Goal: Task Accomplishment & Management: Use online tool/utility

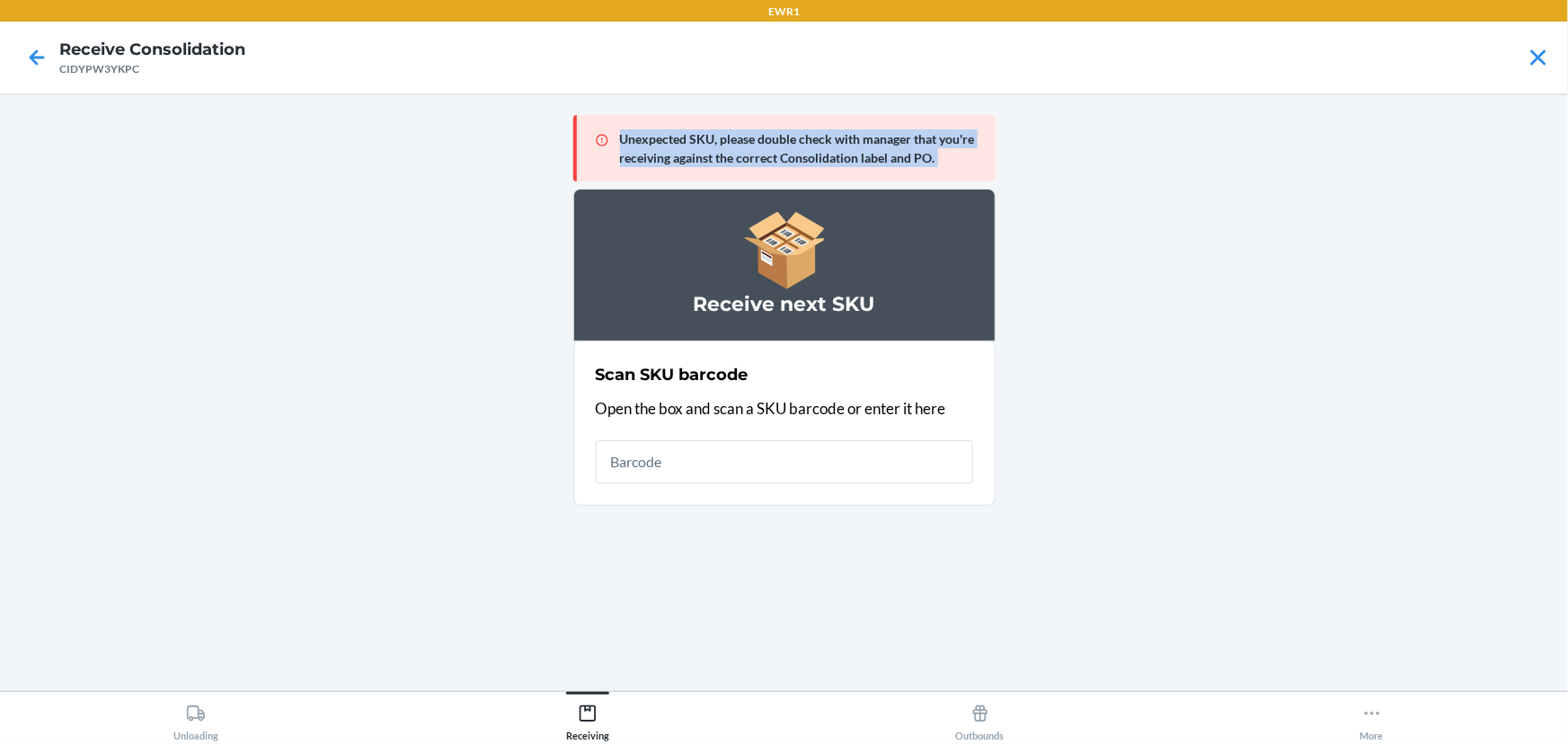
drag, startPoint x: 135, startPoint y: 66, endPoint x: 113, endPoint y: 322, distance: 256.9
click at [113, 322] on div "EWR1 Receive Consolidation CIDYPW3YKPC Unexpected SKU, please double check with…" at bounding box center [784, 372] width 1568 height 744
click at [113, 322] on main "Unexpected SKU, please double check with manager that you're receiving against …" at bounding box center [784, 392] width 1568 height 597
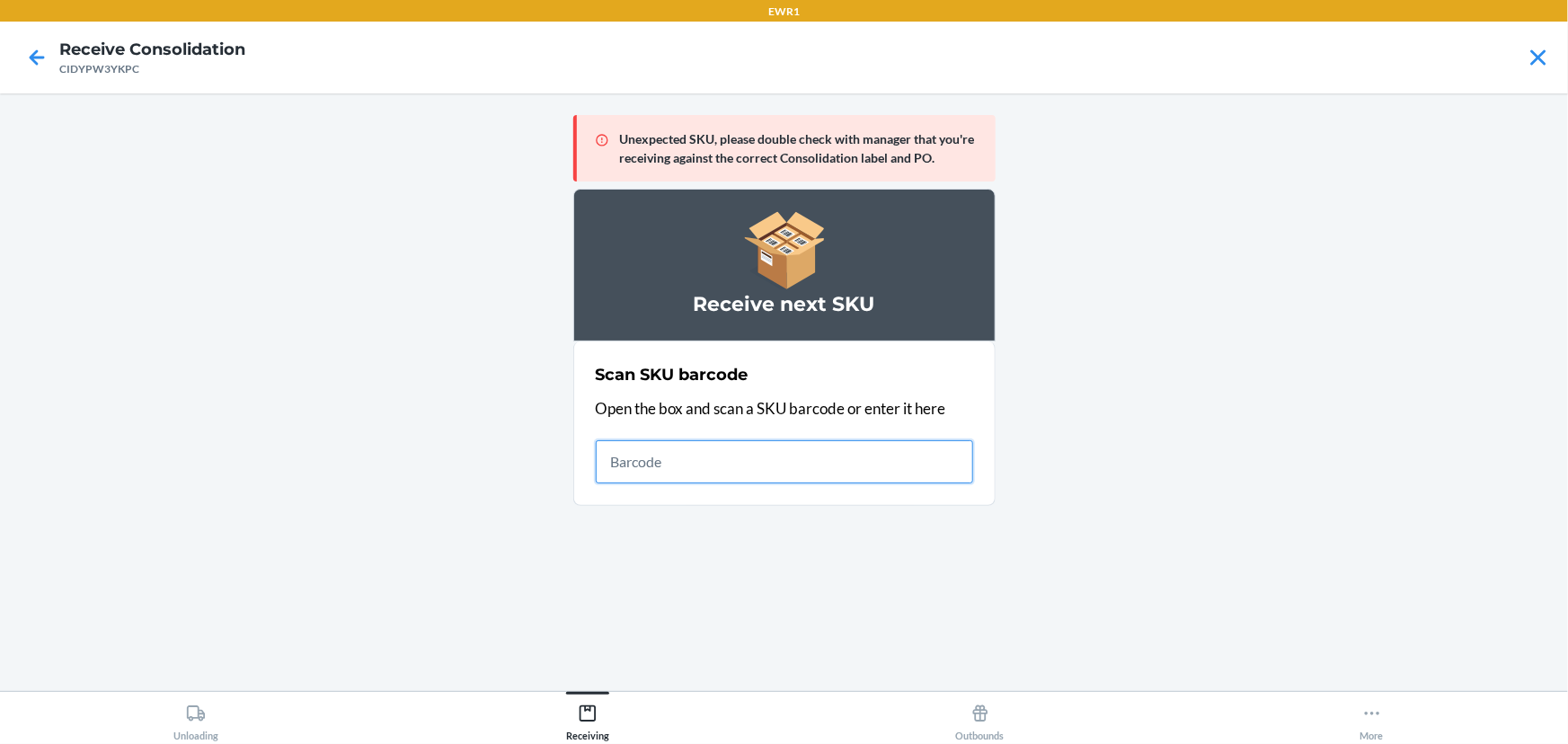
click at [679, 458] on input "text" at bounding box center [784, 462] width 378 height 43
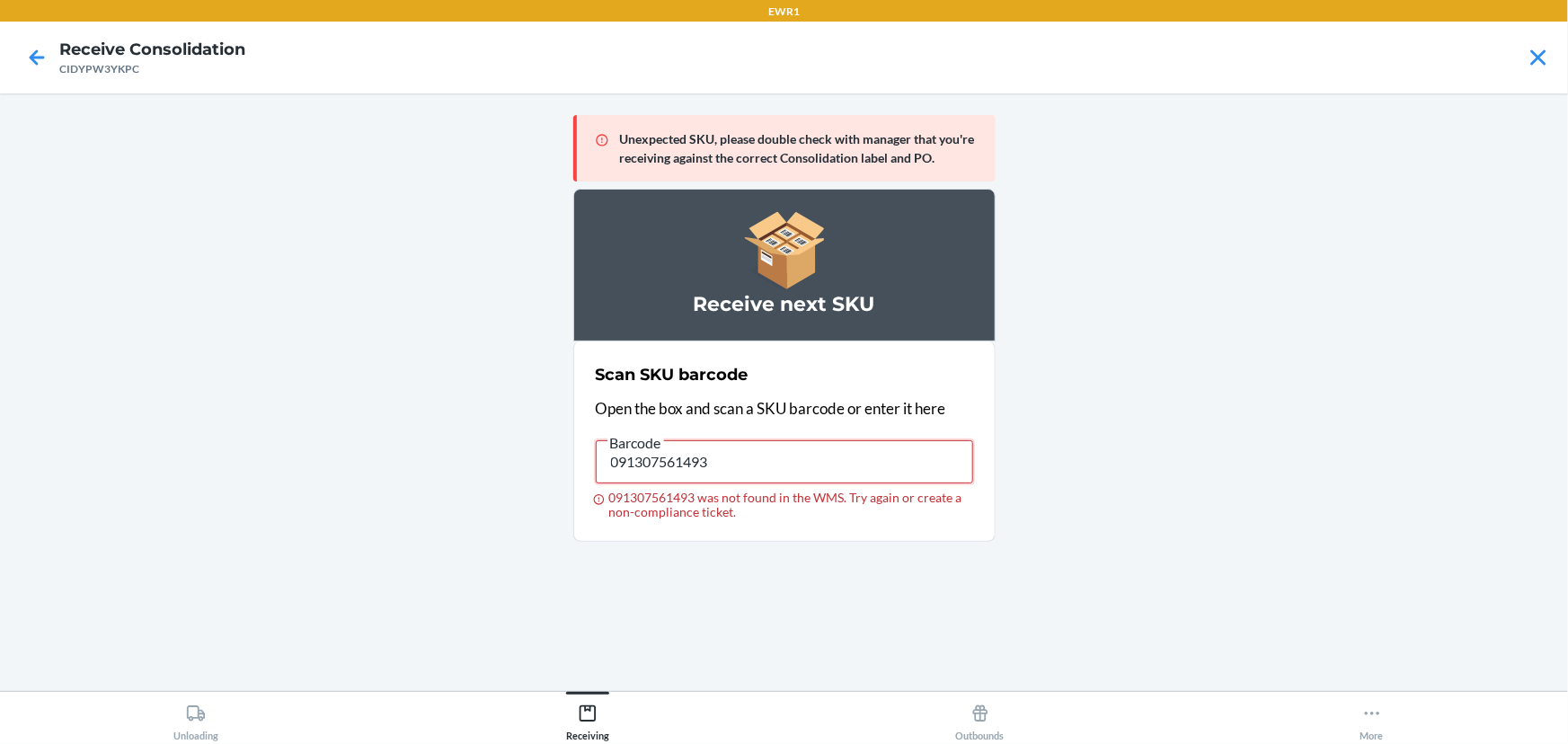
drag, startPoint x: 737, startPoint y: 458, endPoint x: 582, endPoint y: 465, distance: 155.2
click at [582, 465] on section "Scan SKU barcode Open the box and scan a SKU barcode or enter it here Barcode 0…" at bounding box center [784, 441] width 423 height 200
type input "093487729014"
drag, startPoint x: 747, startPoint y: 453, endPoint x: 357, endPoint y: 513, distance: 394.6
click at [357, 513] on main "Unexpected SKU, please double check with manager that you're receiving against …" at bounding box center [784, 392] width 1568 height 597
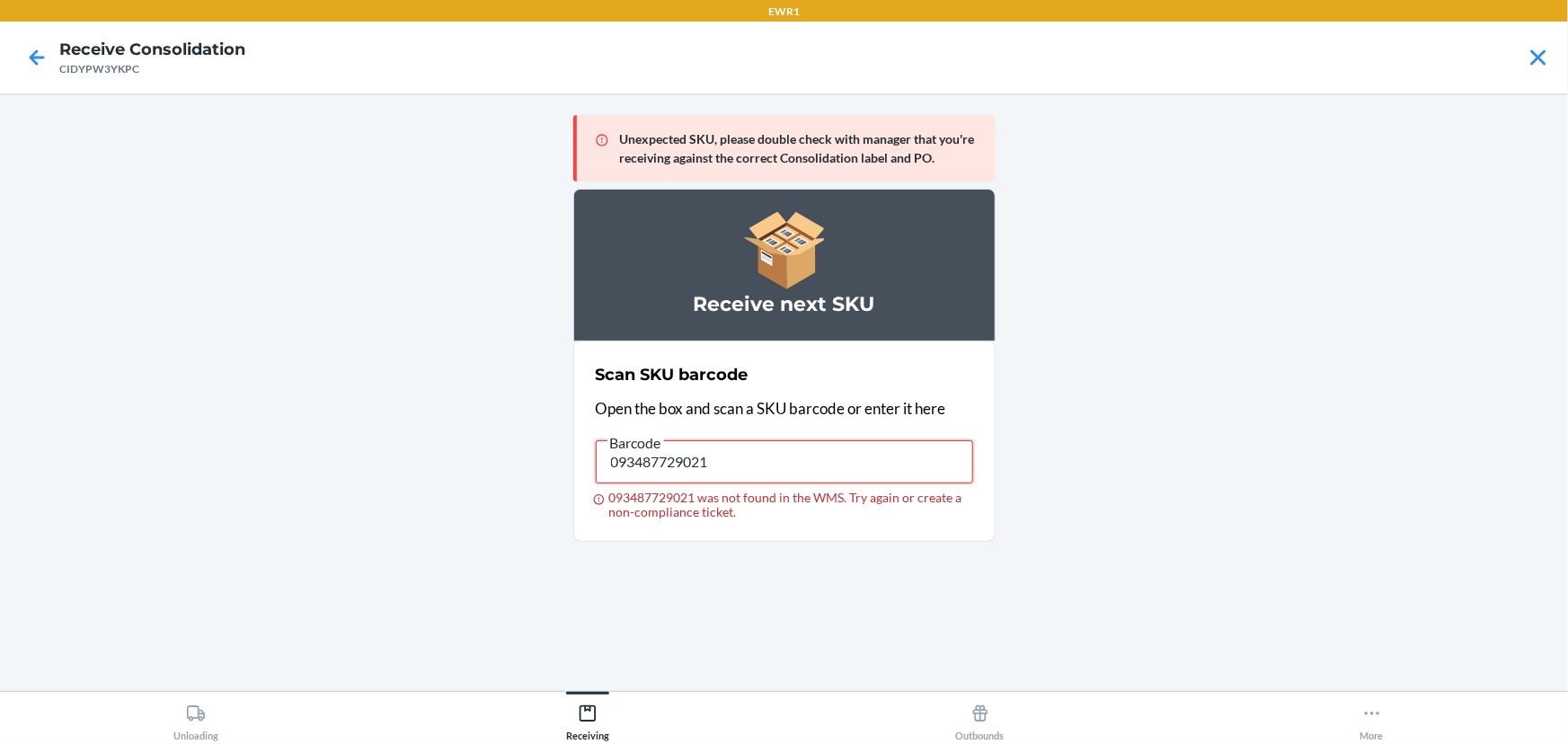
drag, startPoint x: 755, startPoint y: 469, endPoint x: 447, endPoint y: 458, distance: 308.2
click at [447, 458] on main "Unexpected SKU, please double check with manager that you're receiving against …" at bounding box center [784, 392] width 1568 height 597
type input "091307600499"
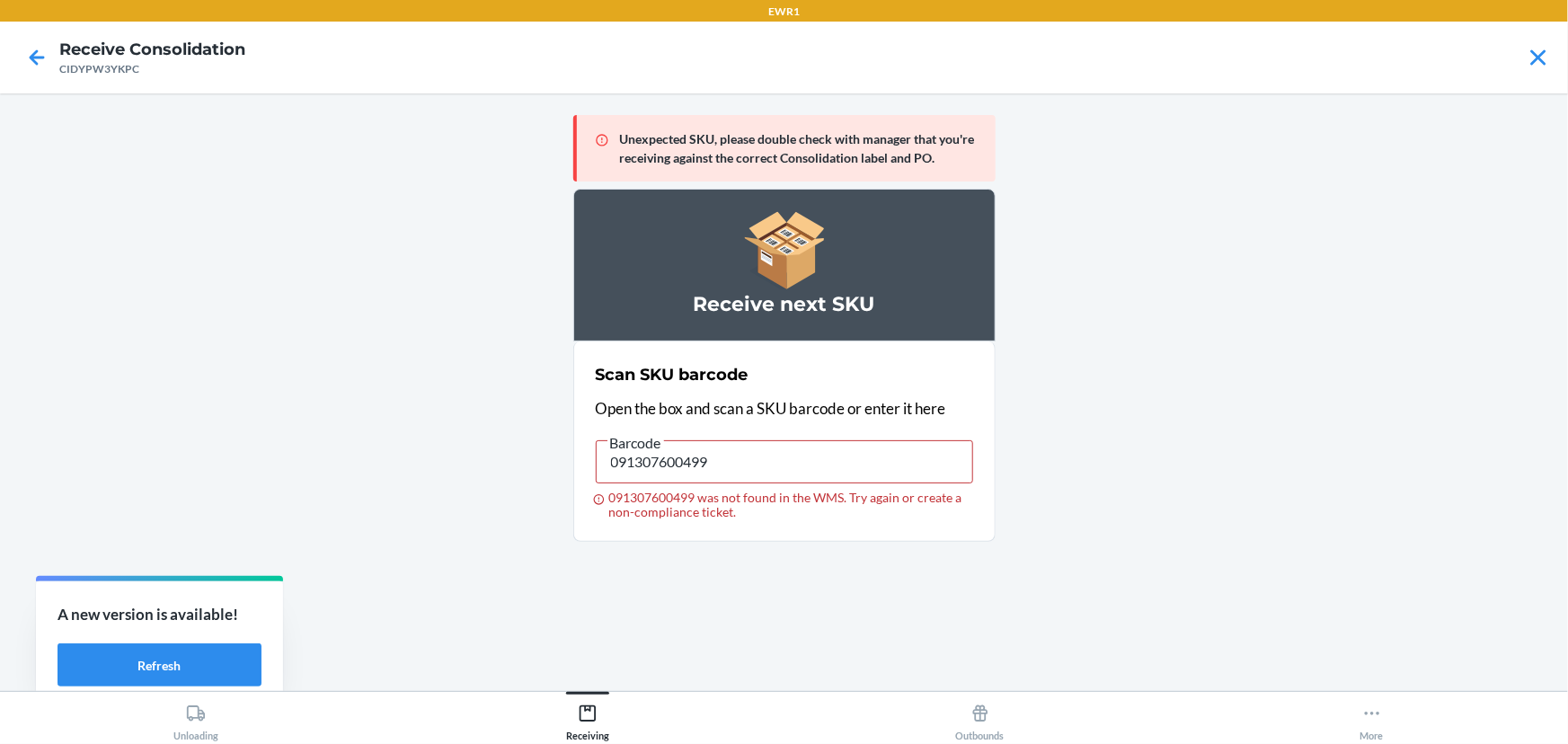
click at [406, 493] on main "Unexpected SKU, please double check with manager that you're receiving against …" at bounding box center [784, 392] width 1568 height 597
click at [697, 458] on input "091307600499" at bounding box center [784, 462] width 378 height 43
click at [718, 456] on input "091307600499" at bounding box center [784, 462] width 378 height 43
click at [718, 456] on input "091307600482" at bounding box center [784, 462] width 378 height 43
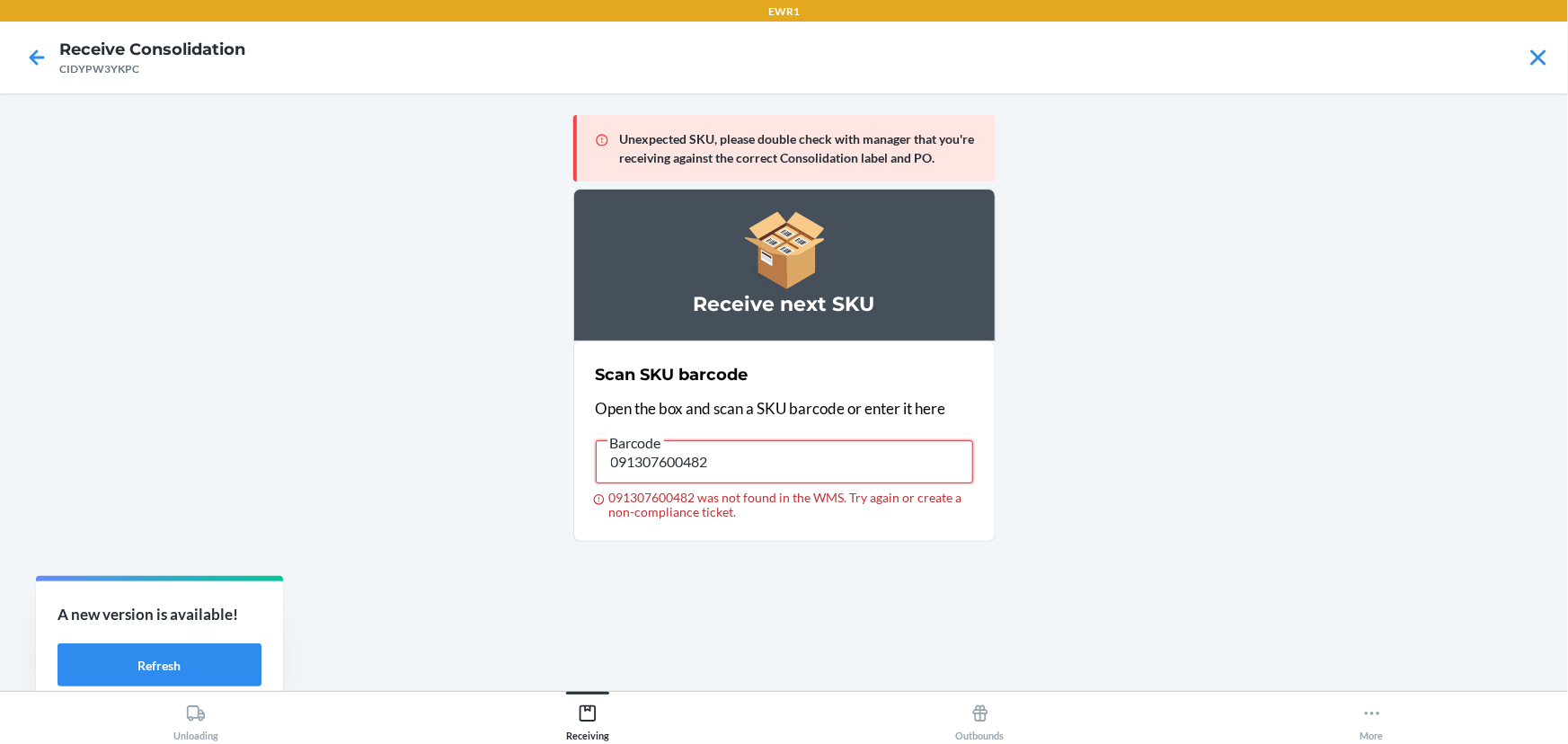
click at [718, 456] on input "091307600482" at bounding box center [784, 462] width 378 height 43
type input "091307508931"
click at [709, 452] on input "091307508931" at bounding box center [784, 462] width 378 height 43
drag, startPoint x: 746, startPoint y: 449, endPoint x: 534, endPoint y: 481, distance: 214.4
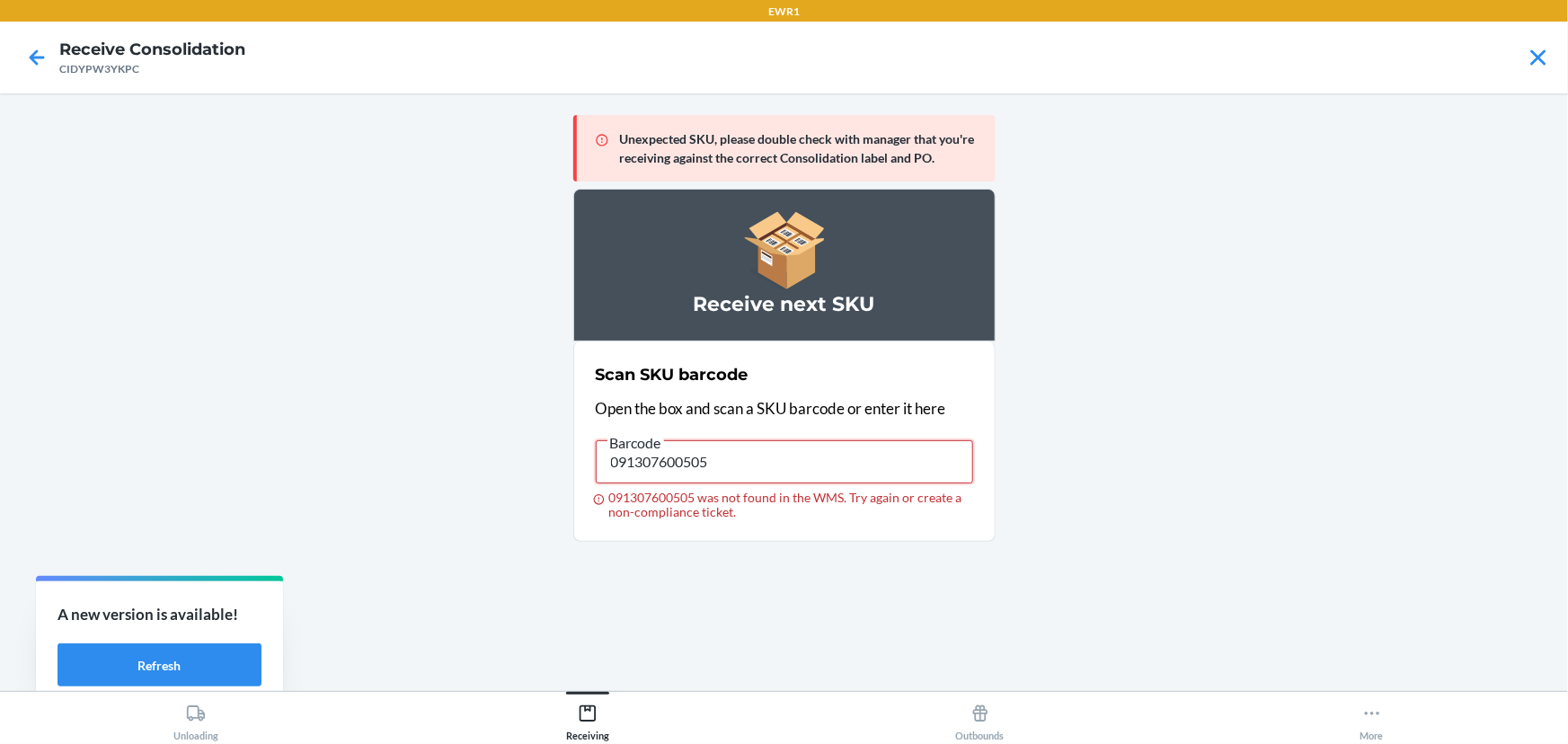
click at [534, 481] on main "Unexpected SKU, please double check with manager that you're receiving against …" at bounding box center [784, 392] width 1568 height 597
type input "091307559384"
click at [738, 458] on input "091307559384" at bounding box center [784, 462] width 378 height 43
click at [885, 465] on input "093487729014" at bounding box center [784, 462] width 378 height 43
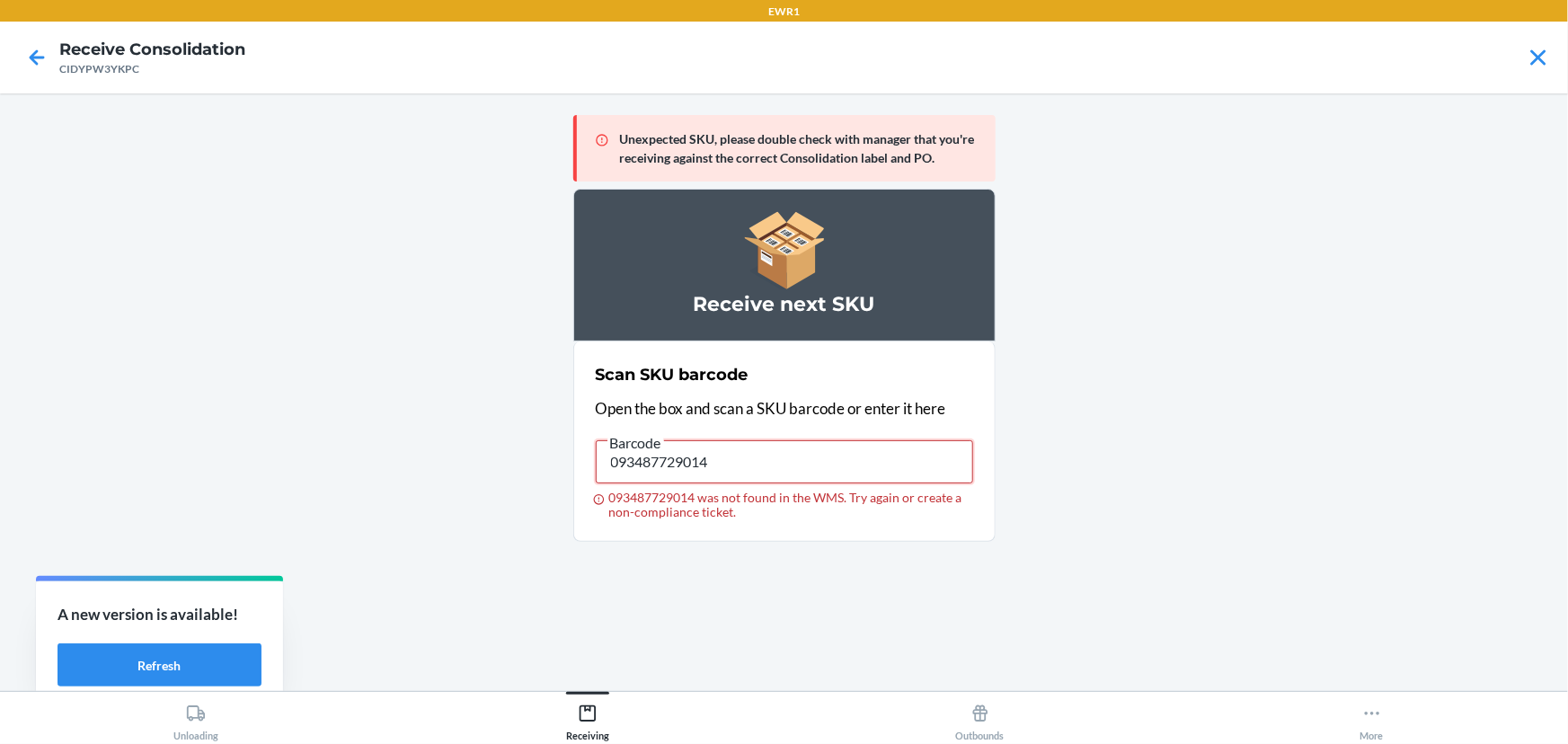
click at [885, 465] on input "093487729014" at bounding box center [784, 462] width 378 height 43
type input "091307545189"
drag, startPoint x: 880, startPoint y: 466, endPoint x: 400, endPoint y: 447, distance: 480.4
click at [400, 447] on main "Unexpected SKU, please double check with manager that you're receiving against …" at bounding box center [784, 392] width 1568 height 597
drag, startPoint x: 770, startPoint y: 468, endPoint x: 493, endPoint y: 503, distance: 279.2
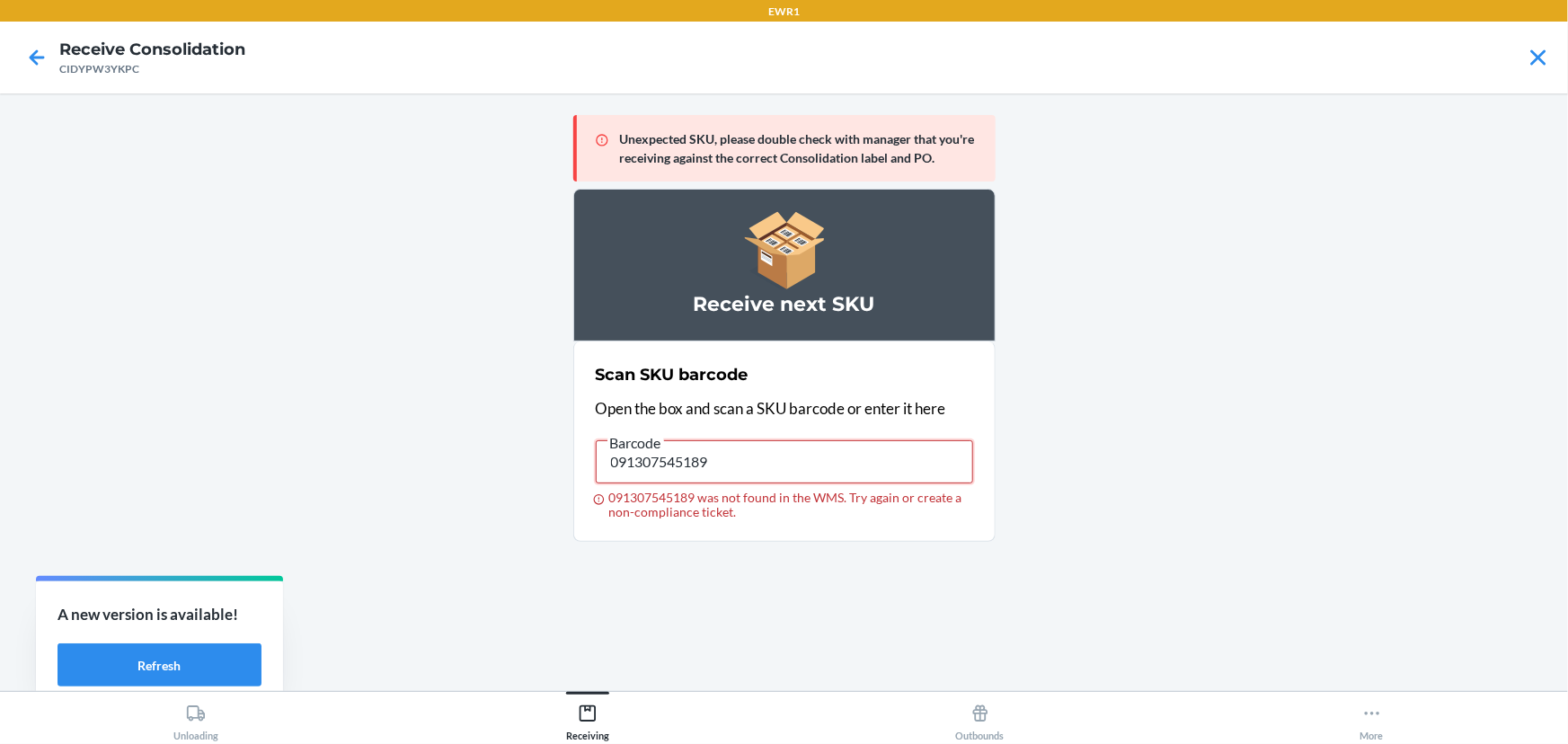
click at [493, 503] on main "Unexpected SKU, please double check with manager that you're receiving against …" at bounding box center [784, 392] width 1568 height 597
click at [761, 445] on input "8697313249213" at bounding box center [784, 462] width 378 height 43
type input "091307544663"
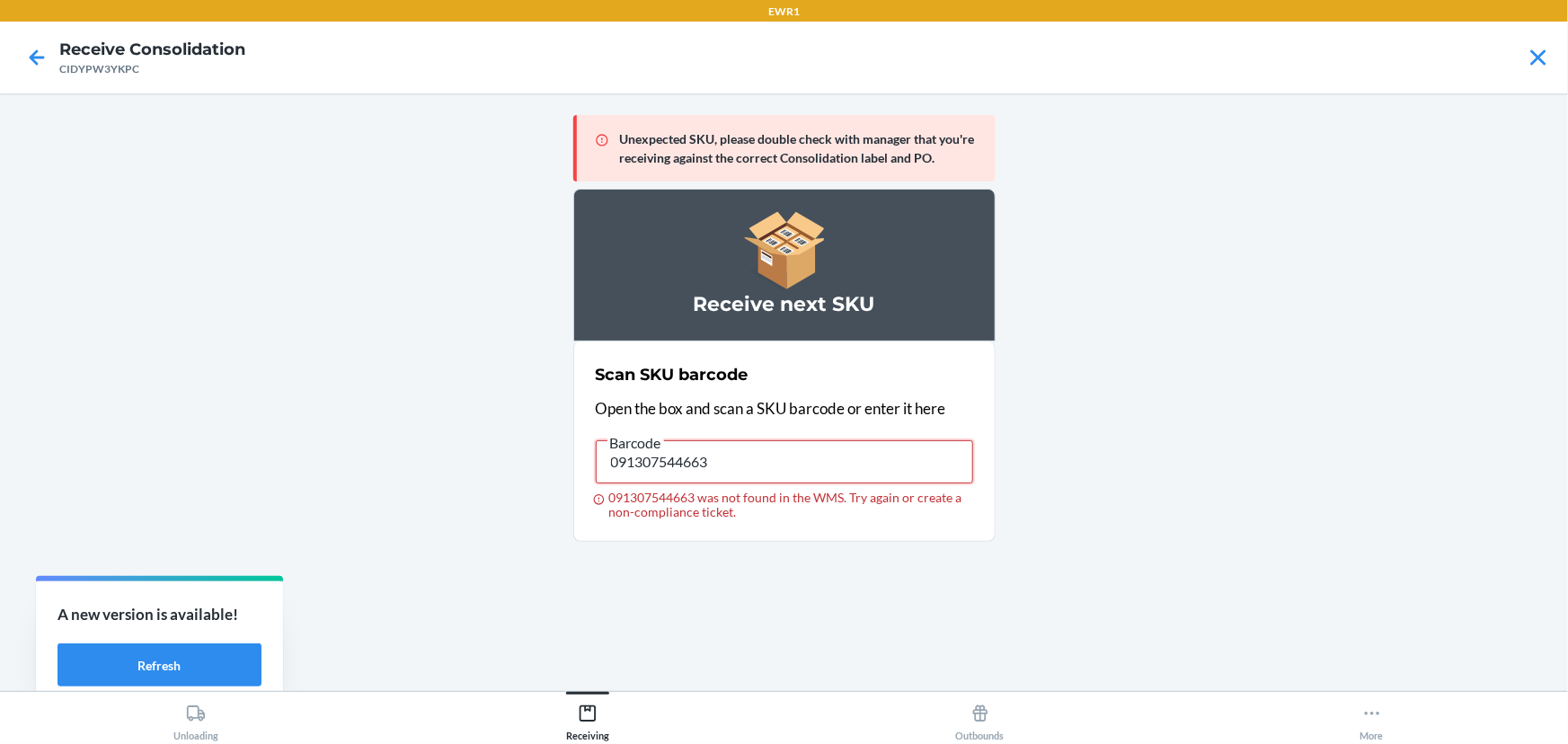
click at [779, 446] on input "091307544663" at bounding box center [784, 462] width 378 height 43
drag, startPoint x: 918, startPoint y: 467, endPoint x: 348, endPoint y: 570, distance: 579.2
click at [348, 570] on main "Unexpected SKU, please double check with manager that you're receiving against …" at bounding box center [784, 392] width 1568 height 597
type input "093487729014"
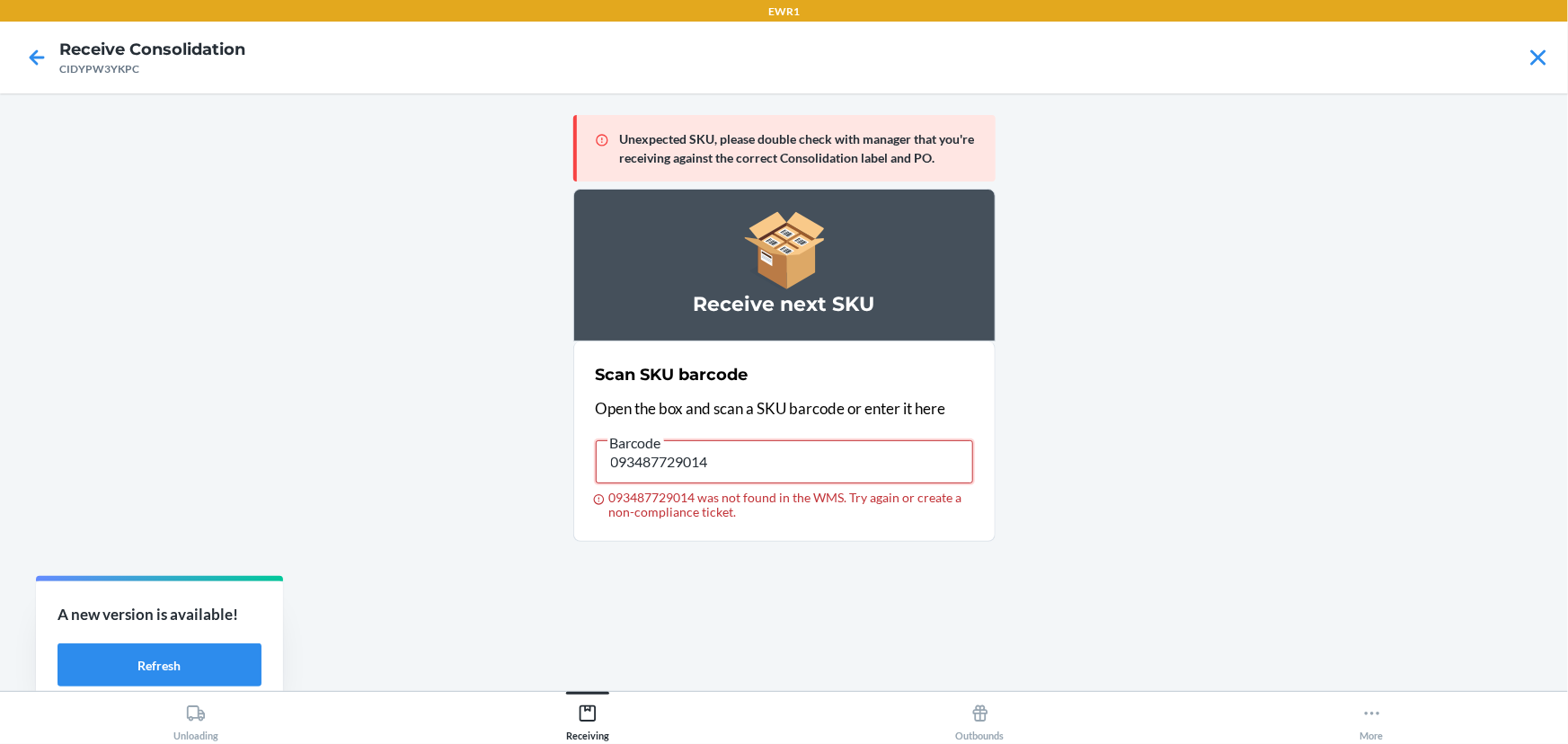
drag, startPoint x: 788, startPoint y: 454, endPoint x: 599, endPoint y: 470, distance: 189.7
click at [611, 468] on input "093487729014" at bounding box center [784, 462] width 378 height 43
click at [732, 456] on input "093487729014" at bounding box center [784, 462] width 378 height 43
drag, startPoint x: 757, startPoint y: 444, endPoint x: 548, endPoint y: 442, distance: 209.0
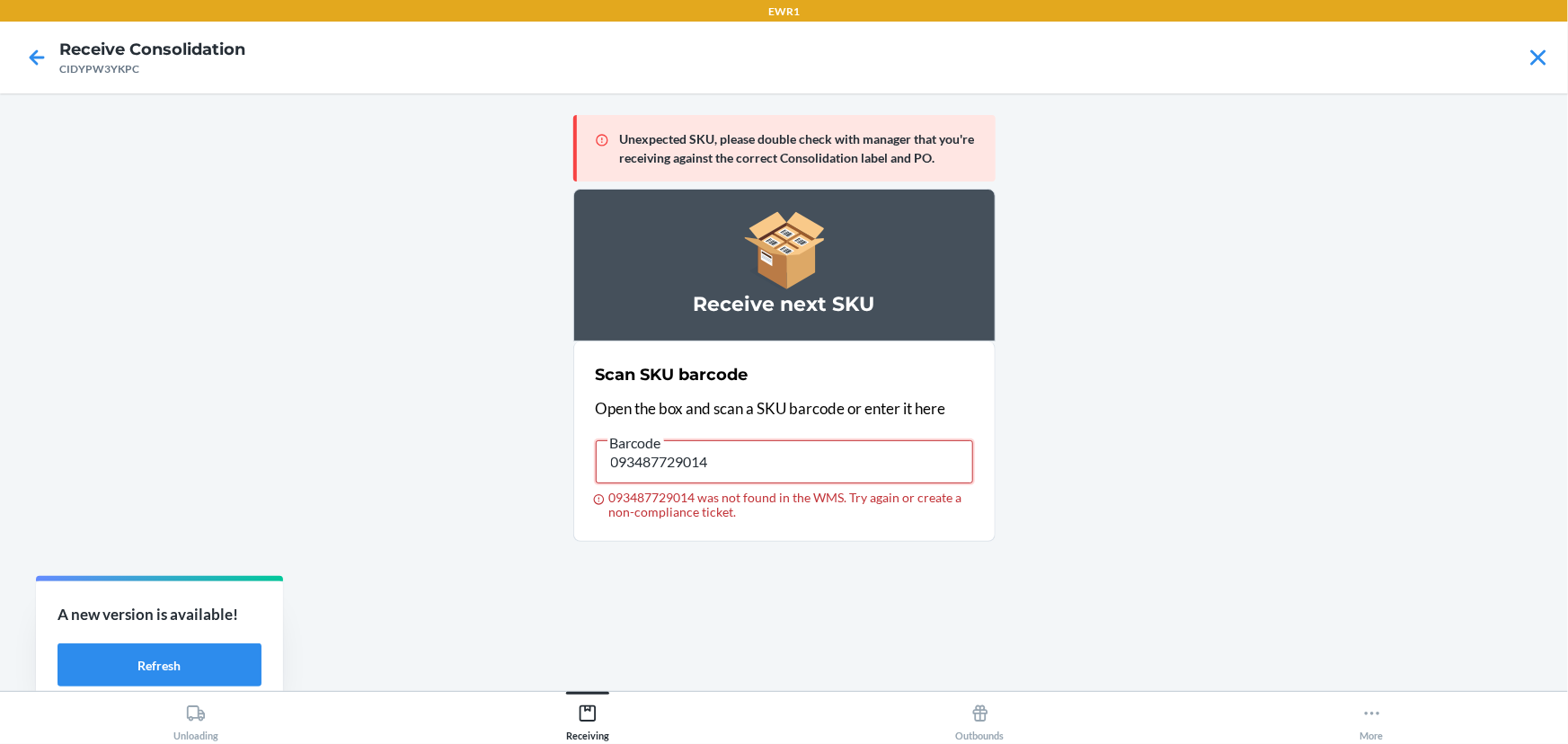
click at [548, 442] on main "Unexpected SKU, please double check with manager that you're receiving against …" at bounding box center [784, 392] width 1568 height 597
drag, startPoint x: 818, startPoint y: 445, endPoint x: 503, endPoint y: 478, distance: 316.7
click at [503, 478] on main "Unexpected SKU, please double check with manager that you're receiving against …" at bounding box center [784, 392] width 1568 height 597
type input "093487729021"
drag, startPoint x: 760, startPoint y: 472, endPoint x: 491, endPoint y: 395, distance: 279.8
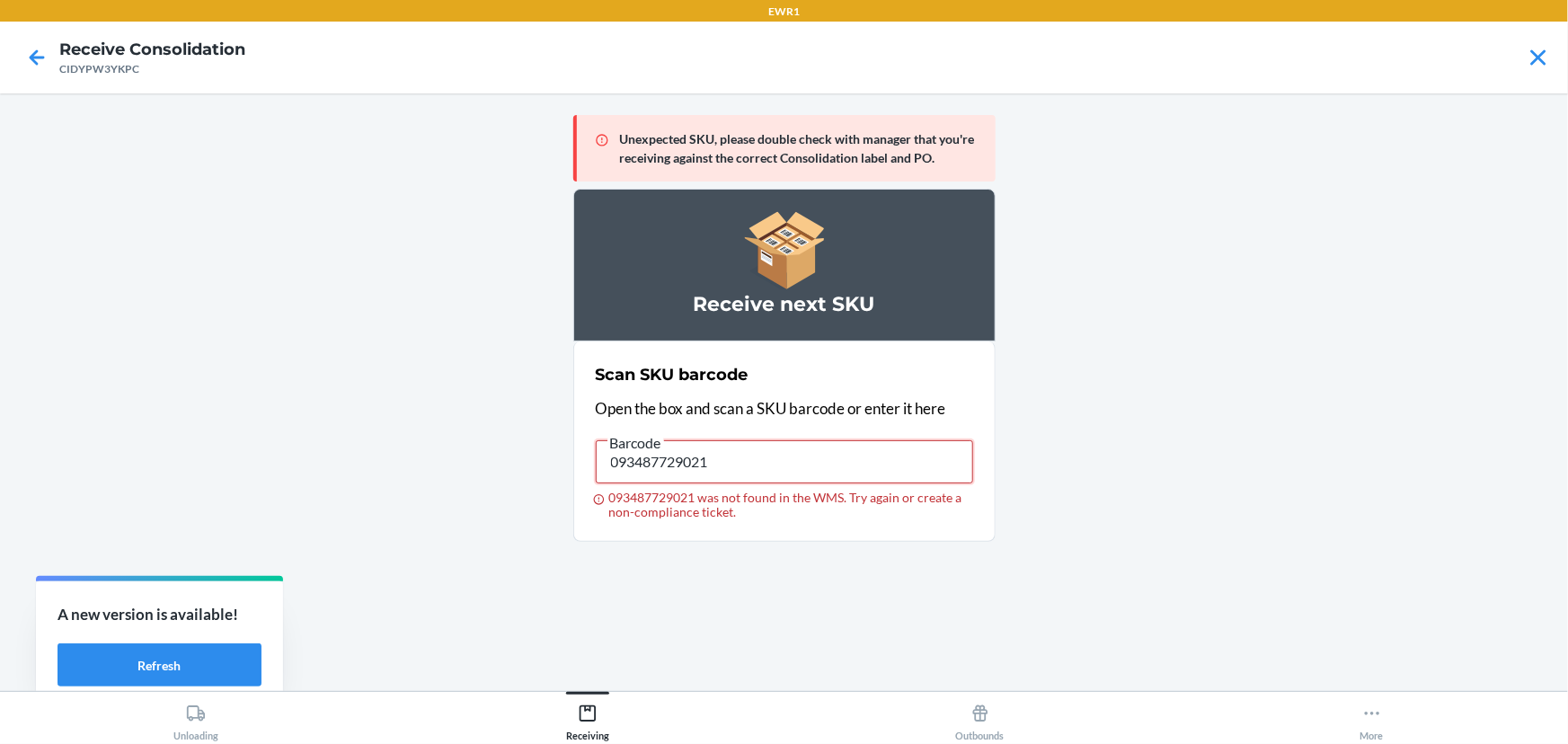
click at [491, 395] on main "Unexpected SKU, please double check with manager that you're receiving against …" at bounding box center [784, 392] width 1568 height 597
type input "093487729038"
click at [801, 477] on input "093487729038" at bounding box center [784, 462] width 378 height 43
click at [777, 465] on input "093487729038" at bounding box center [784, 462] width 378 height 43
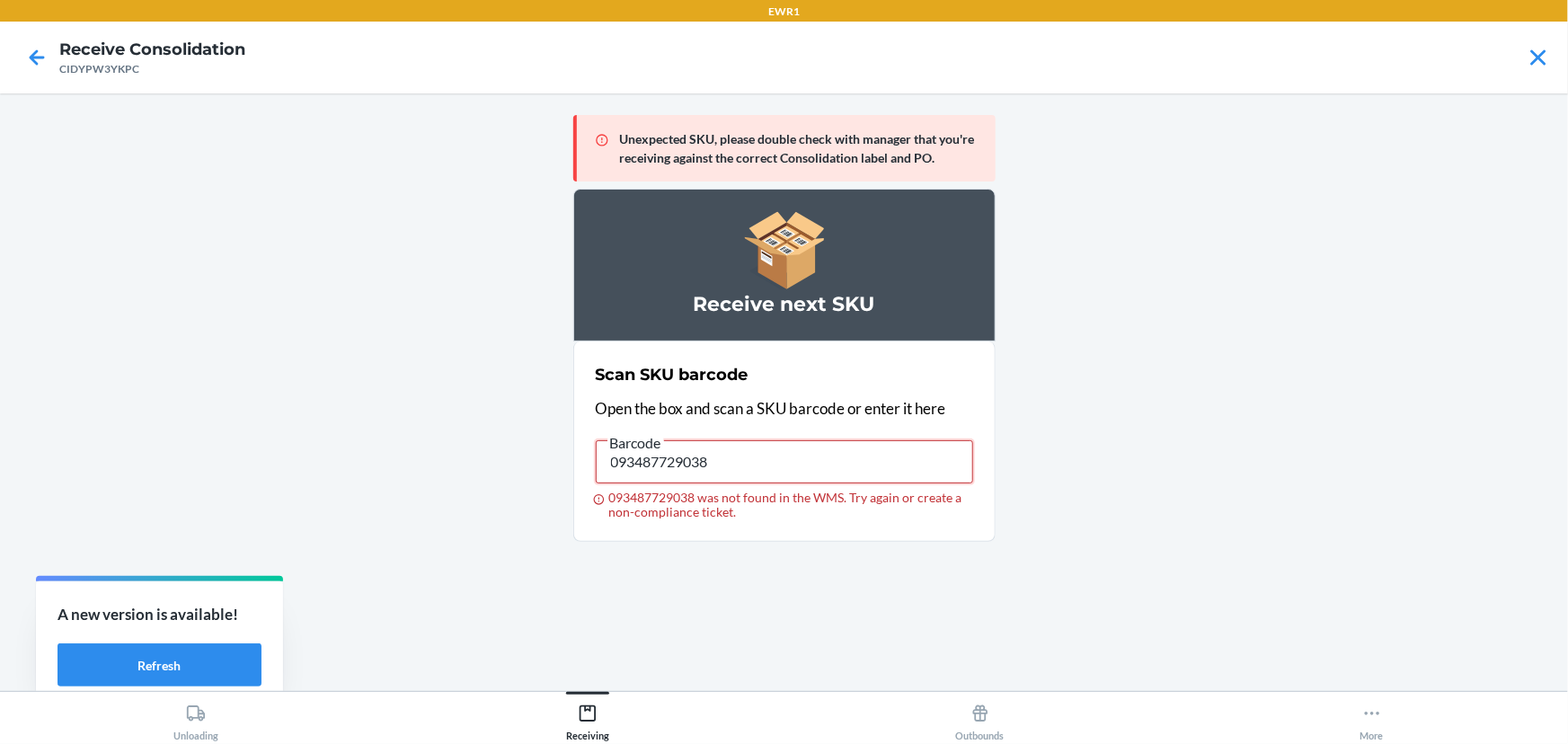
click at [777, 465] on input "093487729038" at bounding box center [784, 462] width 378 height 43
click at [777, 465] on input "093487729021" at bounding box center [784, 462] width 378 height 43
type input "093487729014"
click at [905, 445] on input "093487729014" at bounding box center [784, 462] width 378 height 43
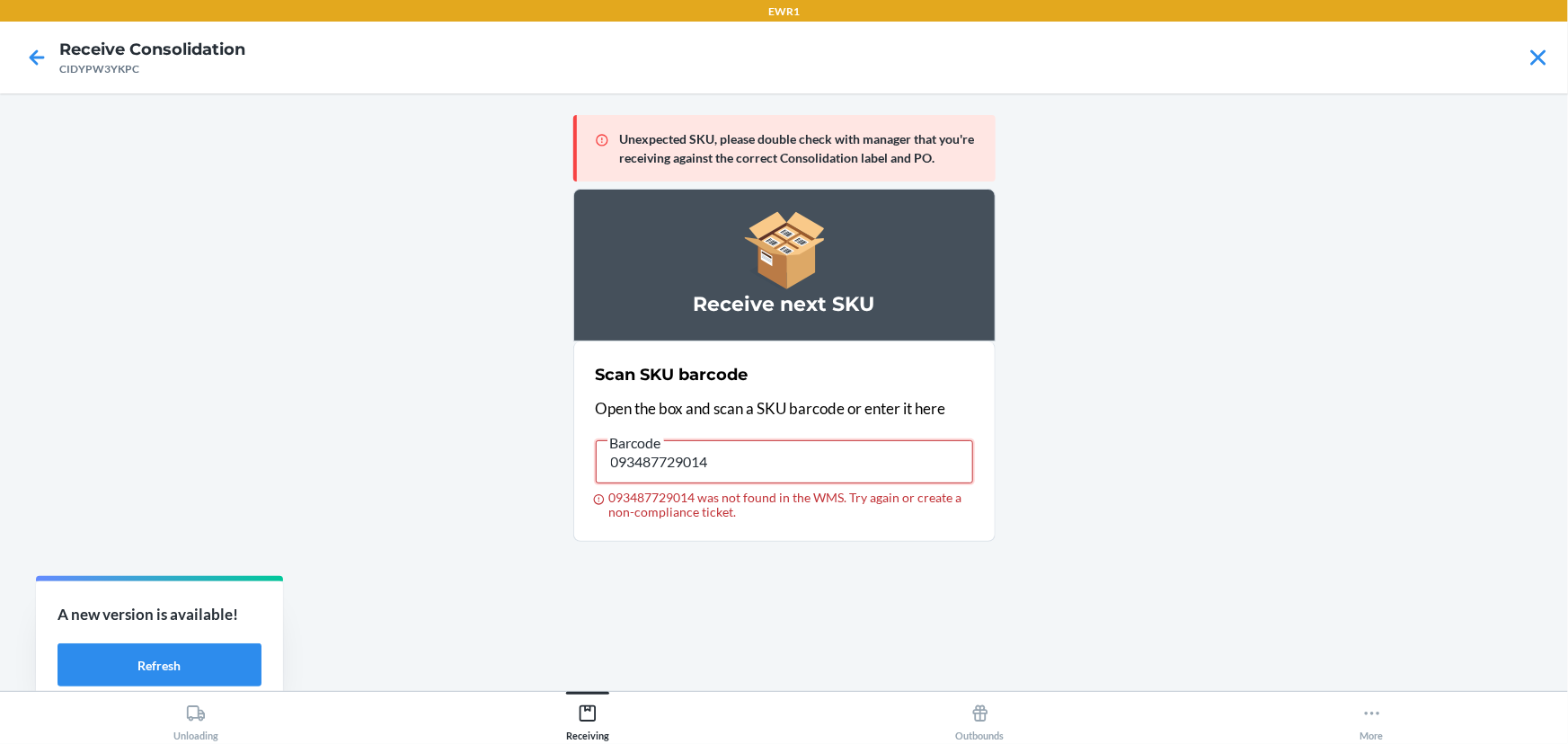
click at [905, 445] on input "093487729014" at bounding box center [784, 462] width 378 height 43
click at [852, 458] on input "093487729014" at bounding box center [784, 462] width 378 height 43
click at [852, 458] on input "093487729038" at bounding box center [784, 462] width 378 height 43
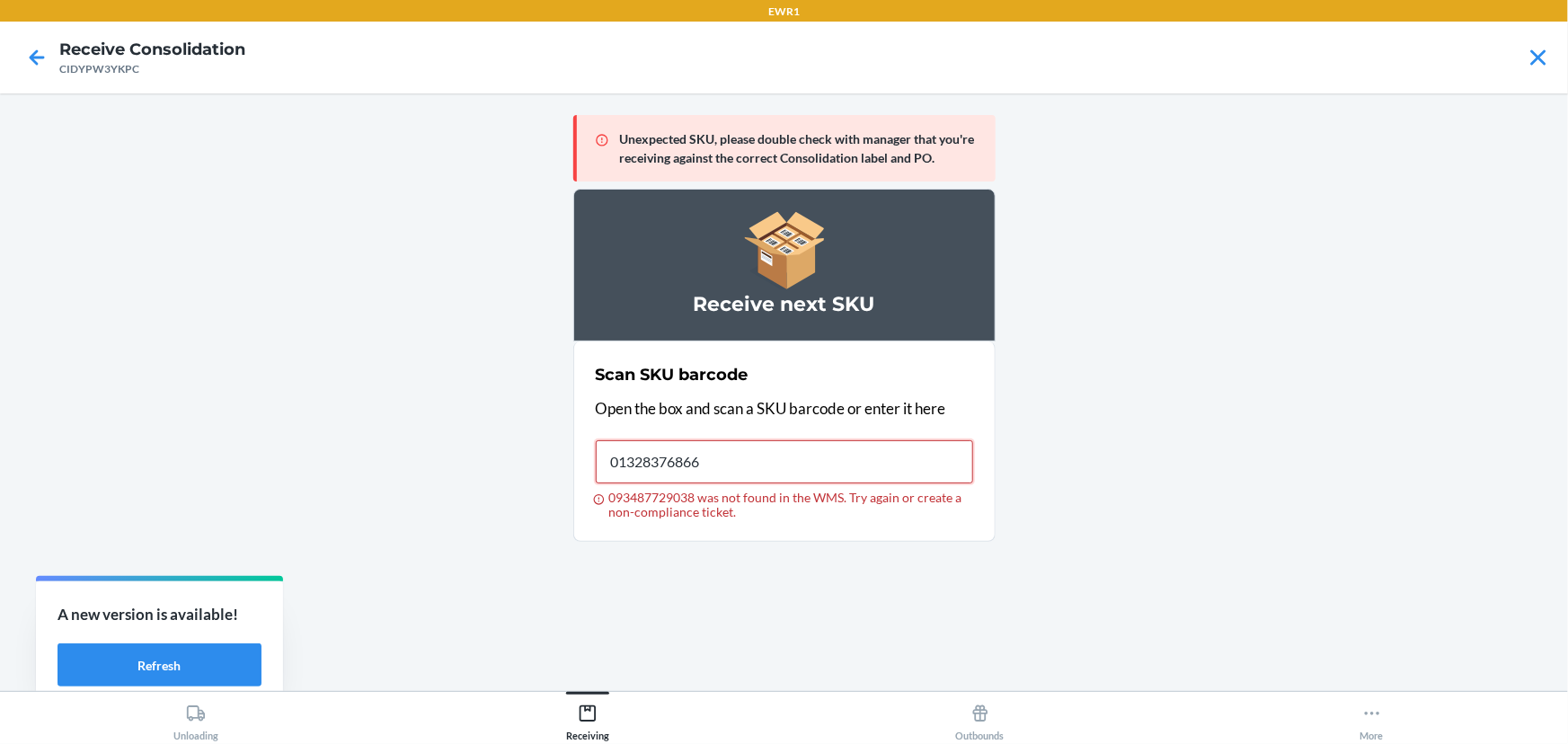
type input "013283768666"
drag, startPoint x: 855, startPoint y: 458, endPoint x: 303, endPoint y: 494, distance: 553.2
click at [300, 502] on main "Unexpected SKU, please double check with manager that you're receiving against …" at bounding box center [784, 392] width 1568 height 597
drag, startPoint x: 754, startPoint y: 434, endPoint x: 537, endPoint y: 517, distance: 232.3
click at [537, 517] on main "Unexpected SKU, please double check with manager that you're receiving against …" at bounding box center [784, 392] width 1568 height 597
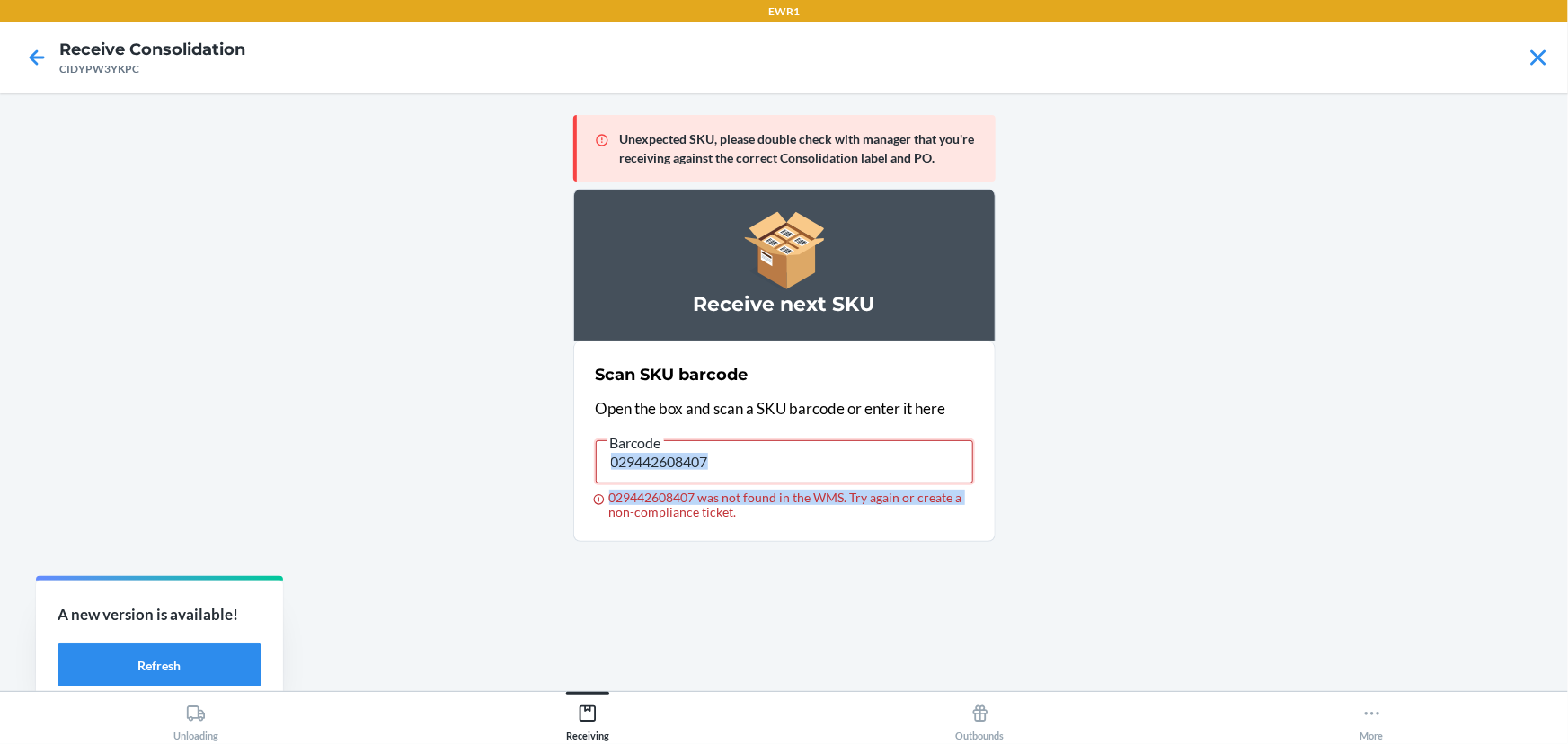
click at [739, 452] on input "029442608407" at bounding box center [784, 462] width 378 height 43
type input "013283438866"
click at [739, 452] on input "013283438866" at bounding box center [784, 462] width 378 height 43
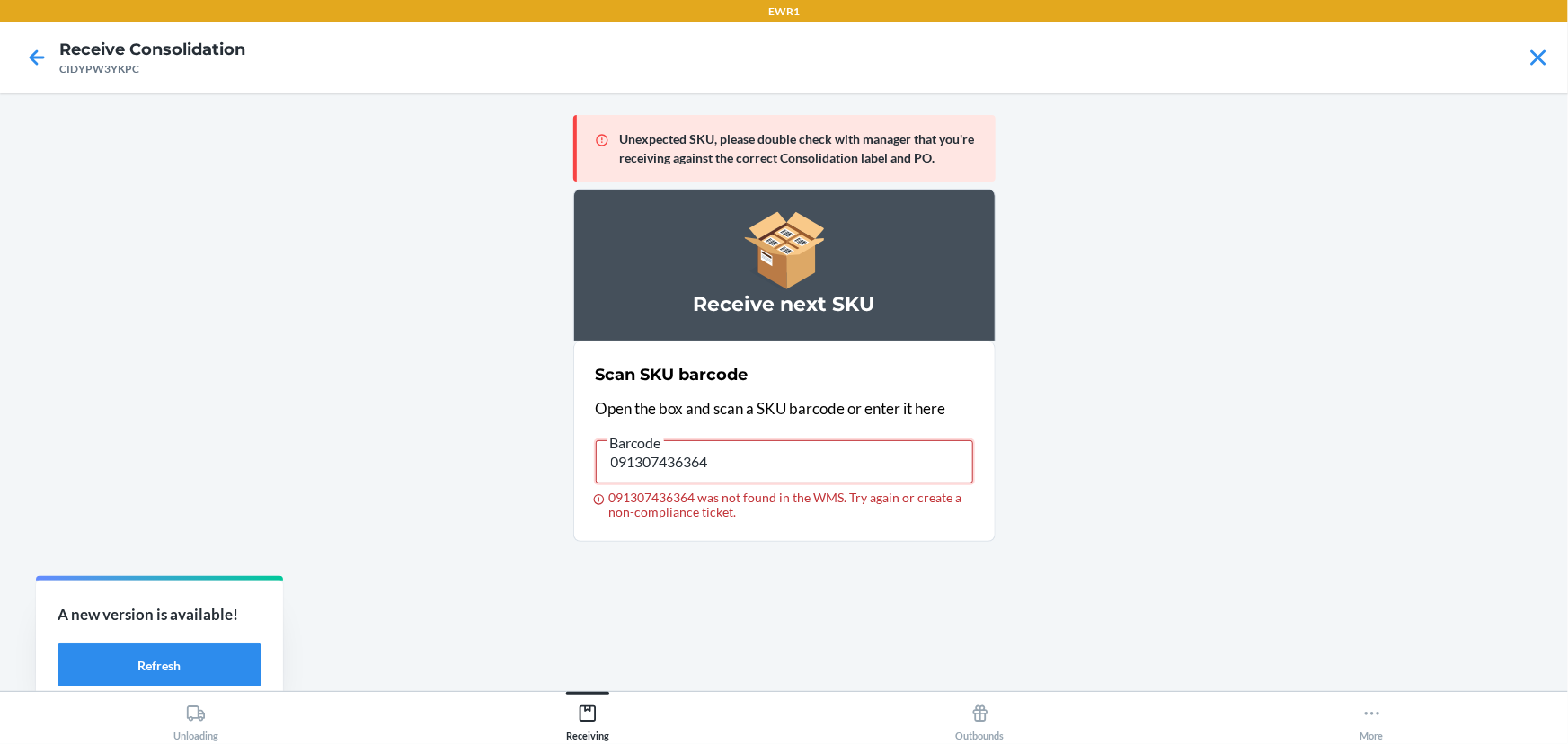
drag, startPoint x: 739, startPoint y: 452, endPoint x: 508, endPoint y: 485, distance: 233.3
click at [508, 485] on main "Unexpected SKU, please double check with manager that you're receiving against …" at bounding box center [784, 392] width 1568 height 597
type input "748137000219"
click at [774, 475] on input "748137000219" at bounding box center [784, 462] width 378 height 43
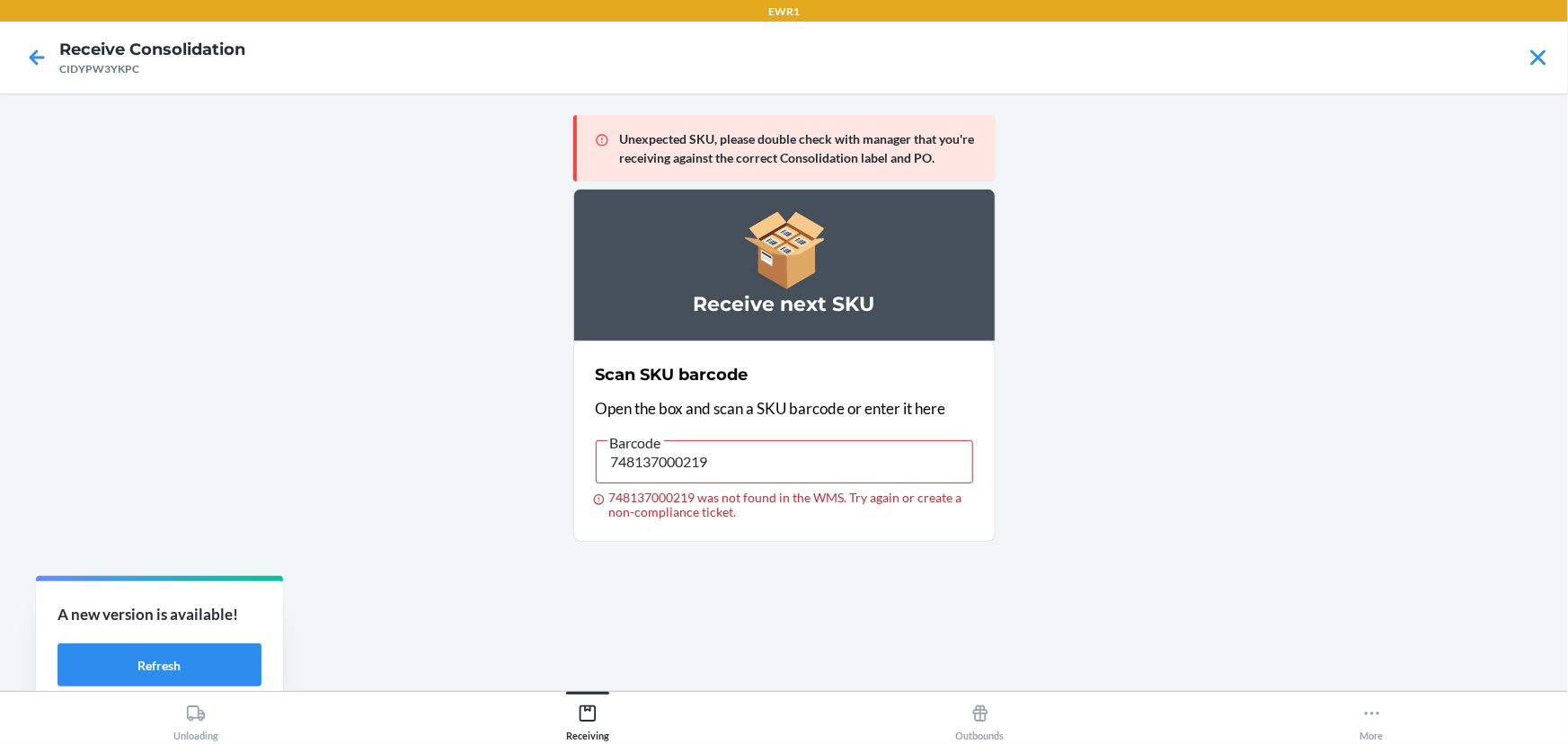
drag, startPoint x: 414, startPoint y: 608, endPoint x: 1196, endPoint y: 414, distance: 805.7
click at [1201, 417] on main "Unexpected SKU, please double check with manager that you're receiving against …" at bounding box center [784, 392] width 1568 height 597
click at [744, 461] on input "748137000219" at bounding box center [784, 462] width 378 height 43
click at [743, 462] on input "748137000219" at bounding box center [784, 462] width 378 height 43
click at [743, 462] on input "748137000578" at bounding box center [784, 462] width 378 height 43
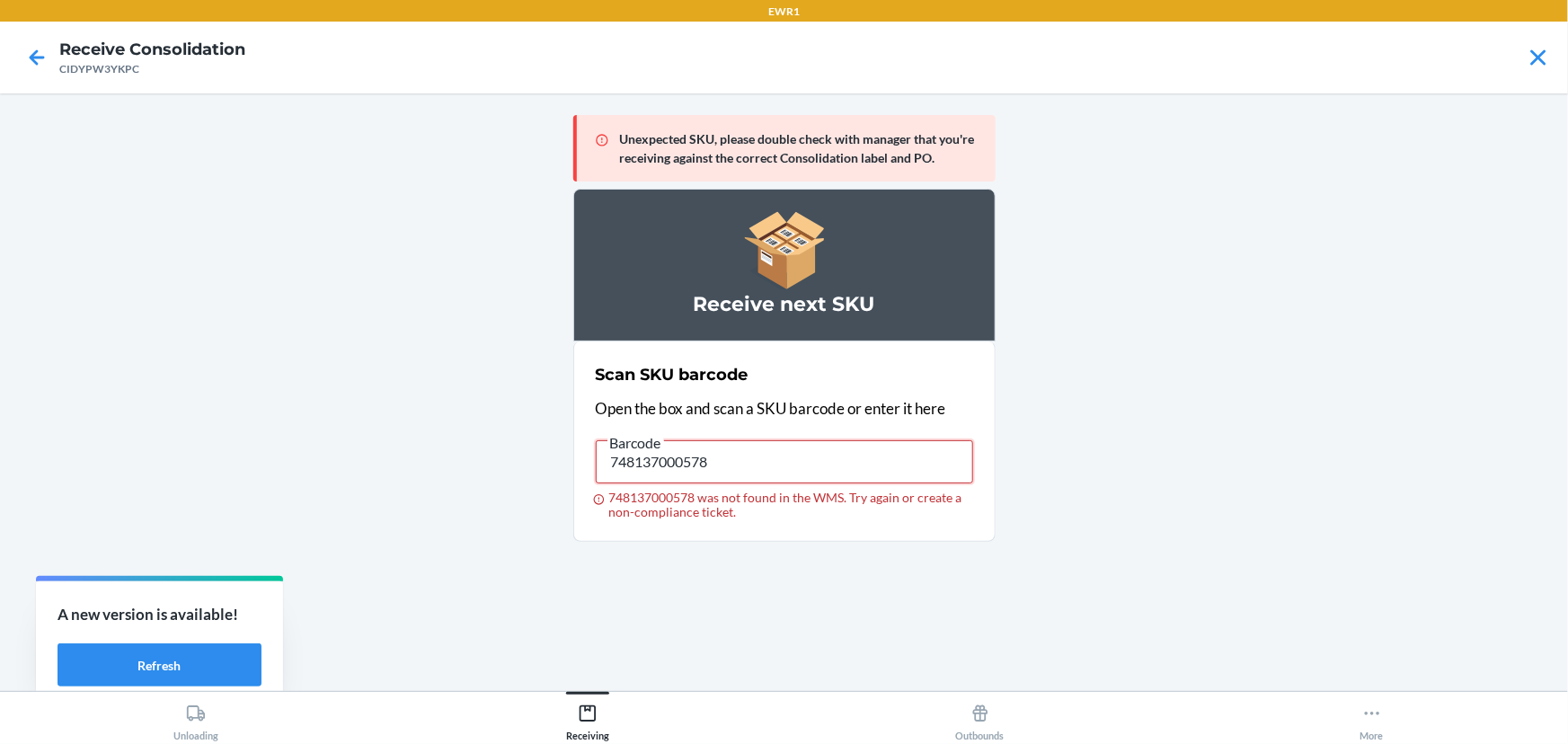
click at [742, 462] on input "748137000578" at bounding box center [784, 462] width 378 height 43
type input "748137000578"
click at [742, 462] on input "748137000578" at bounding box center [784, 462] width 378 height 43
type input "748137000165"
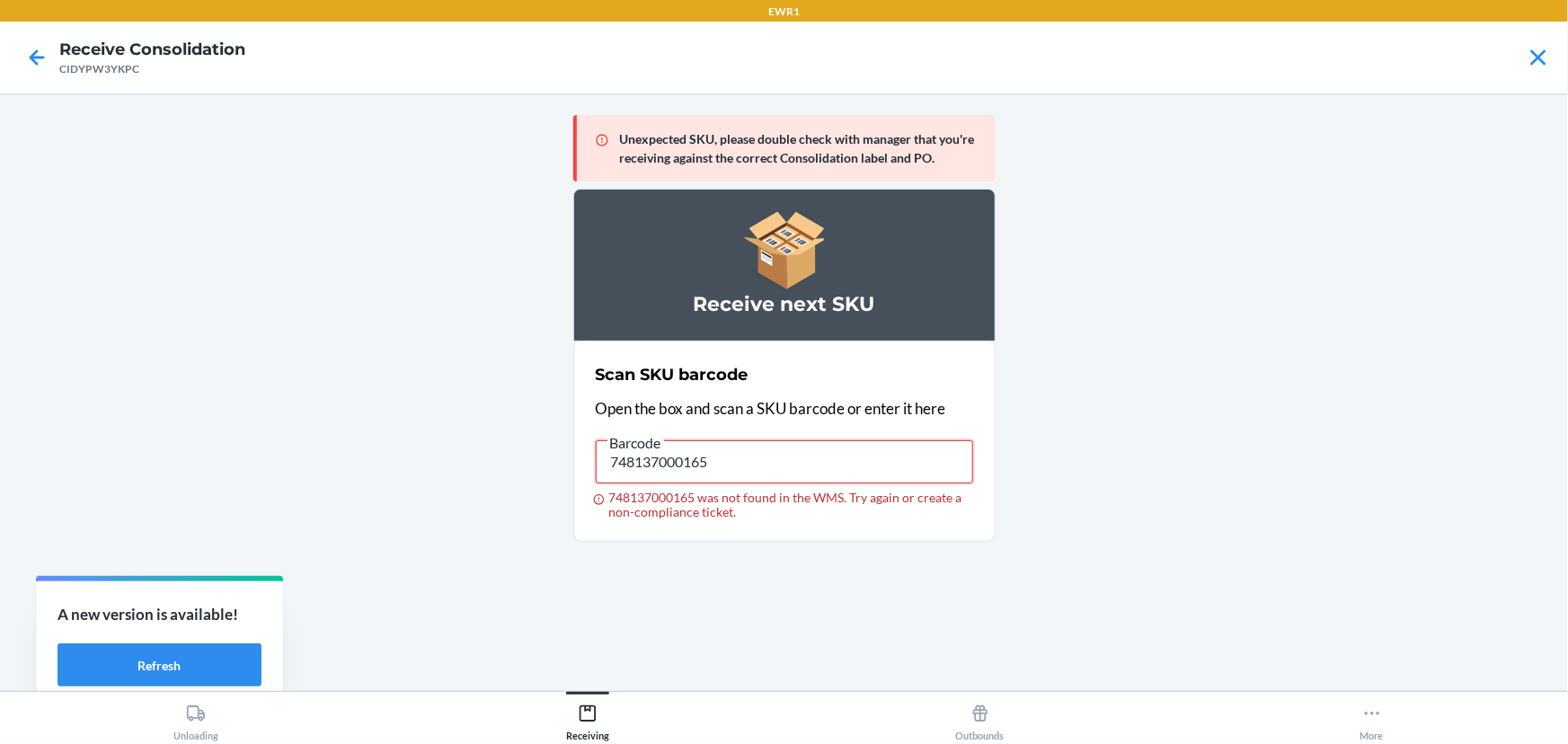
click at [742, 462] on input "748137000165" at bounding box center [784, 462] width 378 height 43
click at [777, 436] on div "Barcode" at bounding box center [784, 436] width 378 height 9
click at [777, 440] on input "748137000172" at bounding box center [784, 462] width 378 height 43
click at [778, 476] on input "748137000172" at bounding box center [784, 462] width 378 height 43
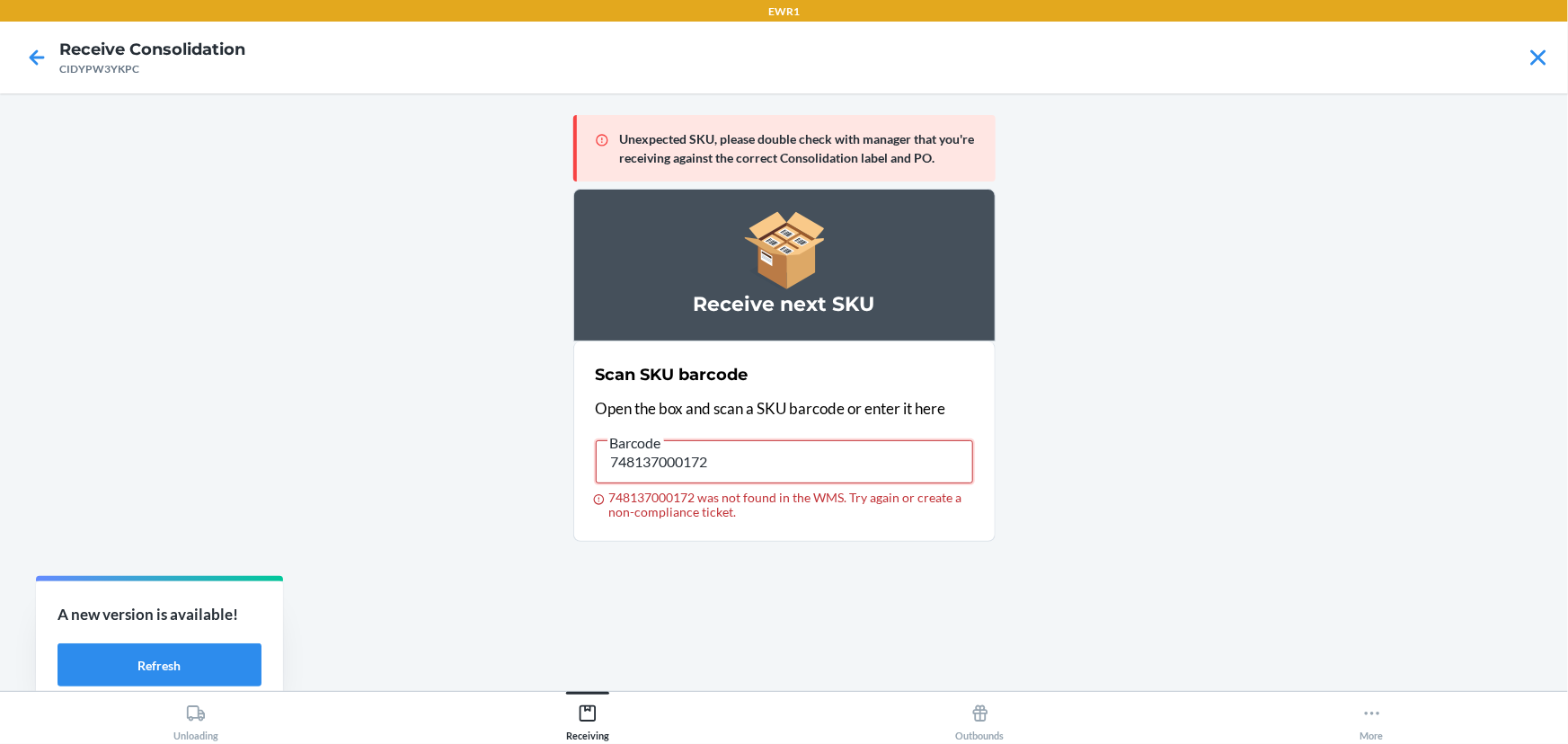
click at [778, 476] on input "748137000172" at bounding box center [784, 462] width 378 height 43
type input "748137000196"
click at [843, 459] on input "748137000196" at bounding box center [784, 462] width 378 height 43
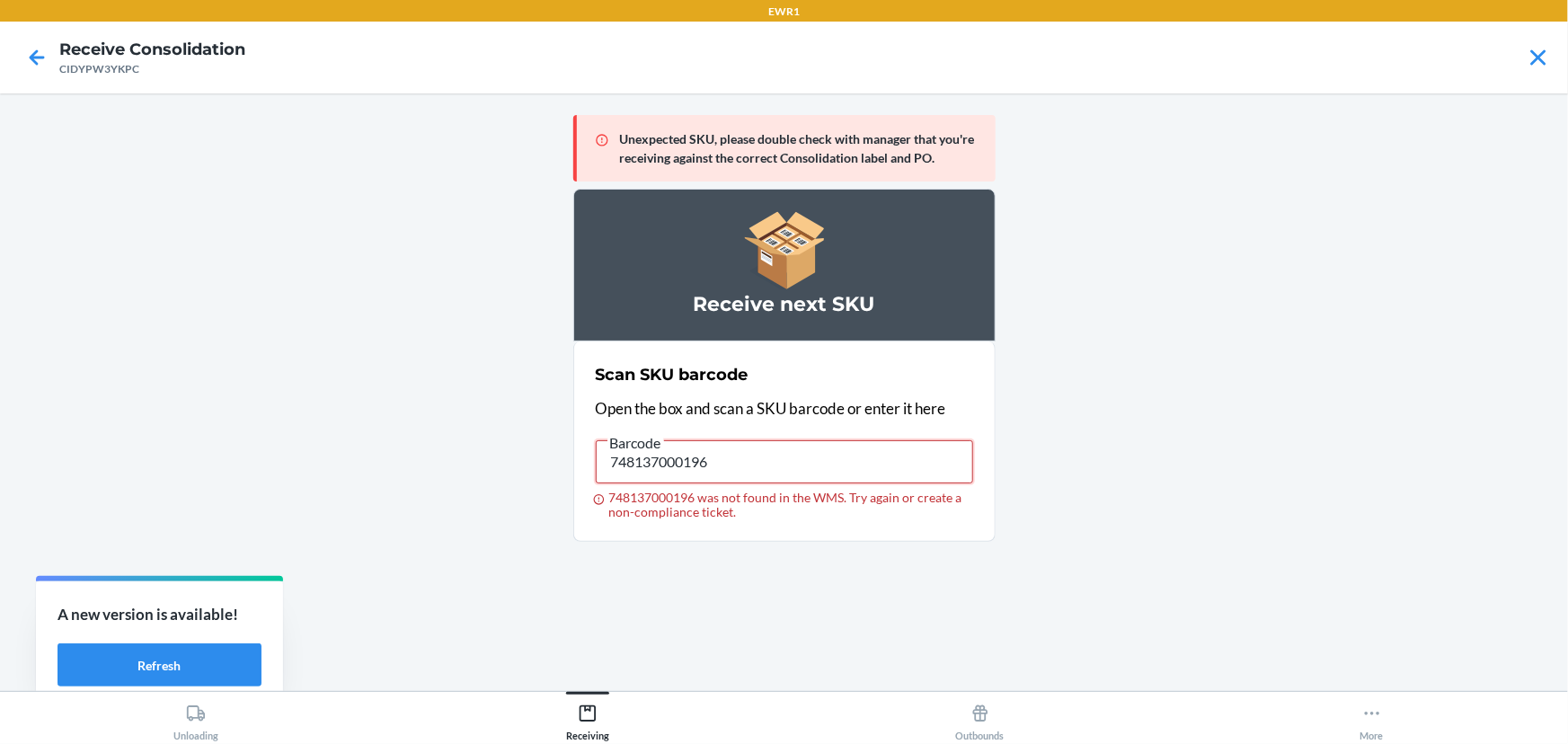
click at [843, 459] on input "748137000196" at bounding box center [784, 462] width 378 height 43
click at [825, 537] on section "Scan SKU barcode Open the box and scan a SKU barcode or enter it here Barcode 0…" at bounding box center [784, 441] width 423 height 200
click at [808, 464] on input "013283768666" at bounding box center [784, 462] width 378 height 43
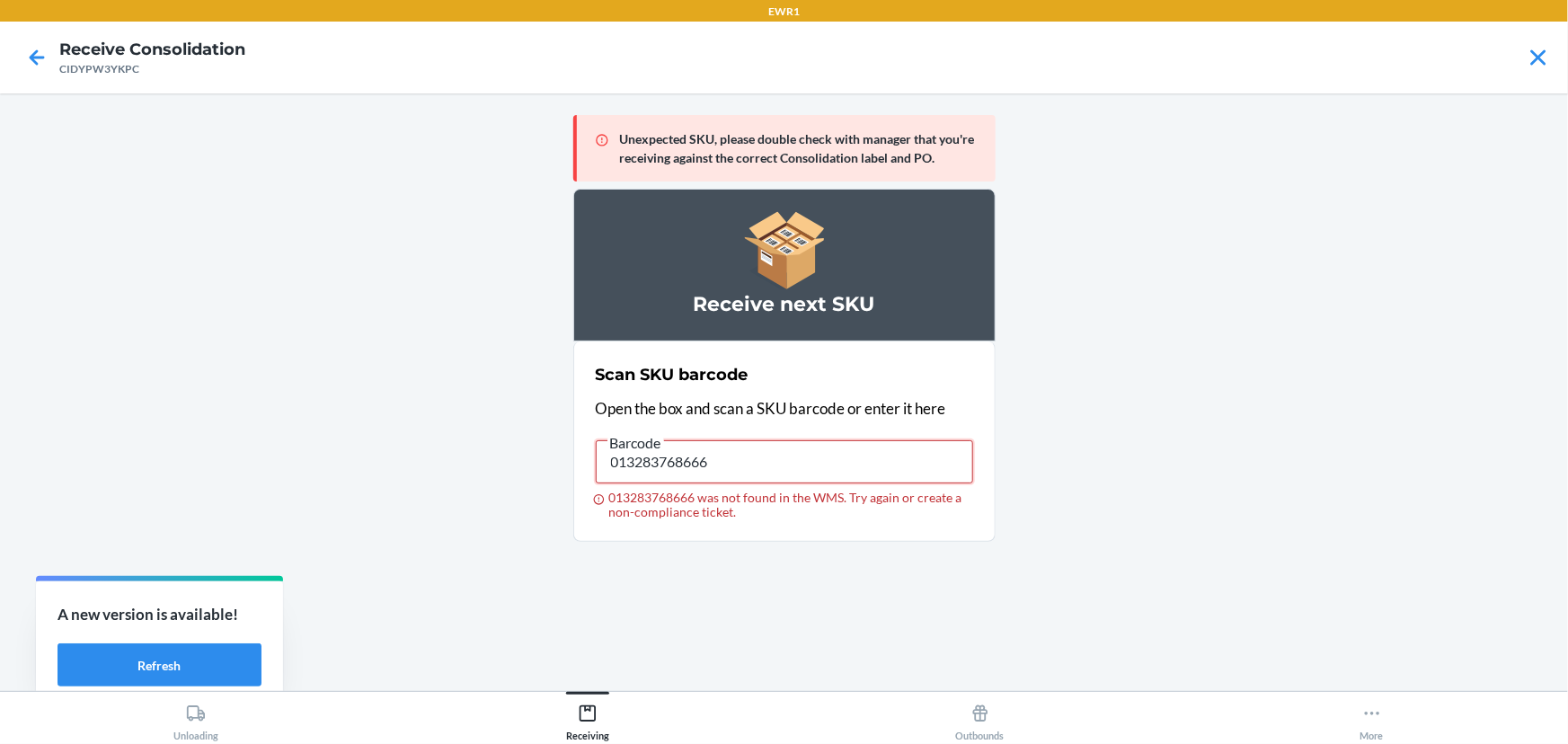
click at [808, 464] on input "013283768666" at bounding box center [784, 462] width 378 height 43
type input "748137000158"
click at [747, 449] on input "748137000158" at bounding box center [784, 462] width 378 height 43
click at [798, 460] on input "013283768666" at bounding box center [784, 462] width 378 height 43
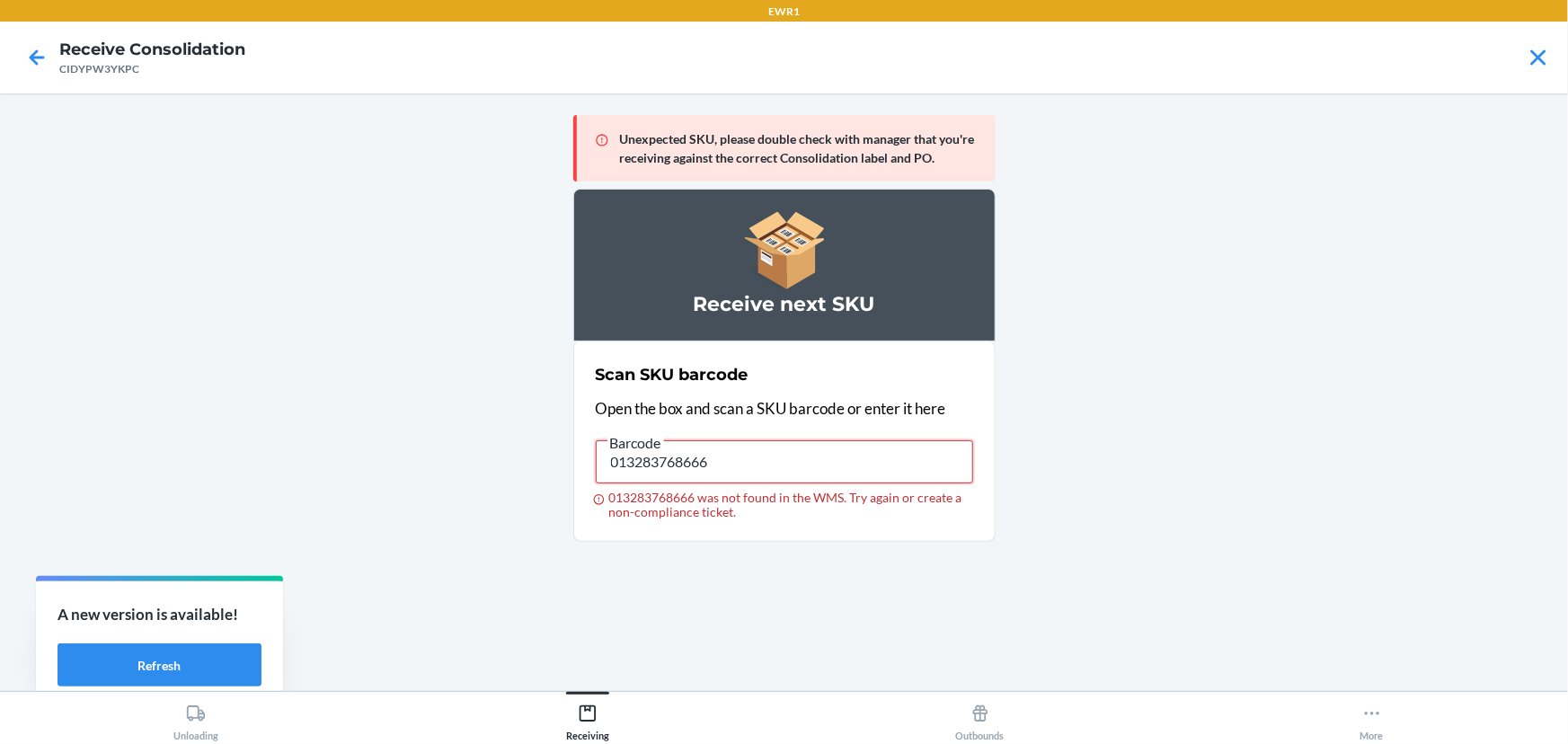
click at [798, 460] on input "013283768666" at bounding box center [784, 462] width 378 height 43
click at [1238, 513] on main "Unexpected SKU, please double check with manager that you're receiving against …" at bounding box center [784, 392] width 1568 height 597
type input "013283768666"
click at [803, 476] on input "013283768666" at bounding box center [784, 462] width 378 height 43
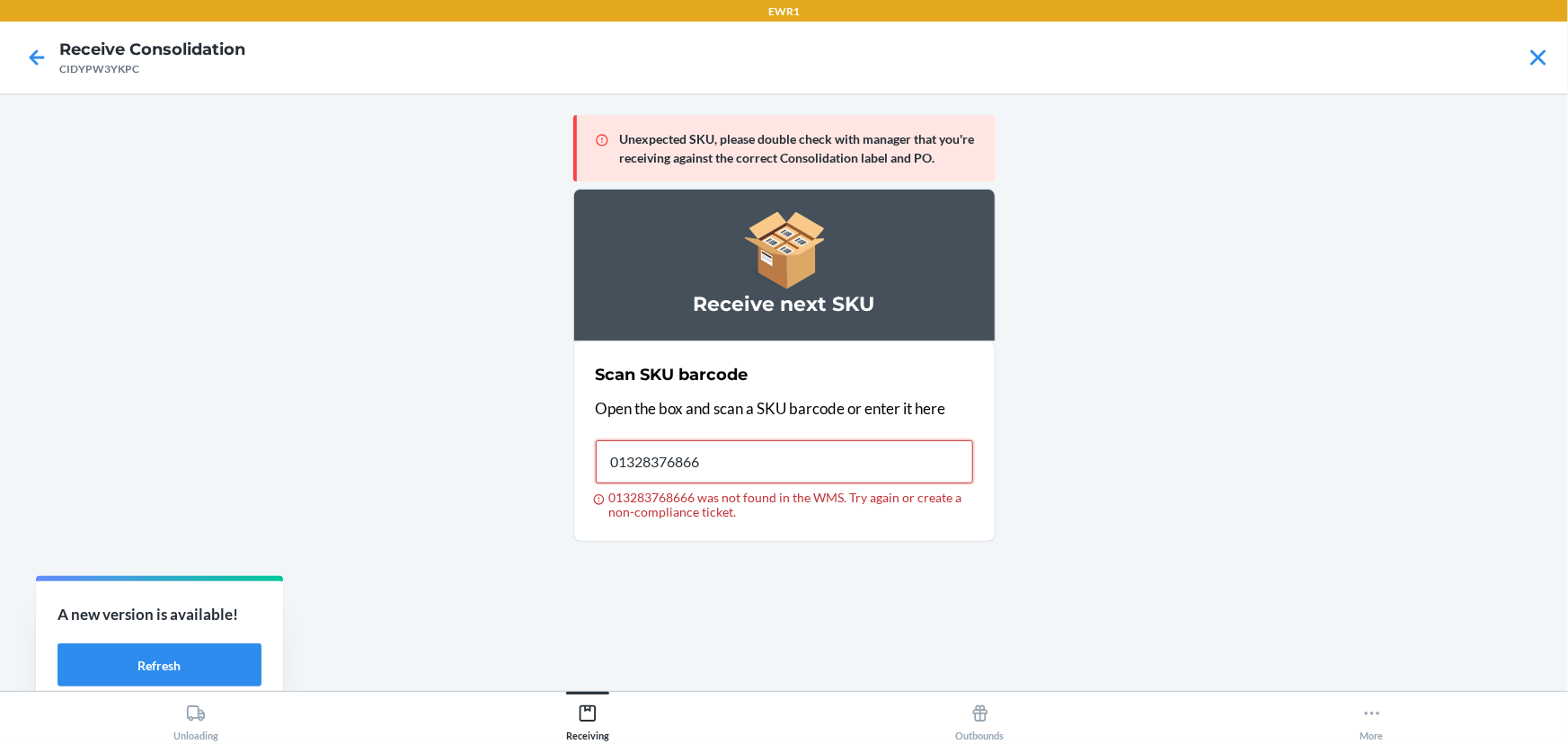
type input "013283768666"
click at [803, 476] on input "013283768666" at bounding box center [784, 462] width 378 height 43
type input "748137000196"
click at [789, 467] on input "748137000196" at bounding box center [784, 462] width 378 height 43
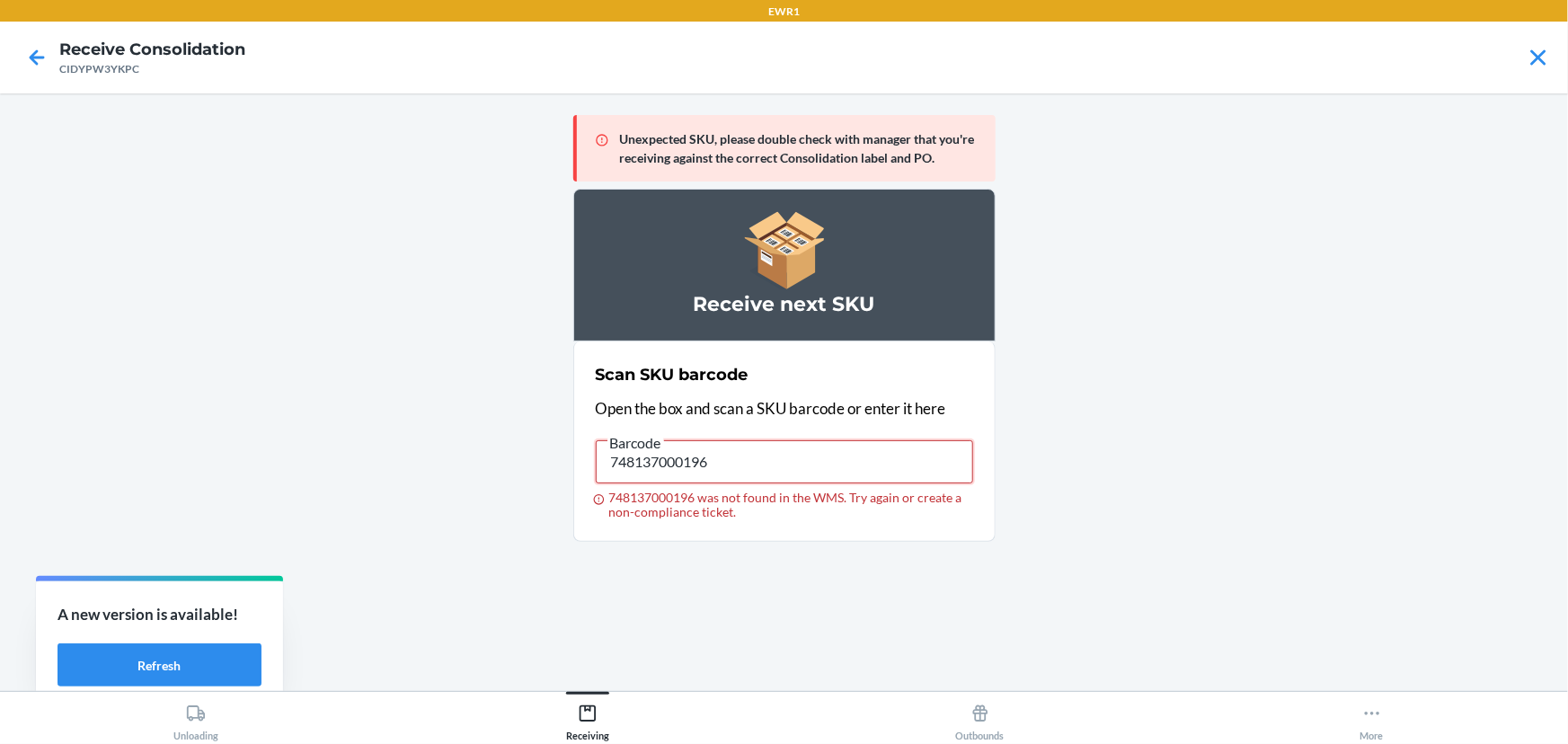
click at [789, 467] on input "748137000196" at bounding box center [784, 462] width 378 height 43
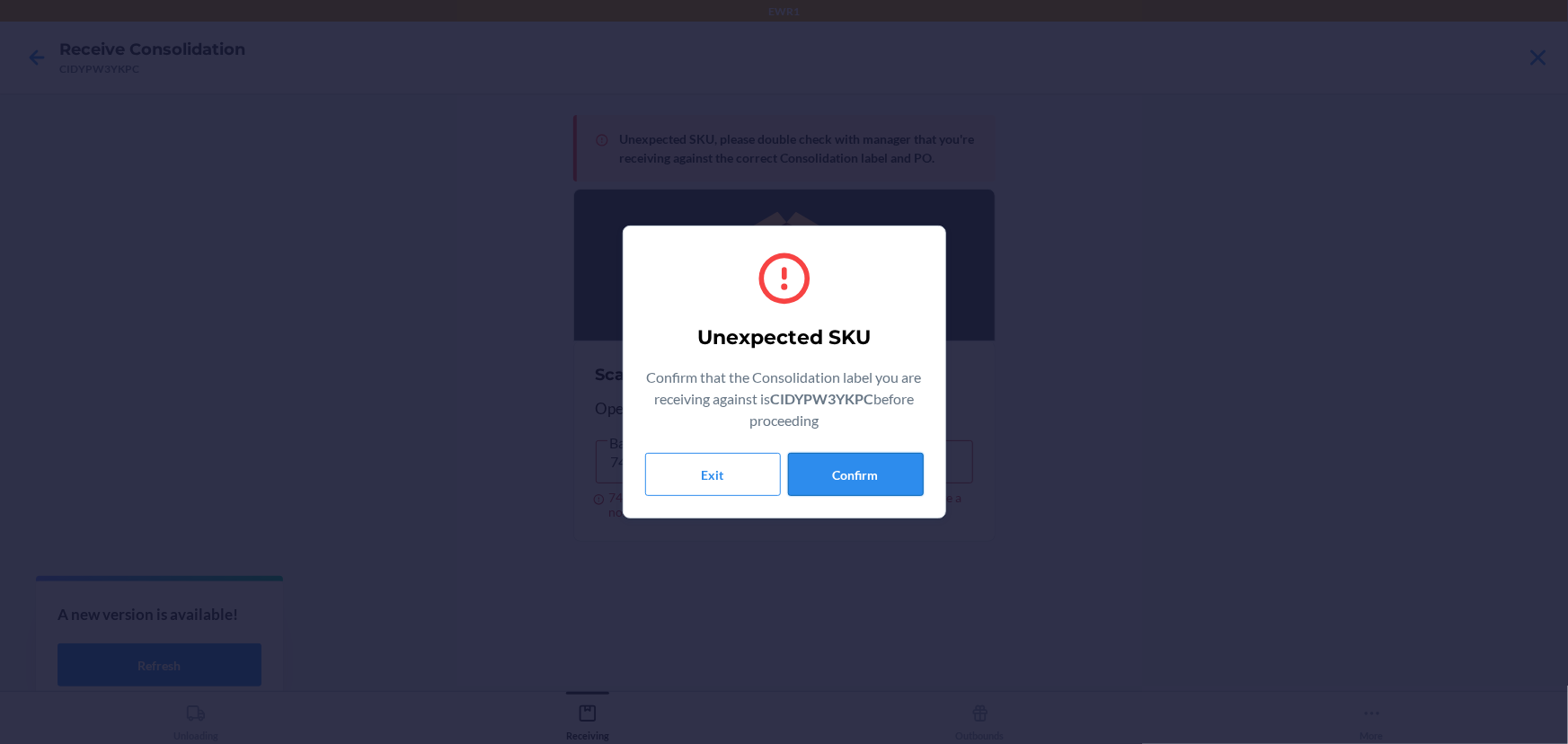
click at [861, 471] on button "Confirm" at bounding box center [855, 475] width 136 height 43
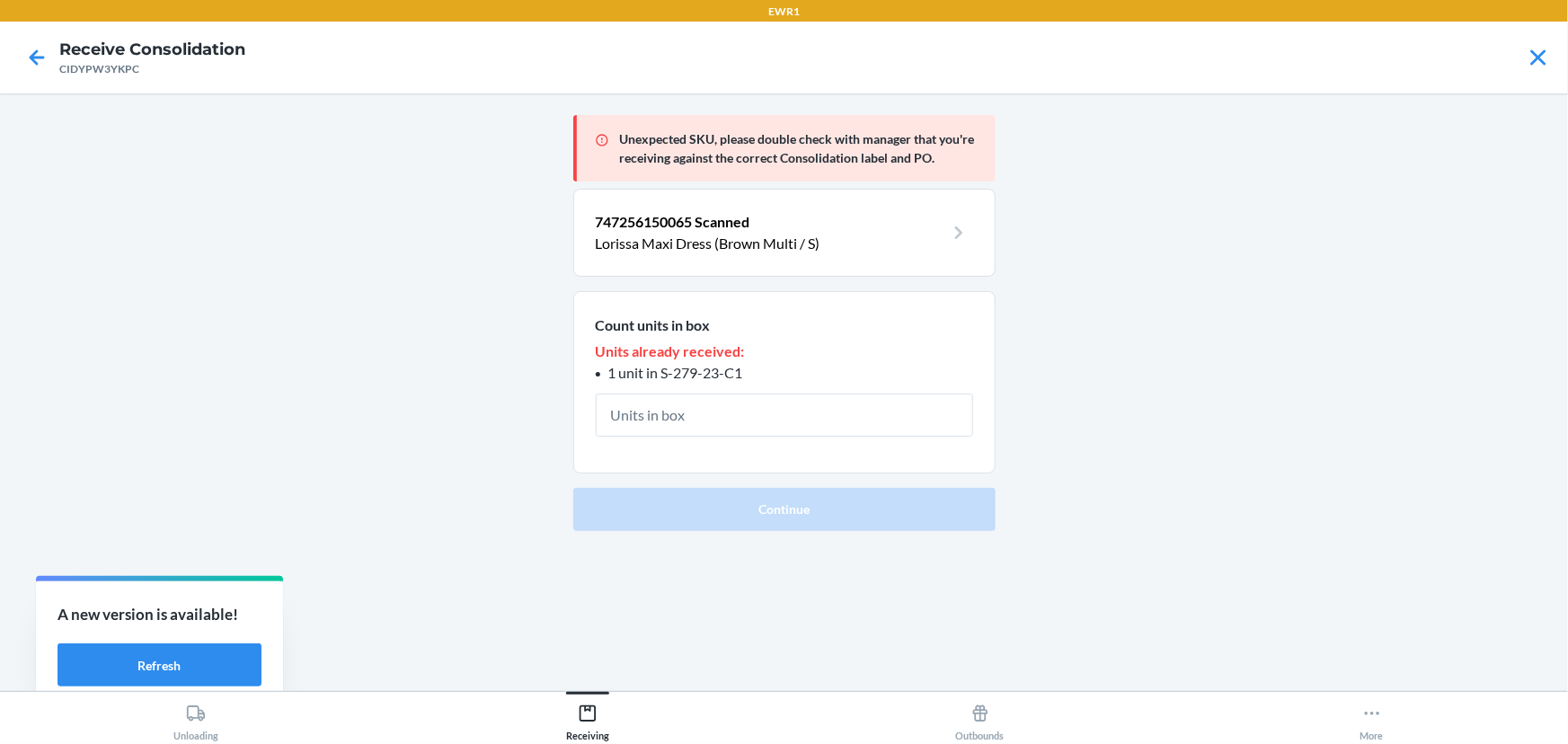
click at [16, 52] on div at bounding box center [37, 58] width 45 height 45
click at [44, 47] on icon at bounding box center [37, 58] width 31 height 31
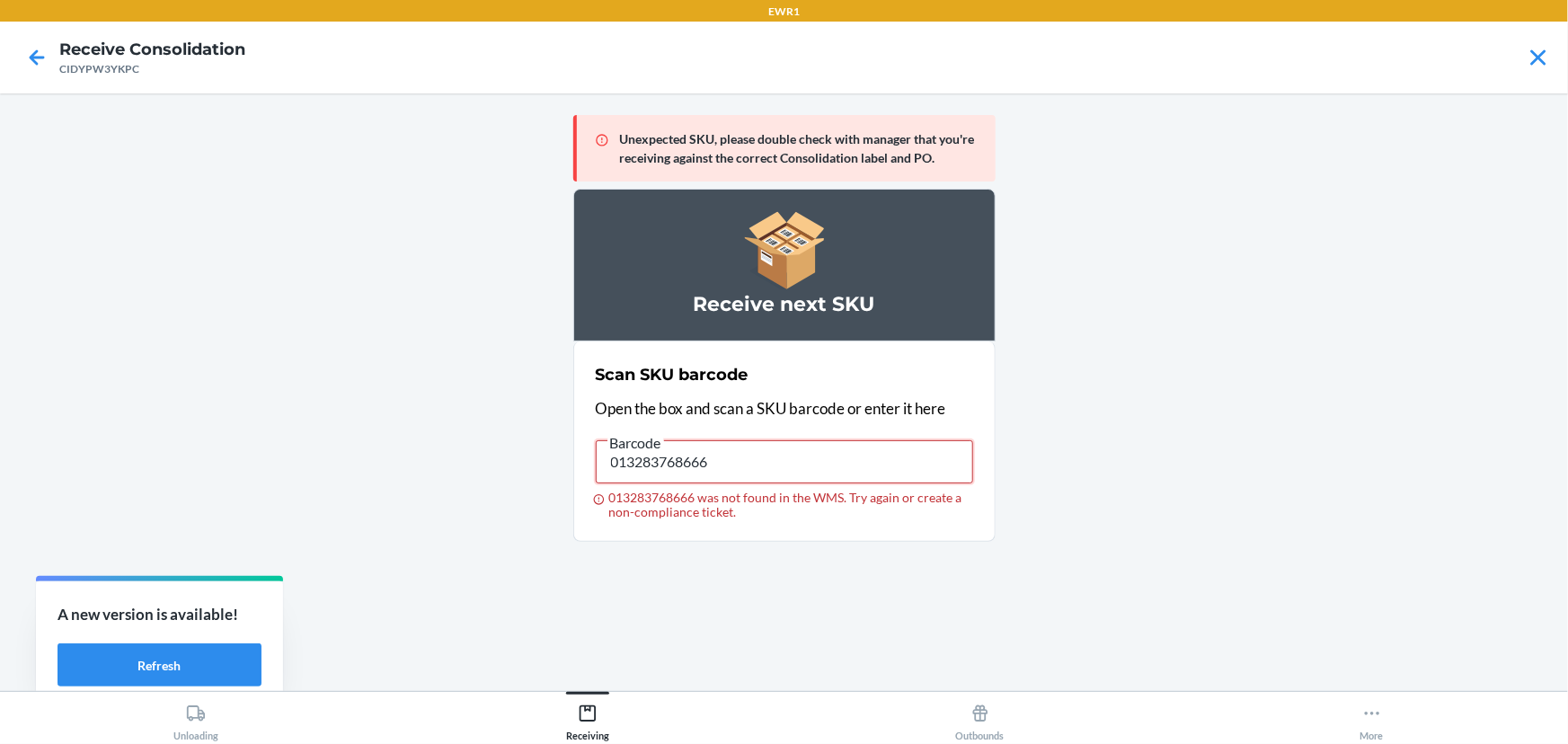
click at [741, 460] on input "013283768666" at bounding box center [784, 462] width 378 height 43
type input "748137000158"
click at [45, 60] on icon at bounding box center [37, 58] width 31 height 31
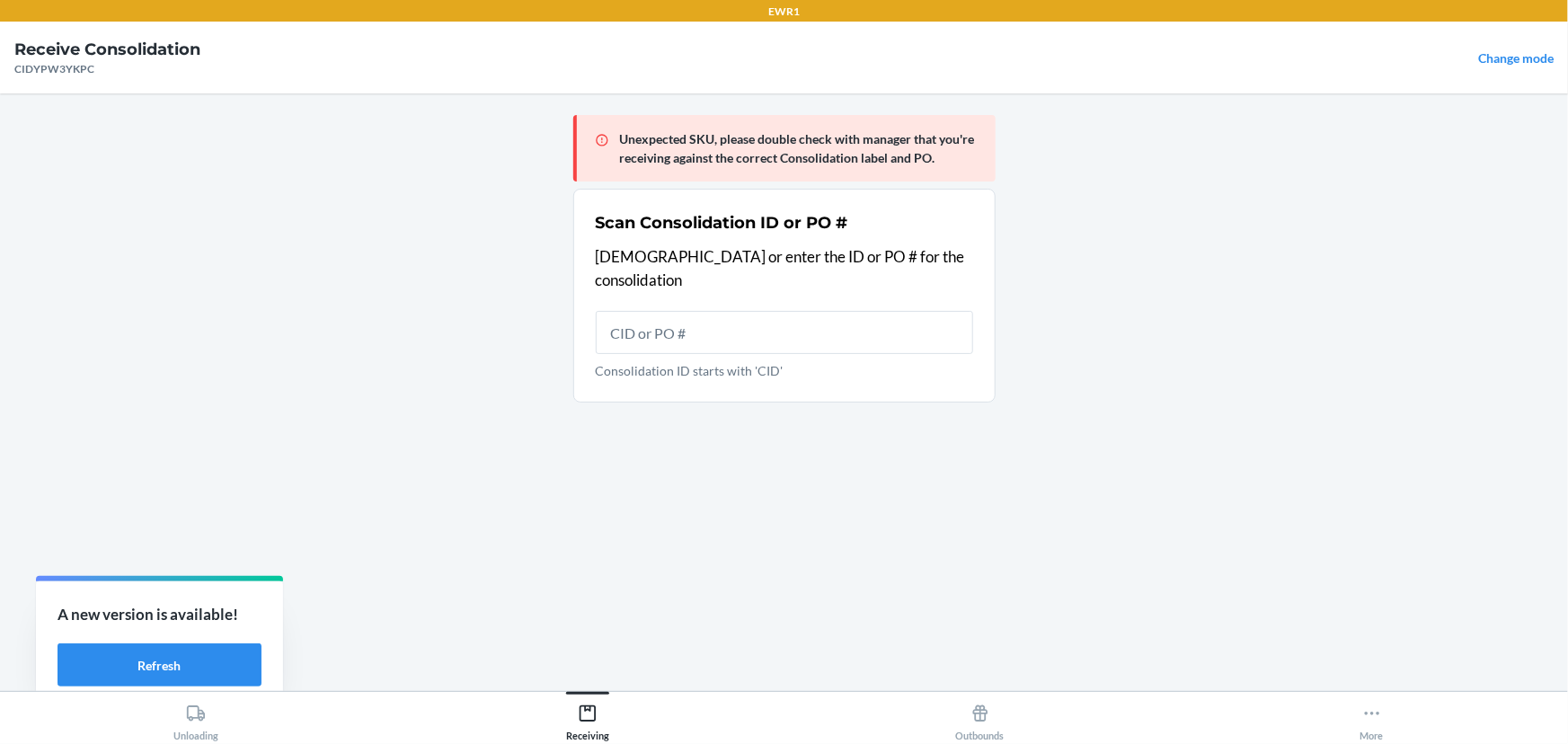
click at [1198, 150] on main "Unexpected SKU, please double check with manager that you're receiving against …" at bounding box center [784, 392] width 1568 height 597
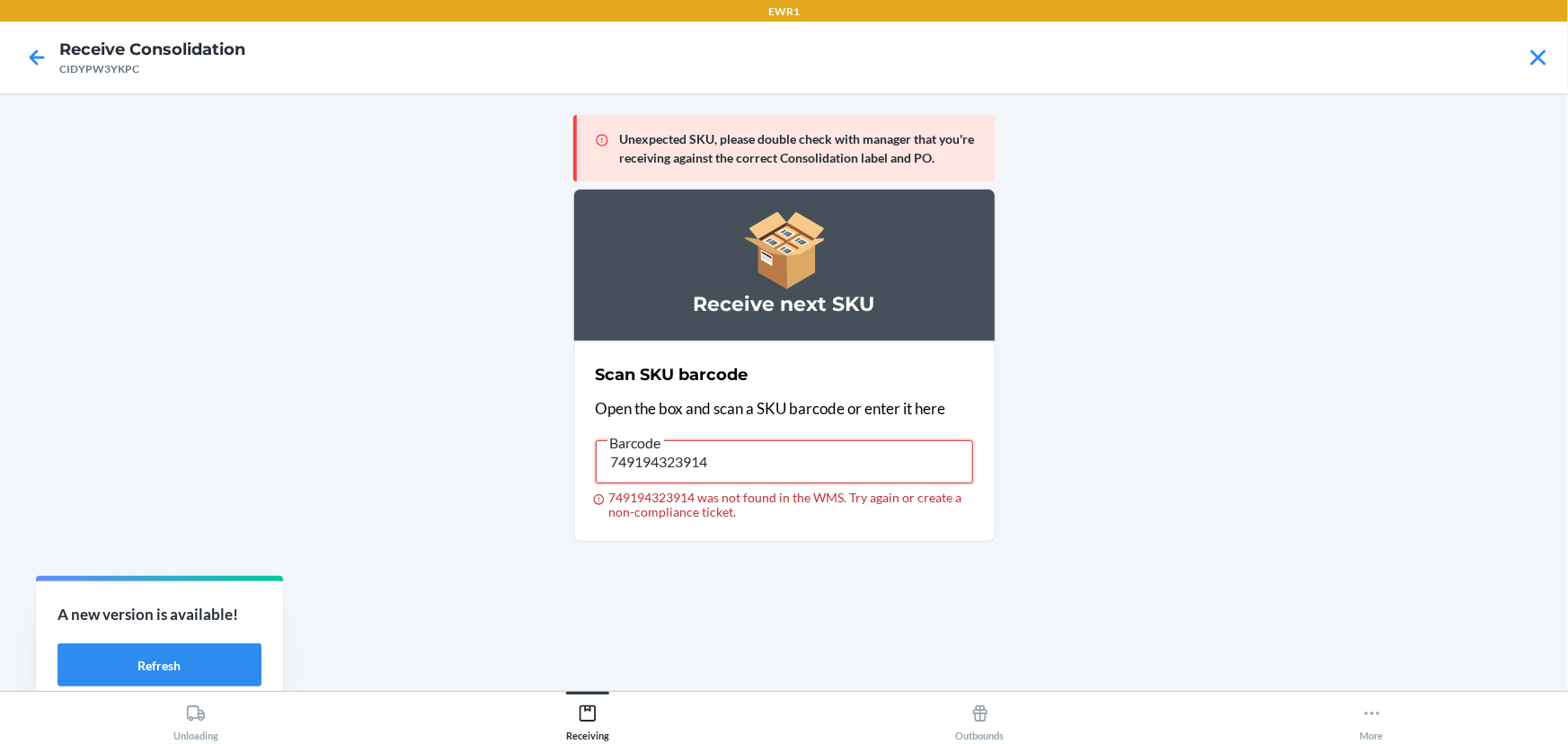
click at [787, 460] on input "749194323914" at bounding box center [784, 462] width 378 height 43
type input "013283765191"
click at [787, 460] on input "013283765191" at bounding box center [784, 462] width 378 height 43
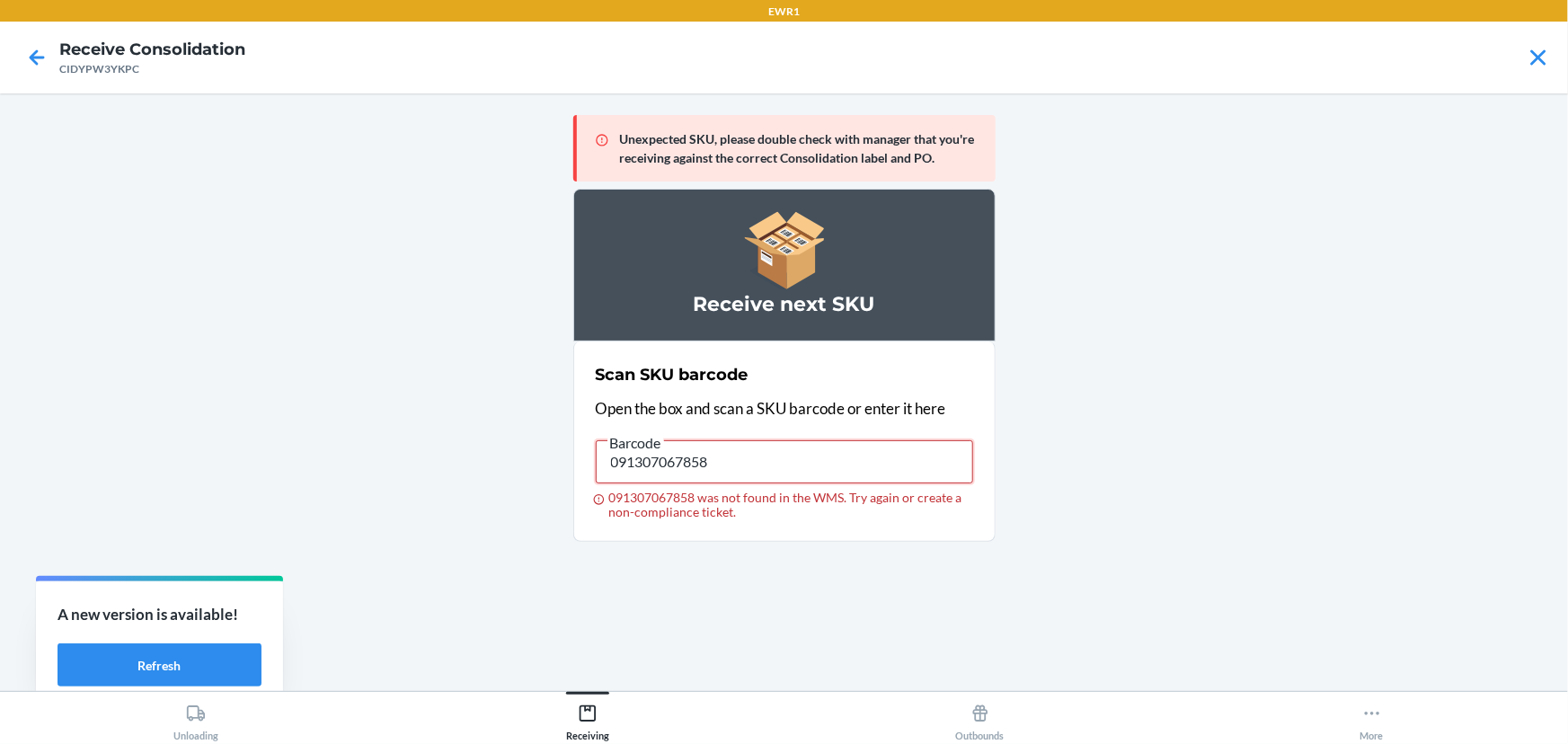
click at [926, 462] on input "091307067858" at bounding box center [784, 462] width 378 height 43
type input "013283765191"
click at [875, 464] on input "013283765191" at bounding box center [784, 462] width 378 height 43
click at [873, 463] on input "013283765191" at bounding box center [784, 462] width 378 height 43
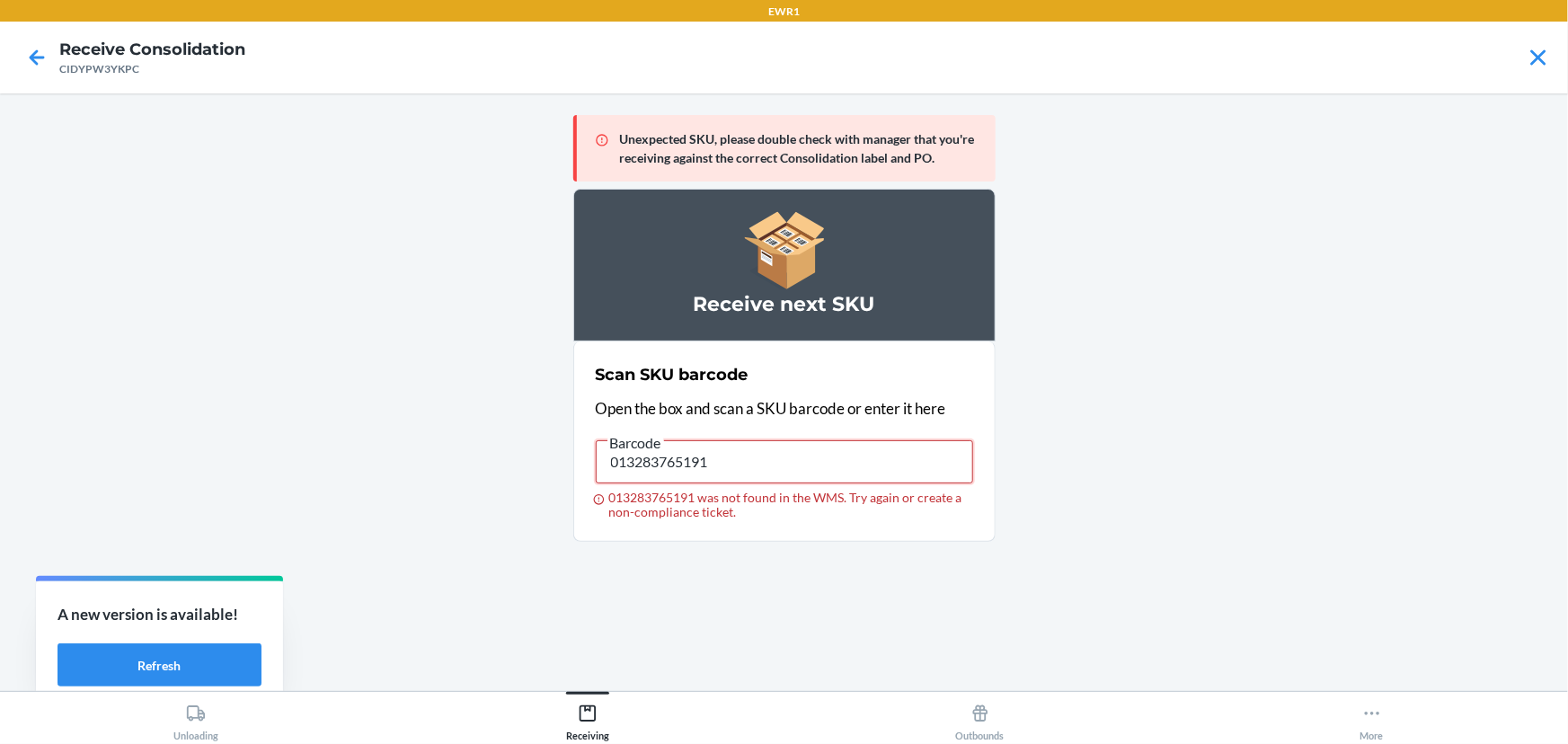
click at [873, 463] on input "013283765191" at bounding box center [784, 462] width 378 height 43
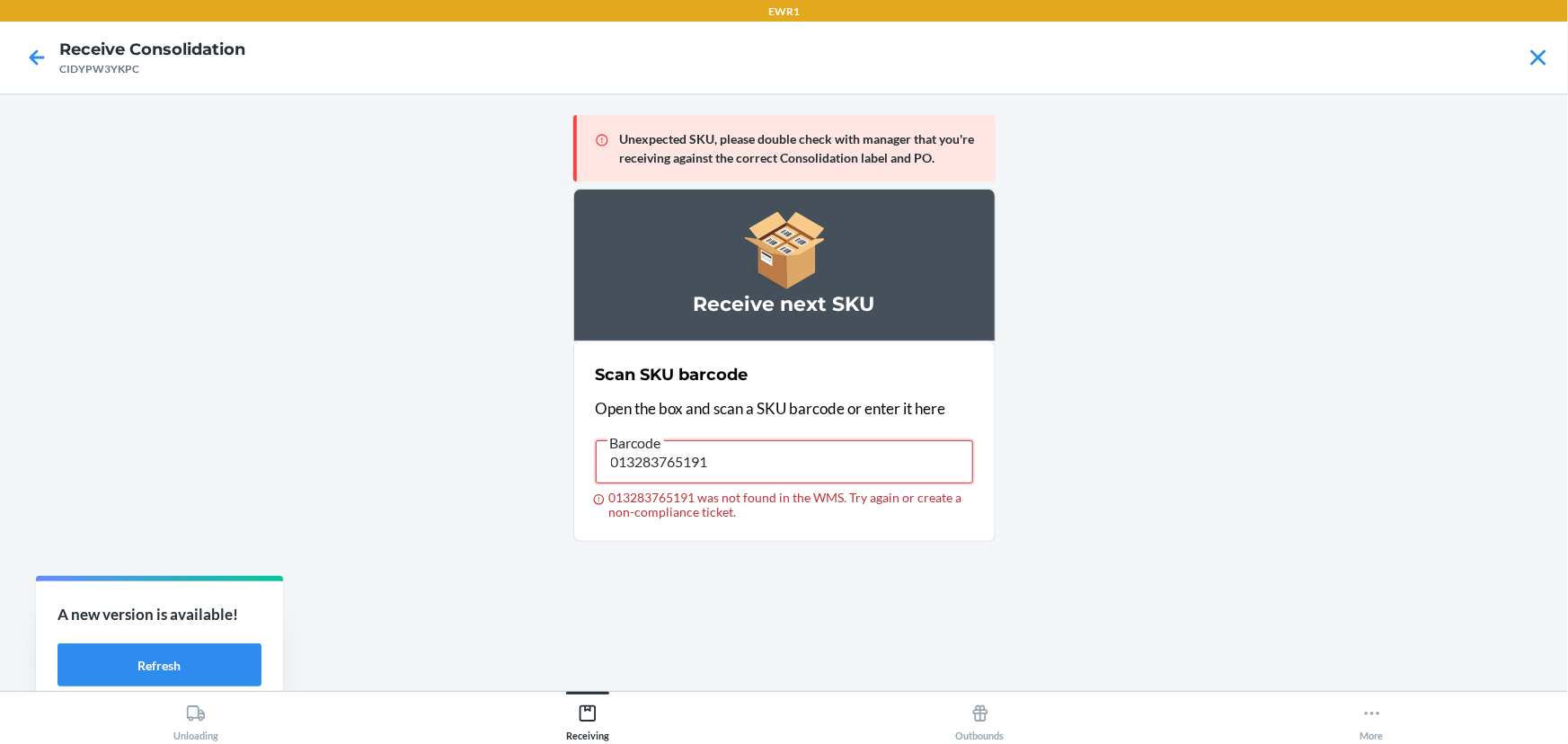
click at [873, 463] on input "013283765191" at bounding box center [784, 462] width 378 height 43
click at [865, 464] on input "091307555386" at bounding box center [784, 462] width 378 height 43
click at [862, 464] on input "091307555386" at bounding box center [784, 462] width 378 height 43
type input "0"
type input "091307555386"
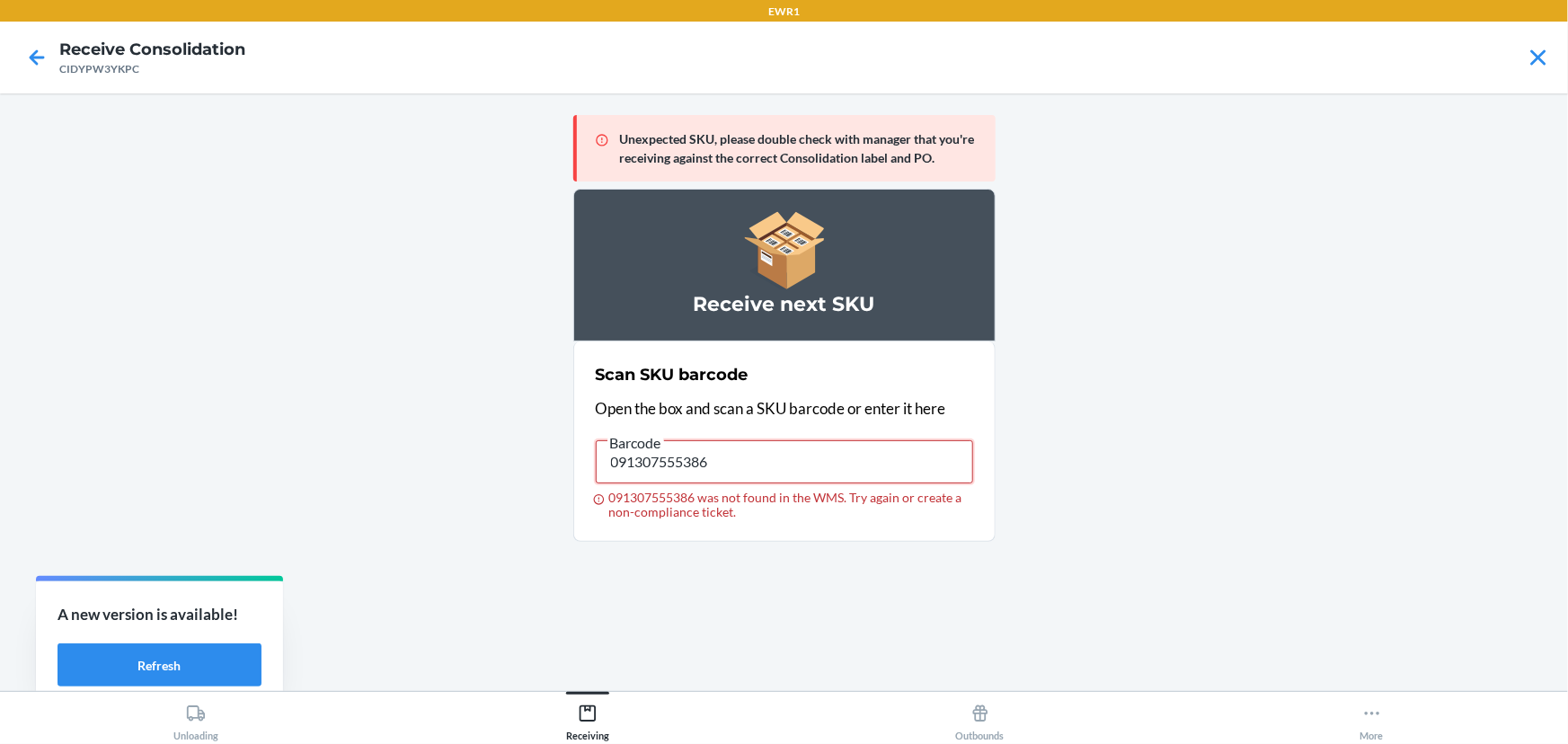
click at [744, 469] on input "091307555386" at bounding box center [784, 462] width 378 height 43
type input "091307555386"
click at [744, 469] on input "091307555386" at bounding box center [784, 462] width 378 height 43
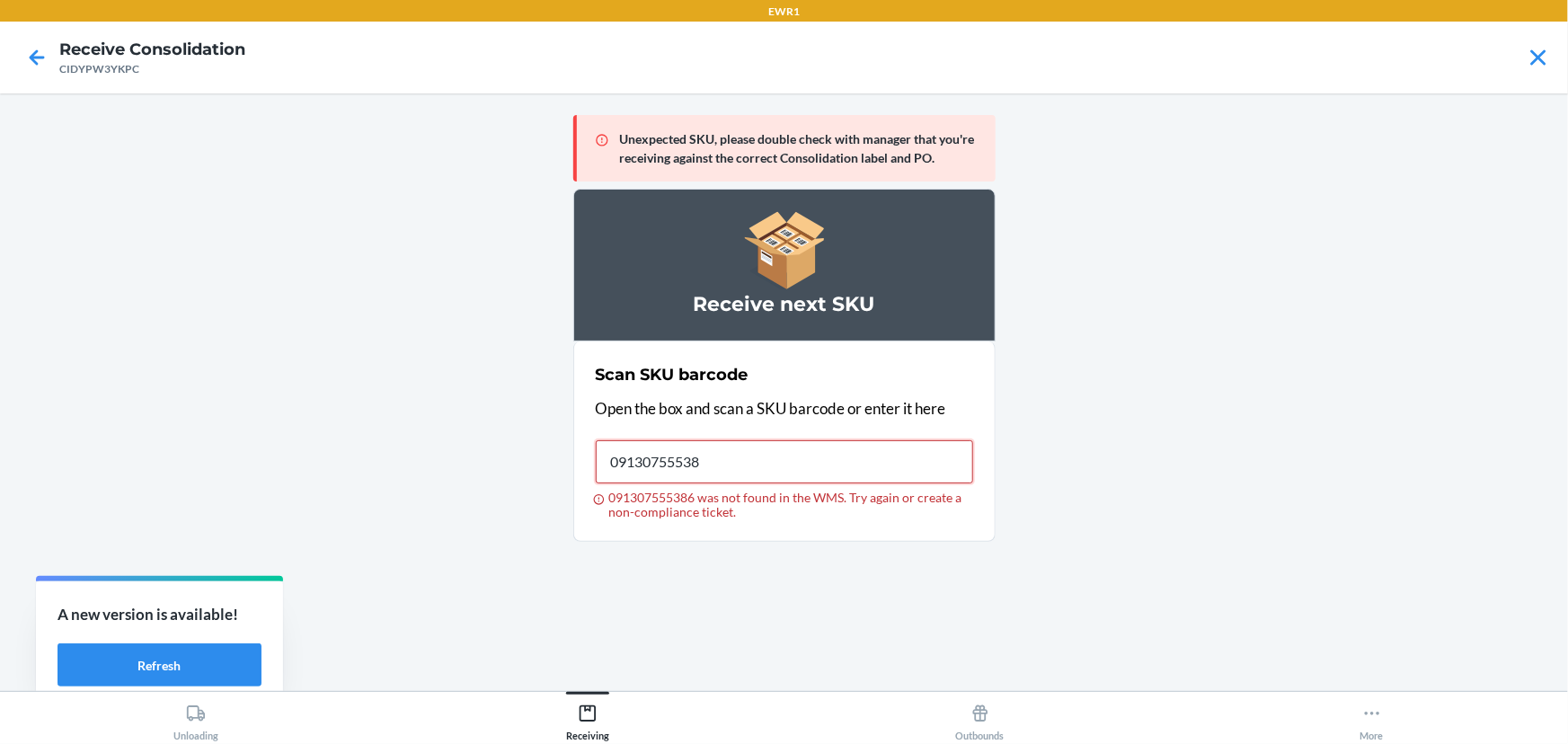
type input "091307555386"
drag, startPoint x: 744, startPoint y: 469, endPoint x: 744, endPoint y: 486, distance: 17.0
click at [744, 486] on label "Barcode 091307555386 091307555386 was not found in the WMS. Try again or create…" at bounding box center [784, 476] width 378 height 88
click at [744, 483] on input "091307555386" at bounding box center [784, 462] width 378 height 43
click at [744, 486] on label "Barcode 091307555386 091307555386 was not found in the WMS. Try again or create…" at bounding box center [784, 476] width 378 height 88
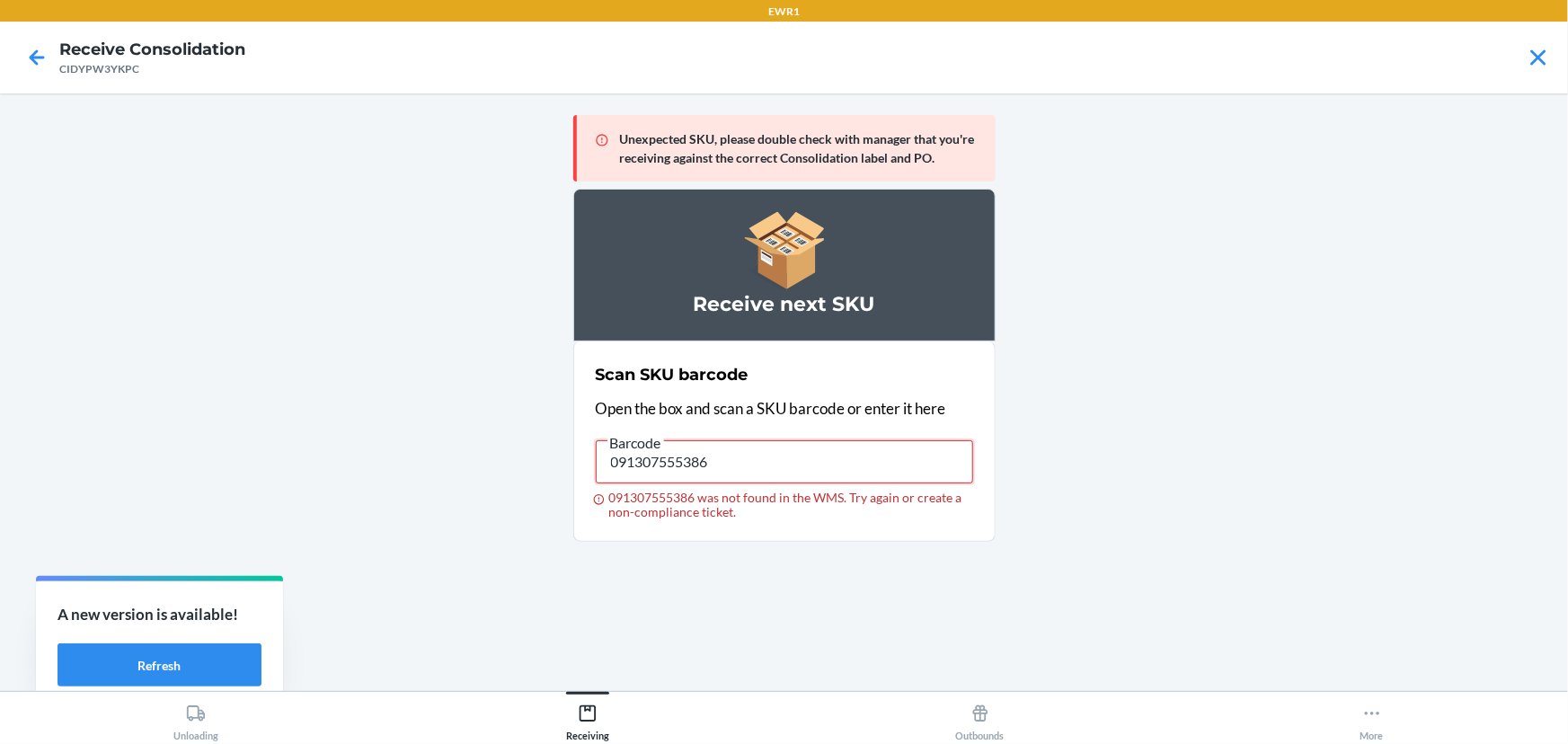
click at [744, 483] on input "091307555386" at bounding box center [784, 462] width 378 height 43
click at [744, 486] on label "Barcode 091307555386 091307555386 was not found in the WMS. Try again or create…" at bounding box center [784, 476] width 378 height 88
click at [744, 483] on input "091307555386" at bounding box center [784, 462] width 378 height 43
click at [744, 459] on input "091307555386" at bounding box center [784, 462] width 378 height 43
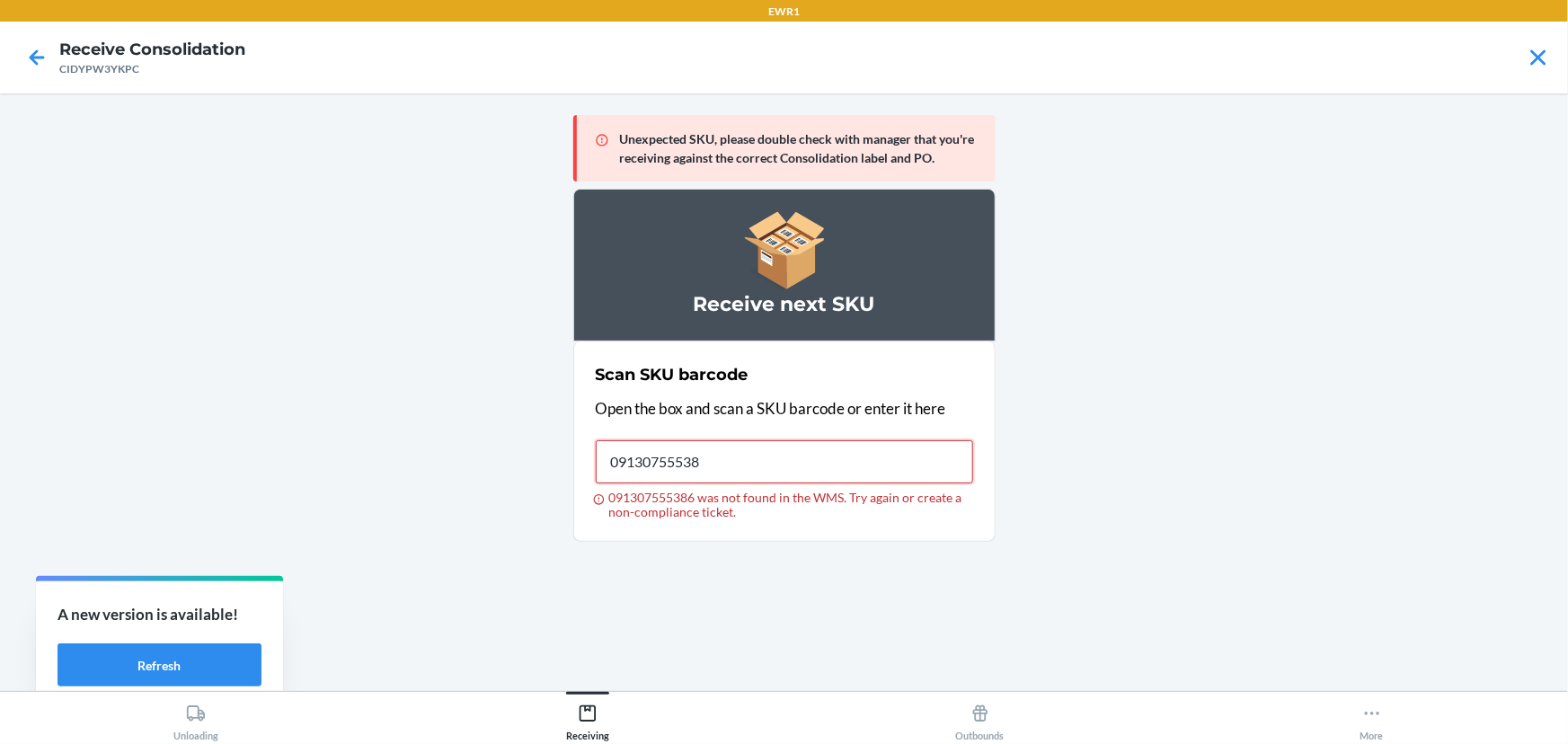
type input "091307555386"
click at [823, 457] on input "091307555386" at bounding box center [784, 462] width 378 height 43
click at [829, 461] on input "091307555386" at bounding box center [784, 462] width 378 height 43
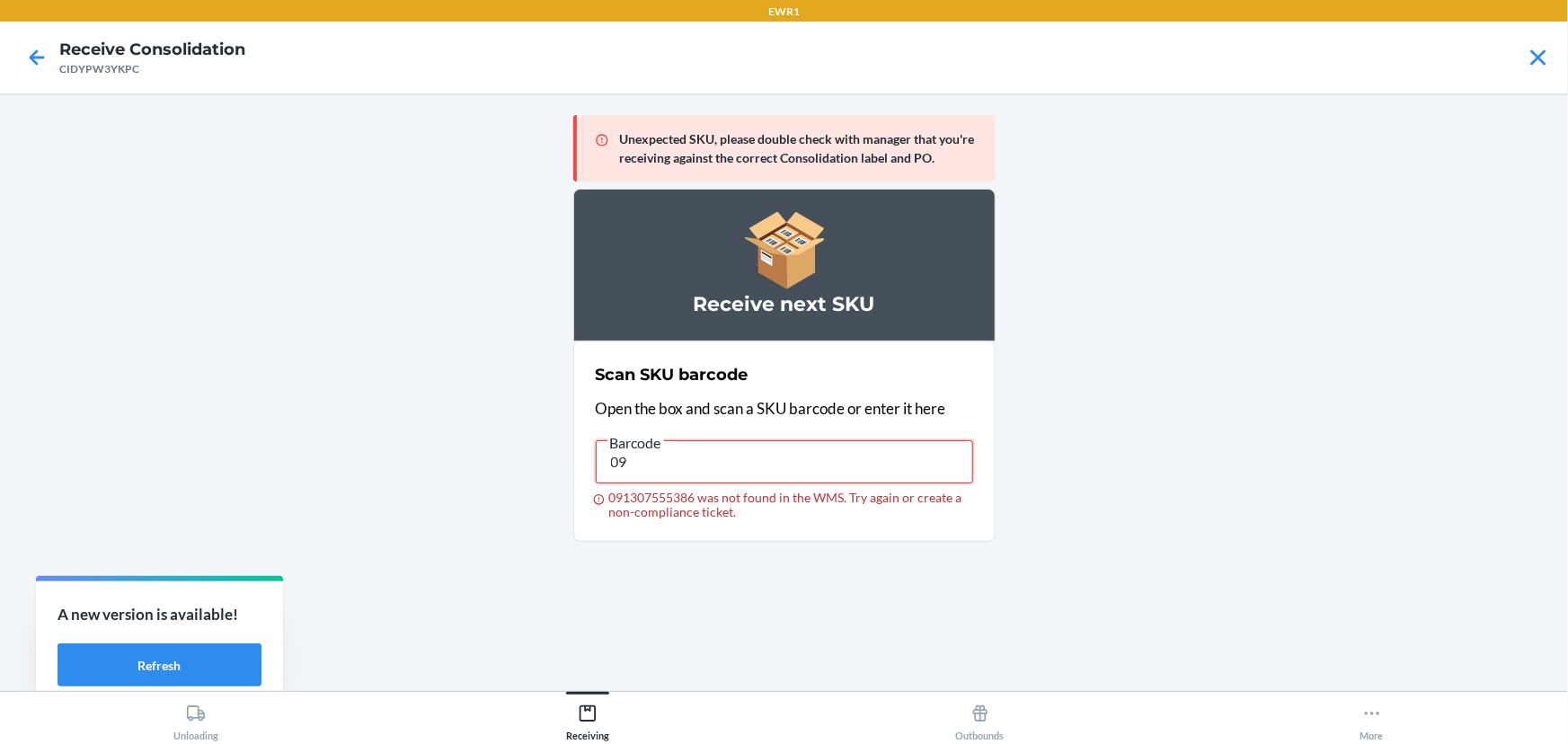
type input "0"
type input "091307067858"
drag, startPoint x: 824, startPoint y: 450, endPoint x: 244, endPoint y: 475, distance: 580.5
click at [244, 475] on main "Unexpected SKU, please double check with manager that you're receiving against …" at bounding box center [784, 392] width 1568 height 597
click at [734, 459] on input "749194323914" at bounding box center [784, 462] width 378 height 43
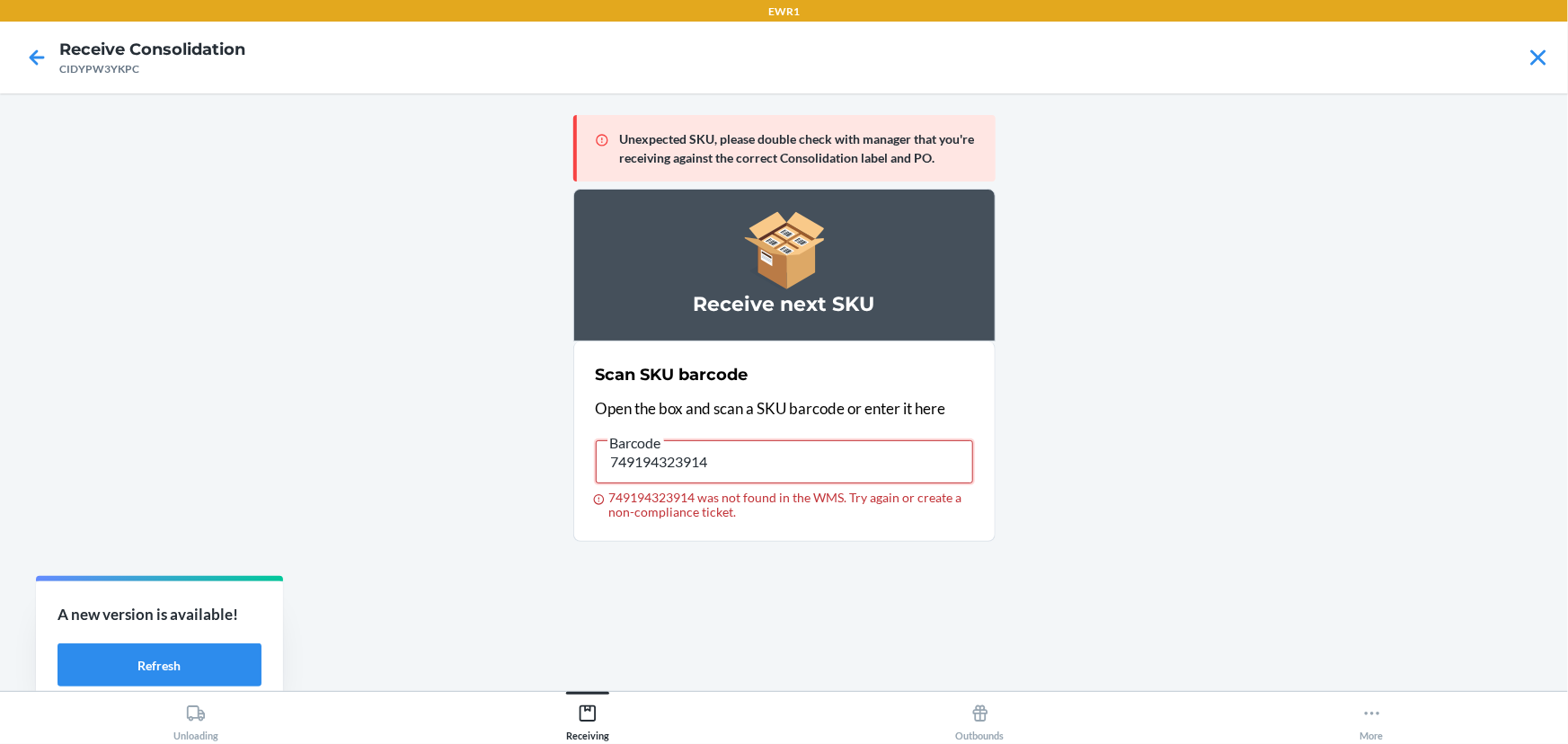
click at [734, 459] on input "749194323914" at bounding box center [784, 462] width 378 height 43
type input "190475335599"
click at [734, 459] on input "190475335599" at bounding box center [784, 462] width 378 height 43
click at [724, 456] on input "013283765191" at bounding box center [784, 462] width 378 height 43
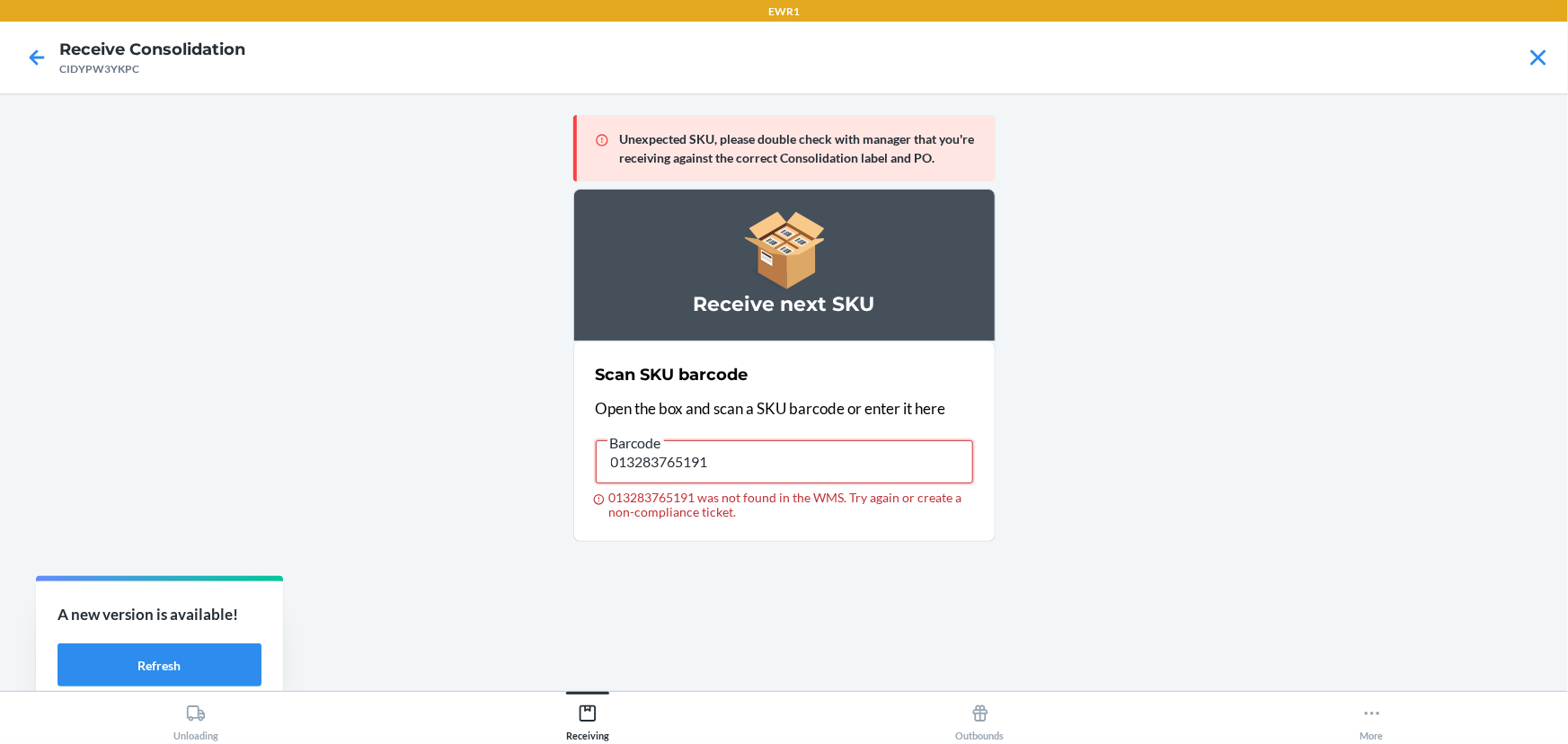
click at [724, 456] on input "013283765191" at bounding box center [784, 462] width 378 height 43
type input "719240806852"
click at [724, 456] on input "719240806852" at bounding box center [784, 462] width 378 height 43
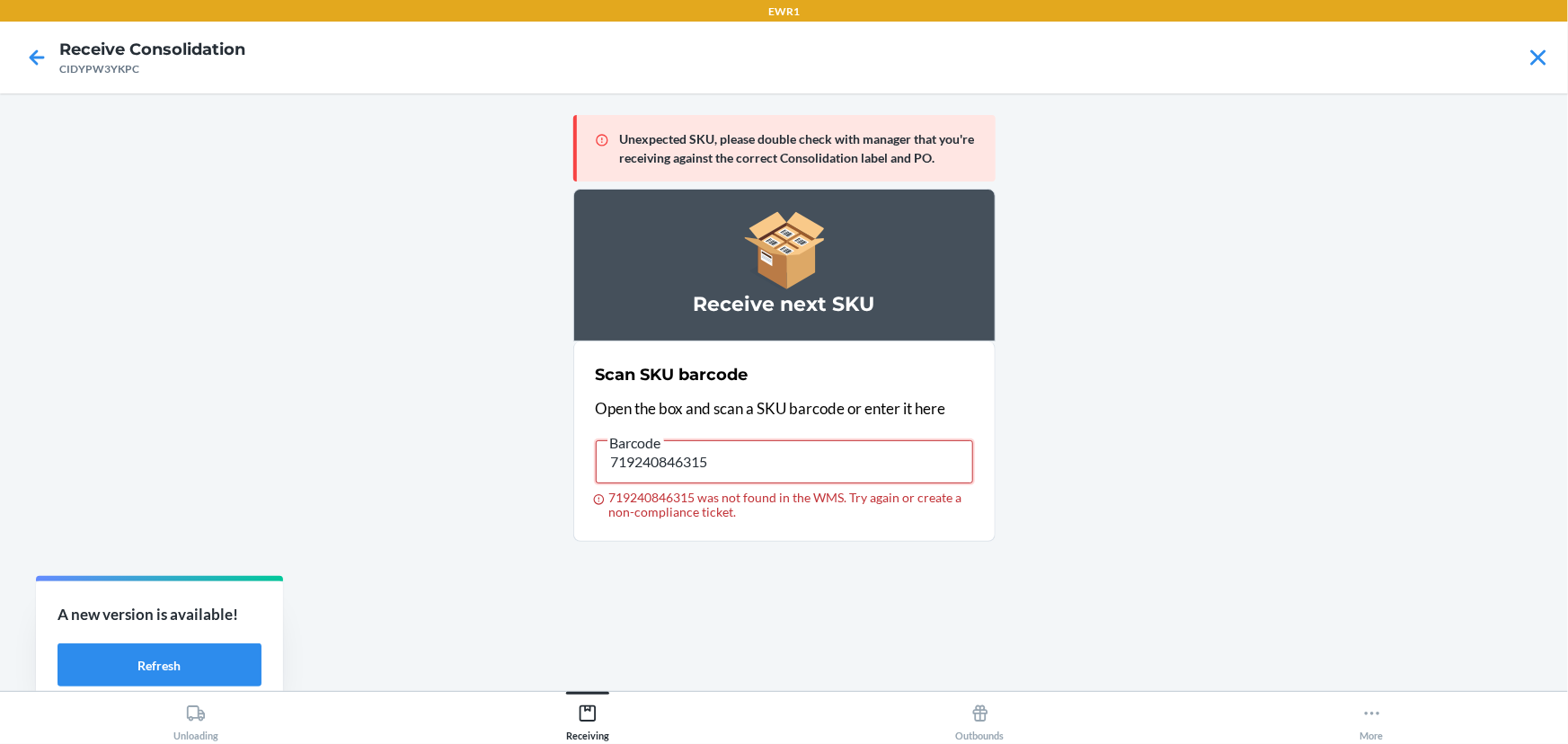
click at [724, 456] on input "719240846315" at bounding box center [784, 462] width 378 height 43
type input "719240846315"
click at [779, 476] on input "719240846315" at bounding box center [784, 462] width 378 height 43
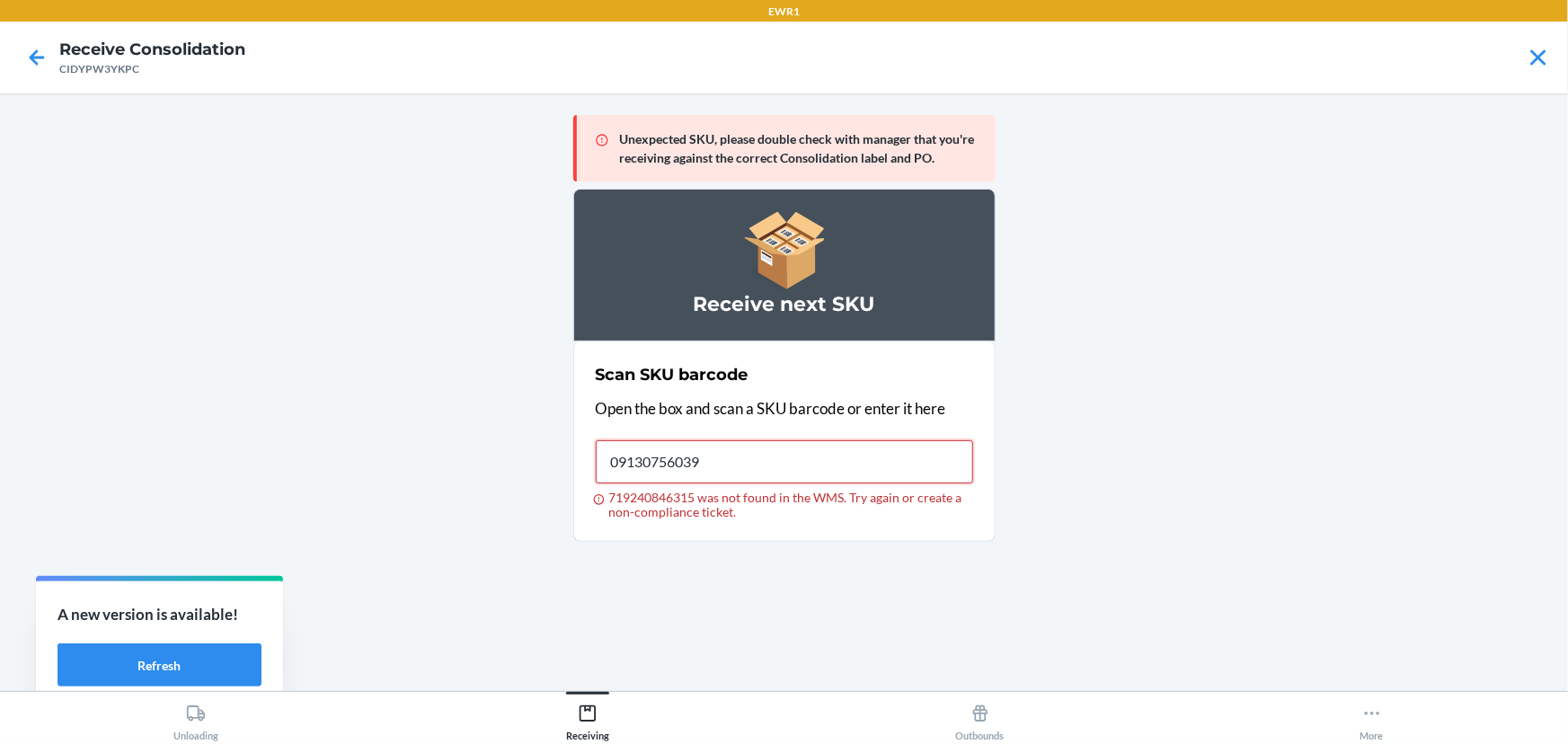
type input "091307560397"
click at [746, 445] on input "091307560397" at bounding box center [784, 462] width 378 height 43
click at [746, 445] on input "885878144243" at bounding box center [784, 462] width 378 height 43
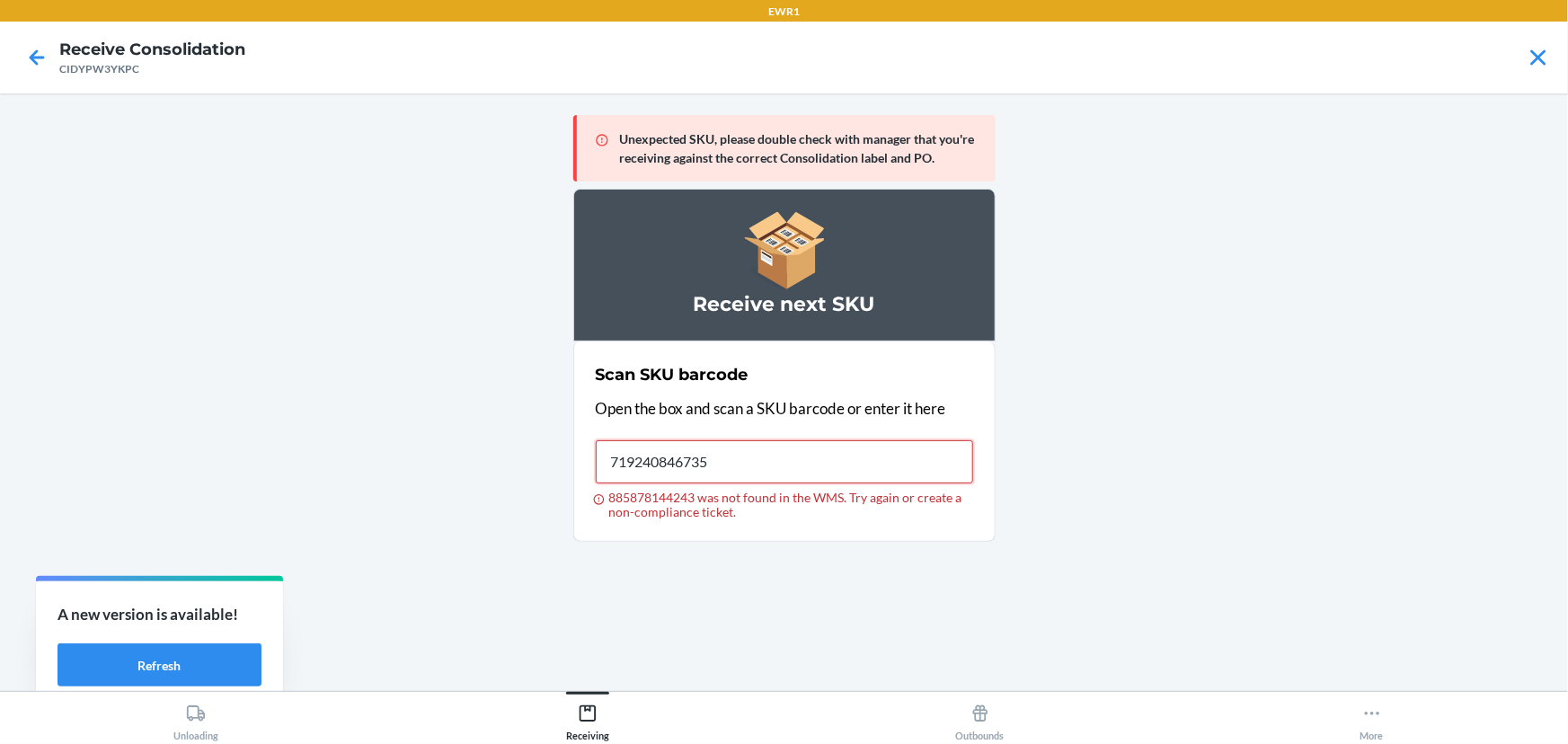
type input "719240846735"
drag, startPoint x: 744, startPoint y: 448, endPoint x: 565, endPoint y: 472, distance: 180.6
click at [565, 472] on main "Unexpected SKU, please double check with manager that you're receiving against …" at bounding box center [784, 392] width 1568 height 597
click at [807, 467] on input "196689240384" at bounding box center [784, 462] width 378 height 43
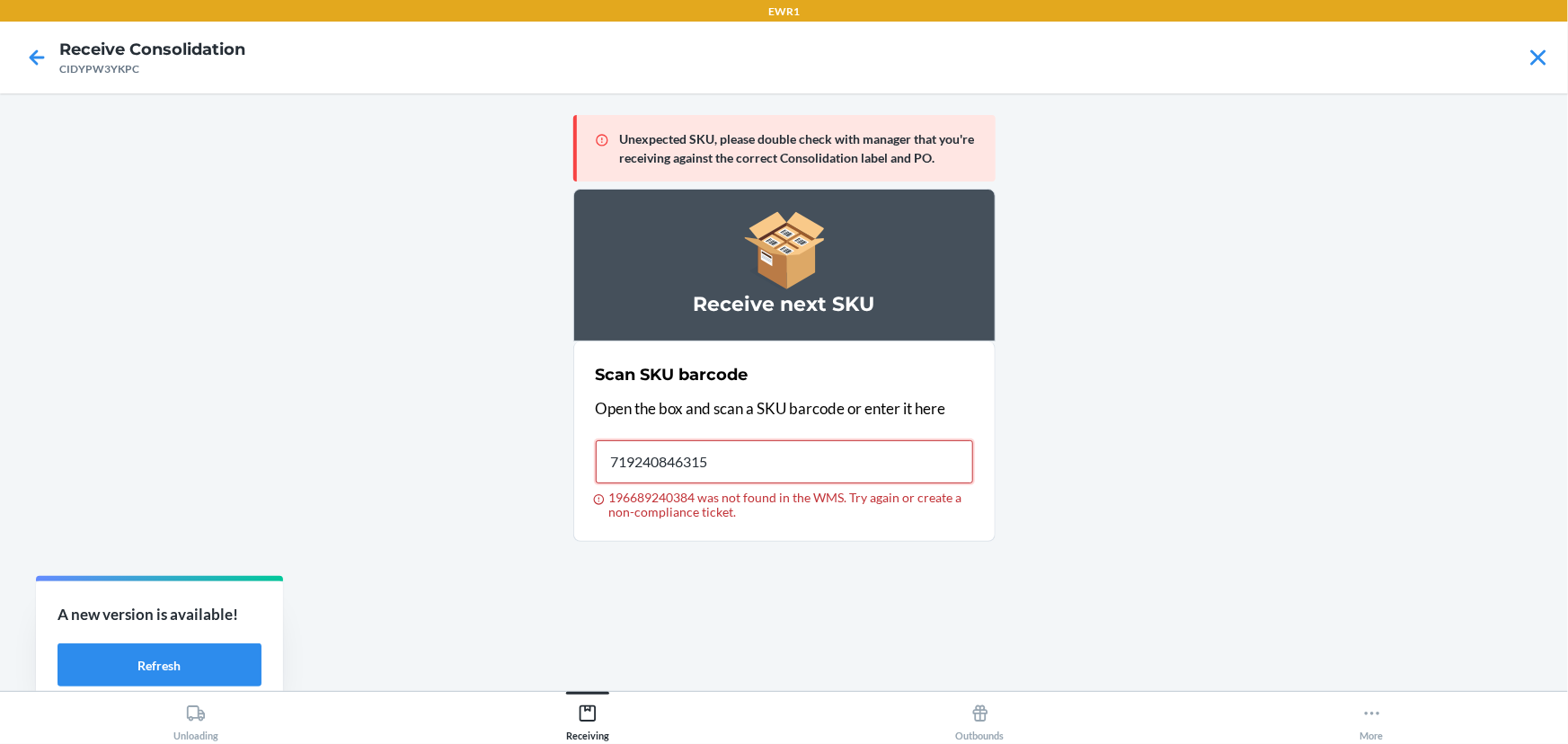
type input "719240846315"
click at [894, 449] on input "719240846315" at bounding box center [784, 462] width 378 height 43
drag, startPoint x: 536, startPoint y: 584, endPoint x: 464, endPoint y: 699, distance: 135.7
drag, startPoint x: 464, startPoint y: 699, endPoint x: 776, endPoint y: 630, distance: 319.5
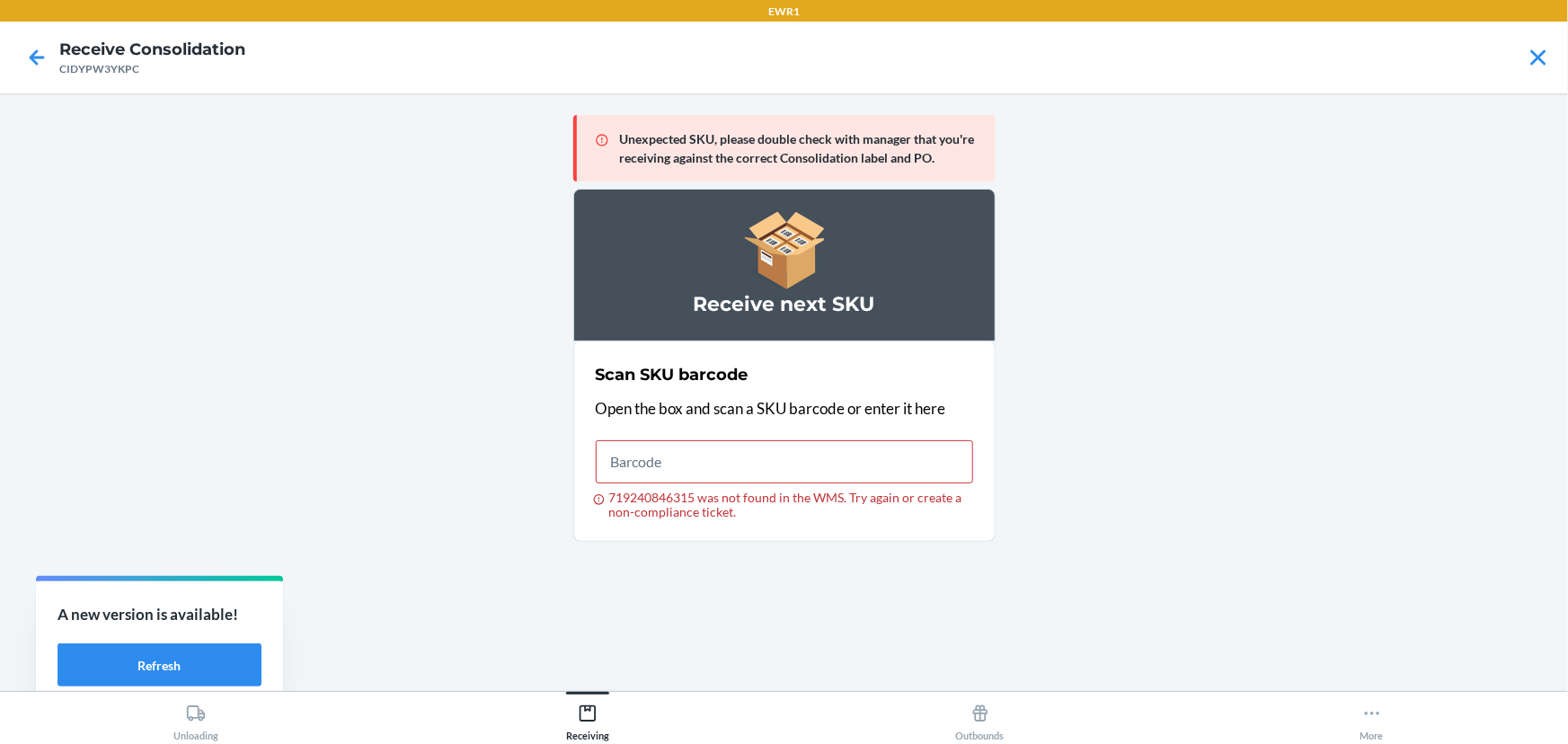
click at [776, 630] on div "Unexpected SKU, please double check with manager that you're receiving against …" at bounding box center [784, 392] width 423 height 568
click at [684, 453] on input "719240846315 was not found in the WMS. Try again or create a non-compliance tic…" at bounding box center [784, 462] width 378 height 43
click at [768, 463] on input "091307598116" at bounding box center [784, 462] width 378 height 43
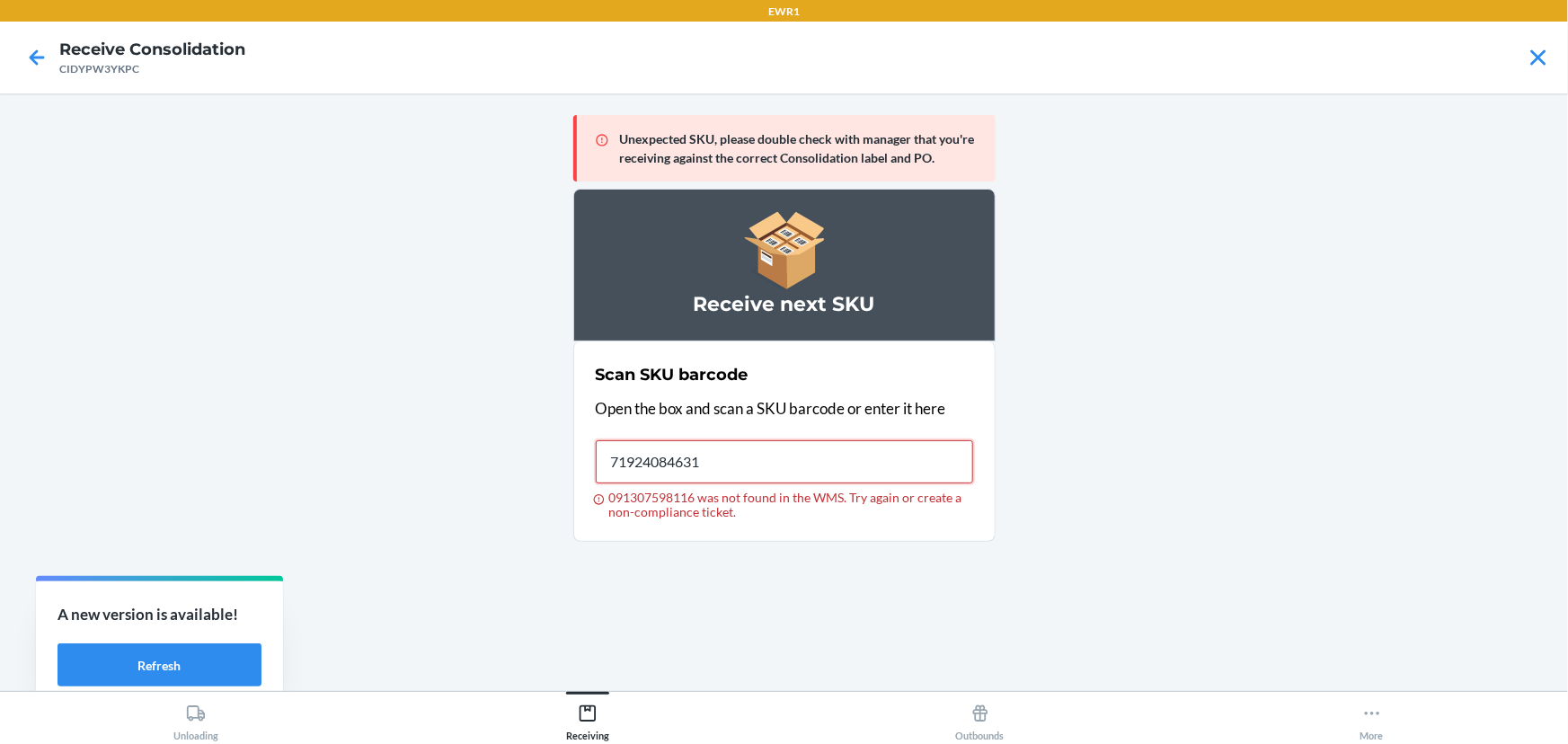
type input "719240846315"
click at [754, 465] on input "719240846315" at bounding box center [784, 462] width 378 height 43
click at [660, 445] on input "719240846315 was not found in the WMS. Try again or create a non-compliance tic…" at bounding box center [784, 462] width 378 height 43
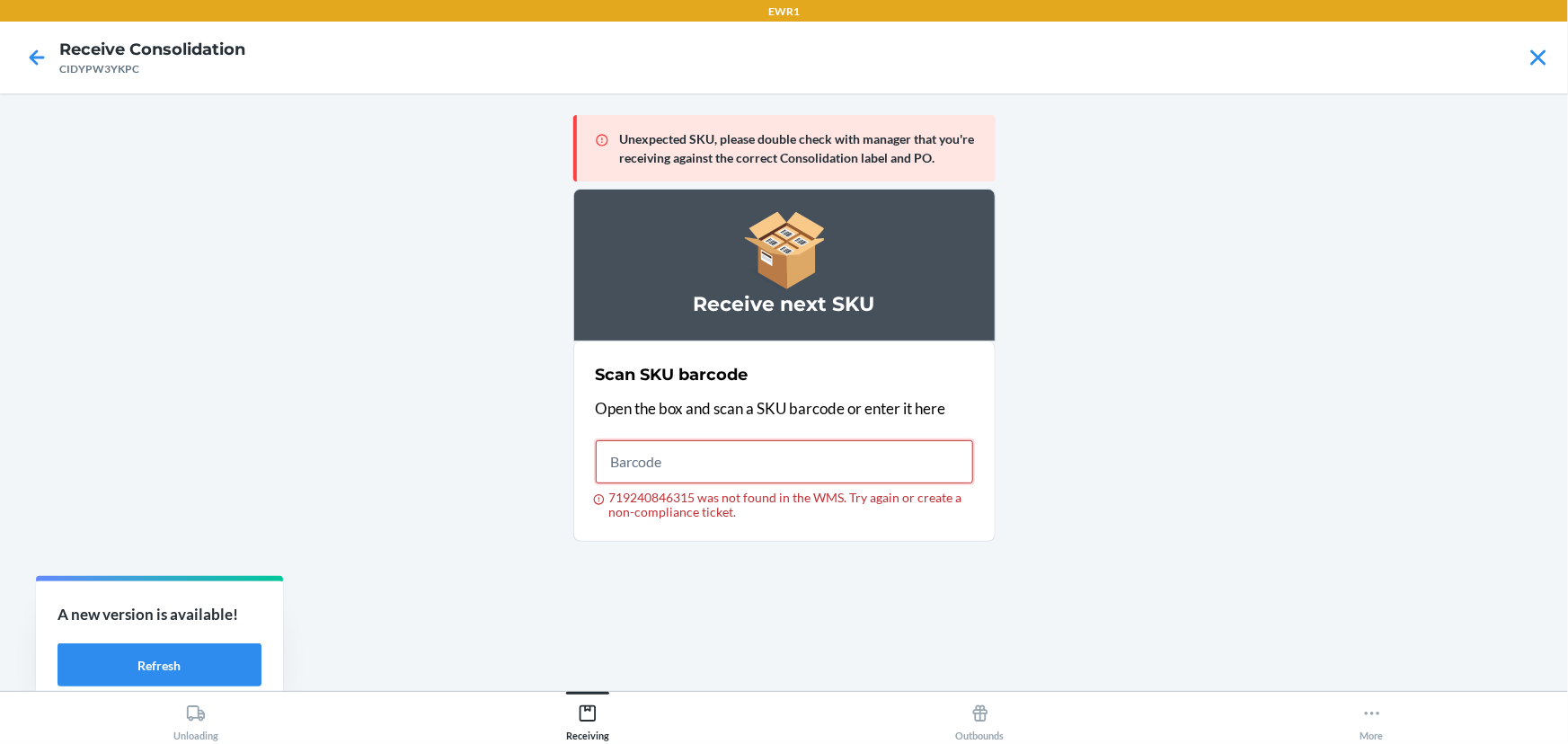
click at [660, 445] on input "719240846315 was not found in the WMS. Try again or create a non-compliance tic…" at bounding box center [784, 462] width 378 height 43
drag, startPoint x: 660, startPoint y: 445, endPoint x: 635, endPoint y: 450, distance: 25.5
click at [660, 446] on input "719240846315 was not found in the WMS. Try again or create a non-compliance tic…" at bounding box center [784, 462] width 378 height 43
click at [642, 465] on input "719240846315" at bounding box center [784, 462] width 378 height 43
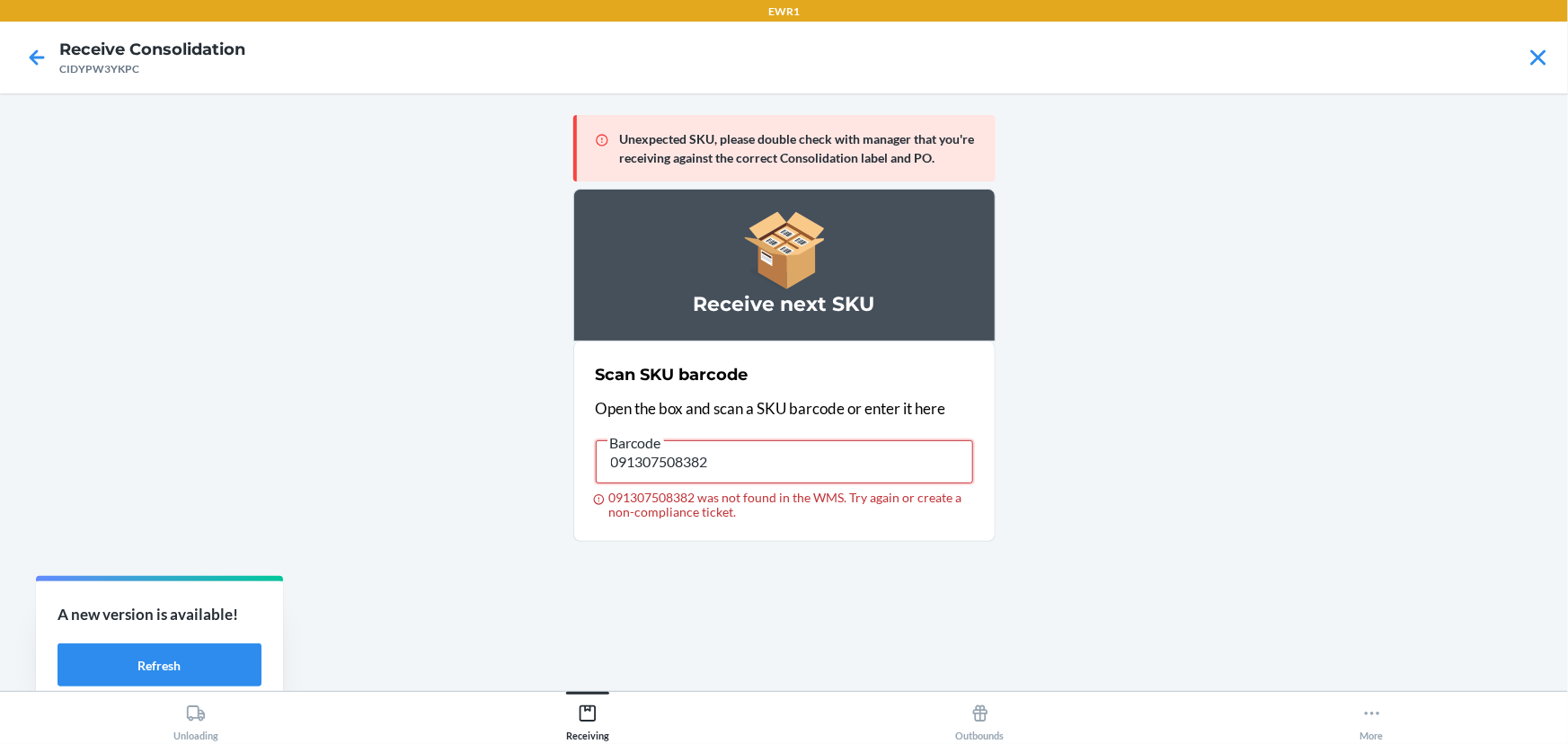
click at [642, 465] on input "091307508382" at bounding box center [784, 462] width 378 height 43
type input "091307598116"
drag, startPoint x: 713, startPoint y: 455, endPoint x: 589, endPoint y: 458, distance: 124.0
click at [589, 458] on section "Scan SKU barcode Open the box and scan a SKU barcode or enter it here Barcode 0…" at bounding box center [784, 441] width 423 height 200
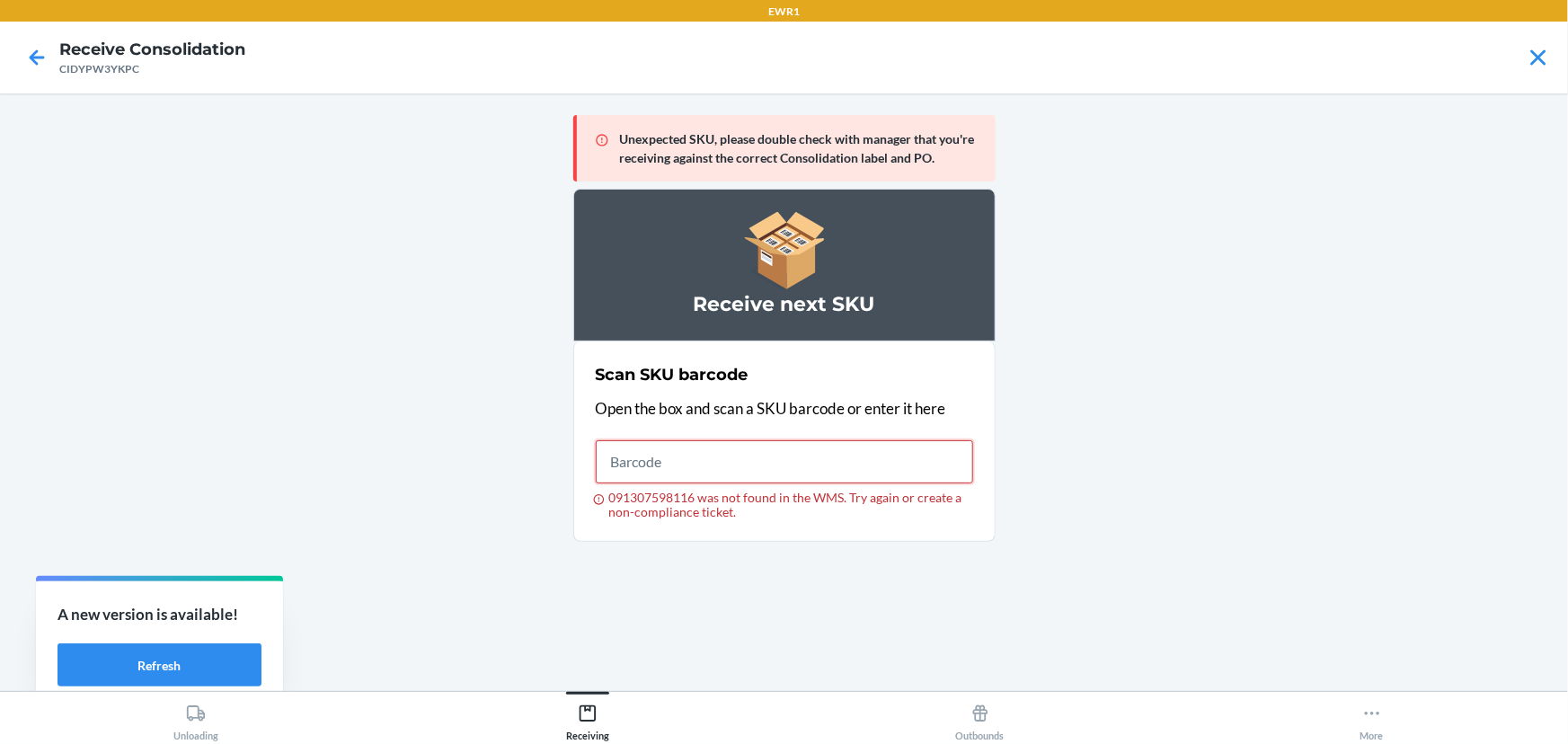
type input "\"
click at [721, 449] on input "091307598116" at bounding box center [784, 462] width 378 height 43
click at [811, 446] on input "091307508382" at bounding box center [784, 462] width 378 height 43
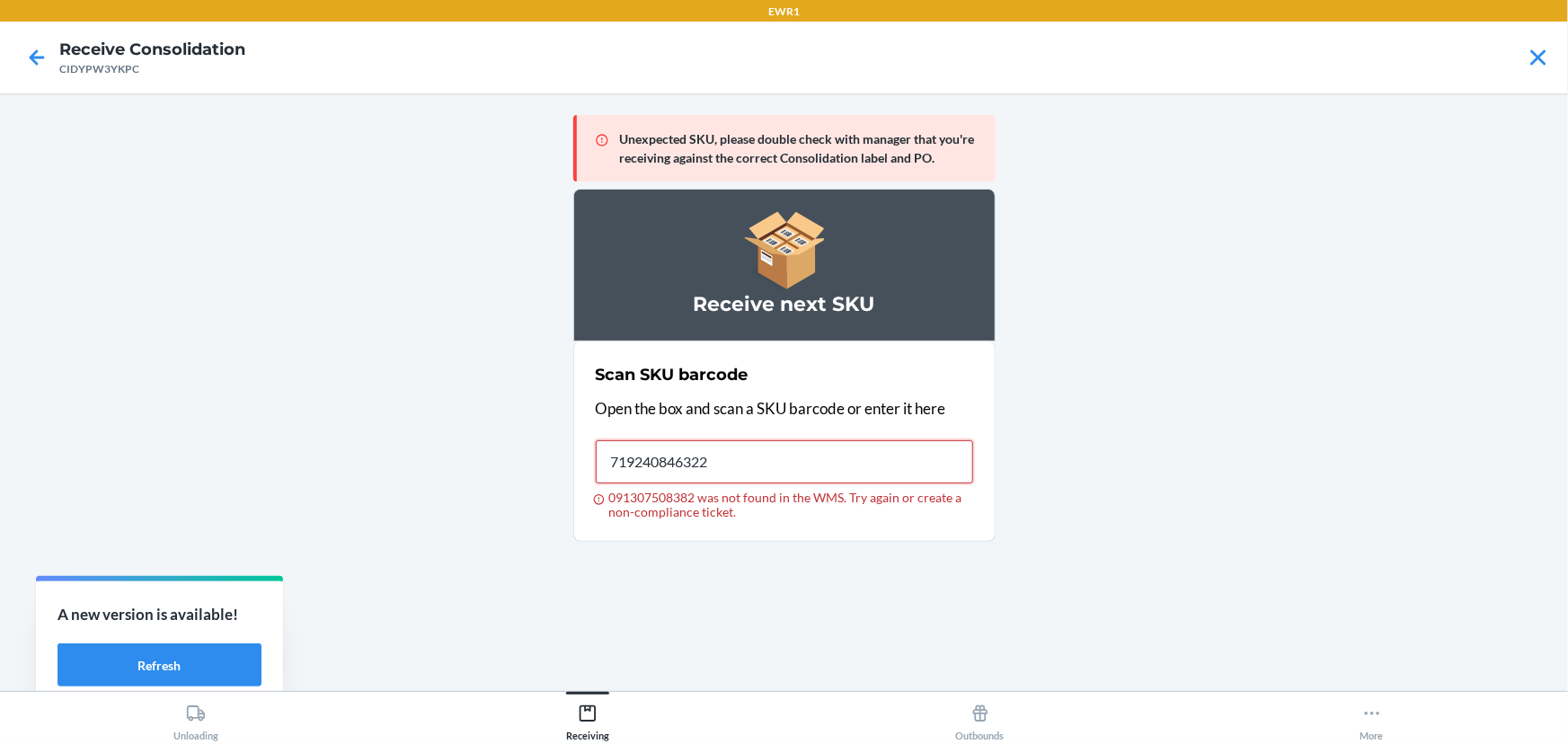
type input "719240846322"
click at [756, 458] on input "719240846322" at bounding box center [784, 462] width 378 height 43
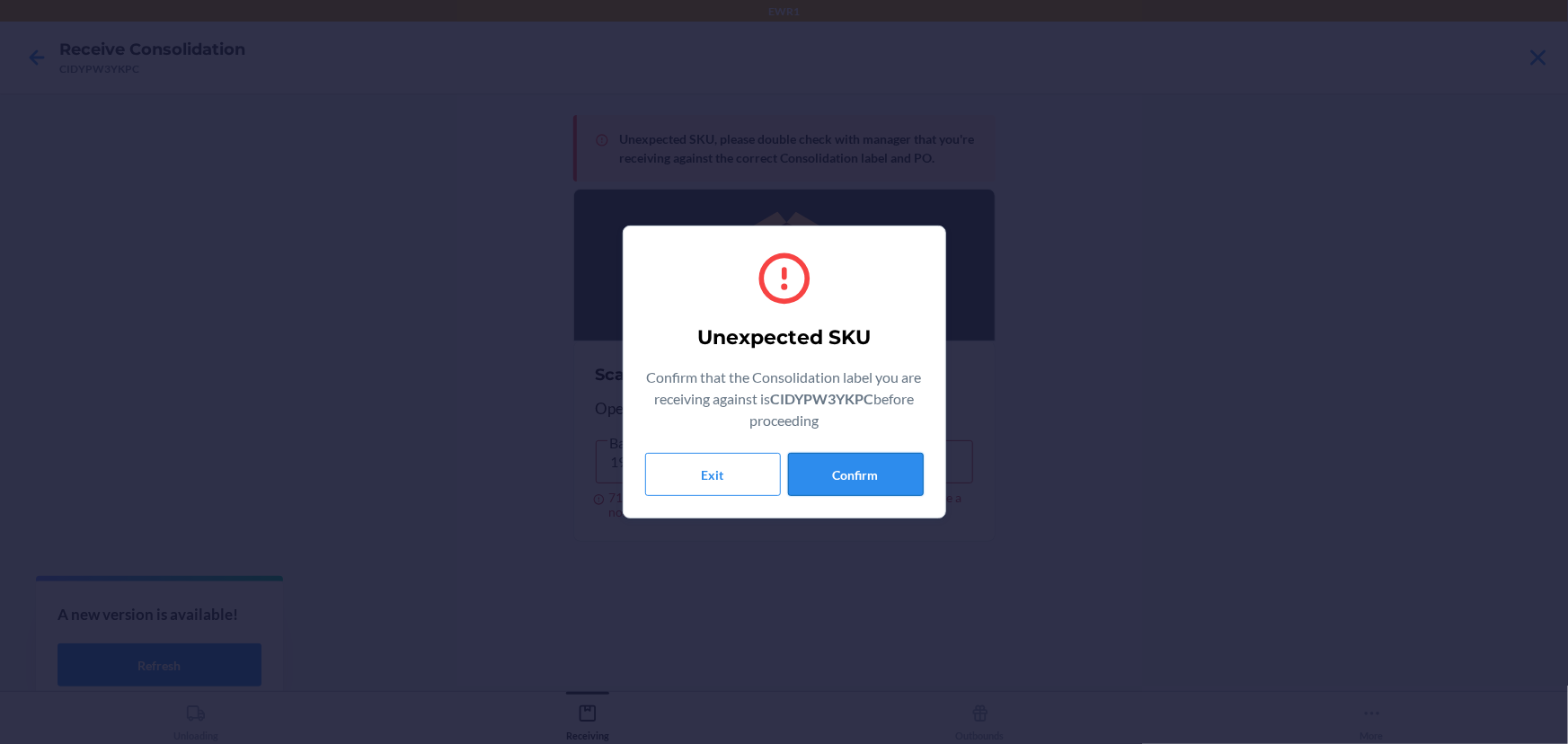
click at [862, 481] on button "Confirm" at bounding box center [855, 475] width 136 height 43
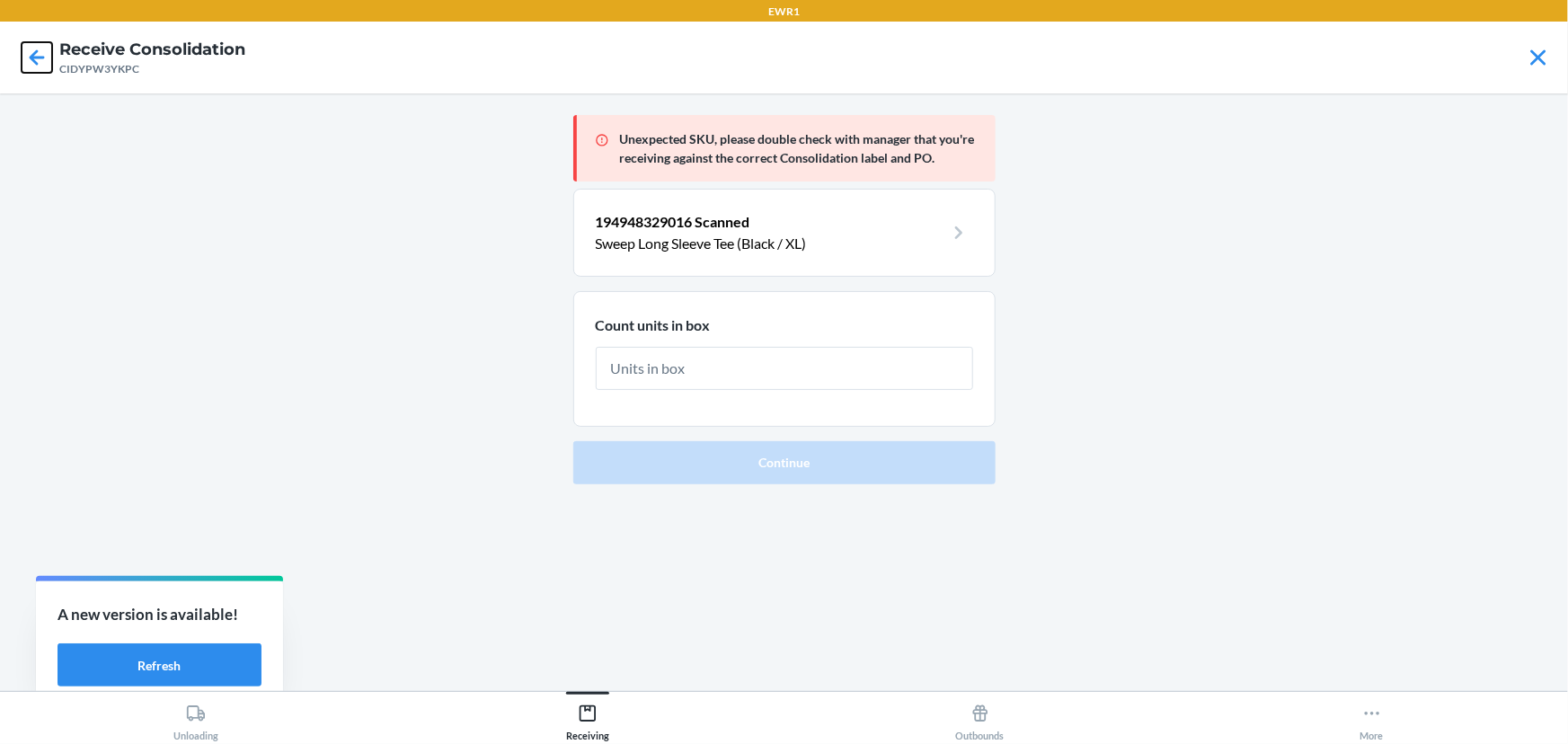
click at [33, 54] on icon at bounding box center [37, 57] width 15 height 15
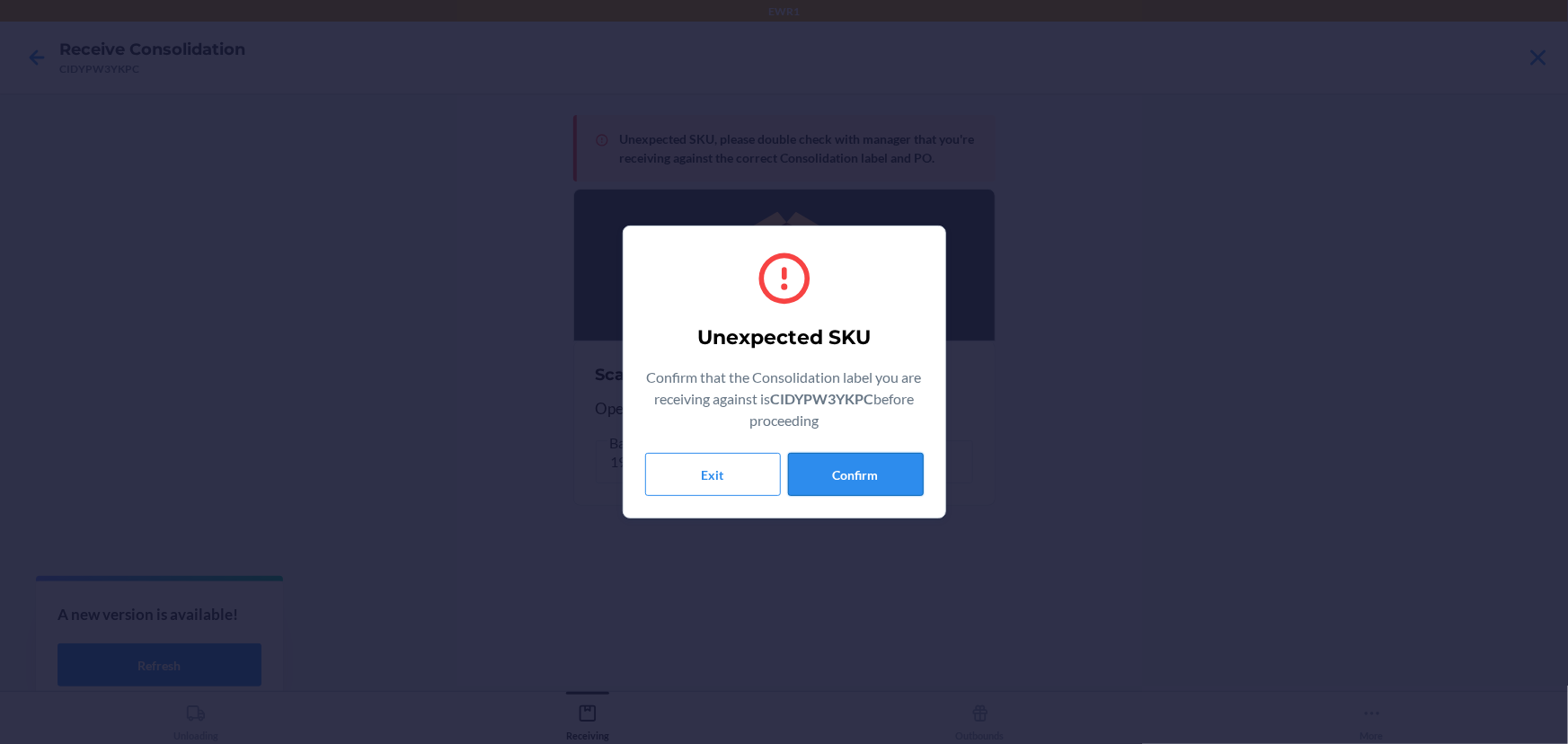
click at [865, 467] on button "Confirm" at bounding box center [855, 475] width 136 height 43
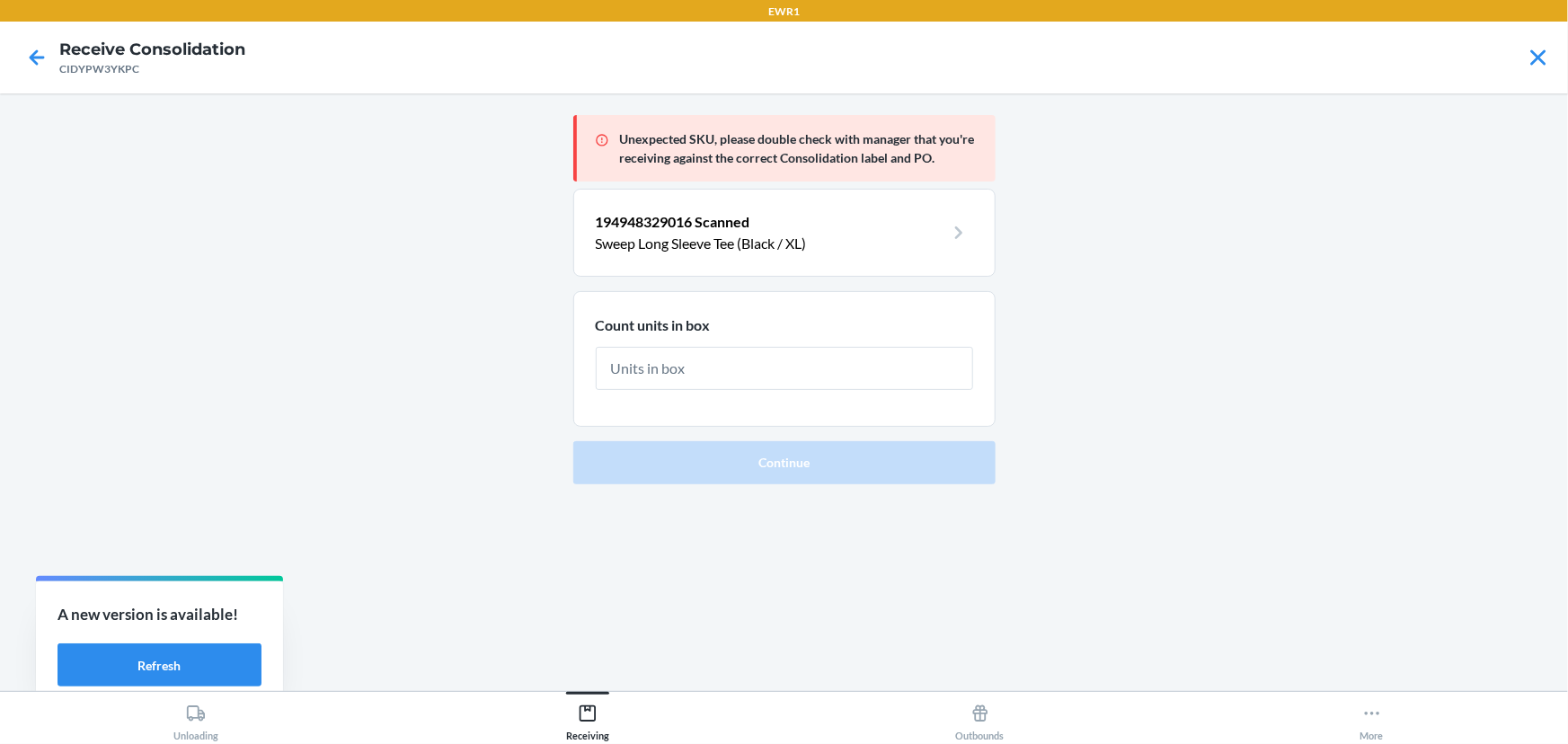
click at [307, 350] on main "Unexpected SKU, please double check with manager that you're receiving against …" at bounding box center [784, 392] width 1568 height 597
click at [32, 41] on div at bounding box center [37, 58] width 45 height 45
click at [34, 51] on icon at bounding box center [37, 58] width 31 height 31
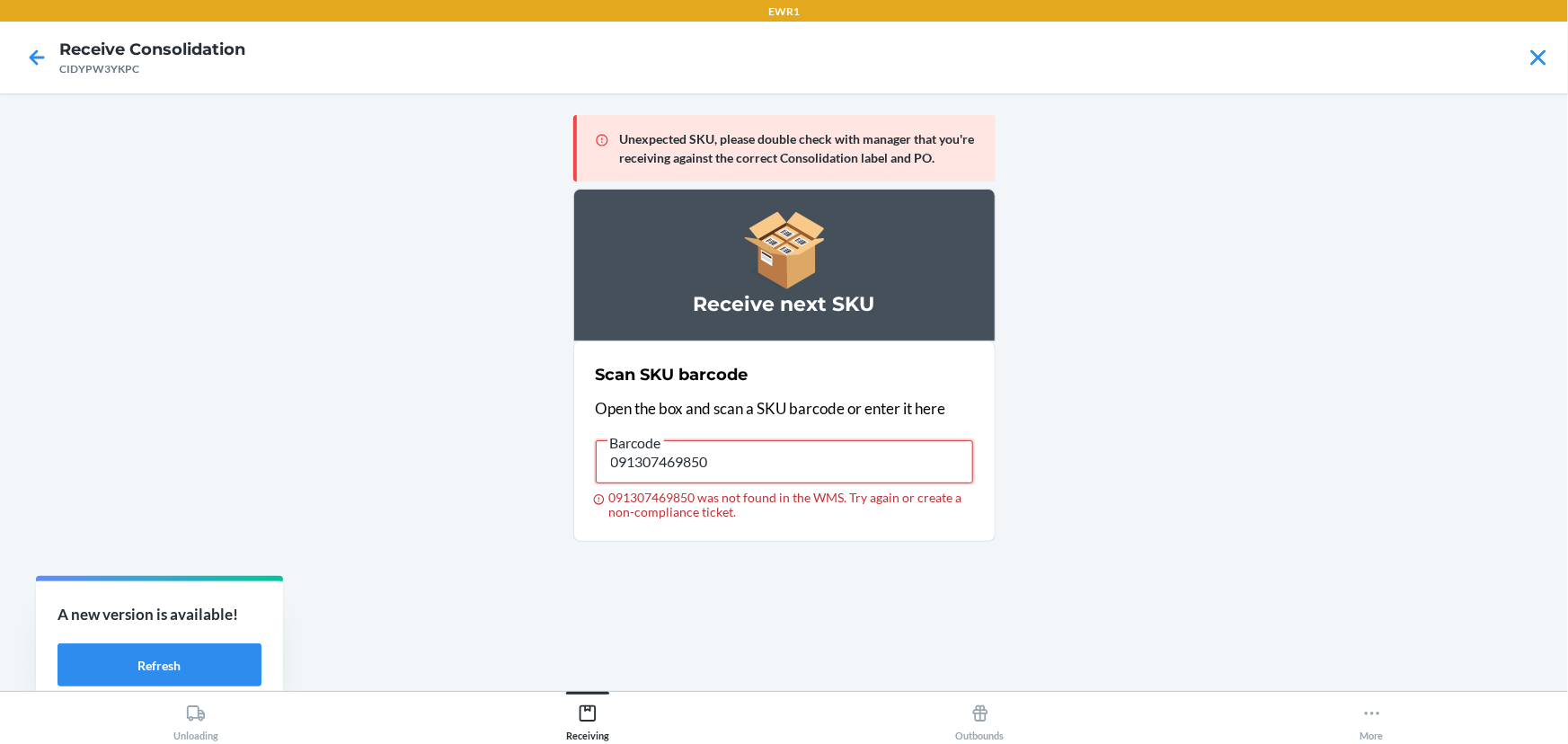
click at [726, 460] on input "091307469850" at bounding box center [784, 462] width 378 height 43
type input "719240846322"
drag, startPoint x: 777, startPoint y: 492, endPoint x: 741, endPoint y: 737, distance: 247.6
click at [760, 634] on div "Unexpected SKU, please double check with manager that you're receiving against …" at bounding box center [784, 392] width 423 height 568
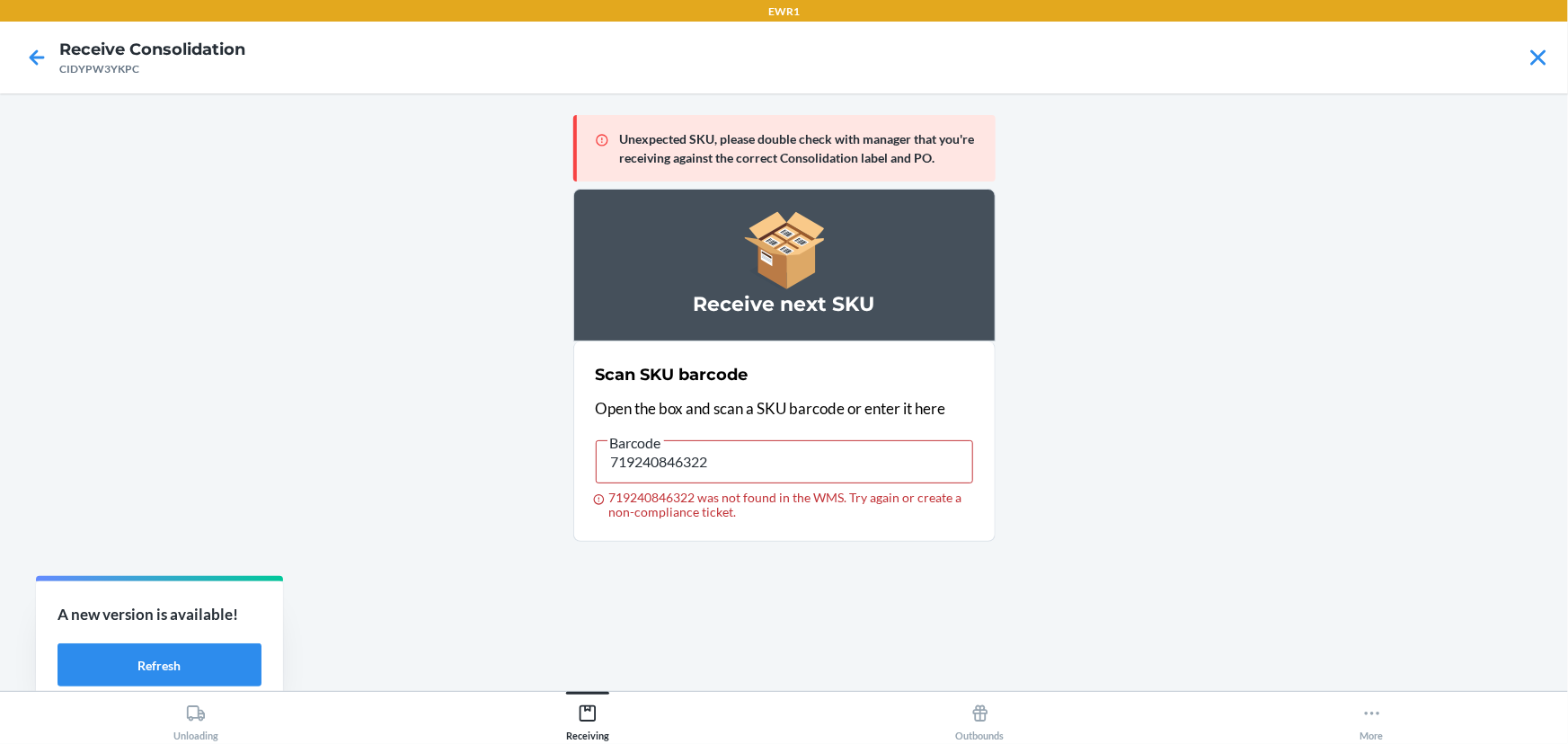
click at [1080, 349] on main "Unexpected SKU, please double check with manager that you're receiving against …" at bounding box center [784, 392] width 1568 height 597
click at [135, 652] on button "Refresh" at bounding box center [160, 665] width 204 height 43
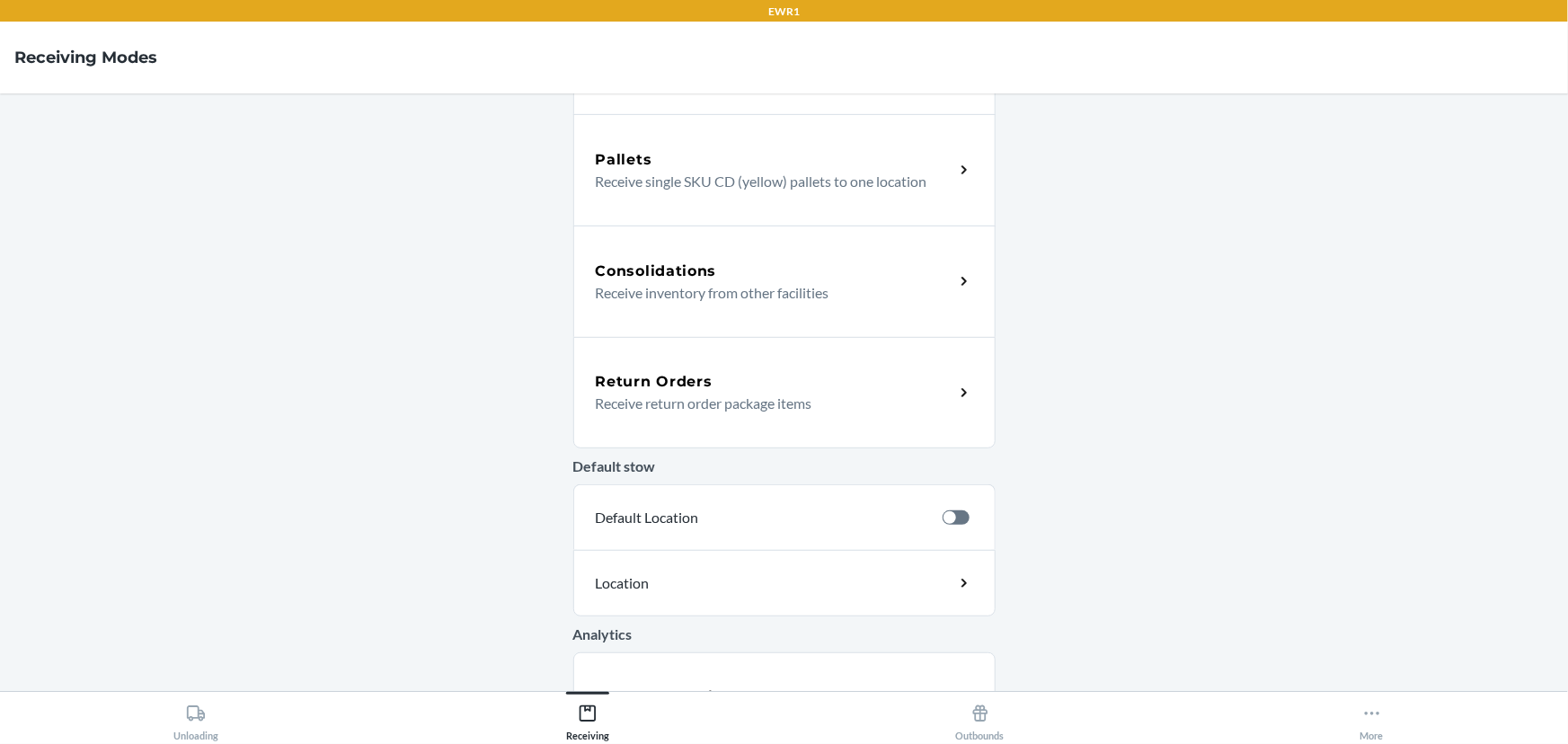
scroll to position [326, 0]
click at [737, 289] on p "Receive inventory from other facilities" at bounding box center [768, 291] width 344 height 22
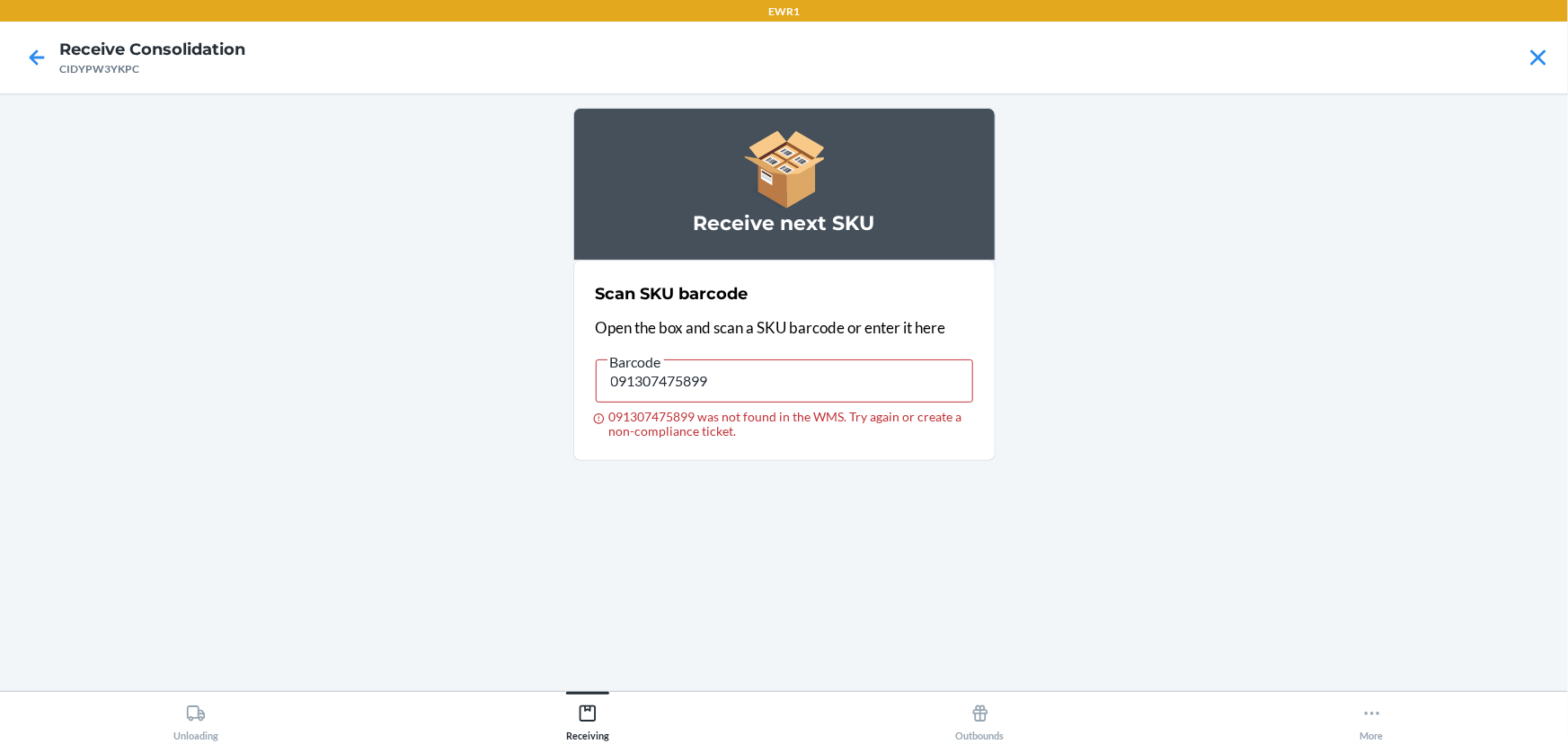
drag, startPoint x: 746, startPoint y: 236, endPoint x: 699, endPoint y: 423, distance: 192.8
drag, startPoint x: 699, startPoint y: 423, endPoint x: 779, endPoint y: 469, distance: 92.3
click at [779, 469] on div "Receive next SKU Scan SKU barcode Open the box and scan a SKU barcode or enter …" at bounding box center [784, 392] width 423 height 568
click at [763, 367] on input "091307475899" at bounding box center [784, 381] width 378 height 43
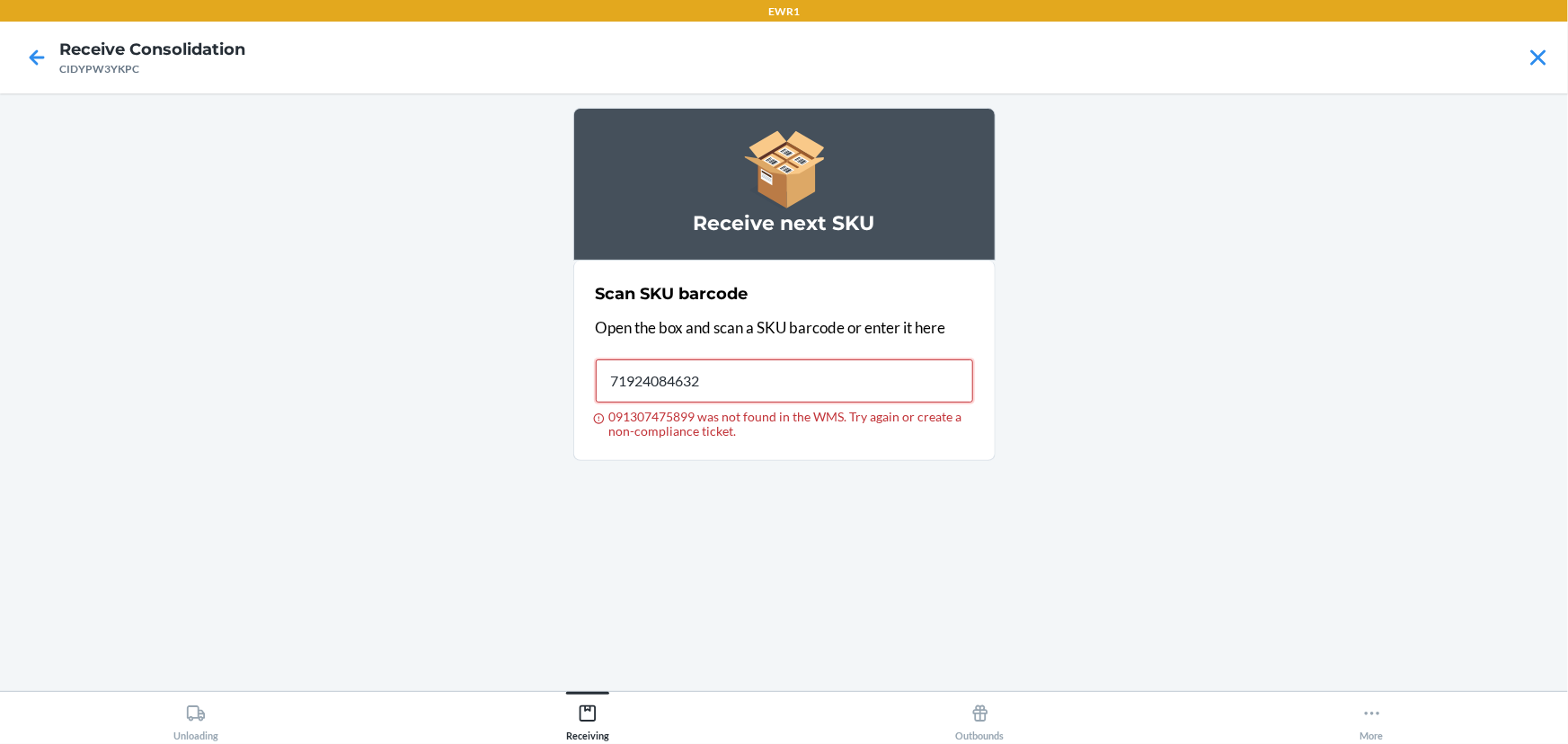
type input "719240846322"
click at [798, 372] on input "719240846322" at bounding box center [784, 381] width 378 height 43
drag, startPoint x: 830, startPoint y: 392, endPoint x: 292, endPoint y: 303, distance: 545.3
click at [292, 303] on main "Receive next SKU Scan SKU barcode Open the box and scan a SKU barcode or enter …" at bounding box center [784, 392] width 1568 height 597
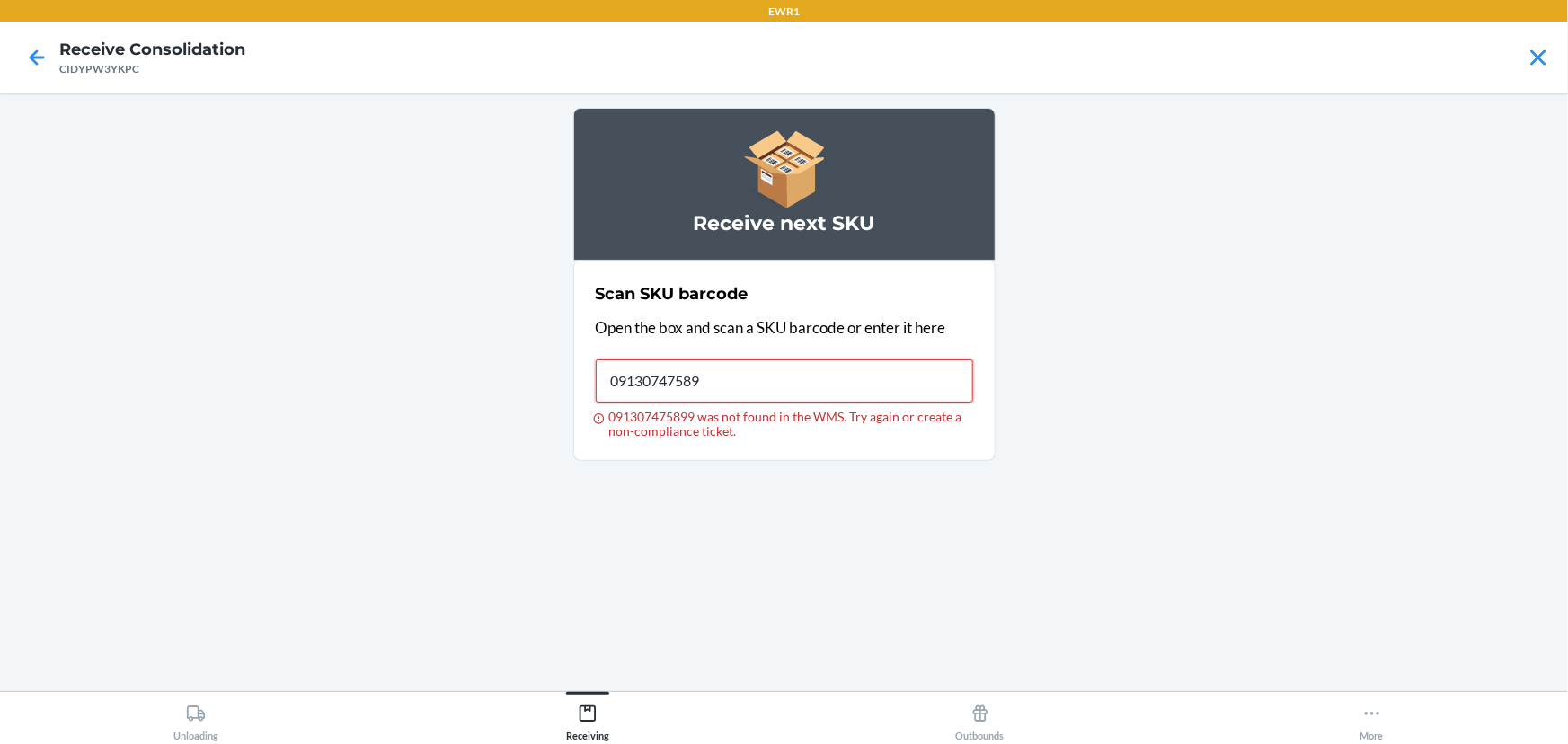
type input "091307475899"
drag, startPoint x: 730, startPoint y: 379, endPoint x: 558, endPoint y: 382, distance: 172.0
click at [558, 382] on main "Receive next SKU Scan SKU barcode Open the box and scan a SKU barcode or enter …" at bounding box center [784, 392] width 1568 height 597
type input "091307475899"
drag, startPoint x: 746, startPoint y: 370, endPoint x: 739, endPoint y: 382, distance: 13.9
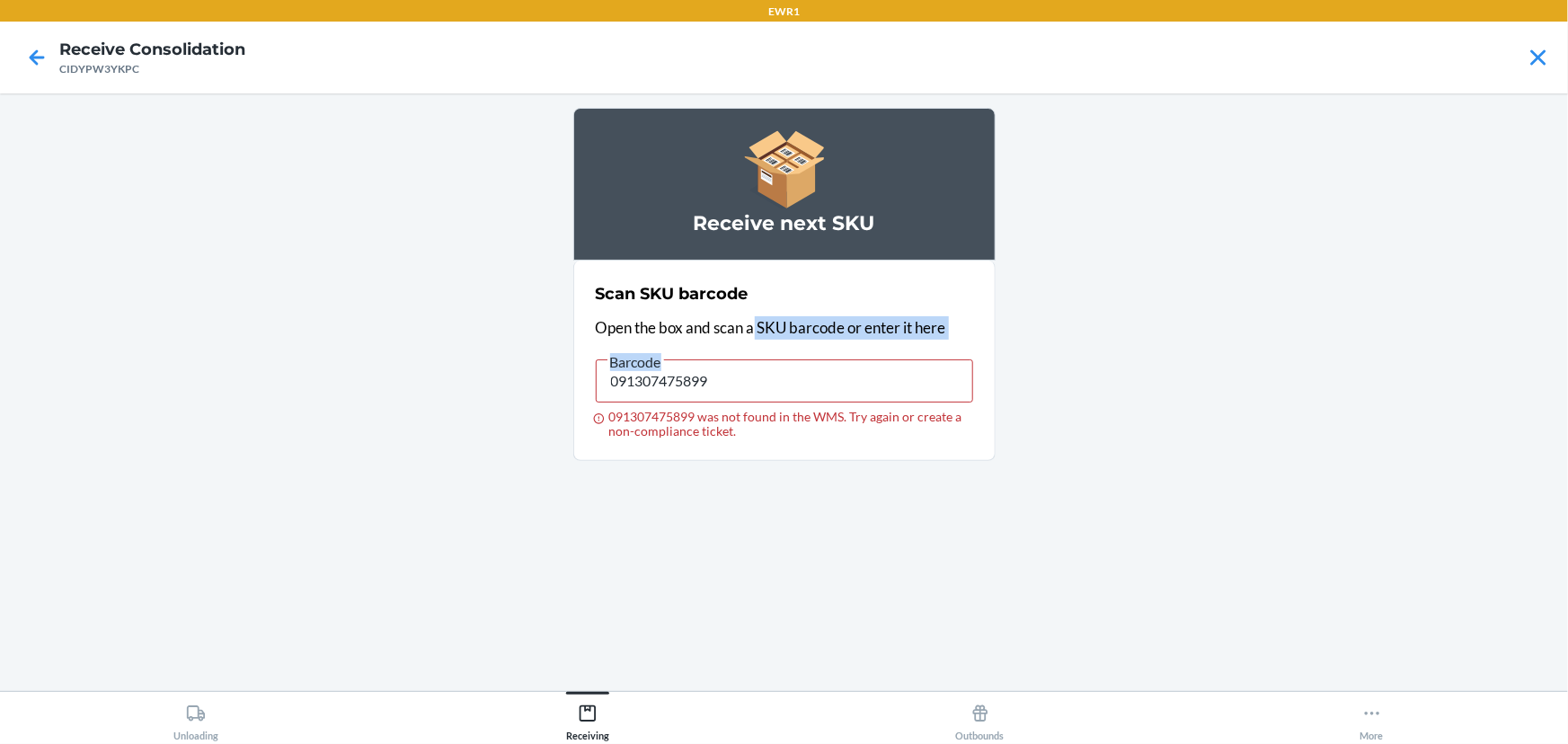
click at [739, 382] on div "Scan SKU barcode Open the box and scan a SKU barcode or enter it here Barcode 0…" at bounding box center [784, 359] width 378 height 167
click at [737, 382] on input "091307475899" at bounding box center [784, 381] width 378 height 43
click at [732, 381] on input "091307475899" at bounding box center [784, 381] width 378 height 43
drag, startPoint x: 662, startPoint y: 382, endPoint x: 576, endPoint y: 367, distance: 87.3
click at [576, 367] on section "Scan SKU barcode Open the box and scan a SKU barcode or enter it here Barcode 0…" at bounding box center [784, 360] width 423 height 200
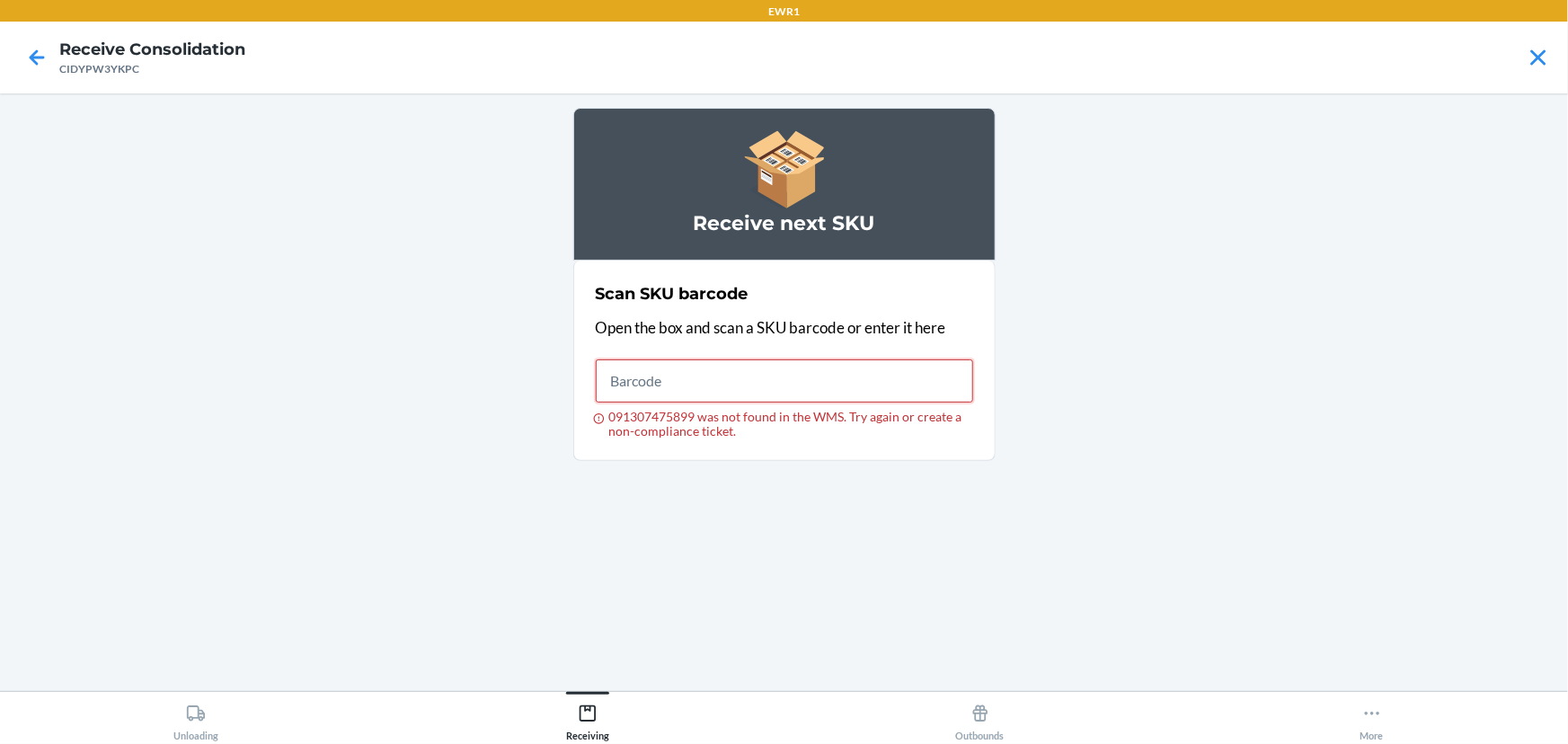
click at [822, 394] on input "091307475899 was not found in the WMS. Try again or create a non-compliance tic…" at bounding box center [784, 381] width 378 height 43
type input "091307475899"
drag, startPoint x: 882, startPoint y: 356, endPoint x: 875, endPoint y: 367, distance: 13.0
click at [875, 367] on label "Barcode 091307475899 091307475899 was not found in the WMS. Try again or create…" at bounding box center [784, 395] width 378 height 88
click at [874, 368] on input "091307475899" at bounding box center [784, 381] width 378 height 43
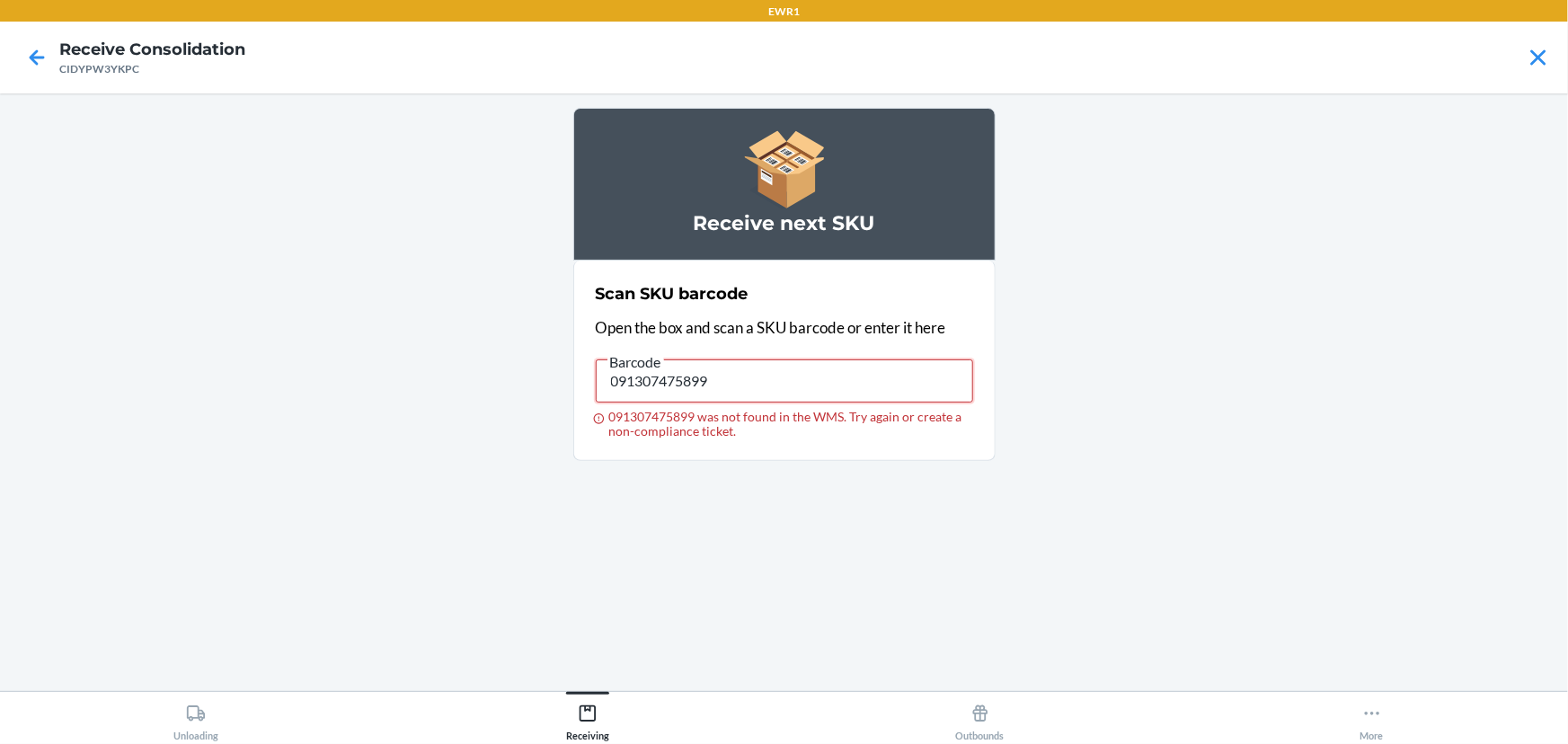
click at [874, 368] on input "091307475899" at bounding box center [784, 381] width 378 height 43
type input "091307469850"
click at [766, 379] on input "091307469850" at bounding box center [784, 381] width 378 height 43
click at [766, 378] on input "091307469850" at bounding box center [784, 381] width 378 height 43
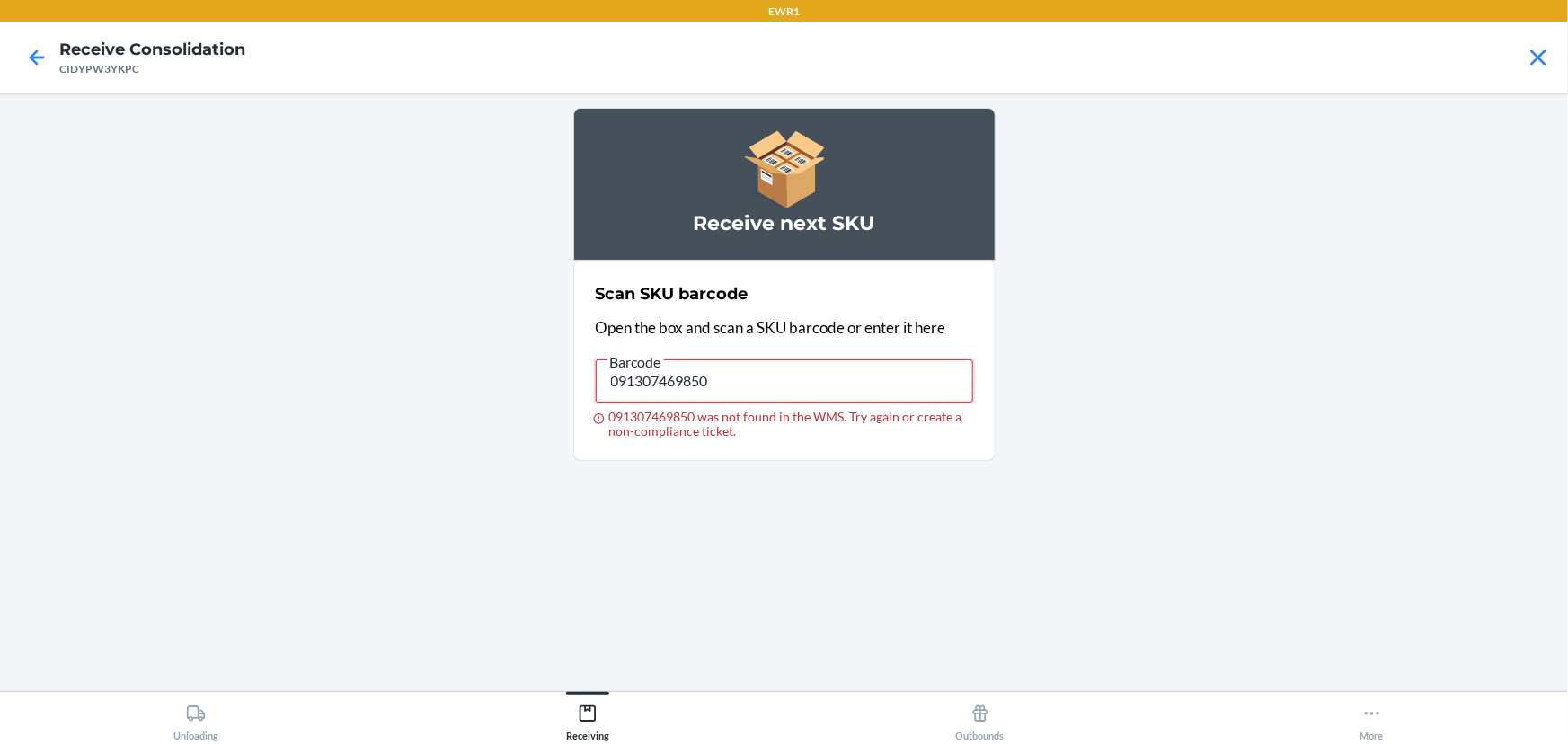
click at [769, 377] on input "091307469850" at bounding box center [784, 381] width 378 height 43
click at [769, 376] on input "091307469850" at bounding box center [784, 381] width 378 height 43
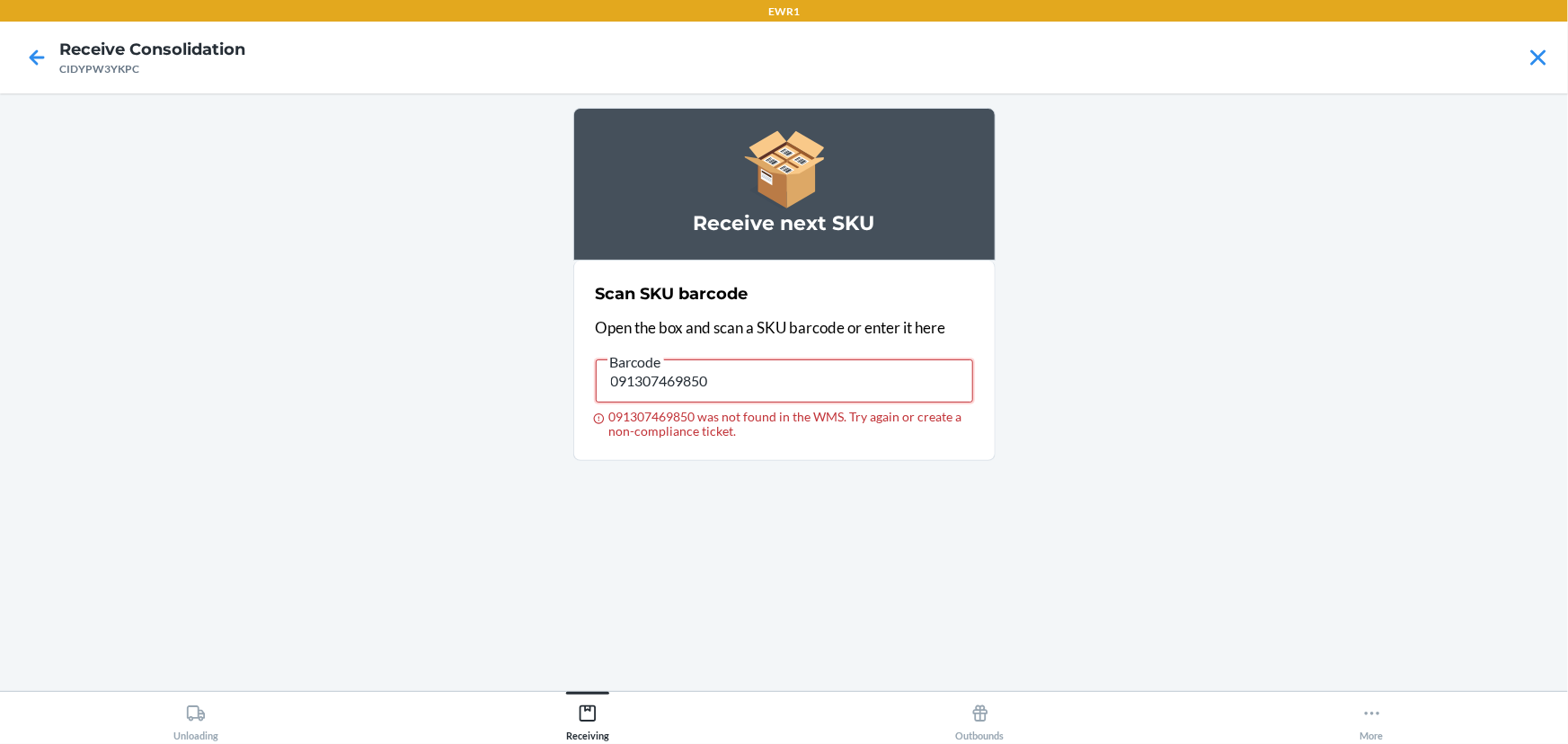
click at [769, 376] on input "091307469850" at bounding box center [784, 381] width 378 height 43
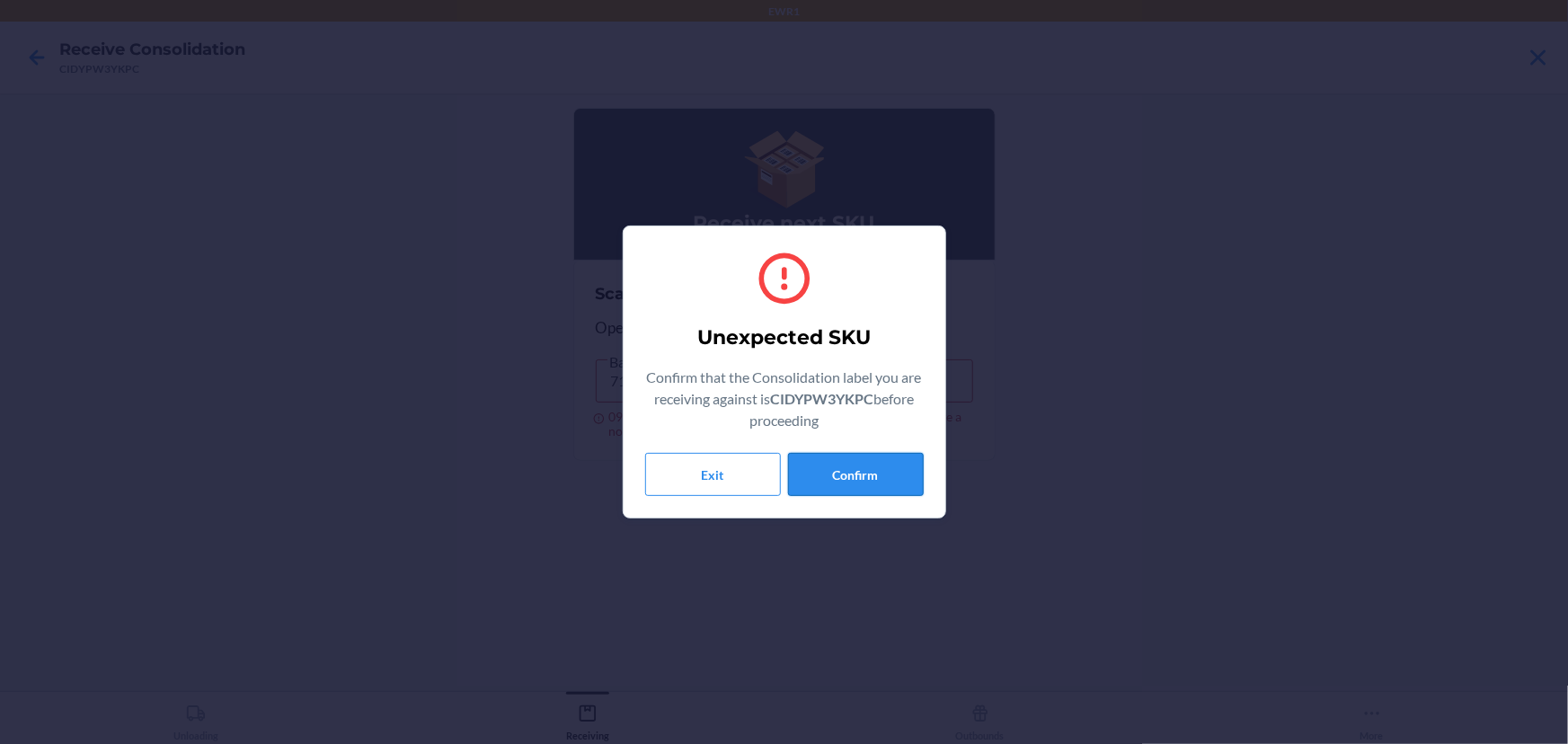
click at [862, 471] on button "Confirm" at bounding box center [855, 475] width 136 height 43
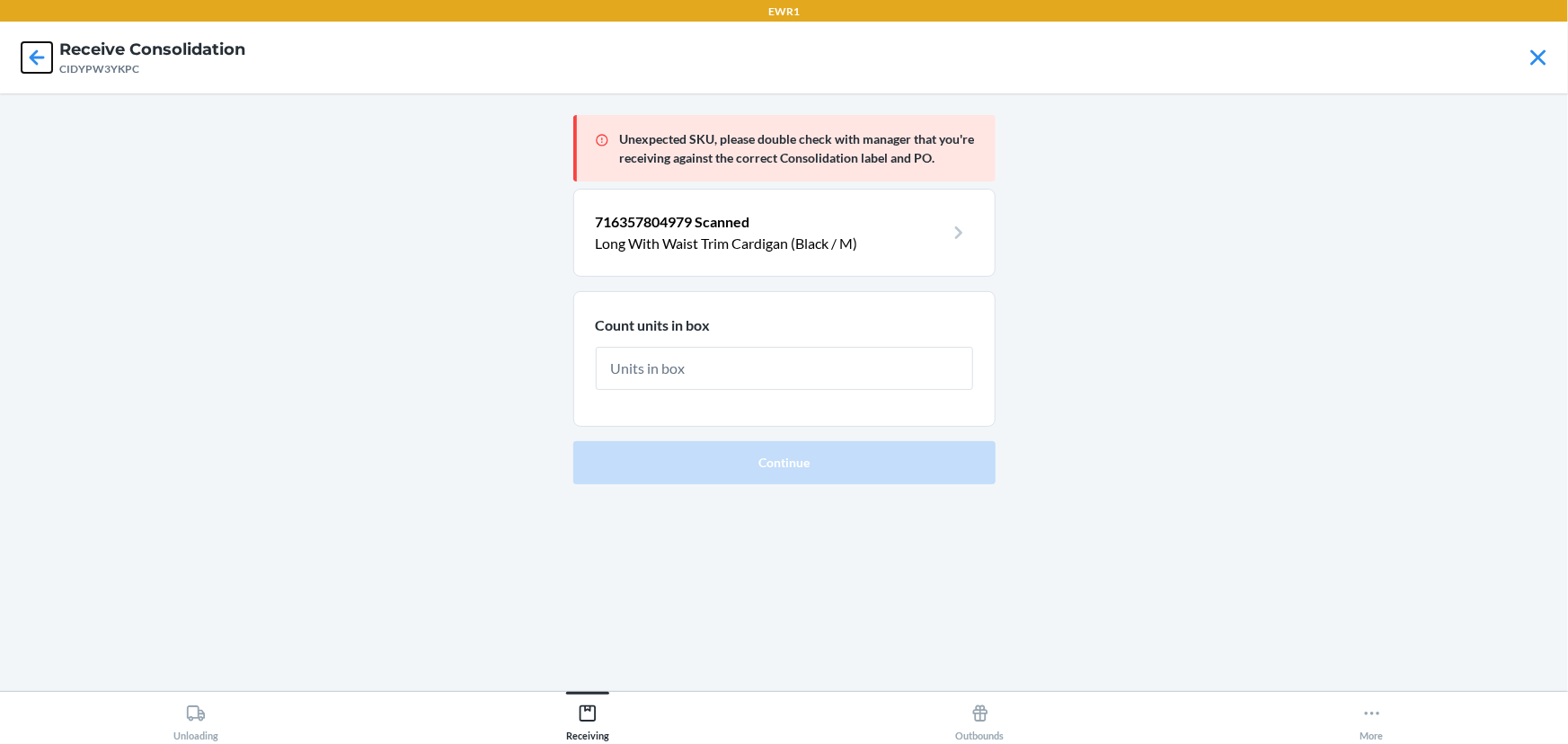
click at [26, 50] on icon at bounding box center [37, 58] width 31 height 31
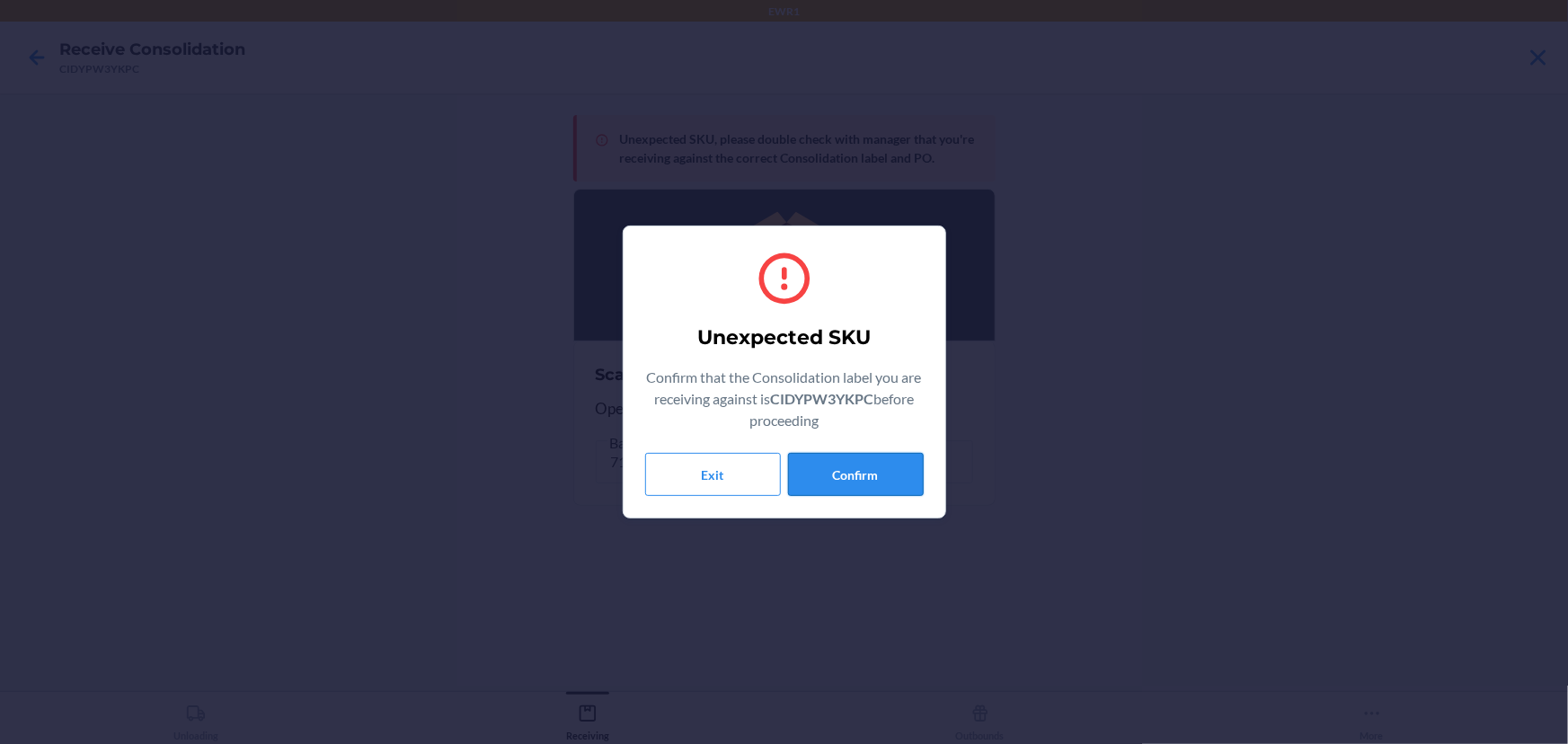
click at [825, 474] on button "Confirm" at bounding box center [855, 475] width 136 height 43
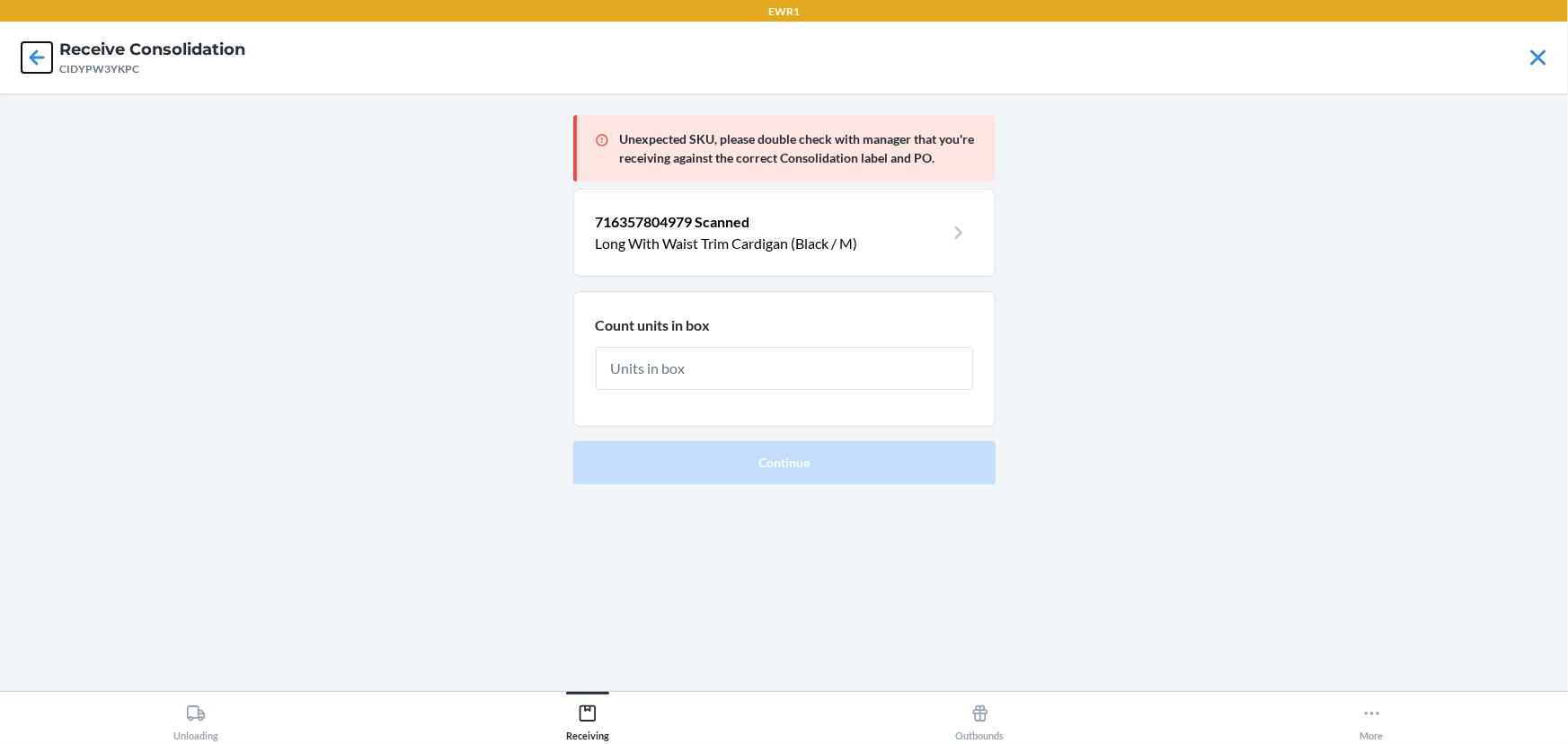
click at [28, 50] on icon at bounding box center [37, 58] width 31 height 31
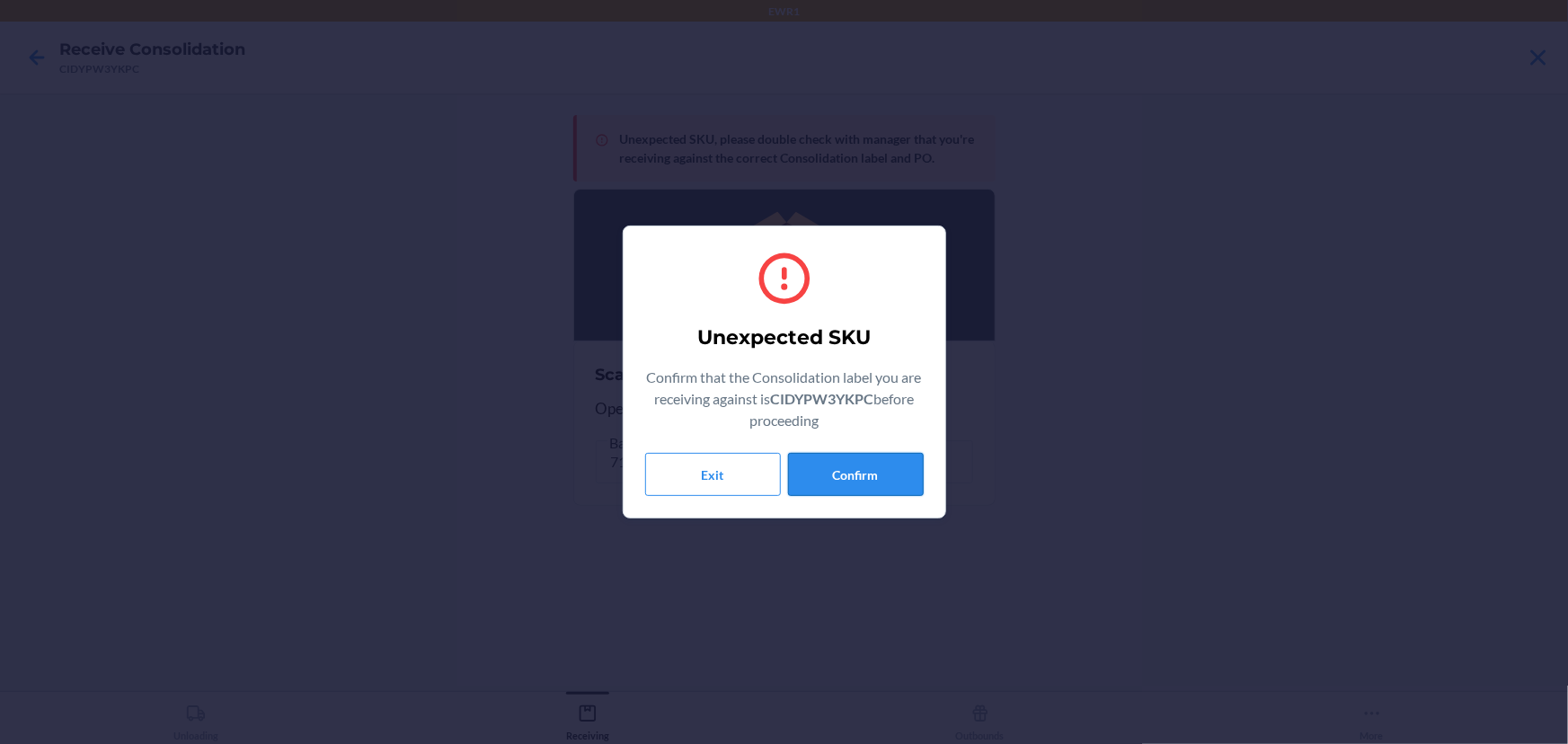
click at [813, 464] on button "Confirm" at bounding box center [855, 475] width 136 height 43
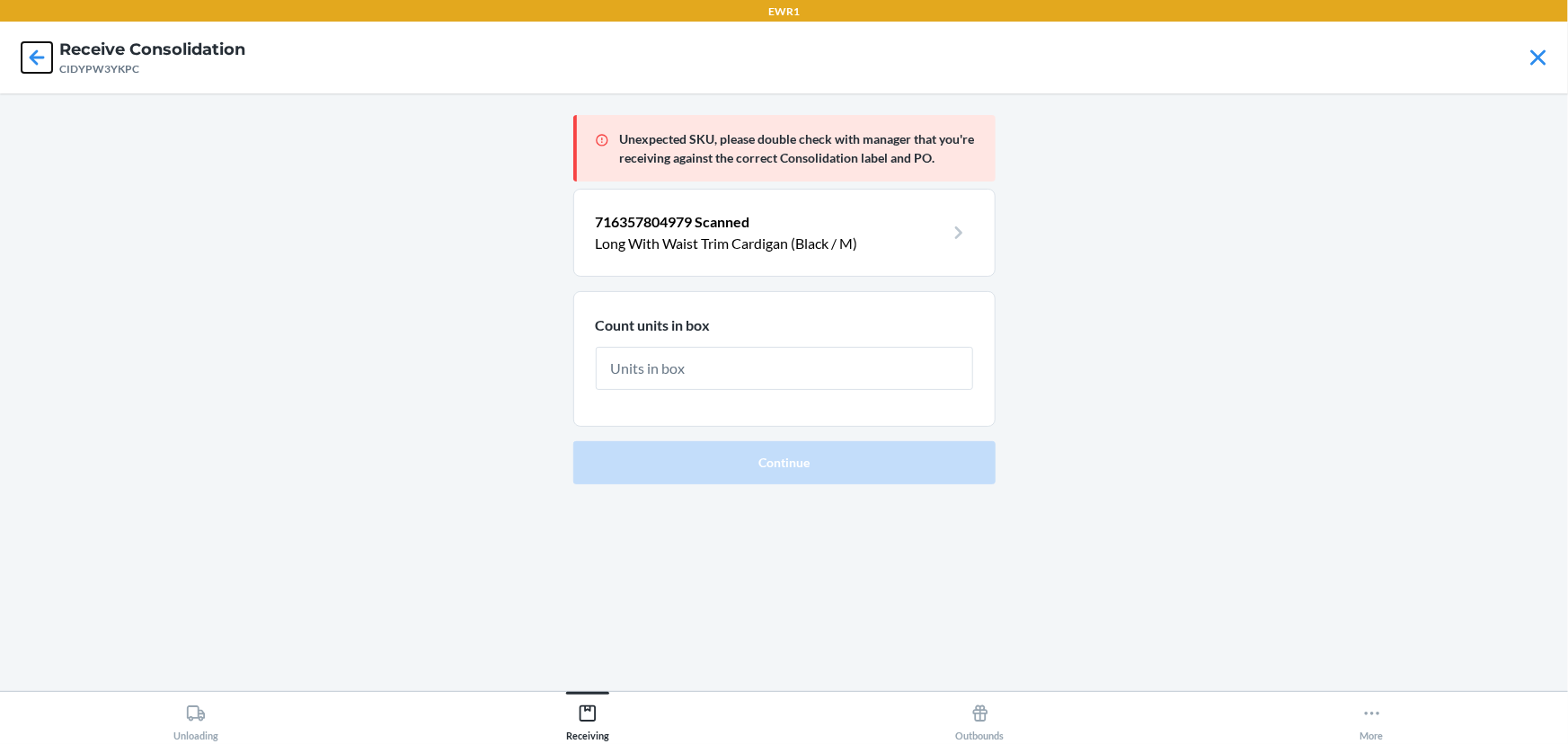
click at [31, 68] on icon at bounding box center [37, 58] width 31 height 31
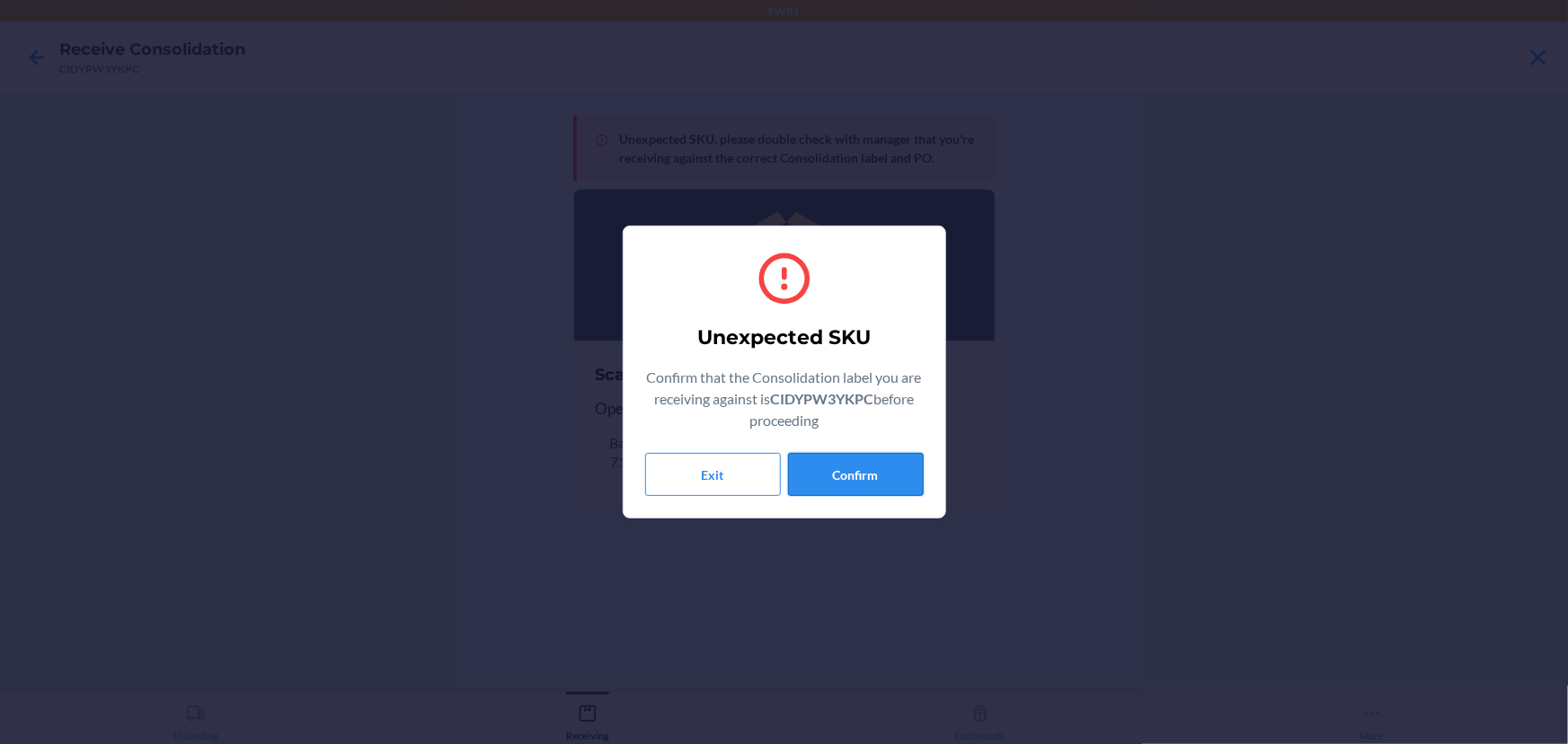
click at [819, 462] on button "Confirm" at bounding box center [855, 475] width 136 height 43
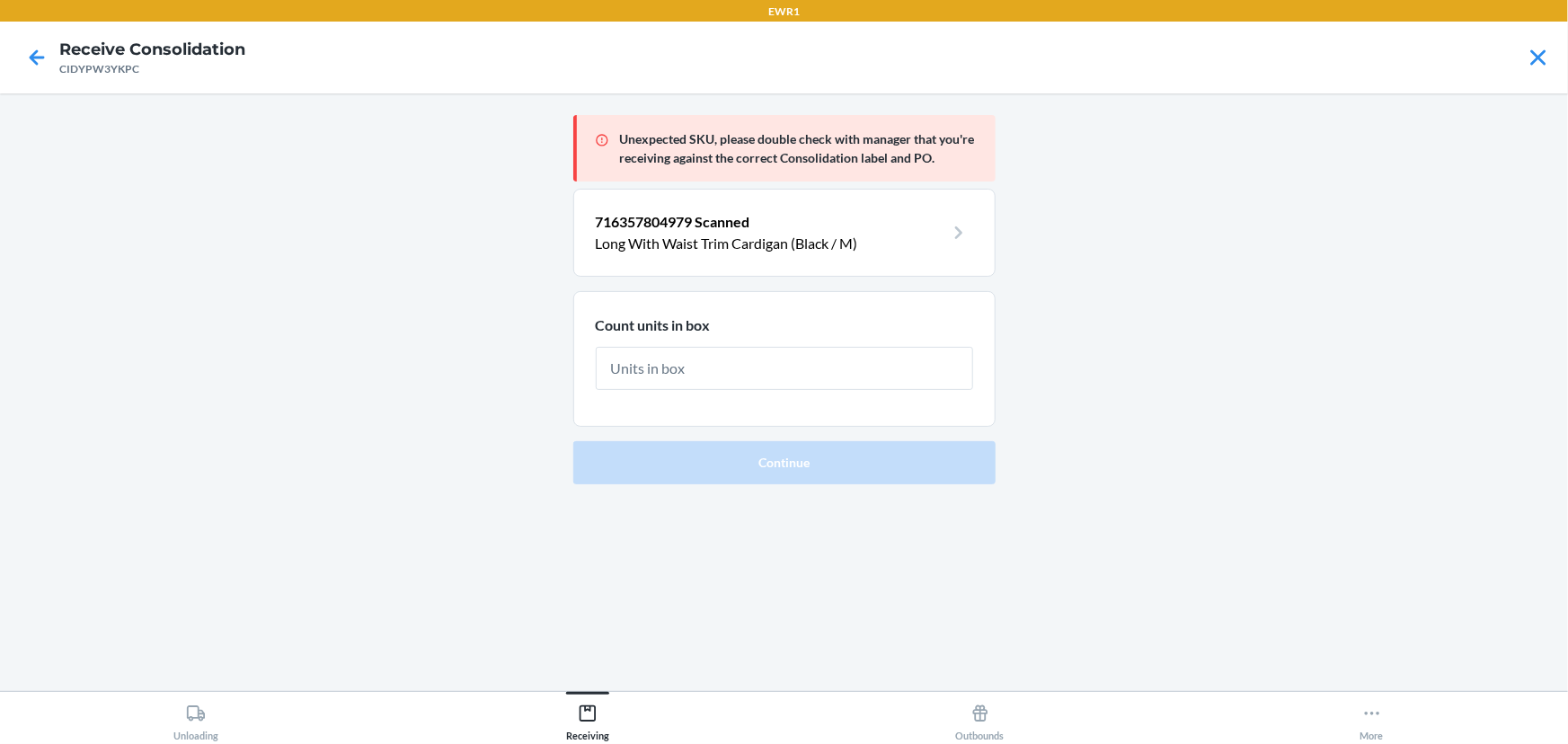
click at [9, 59] on nav "Receive Consolidation CIDYPW3YKPC" at bounding box center [784, 58] width 1568 height 72
click at [50, 45] on icon at bounding box center [37, 58] width 31 height 31
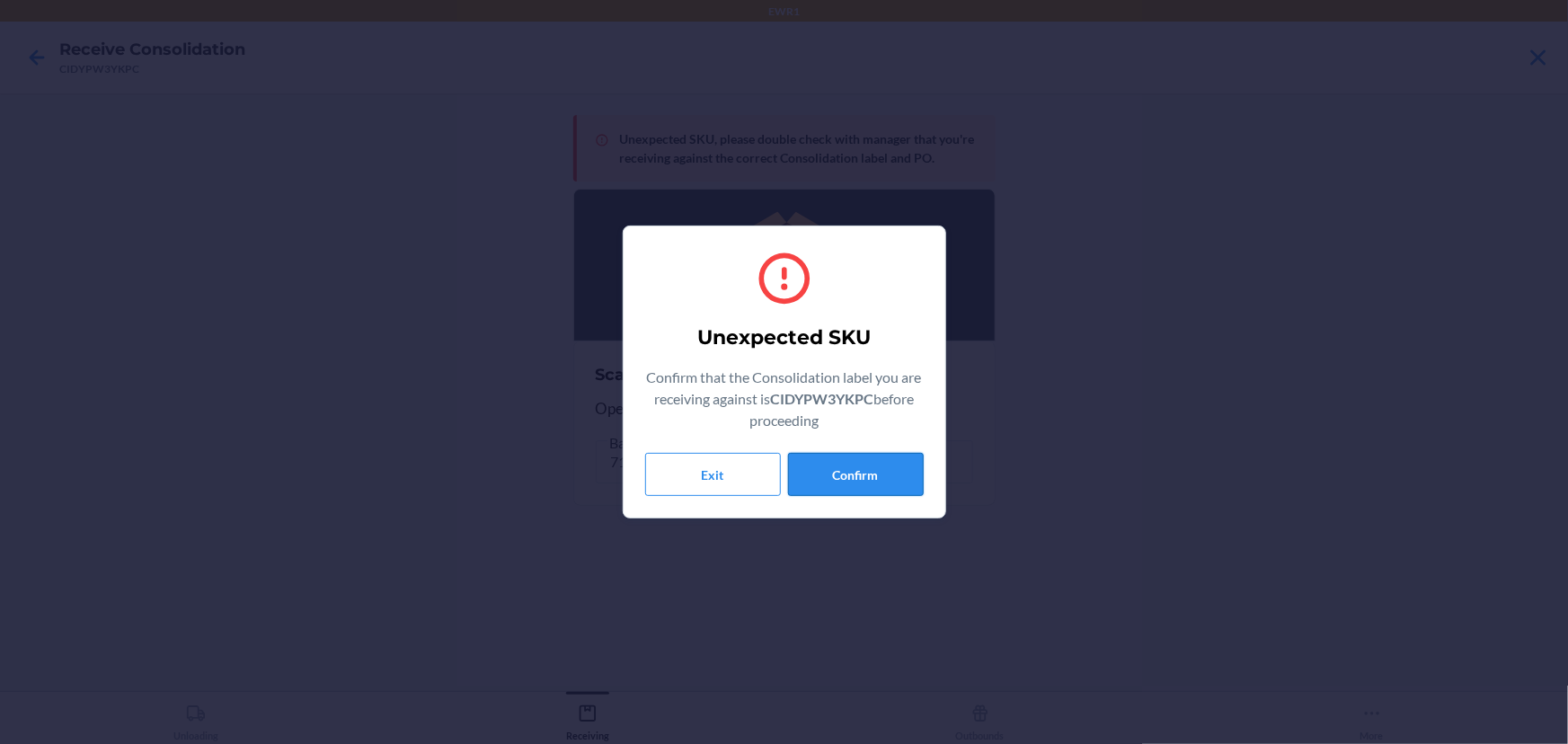
click at [868, 489] on button "Confirm" at bounding box center [855, 475] width 136 height 43
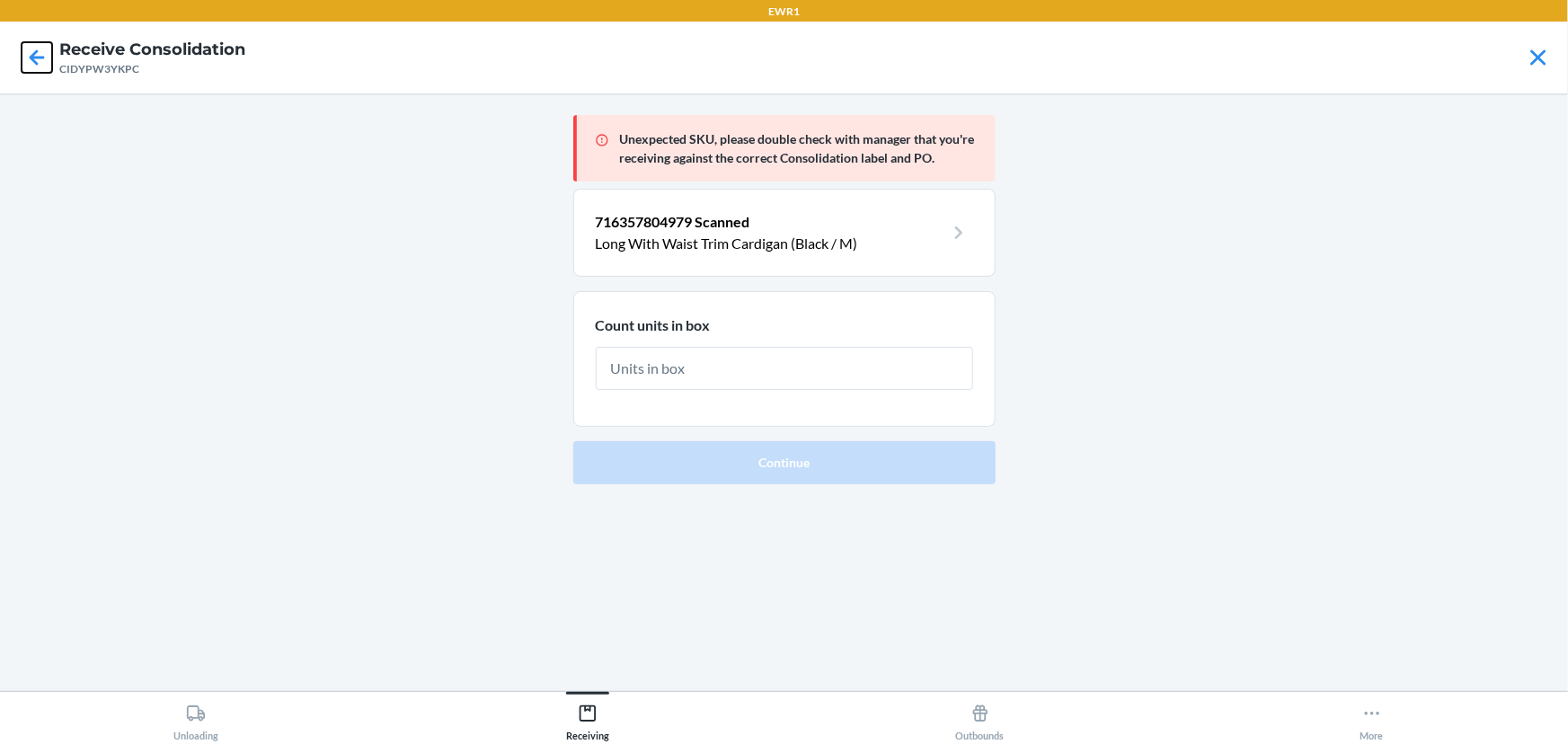
click at [22, 53] on icon at bounding box center [37, 58] width 31 height 31
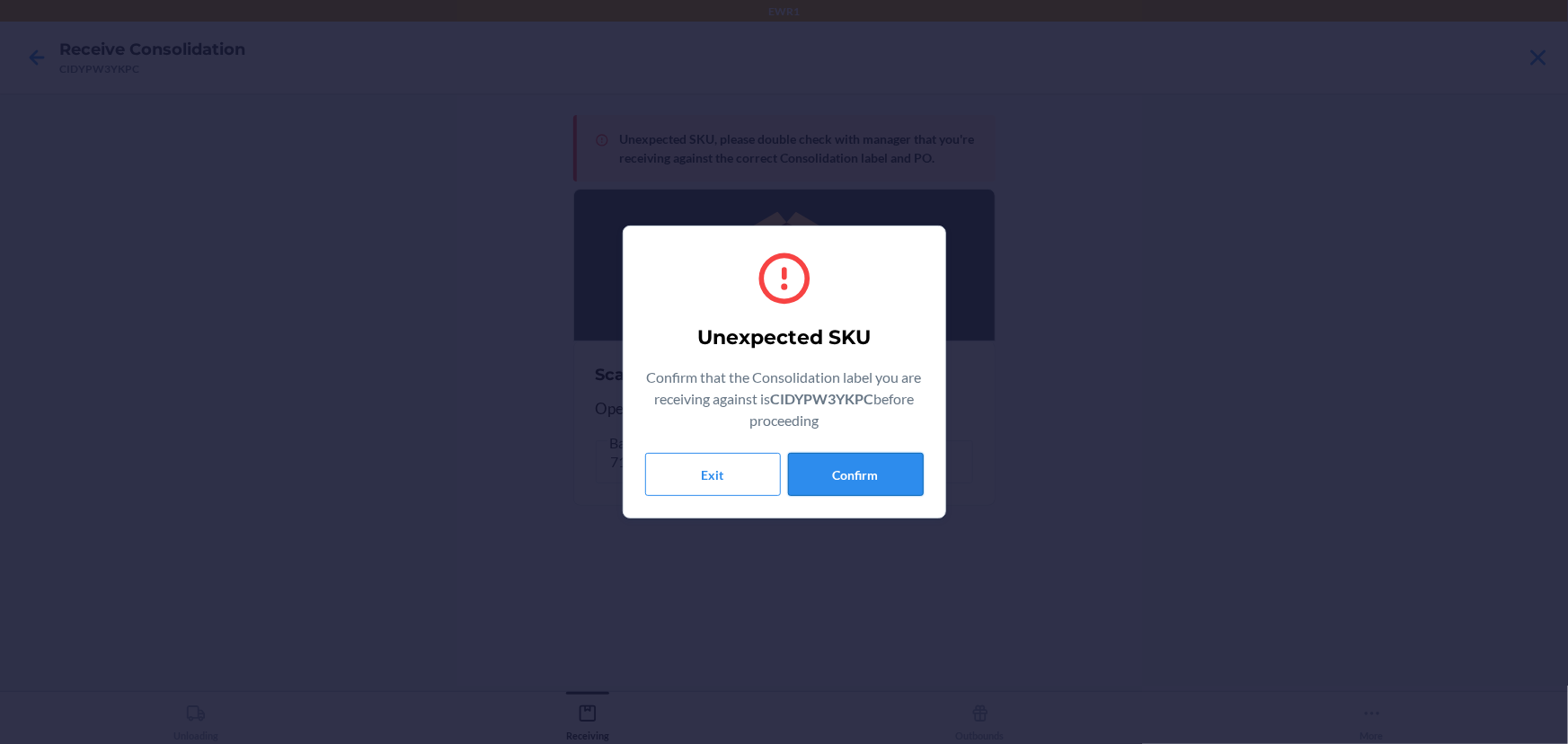
click at [862, 462] on button "Confirm" at bounding box center [855, 475] width 136 height 43
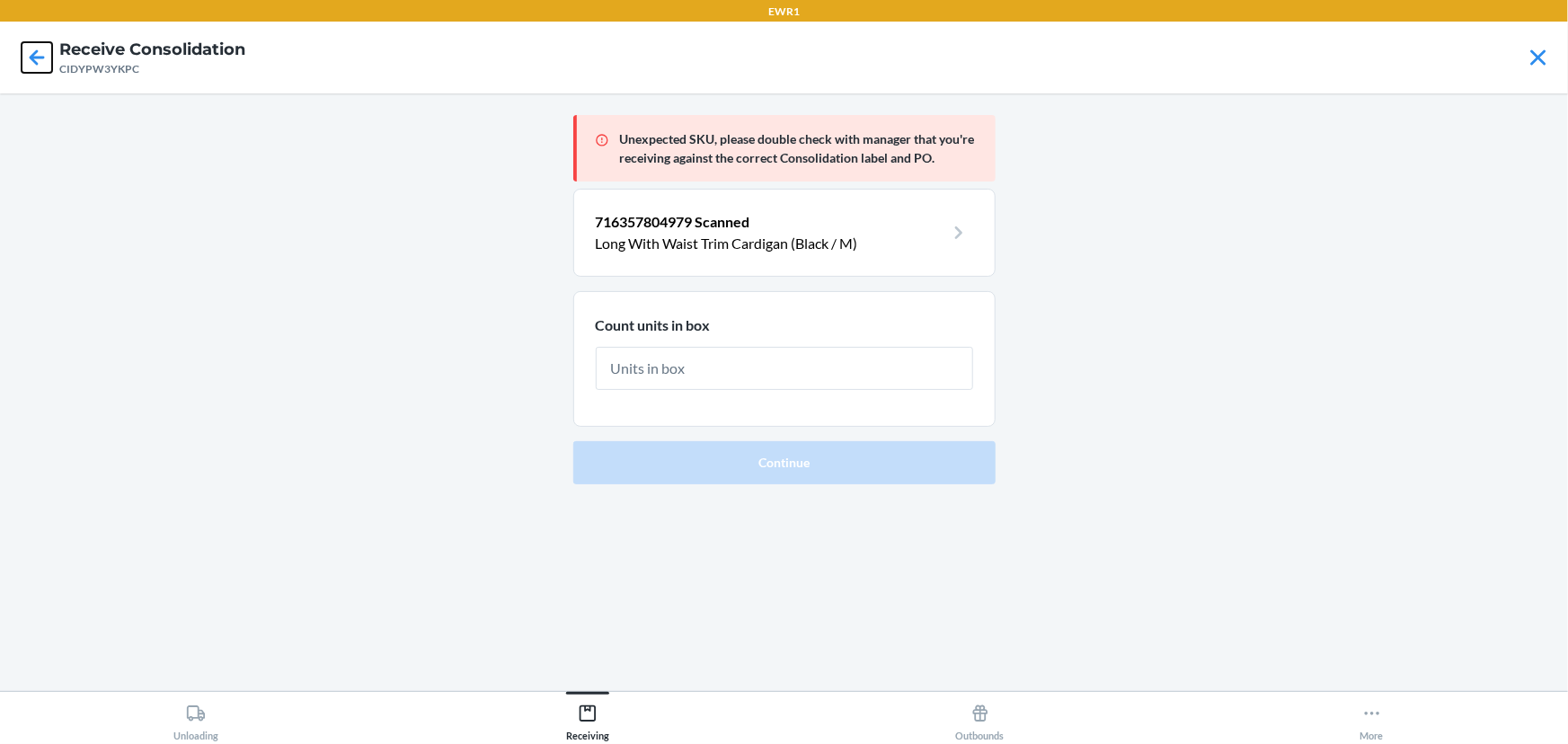
click at [38, 43] on icon at bounding box center [37, 58] width 31 height 31
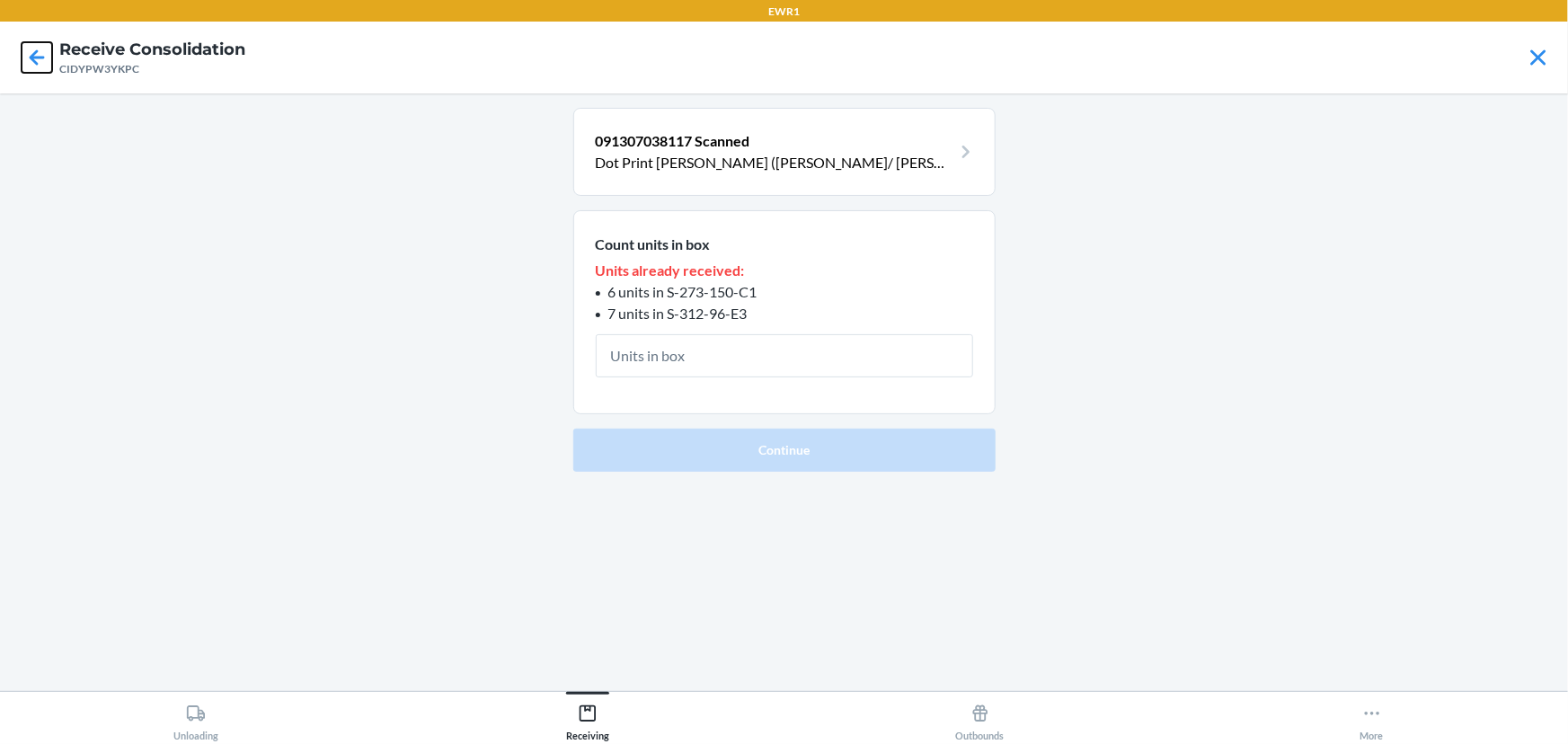
click at [34, 69] on icon at bounding box center [37, 58] width 31 height 31
click at [22, 53] on icon at bounding box center [37, 58] width 31 height 31
click at [32, 52] on icon at bounding box center [37, 58] width 31 height 31
click at [27, 47] on icon at bounding box center [37, 58] width 31 height 31
click at [41, 69] on icon at bounding box center [37, 58] width 31 height 31
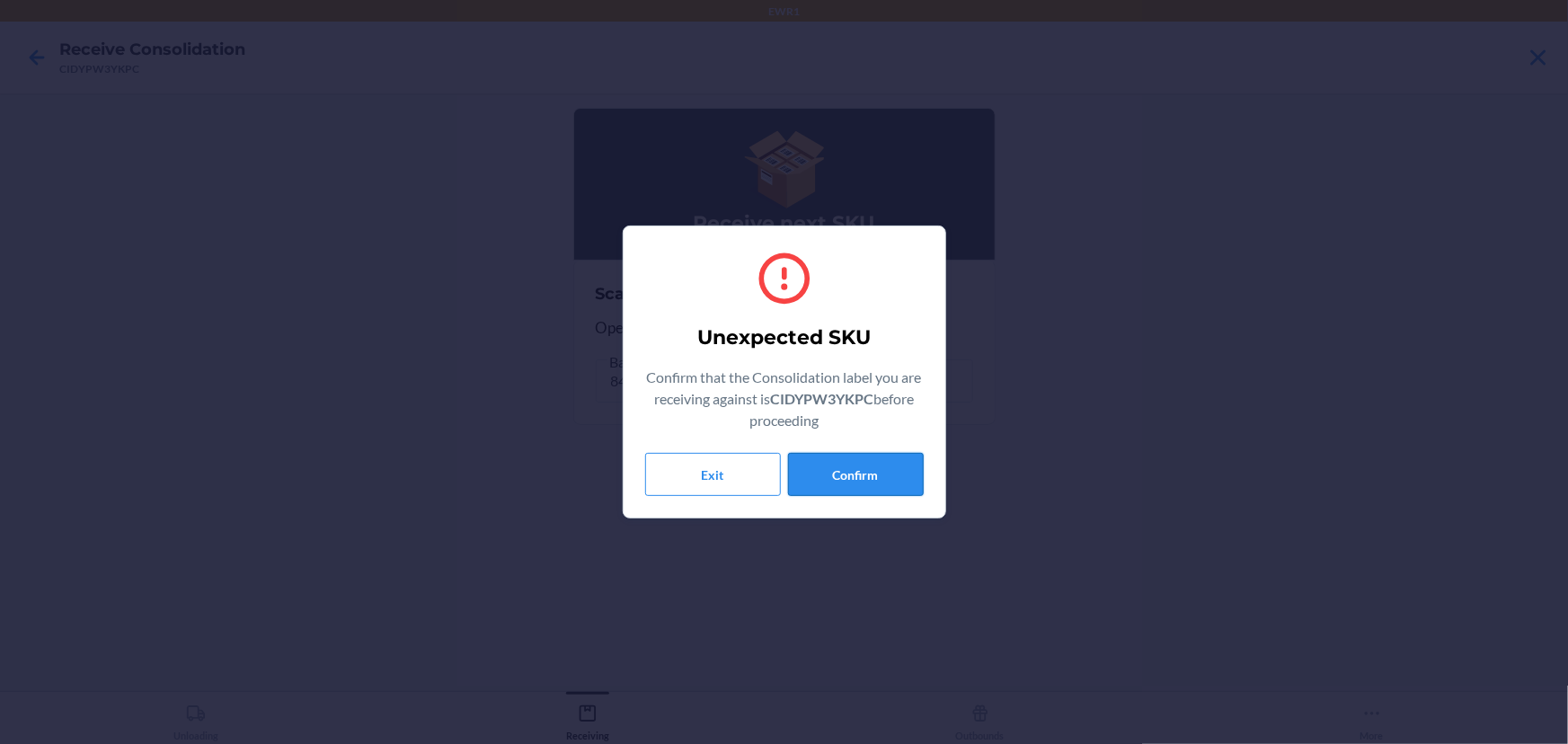
click at [872, 477] on button "Confirm" at bounding box center [855, 475] width 136 height 43
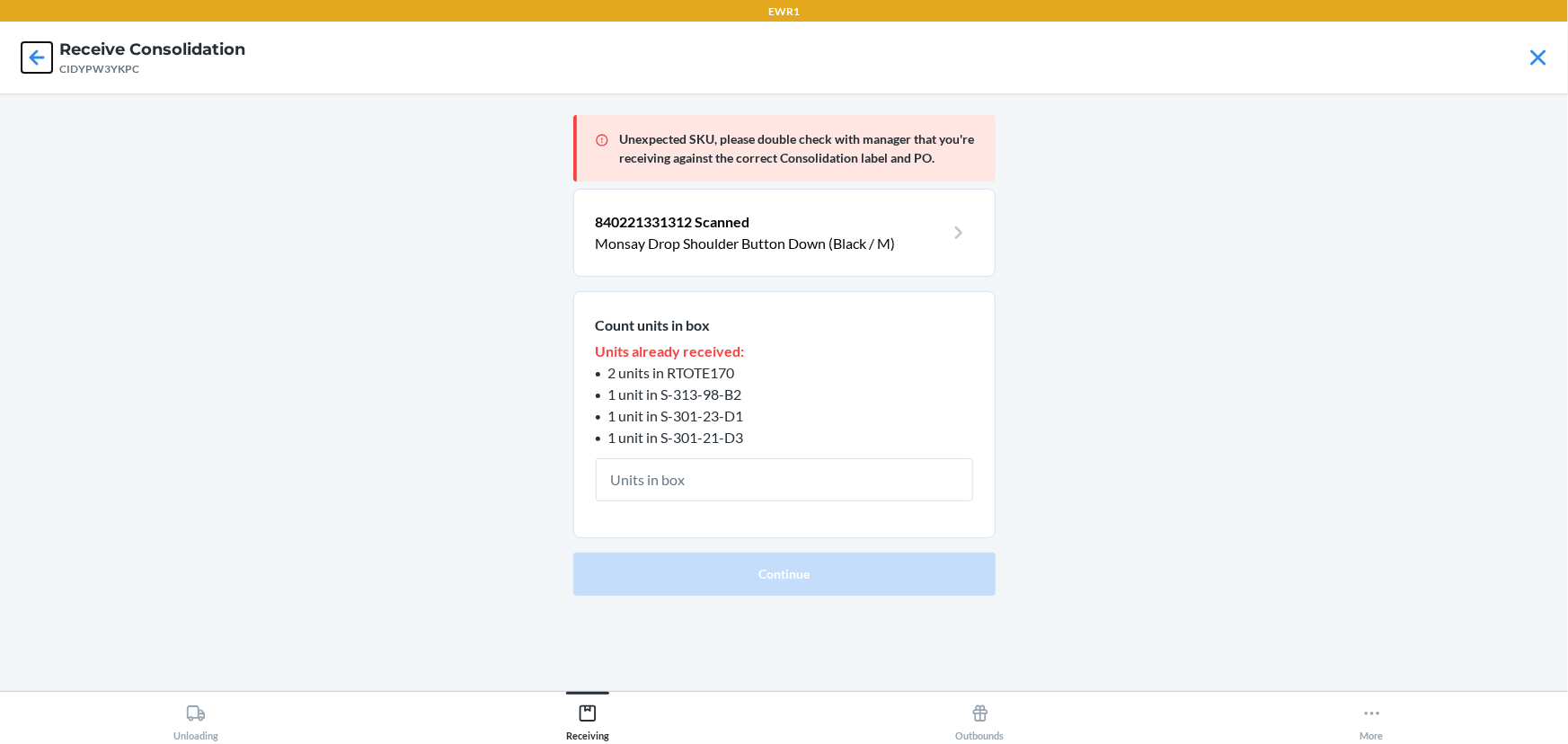
click at [34, 64] on icon at bounding box center [37, 58] width 31 height 31
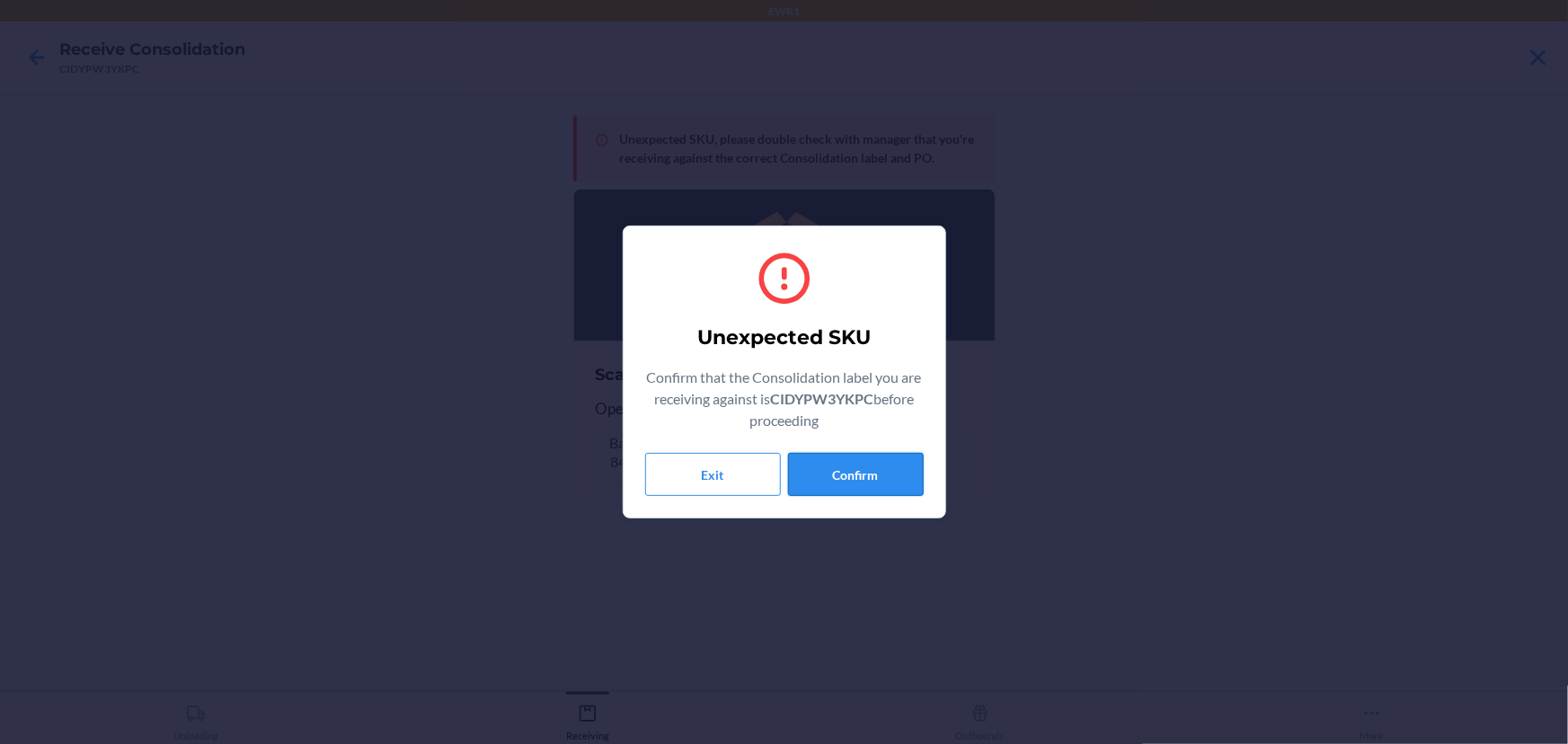
click at [849, 467] on button "Confirm" at bounding box center [855, 475] width 136 height 43
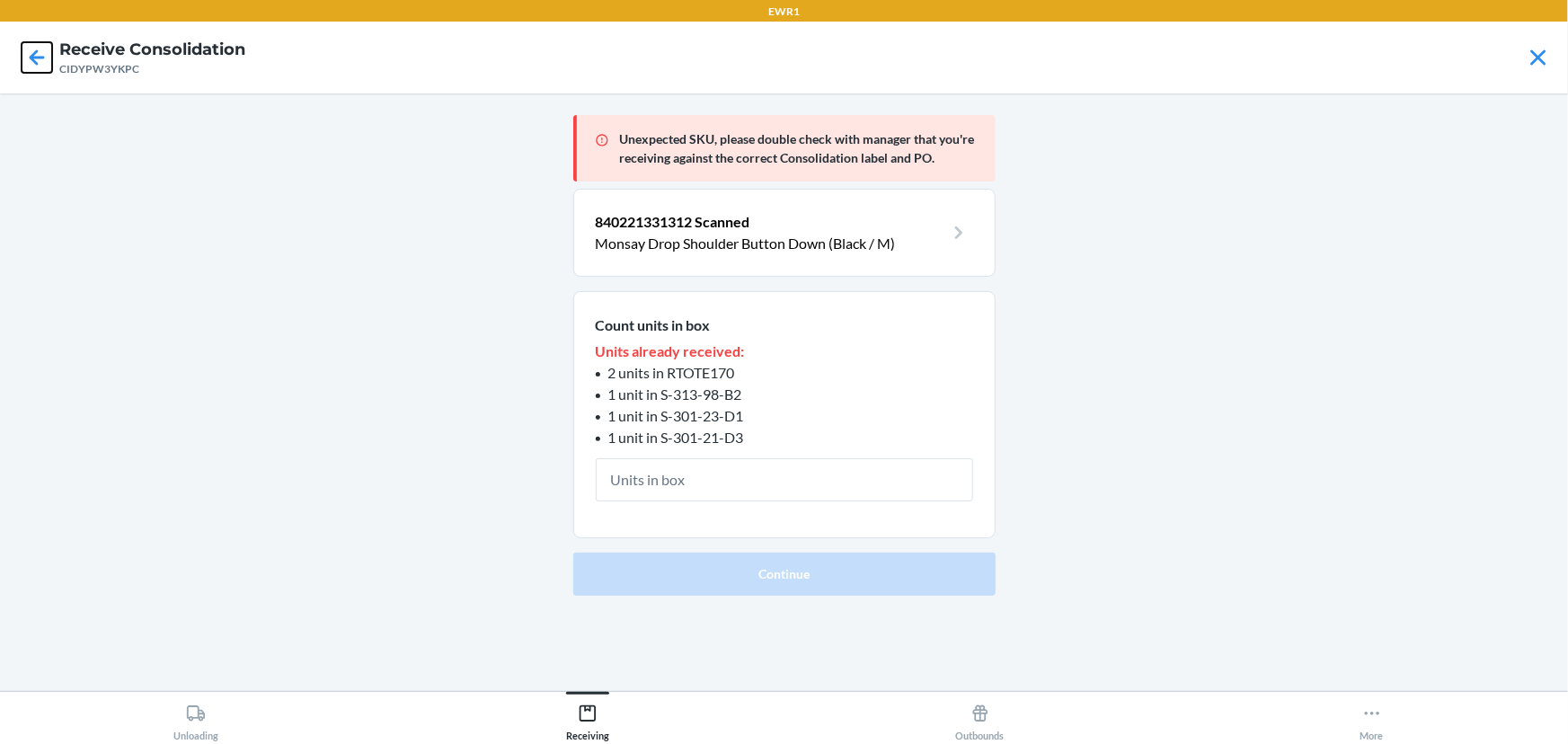
click at [36, 59] on icon at bounding box center [37, 58] width 31 height 31
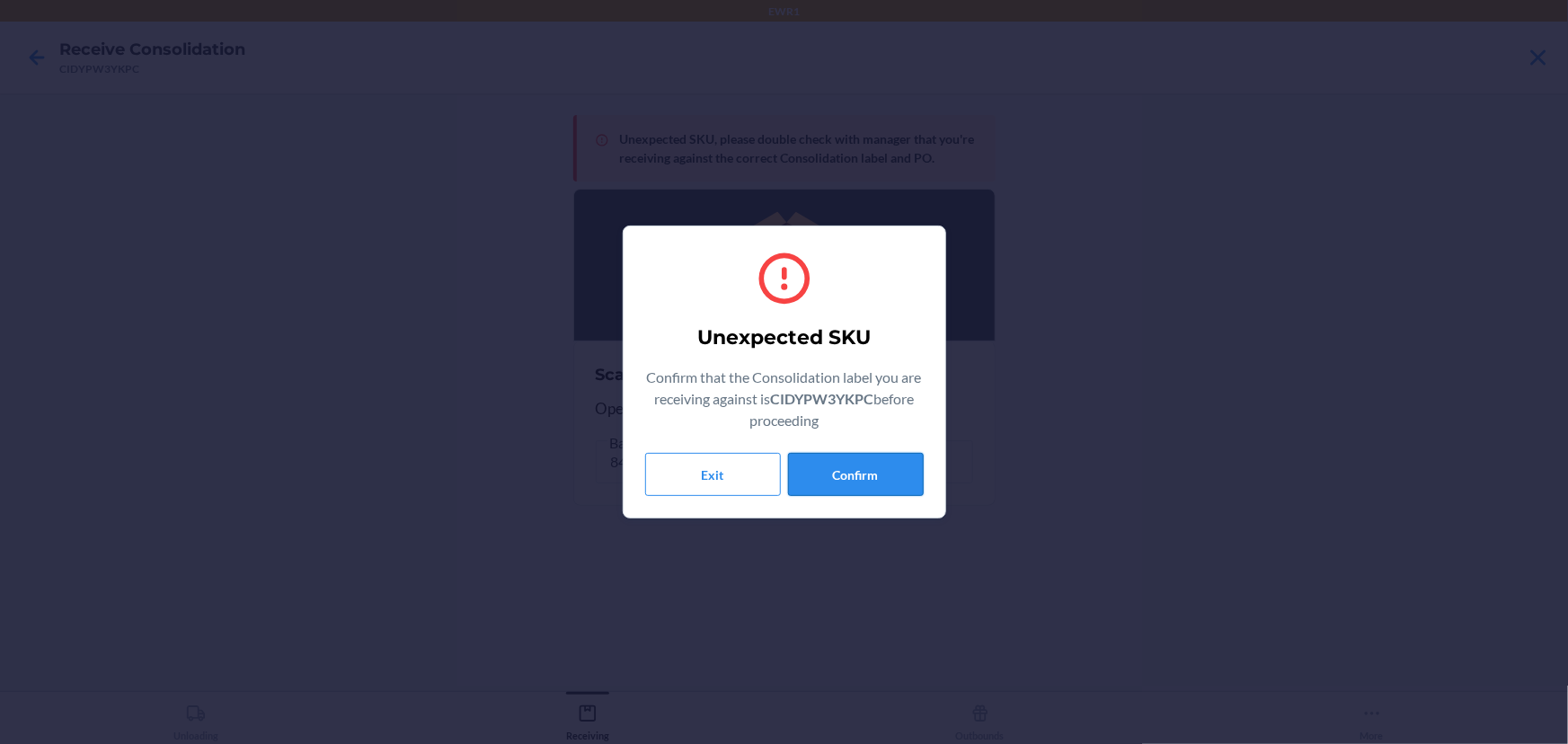
click at [883, 474] on button "Confirm" at bounding box center [855, 475] width 136 height 43
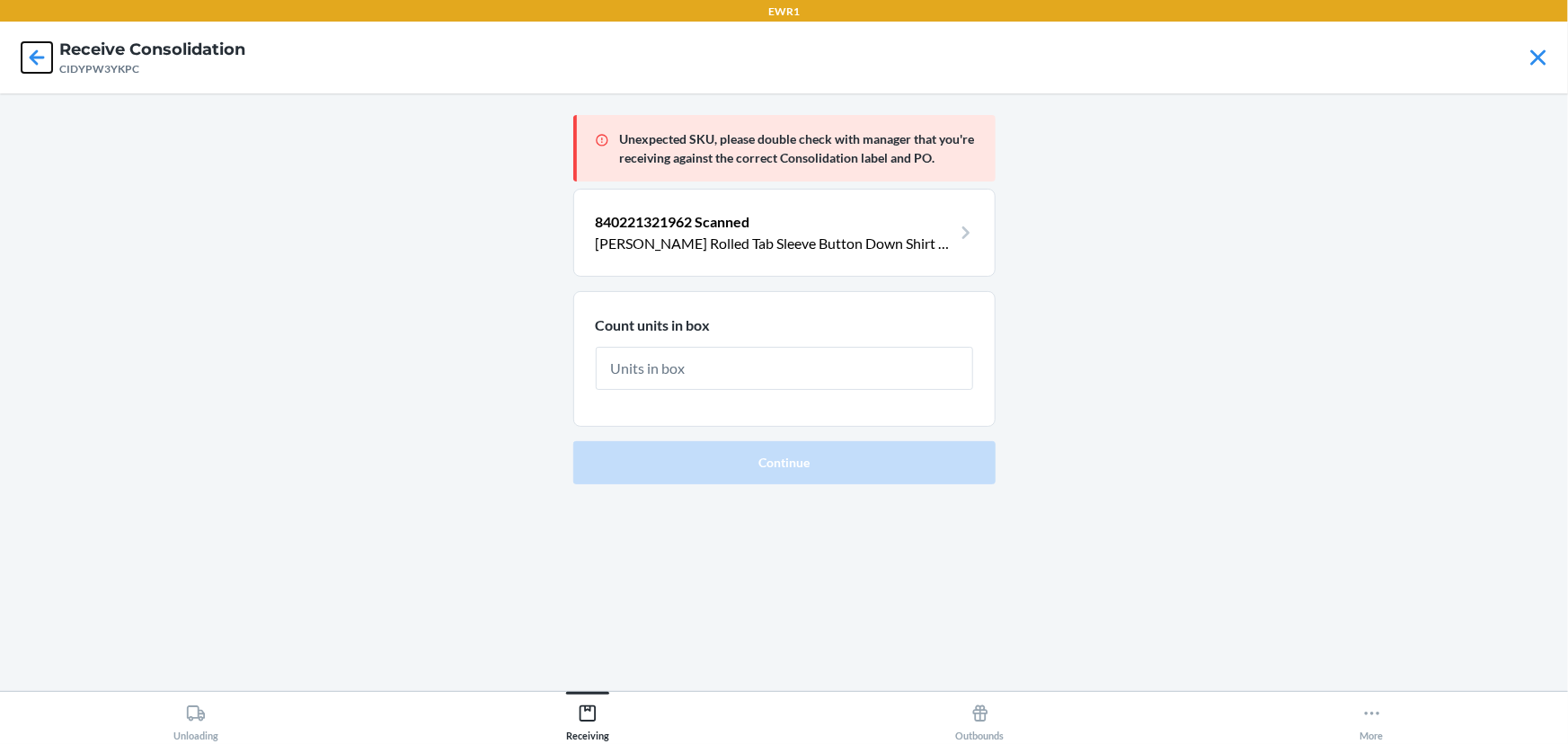
click at [33, 59] on icon at bounding box center [37, 57] width 15 height 15
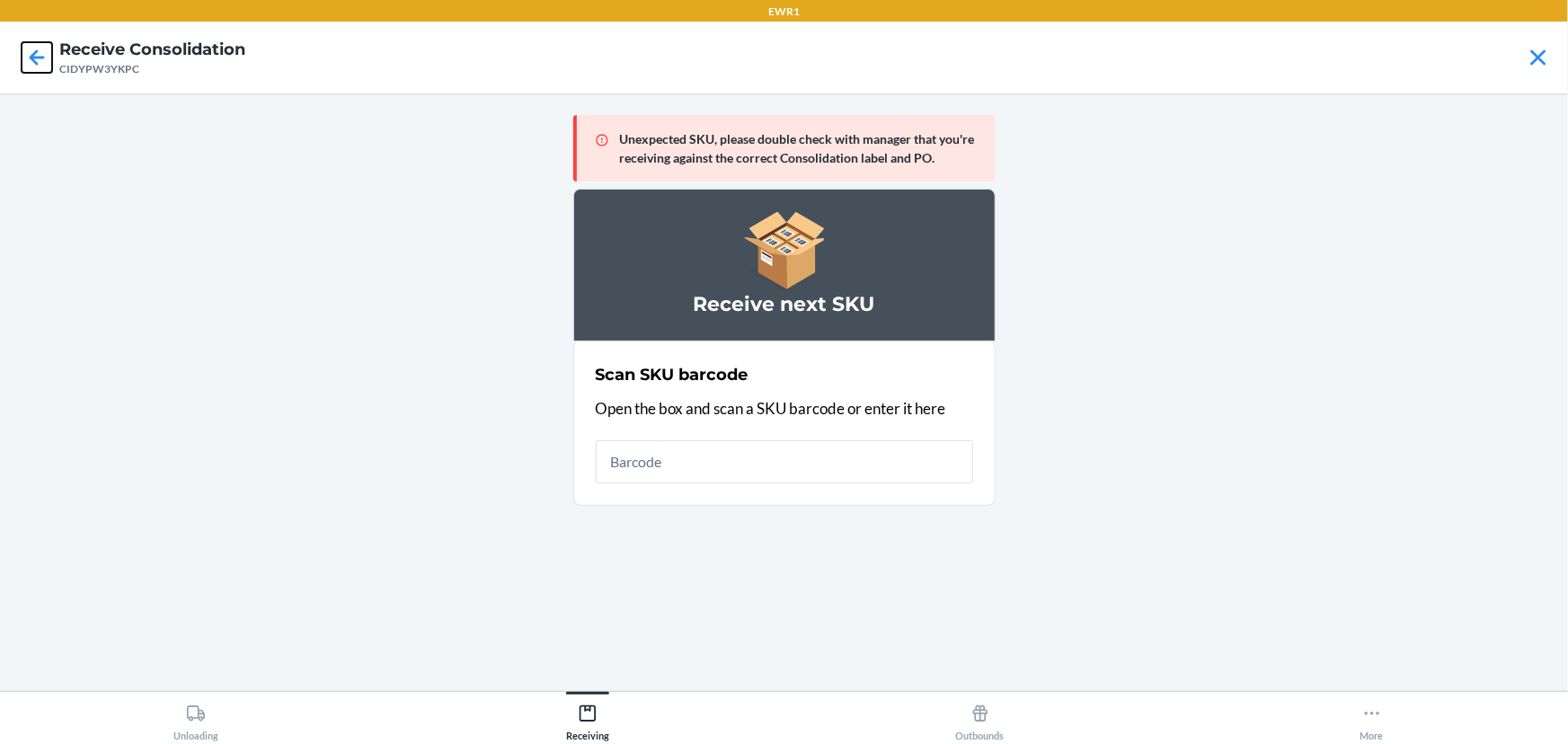
click at [53, 49] on div at bounding box center [37, 58] width 45 height 45
click at [669, 460] on input "text" at bounding box center [784, 462] width 378 height 43
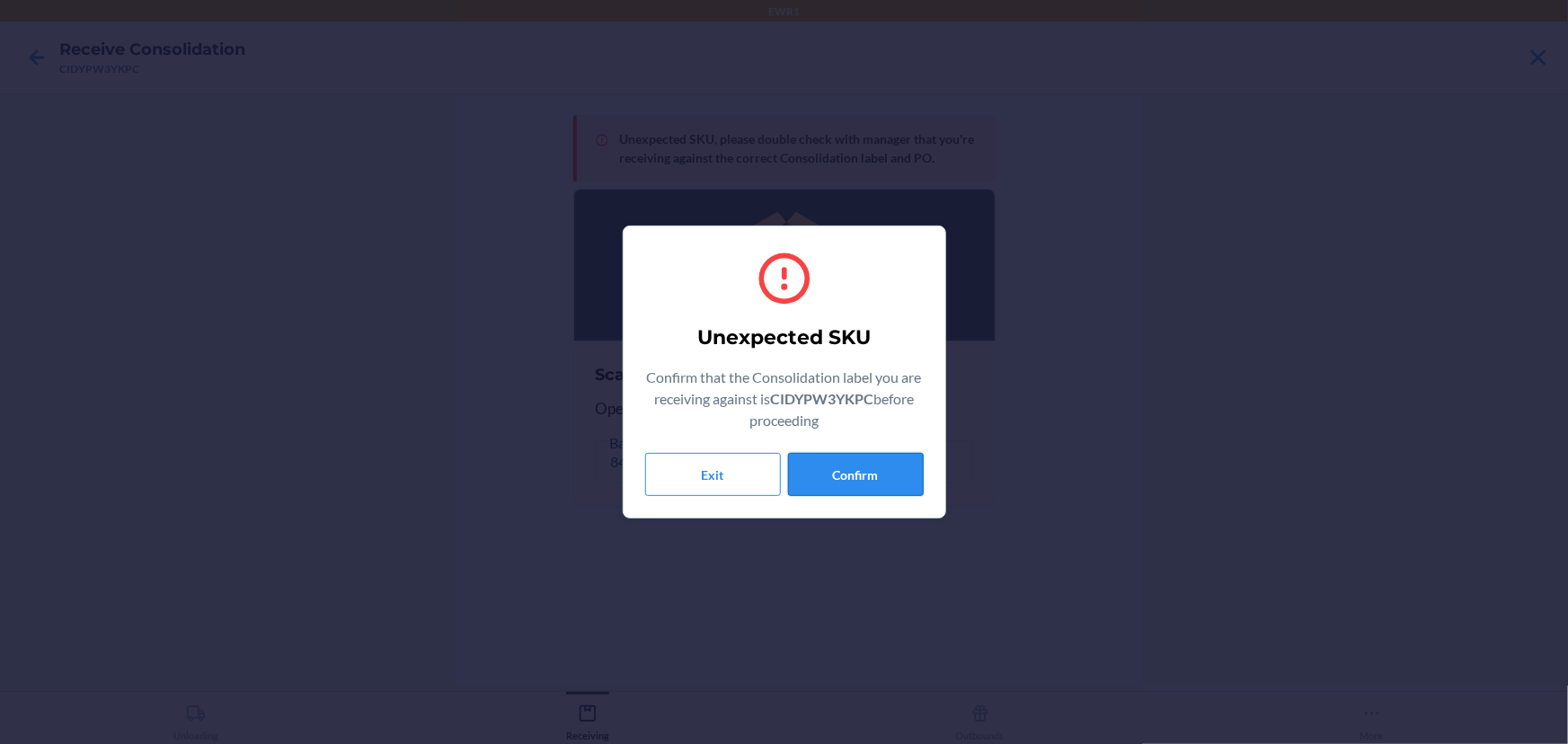
click at [916, 467] on button "Confirm" at bounding box center [855, 475] width 136 height 43
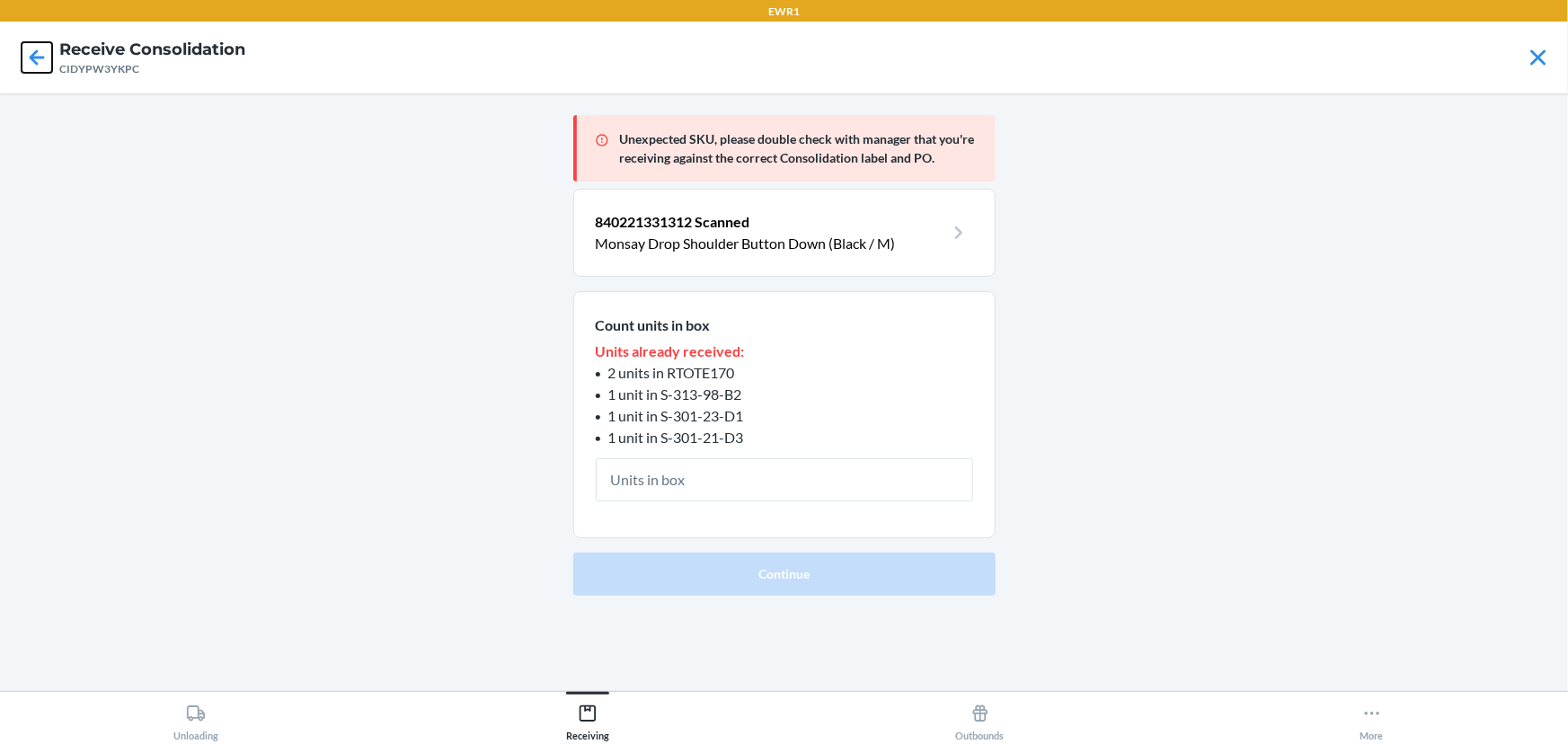
click at [37, 49] on icon at bounding box center [37, 58] width 31 height 31
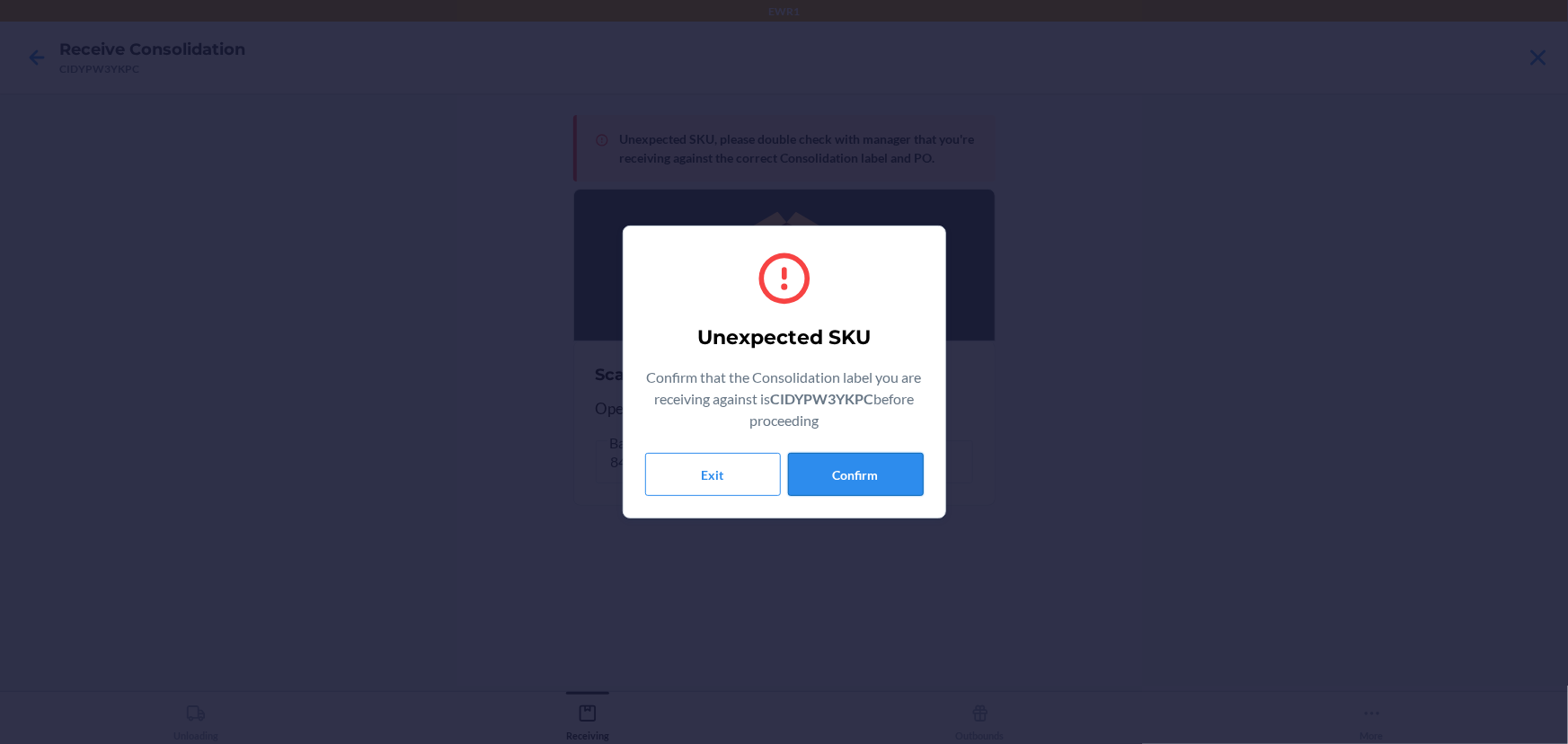
click at [892, 459] on button "Confirm" at bounding box center [855, 475] width 136 height 43
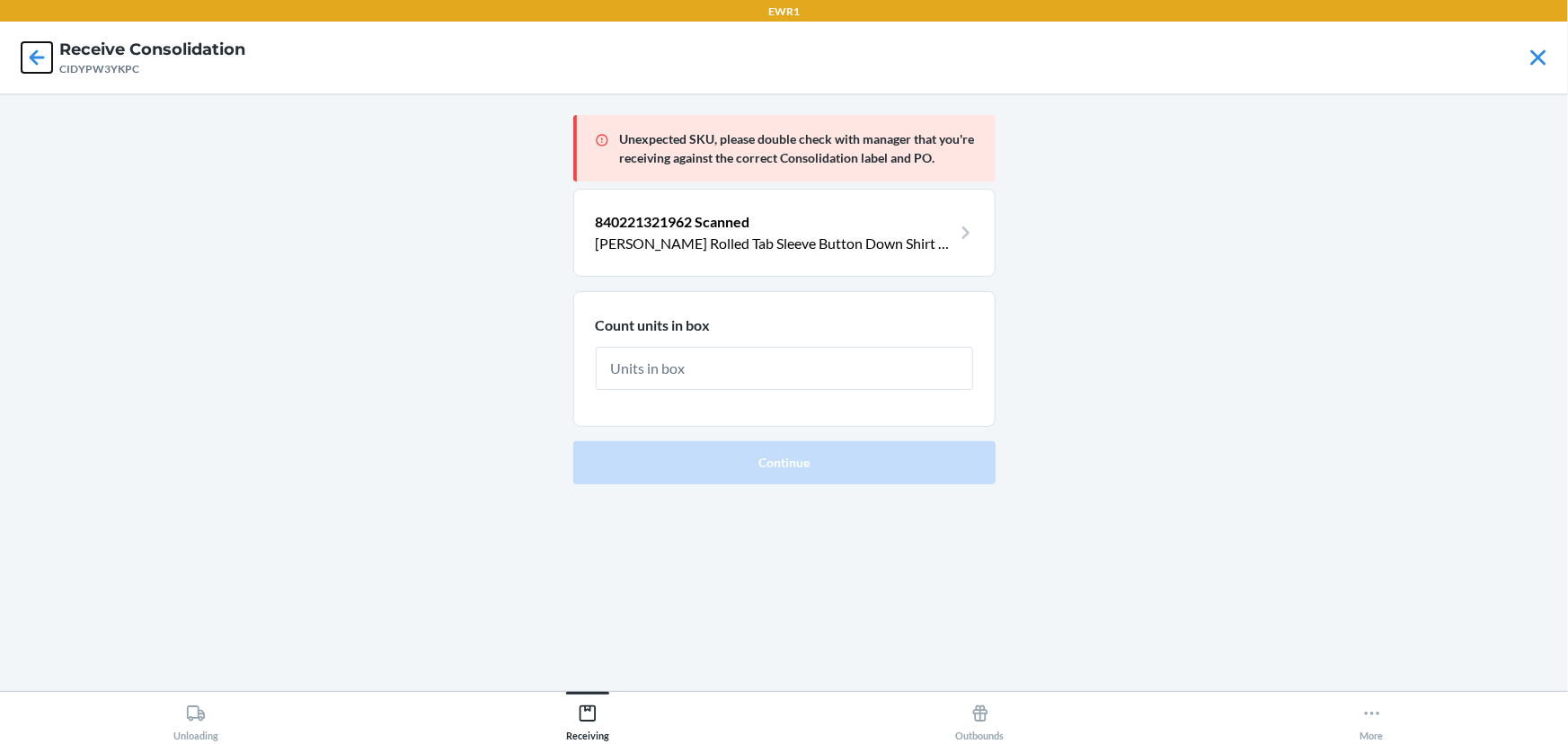
click at [32, 72] on icon at bounding box center [37, 58] width 31 height 31
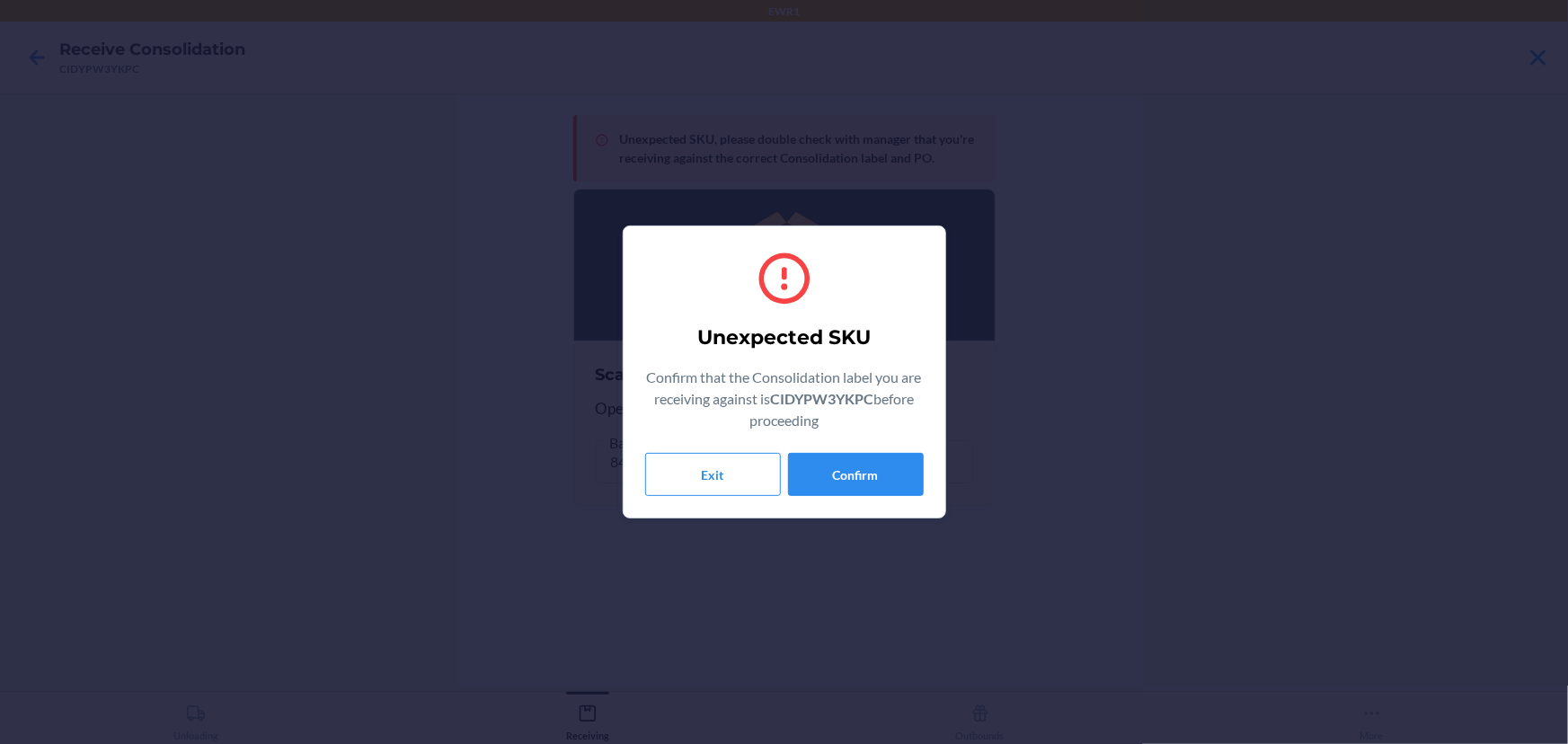
drag, startPoint x: 1208, startPoint y: 471, endPoint x: 1070, endPoint y: 461, distance: 138.4
click at [1208, 471] on div "Unexpected SKU Confirm that the Consolidation label you are receiving against i…" at bounding box center [784, 372] width 1568 height 744
click at [867, 472] on button "Confirm" at bounding box center [855, 475] width 136 height 43
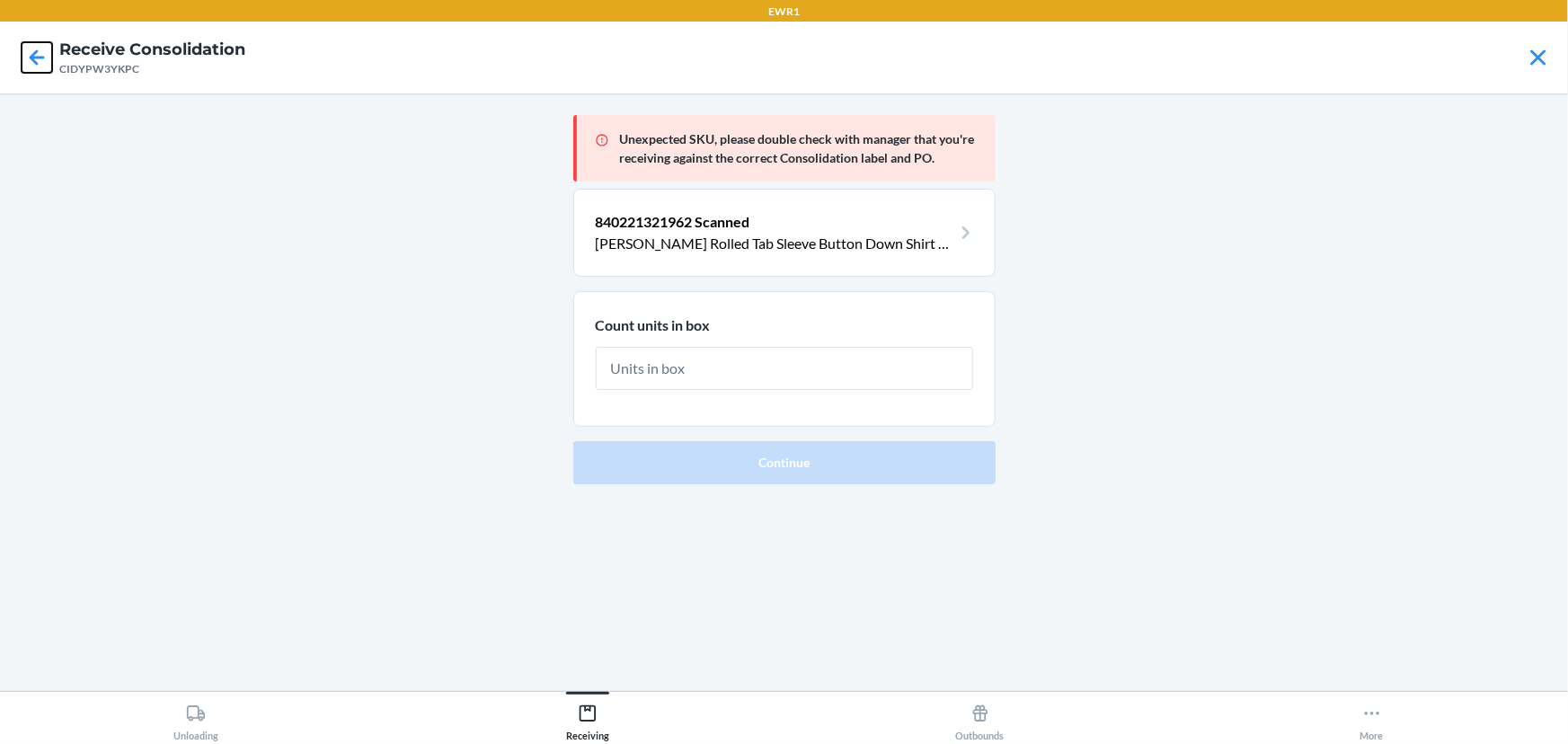
click at [29, 72] on icon at bounding box center [37, 58] width 31 height 31
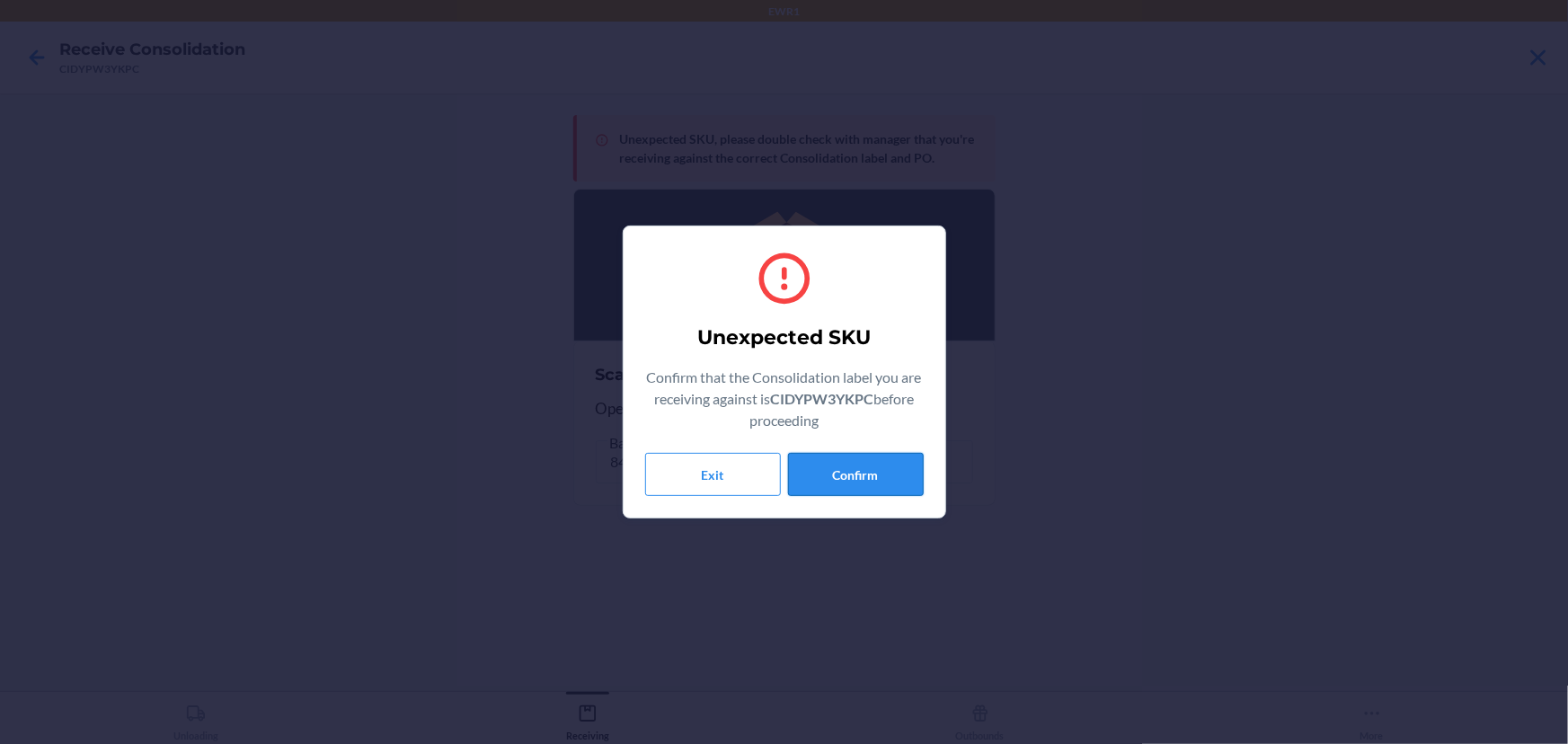
click at [865, 453] on button "Confirm" at bounding box center [855, 475] width 136 height 43
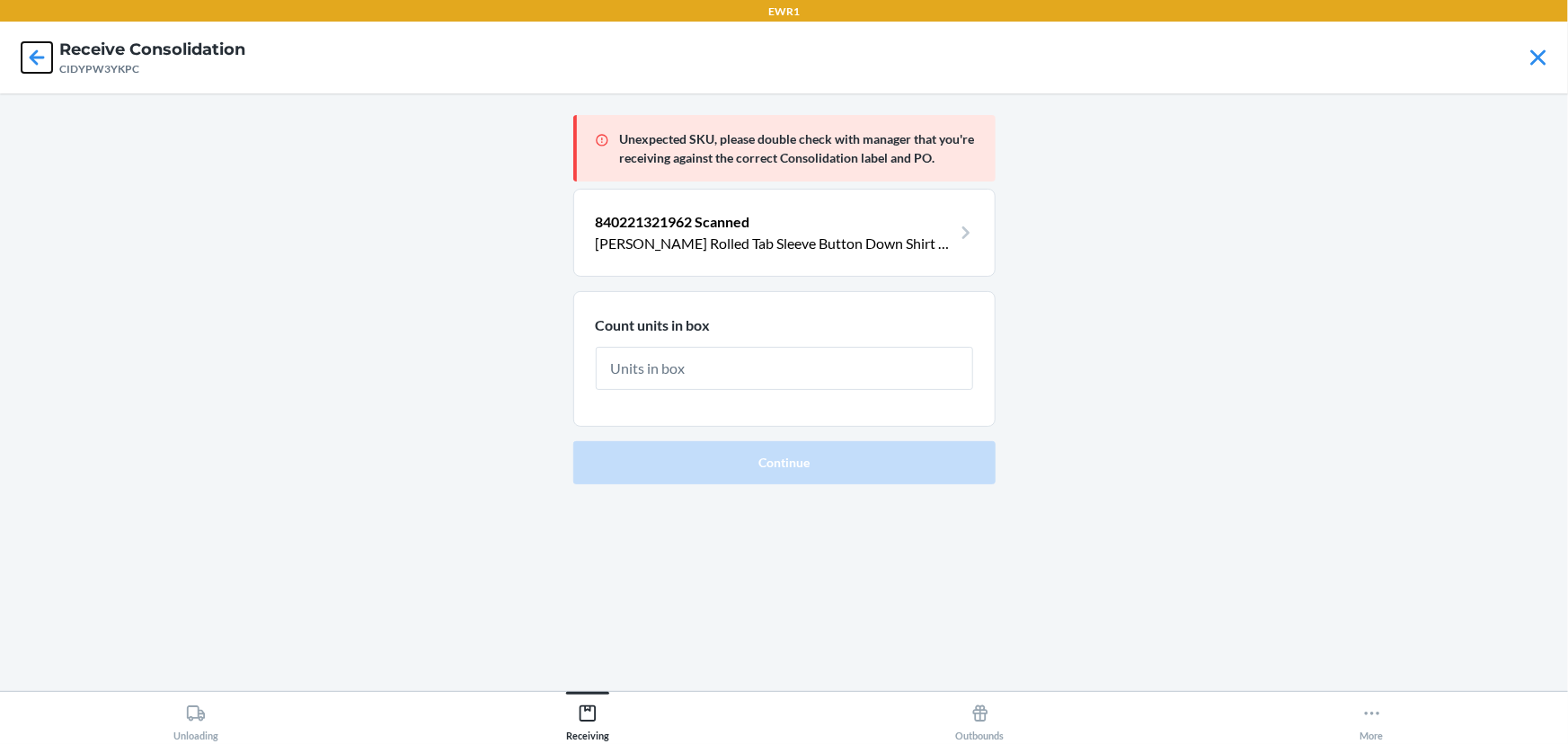
click at [44, 62] on icon at bounding box center [37, 58] width 31 height 31
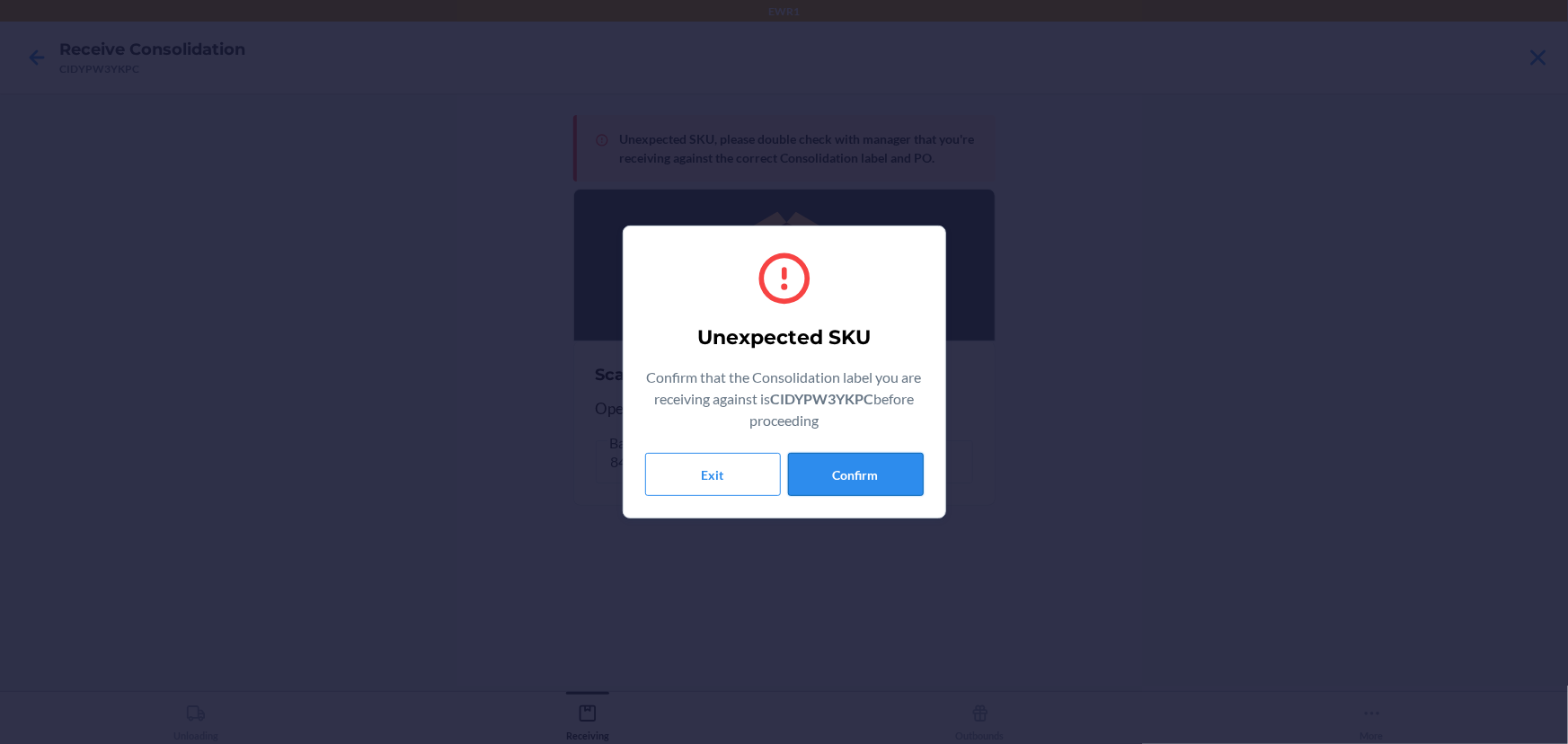
click at [861, 494] on button "Confirm" at bounding box center [855, 475] width 136 height 43
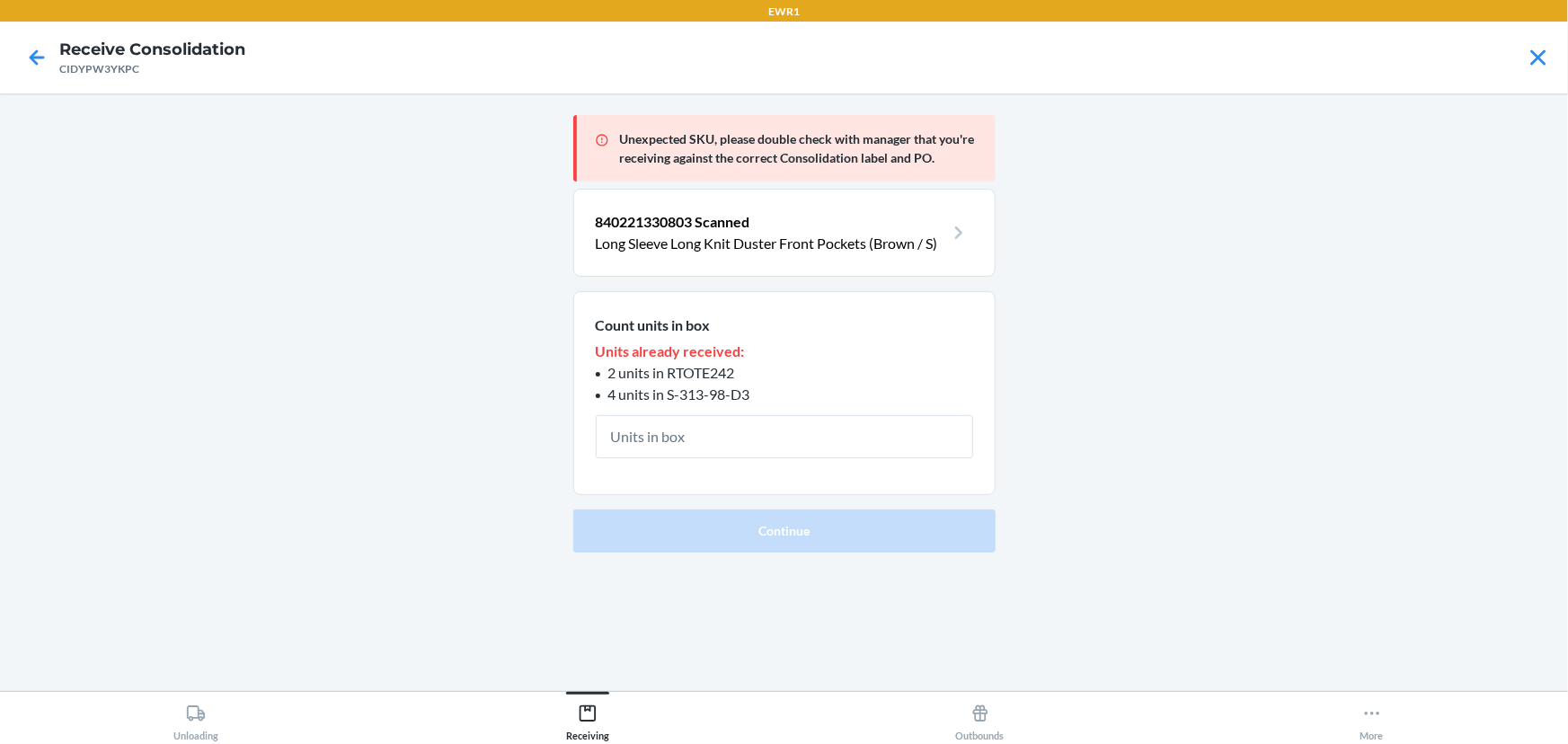
click at [684, 430] on input "text" at bounding box center [784, 437] width 378 height 43
click at [26, 50] on icon at bounding box center [37, 58] width 31 height 31
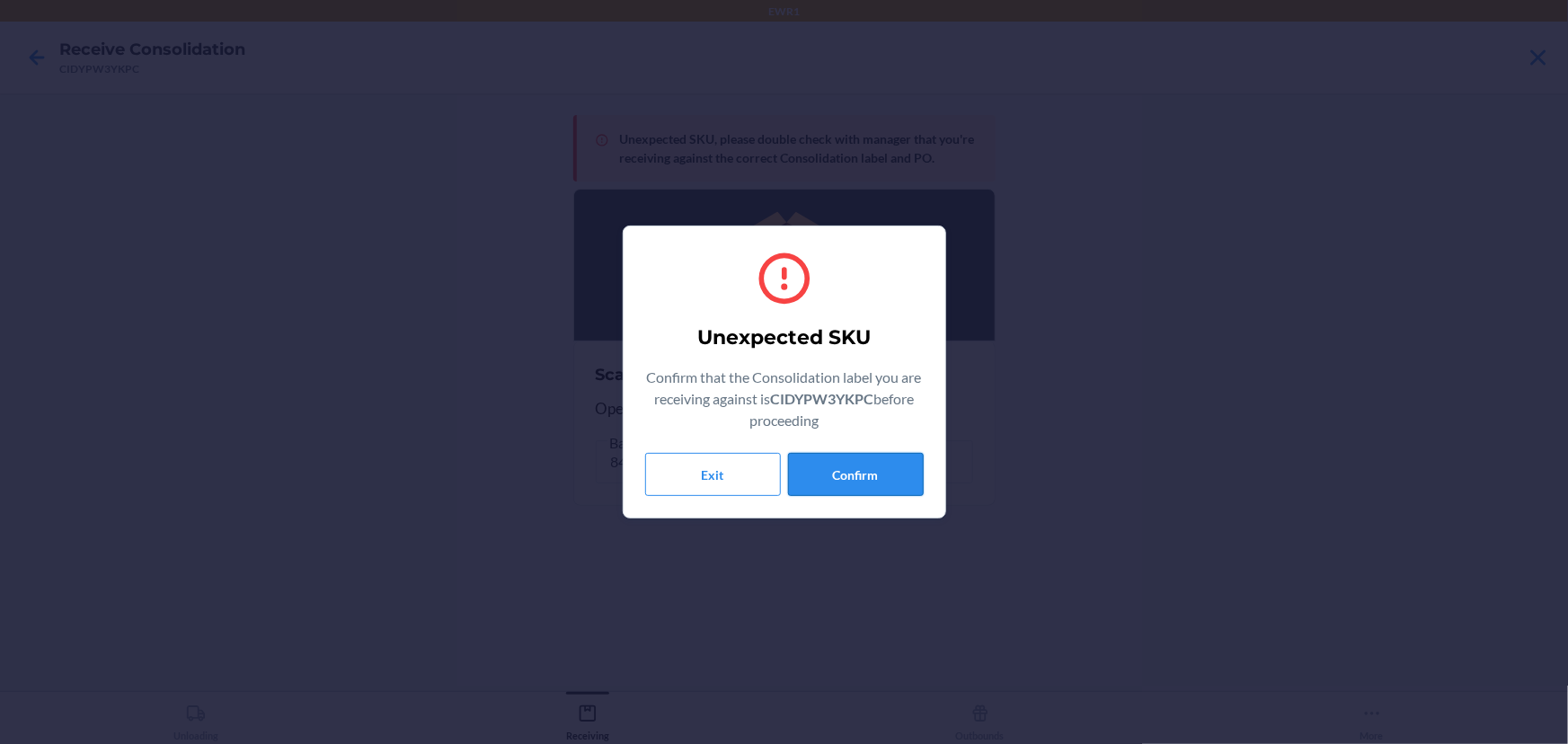
click at [822, 458] on button "Confirm" at bounding box center [855, 475] width 136 height 43
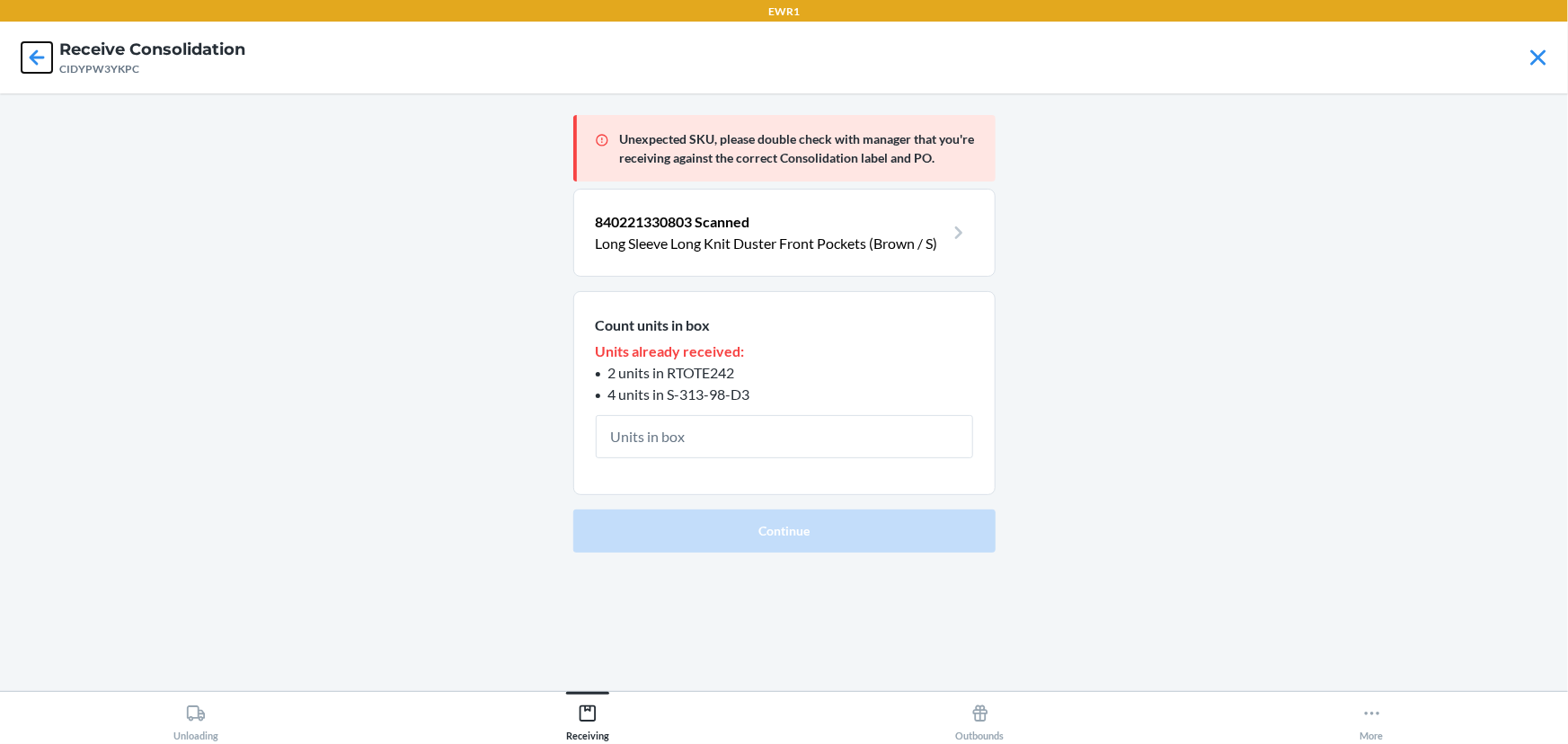
click at [46, 56] on icon at bounding box center [37, 58] width 31 height 31
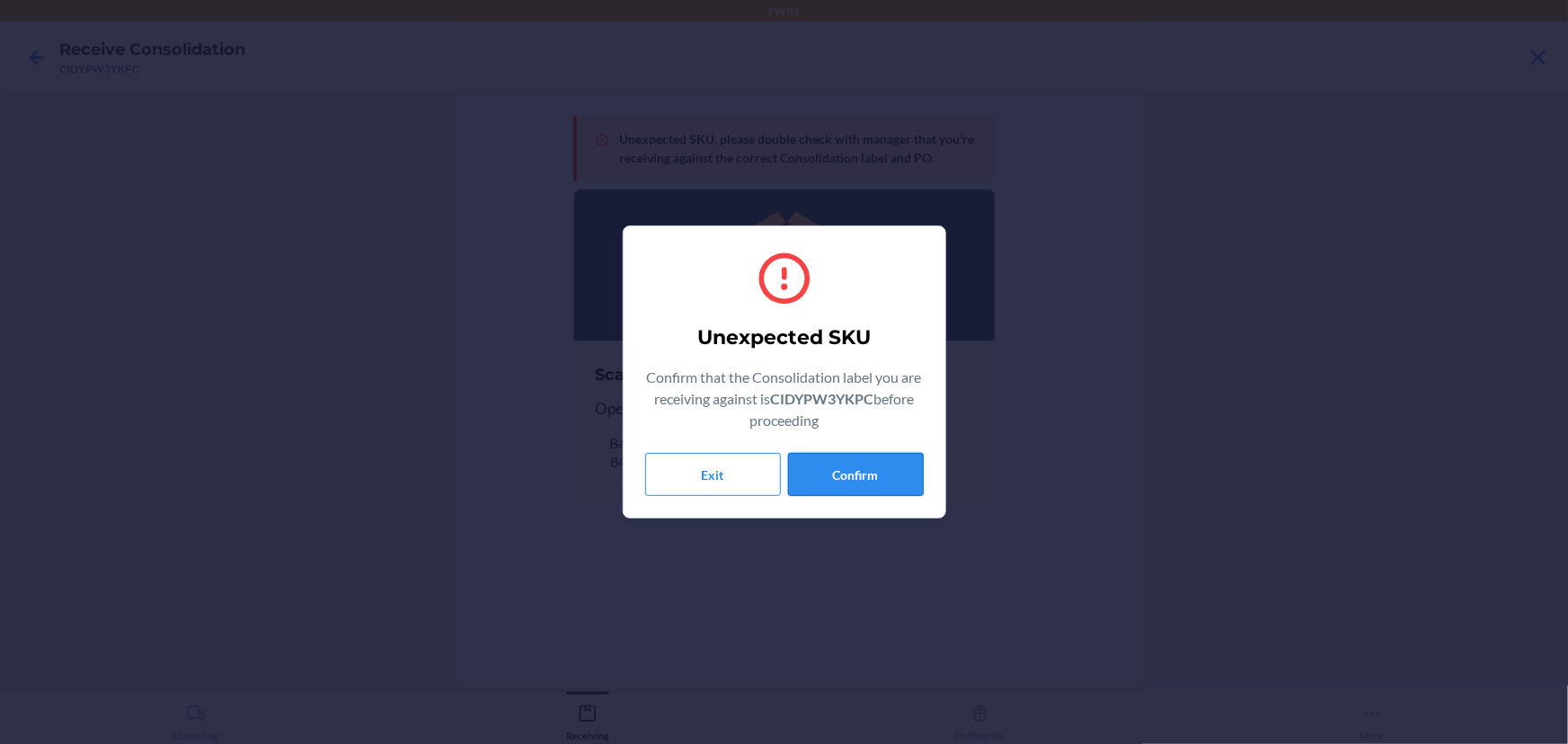
click at [843, 476] on button "Confirm" at bounding box center [855, 475] width 136 height 43
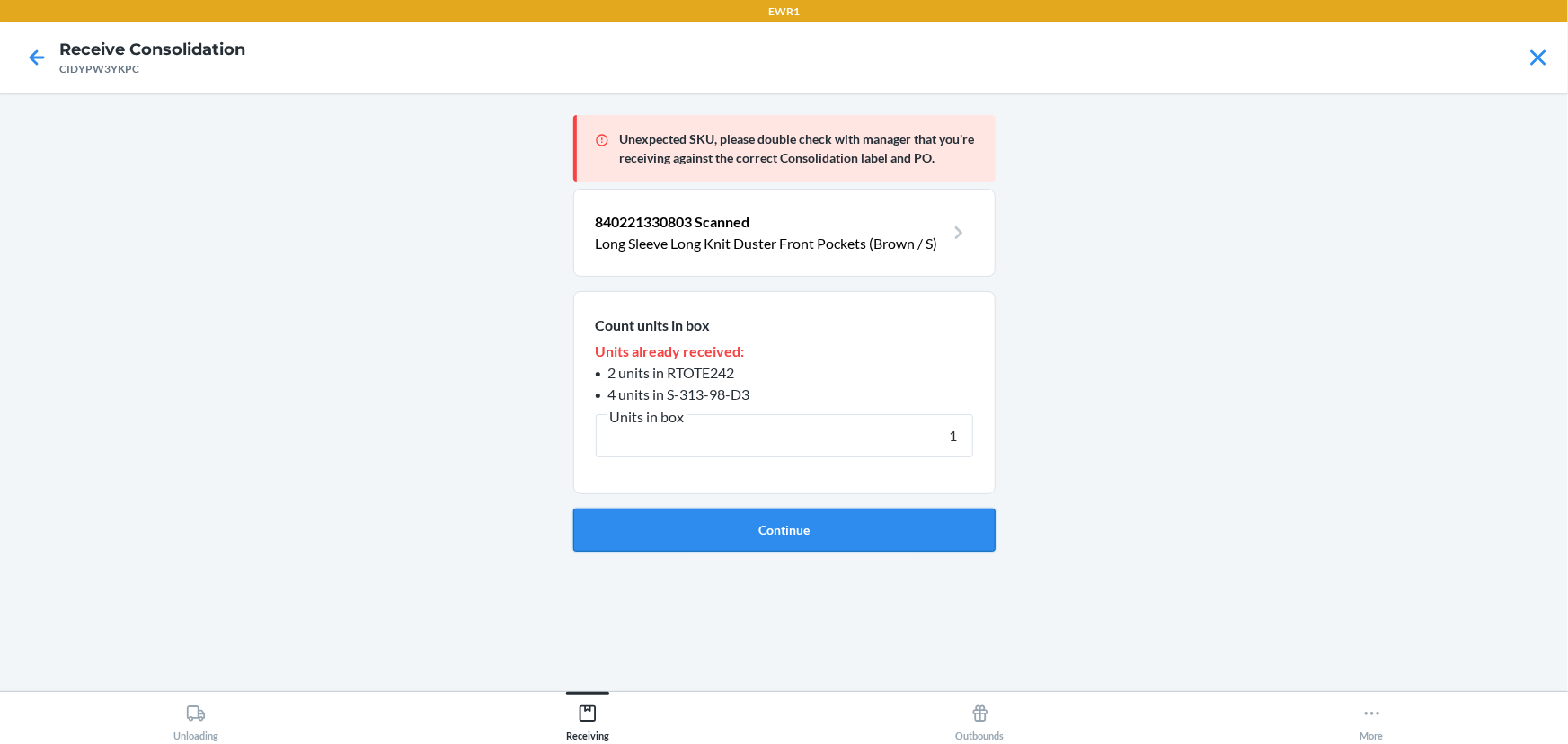
type input "1"
click at [780, 532] on button "Continue" at bounding box center [784, 530] width 423 height 43
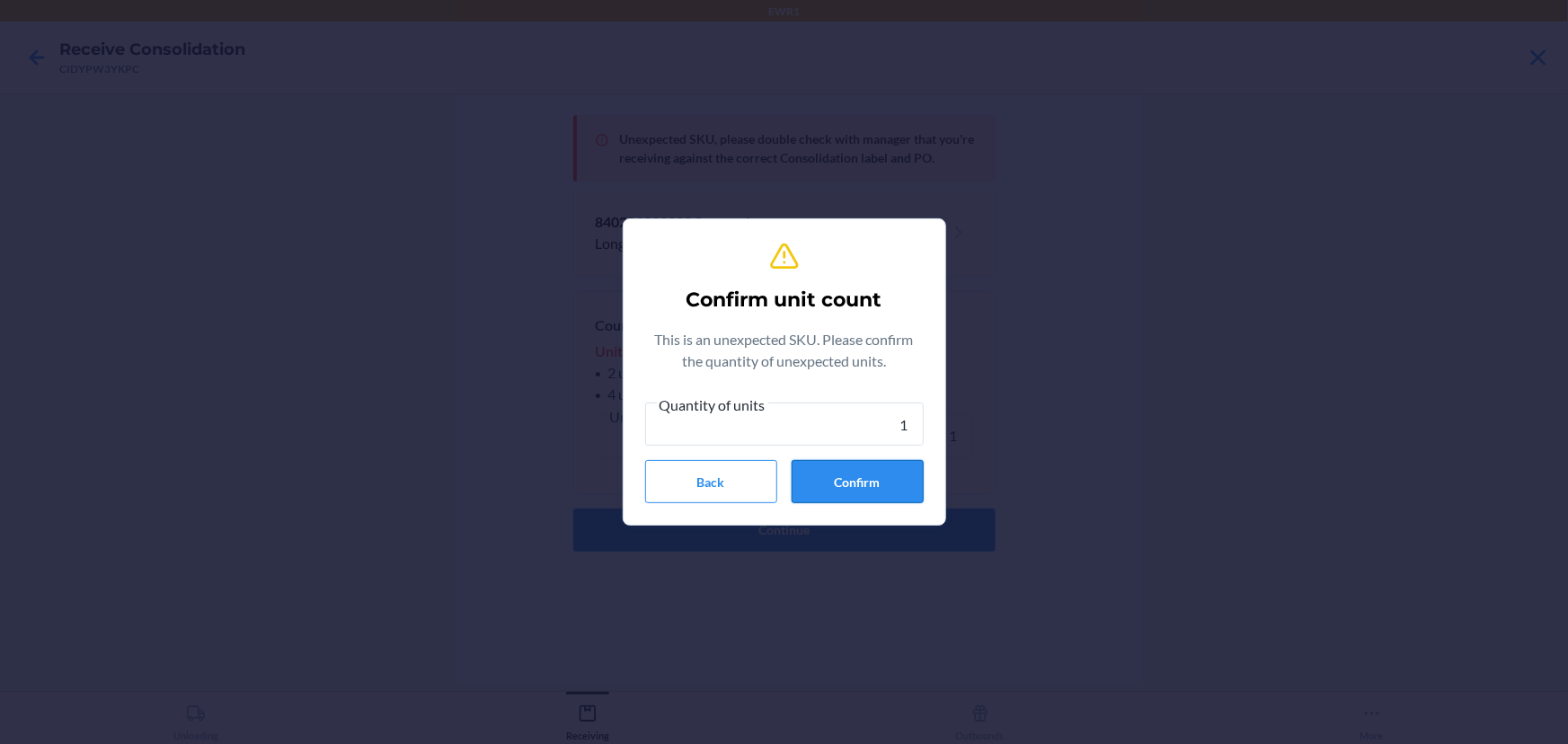
type input "1"
click at [821, 485] on button "Confirm" at bounding box center [857, 482] width 132 height 43
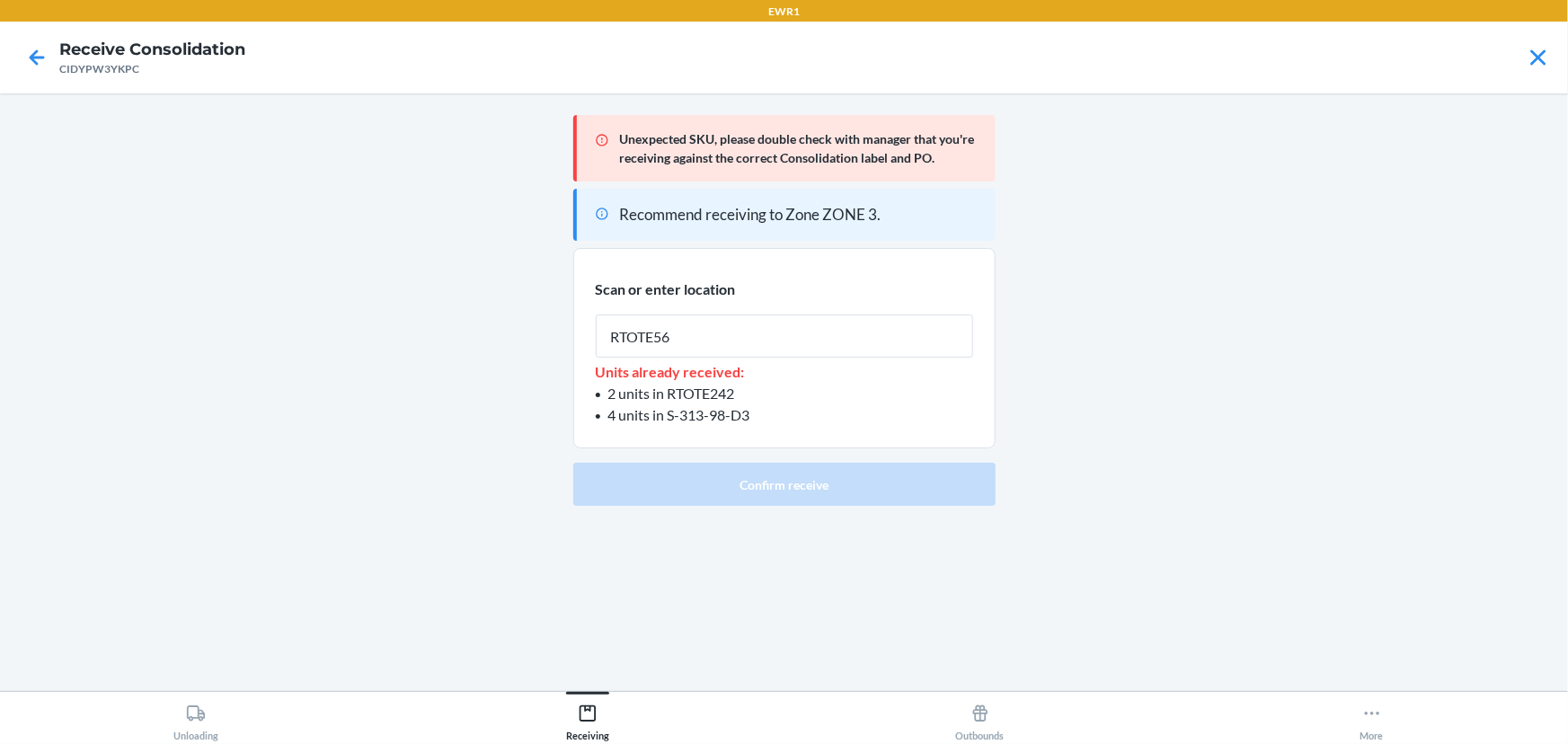
type input "RTOTE566"
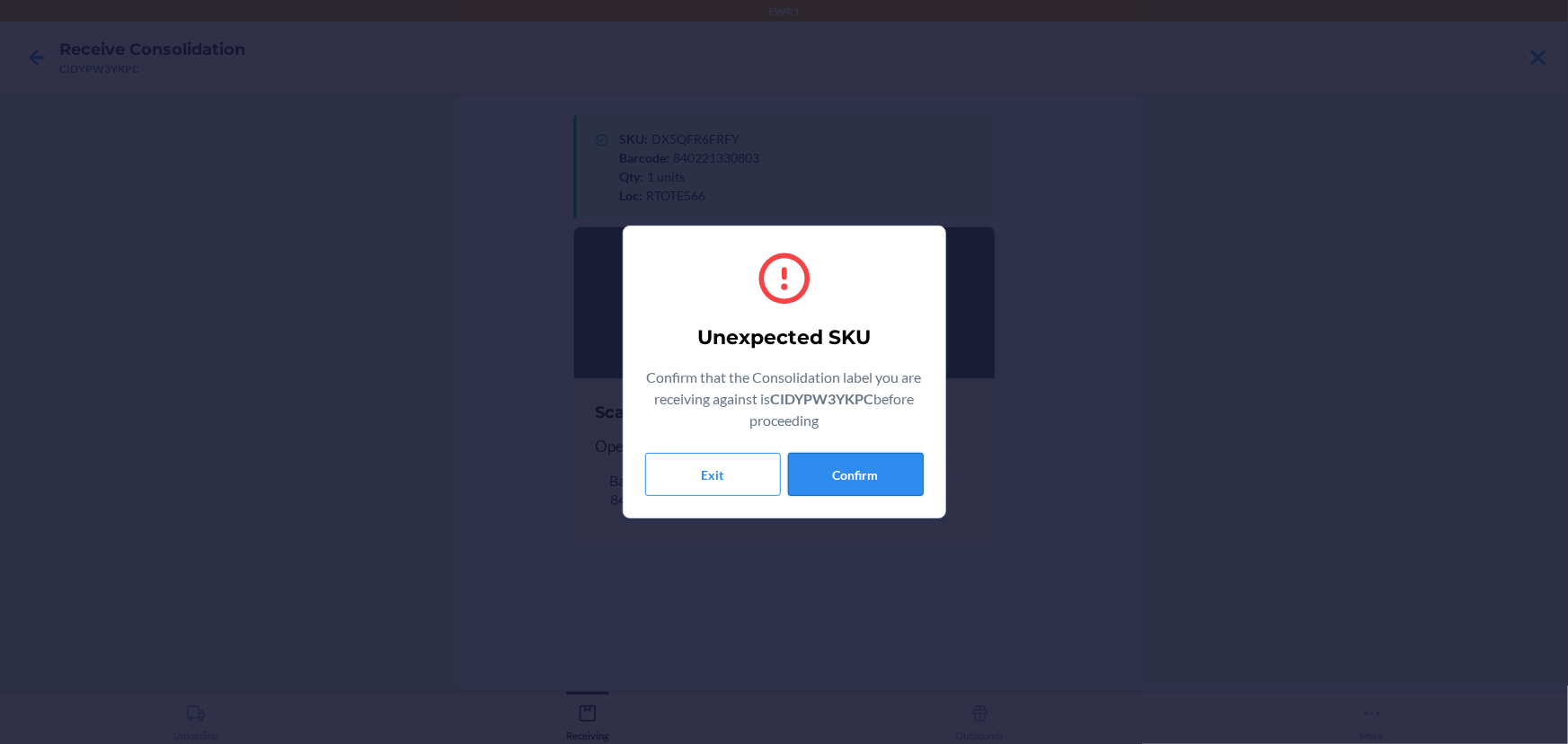
click at [853, 491] on button "Confirm" at bounding box center [855, 475] width 136 height 43
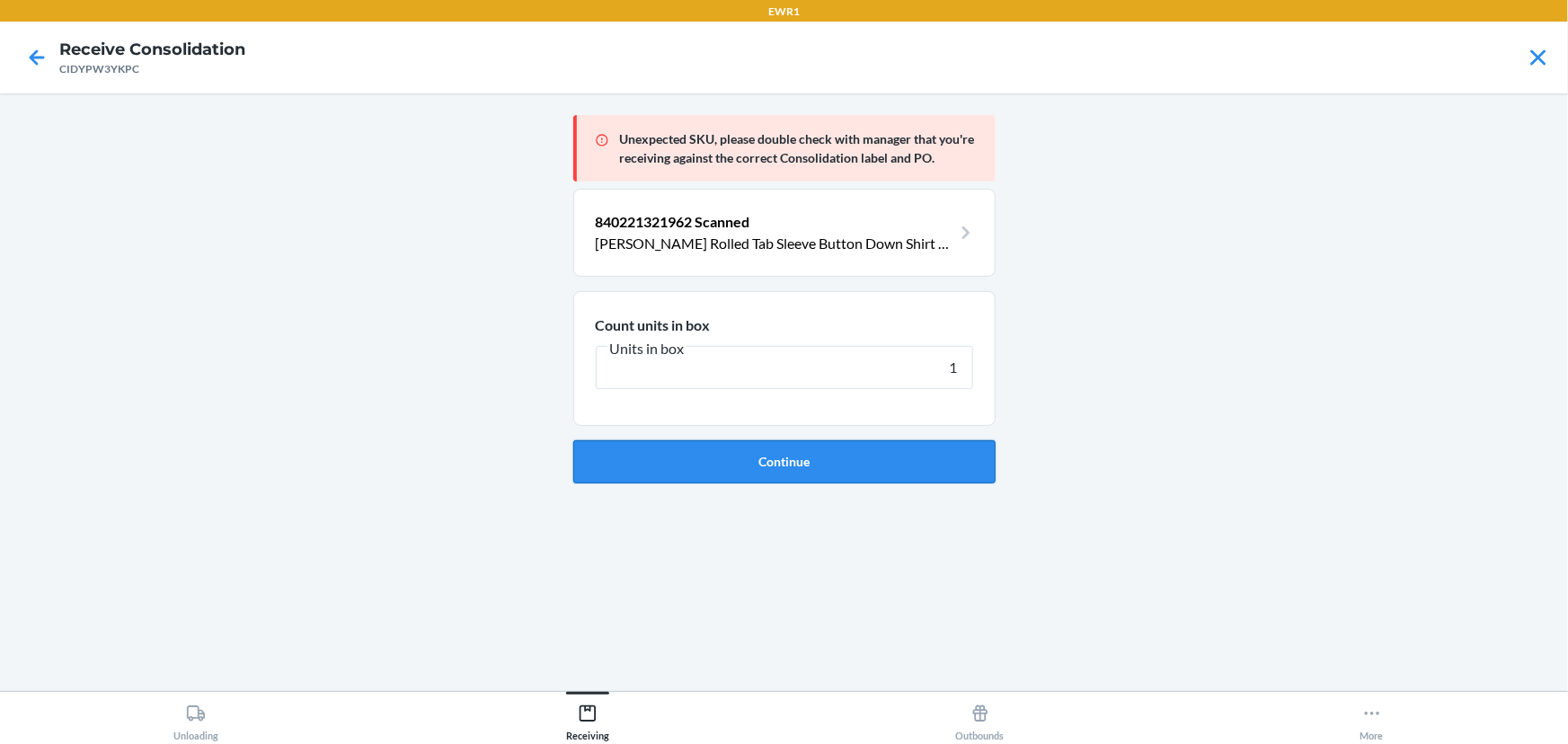
type input "1"
click at [715, 465] on button "Continue" at bounding box center [784, 462] width 423 height 43
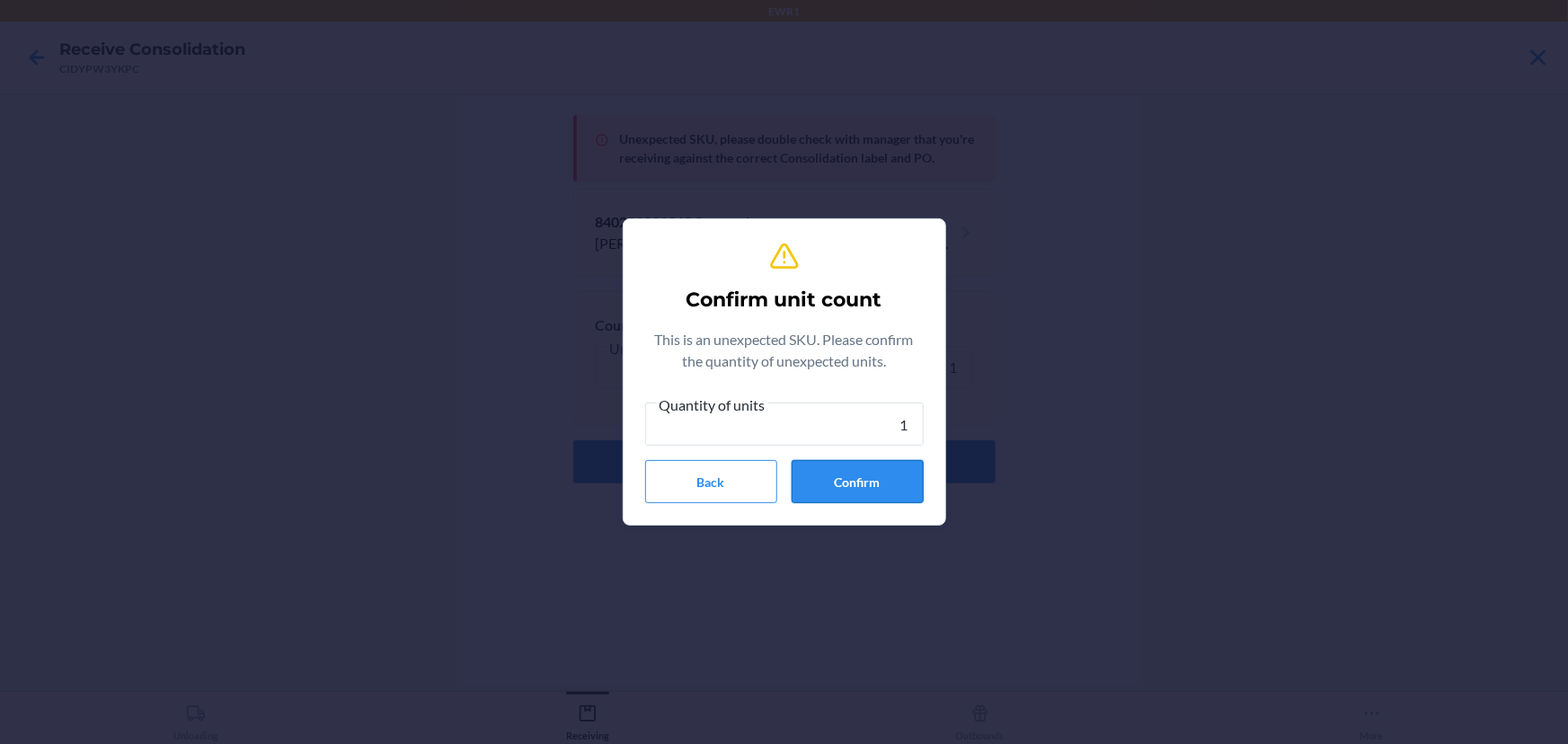
type input "1"
click at [898, 493] on button "Confirm" at bounding box center [857, 482] width 132 height 43
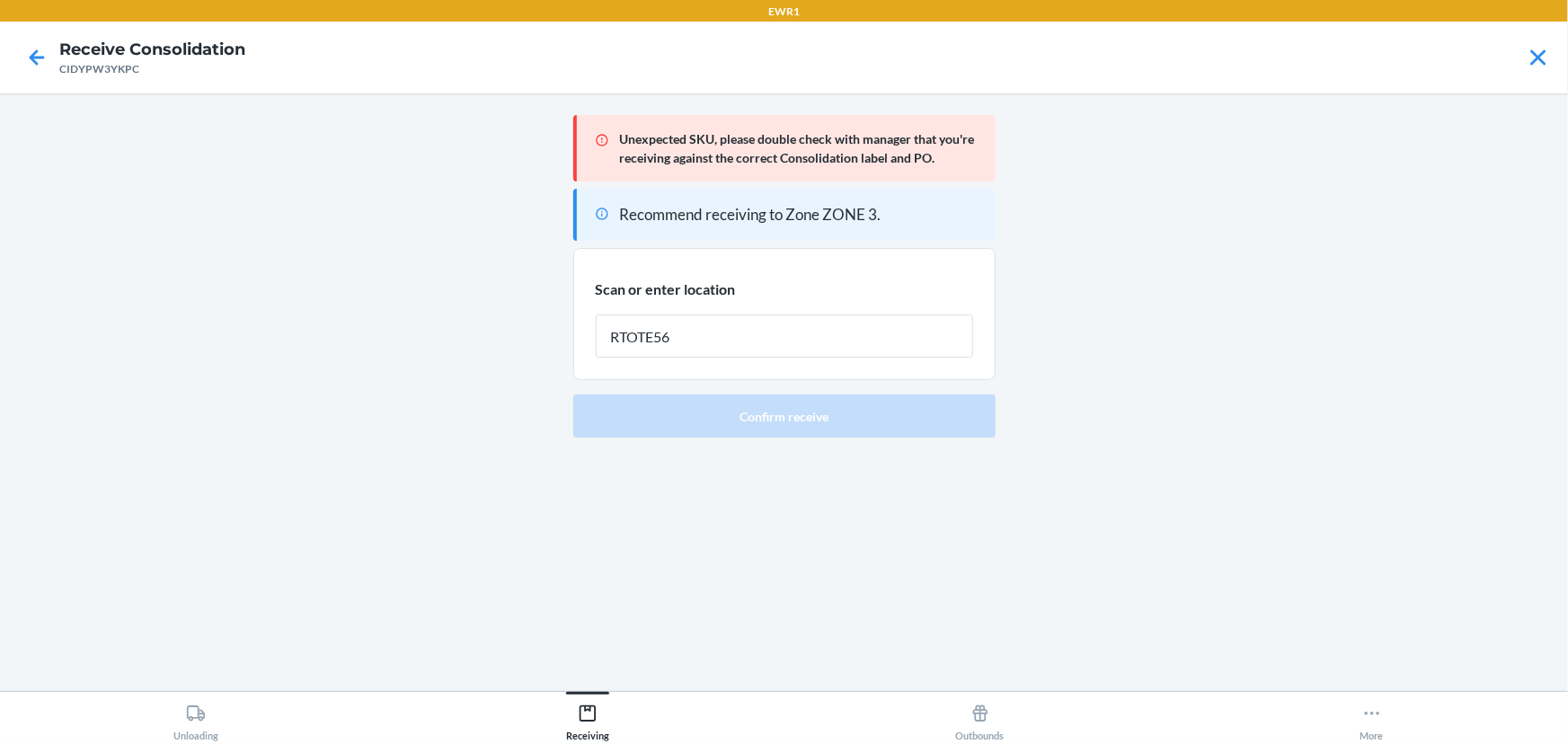
type input "RTOTE566"
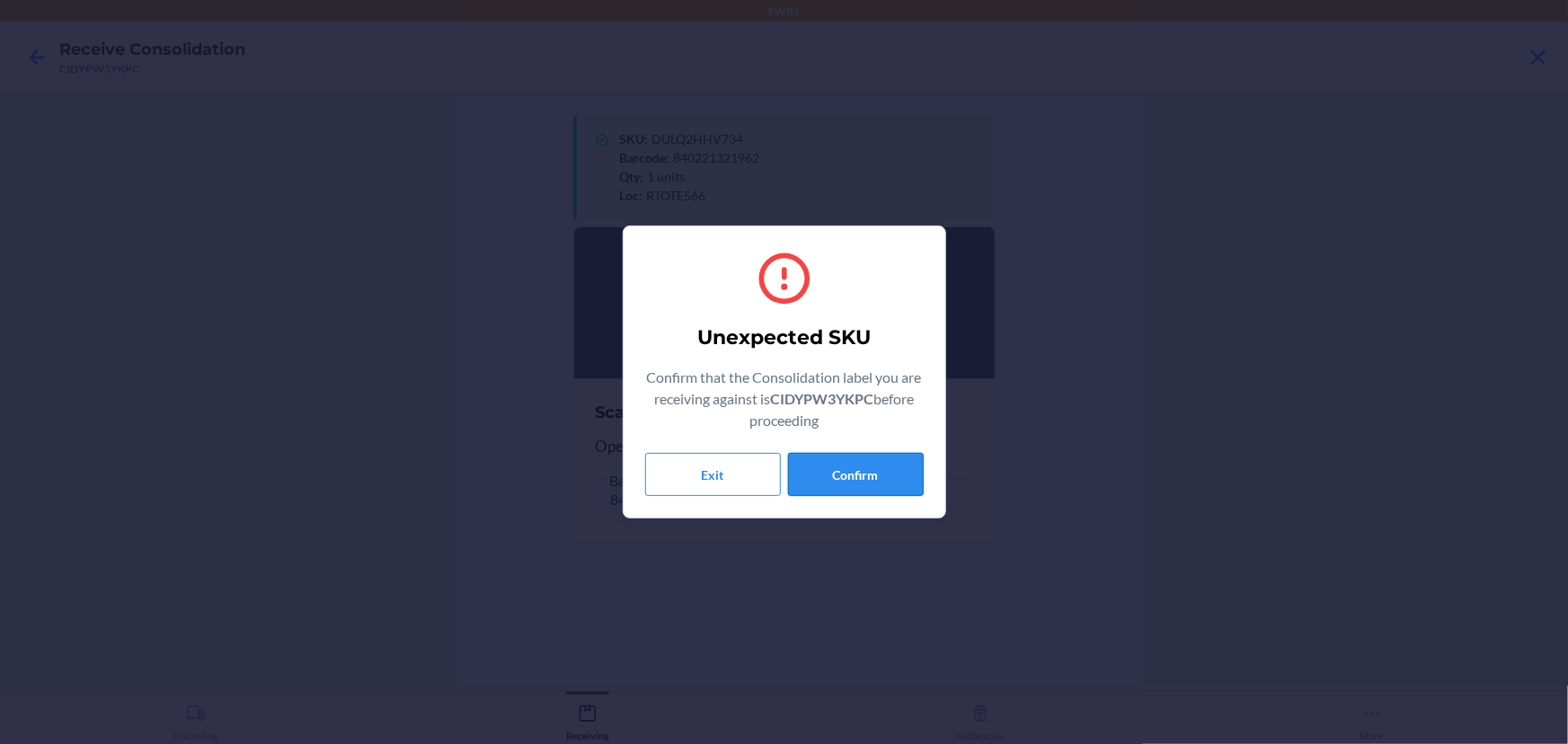
click at [827, 467] on button "Confirm" at bounding box center [855, 475] width 136 height 43
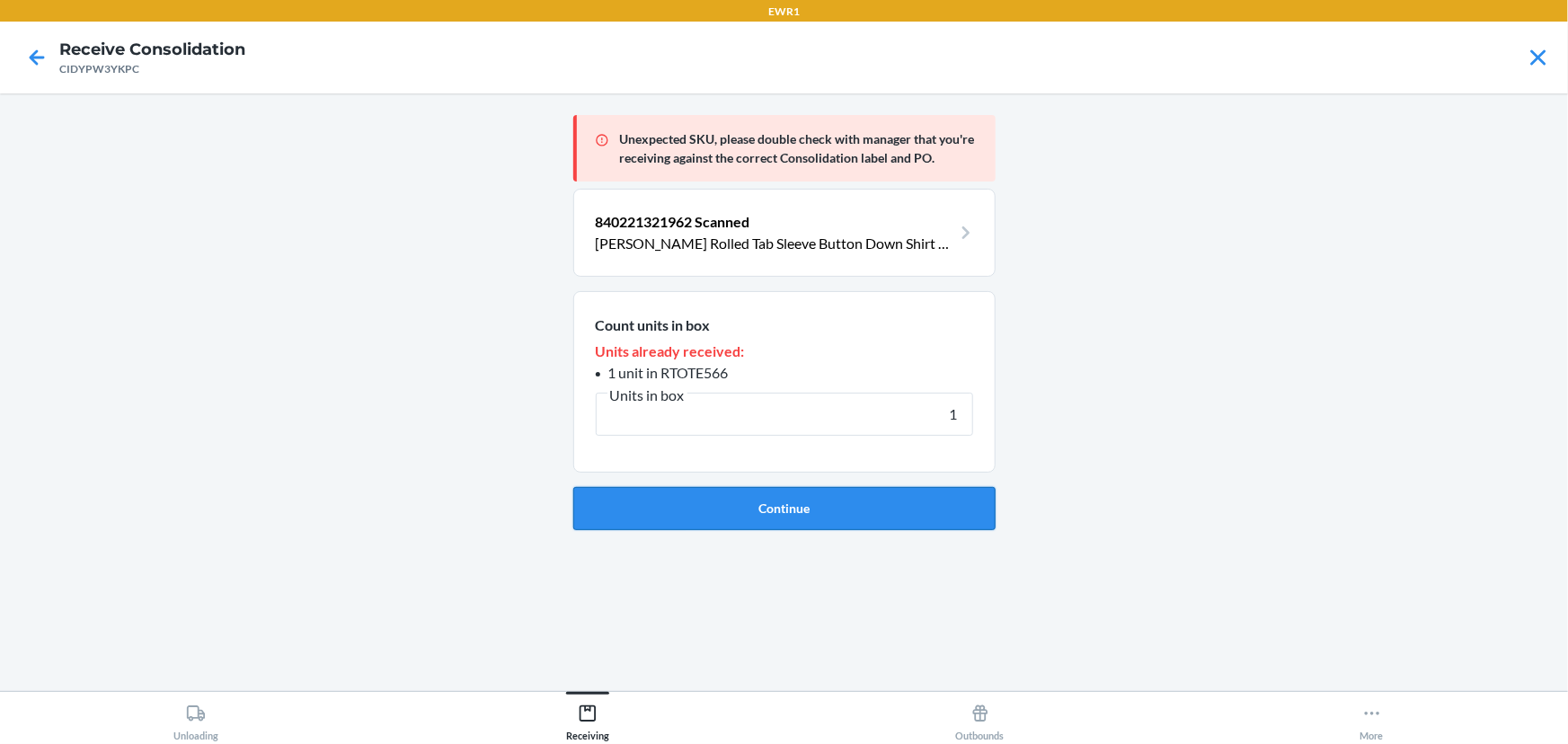
type input "1"
click at [736, 514] on button "Continue" at bounding box center [784, 508] width 423 height 43
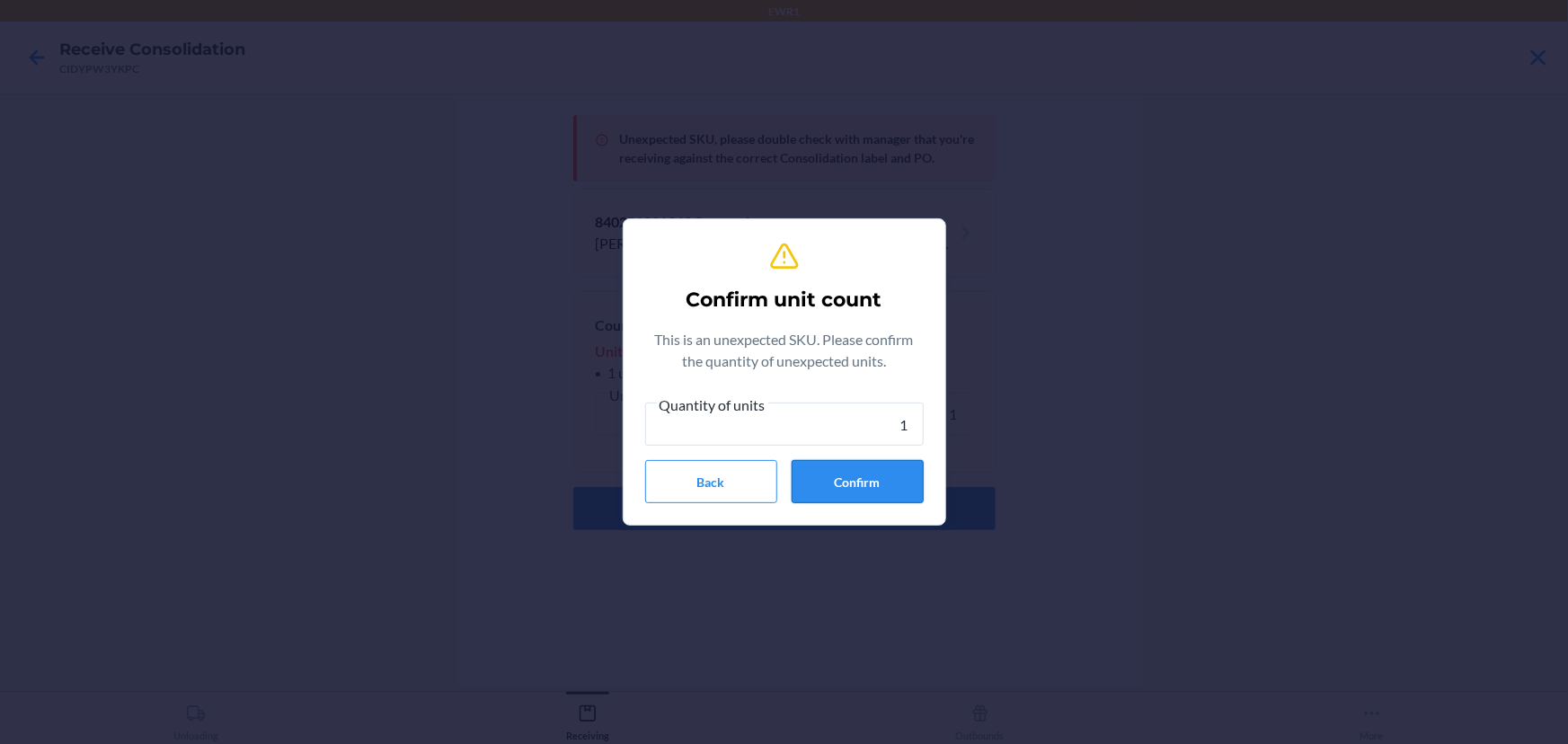
type input "1"
click at [818, 486] on button "Confirm" at bounding box center [857, 482] width 132 height 43
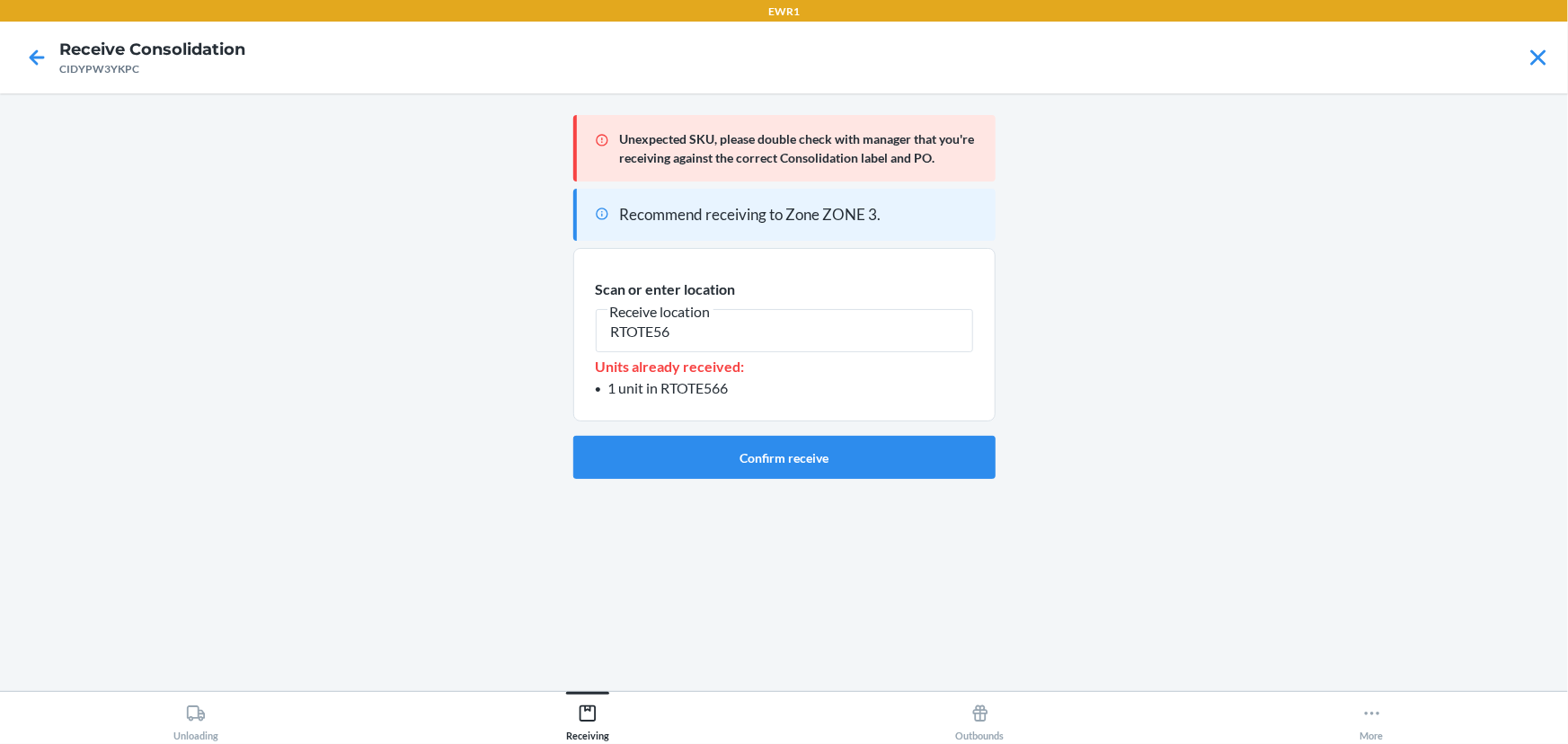
type input "RTOTE566"
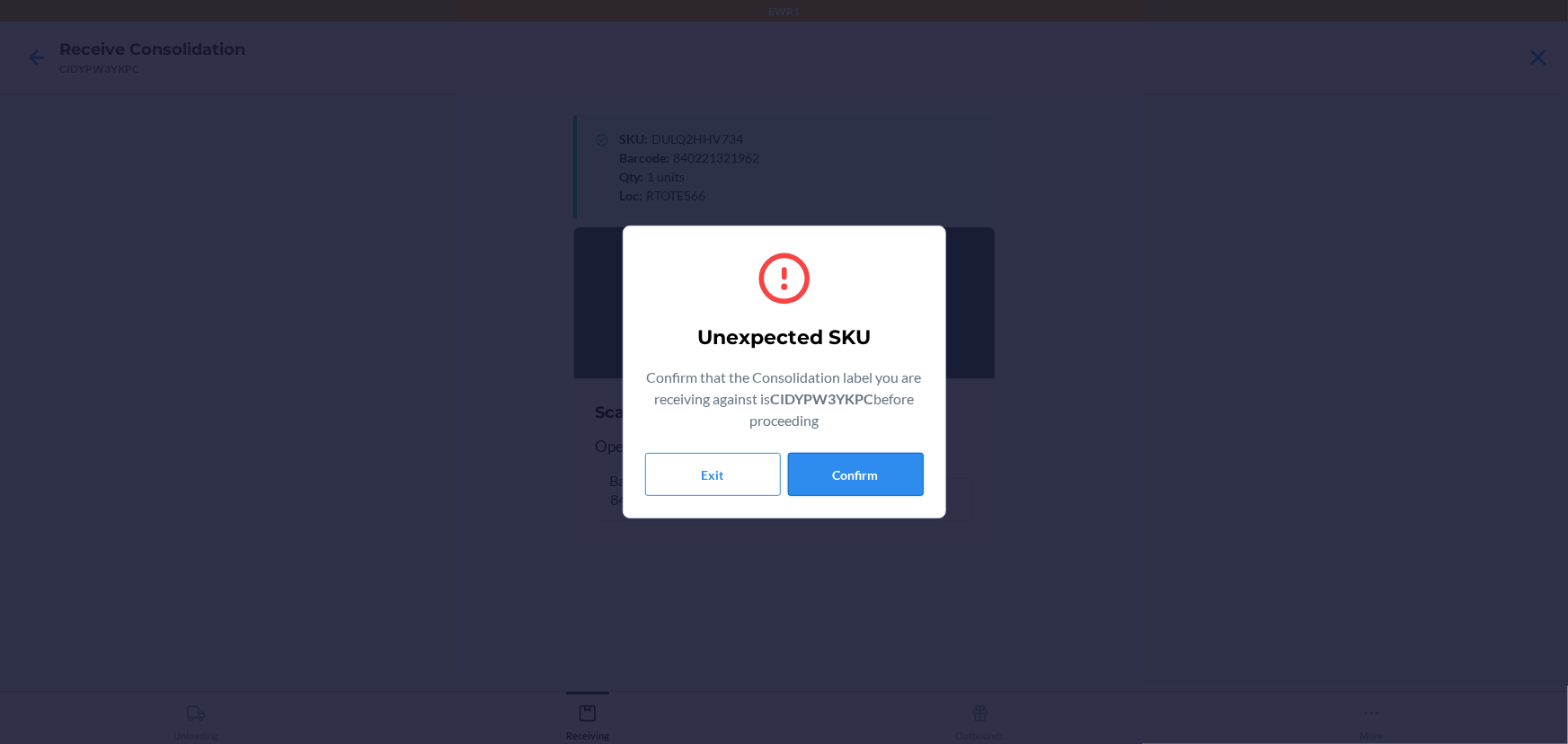
click at [900, 468] on button "Confirm" at bounding box center [855, 475] width 136 height 43
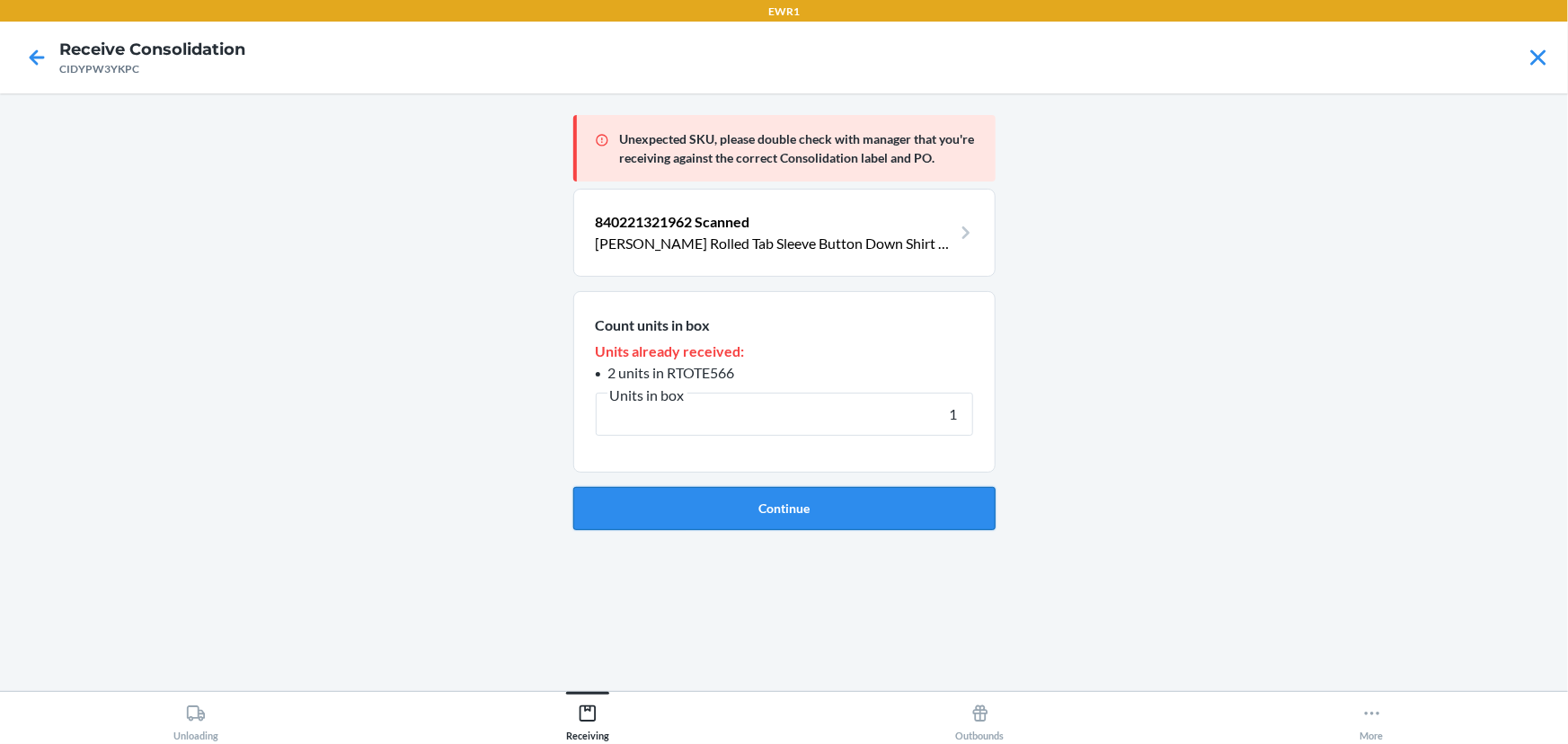
type input "1"
click at [769, 503] on button "Continue" at bounding box center [784, 508] width 423 height 43
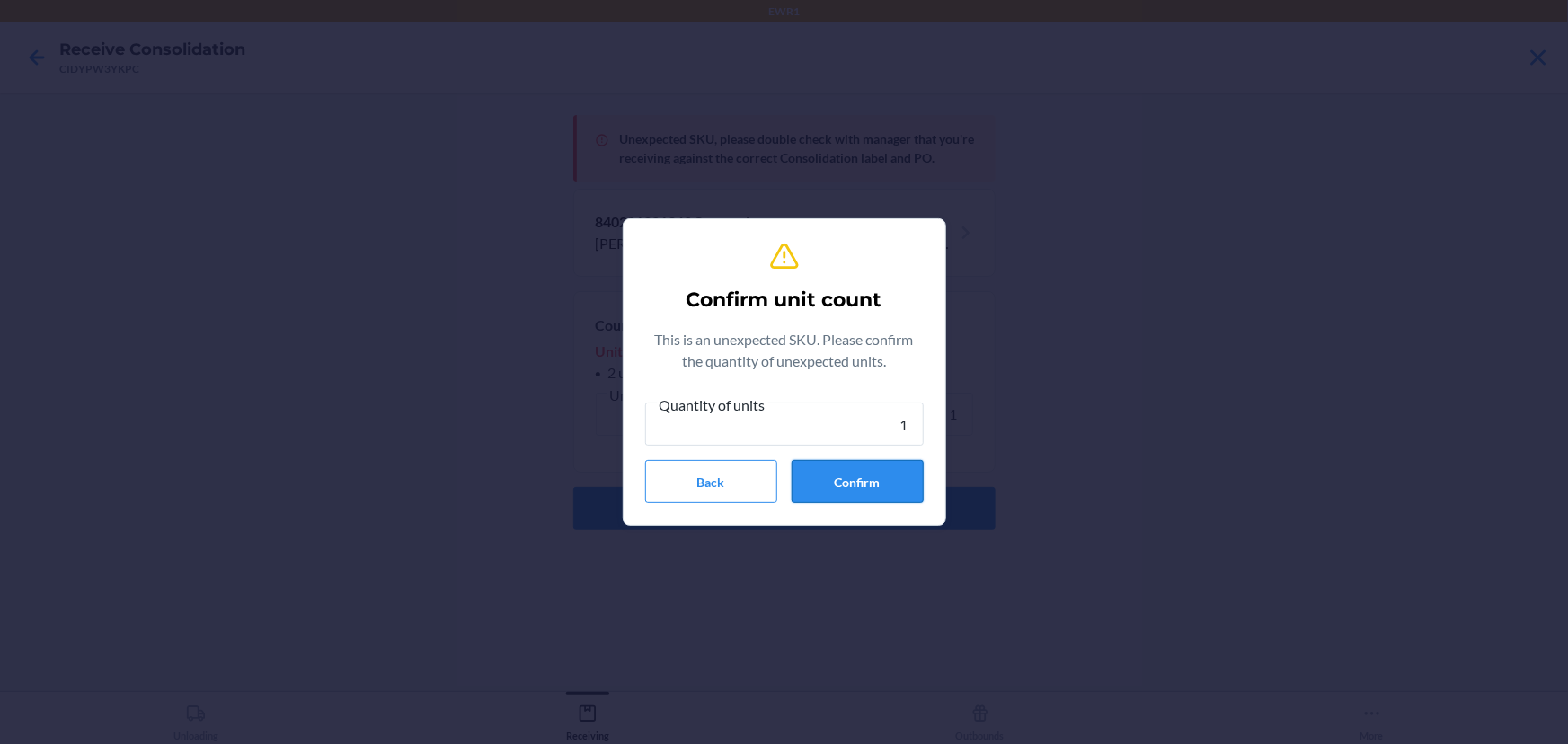
type input "1"
click at [830, 475] on button "Confirm" at bounding box center [857, 482] width 132 height 43
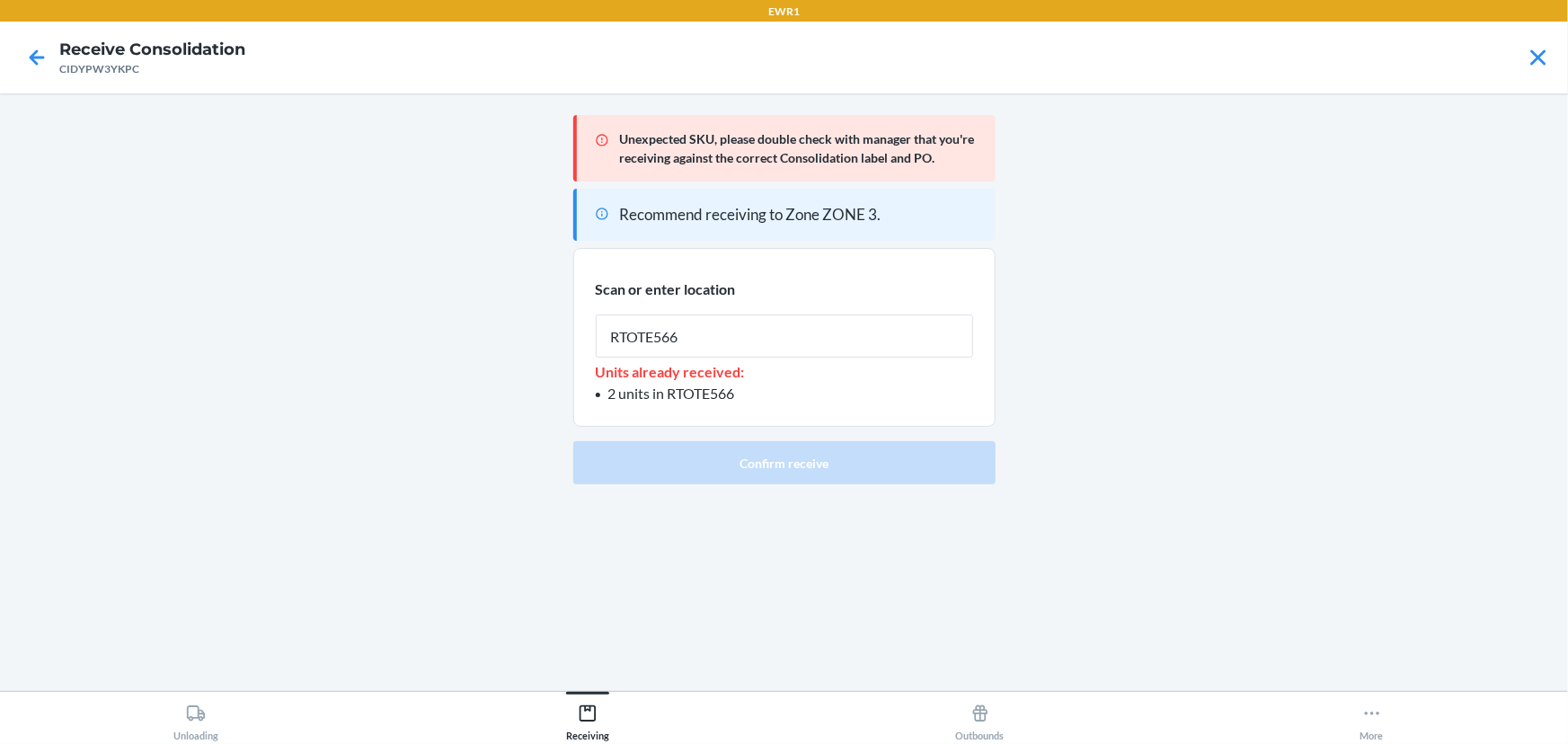
type input "RTOTE566"
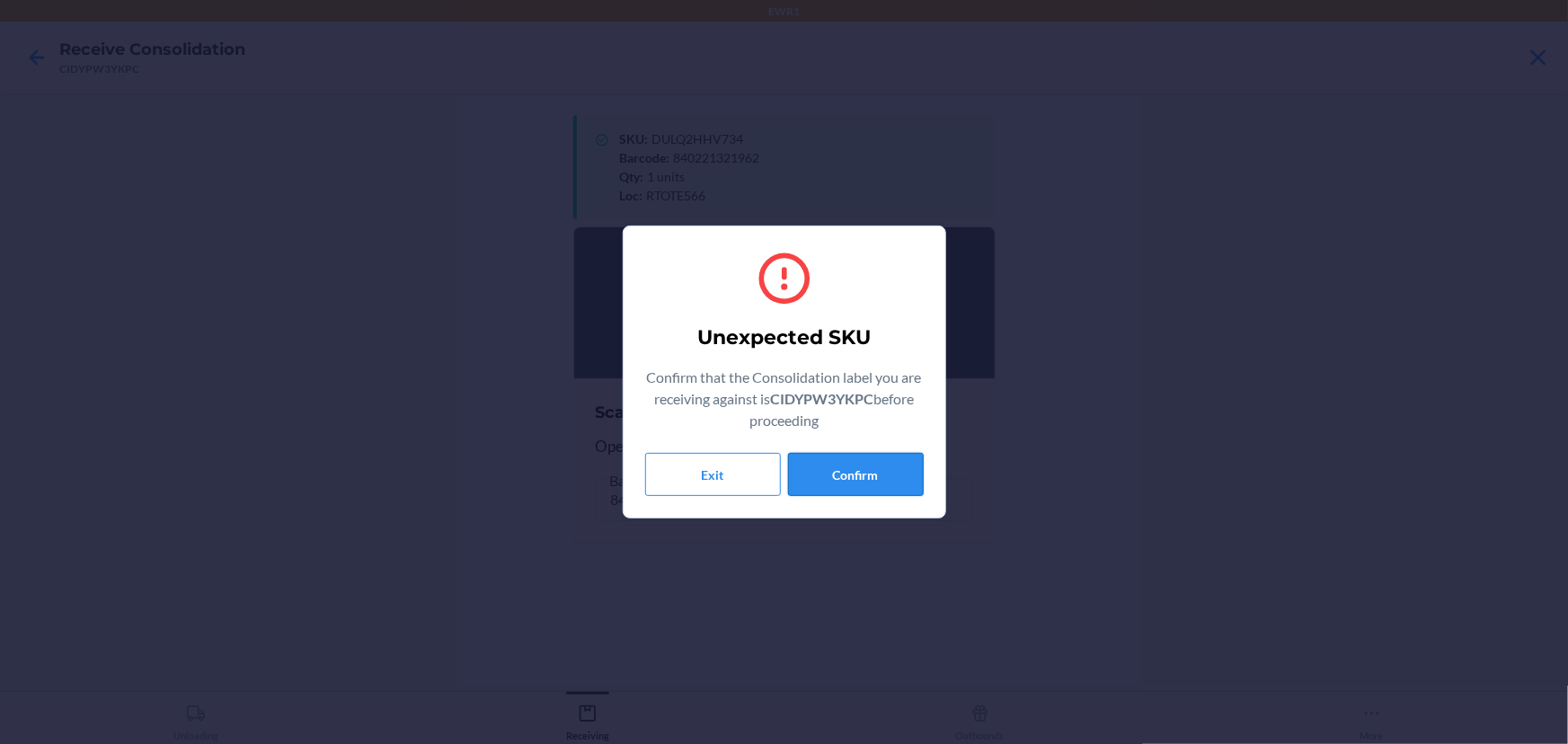
click at [910, 482] on button "Confirm" at bounding box center [855, 475] width 136 height 43
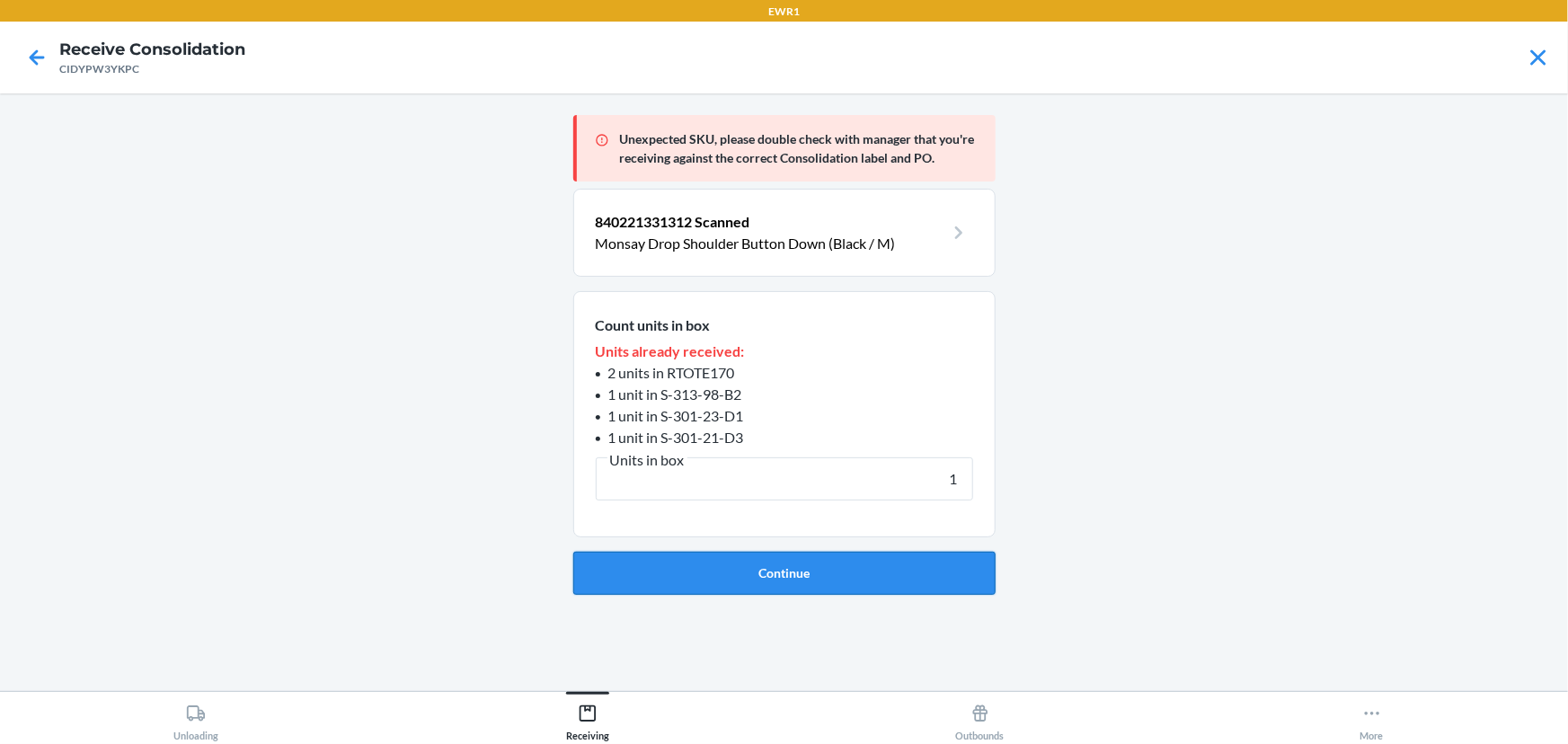
type input "1"
click at [782, 576] on button "Continue" at bounding box center [784, 573] width 423 height 43
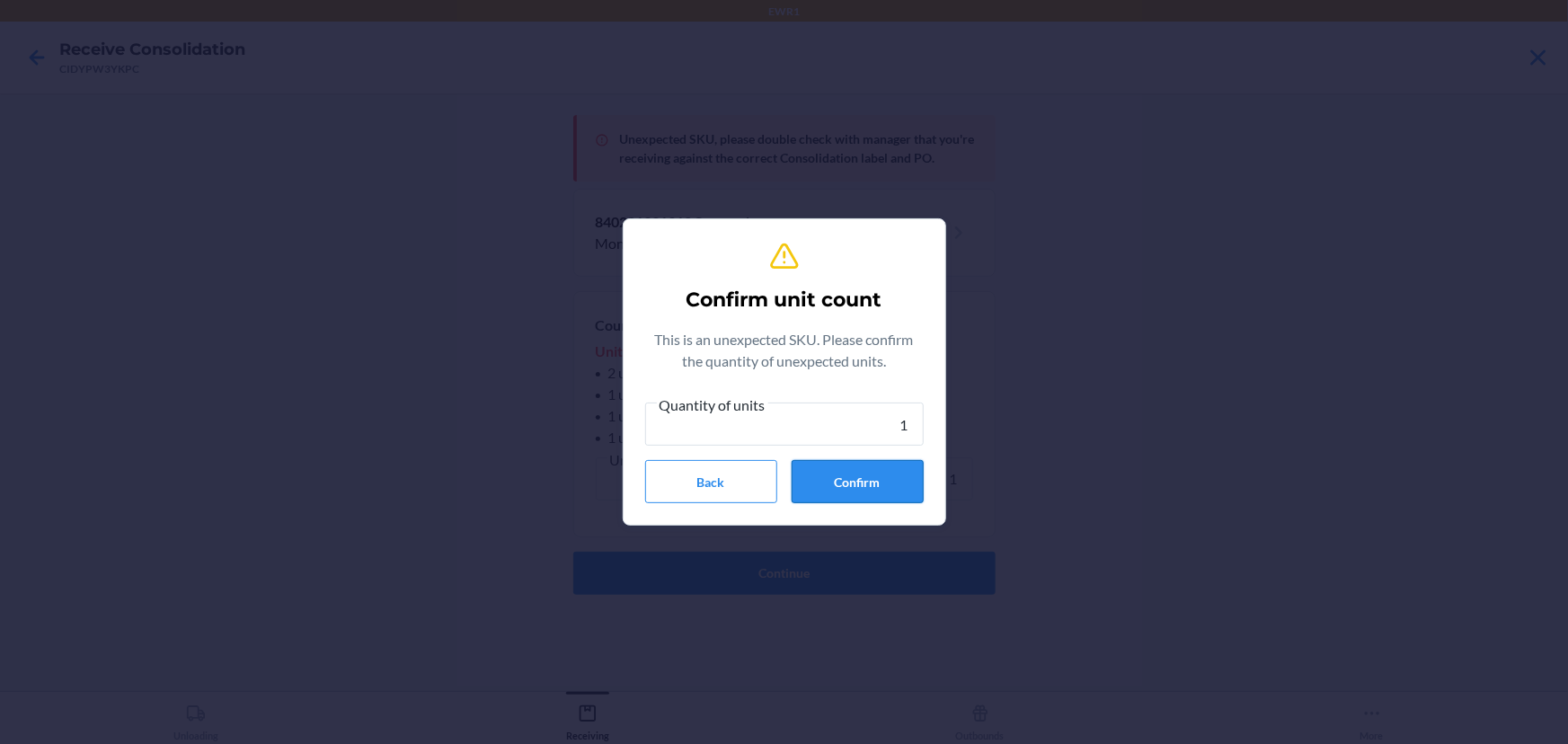
type input "1"
click at [826, 488] on button "Confirm" at bounding box center [857, 482] width 132 height 43
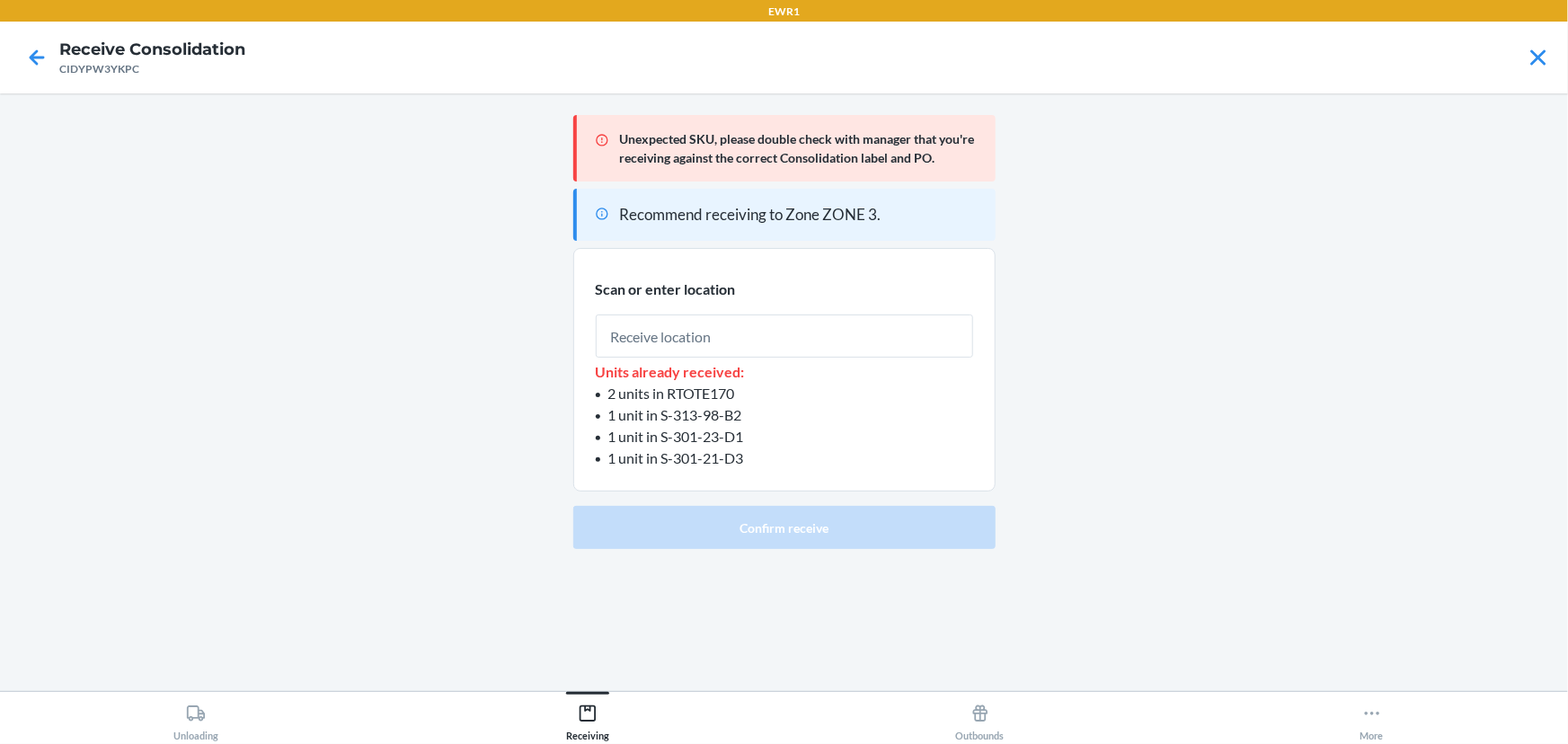
type input "TOTE566"
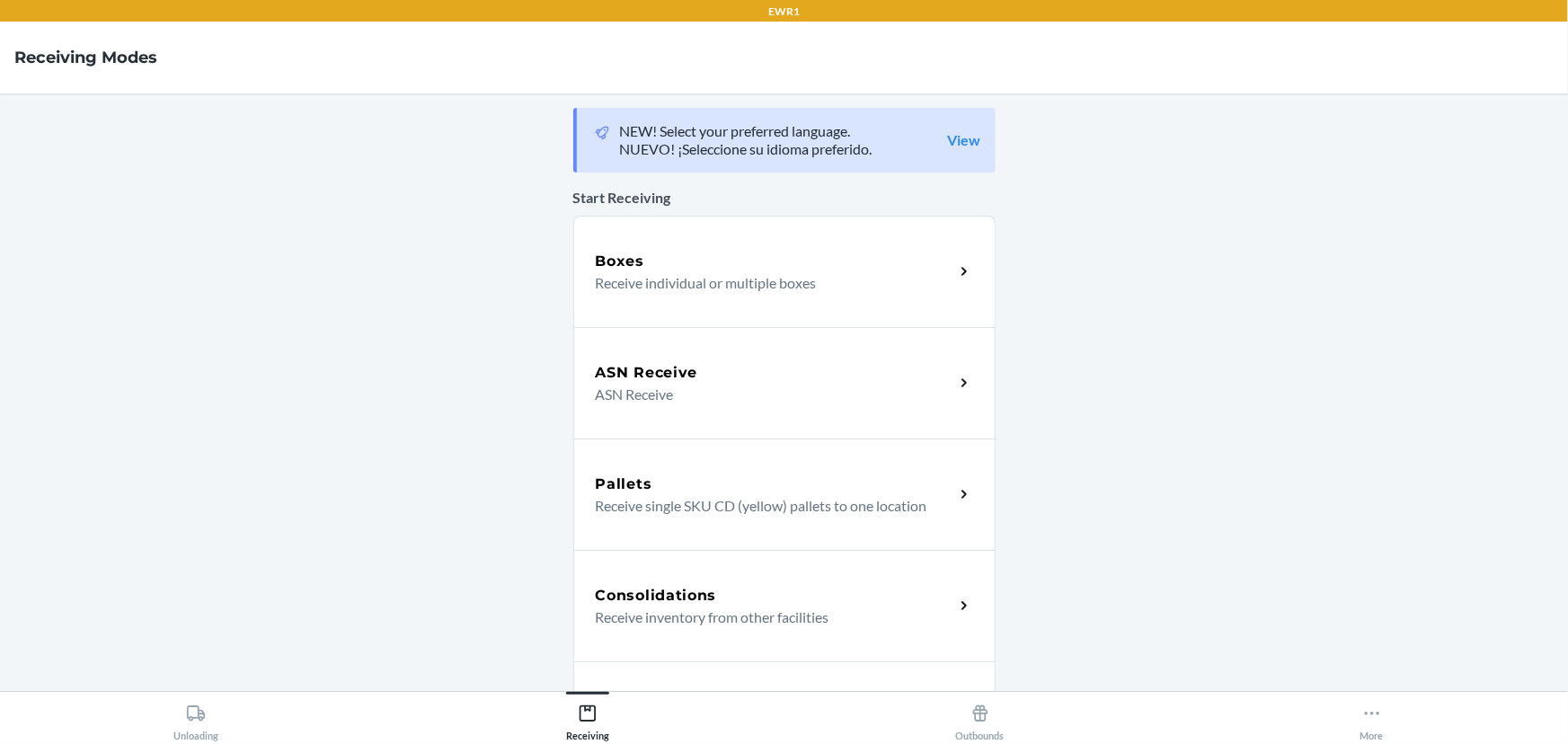
click at [697, 599] on h5 "Consolidations" at bounding box center [656, 595] width 122 height 22
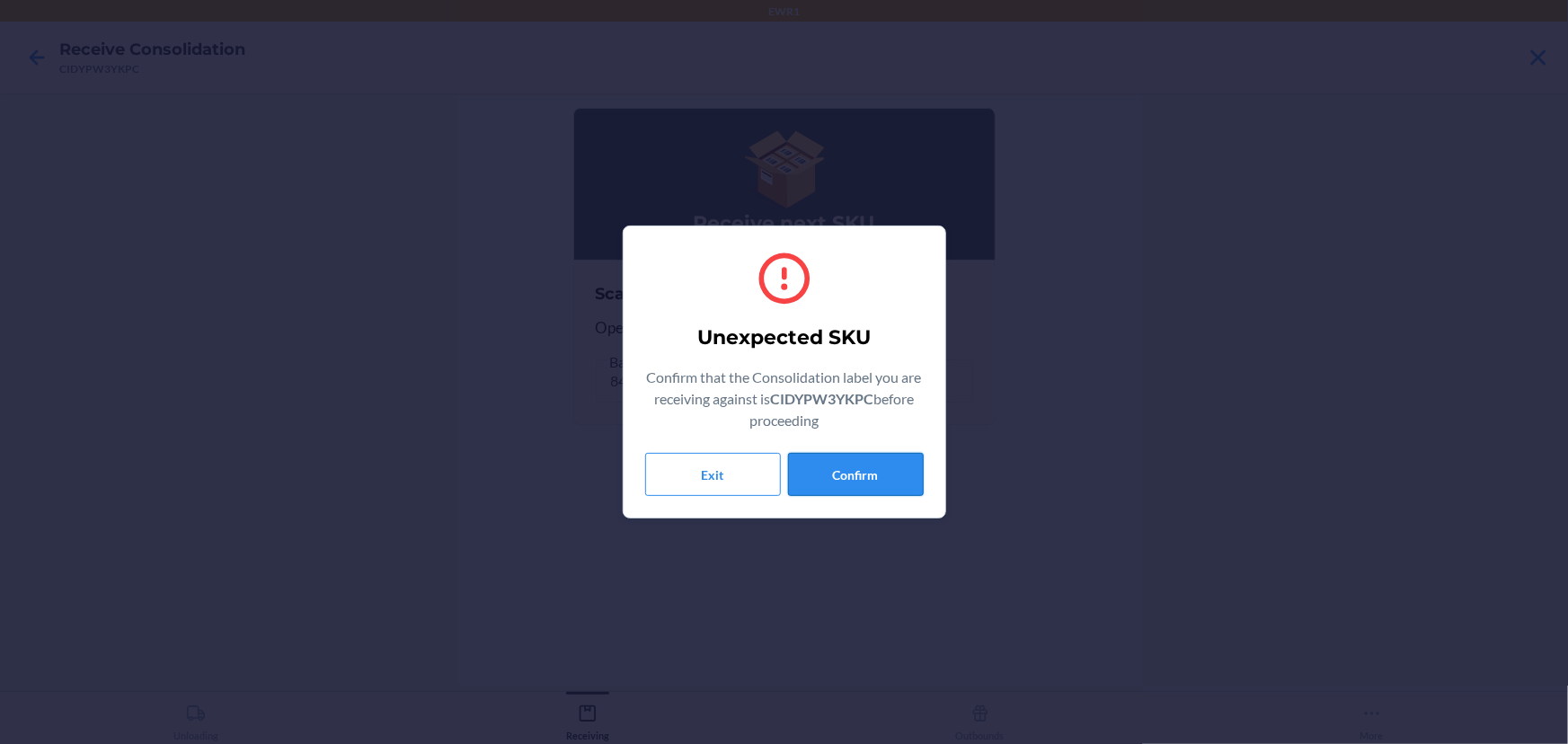
click at [849, 467] on button "Confirm" at bounding box center [855, 475] width 136 height 43
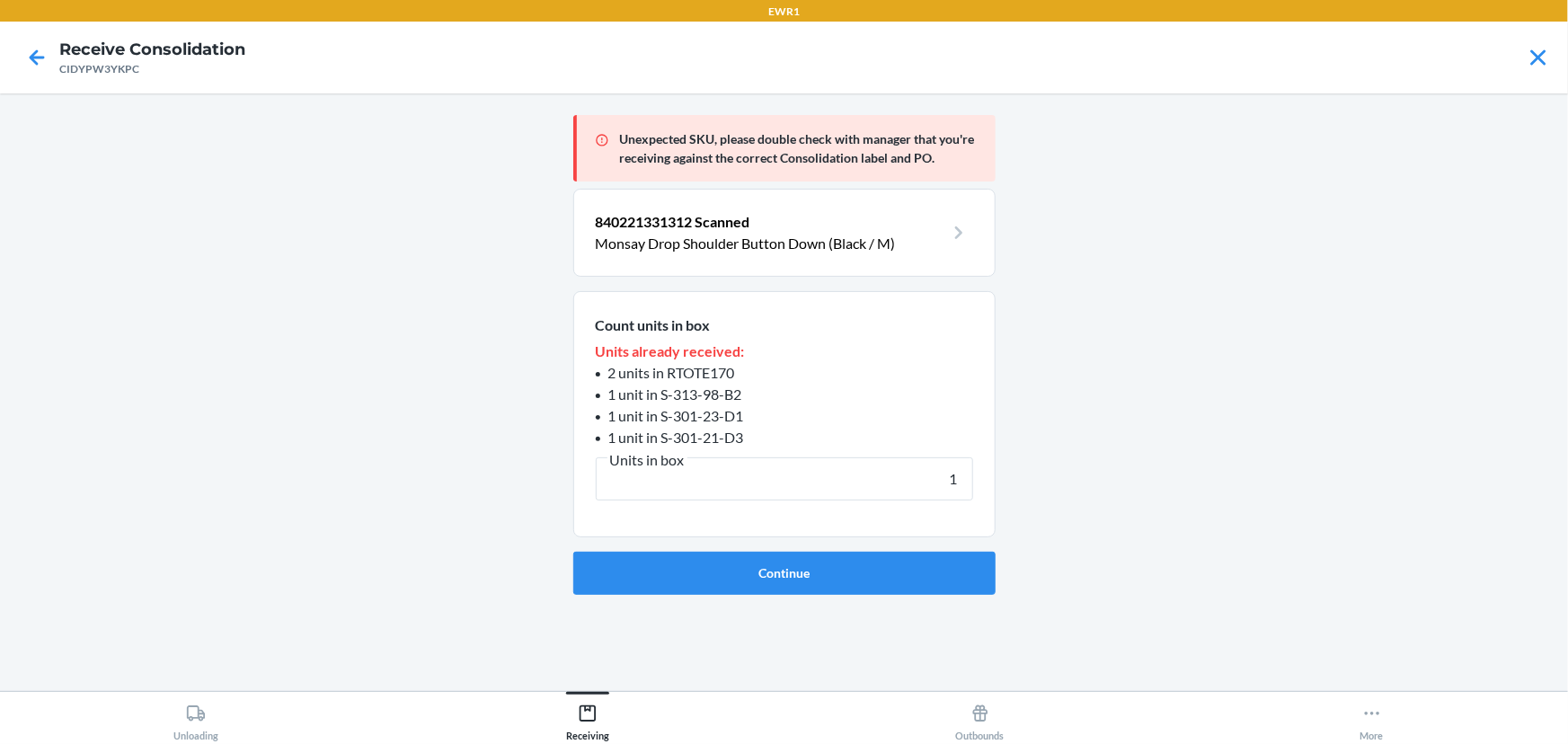
type input "1"
click at [971, 545] on form "Count units in box Units already received: 2 units in RTOTE170 1 unit in S-313-…" at bounding box center [784, 442] width 423 height 304
click at [970, 548] on form "Count units in box Units already received: 2 units in RTOTE170 1 unit in S-313-…" at bounding box center [784, 442] width 423 height 304
click at [962, 559] on button "Continue" at bounding box center [784, 573] width 423 height 43
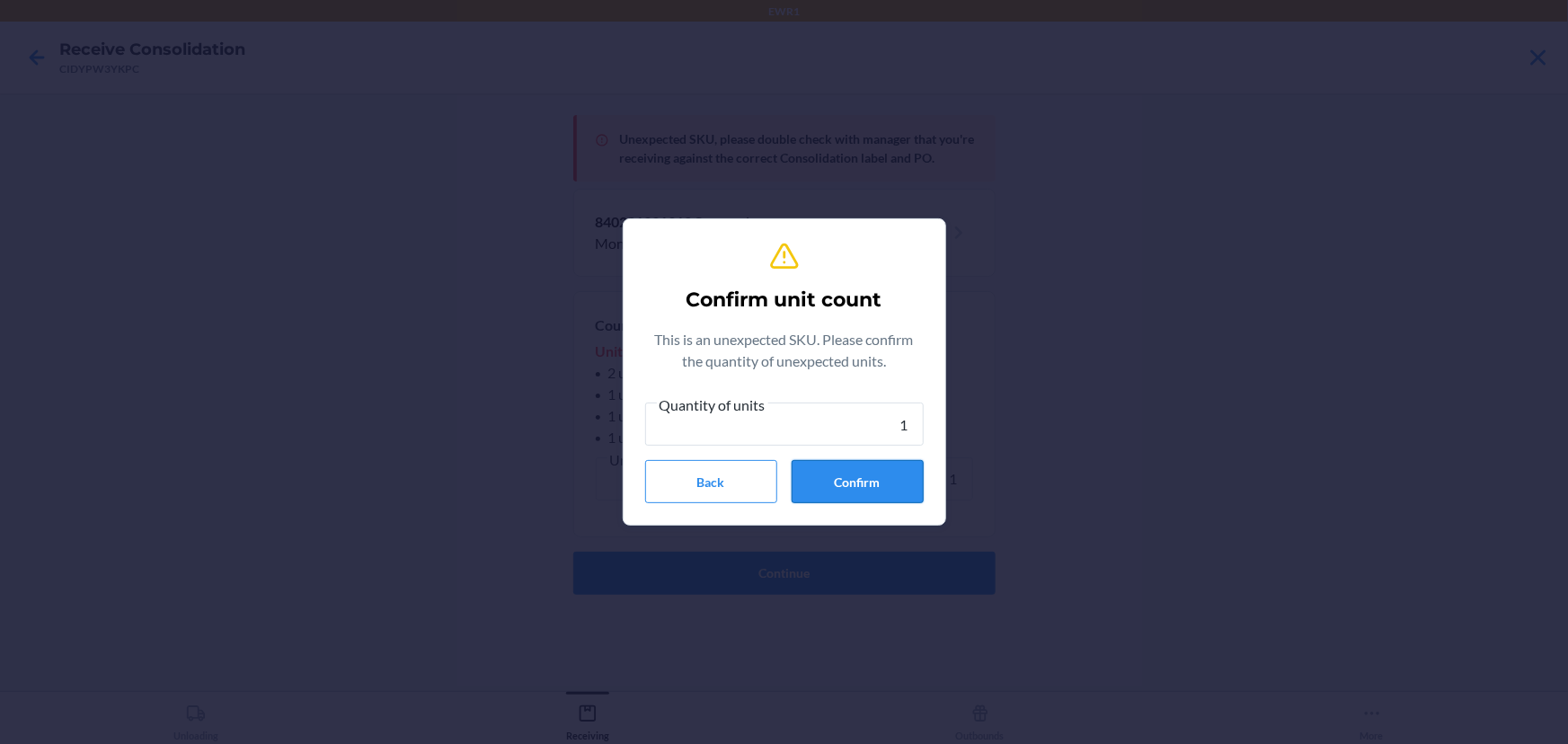
type input "1"
click at [898, 478] on button "Confirm" at bounding box center [857, 482] width 132 height 43
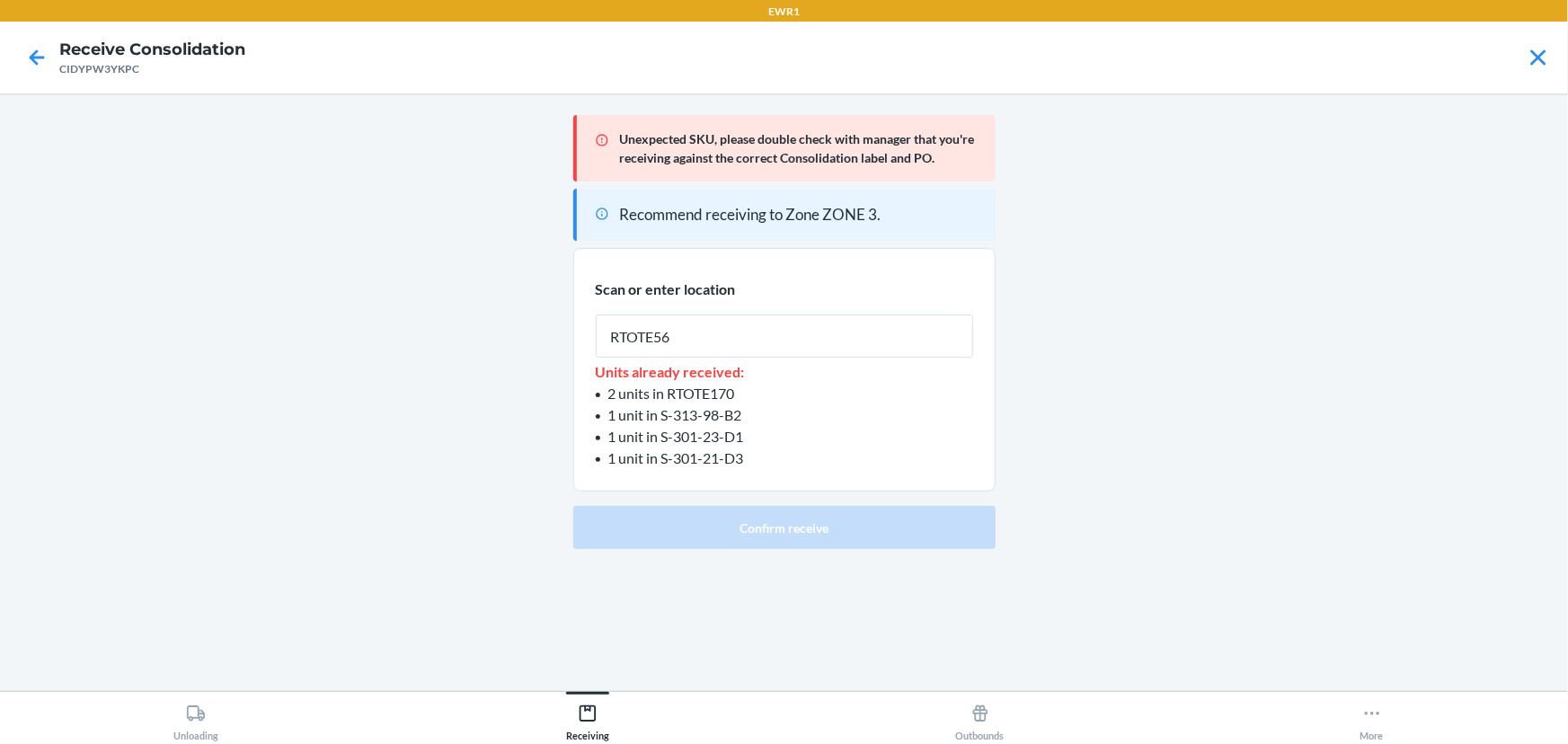
type input "RTOTE566"
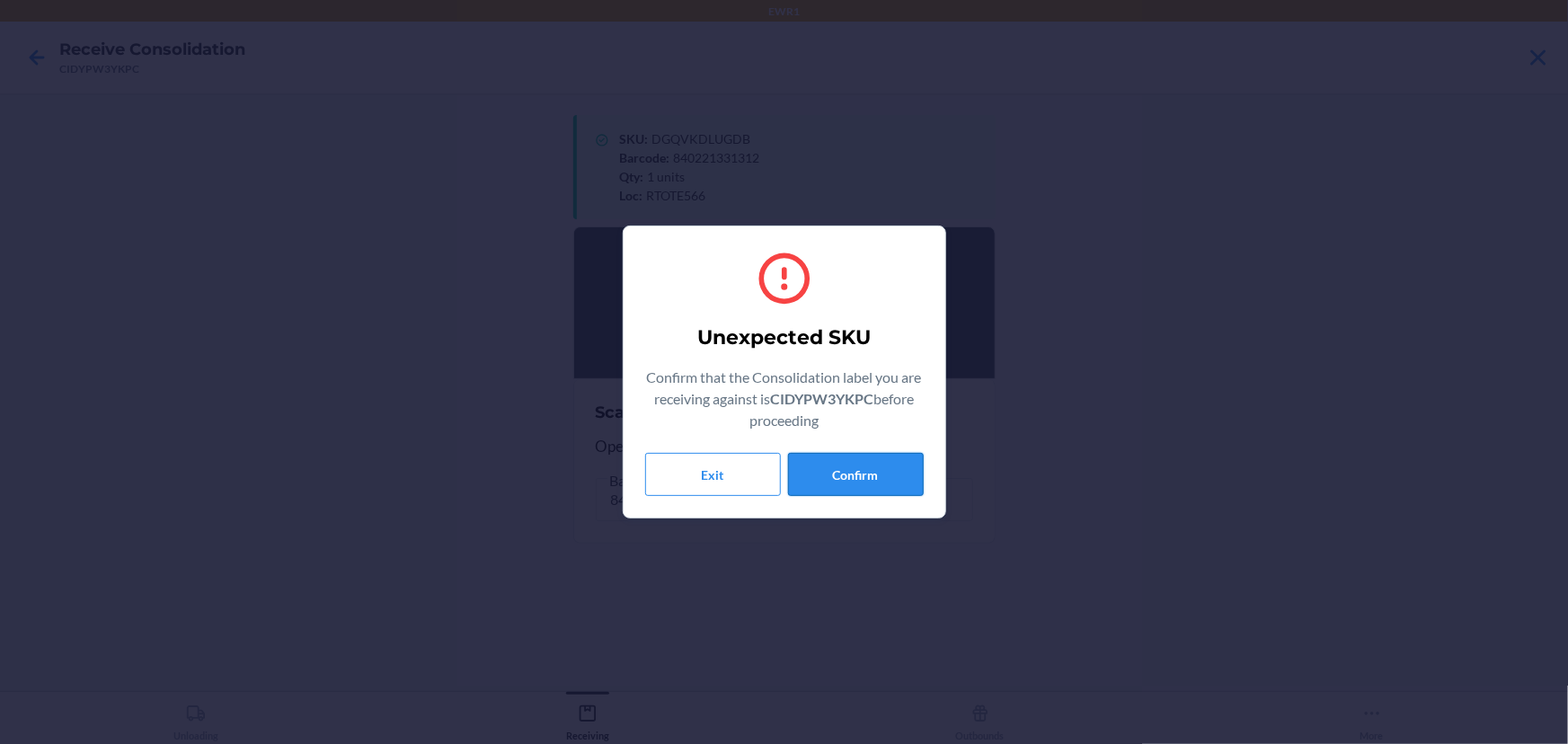
click at [859, 485] on button "Confirm" at bounding box center [855, 475] width 136 height 43
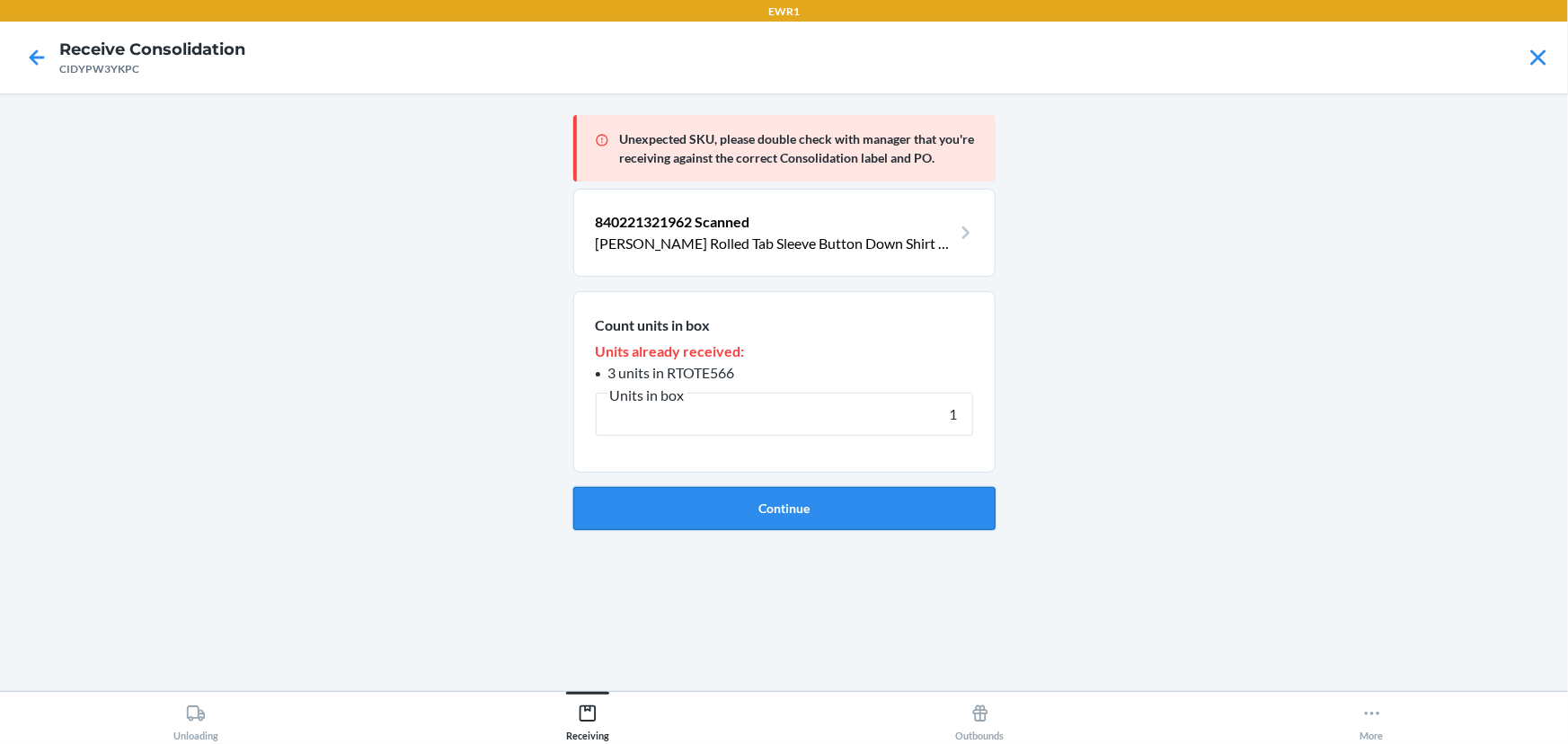
type input "1"
click at [828, 503] on button "Continue" at bounding box center [784, 508] width 423 height 43
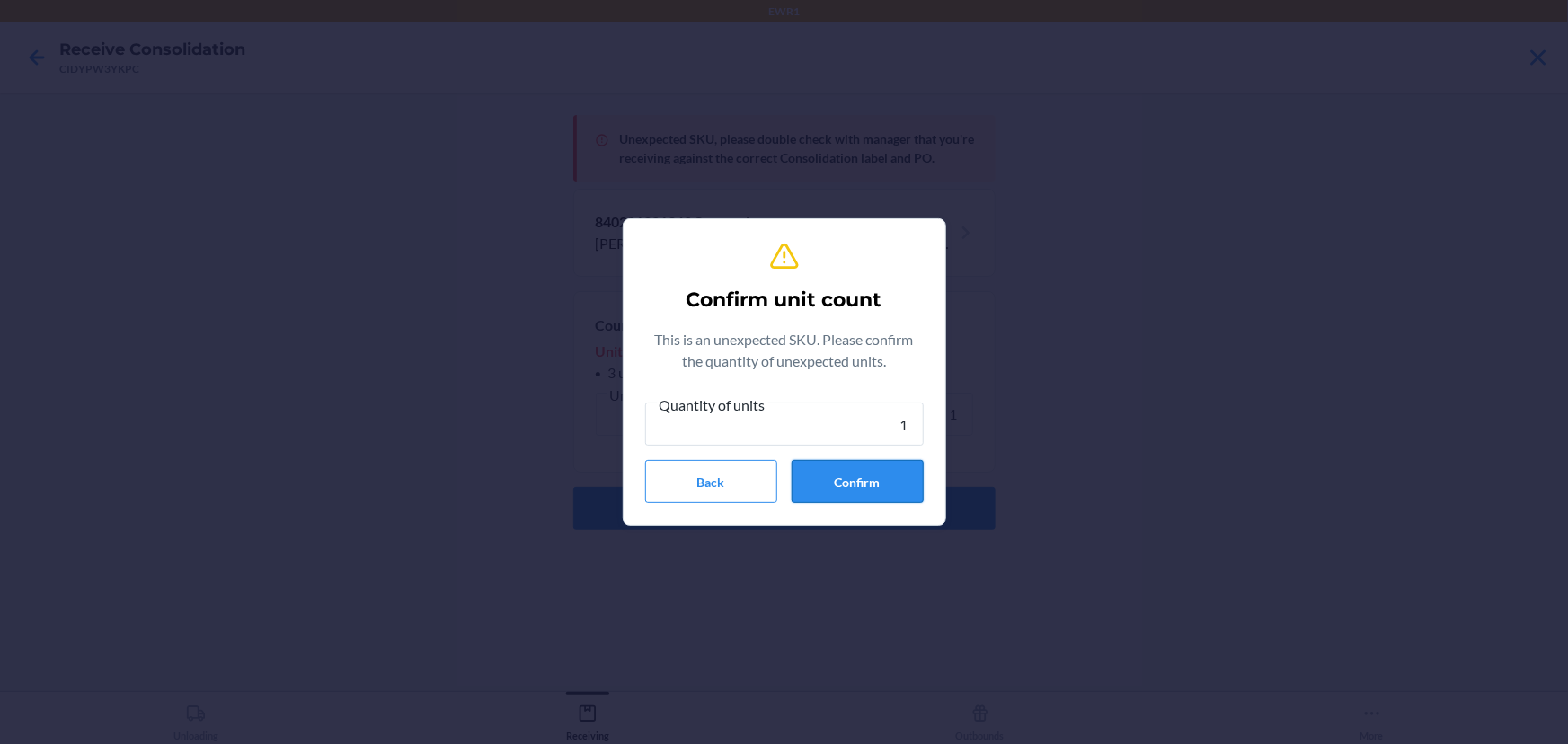
type input "1"
click at [851, 468] on button "Confirm" at bounding box center [857, 482] width 132 height 43
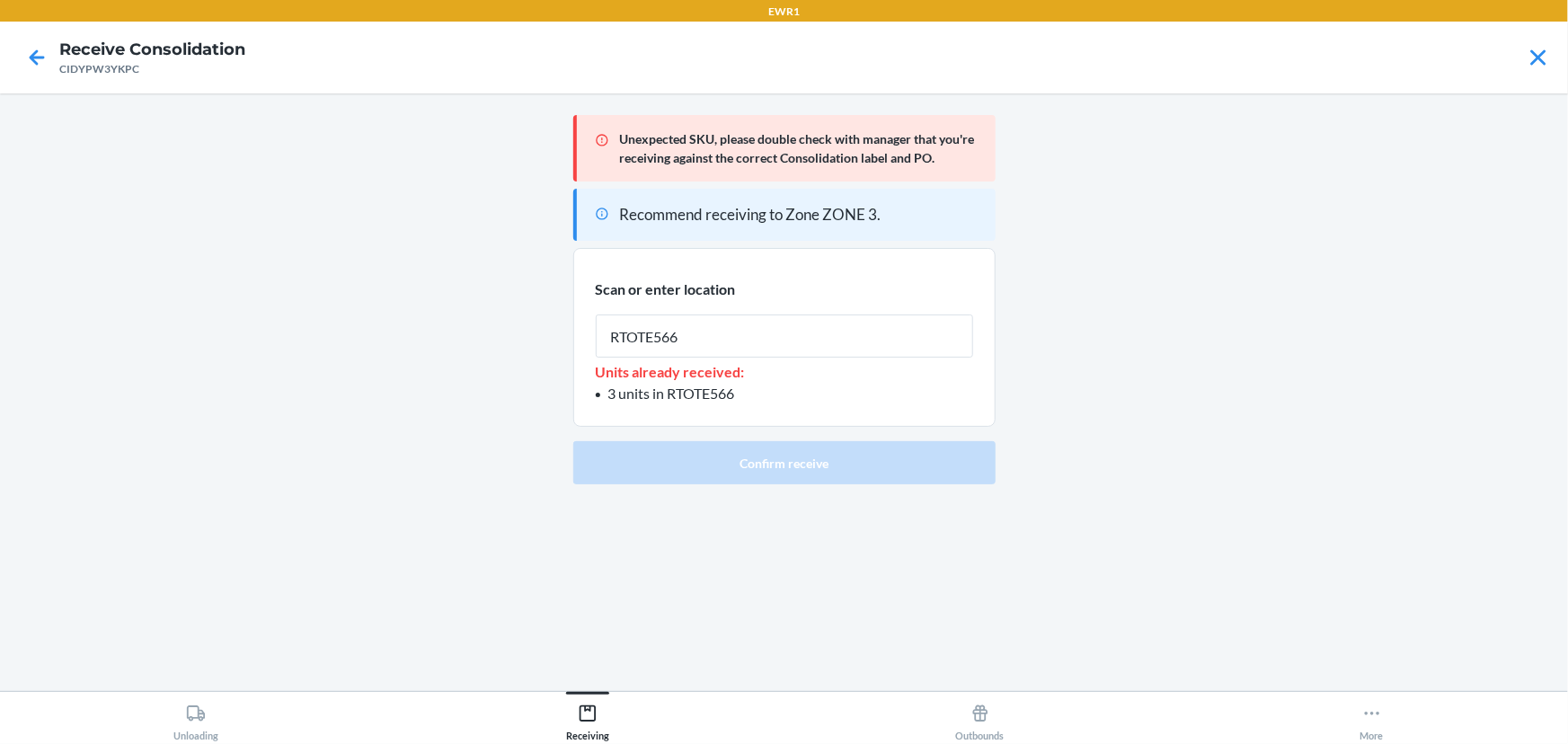
type input "RTOTE566"
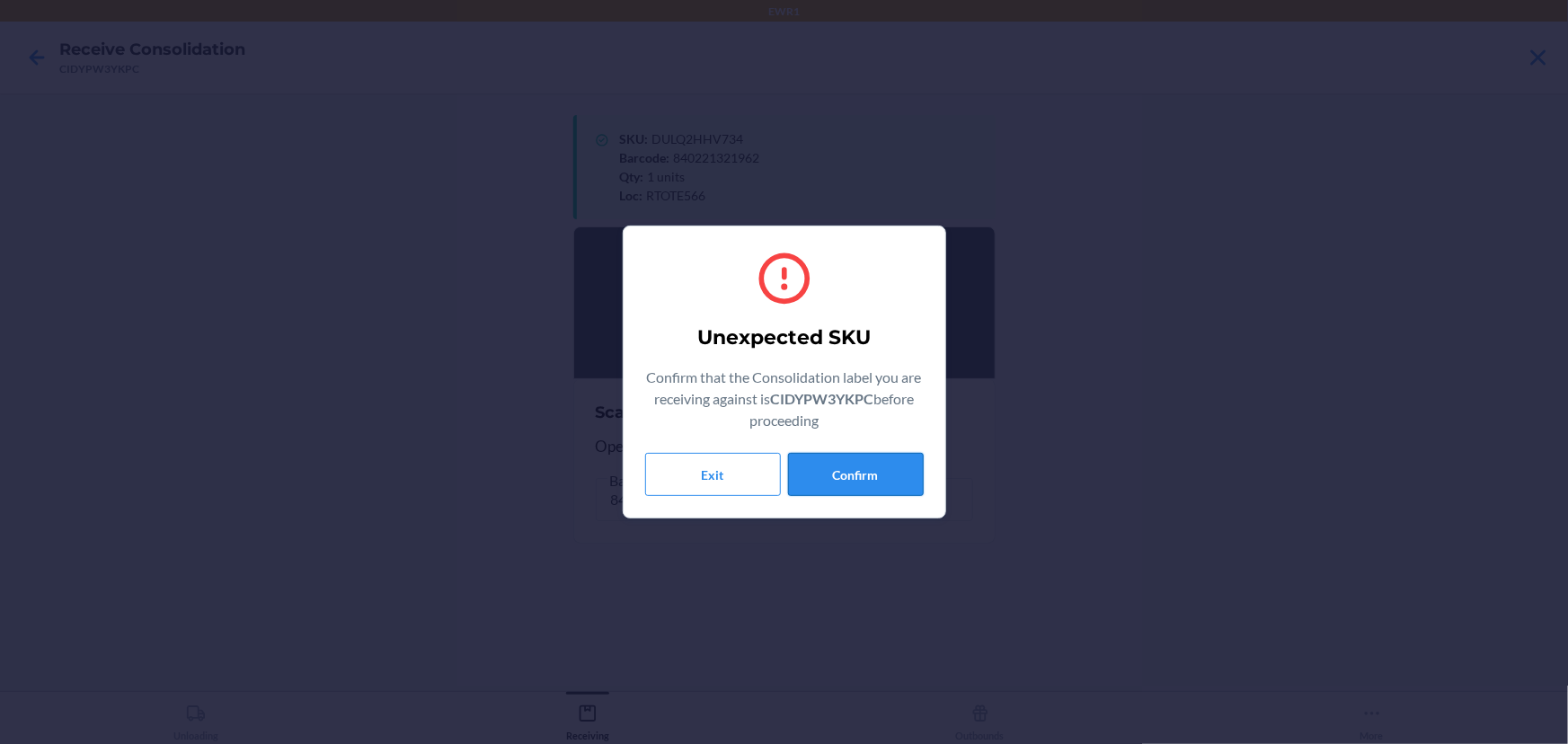
click at [889, 490] on button "Confirm" at bounding box center [855, 475] width 136 height 43
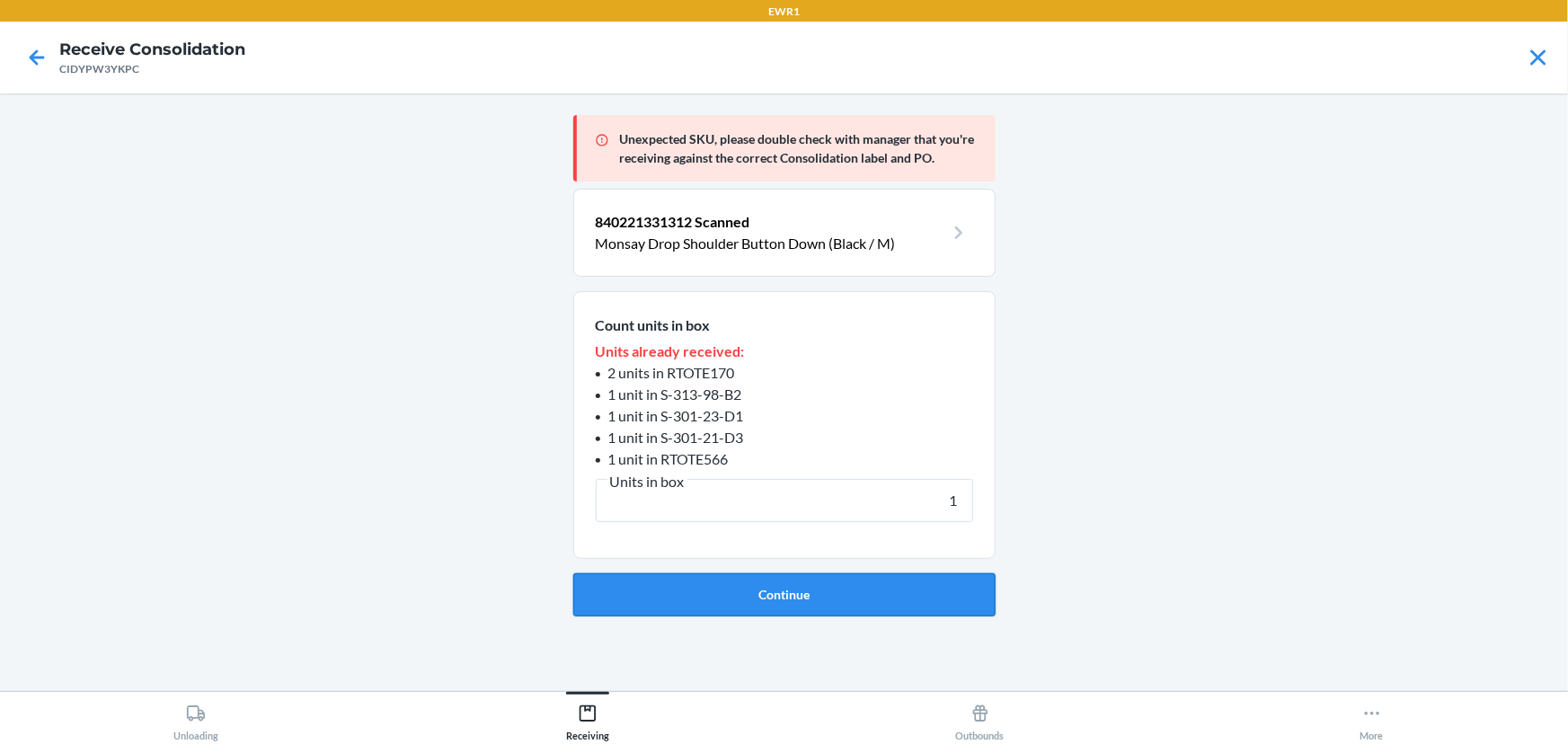
type input "1"
click at [751, 589] on button "Continue" at bounding box center [784, 594] width 423 height 43
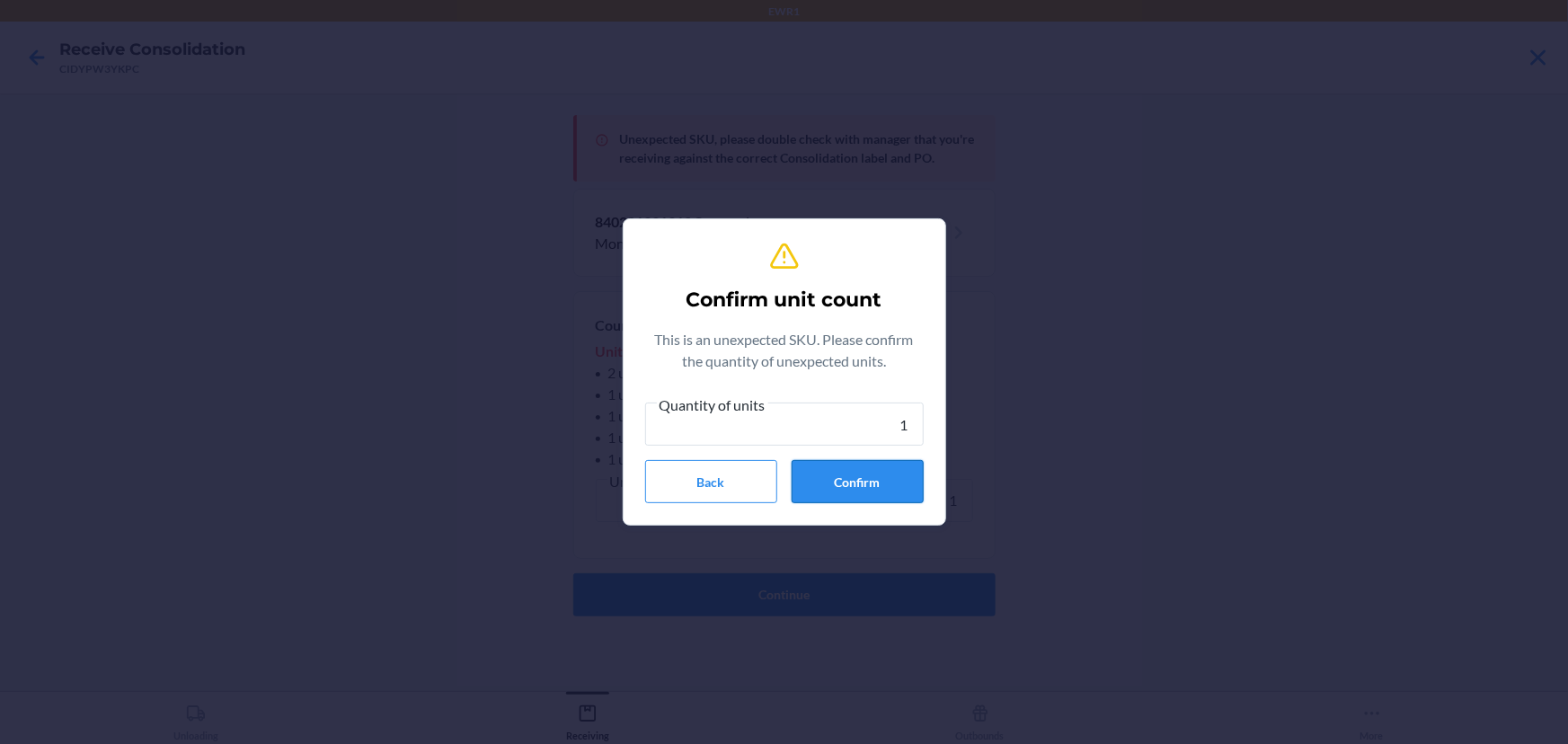
type input "1"
click at [857, 472] on button "Confirm" at bounding box center [857, 482] width 132 height 43
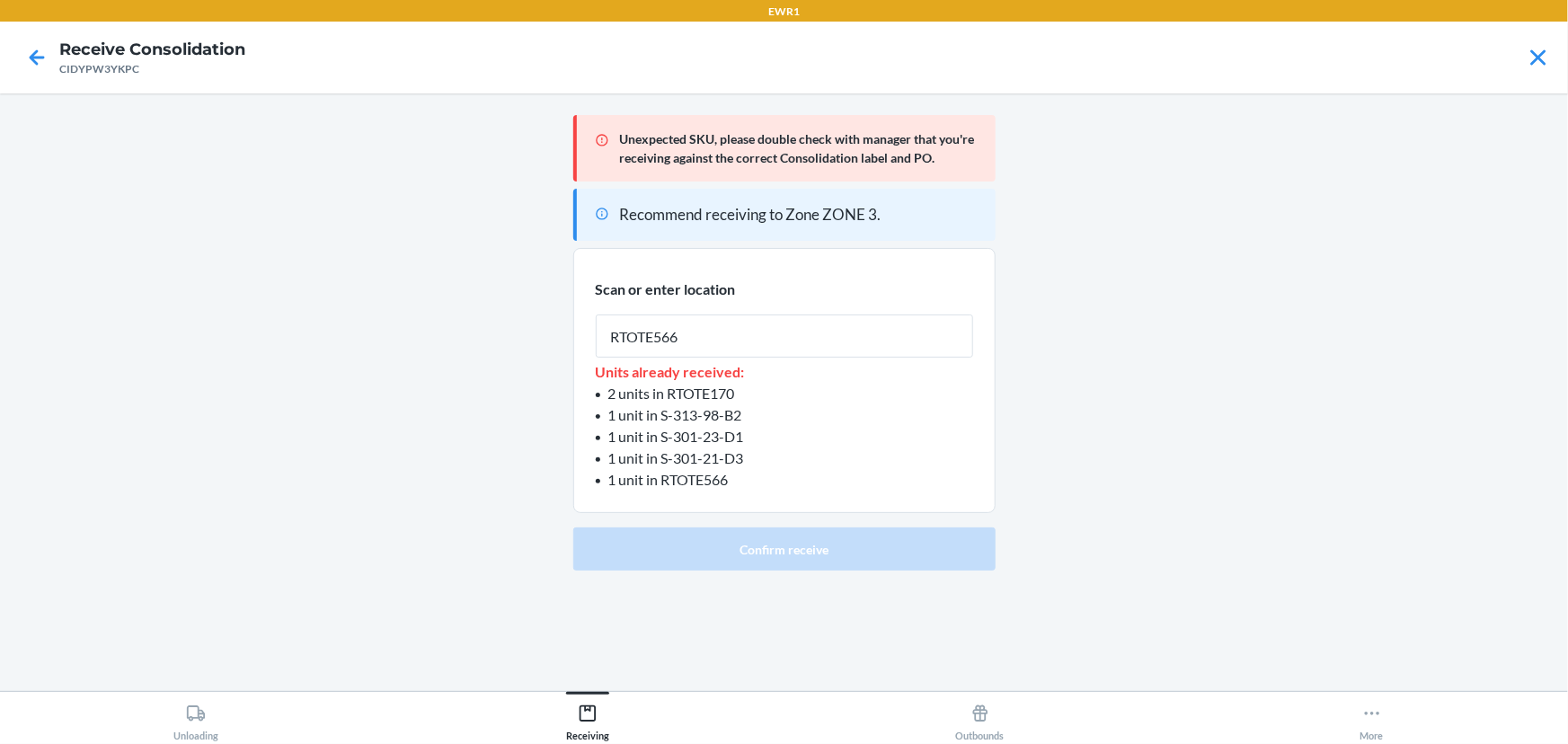
type input "RTOTE566"
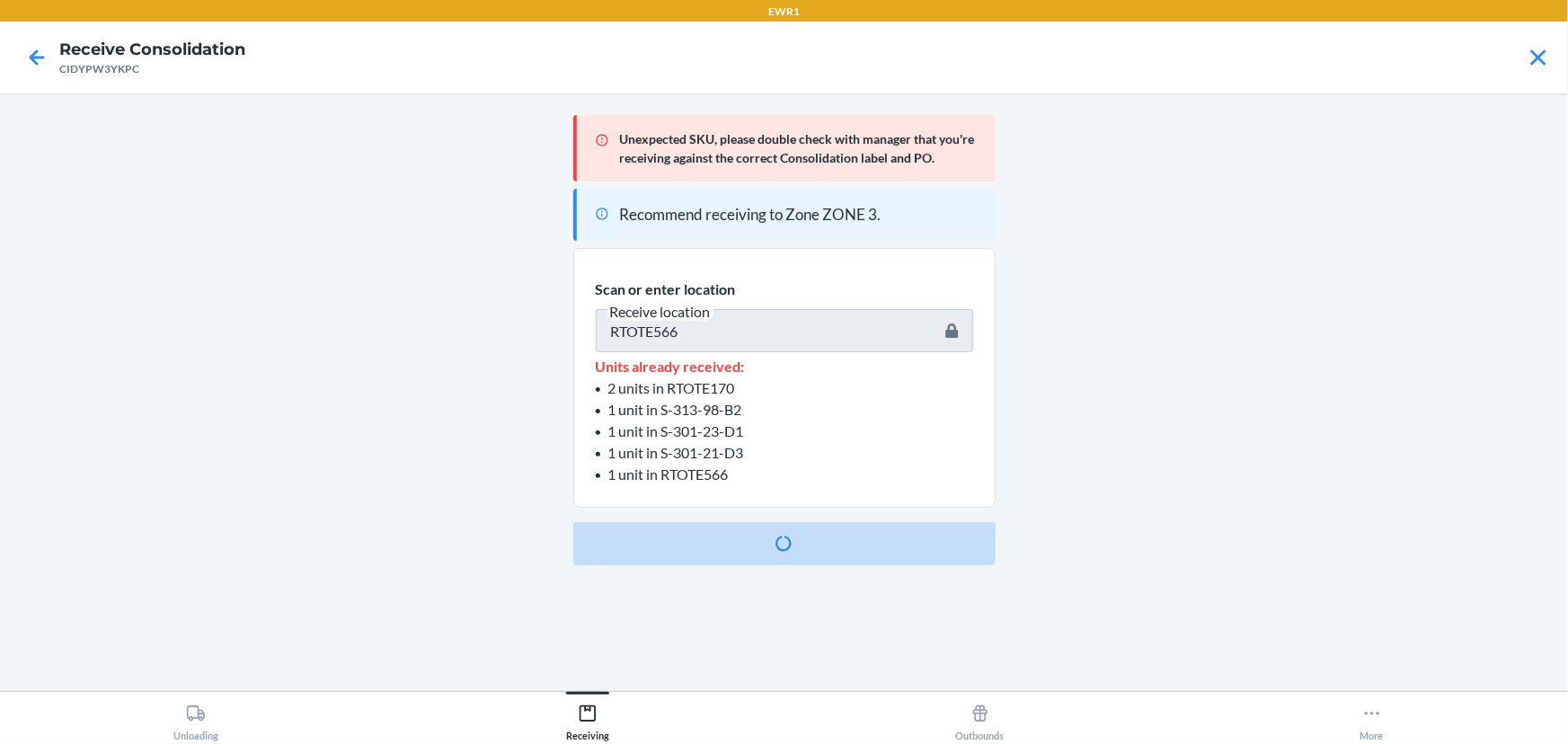
click at [857, 473] on li "1 unit in RTOTE566" at bounding box center [784, 475] width 378 height 22
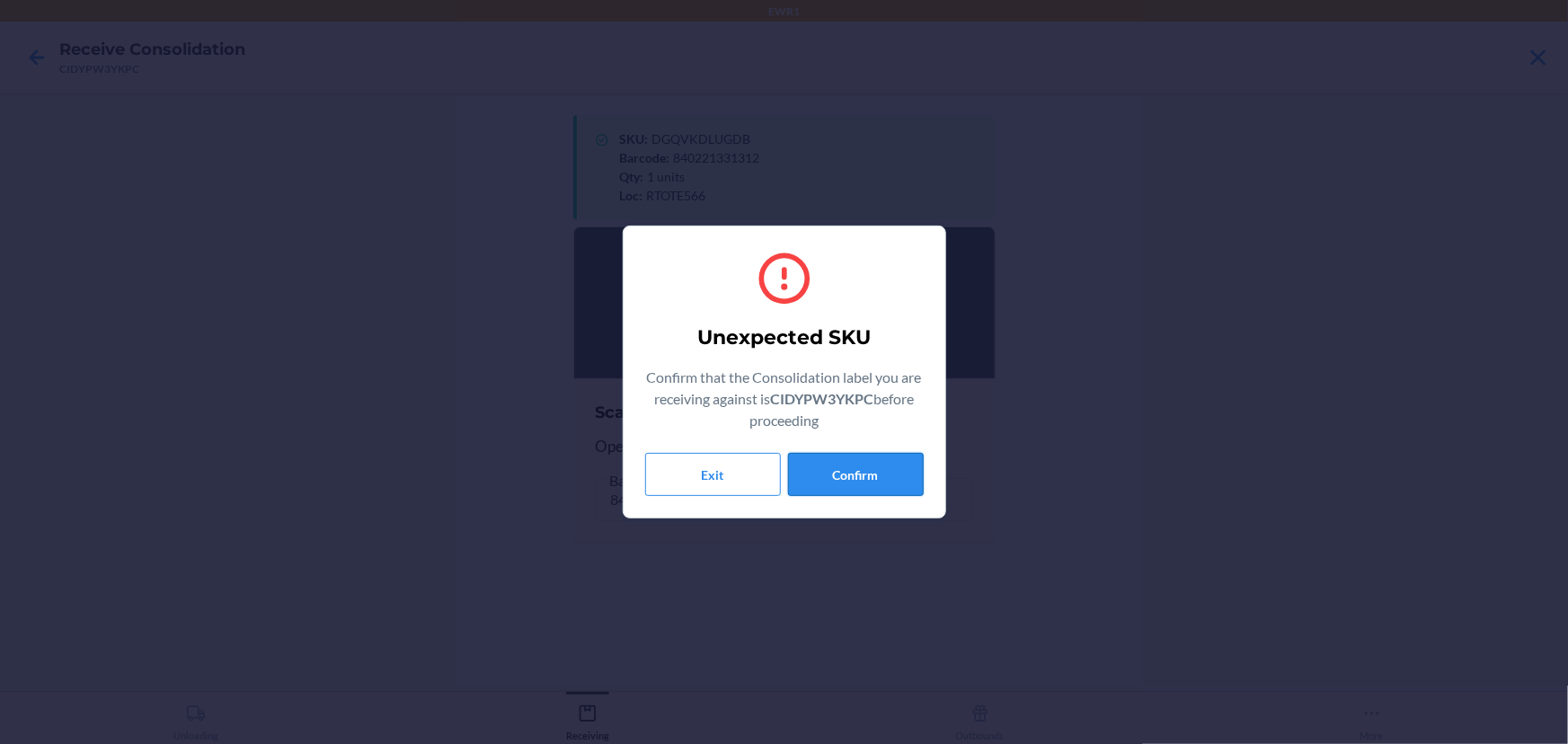
click at [834, 486] on button "Confirm" at bounding box center [855, 475] width 136 height 43
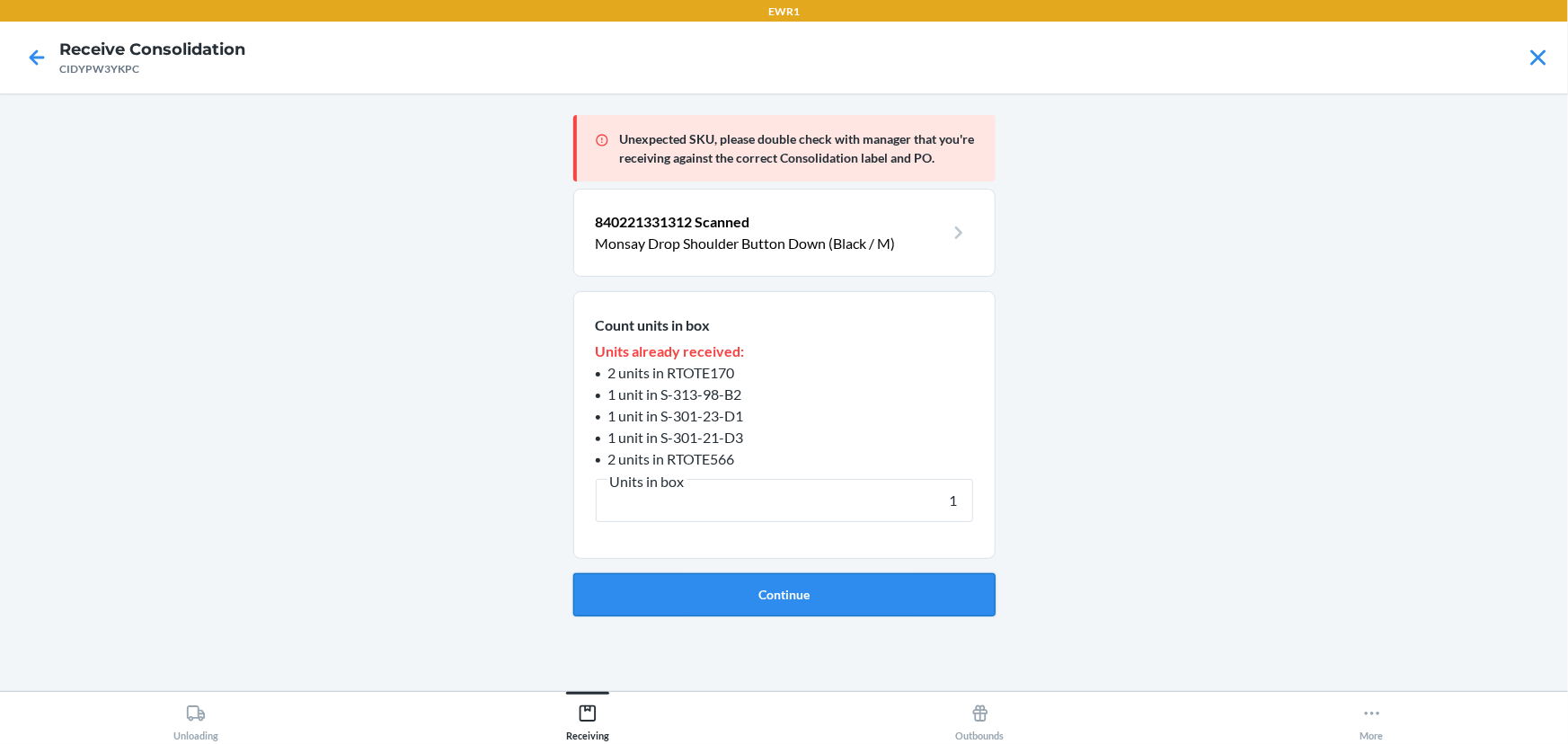
type input "1"
click at [863, 579] on button "Continue" at bounding box center [784, 594] width 423 height 43
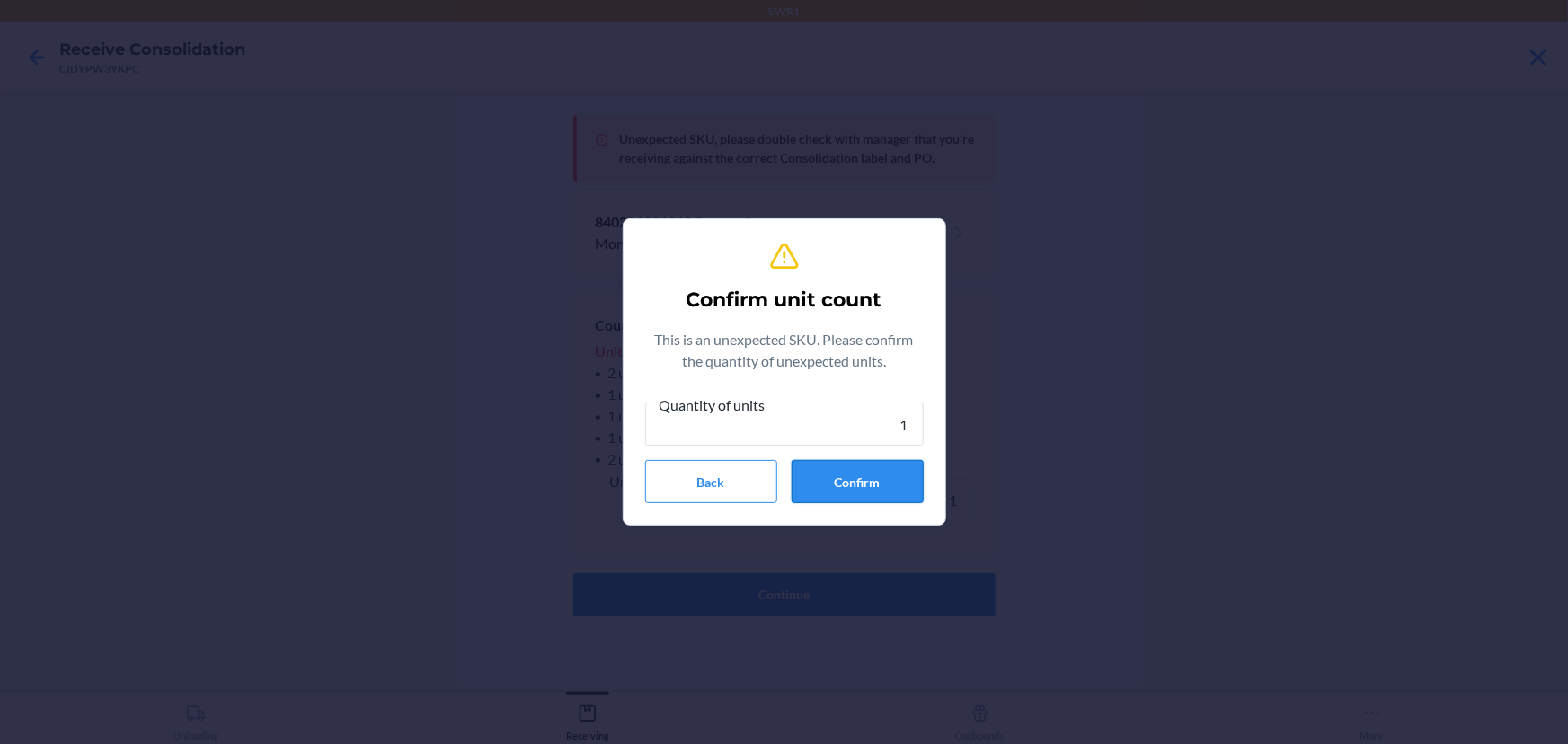
type input "1"
click at [880, 476] on button "Confirm" at bounding box center [857, 482] width 132 height 43
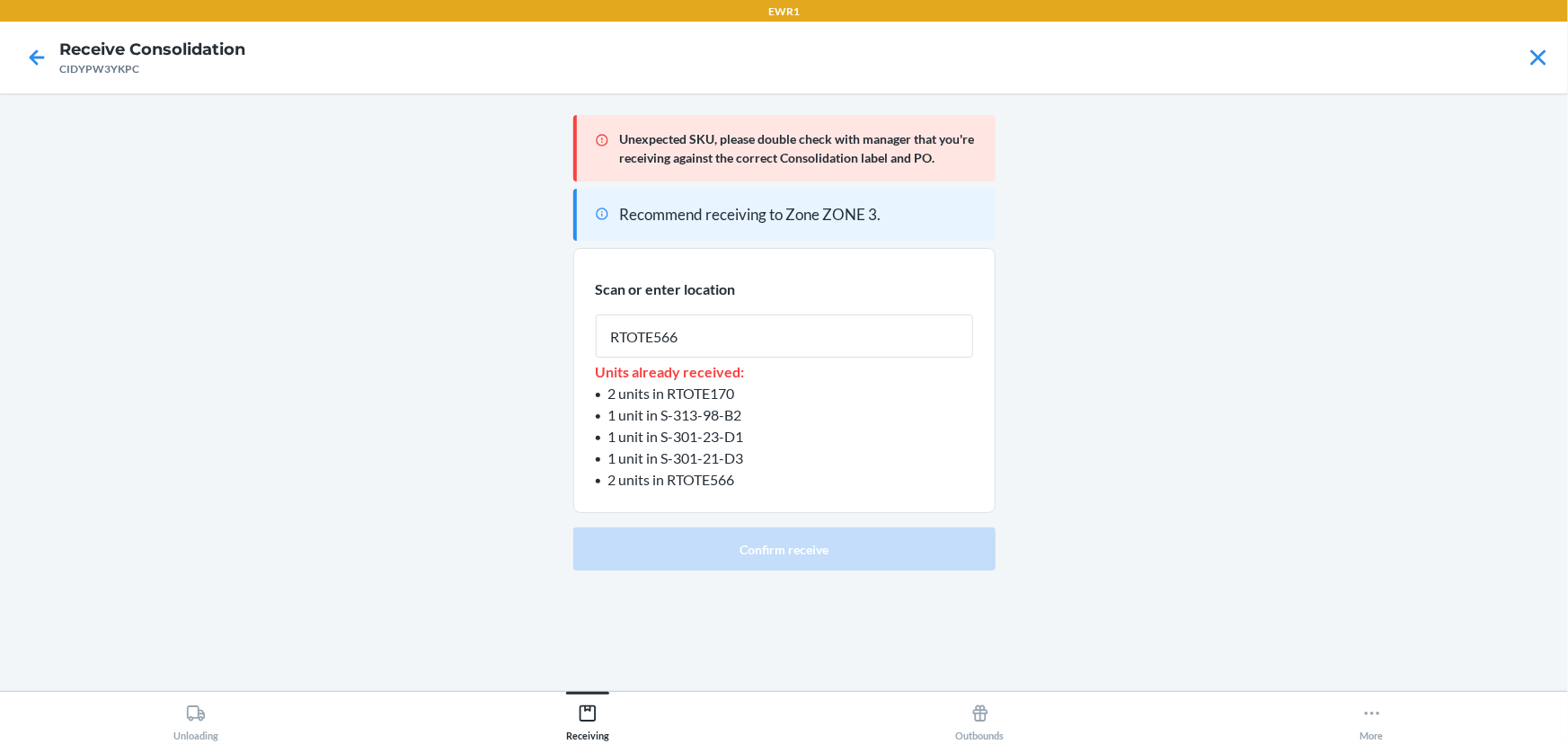
type input "RTOTE566"
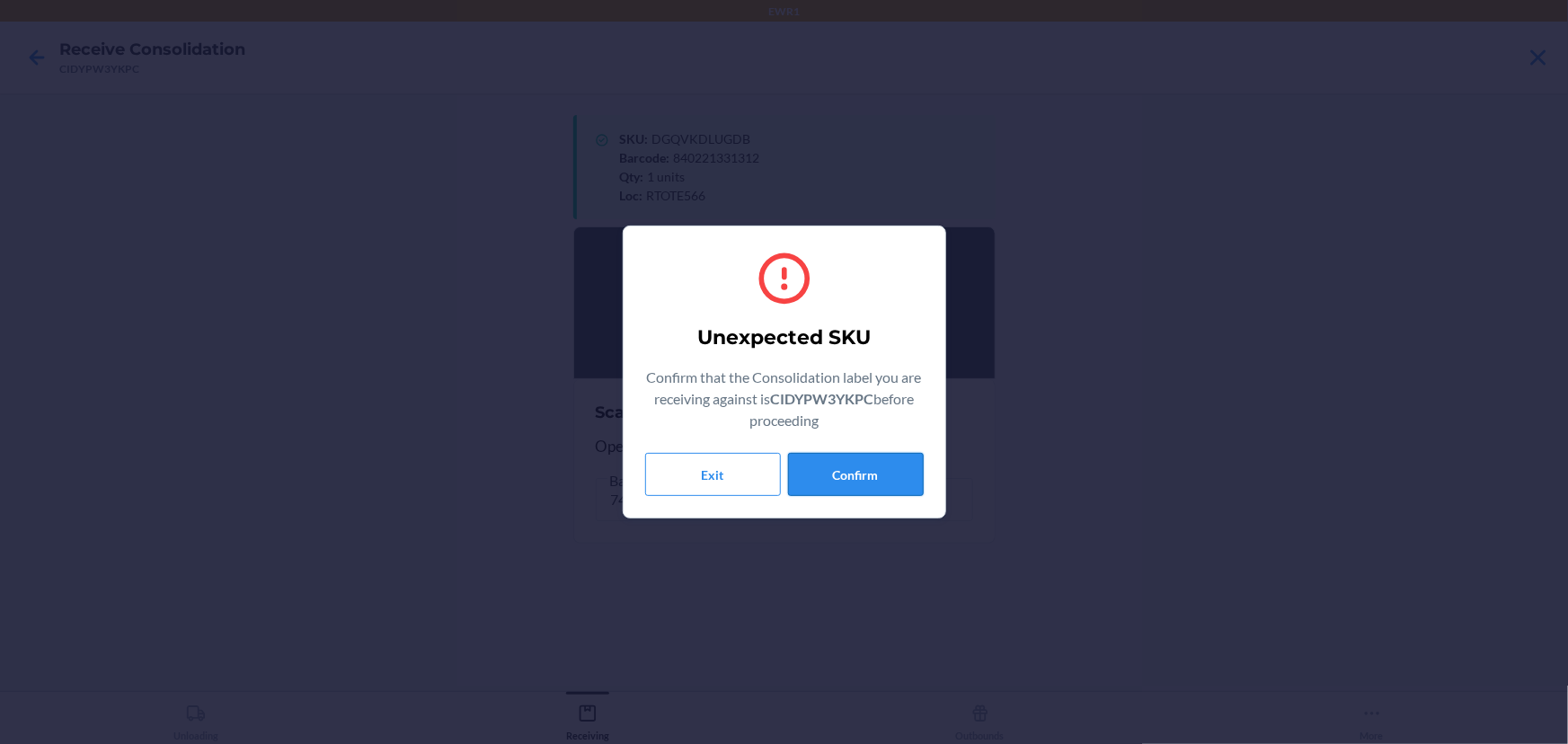
click at [847, 488] on button "Confirm" at bounding box center [855, 475] width 136 height 43
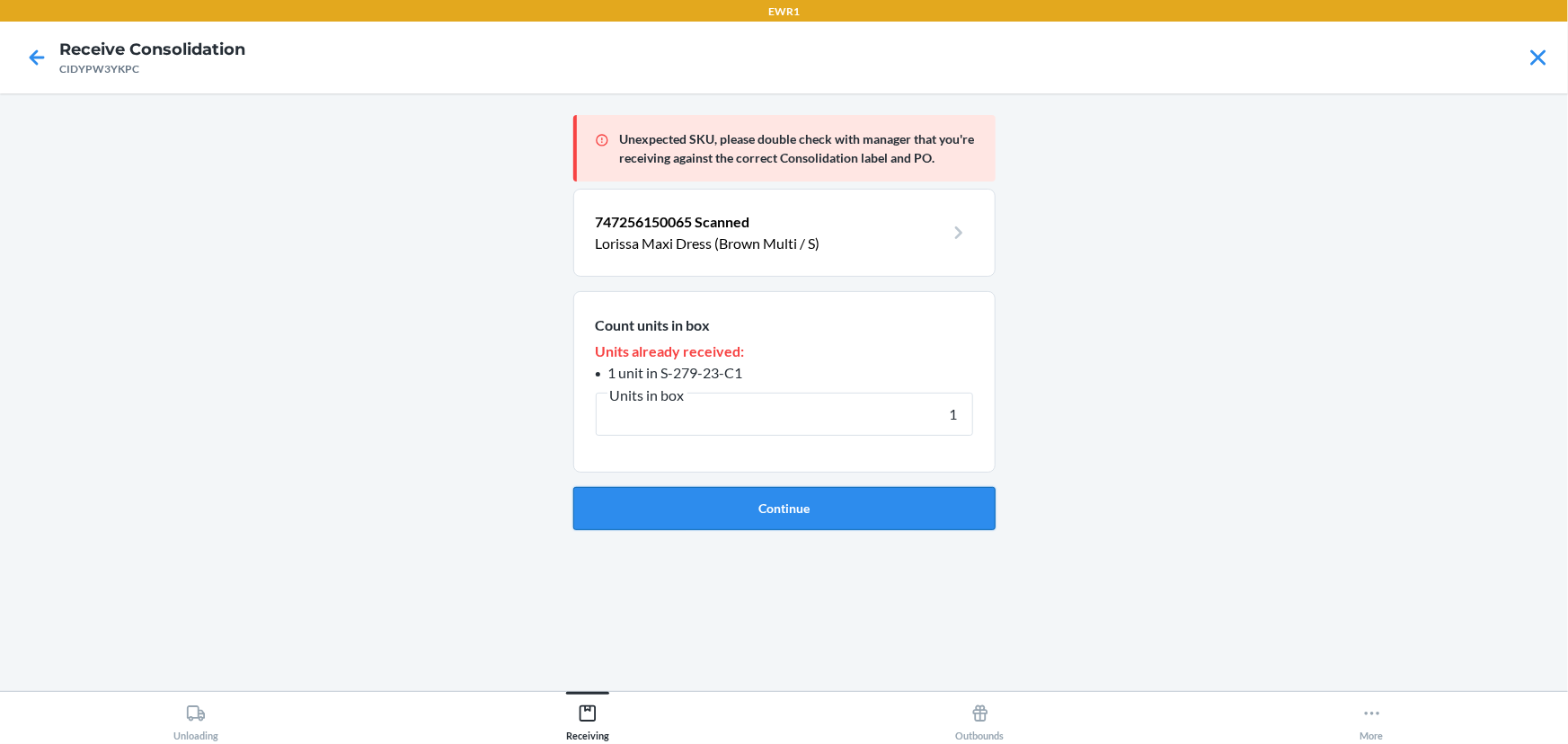
type input "1"
click at [843, 513] on button "Continue" at bounding box center [784, 508] width 423 height 43
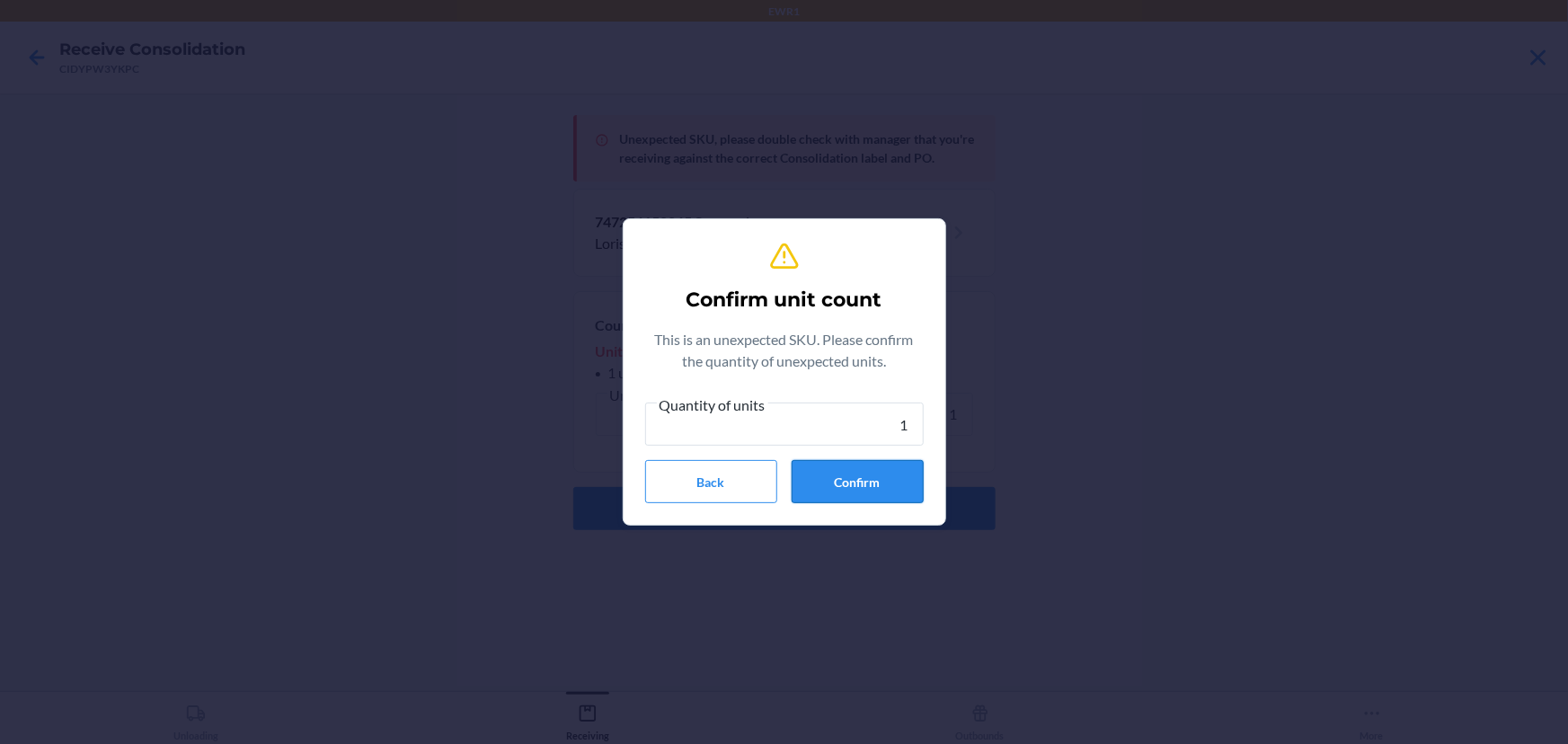
type input "1"
click at [849, 473] on button "Confirm" at bounding box center [857, 482] width 132 height 43
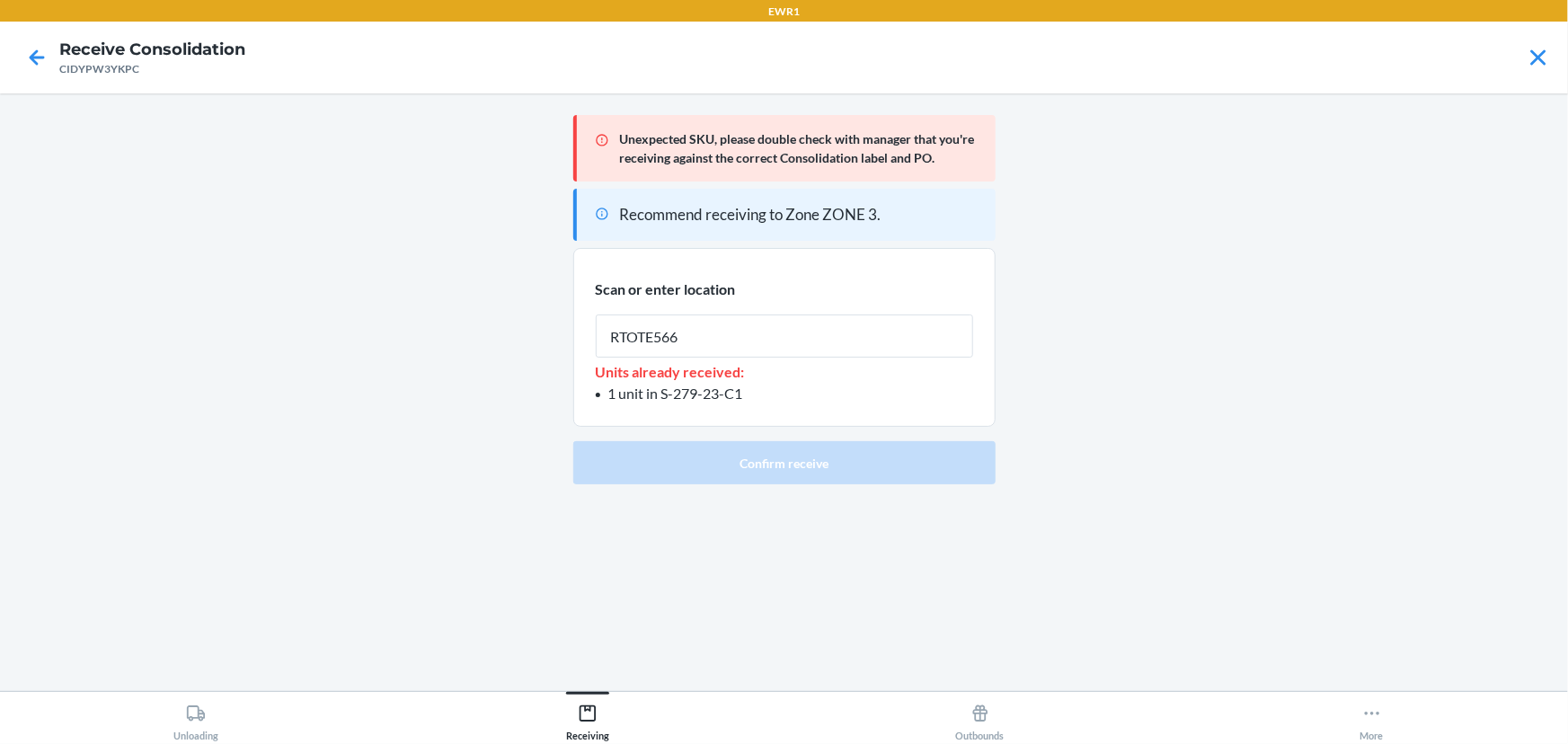
type input "RTOTE566"
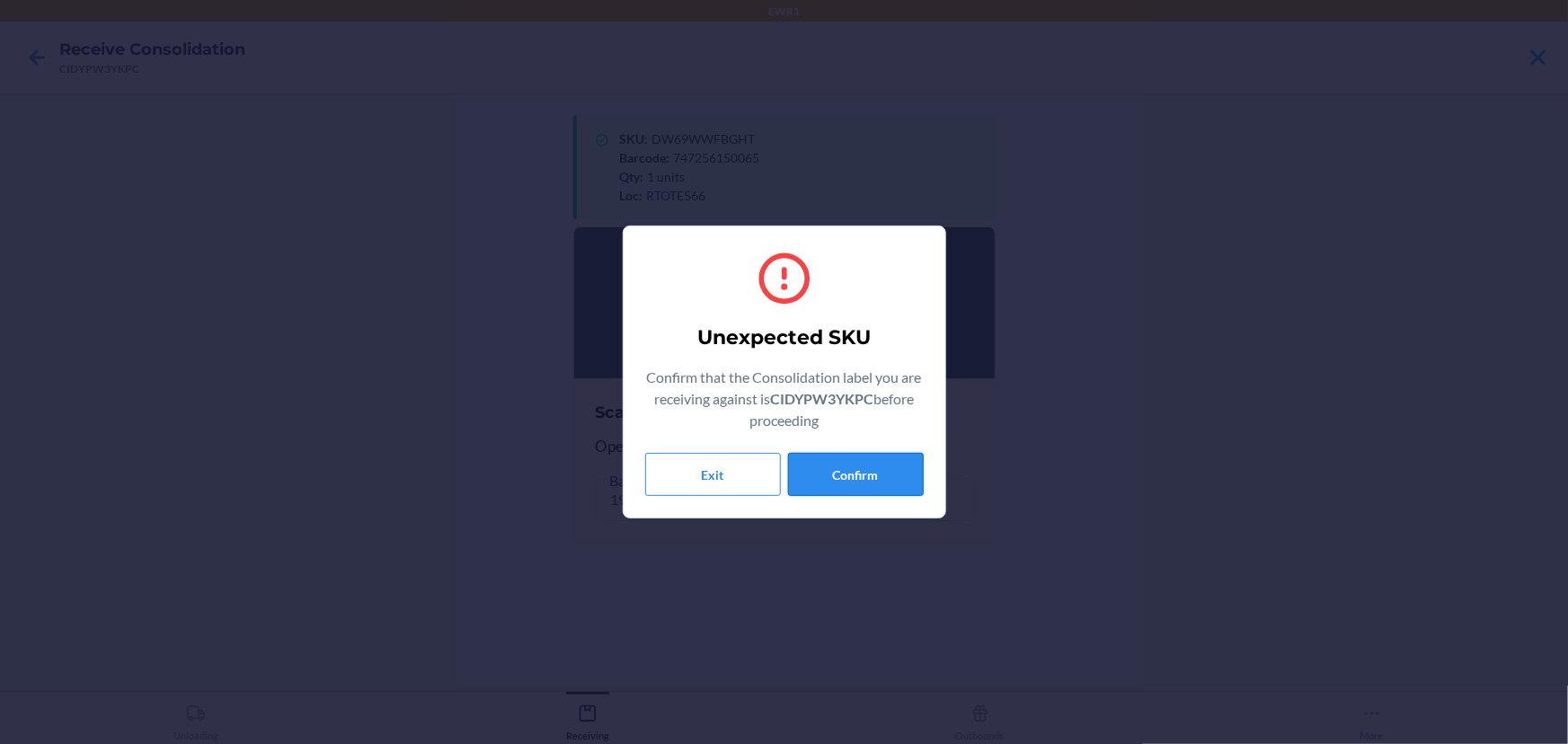
click at [880, 472] on button "Confirm" at bounding box center [855, 475] width 136 height 43
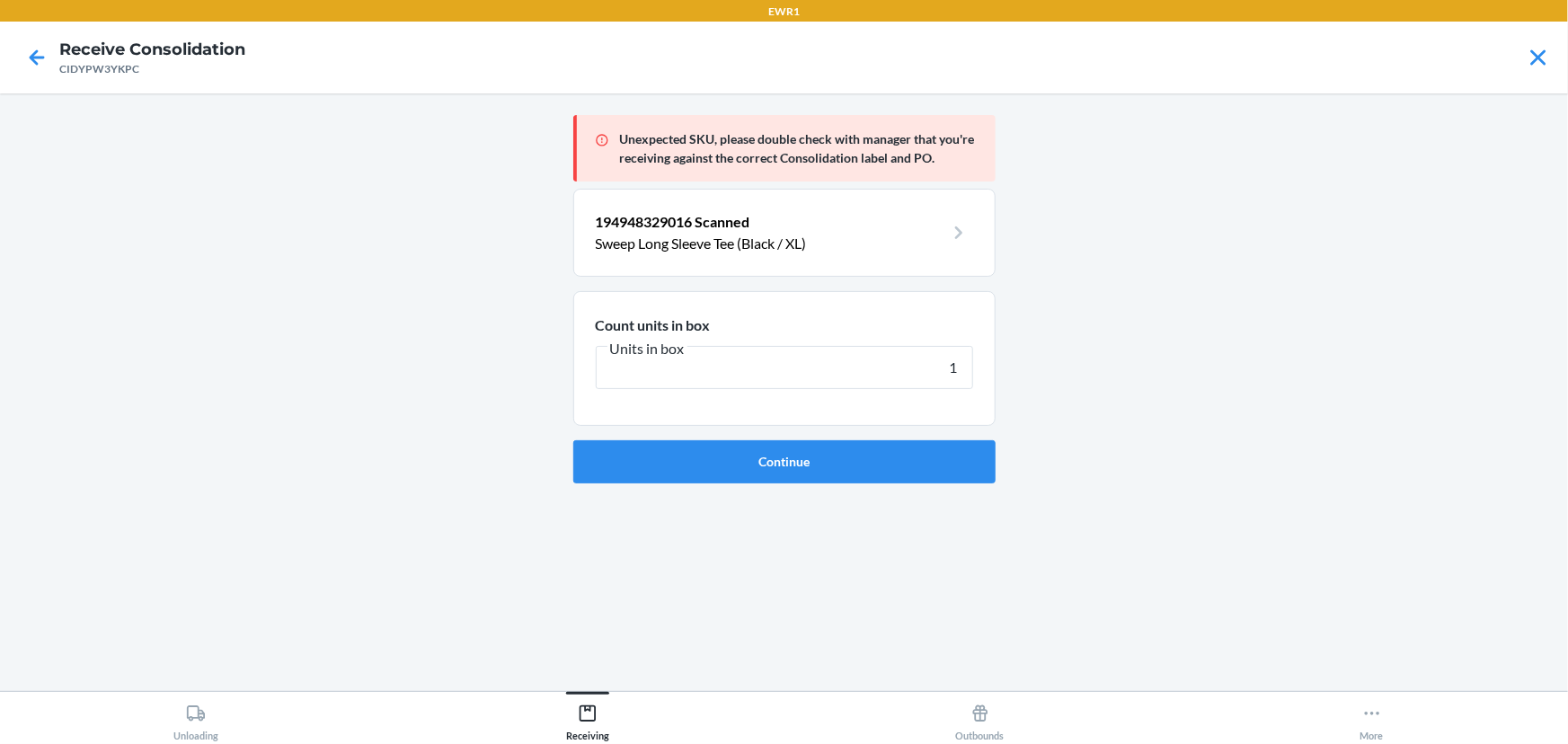
type input "1"
click at [880, 472] on button "Continue" at bounding box center [784, 462] width 423 height 43
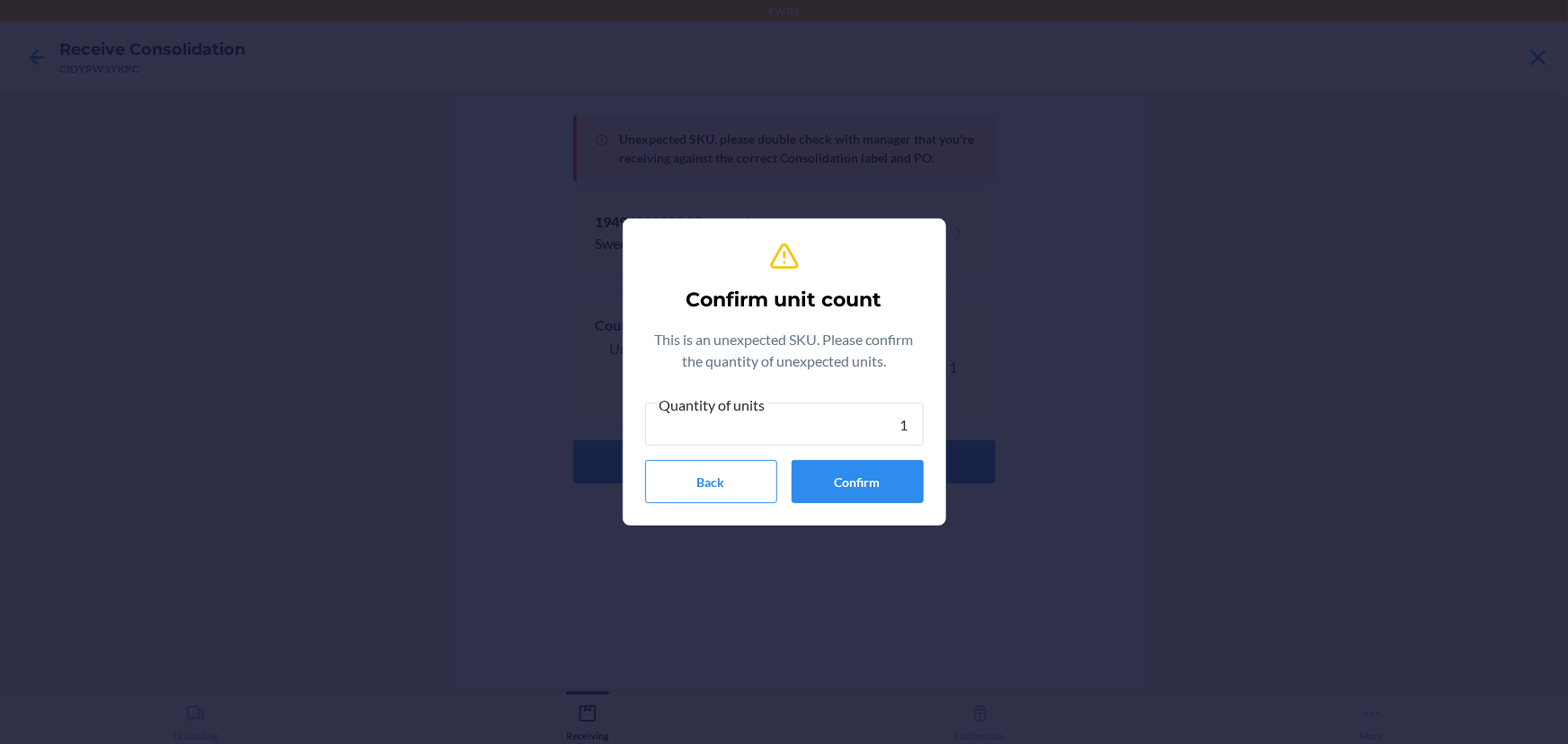
type input "1"
click at [880, 472] on button "Confirm" at bounding box center [857, 482] width 132 height 43
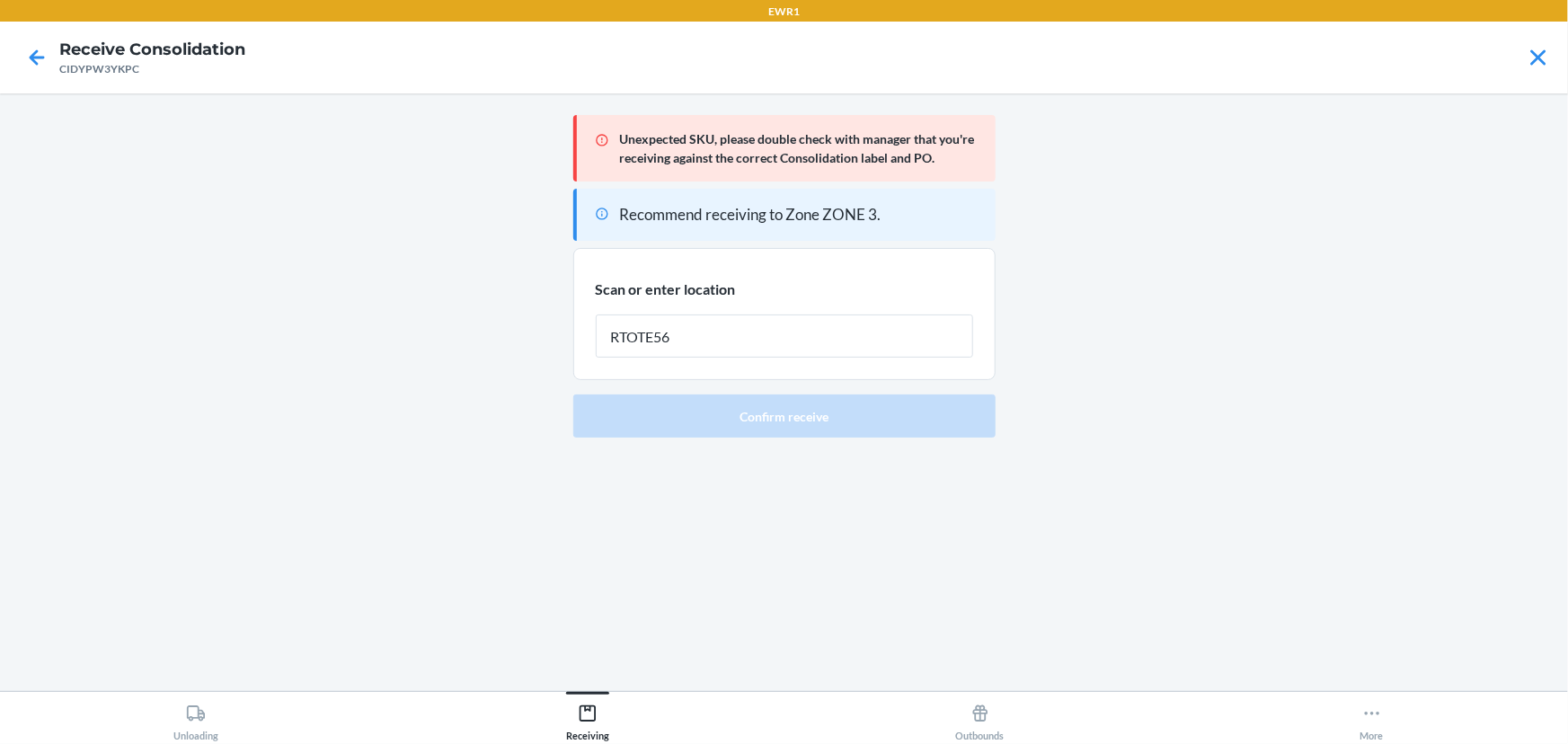
type input "RTOTE566"
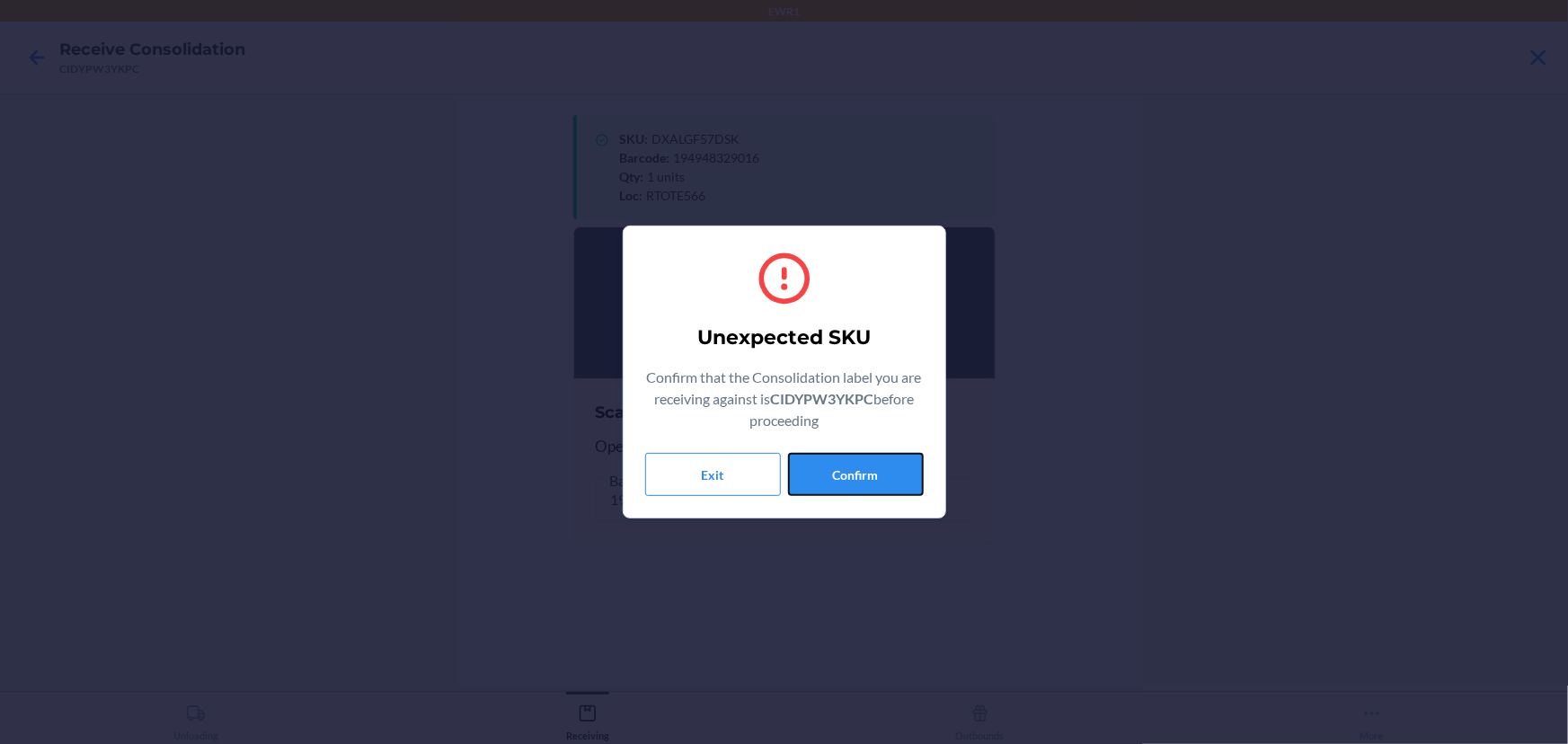
click at [835, 484] on button "Confirm" at bounding box center [855, 475] width 136 height 43
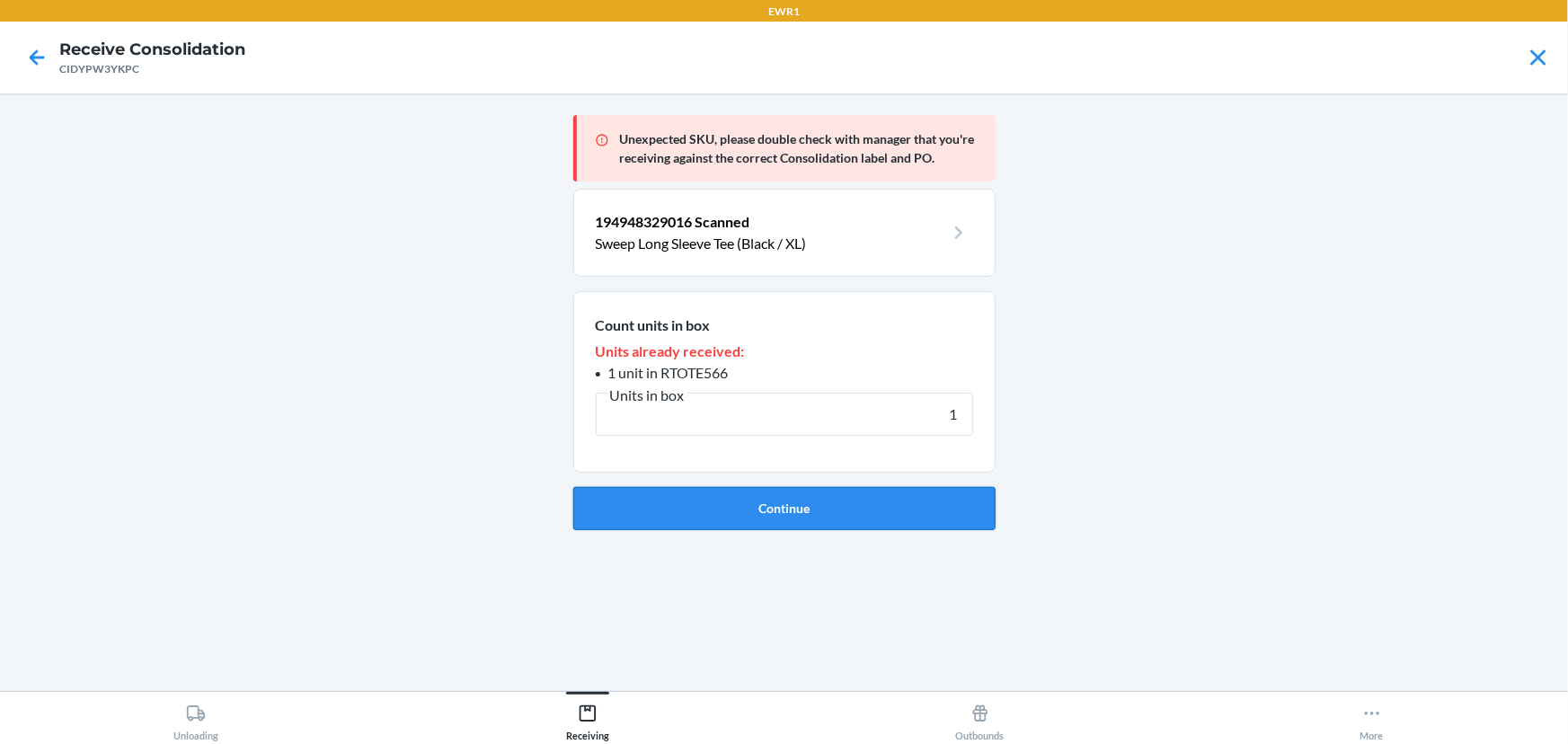
type input "1"
click at [770, 516] on button "Continue" at bounding box center [784, 508] width 423 height 43
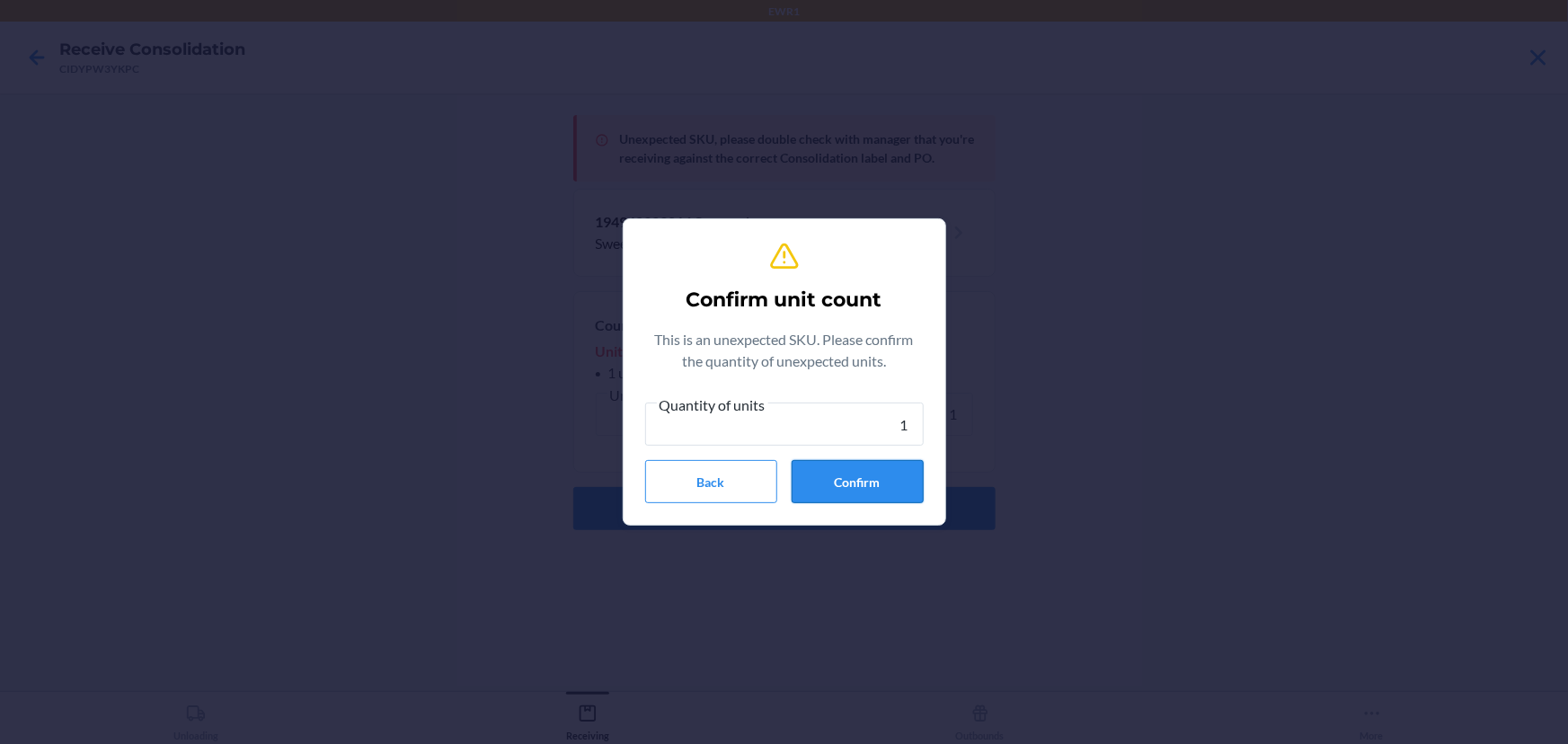
type input "1"
click at [809, 462] on button "Confirm" at bounding box center [857, 482] width 132 height 43
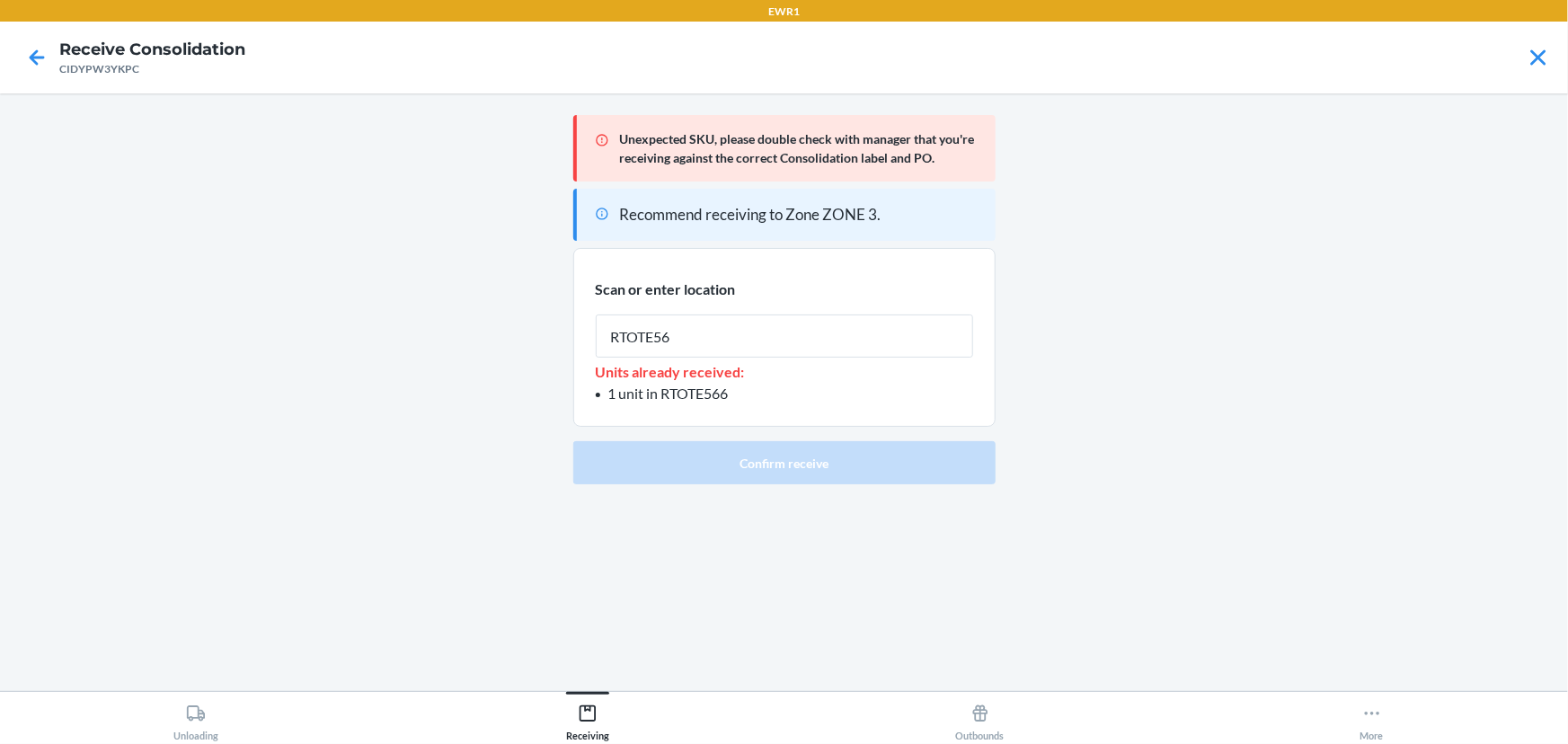
type input "RTOTE566"
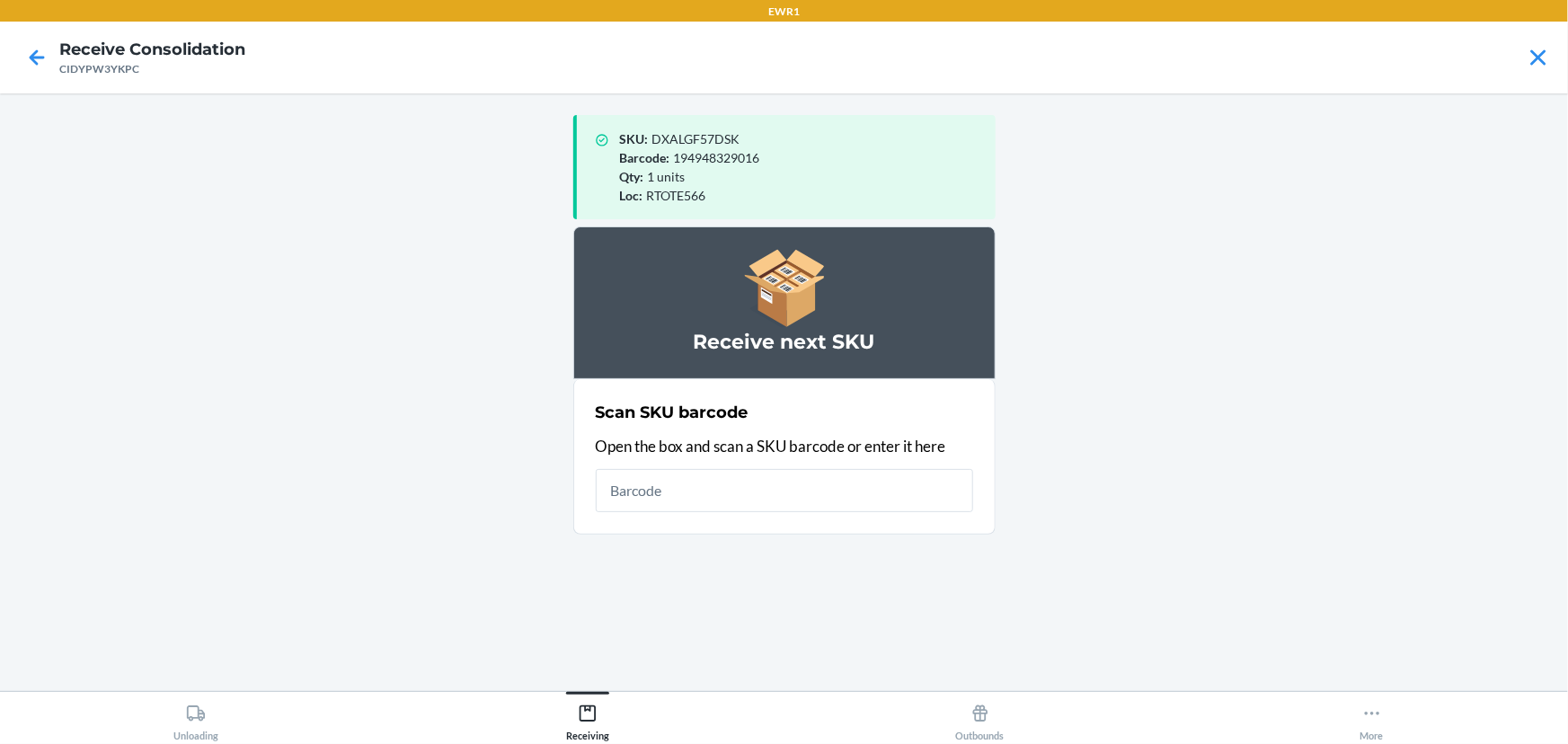
click at [647, 491] on input "text" at bounding box center [784, 490] width 378 height 43
type input "091307038117"
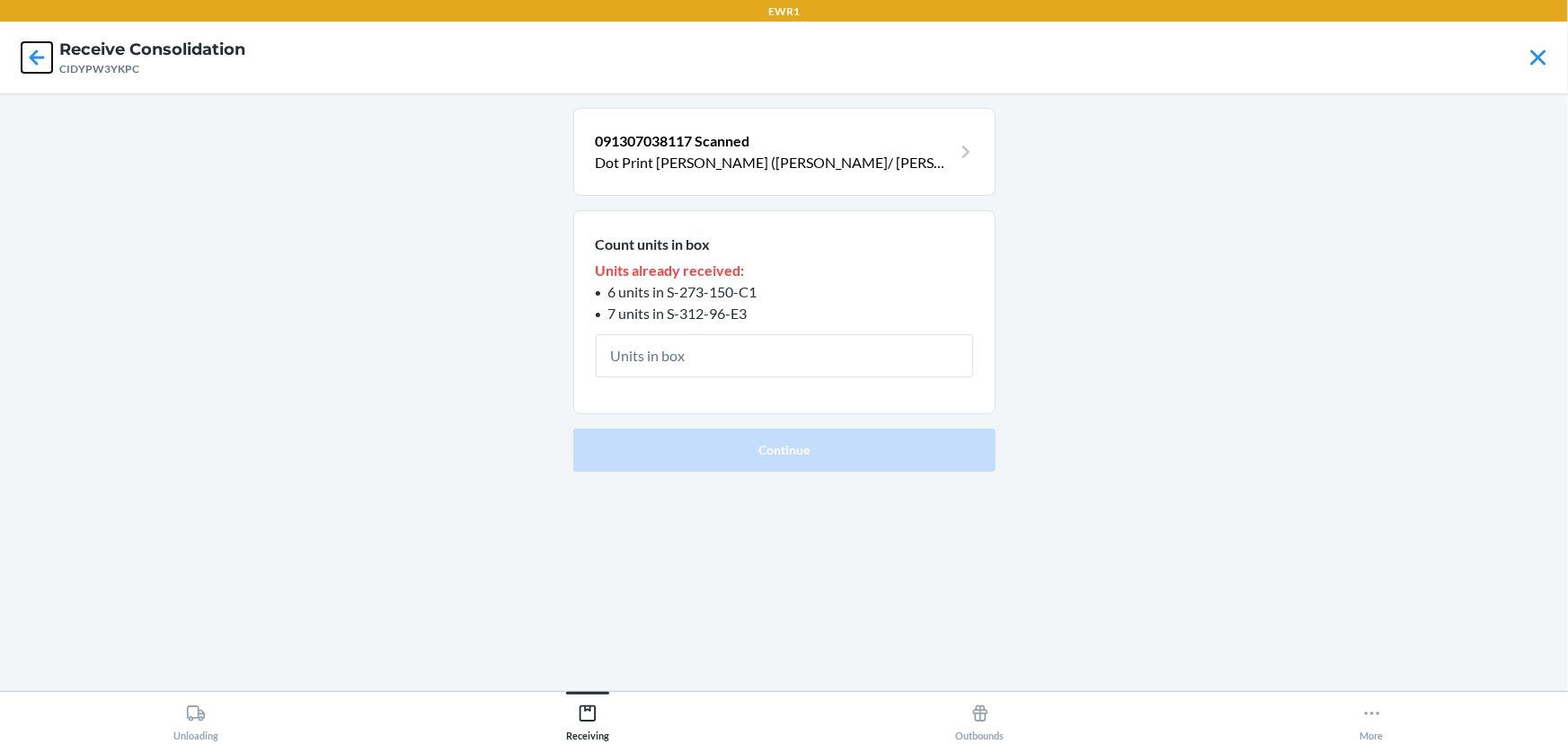
click at [22, 60] on icon at bounding box center [37, 58] width 31 height 31
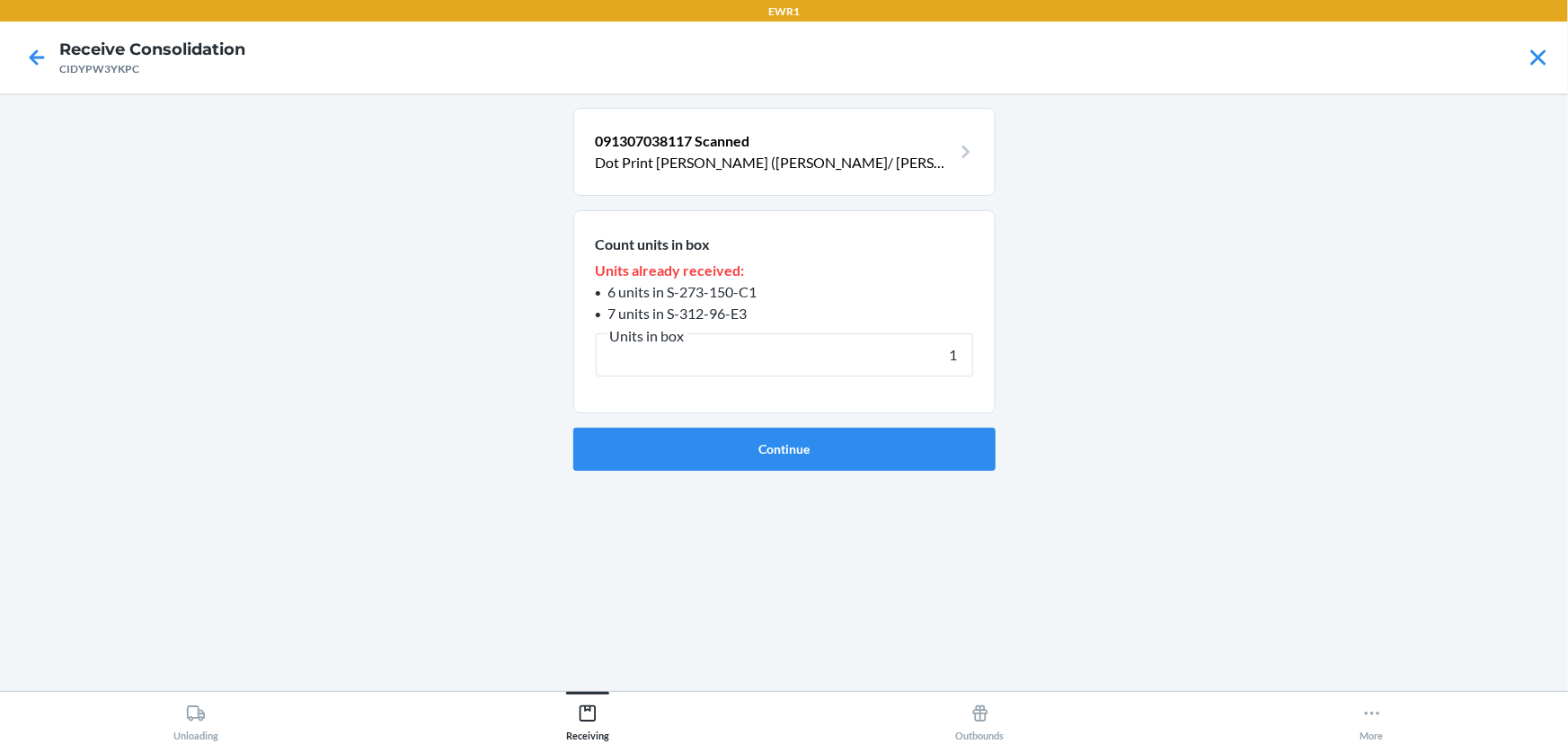
type input "1"
click at [803, 425] on form "Count units in box Units already received: 6 units in S-273-150-C1 7 units in S…" at bounding box center [784, 340] width 423 height 260
click at [799, 440] on button "Continue" at bounding box center [784, 449] width 423 height 43
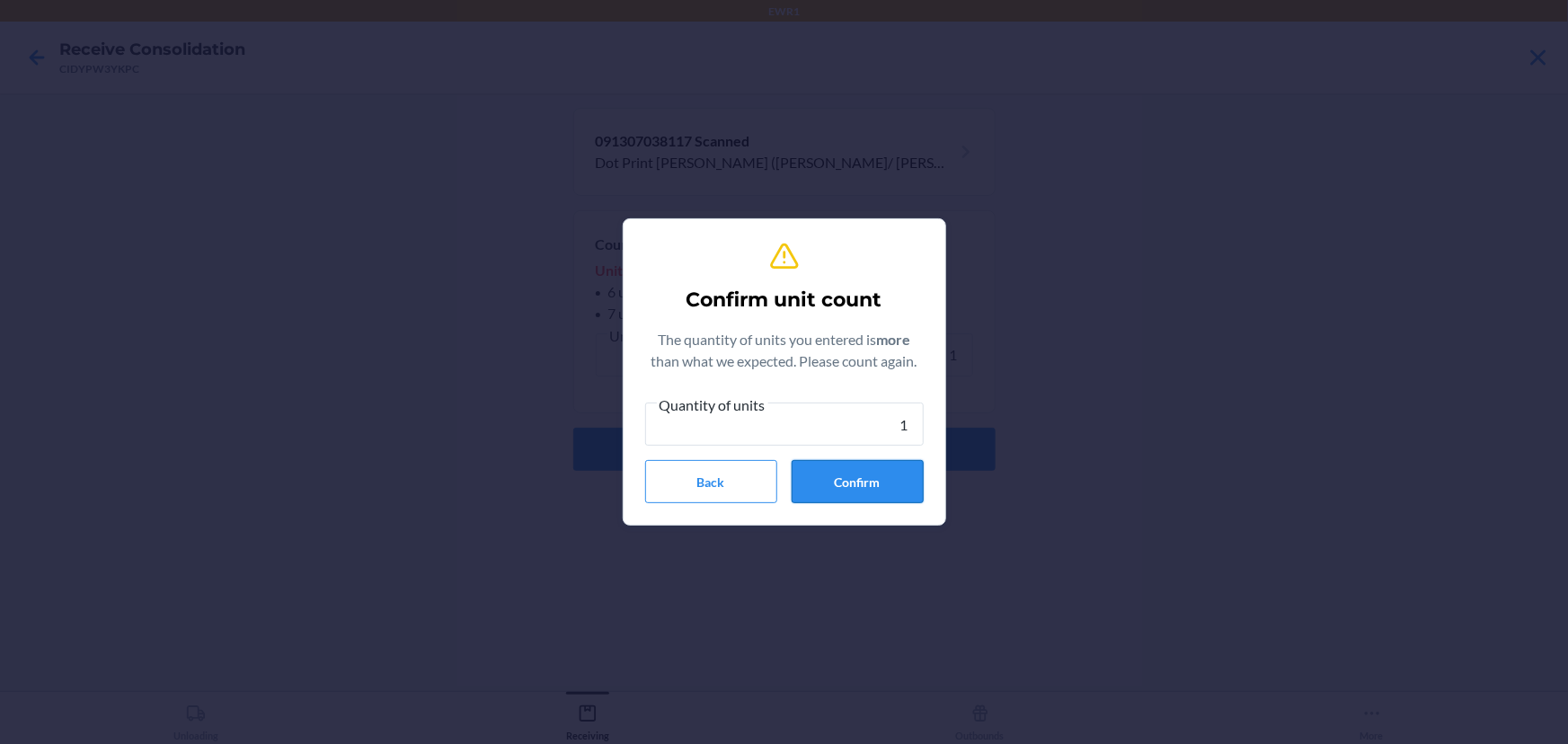
type input "1"
click at [826, 488] on button "Confirm" at bounding box center [857, 482] width 132 height 43
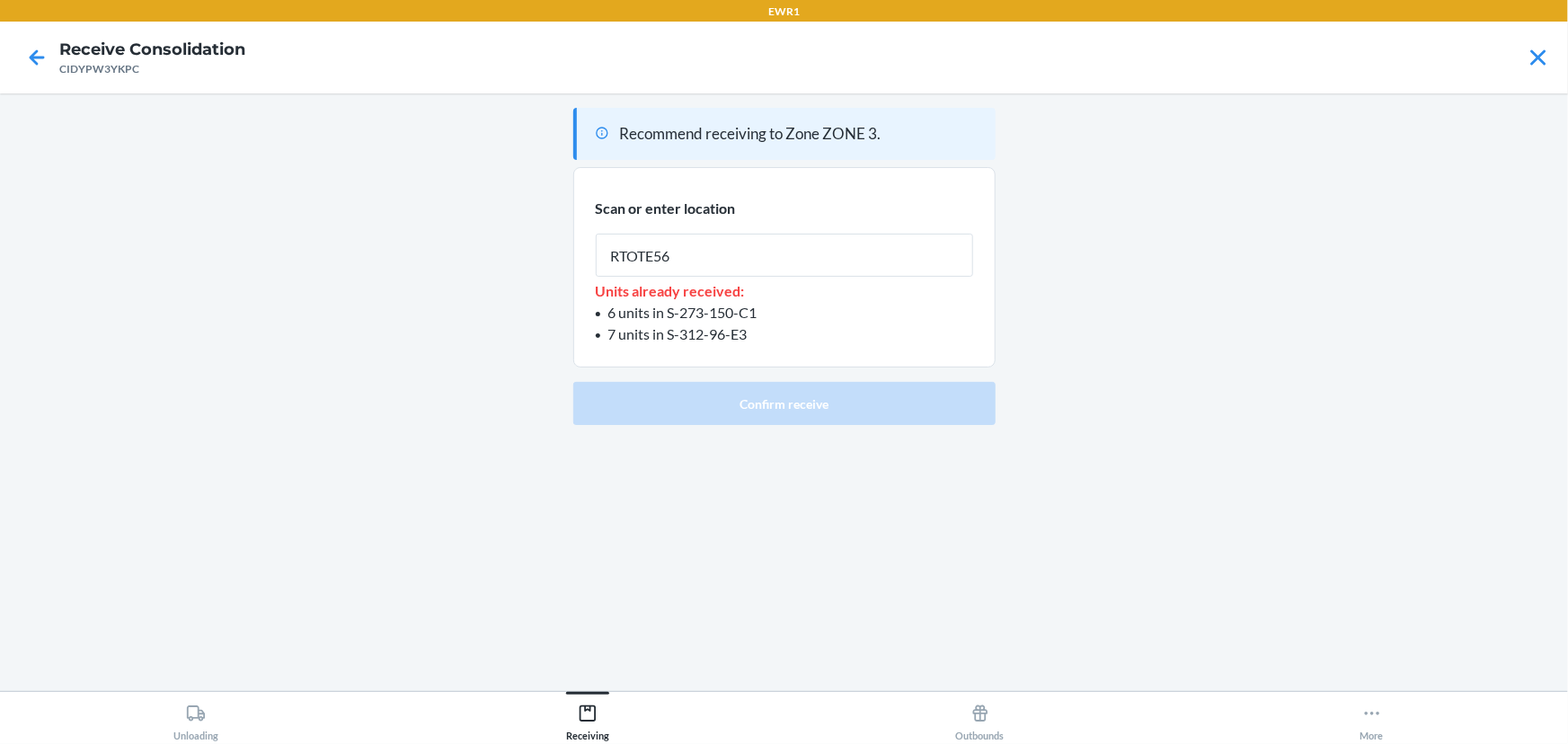
type input "RTOTE566"
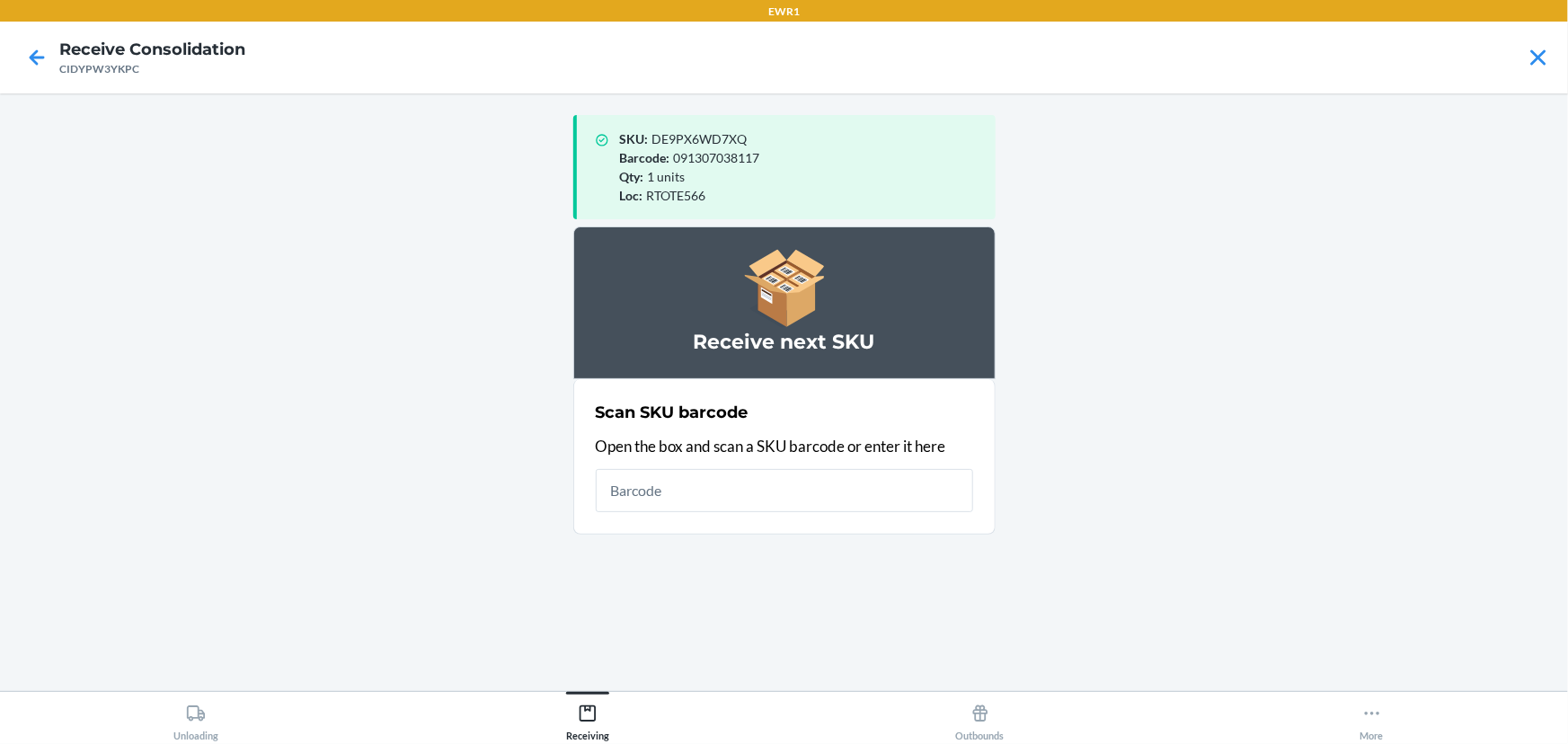
click at [1562, 203] on main "SKU : DE9PX6WD7XQ Barcode : 091307038117 Qty : 1 units Loc : RTOTE566 Receive n…" at bounding box center [784, 392] width 1568 height 597
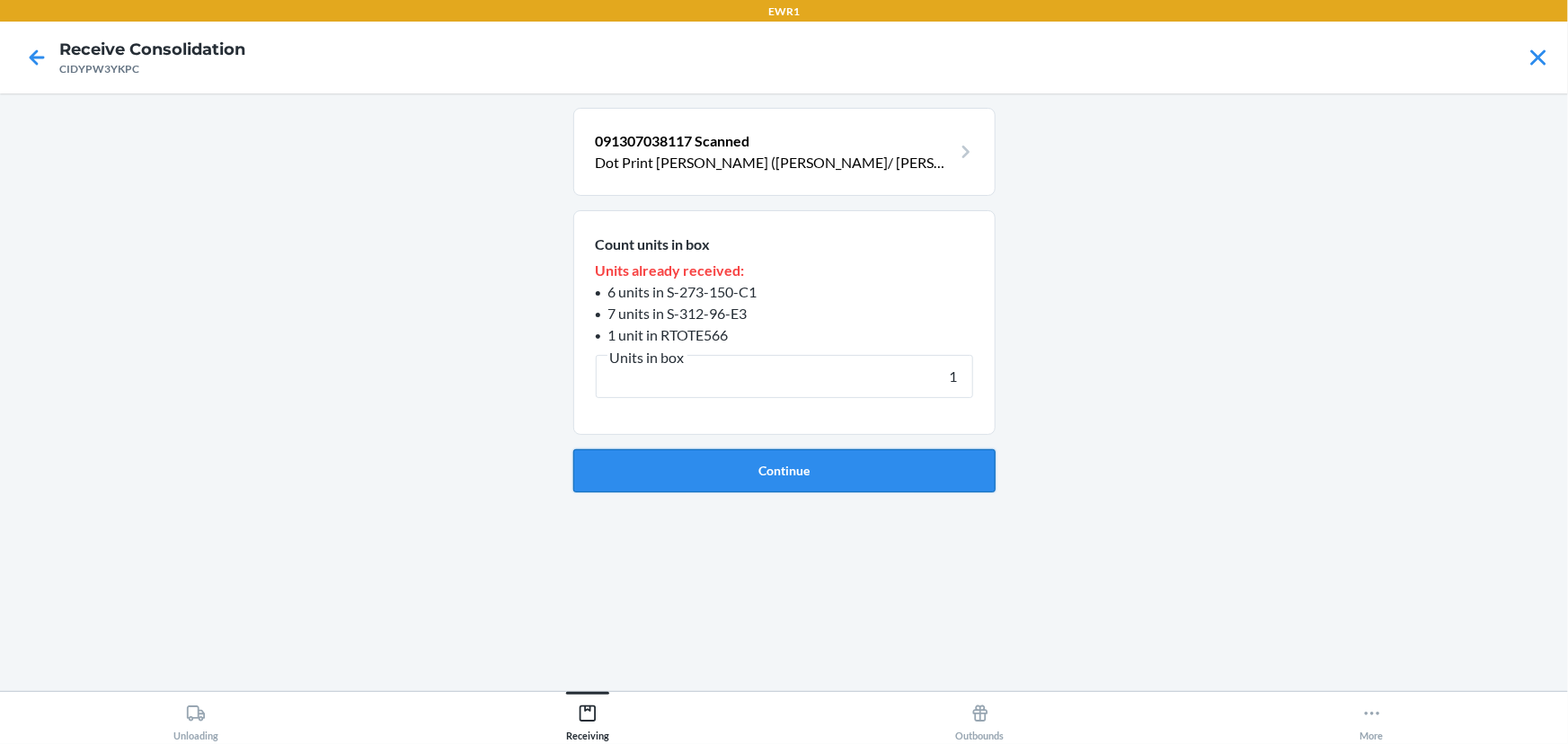
type input "1"
click at [892, 463] on button "Continue" at bounding box center [784, 471] width 423 height 43
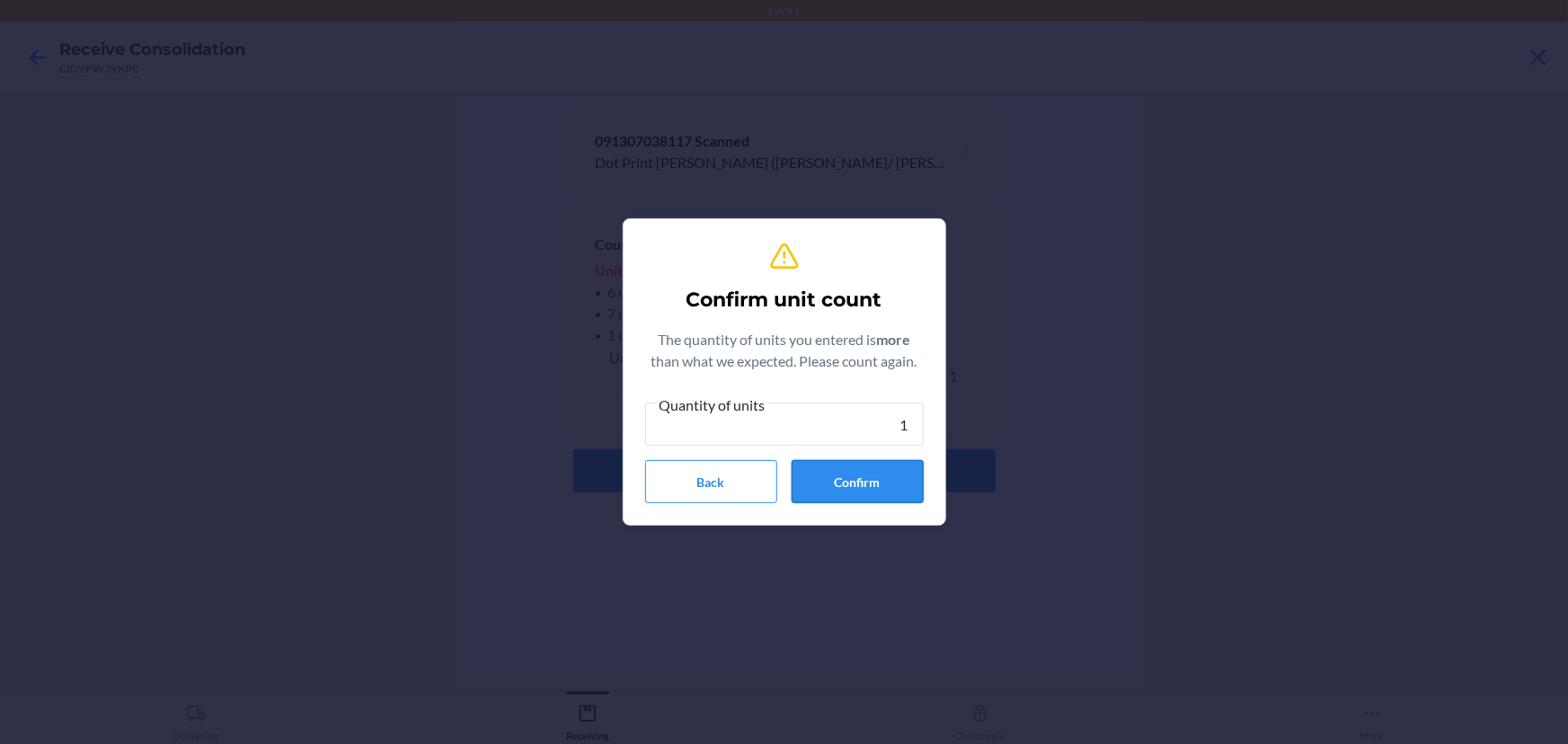
type input "1"
click at [876, 473] on button "Confirm" at bounding box center [857, 482] width 132 height 43
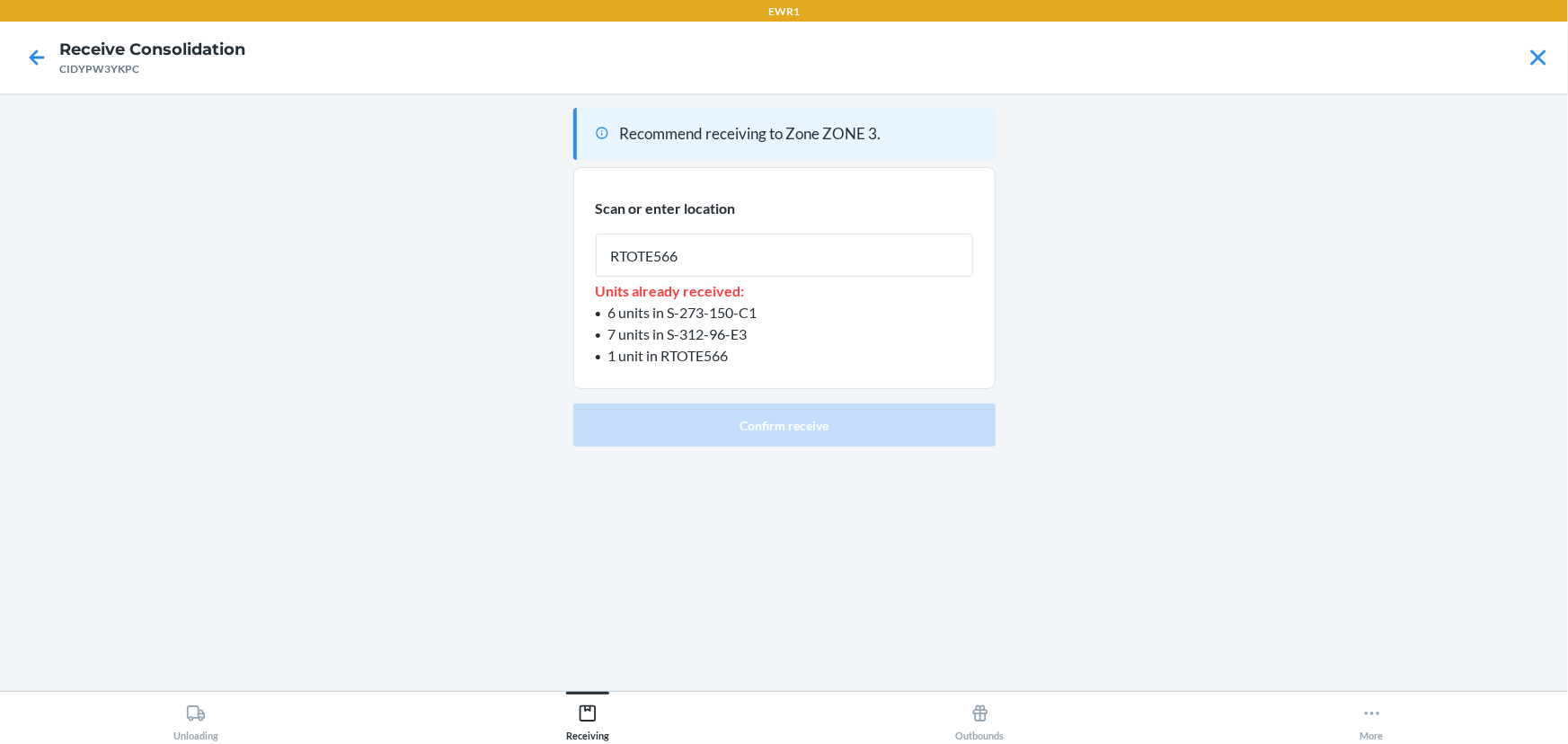
type input "RTOTE566"
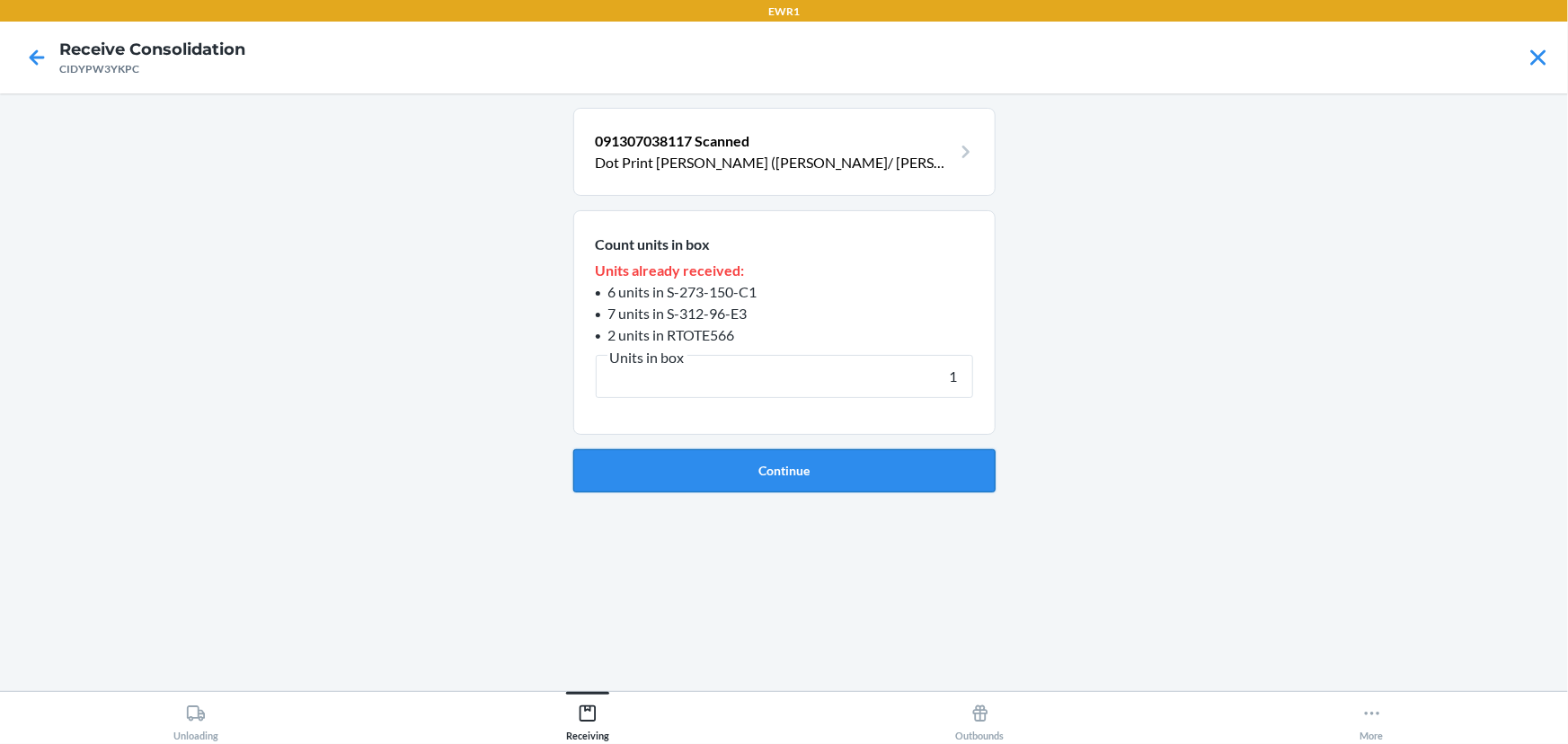
type input "1"
click at [871, 469] on button "Continue" at bounding box center [784, 471] width 423 height 43
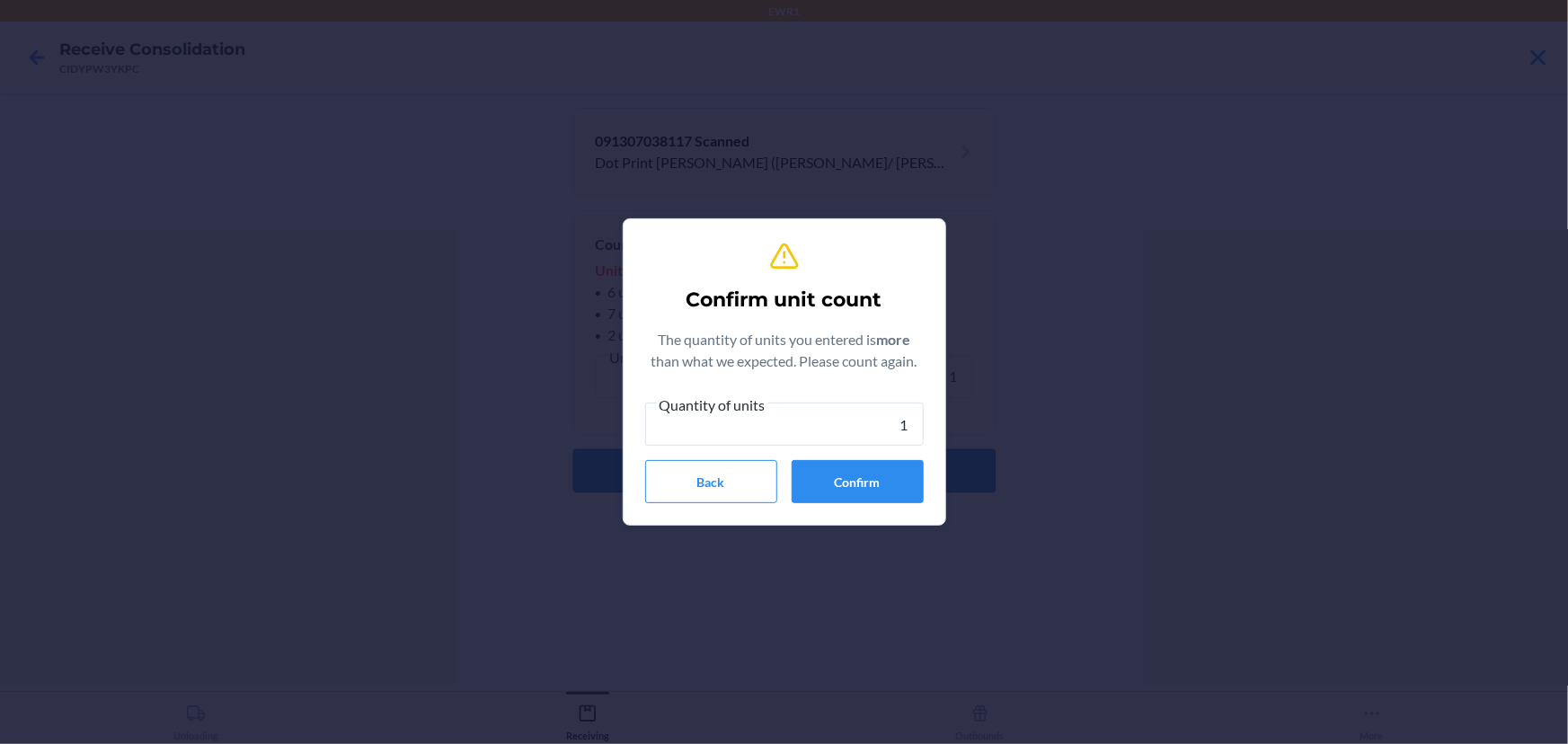
type input "1"
click at [871, 469] on button "Confirm" at bounding box center [857, 482] width 132 height 43
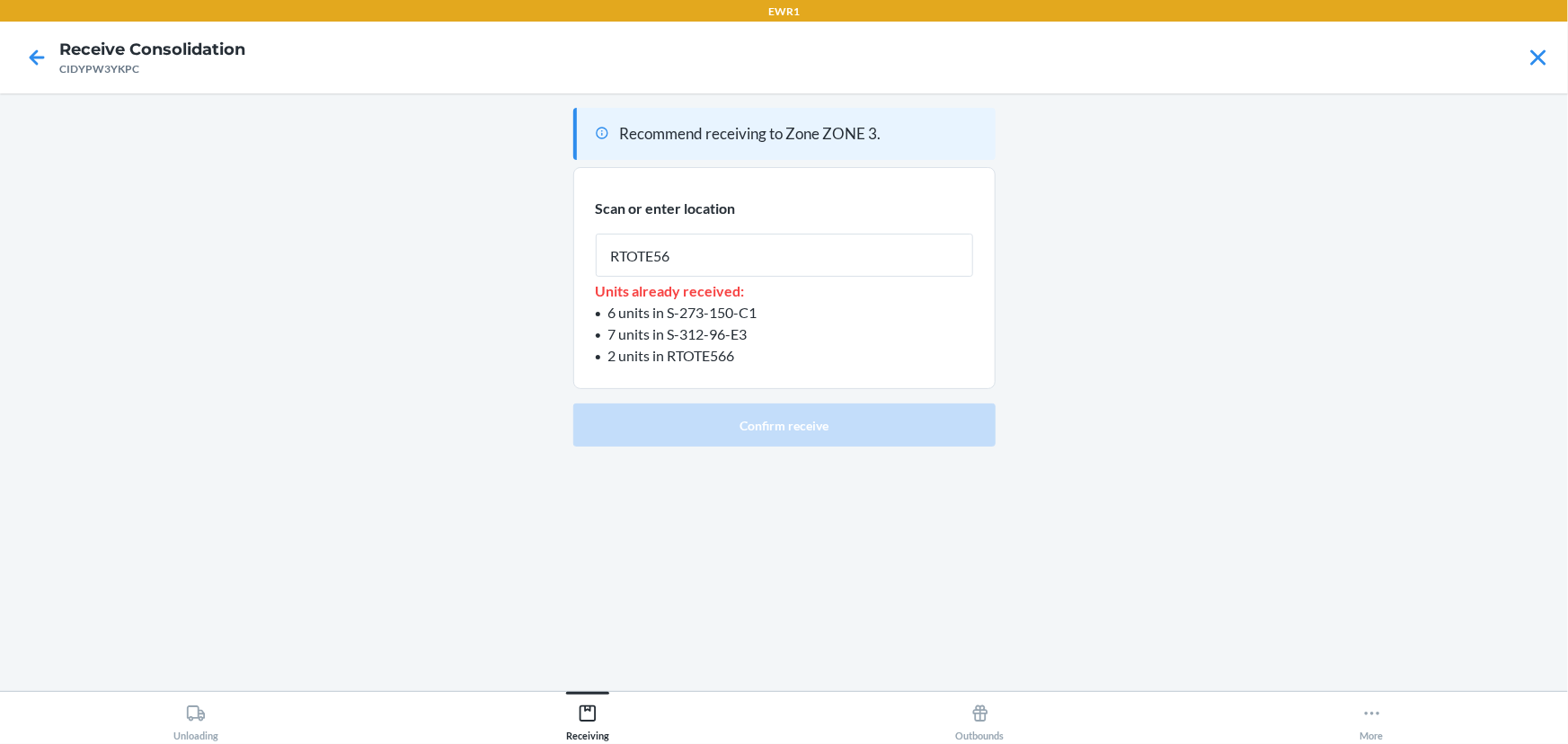
type input "RTOTE566"
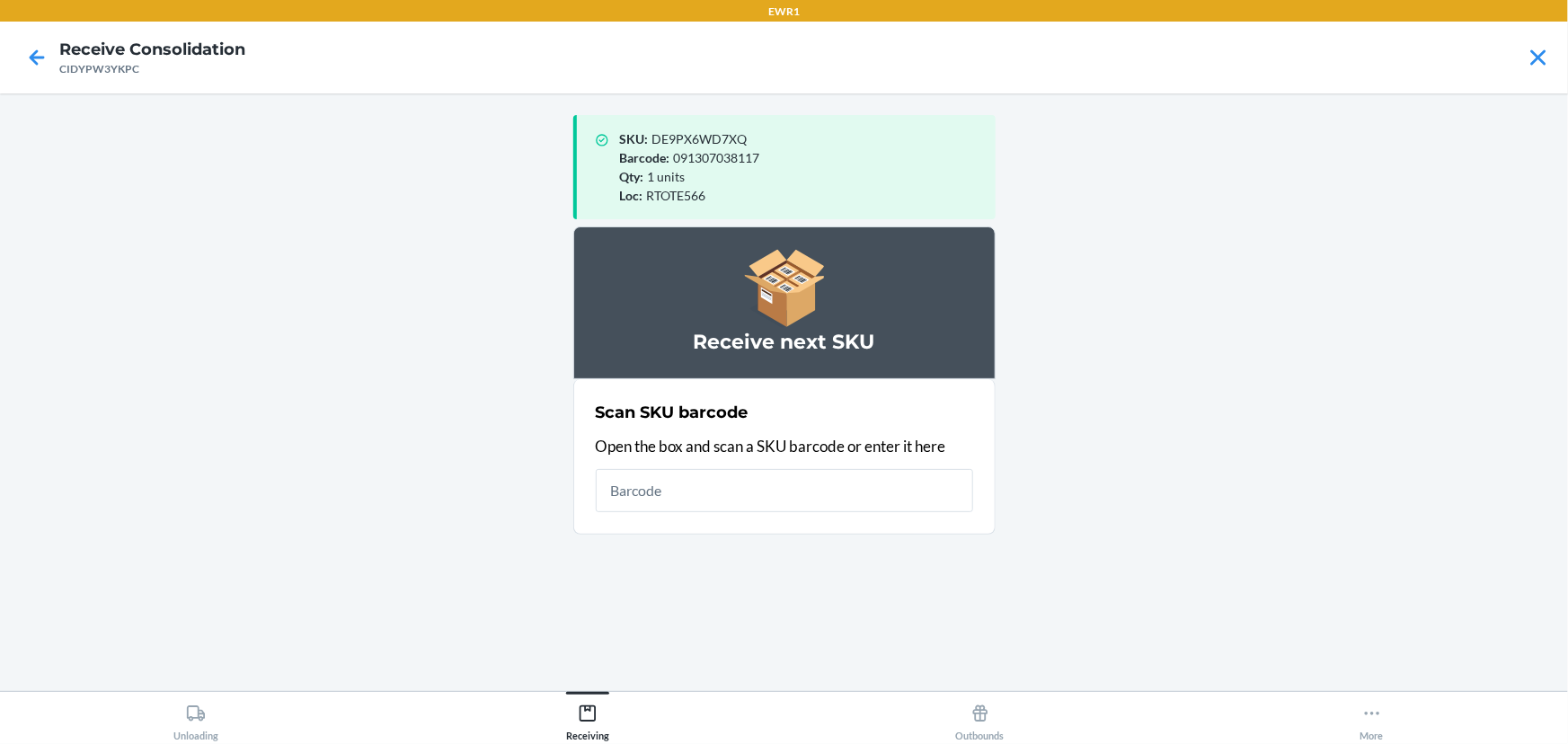
drag, startPoint x: 879, startPoint y: 475, endPoint x: 898, endPoint y: 494, distance: 26.9
click at [898, 493] on input "text" at bounding box center [784, 490] width 378 height 43
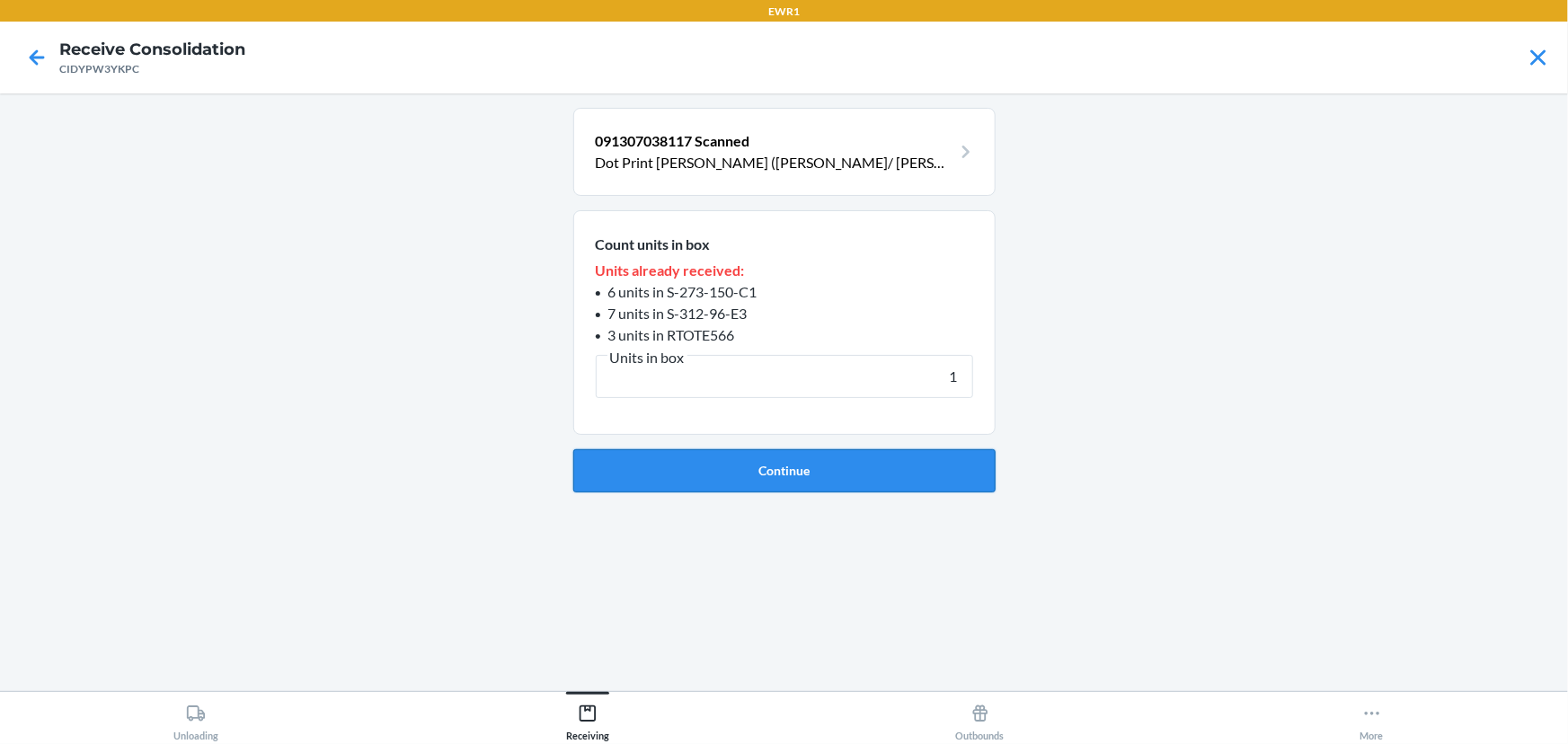
type input "1"
click at [951, 466] on button "Continue" at bounding box center [784, 471] width 423 height 43
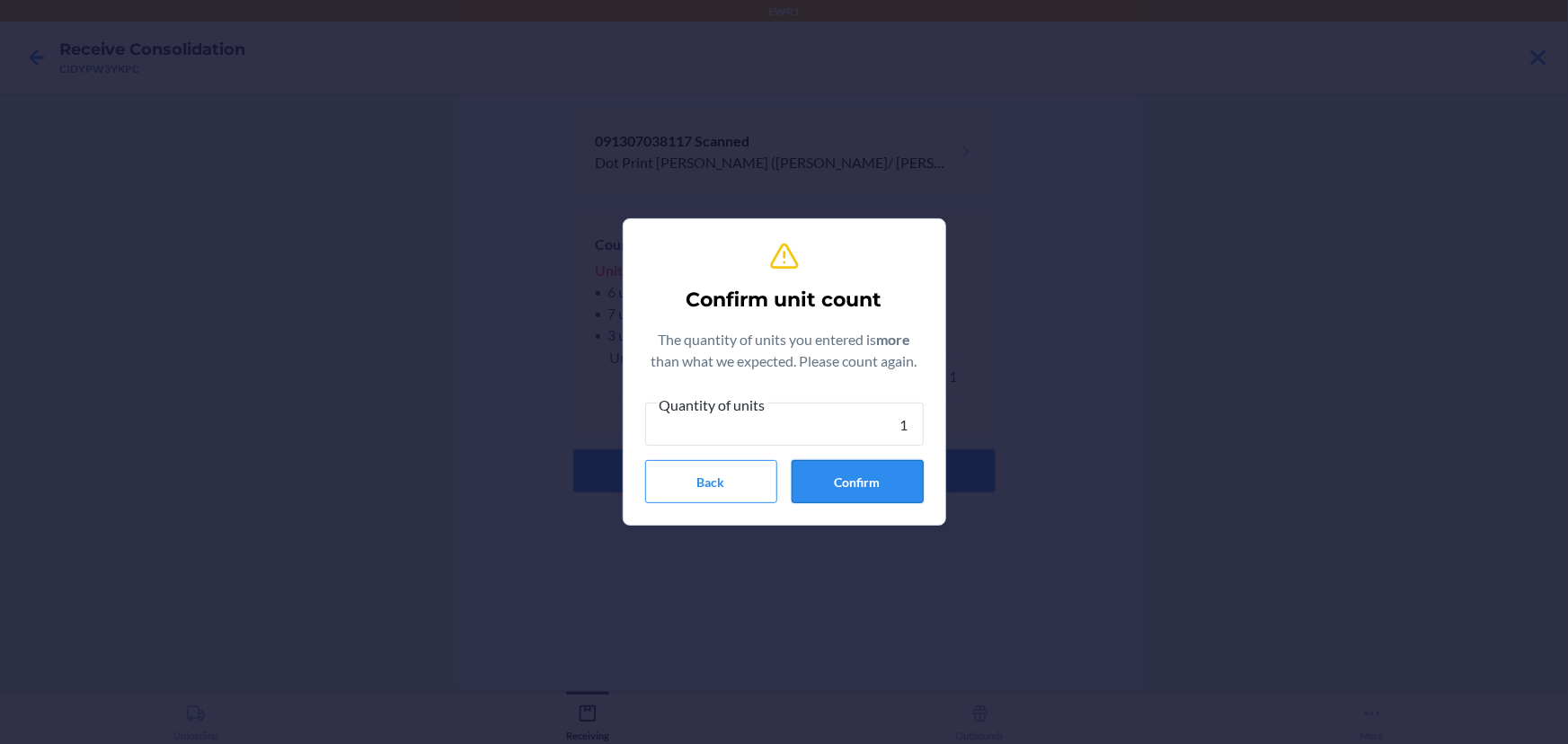
type input "1"
click at [890, 485] on button "Confirm" at bounding box center [857, 482] width 132 height 43
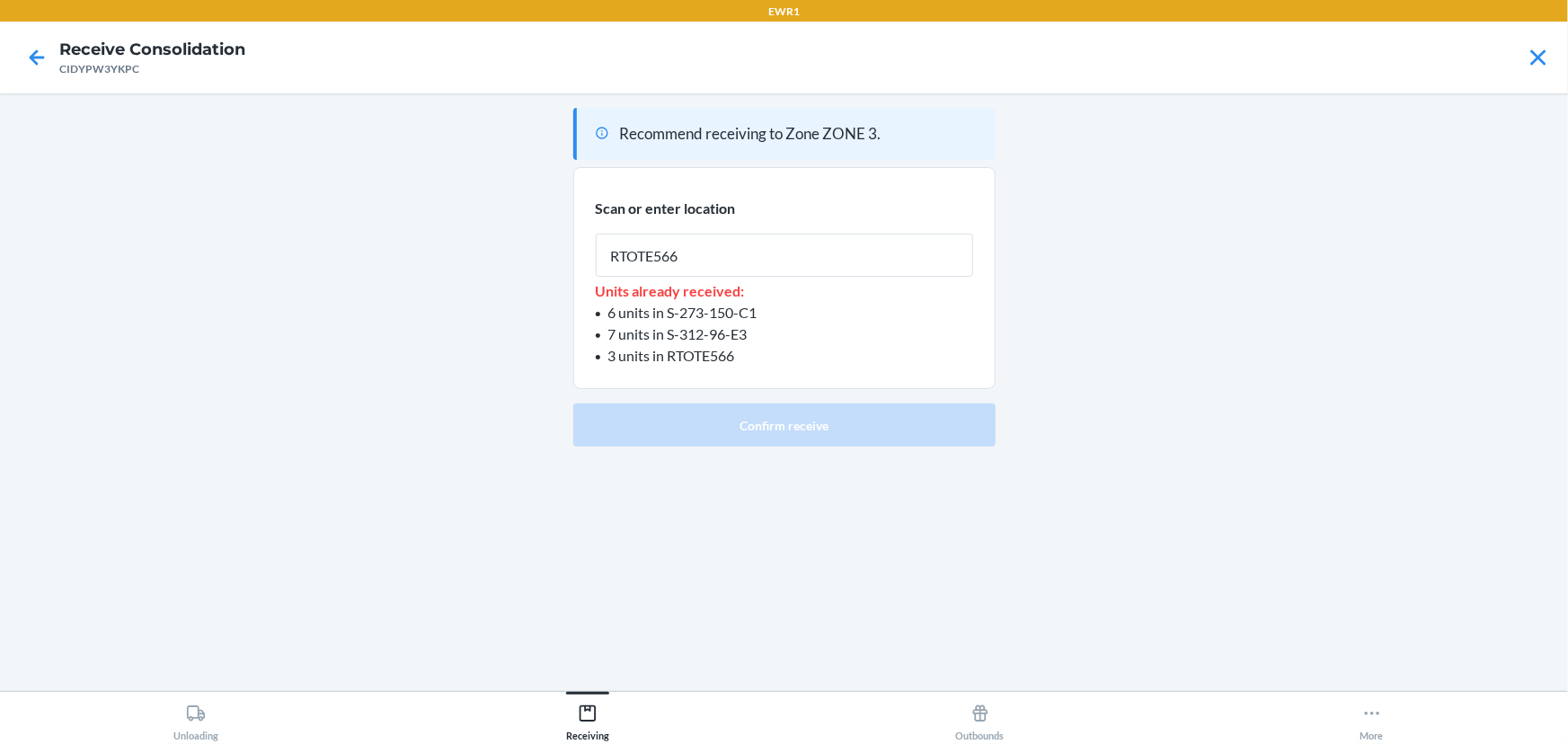
type input "RTOTE566"
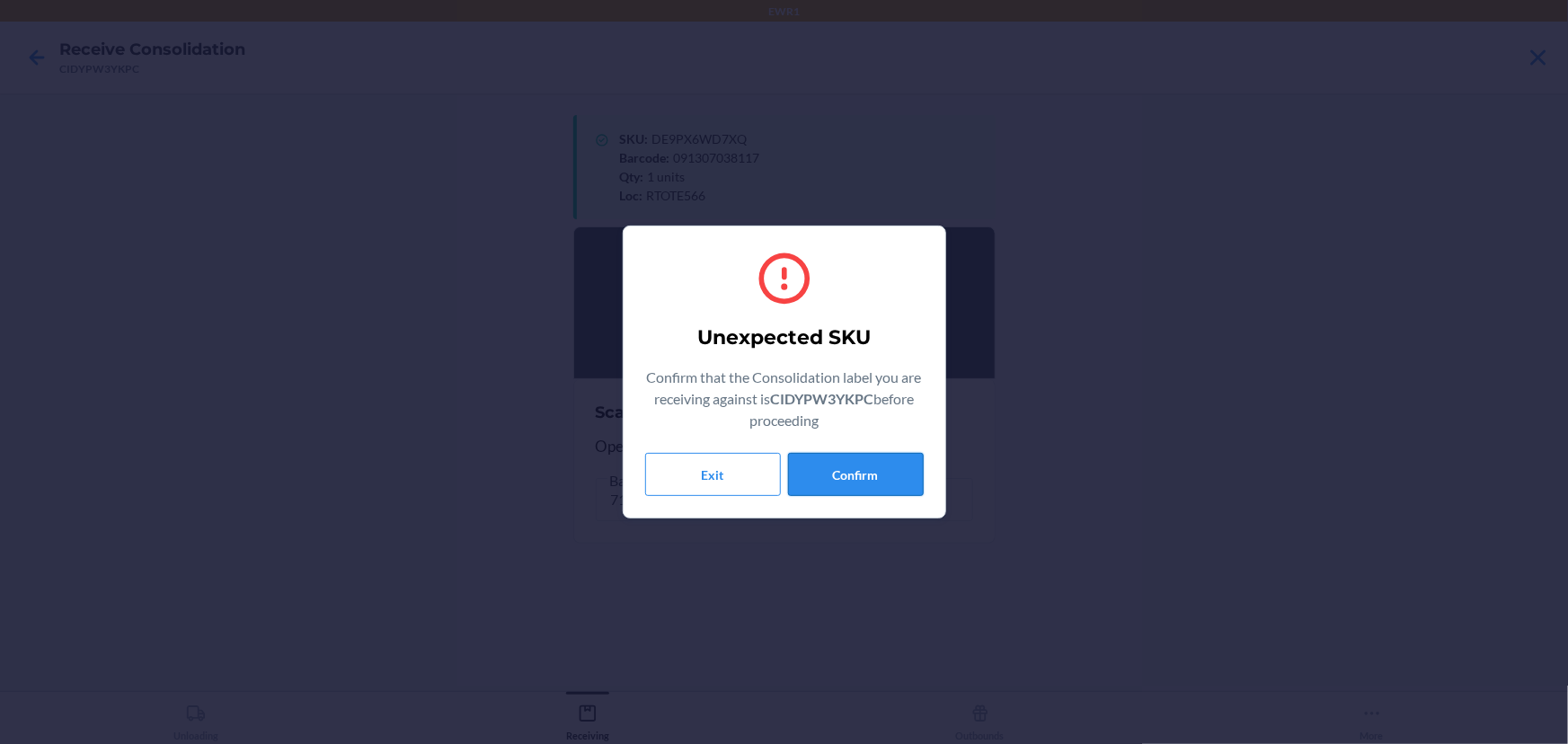
click at [837, 471] on button "Confirm" at bounding box center [855, 475] width 136 height 43
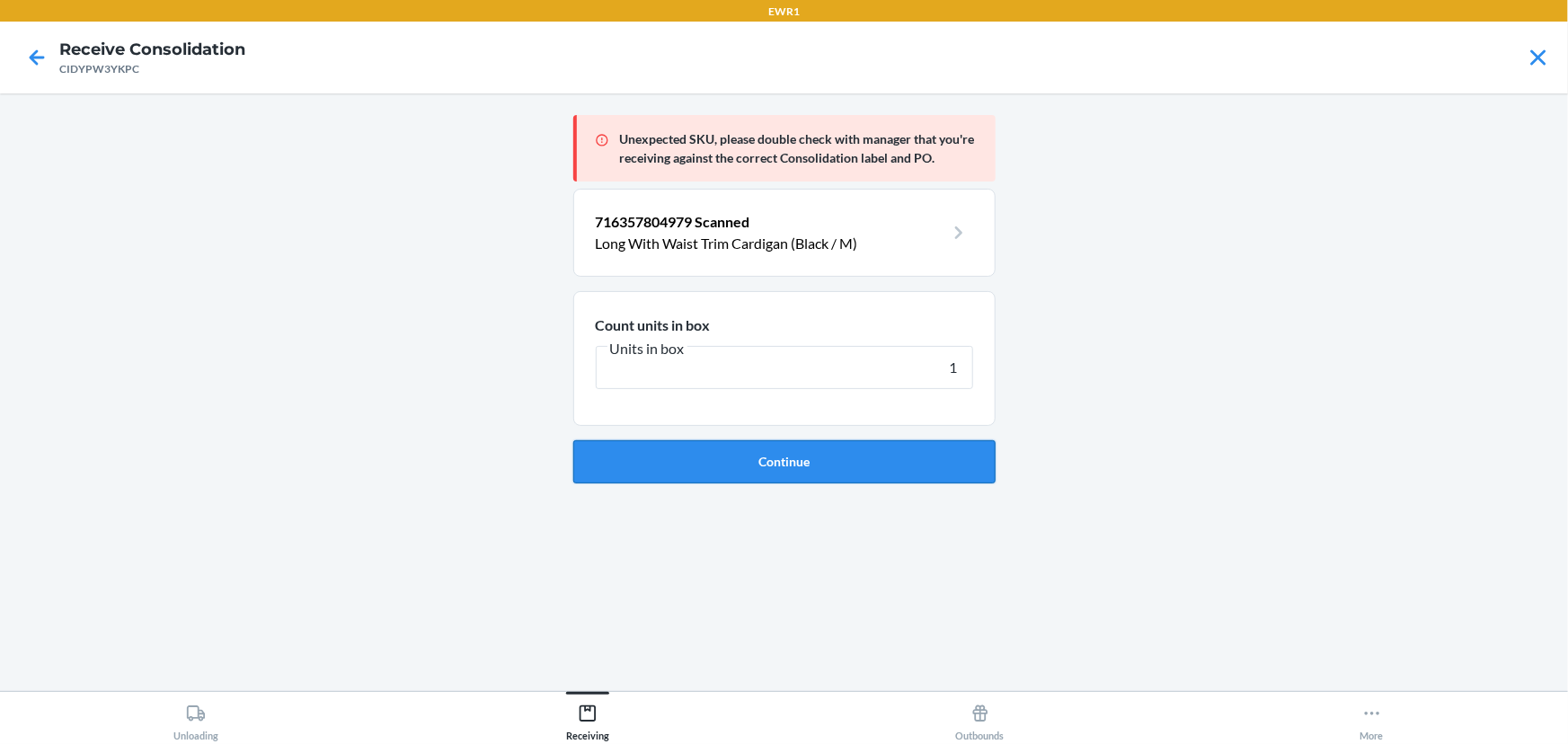
type input "1"
click at [866, 476] on button "Continue" at bounding box center [784, 462] width 423 height 43
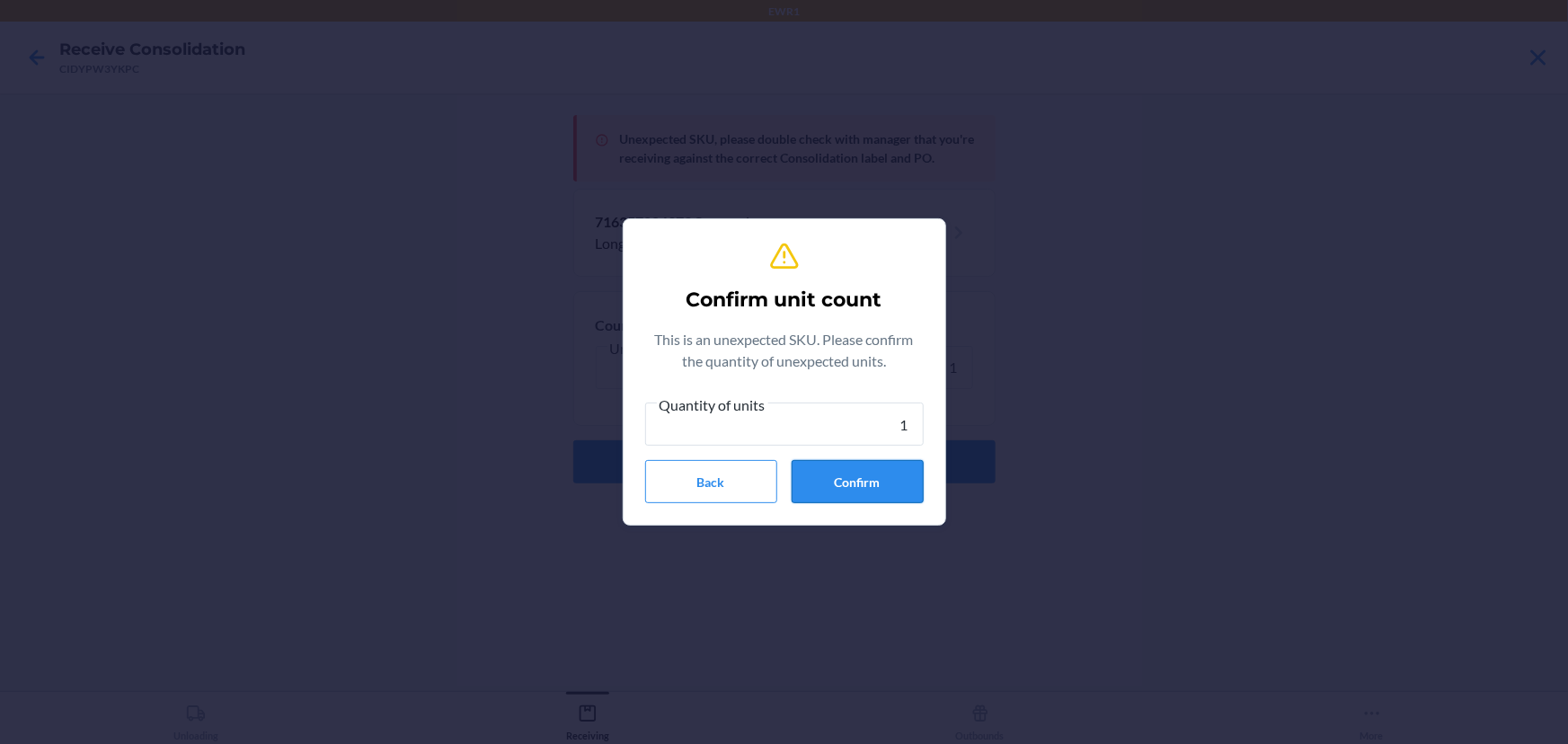
type input "1"
click at [835, 476] on button "Confirm" at bounding box center [857, 482] width 132 height 43
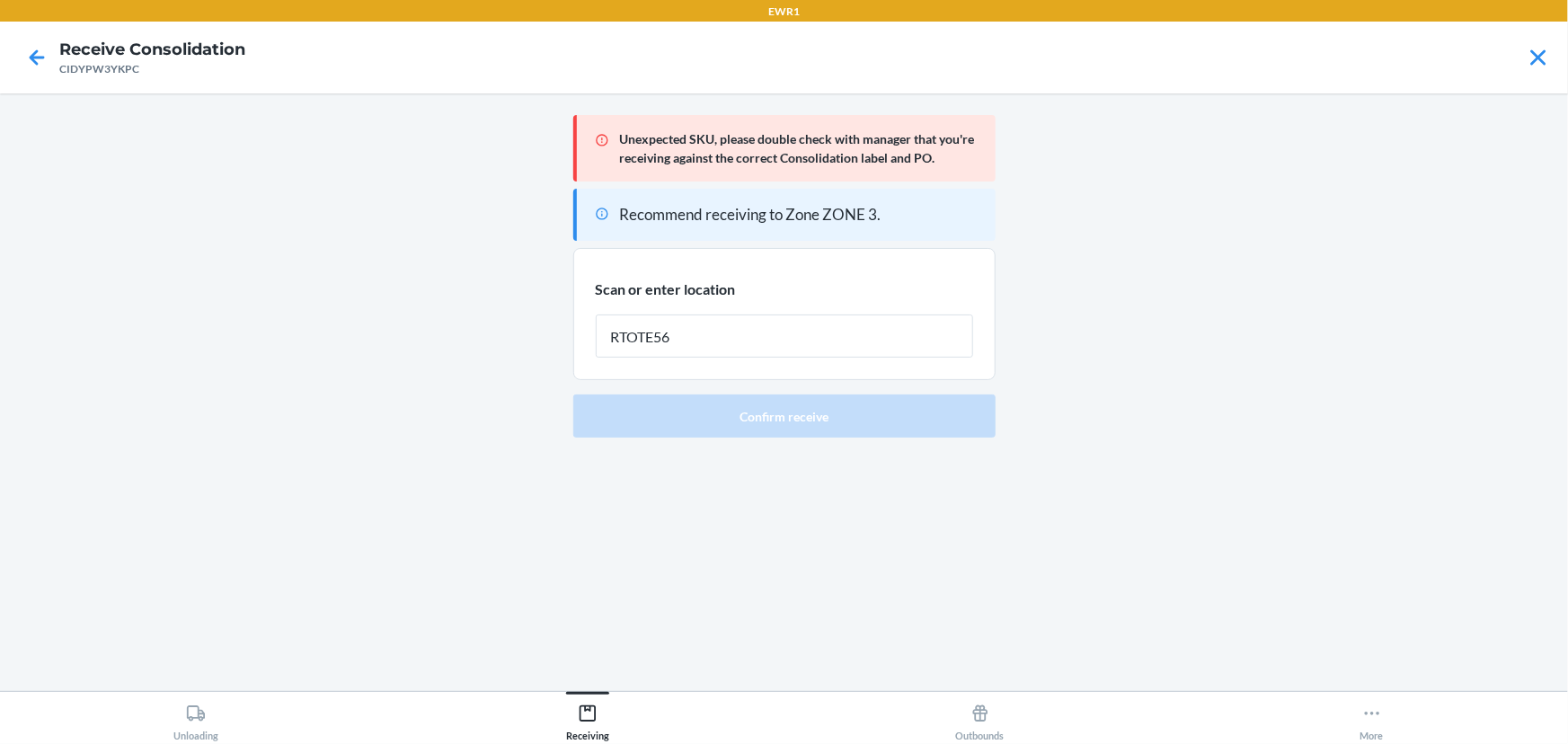
type input "RTOTE566"
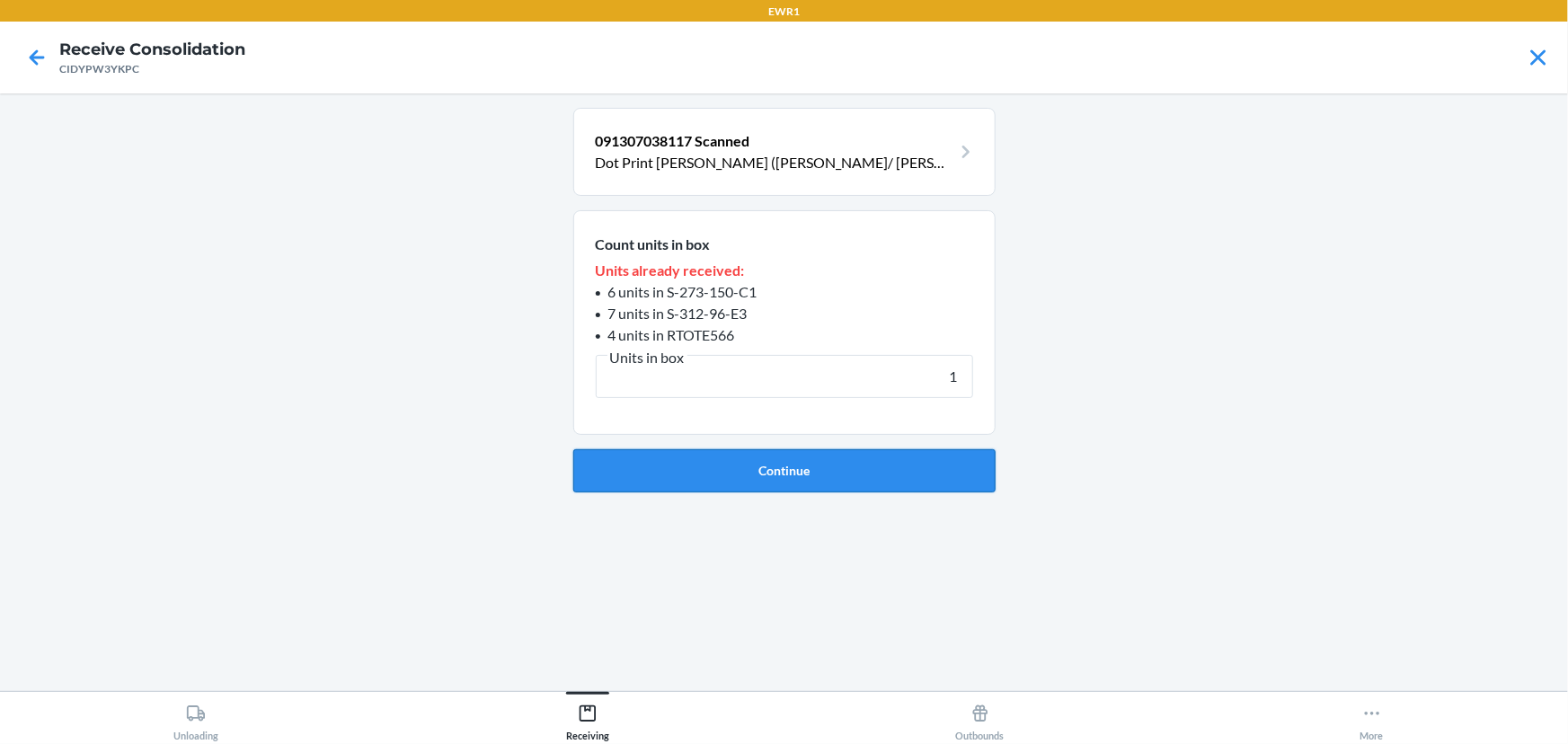
type input "1"
click at [772, 476] on button "Continue" at bounding box center [784, 471] width 423 height 43
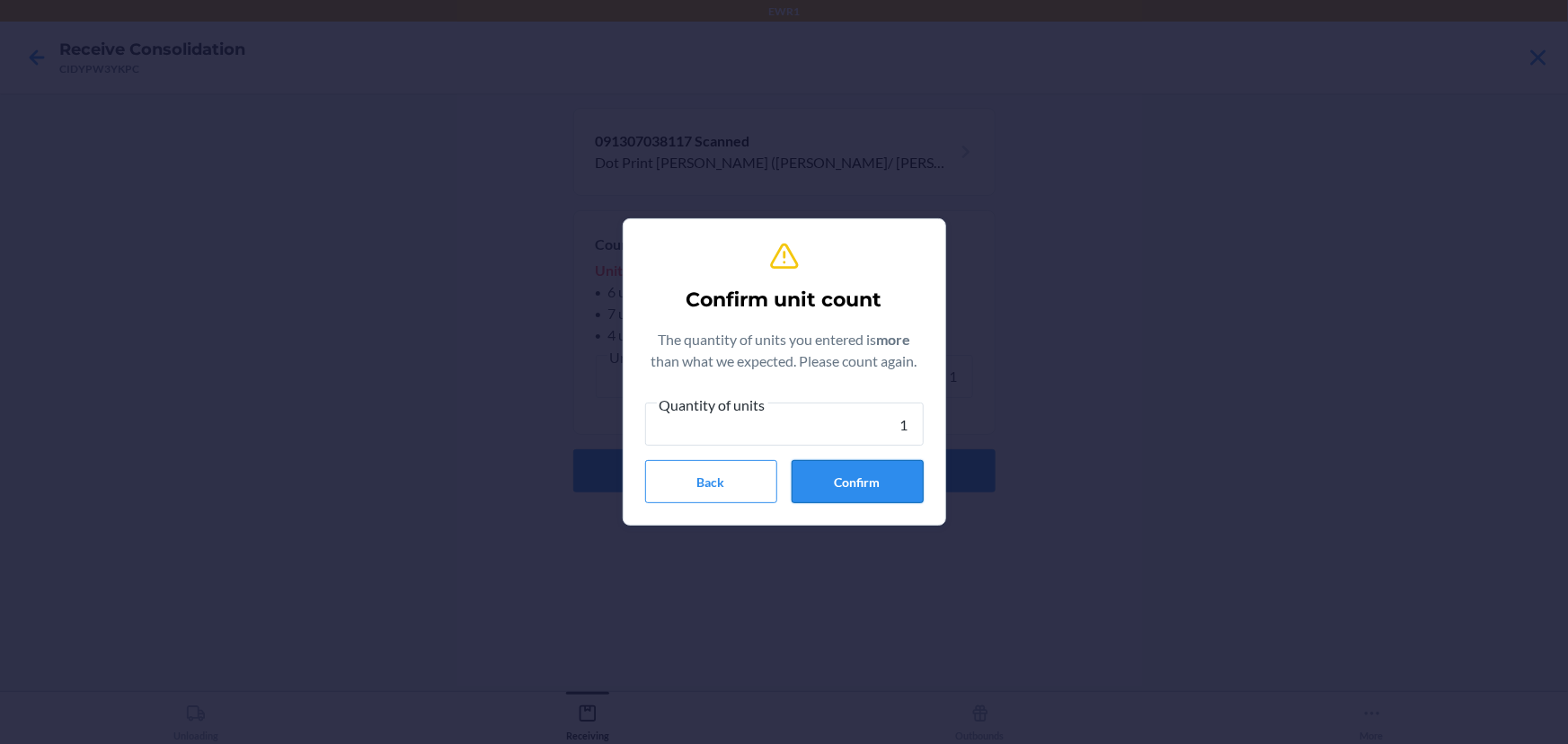
type input "1"
click at [817, 480] on button "Confirm" at bounding box center [857, 482] width 132 height 43
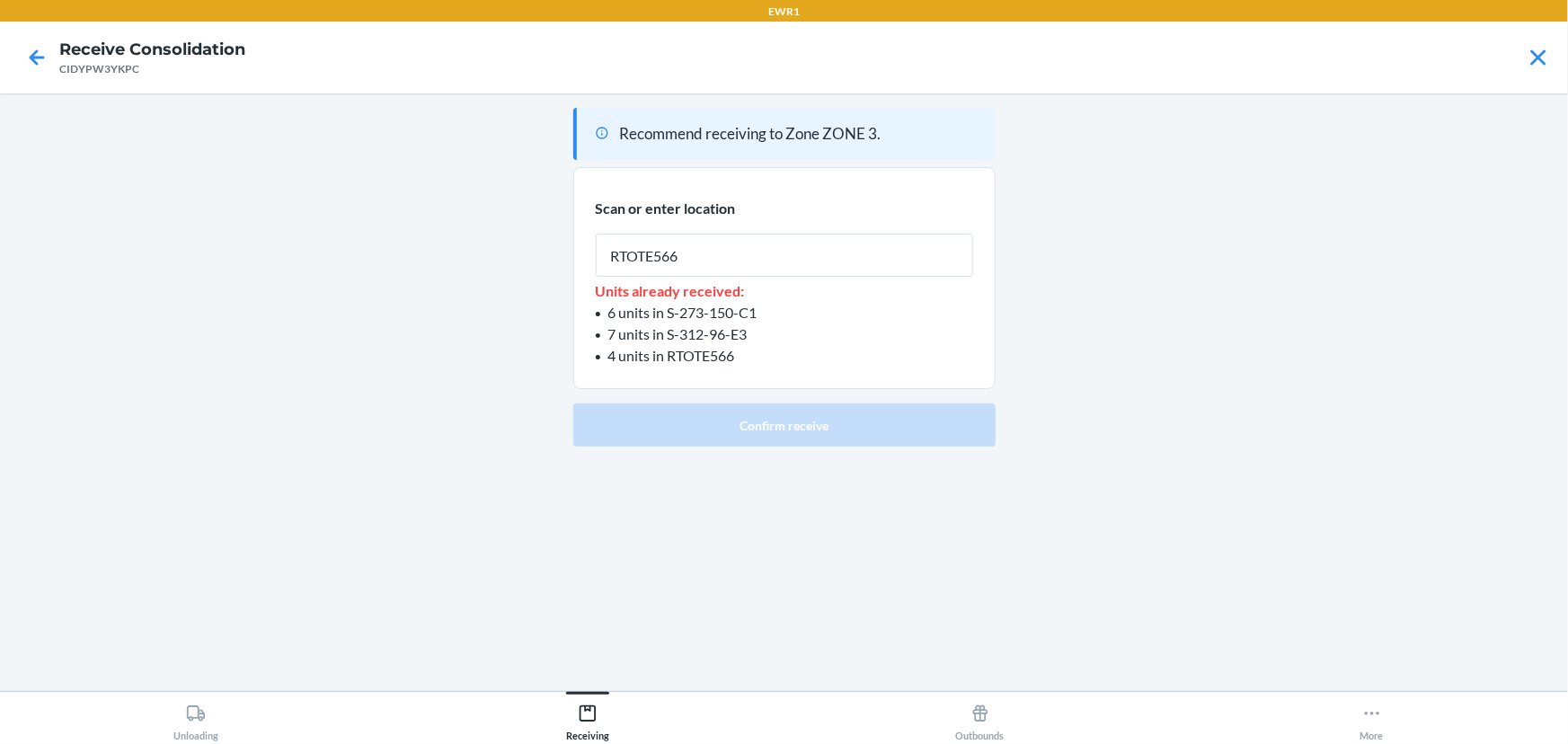
type input "RTOTE566"
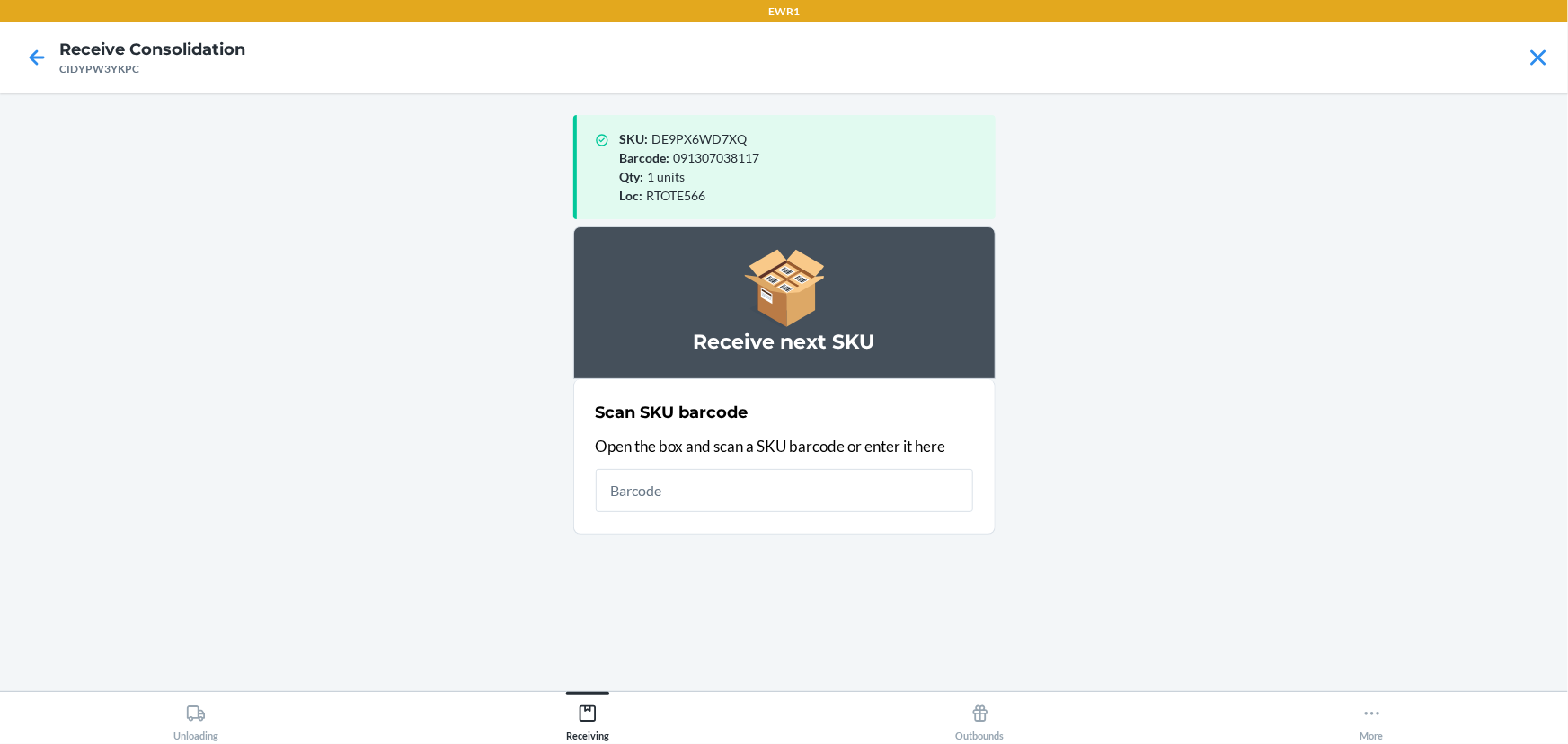
drag, startPoint x: 983, startPoint y: 549, endPoint x: 1246, endPoint y: 617, distance: 271.6
click at [1246, 617] on main "SKU : DE9PX6WD7XQ Barcode : 091307038117 Qty : 1 units Loc : RTOTE566 Receive n…" at bounding box center [784, 392] width 1568 height 597
drag, startPoint x: 1244, startPoint y: 617, endPoint x: 1567, endPoint y: 649, distance: 324.6
click at [1567, 654] on main "SKU : DE9PX6WD7XQ Barcode : 091307038117 Qty : 1 units Loc : RTOTE566 Receive n…" at bounding box center [784, 392] width 1568 height 597
click at [1567, 648] on main "SKU : DE9PX6WD7XQ Barcode : 091307038117 Qty : 1 units Loc : RTOTE566 Receive n…" at bounding box center [784, 392] width 1568 height 597
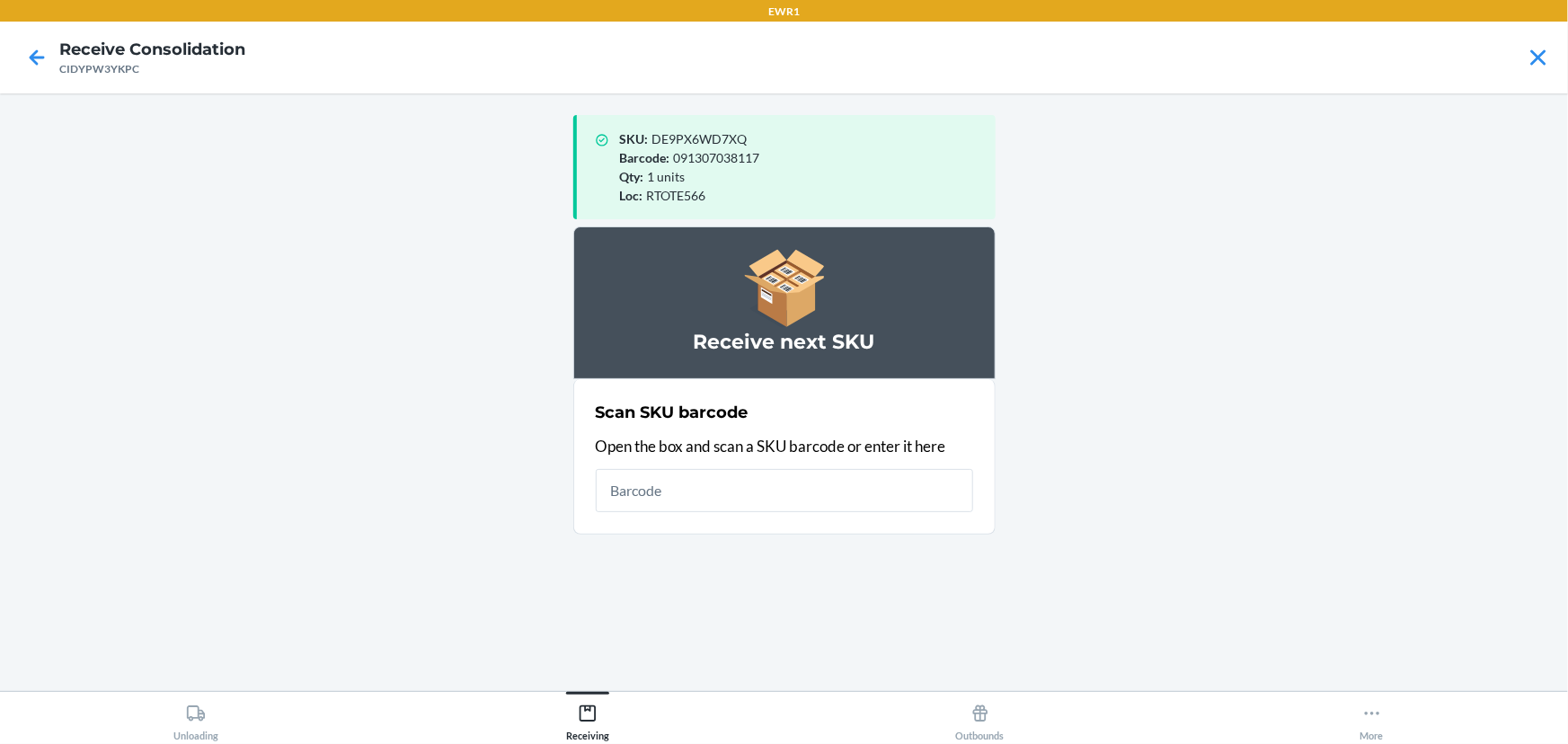
click at [1567, 648] on main "SKU : DE9PX6WD7XQ Barcode : 091307038117 Qty : 1 units Loc : RTOTE566 Receive n…" at bounding box center [784, 392] width 1568 height 597
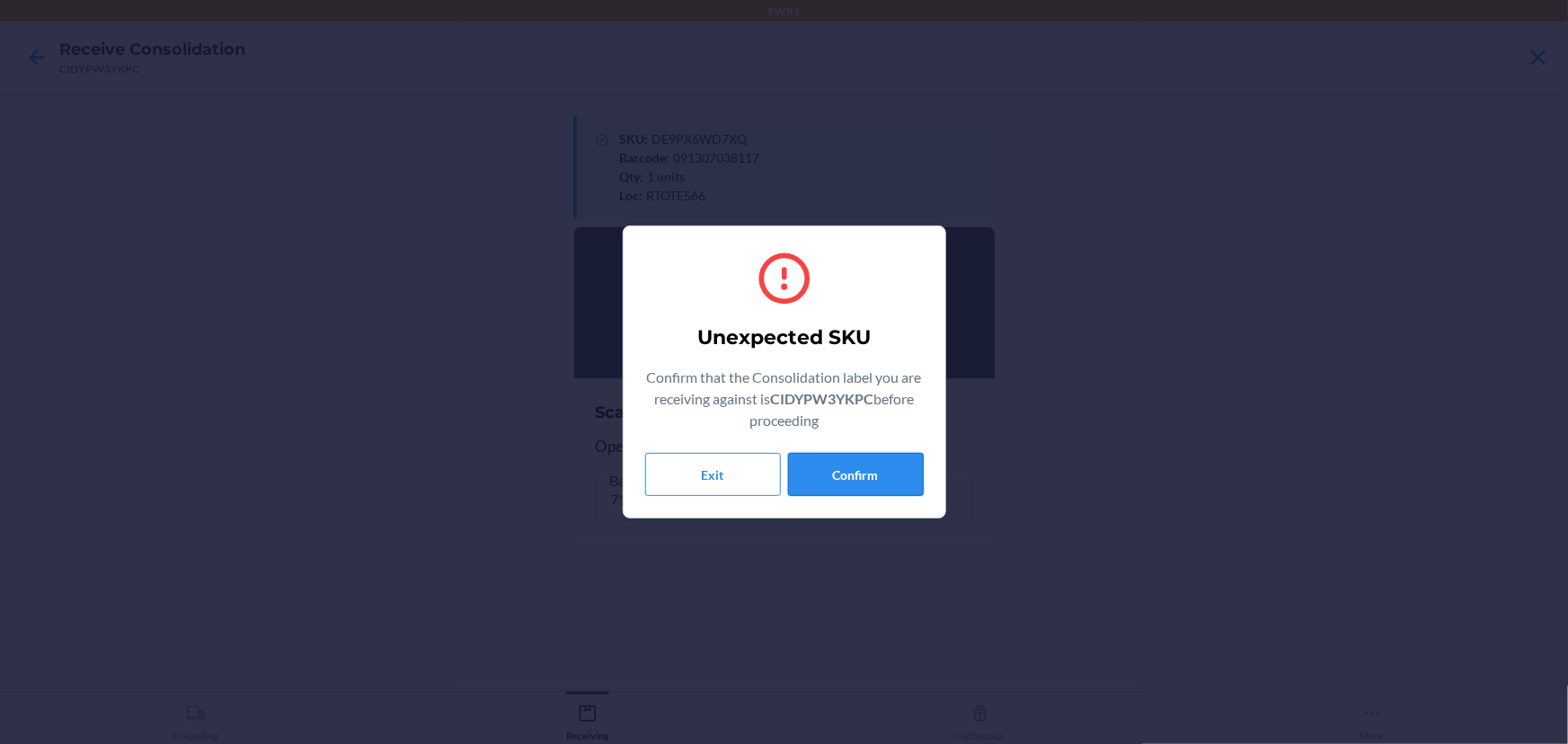
click at [852, 484] on button "Confirm" at bounding box center [855, 475] width 136 height 43
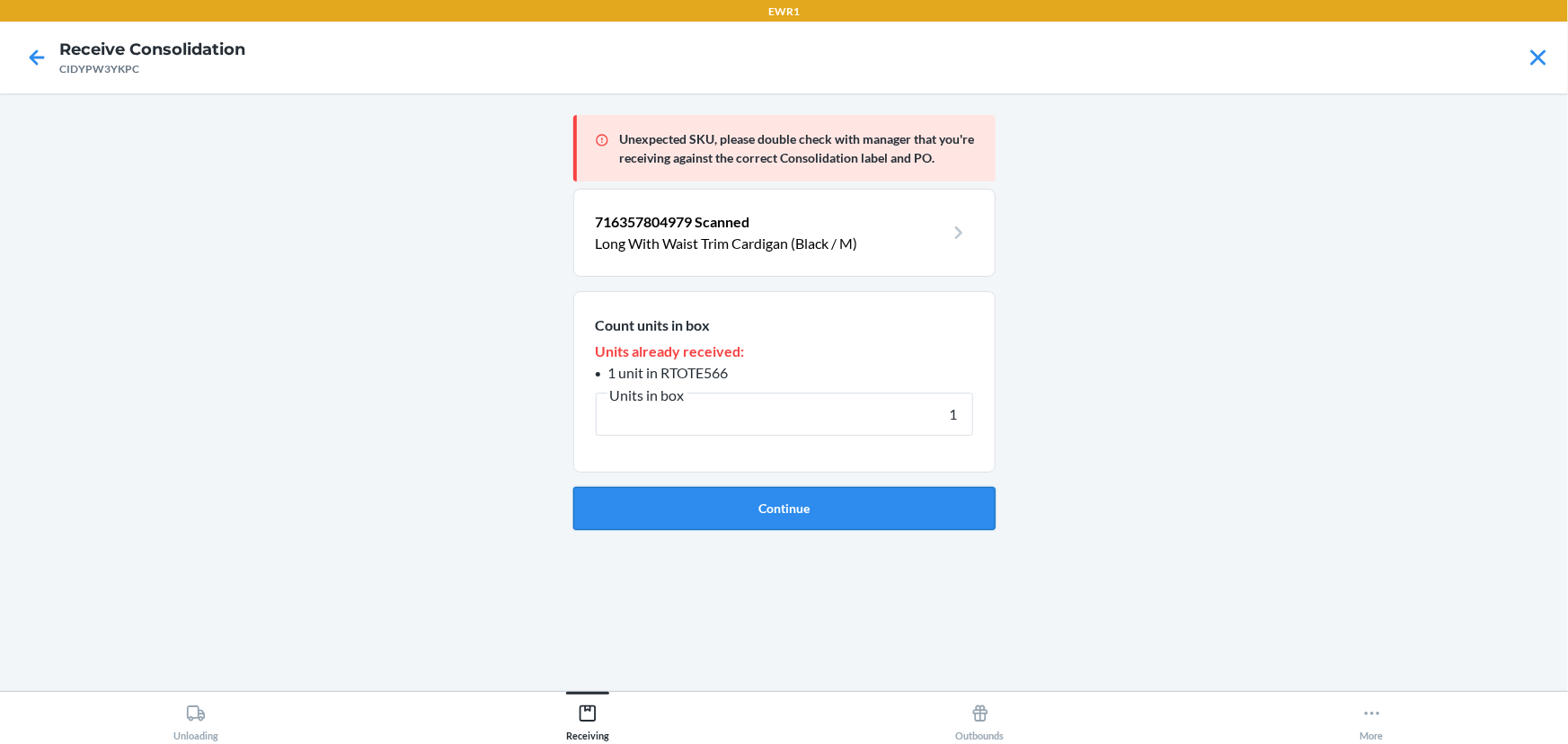
type input "1"
click at [834, 504] on button "Continue" at bounding box center [784, 508] width 423 height 43
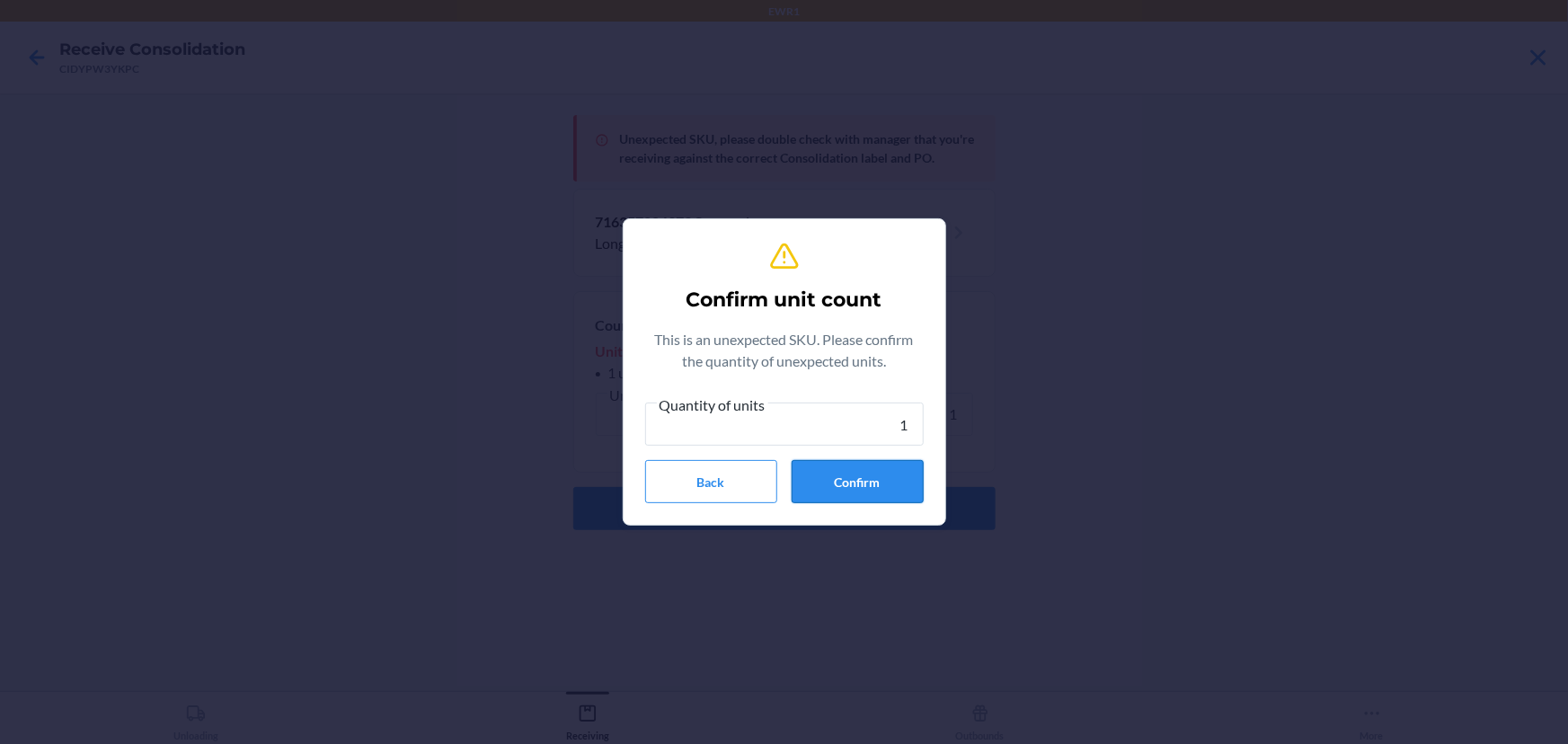
type input "1"
click at [845, 479] on button "Confirm" at bounding box center [857, 482] width 132 height 43
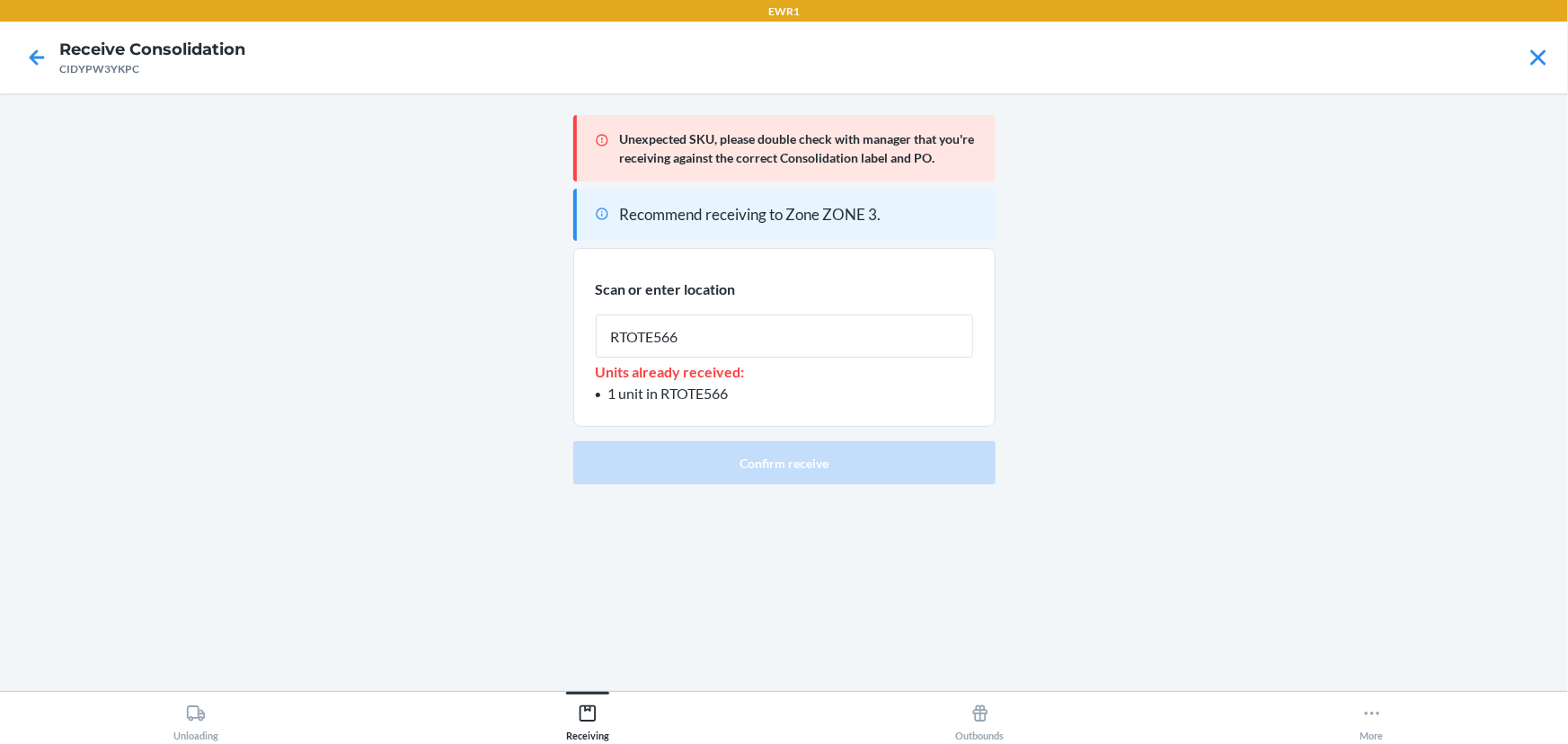
type input "RTOTE566"
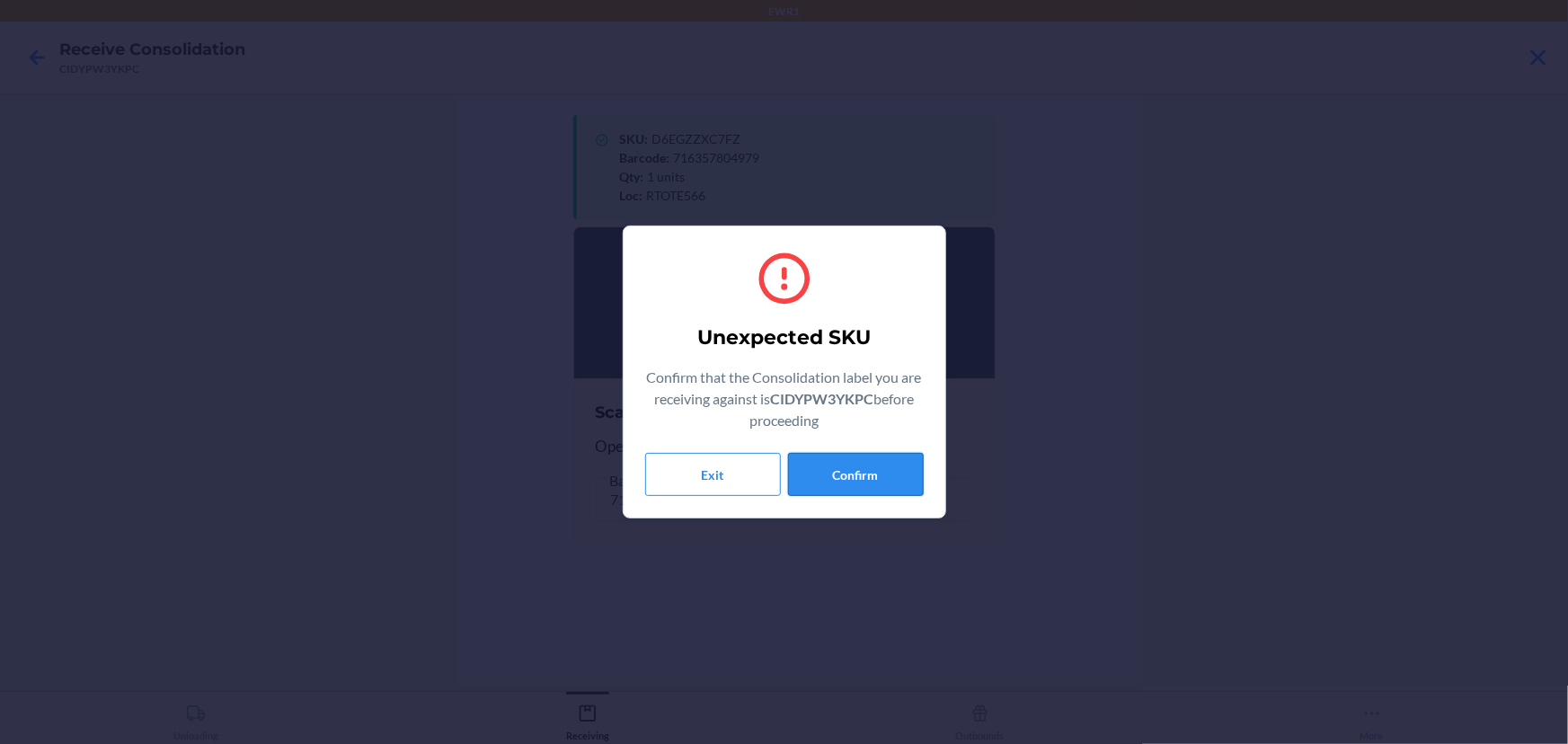
click at [869, 469] on button "Confirm" at bounding box center [855, 475] width 136 height 43
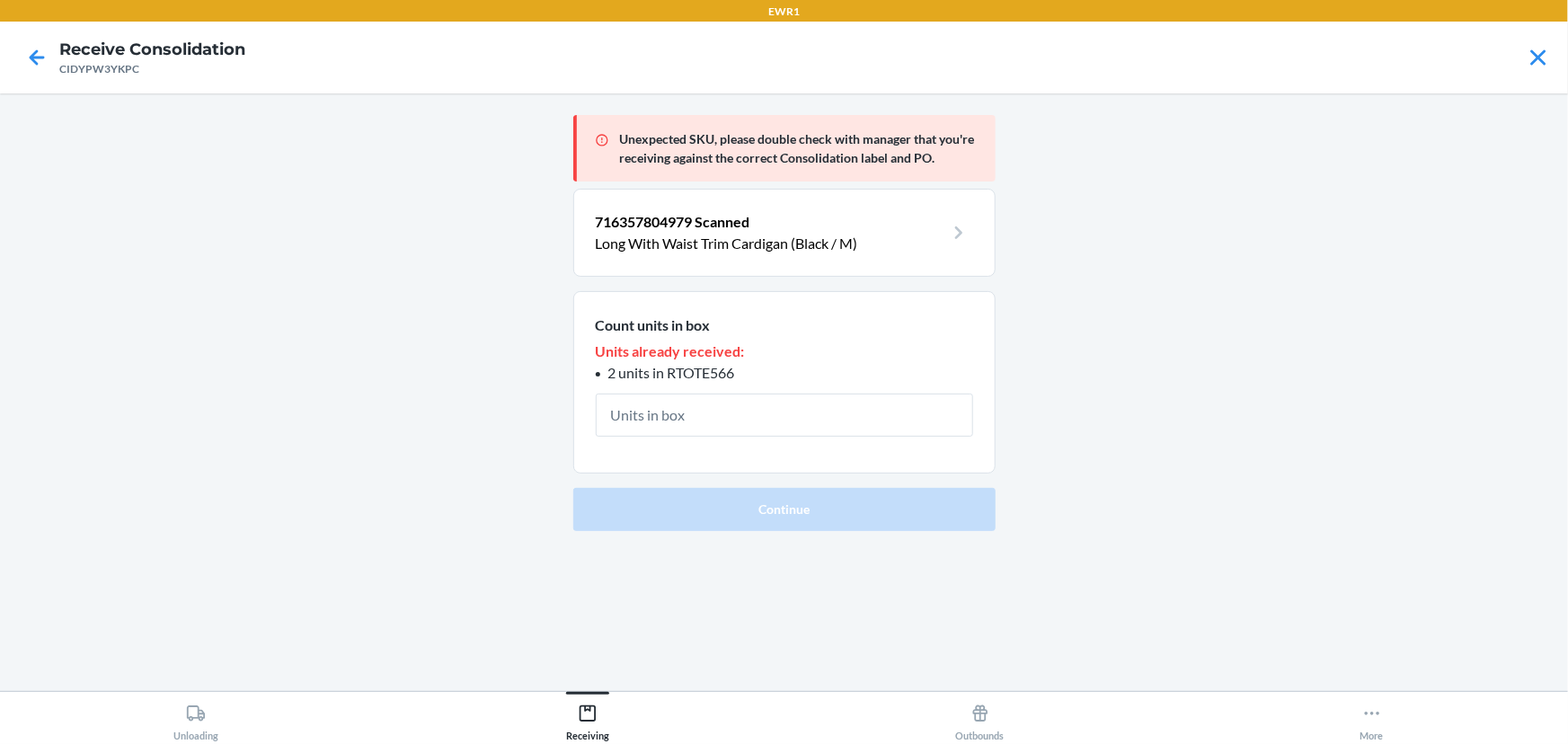
click at [767, 418] on input "text" at bounding box center [784, 415] width 378 height 43
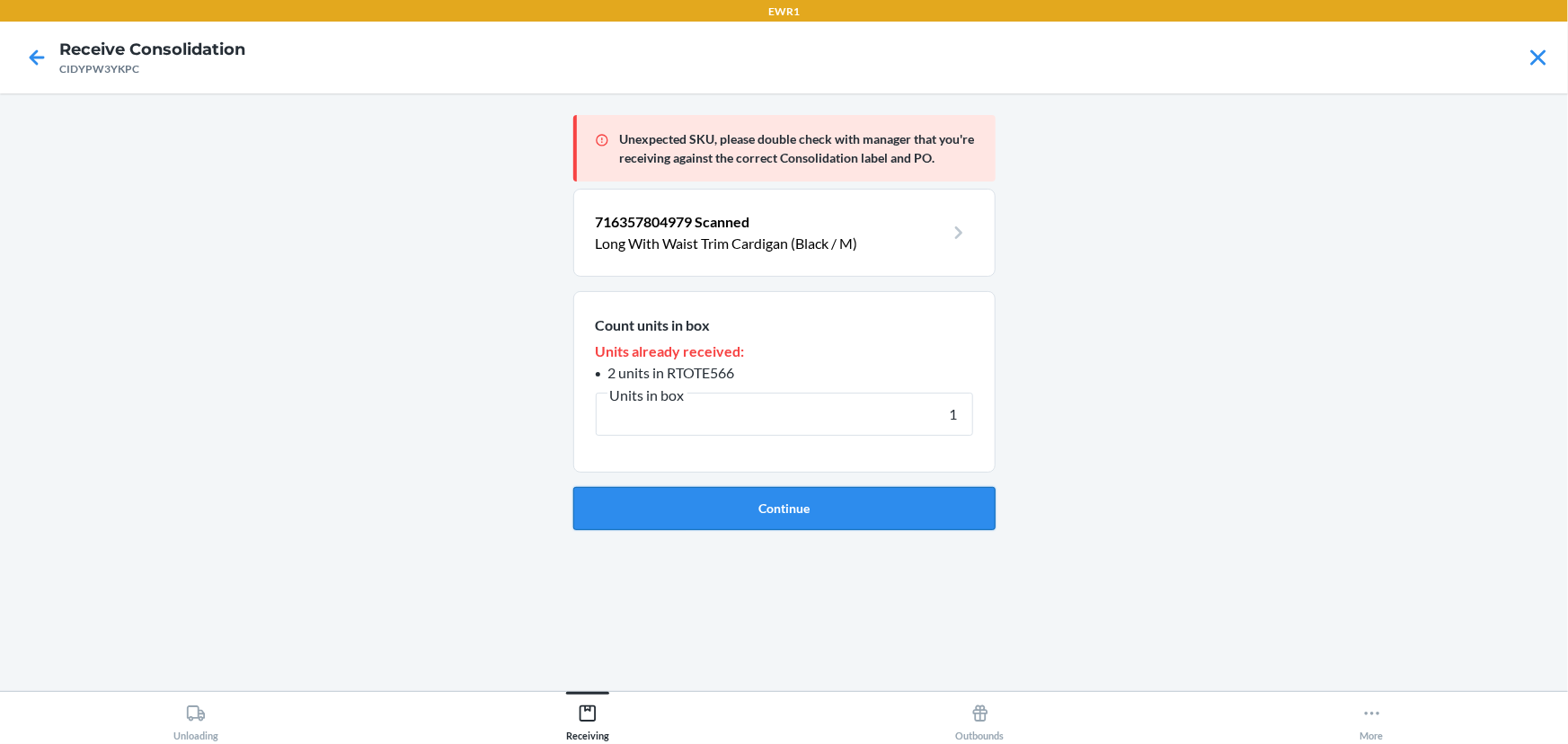
type input "1"
click at [797, 508] on button "Continue" at bounding box center [784, 508] width 423 height 43
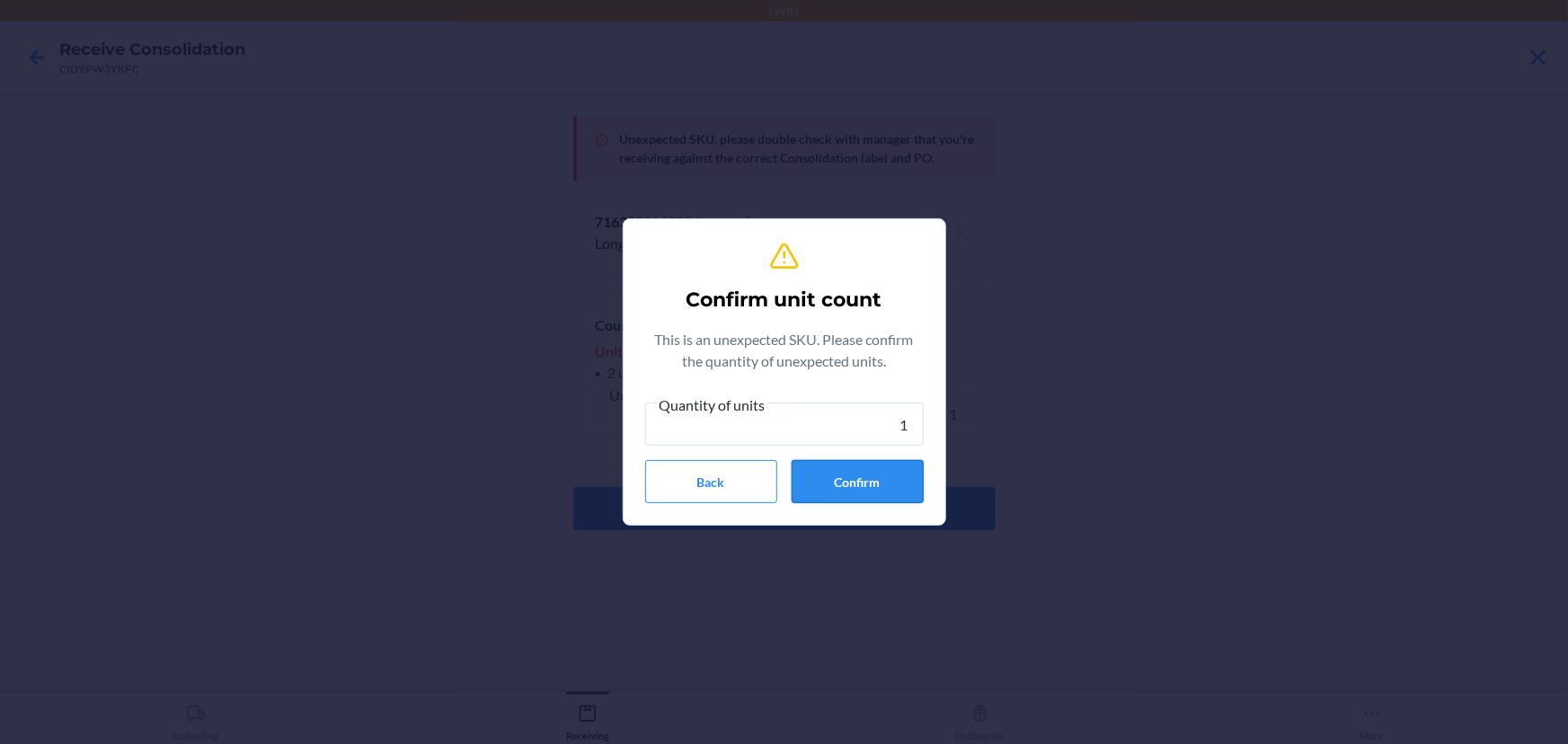
type input "1"
click at [816, 485] on button "Confirm" at bounding box center [857, 482] width 132 height 43
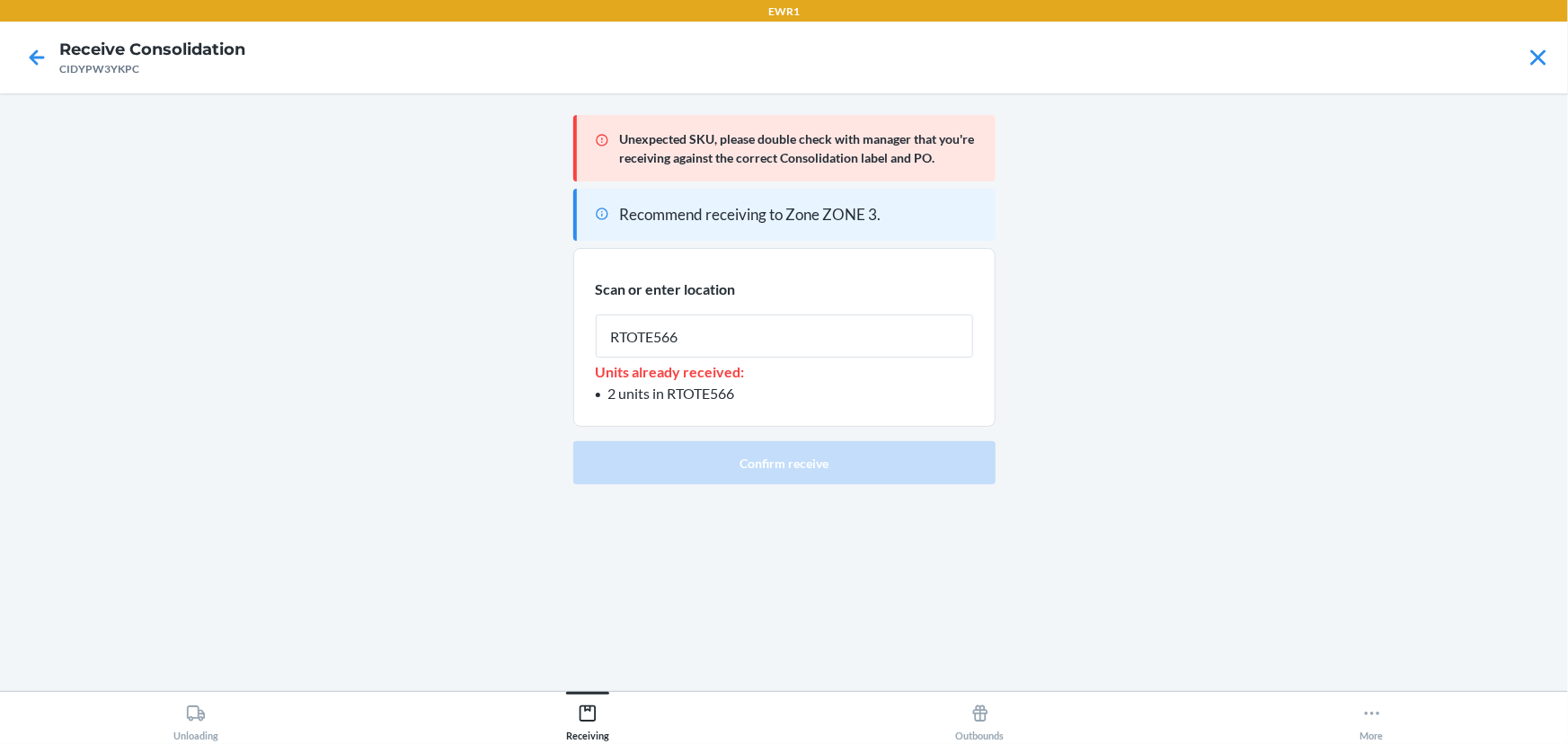
type input "RTOTE566"
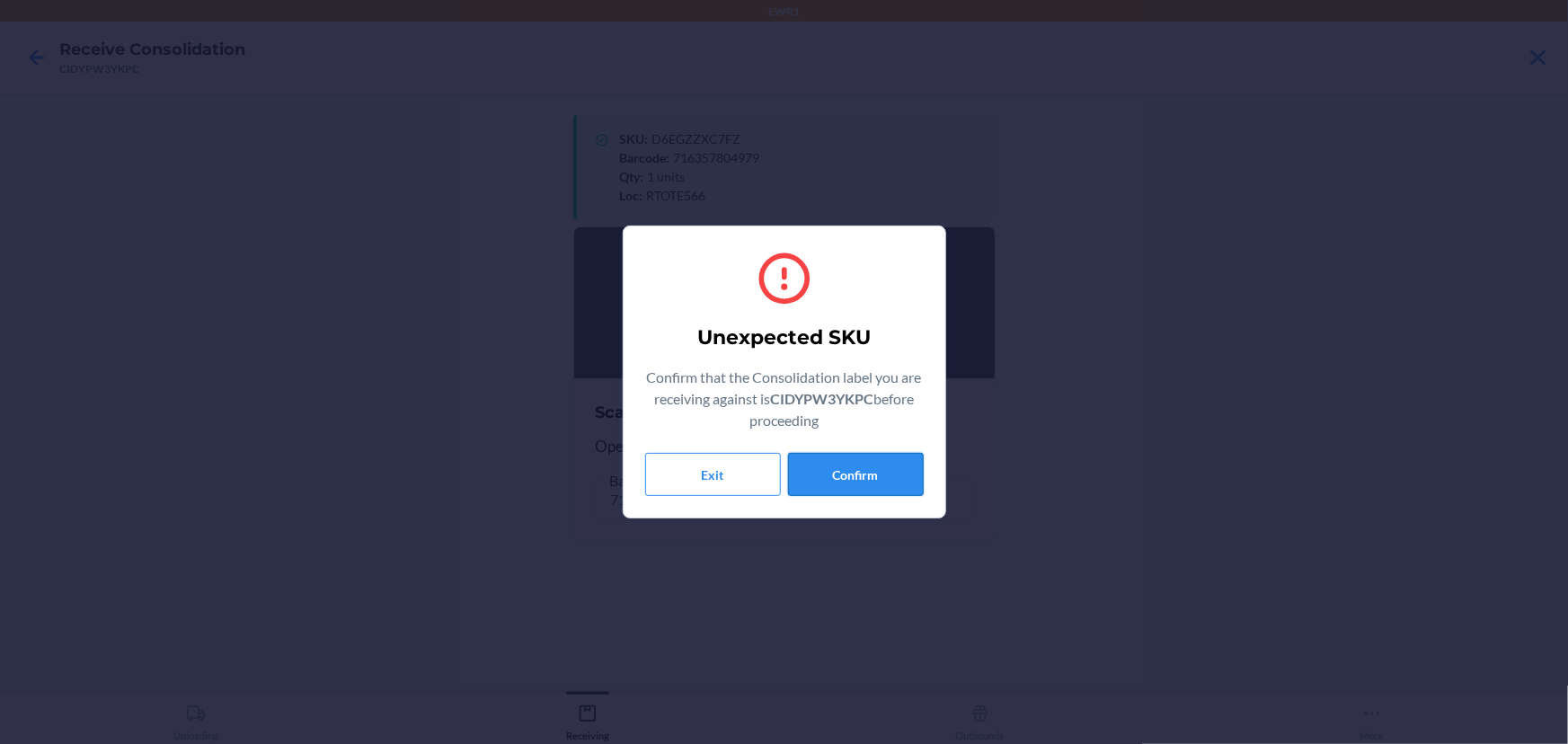
click at [873, 470] on button "Confirm" at bounding box center [855, 475] width 136 height 43
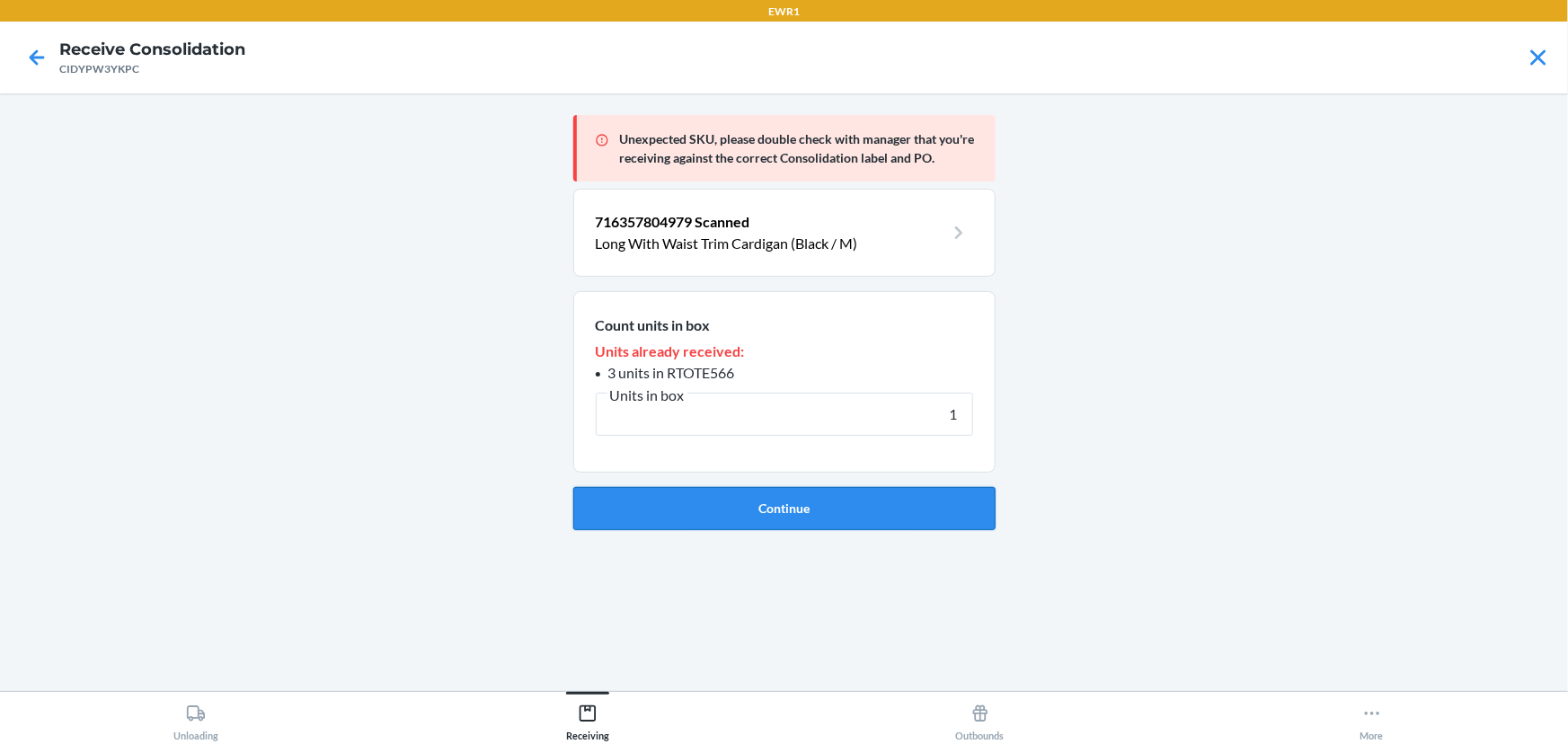
type input "1"
click at [740, 504] on button "Continue" at bounding box center [784, 508] width 423 height 43
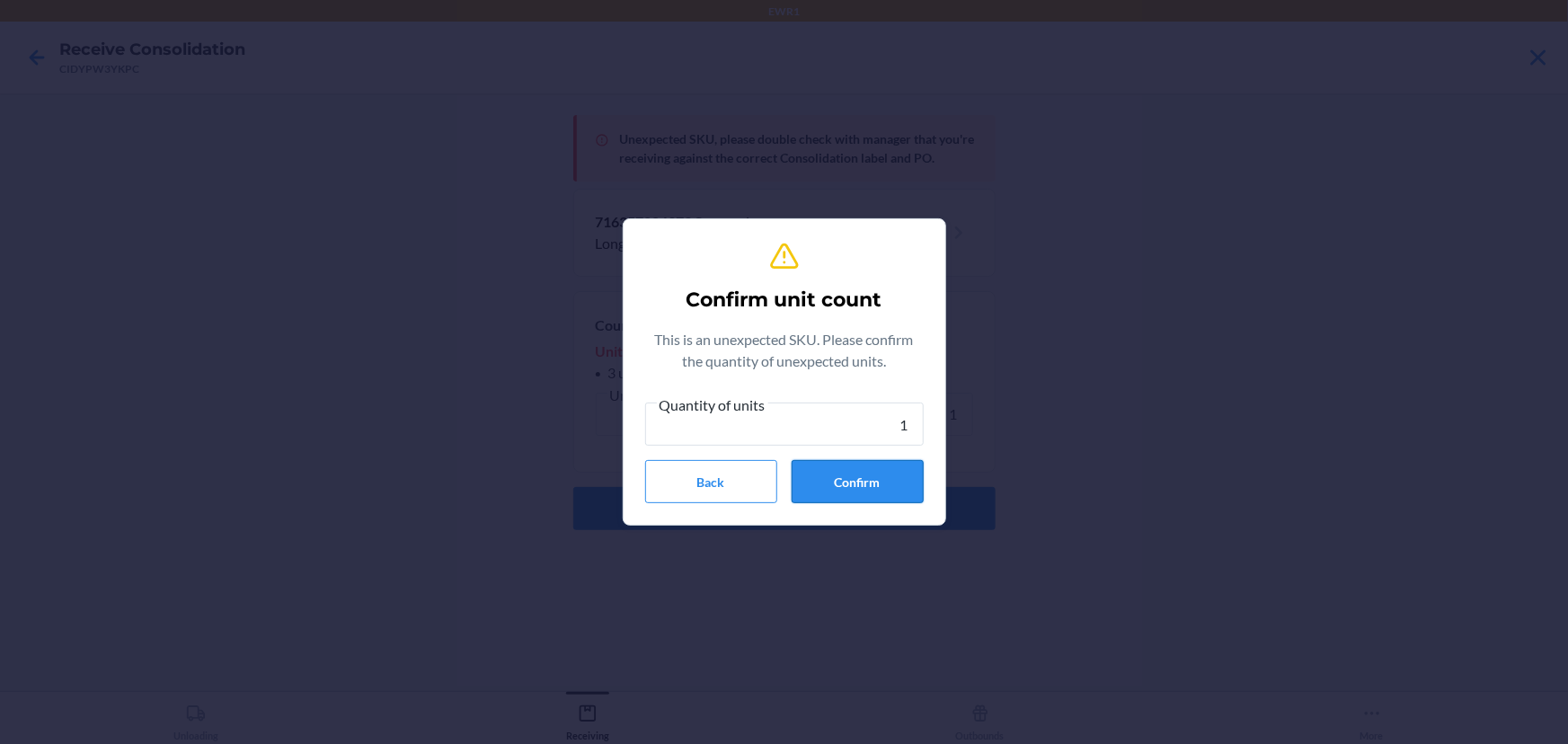
type input "1"
click at [861, 481] on button "Confirm" at bounding box center [857, 482] width 132 height 43
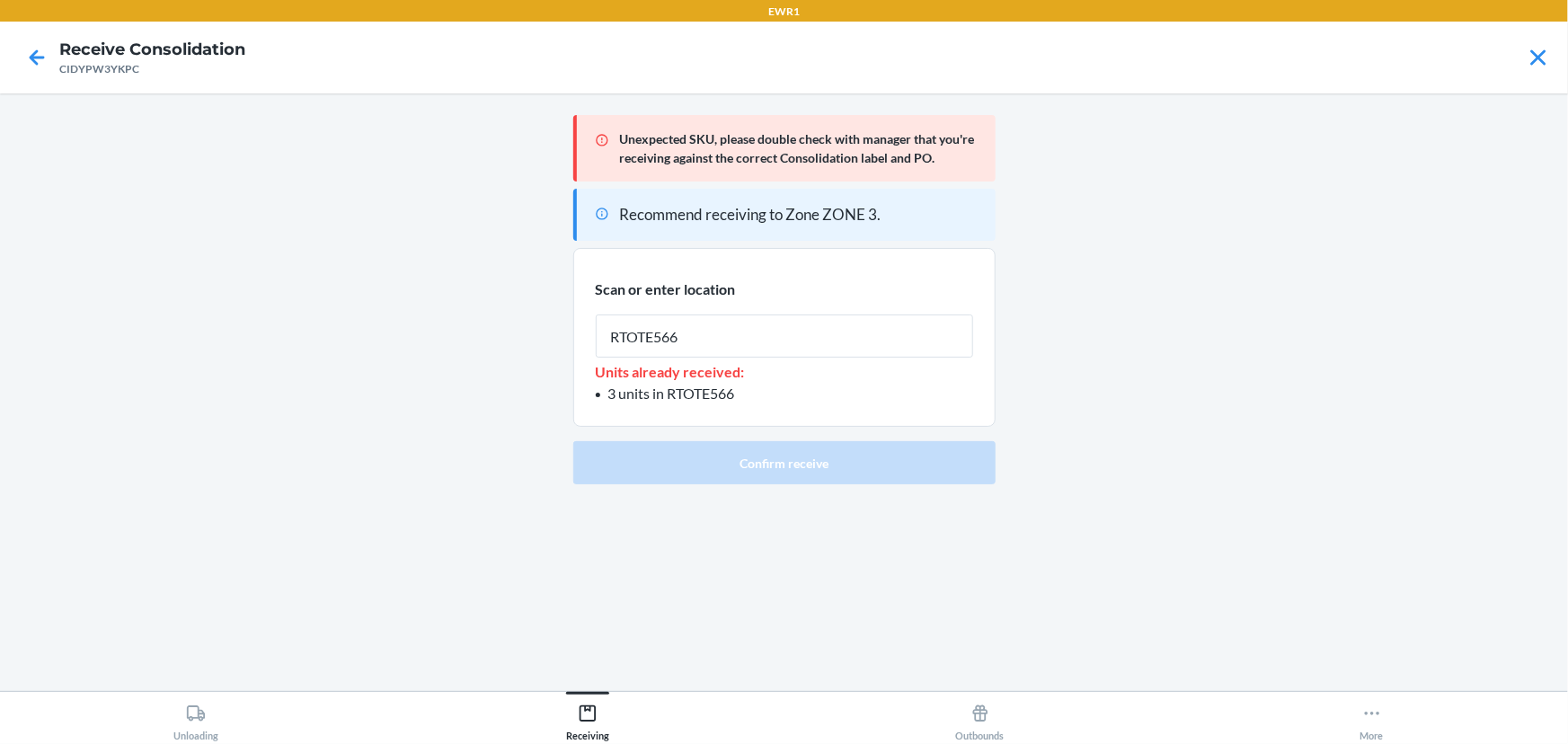
type input "RTOTE566"
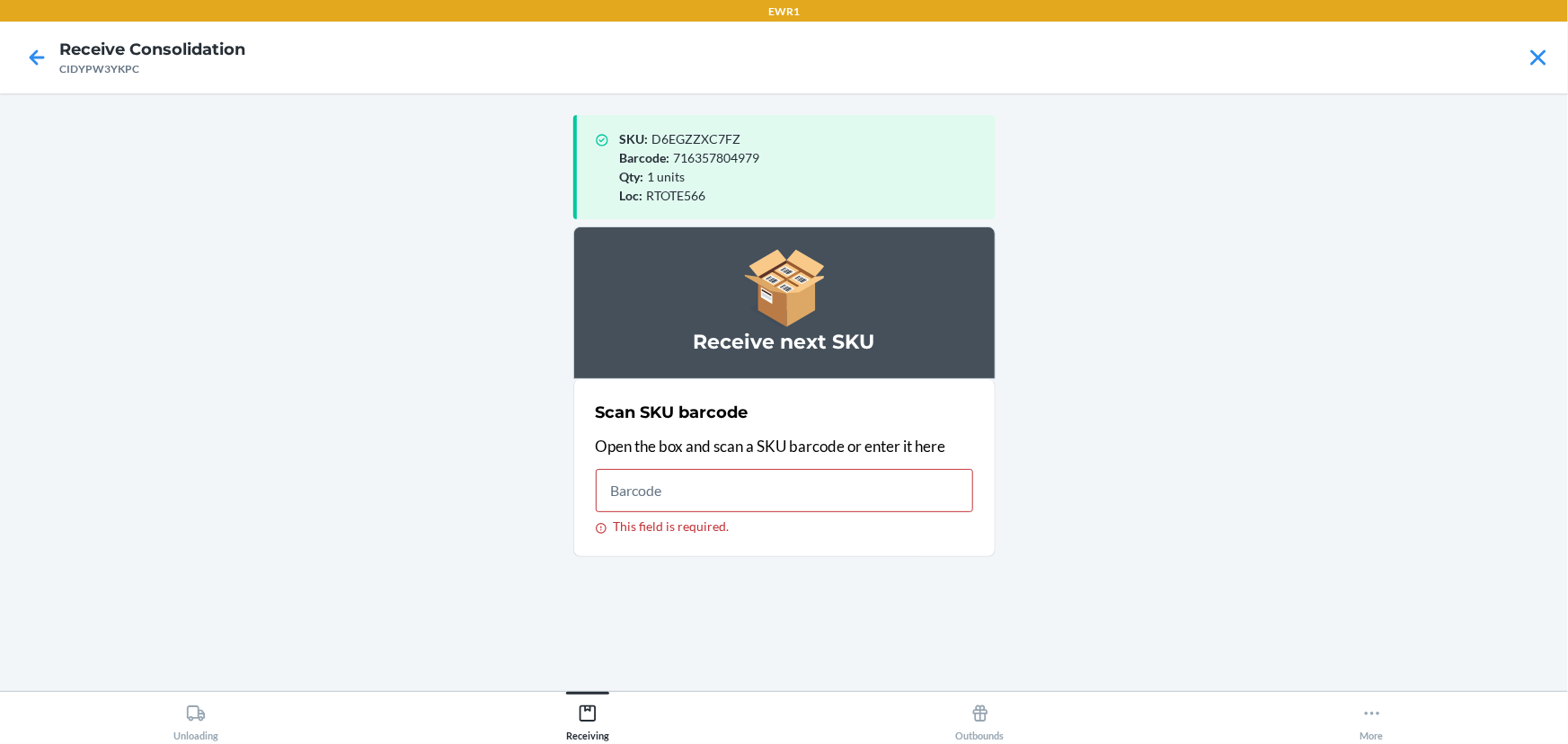
drag, startPoint x: 713, startPoint y: 234, endPoint x: 1330, endPoint y: 161, distance: 621.3
click at [1330, 161] on main "SKU : D6EGZZXC7FZ Barcode : 716357804979 Qty : 1 units Loc : RTOTE566 Receive n…" at bounding box center [784, 392] width 1568 height 597
drag, startPoint x: 1327, startPoint y: 162, endPoint x: 932, endPoint y: 651, distance: 628.6
click at [931, 652] on div "SKU : D6EGZZXC7FZ Barcode : 716357804979 Qty : 1 units Loc : RTOTE566 Receive n…" at bounding box center [784, 392] width 423 height 568
click at [640, 476] on input "This field is required." at bounding box center [784, 490] width 378 height 43
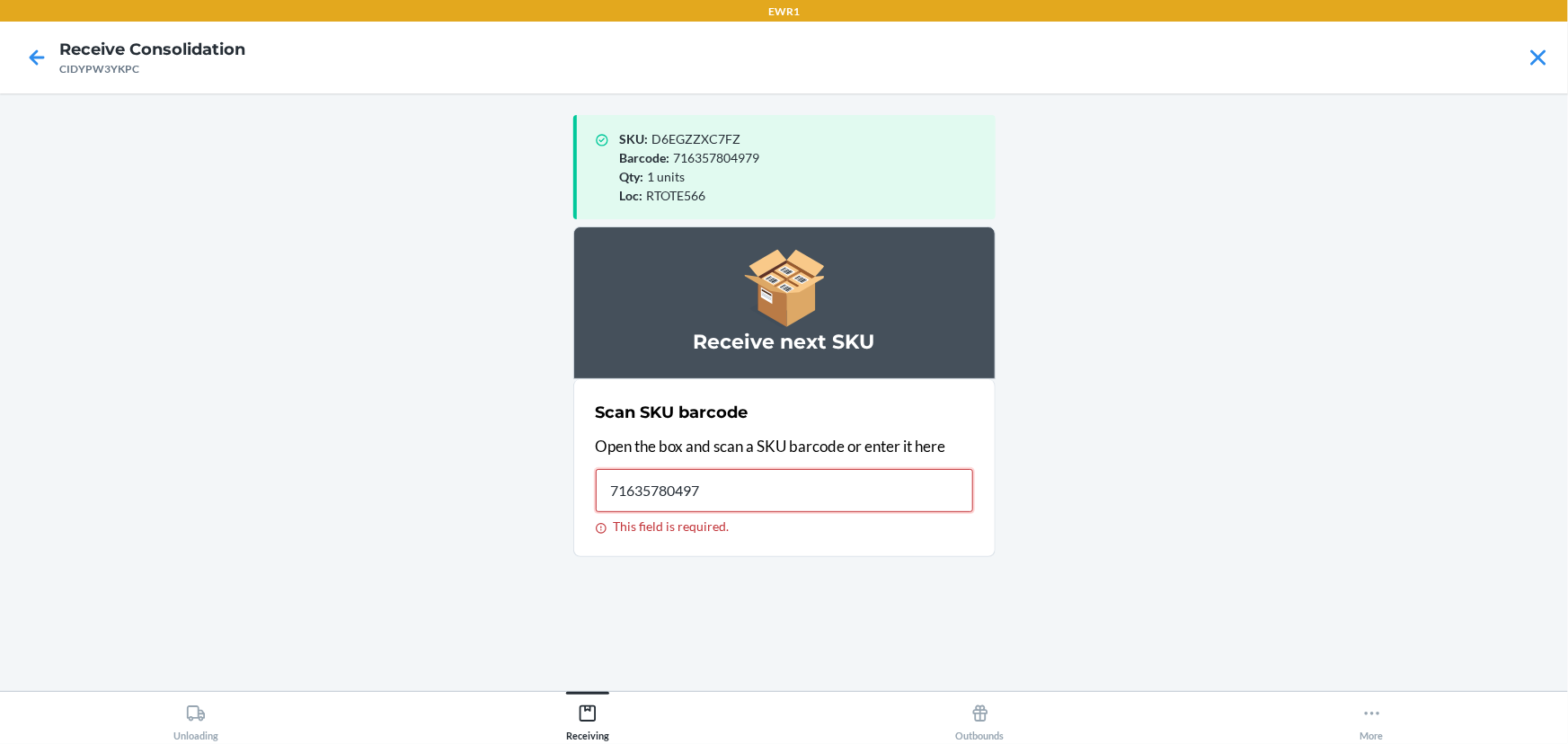
type input "716357804979"
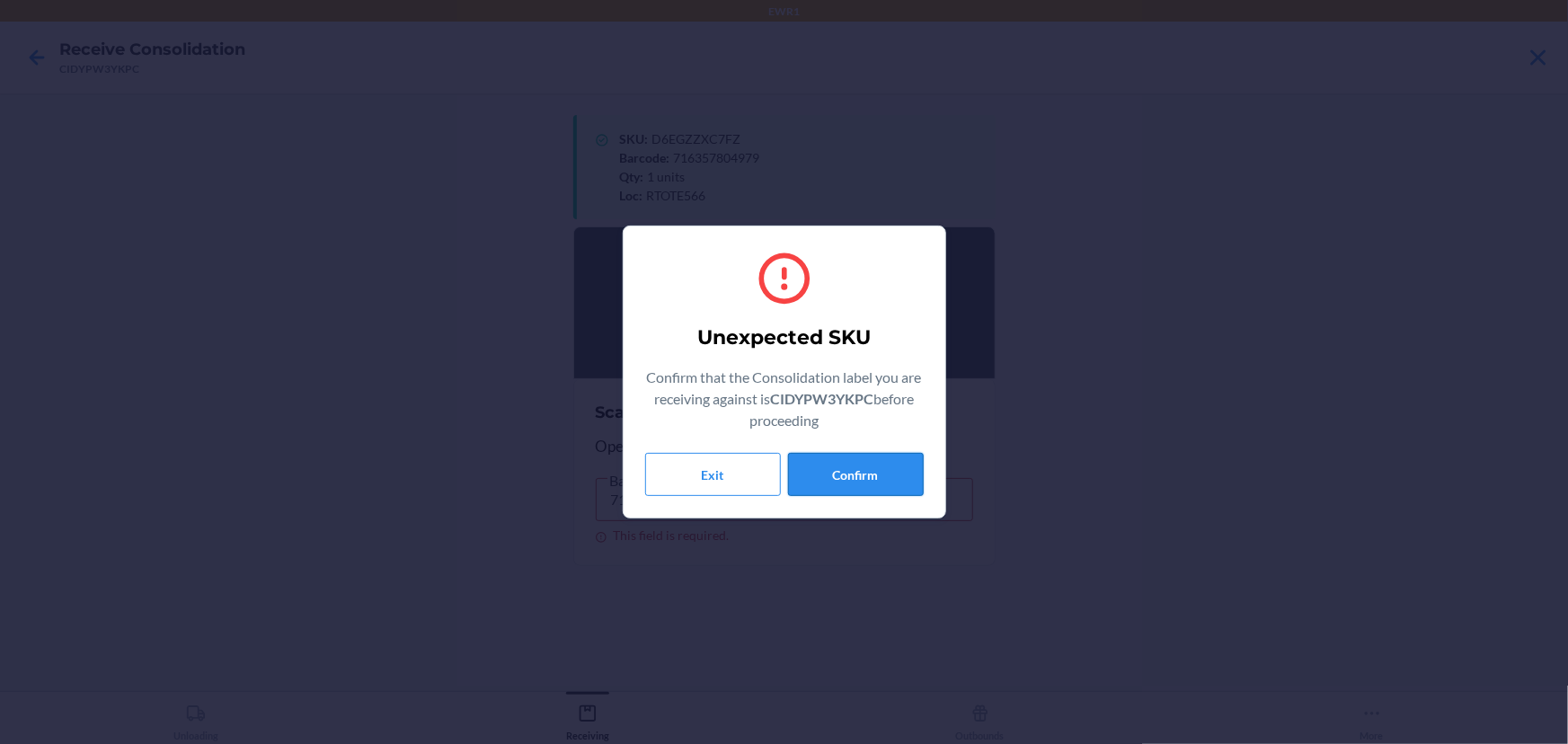
click at [851, 488] on button "Confirm" at bounding box center [855, 475] width 136 height 43
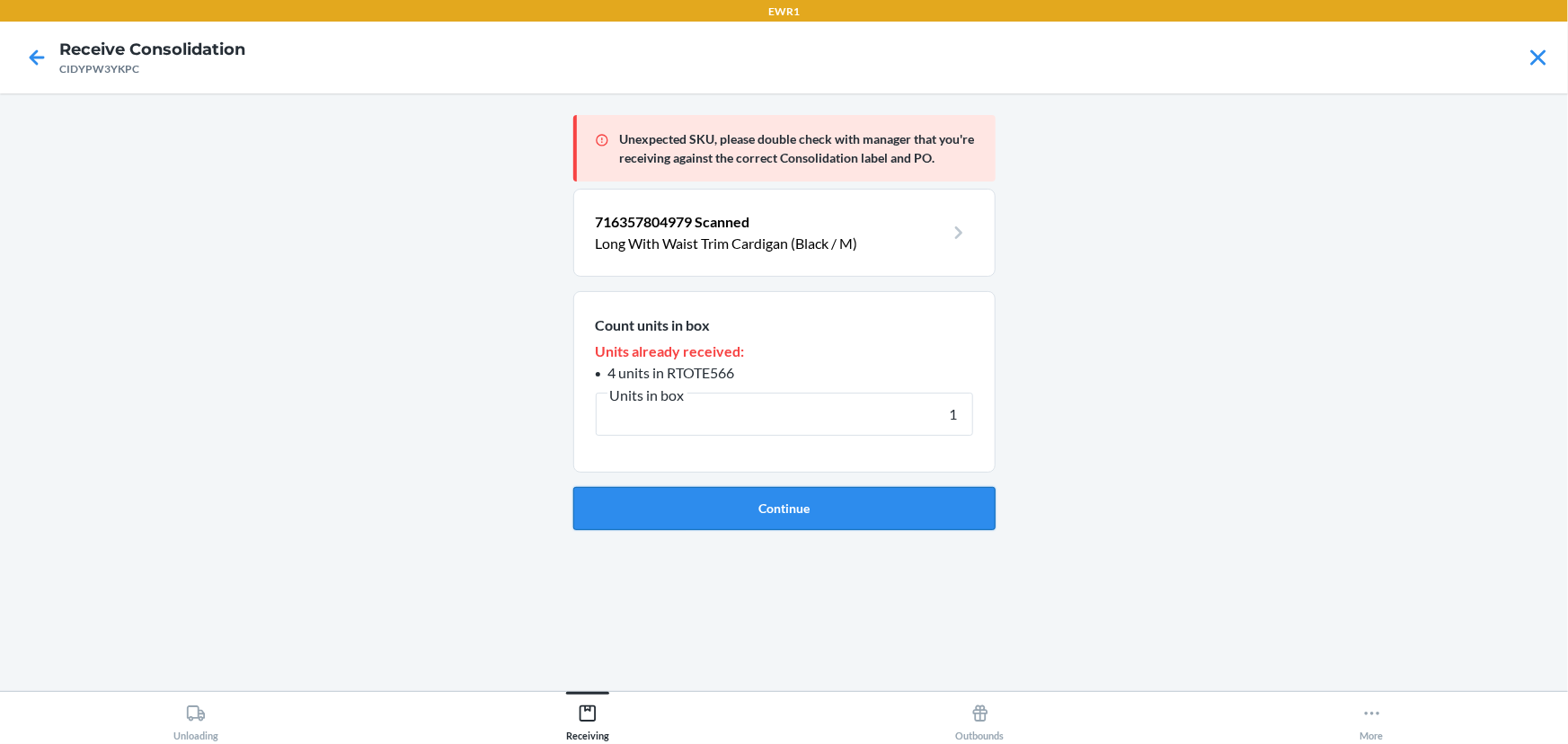
type input "1"
click at [841, 502] on button "Continue" at bounding box center [784, 508] width 423 height 43
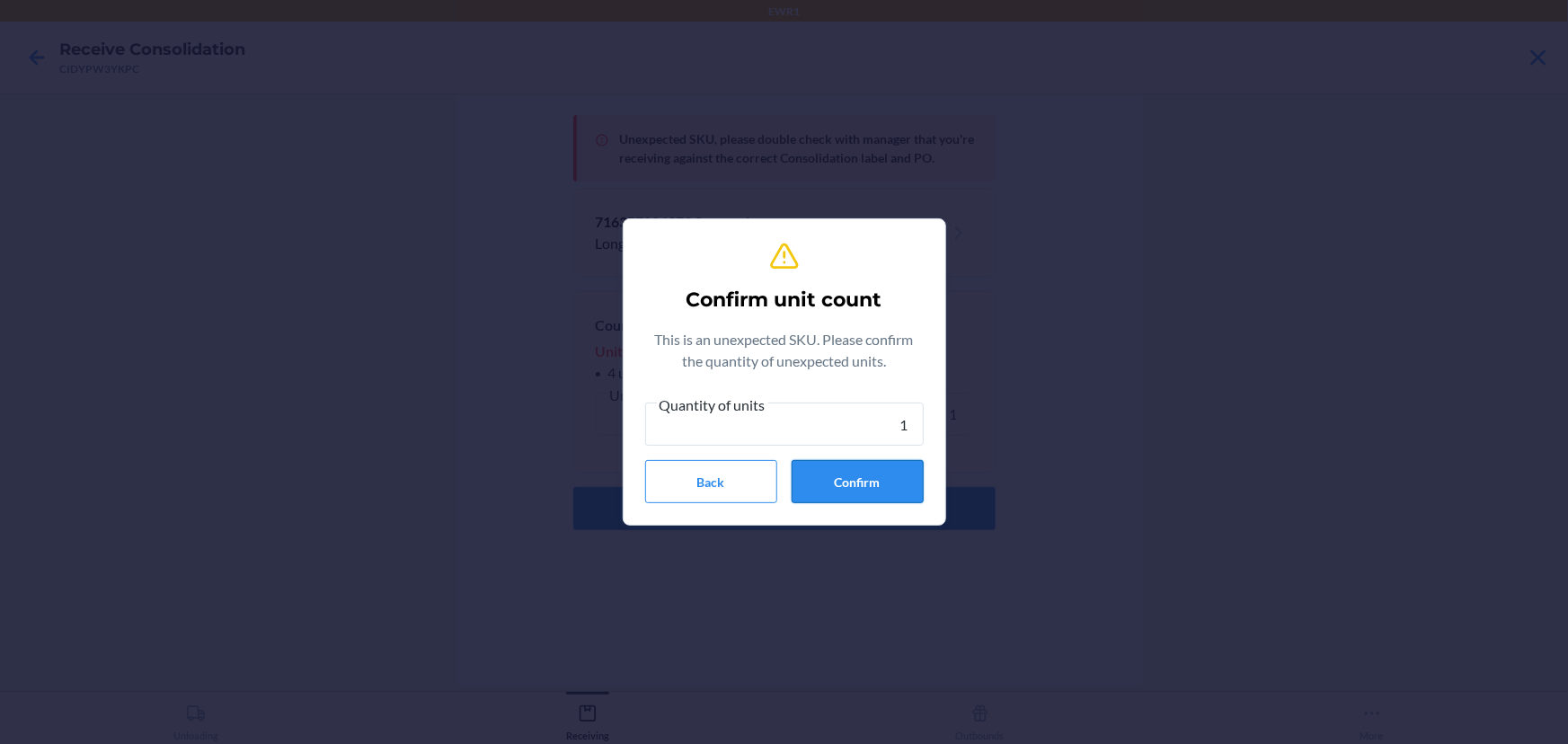
type input "1"
click at [843, 480] on button "Confirm" at bounding box center [857, 482] width 132 height 43
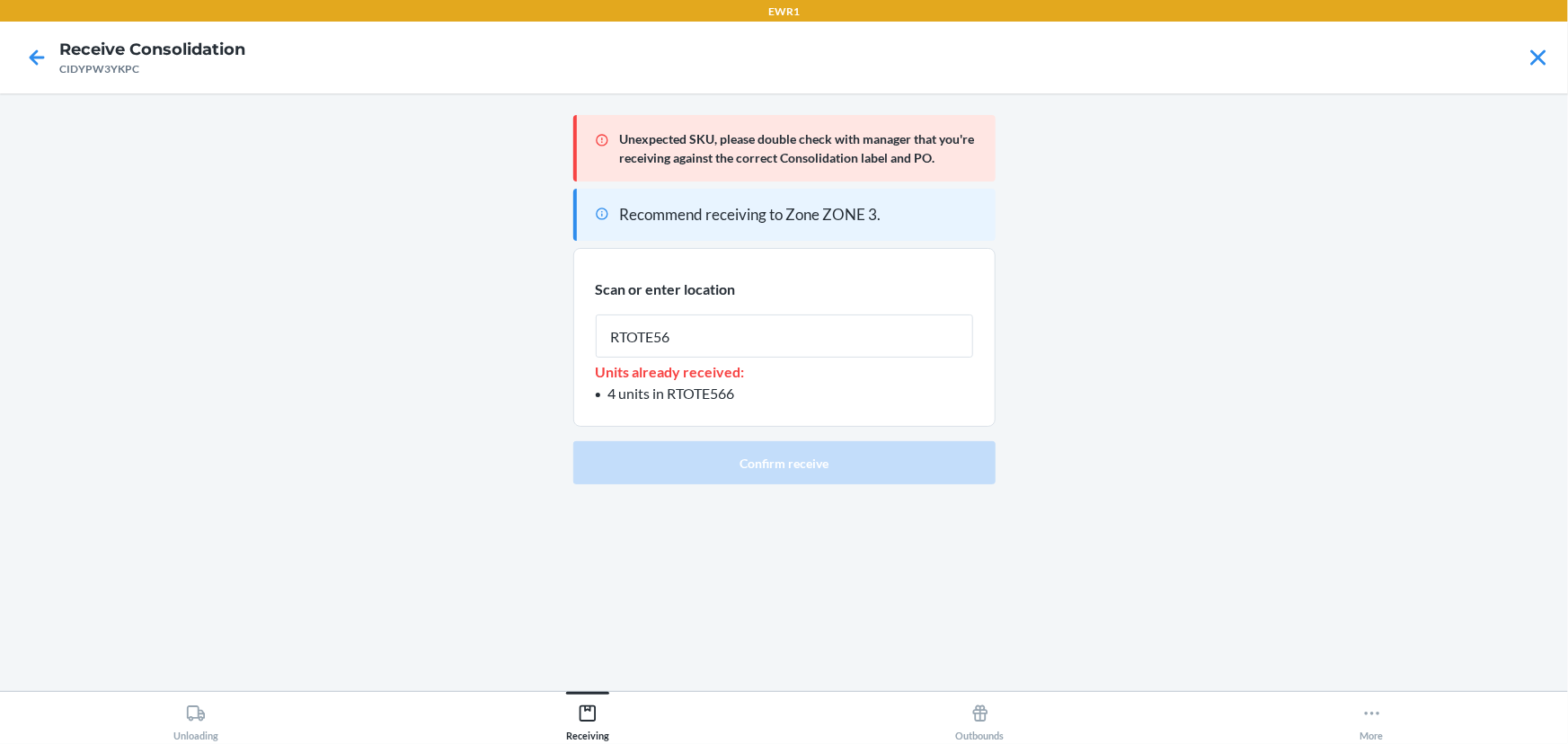
type input "RTOTE566"
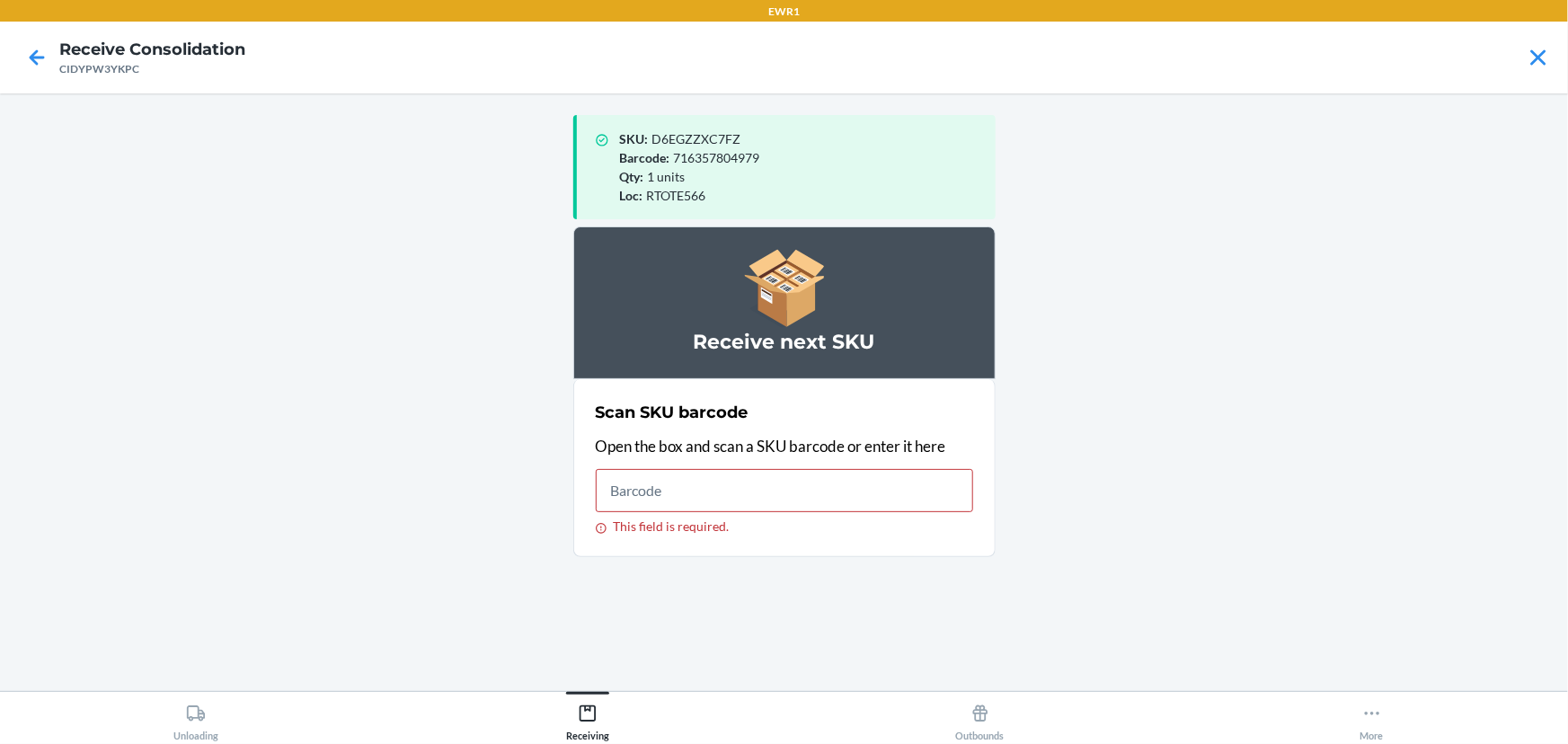
type input "716357804979"
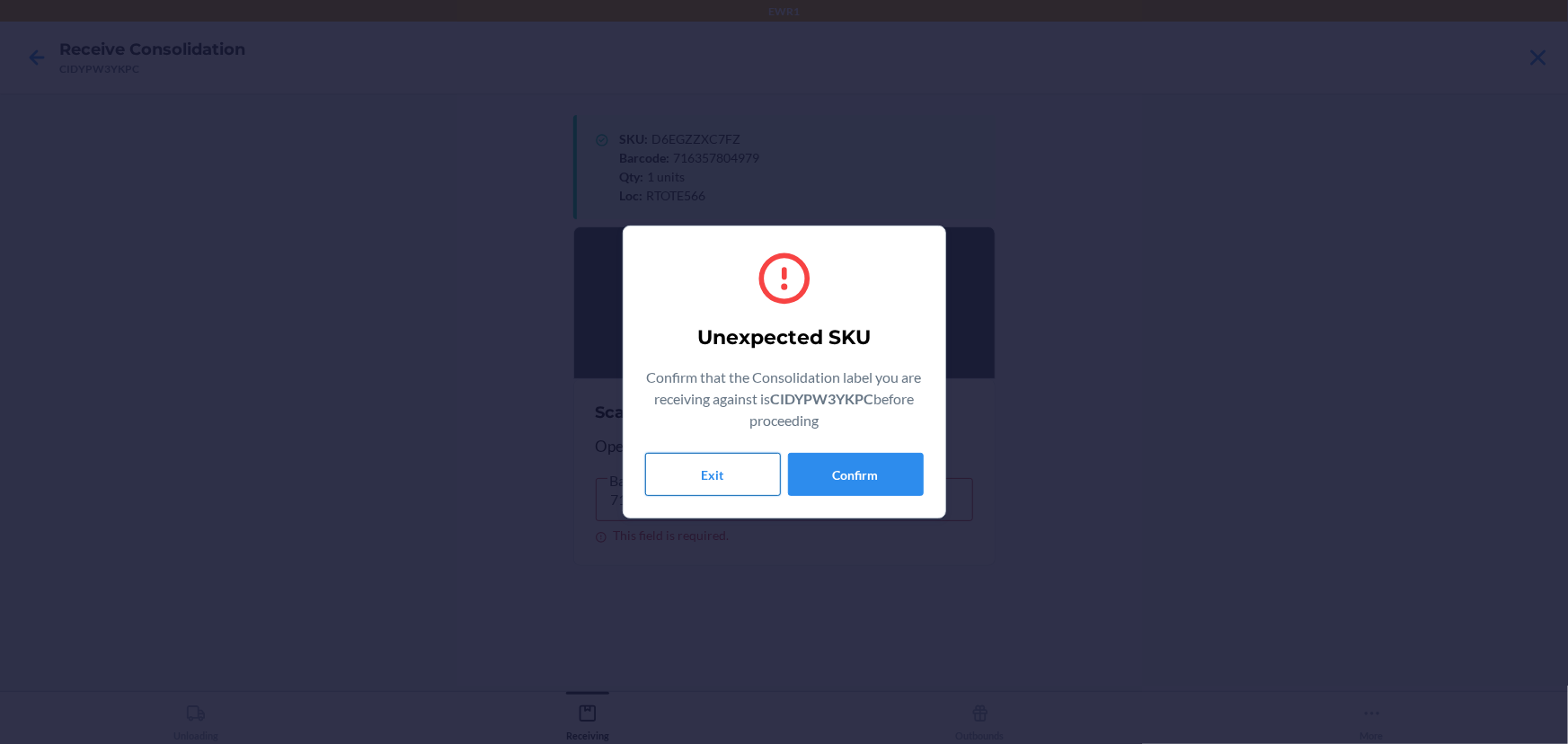
click button "Exit" at bounding box center [713, 475] width 136 height 43
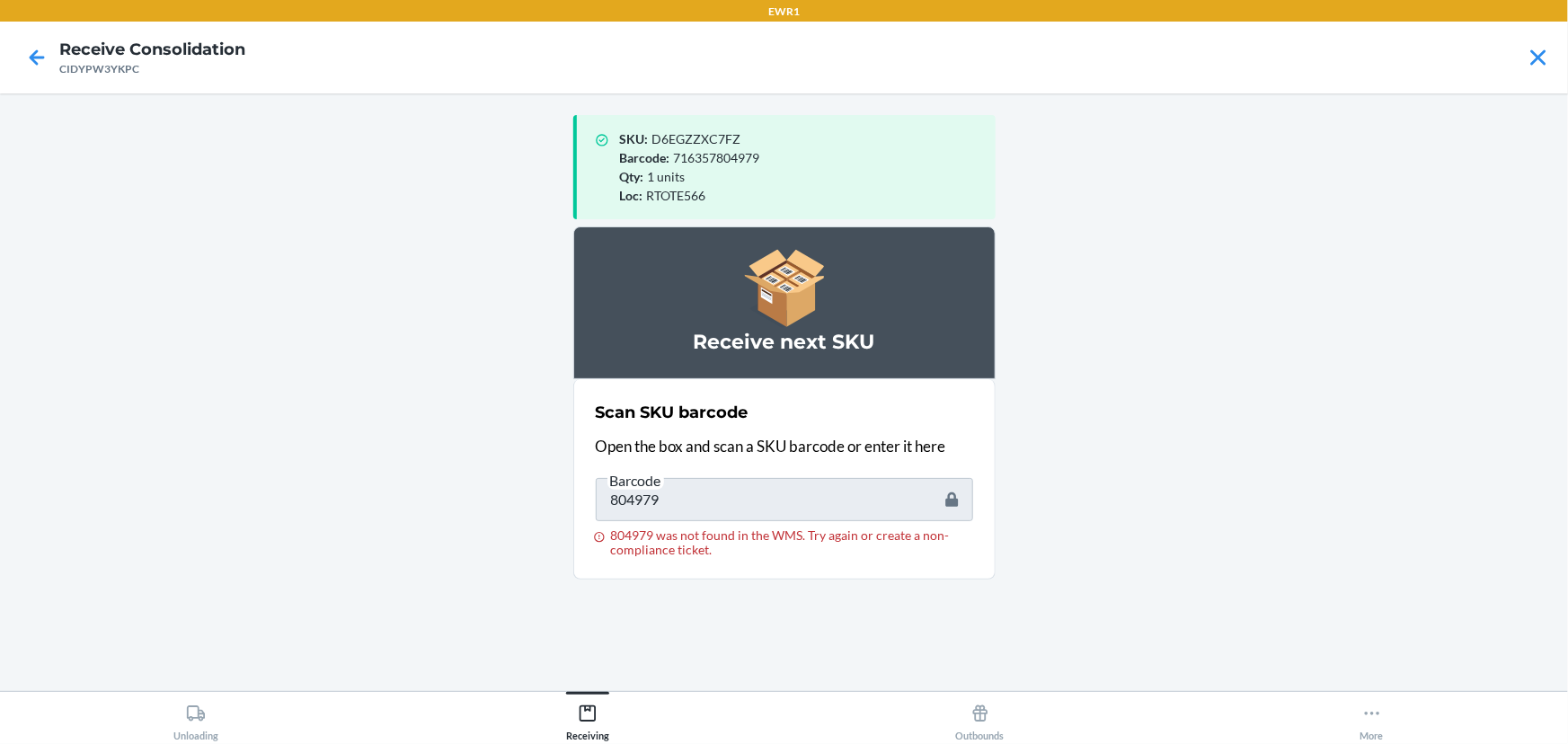
drag, startPoint x: 725, startPoint y: 503, endPoint x: 193, endPoint y: 611, distance: 542.9
click at [193, 611] on main "SKU : D6EGZZXC7FZ Barcode : 716357804979 Qty : 1 units Loc : RTOTE566 Receive n…" at bounding box center [784, 392] width 1568 height 597
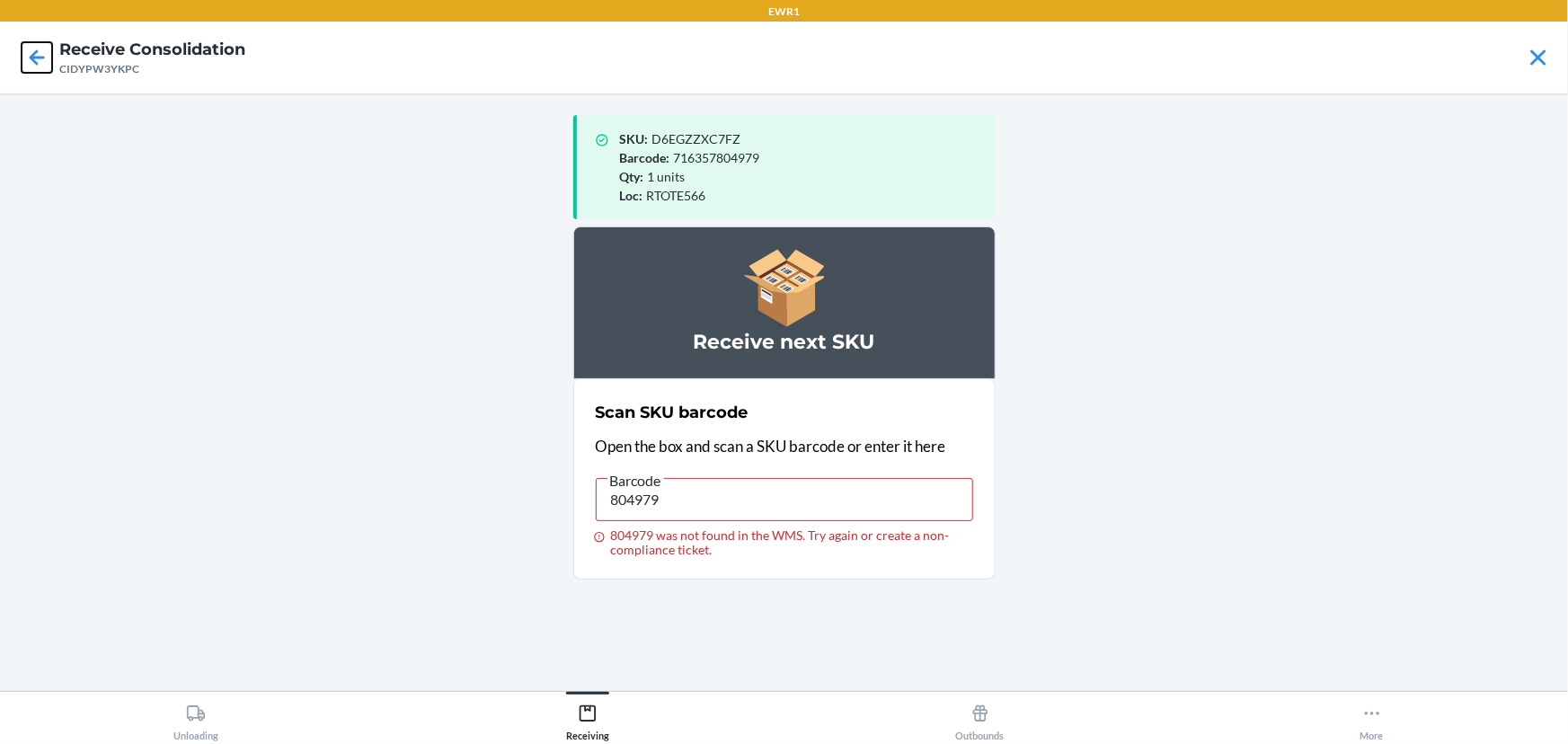
click button at bounding box center [37, 58] width 31 height 31
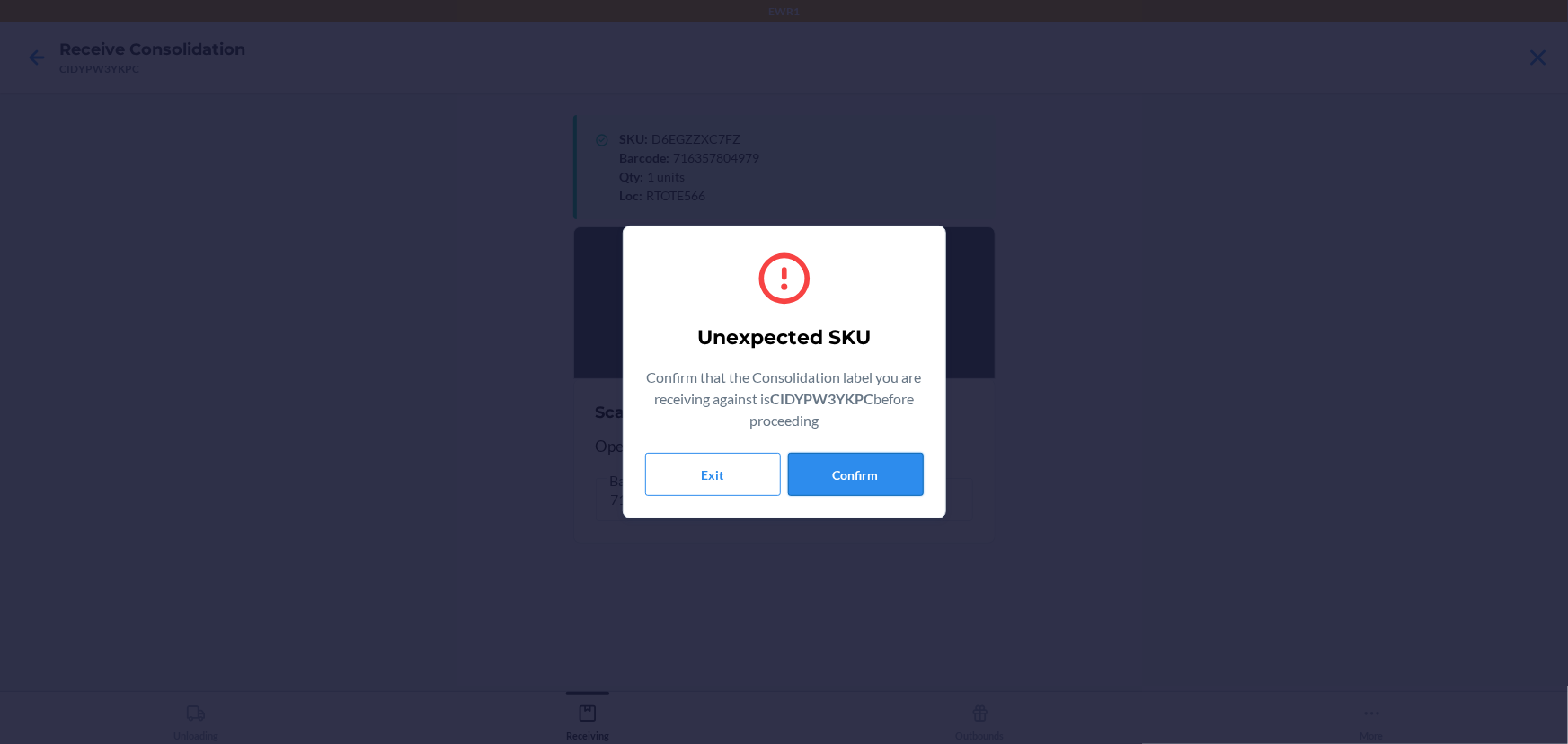
click at [864, 463] on button "Confirm" at bounding box center [855, 475] width 136 height 43
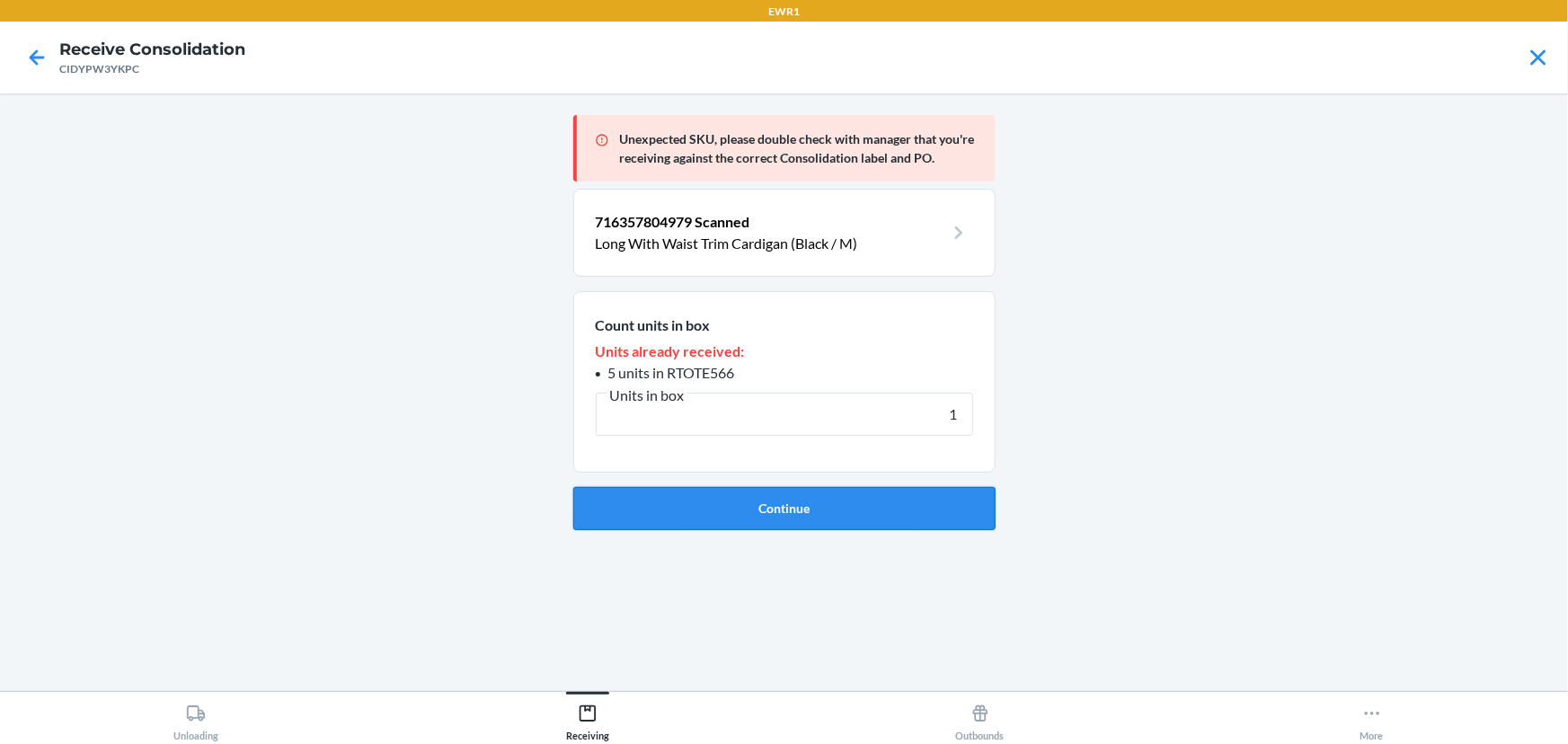
type input "1"
click at [836, 507] on button "Continue" at bounding box center [784, 508] width 423 height 43
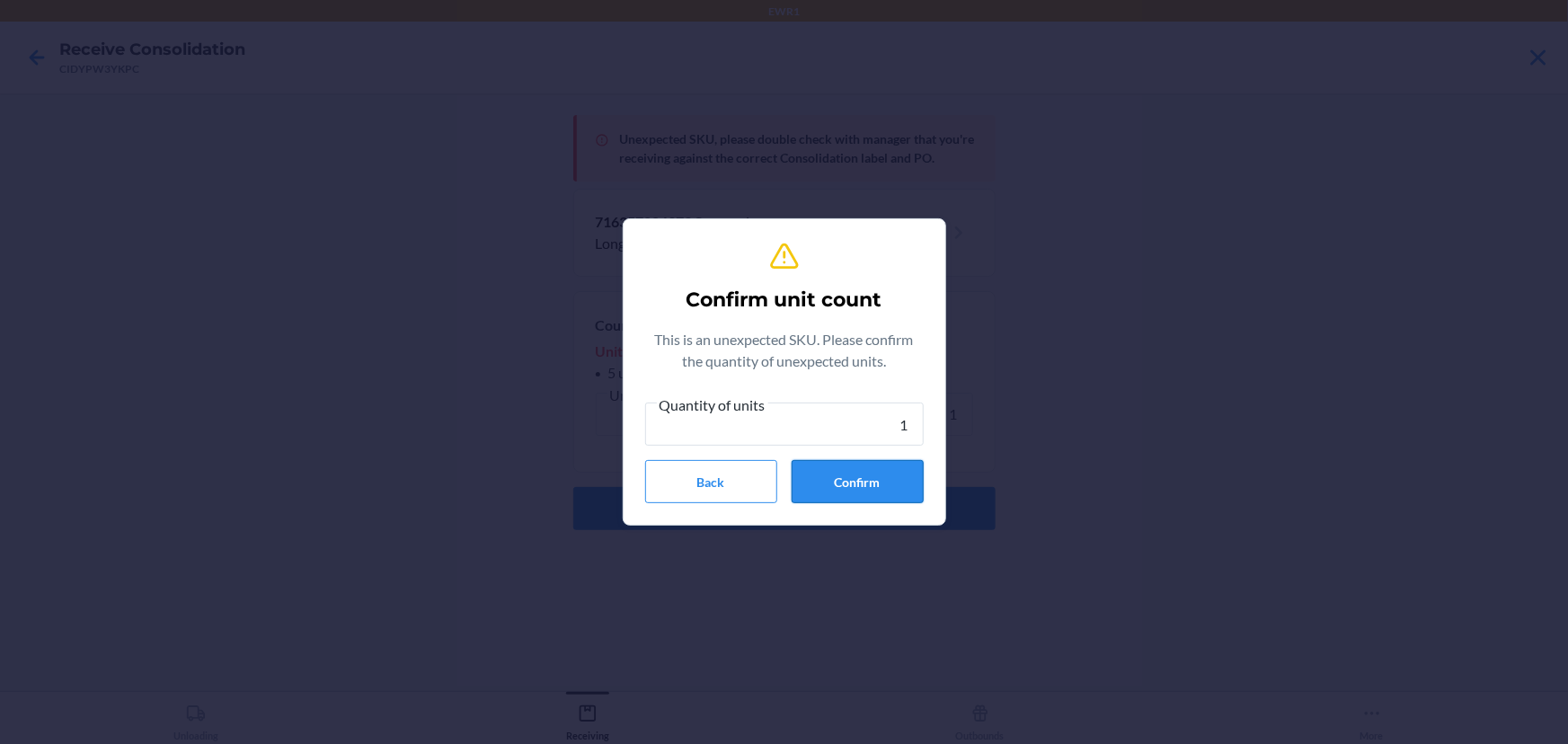
type input "1"
click at [840, 487] on button "Confirm" at bounding box center [857, 482] width 132 height 43
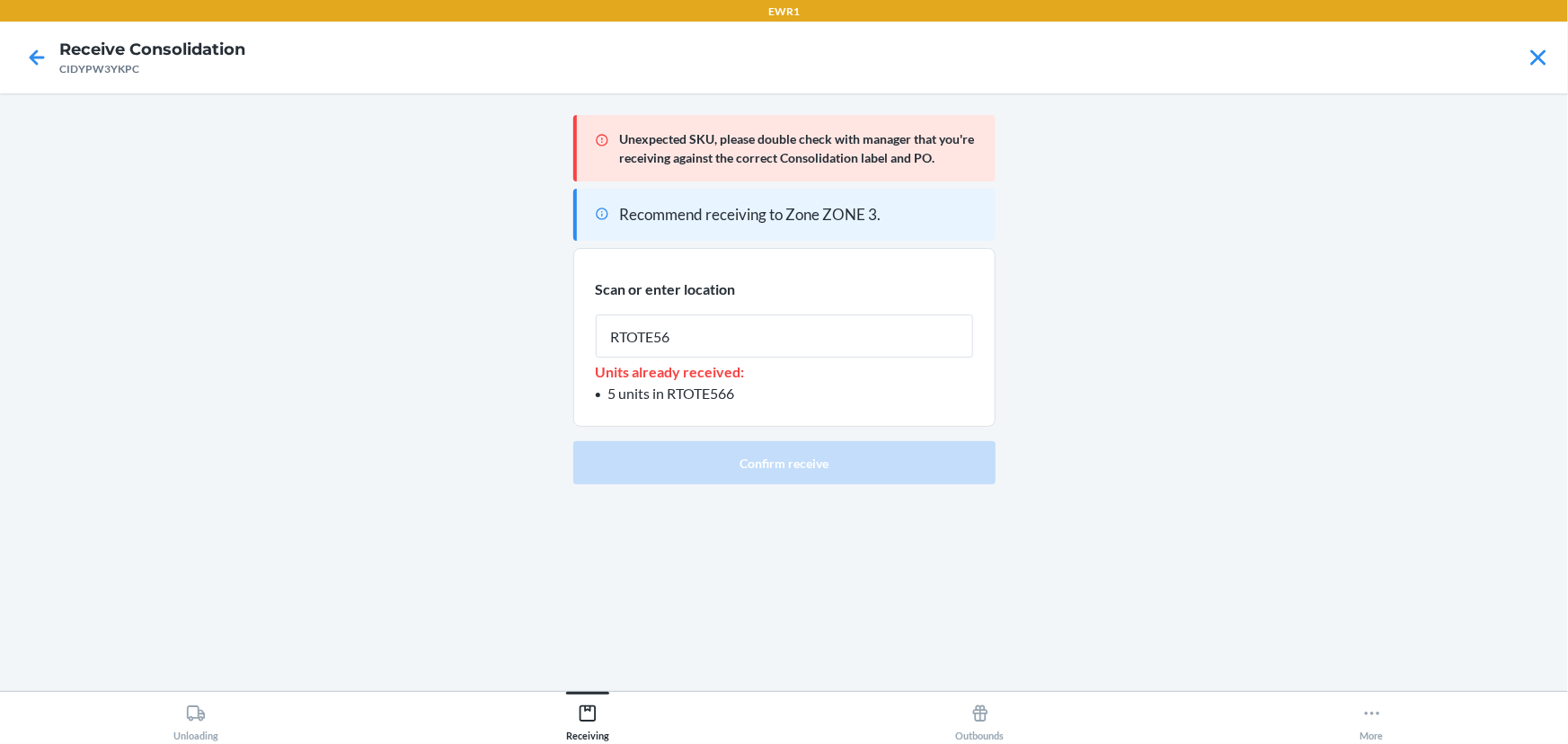
type input "RTOTE566"
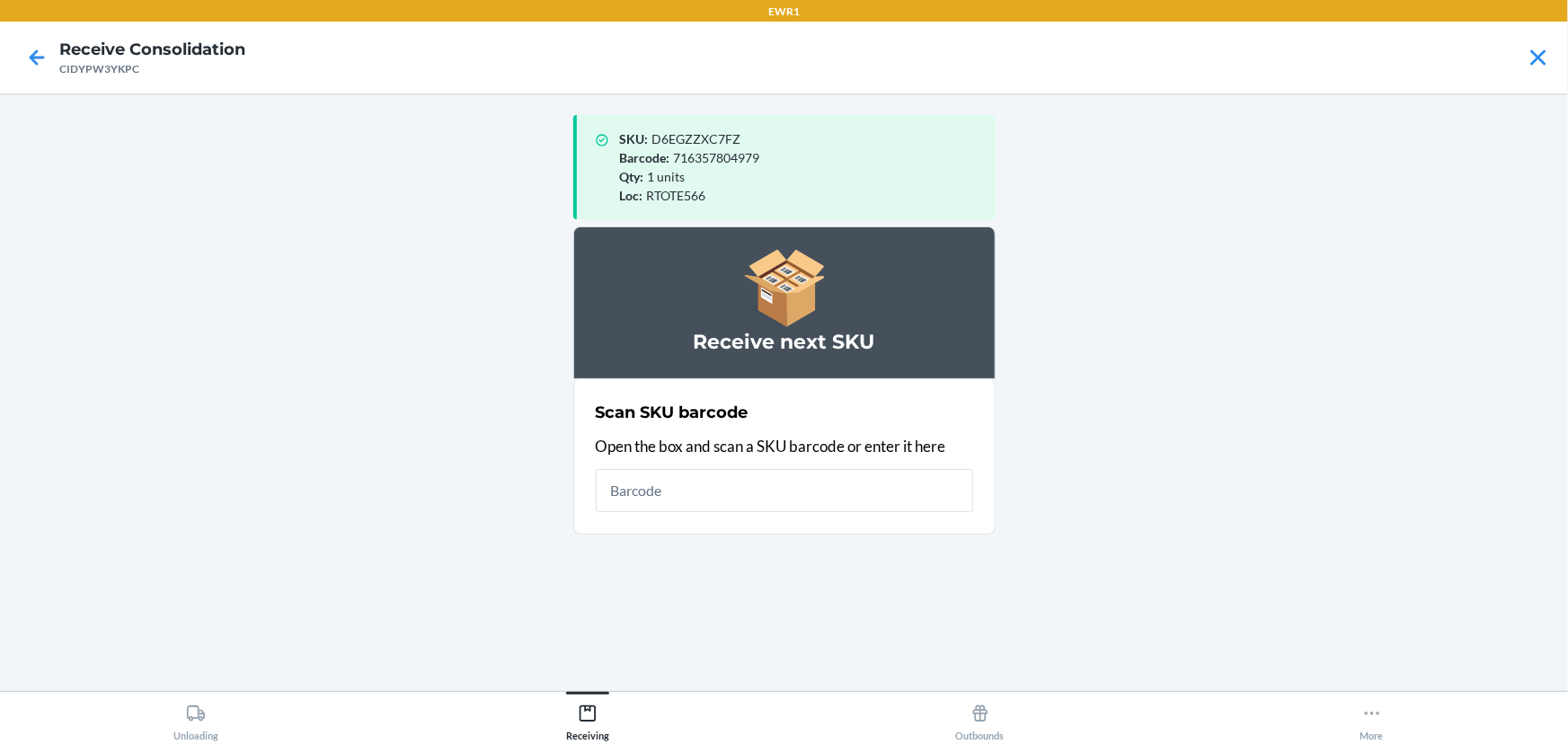
drag, startPoint x: 1510, startPoint y: 2, endPoint x: 1177, endPoint y: 463, distance: 568.7
click at [1177, 463] on main "SKU : D6EGZZXC7FZ Barcode : 716357804979 Qty : 1 units Loc : RTOTE566 Receive n…" at bounding box center [784, 392] width 1568 height 597
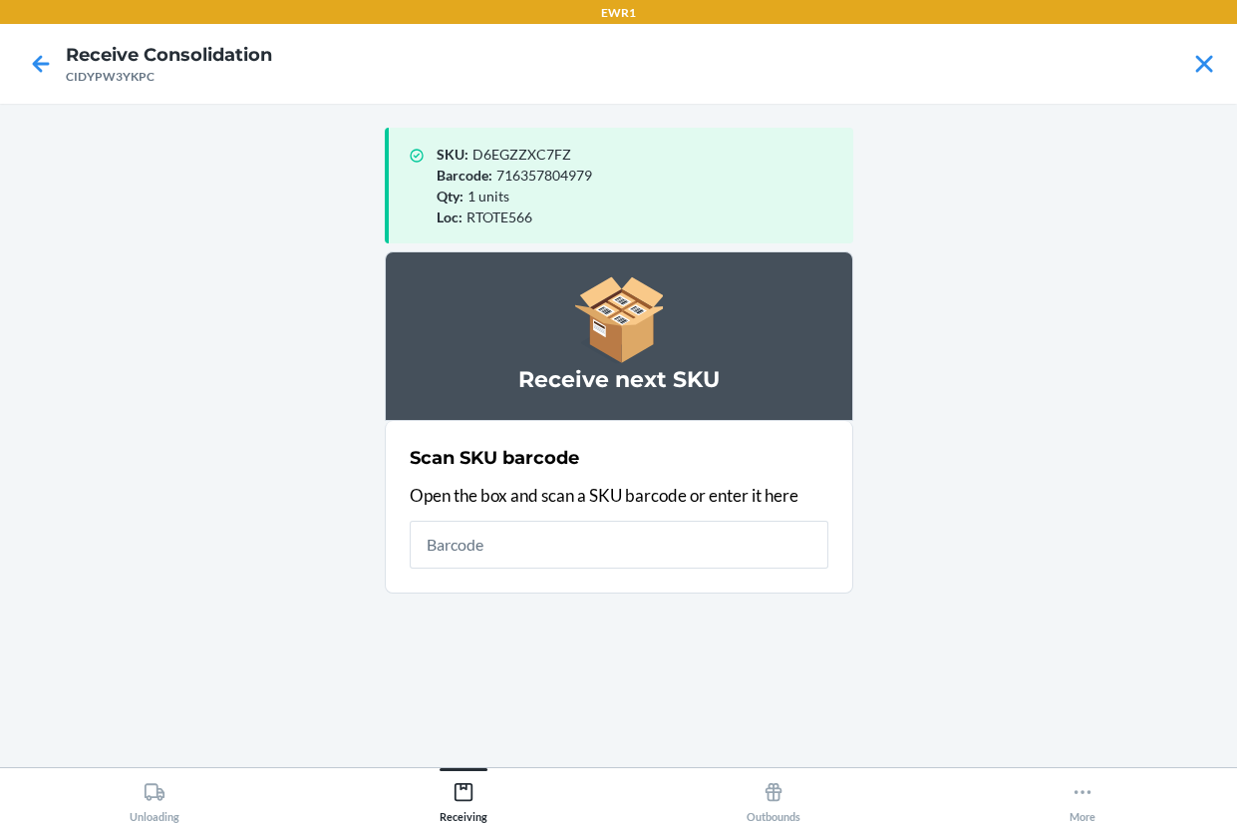
click at [1141, 384] on main "SKU : D6EGZZXC7FZ Barcode : 716357804979 Qty : 1 units Loc : RTOTE566 Receive n…" at bounding box center [618, 435] width 1237 height 663
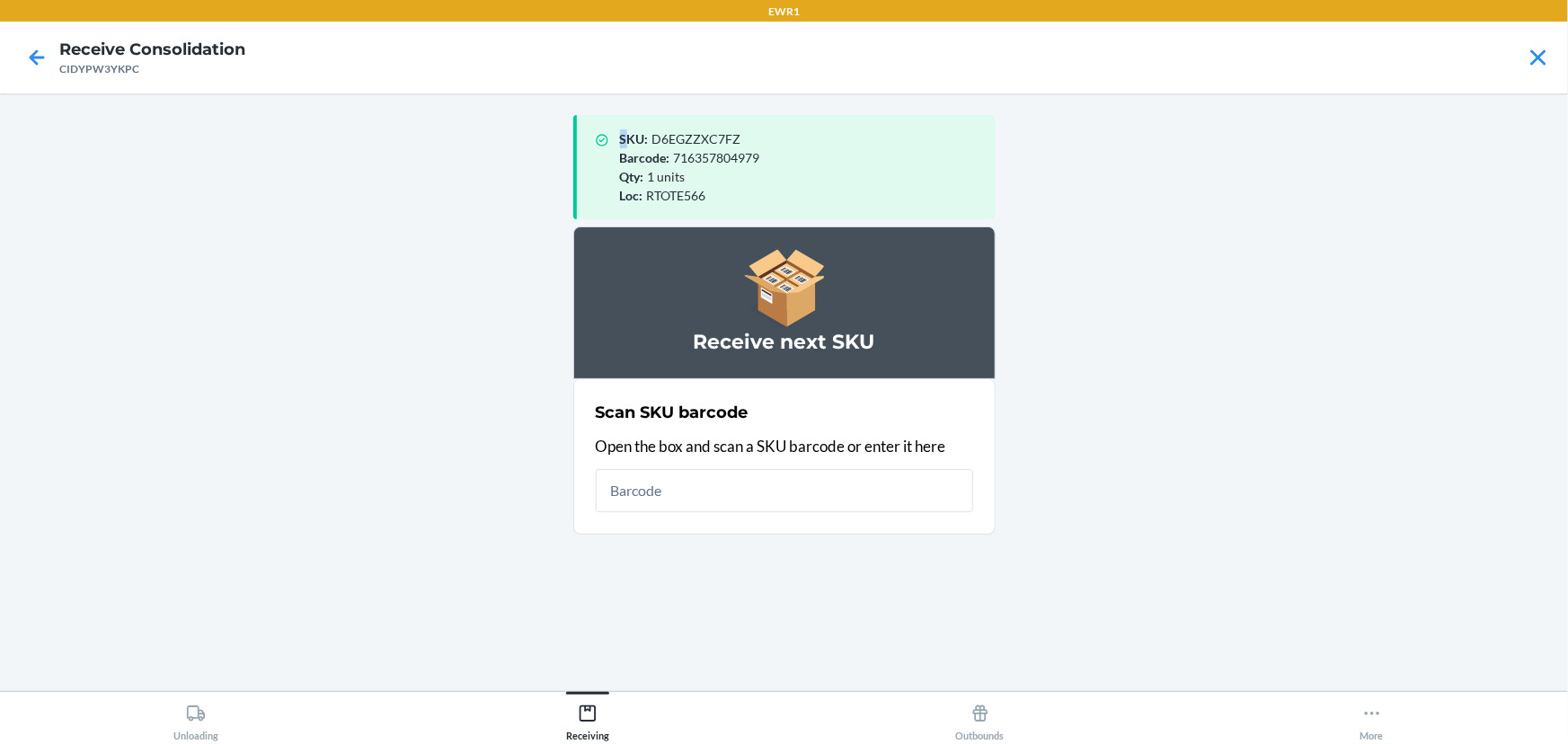
drag, startPoint x: 625, startPoint y: 119, endPoint x: 418, endPoint y: 208, distance: 225.3
click at [427, 204] on main "SKU : D6EGZZXC7FZ Barcode : 716357804979 Qty : 1 units Loc : RTOTE566 Receive n…" at bounding box center [784, 392] width 1568 height 597
click at [413, 211] on main "SKU : D6EGZZXC7FZ Barcode : 716357804979 Qty : 1 units Loc : RTOTE566 Receive n…" at bounding box center [784, 392] width 1568 height 597
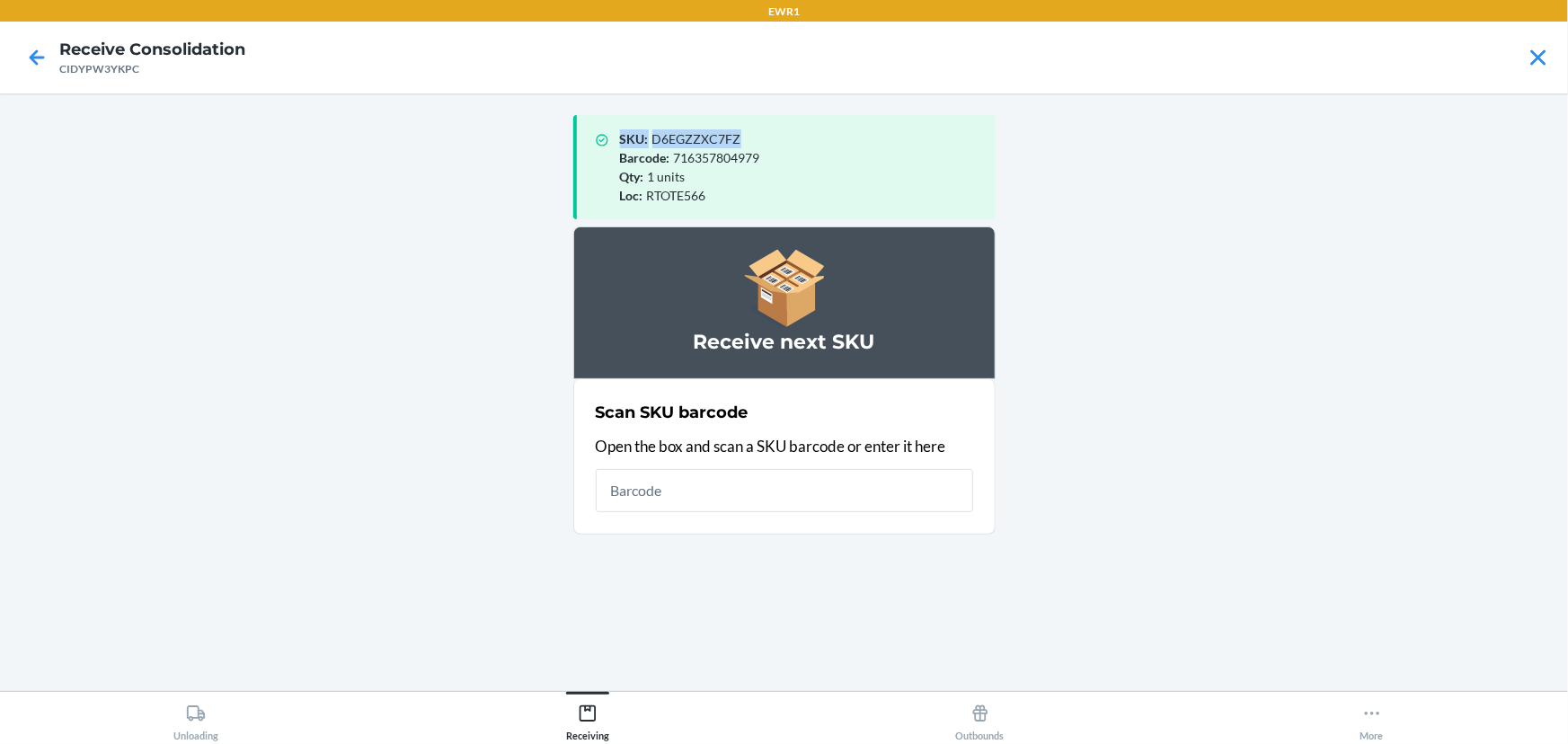
click at [413, 211] on main "SKU : D6EGZZXC7FZ Barcode : 716357804979 Qty : 1 units Loc : RTOTE566 Receive n…" at bounding box center [784, 392] width 1568 height 597
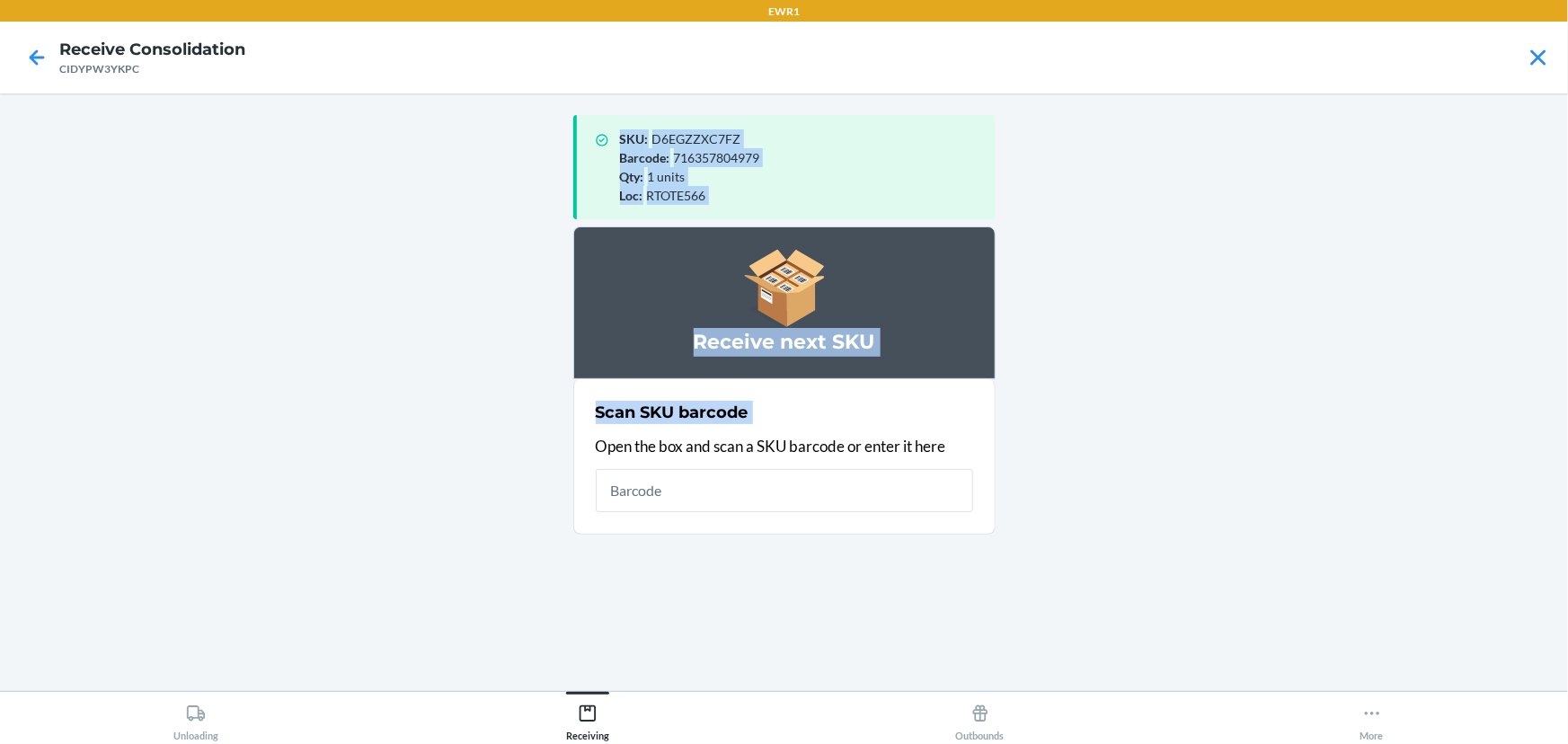
drag, startPoint x: 413, startPoint y: 211, endPoint x: 452, endPoint y: 413, distance: 205.7
click at [450, 416] on main "SKU : D6EGZZXC7FZ Barcode : 716357804979 Qty : 1 units Loc : RTOTE566 Receive n…" at bounding box center [784, 392] width 1568 height 597
click at [463, 379] on main "SKU : D6EGZZXC7FZ Barcode : 716357804979 Qty : 1 units Loc : RTOTE566 Receive n…" at bounding box center [784, 392] width 1568 height 597
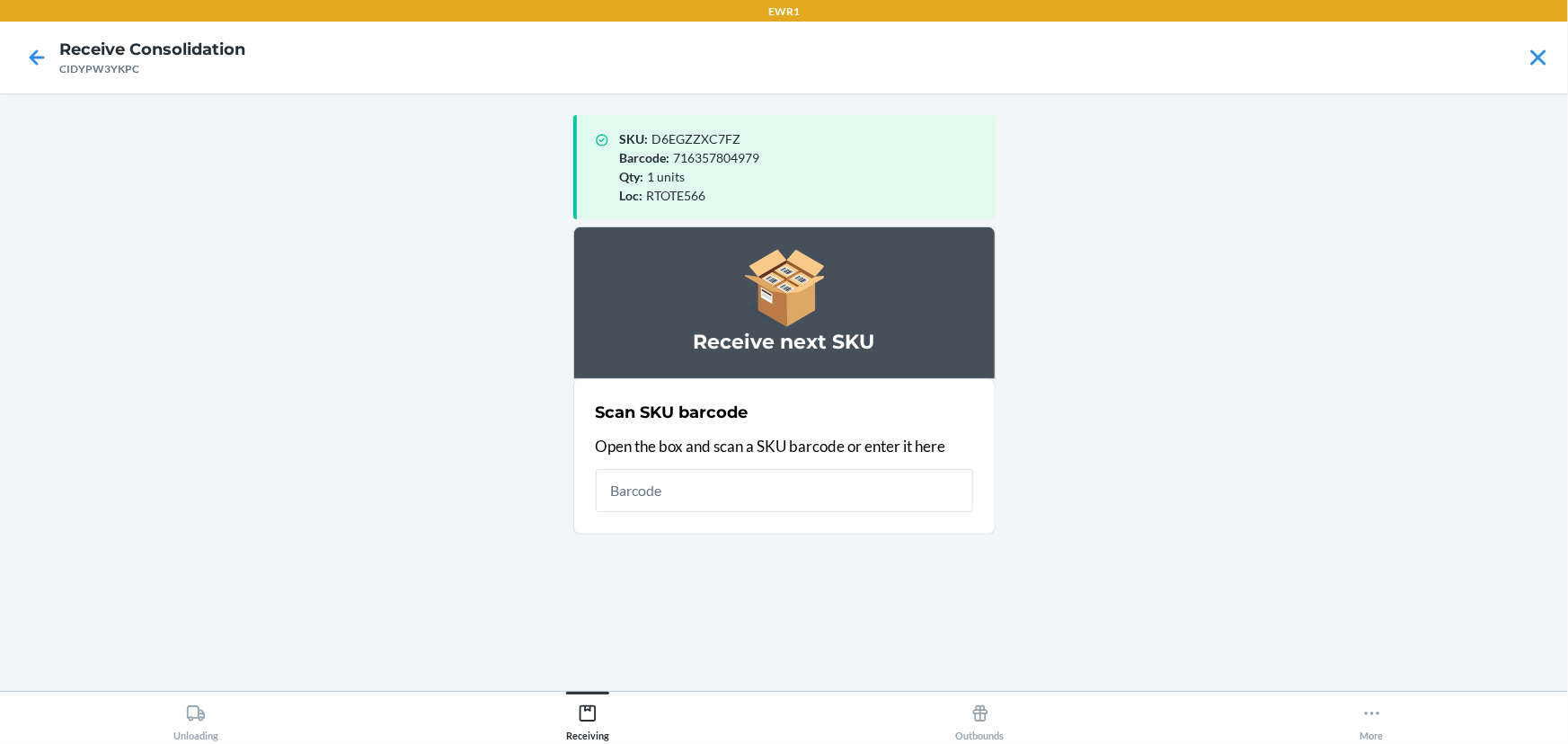
drag, startPoint x: 0, startPoint y: 453, endPoint x: 521, endPoint y: 296, distance: 544.1
click at [521, 296] on main "SKU : D6EGZZXC7FZ Barcode : 716357804979 Qty : 1 units Loc : RTOTE566 Receive n…" at bounding box center [784, 392] width 1568 height 597
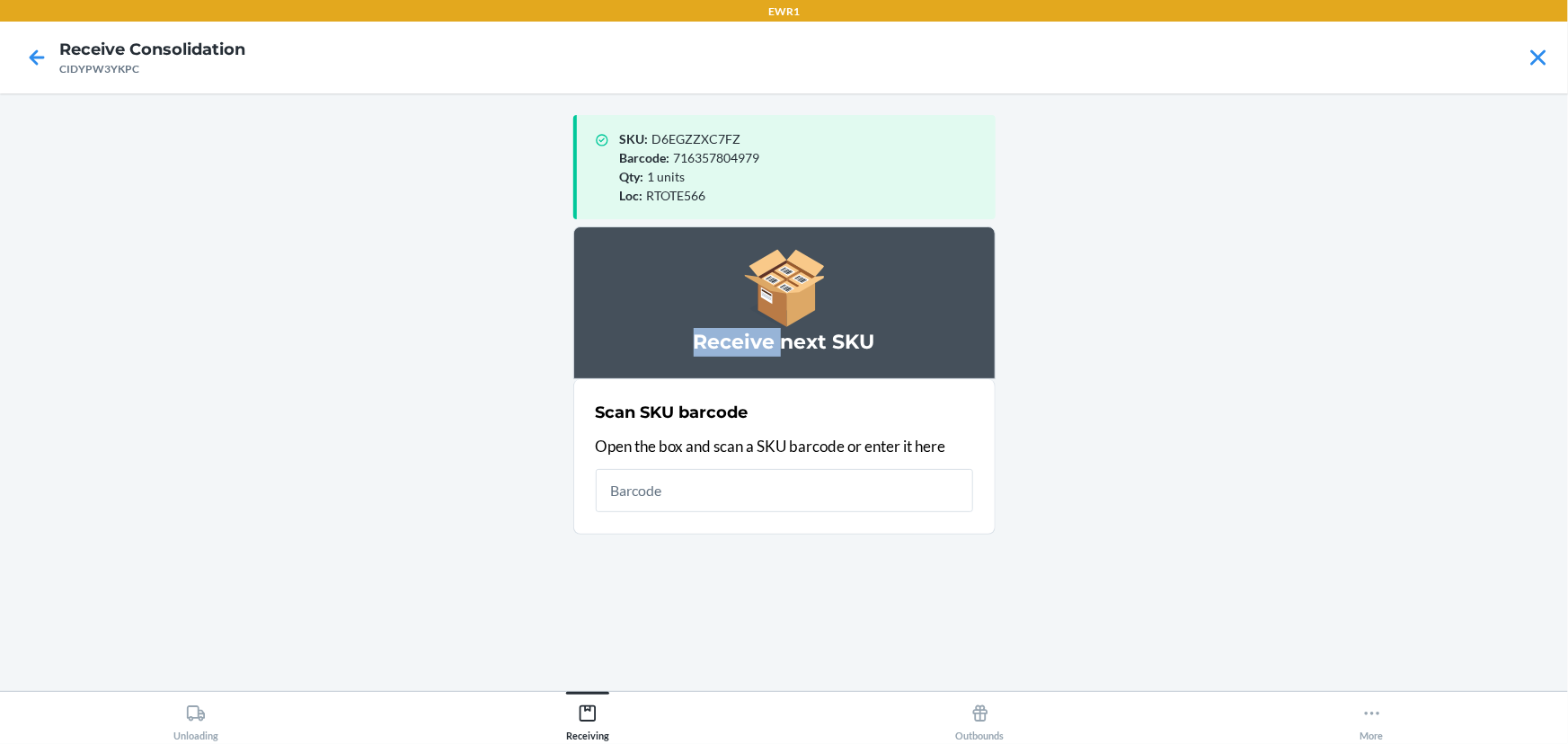
click at [521, 296] on main "SKU : D6EGZZXC7FZ Barcode : 716357804979 Qty : 1 units Loc : RTOTE566 Receive n…" at bounding box center [784, 392] width 1568 height 597
click at [493, 219] on main "SKU : D6EGZZXC7FZ Barcode : 716357804979 Qty : 1 units Loc : RTOTE566 Receive n…" at bounding box center [784, 392] width 1568 height 597
click at [187, 524] on main "SKU : D6EGZZXC7FZ Barcode : 716357804979 Qty : 1 units Loc : RTOTE566 Receive n…" at bounding box center [784, 392] width 1568 height 597
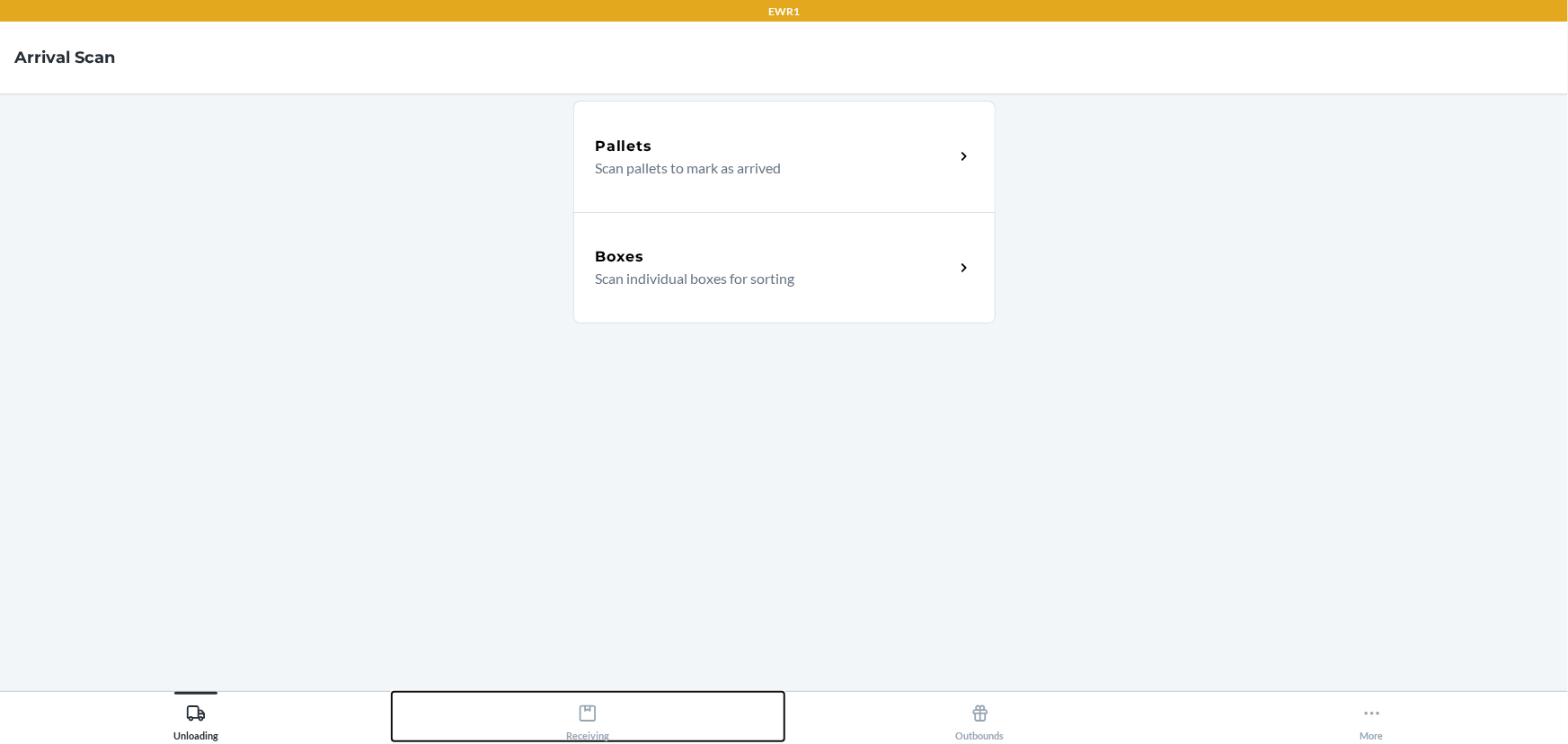
click at [591, 692] on button "Receiving" at bounding box center [588, 716] width 392 height 50
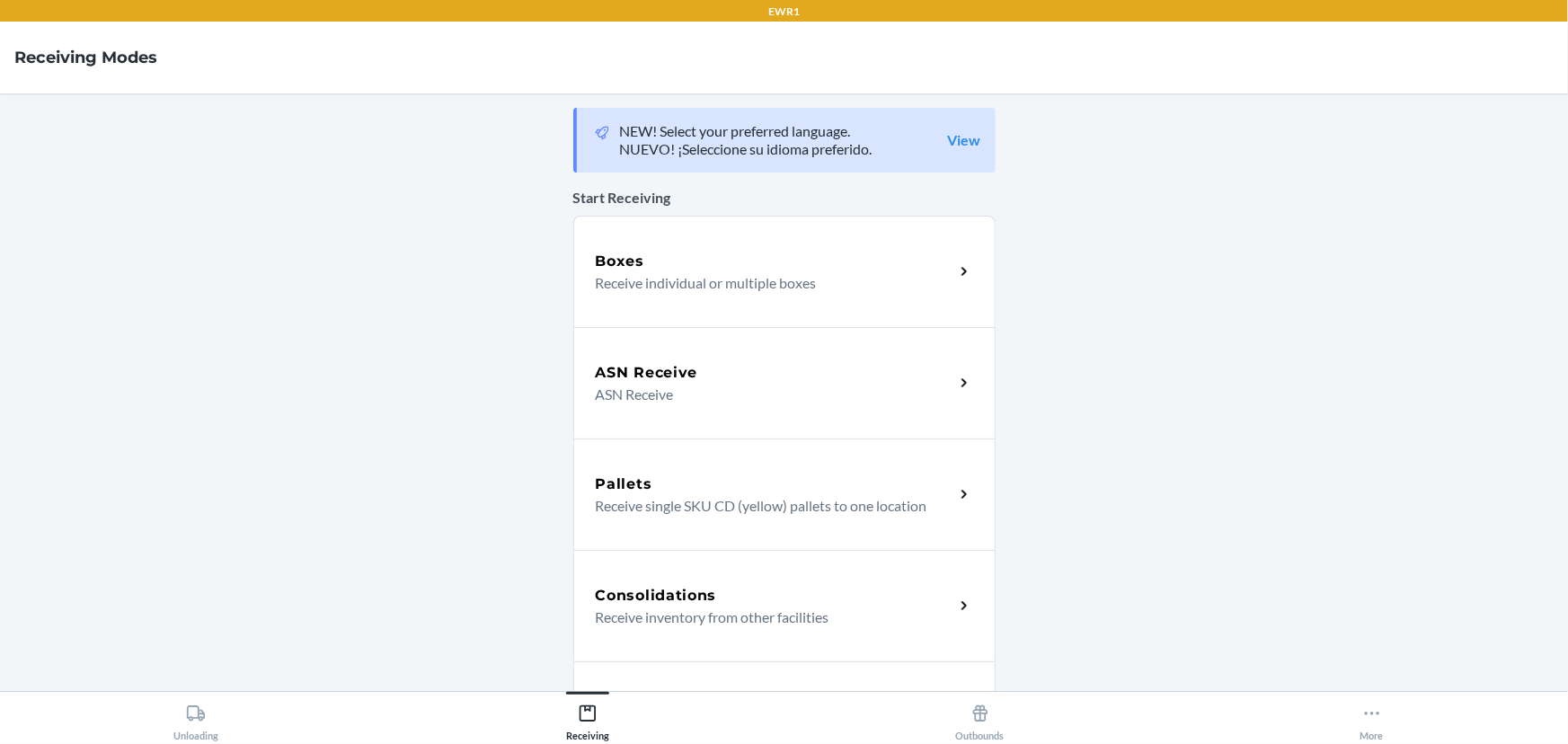
click at [610, 613] on p "Receive inventory from other facilities" at bounding box center [768, 617] width 344 height 22
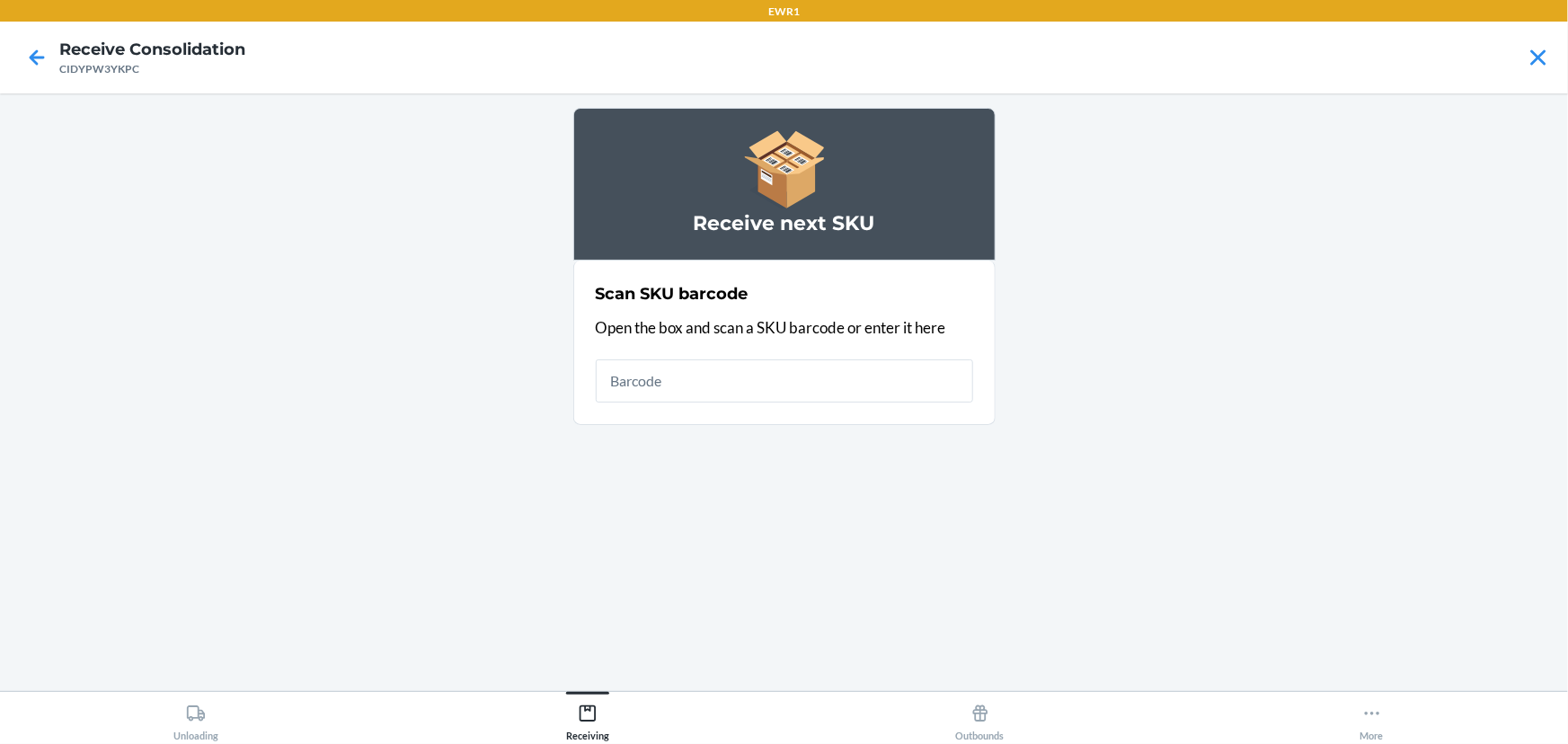
click at [1267, 307] on main "Receive next SKU Scan SKU barcode Open the box and scan a SKU barcode or enter …" at bounding box center [784, 392] width 1568 height 597
drag, startPoint x: 1131, startPoint y: 360, endPoint x: 1132, endPoint y: 258, distance: 102.0
click at [1132, 258] on main "Receive next SKU Scan SKU barcode Open the box and scan a SKU barcode or enter …" at bounding box center [784, 392] width 1568 height 597
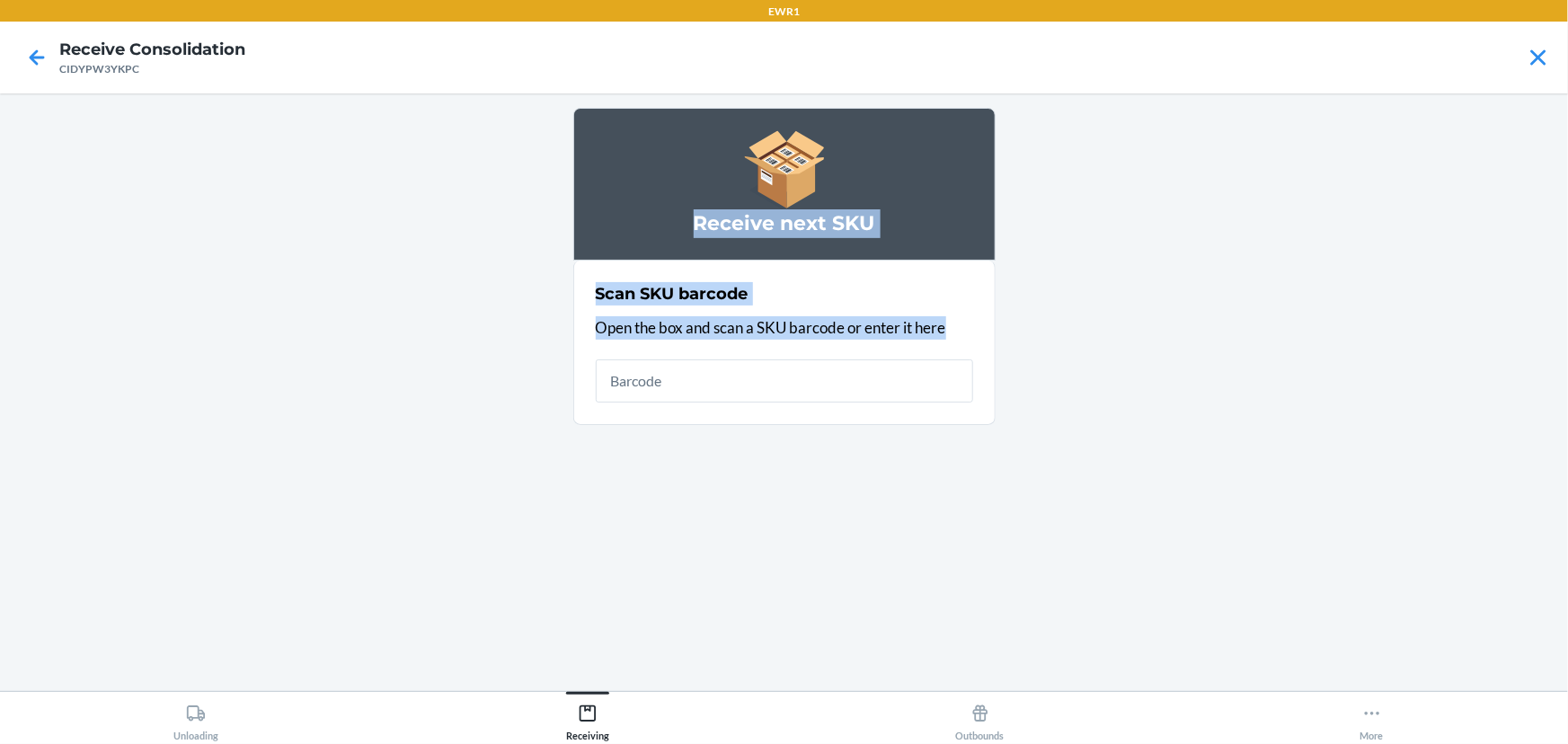
drag, startPoint x: 558, startPoint y: 107, endPoint x: 998, endPoint y: 486, distance: 580.7
click at [998, 486] on main "Receive next SKU Scan SKU barcode Open the box and scan a SKU barcode or enter …" at bounding box center [784, 392] width 1568 height 597
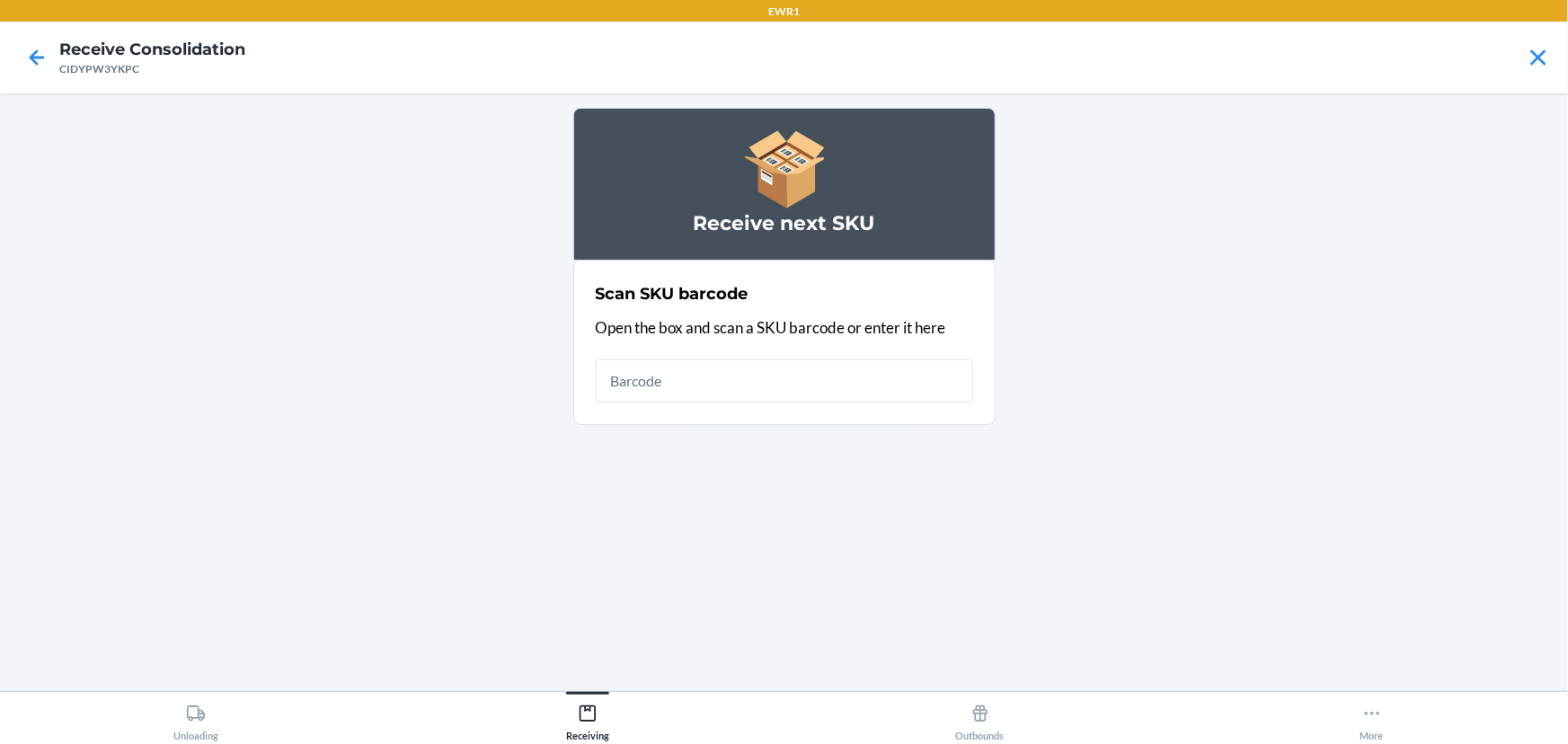
click at [1107, 236] on main "Receive next SKU Scan SKU barcode Open the box and scan a SKU barcode or enter …" at bounding box center [784, 392] width 1568 height 597
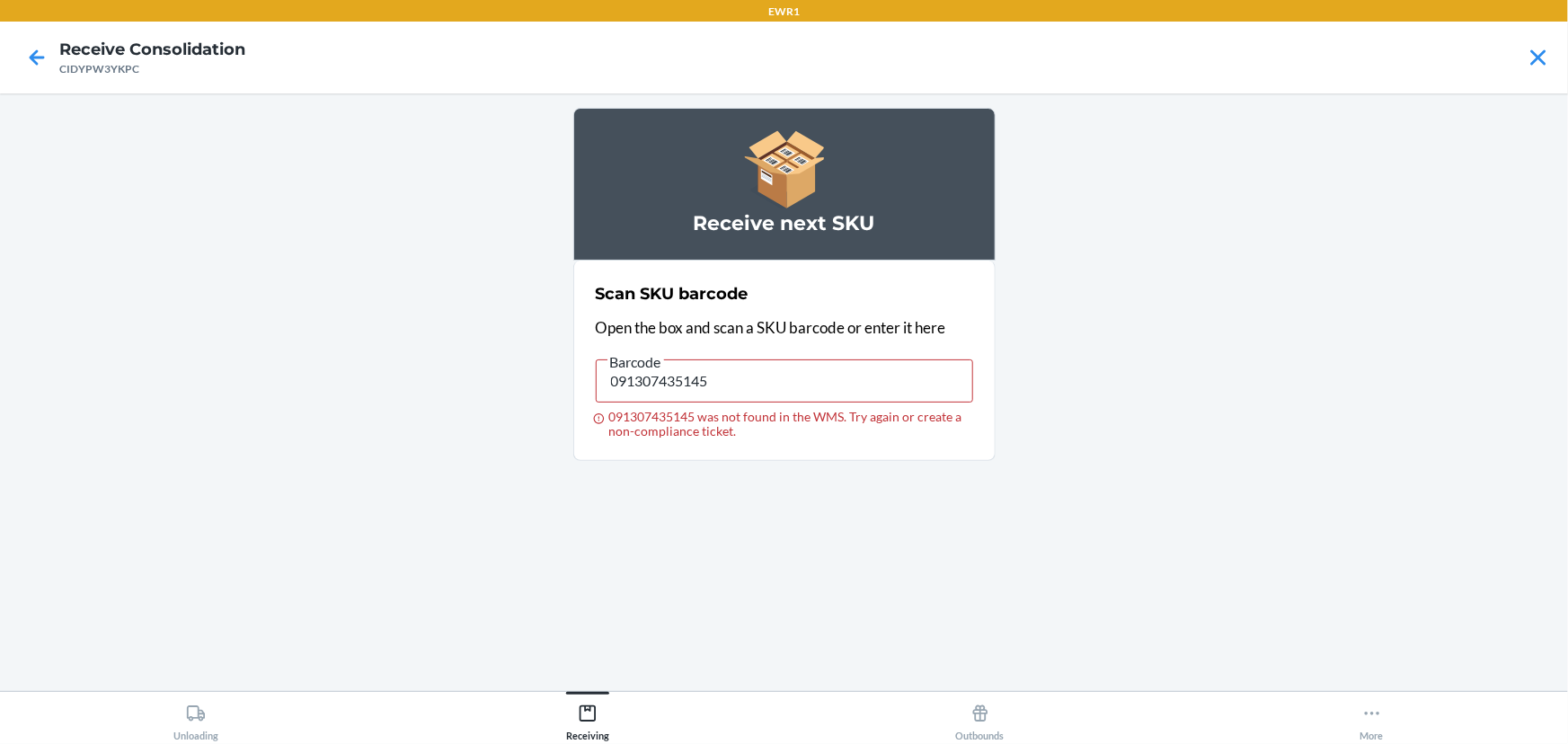
drag, startPoint x: 780, startPoint y: 364, endPoint x: 579, endPoint y: 404, distance: 204.9
click at [579, 404] on section "Scan SKU barcode Open the box and scan a SKU barcode or enter it here Barcode 0…" at bounding box center [784, 360] width 423 height 200
type input "719240847572"
drag, startPoint x: 797, startPoint y: 362, endPoint x: 508, endPoint y: 440, distance: 299.3
click at [508, 440] on main "Receive next SKU Scan SKU barcode Open the box and scan a SKU barcode or enter …" at bounding box center [784, 392] width 1568 height 597
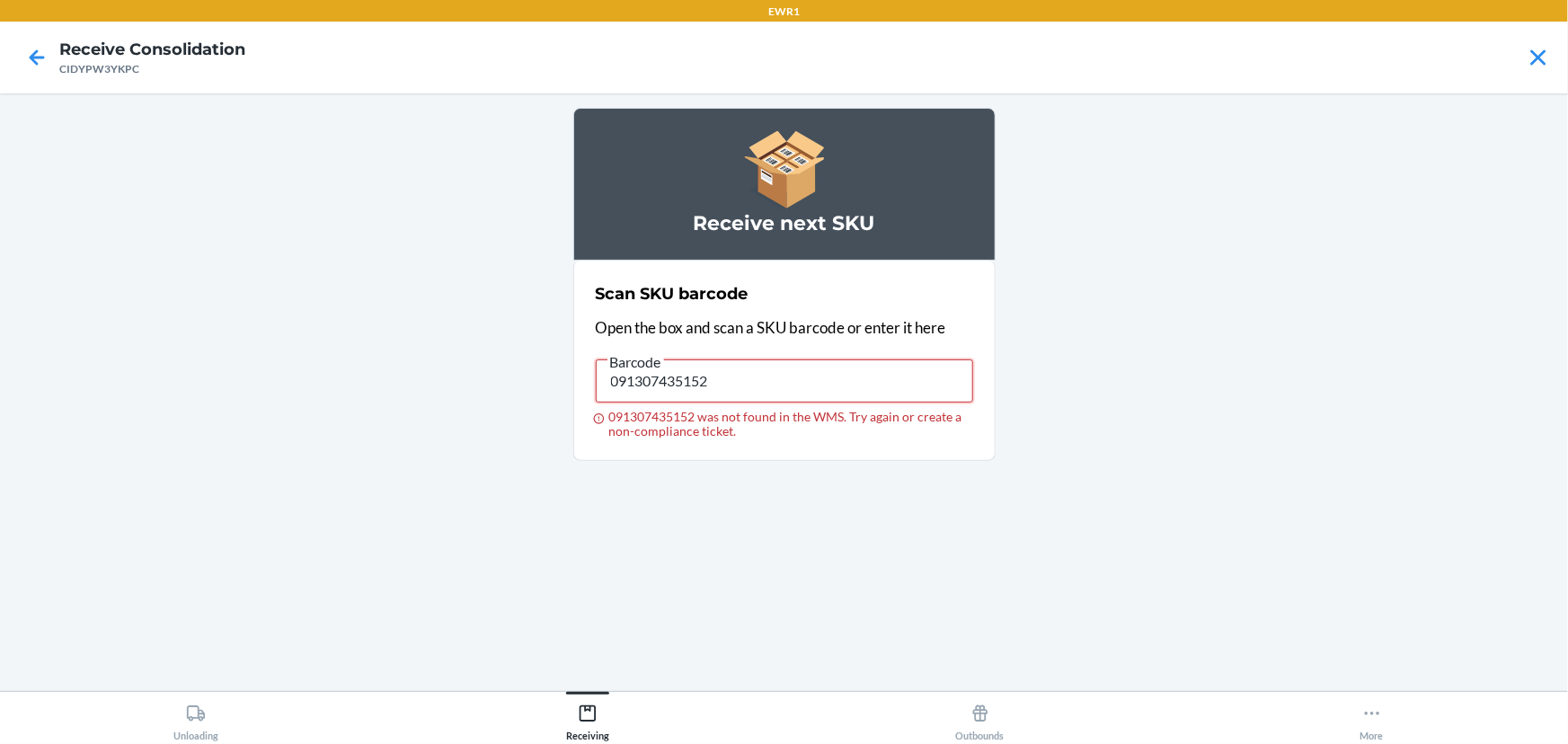
click at [923, 381] on input "091307435152" at bounding box center [784, 381] width 378 height 43
type input "091307435152"
click at [923, 381] on input "091307435152" at bounding box center [784, 381] width 378 height 43
click at [923, 380] on input "091307435152" at bounding box center [784, 381] width 378 height 43
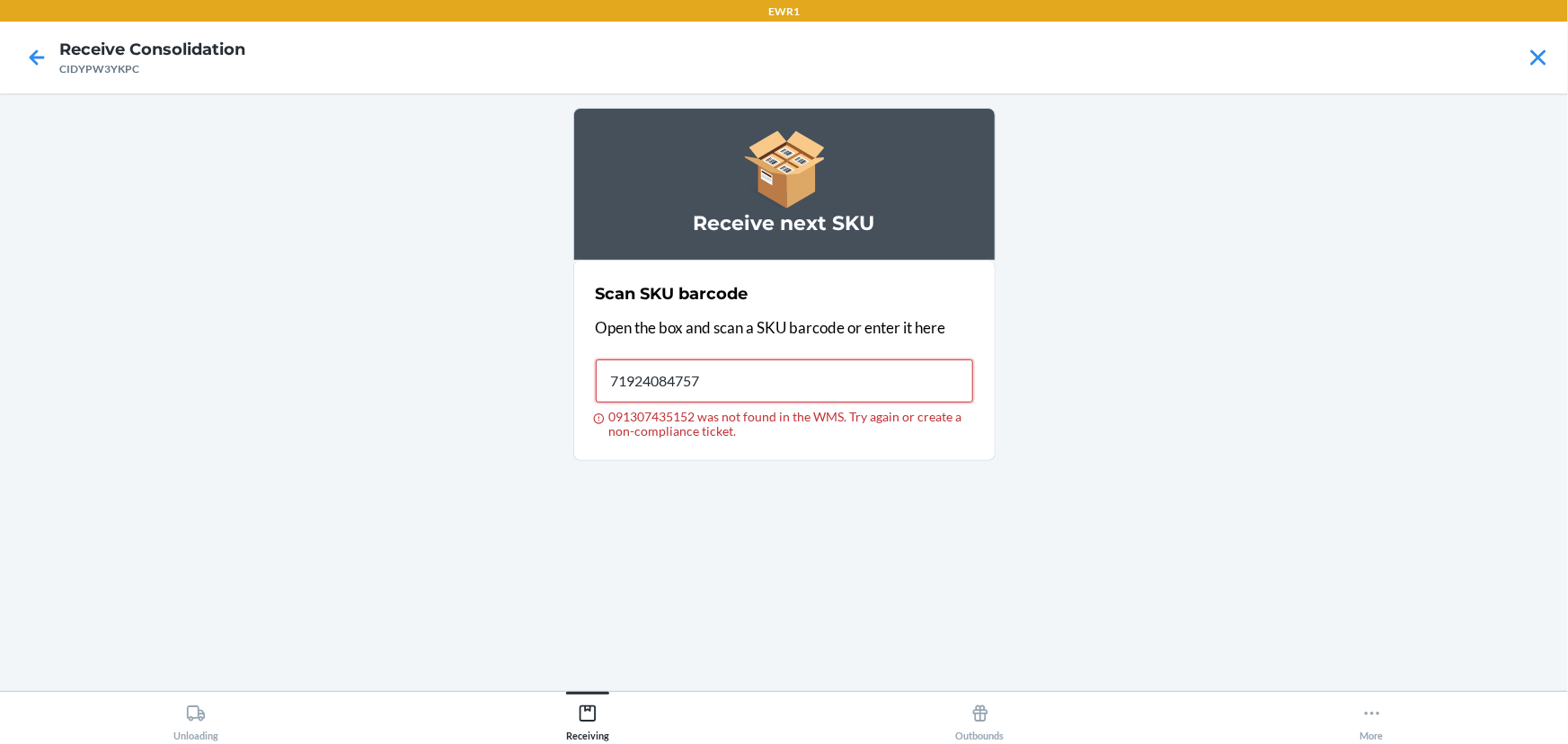
type input "719240847572"
click at [920, 375] on input "719240847572" at bounding box center [784, 381] width 378 height 43
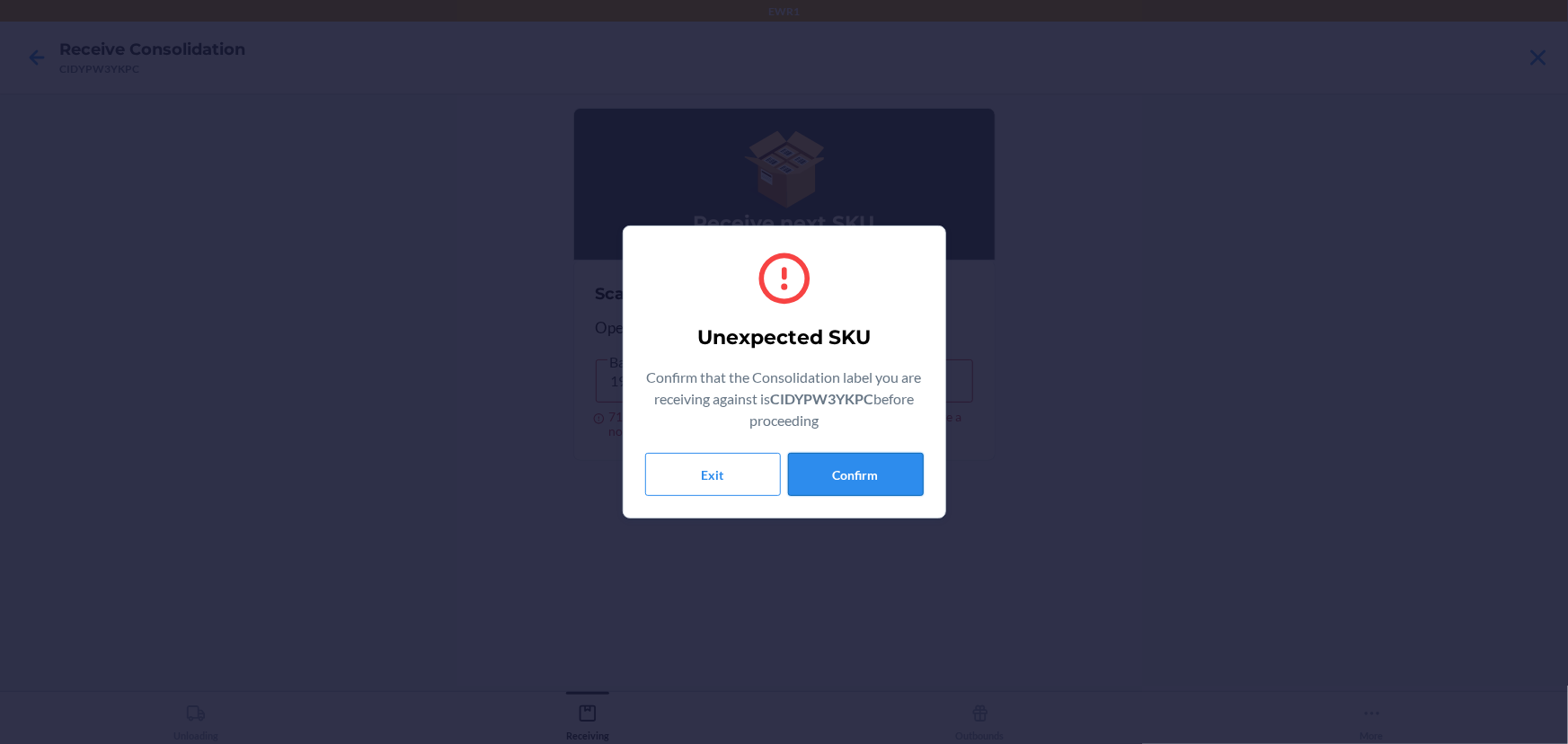
click at [837, 477] on button "Confirm" at bounding box center [855, 475] width 136 height 43
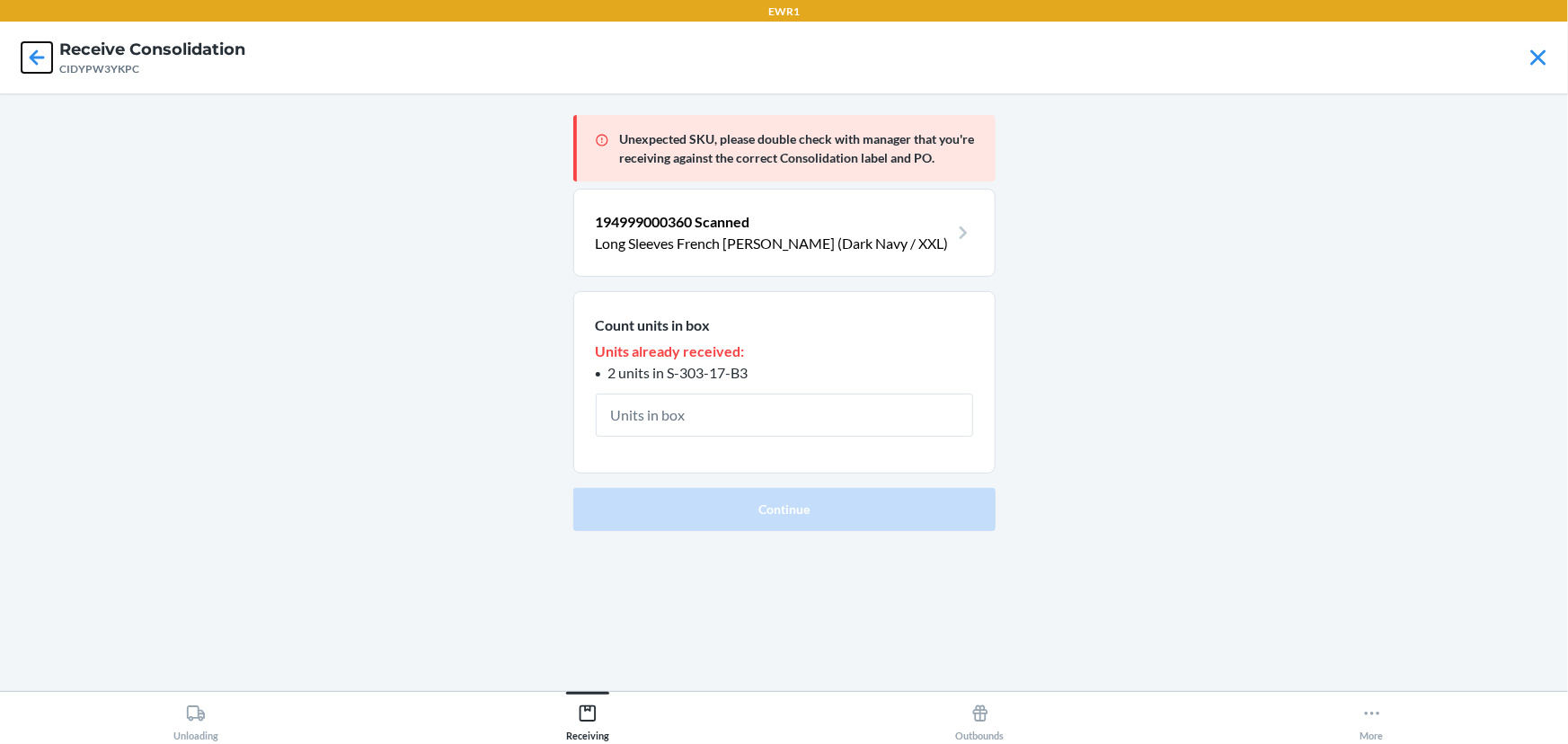
click at [39, 57] on icon at bounding box center [37, 57] width 15 height 15
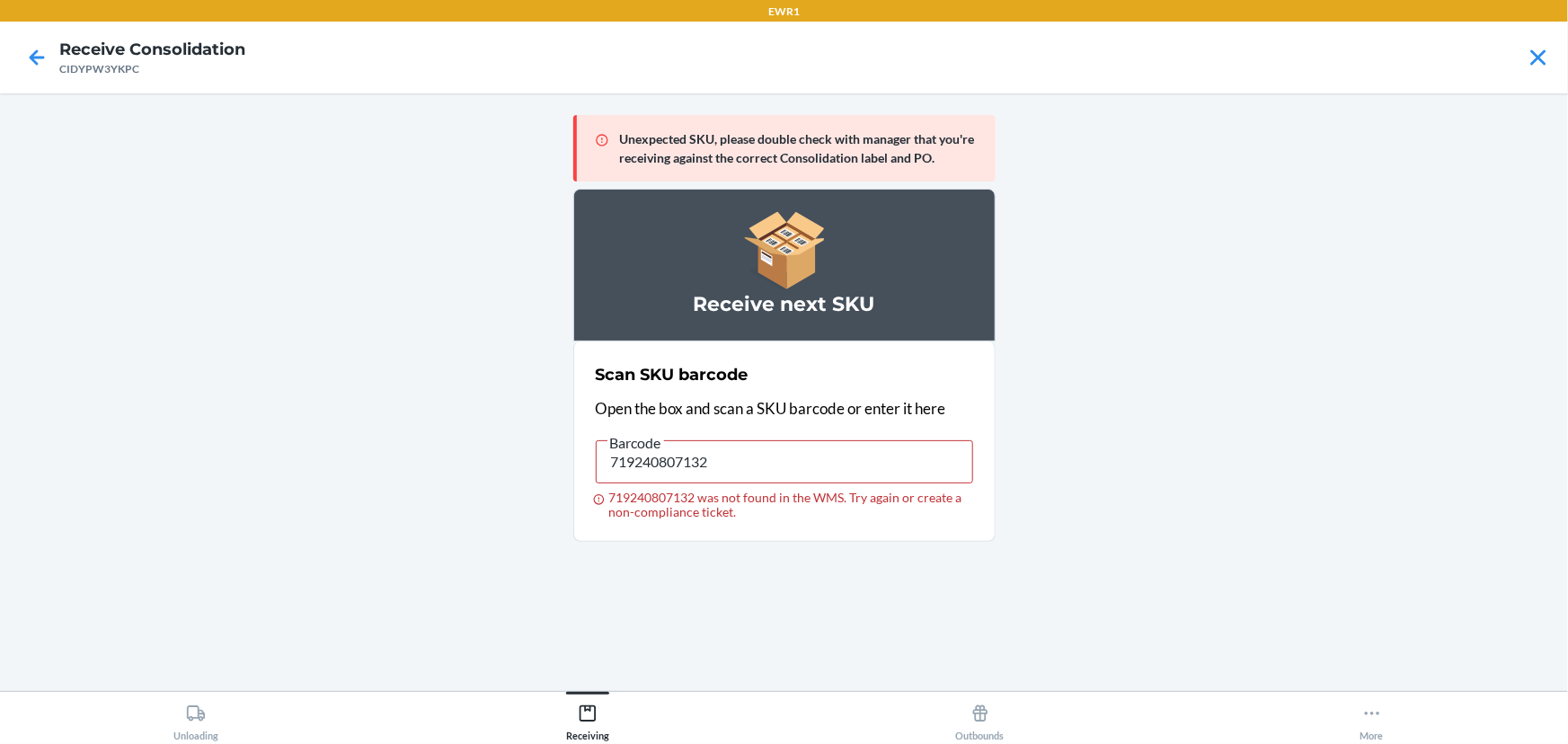
click at [718, 743] on html "EWR1 Receive Consolidation CIDYPW3YKPC Unexpected SKU, please double check with…" at bounding box center [784, 372] width 1568 height 744
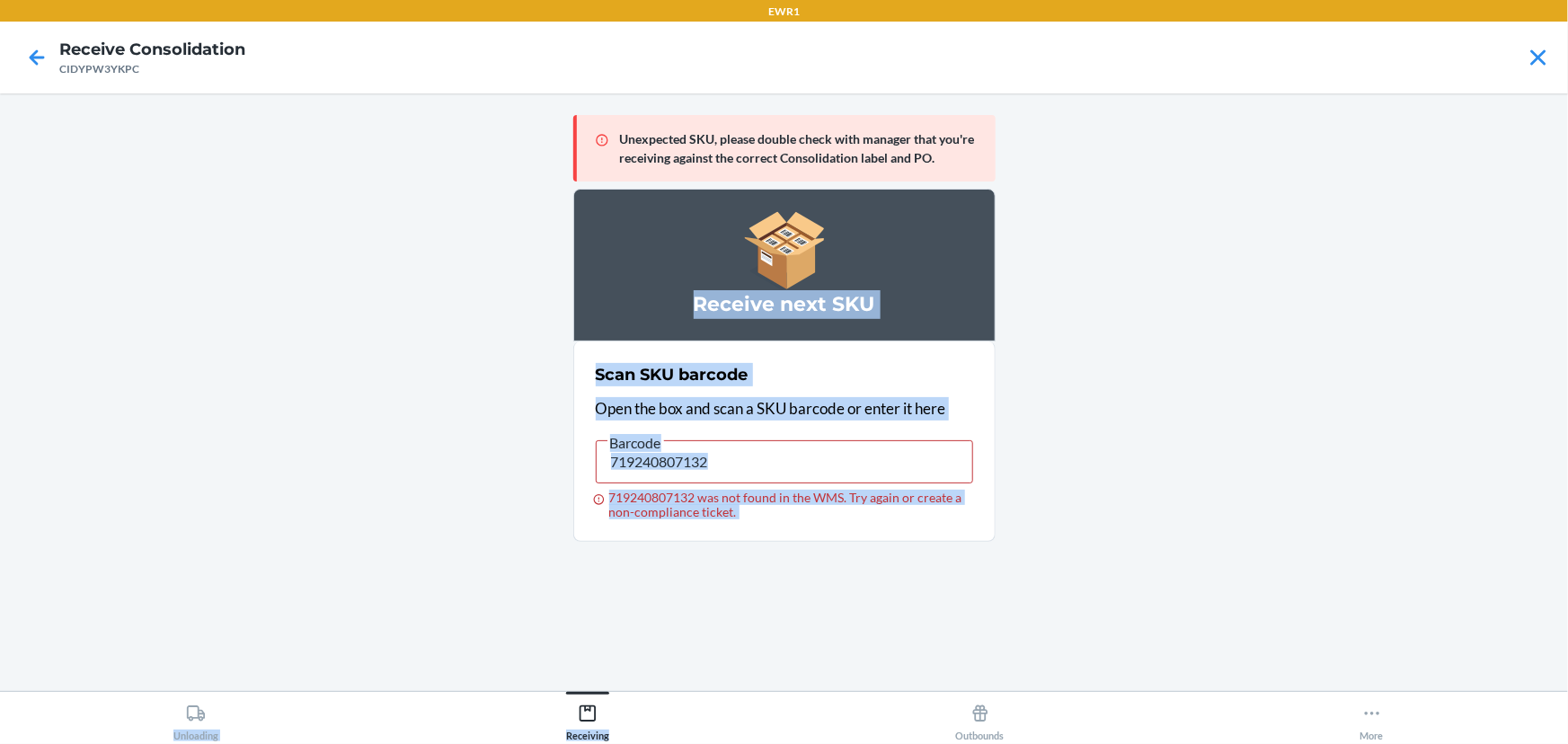
click at [1354, 492] on main "Unexpected SKU, please double check with manager that you're receiving against …" at bounding box center [784, 392] width 1568 height 597
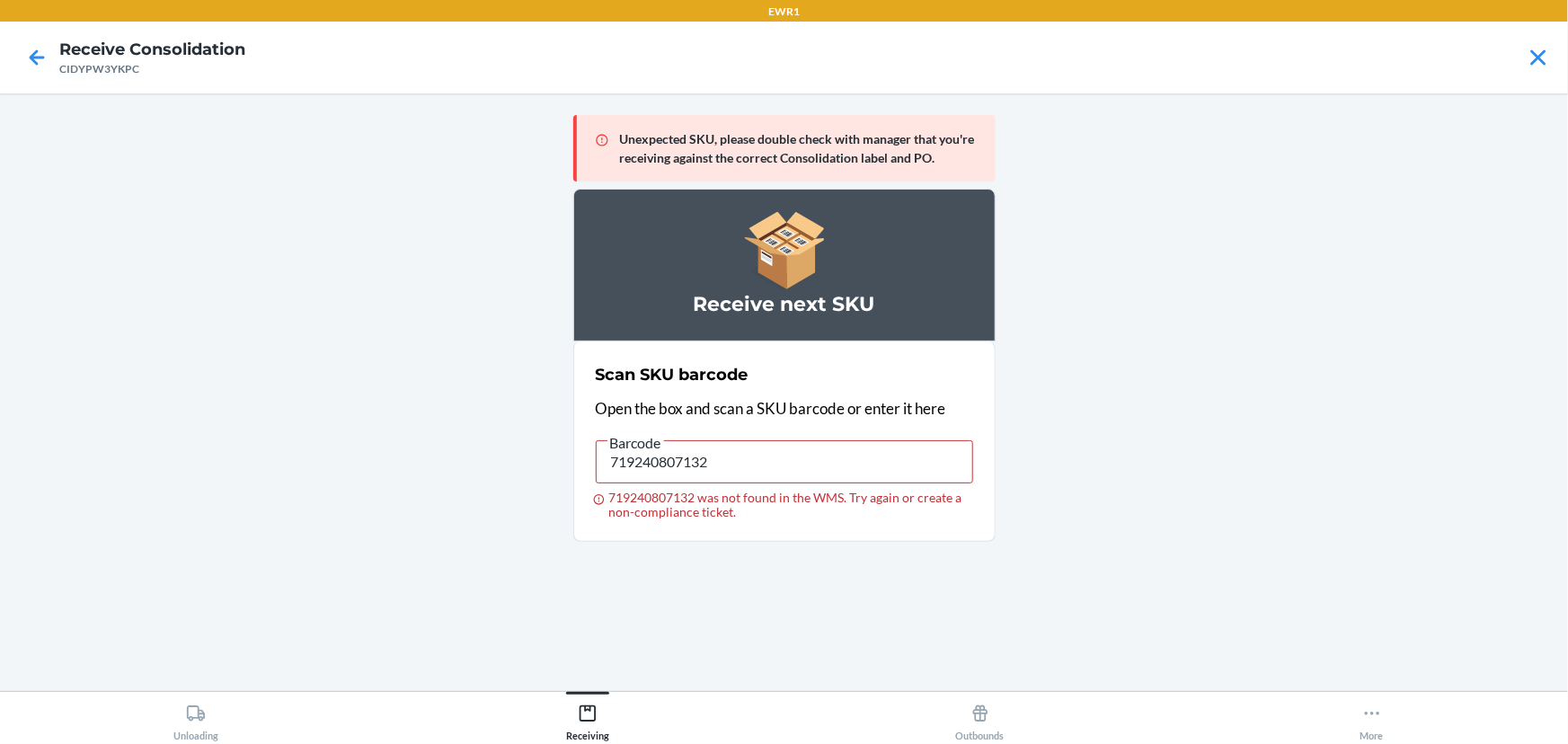
drag, startPoint x: 752, startPoint y: 495, endPoint x: 745, endPoint y: 470, distance: 26.0
click at [748, 478] on label "Barcode 719240807132 719240807132 was not found in the WMS. Try again or create…" at bounding box center [784, 476] width 378 height 88
click at [745, 470] on input "719240807132" at bounding box center [784, 462] width 378 height 43
type input "719240847572"
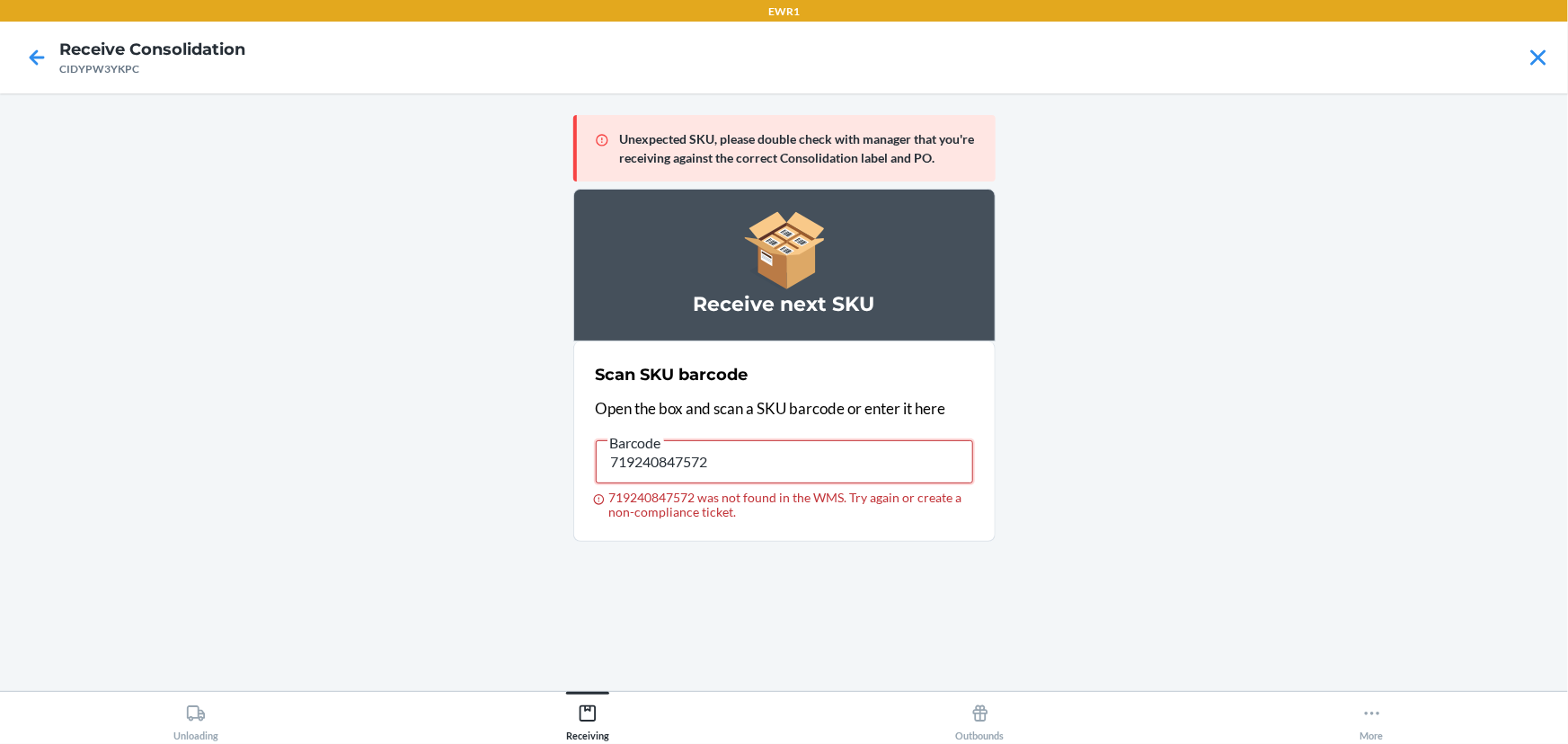
click at [745, 470] on input "719240847572" at bounding box center [784, 462] width 378 height 43
drag, startPoint x: 745, startPoint y: 470, endPoint x: 723, endPoint y: 473, distance: 22.2
click at [723, 473] on input "719240847572" at bounding box center [784, 462] width 378 height 43
click at [674, 449] on input "719240847572" at bounding box center [784, 462] width 378 height 43
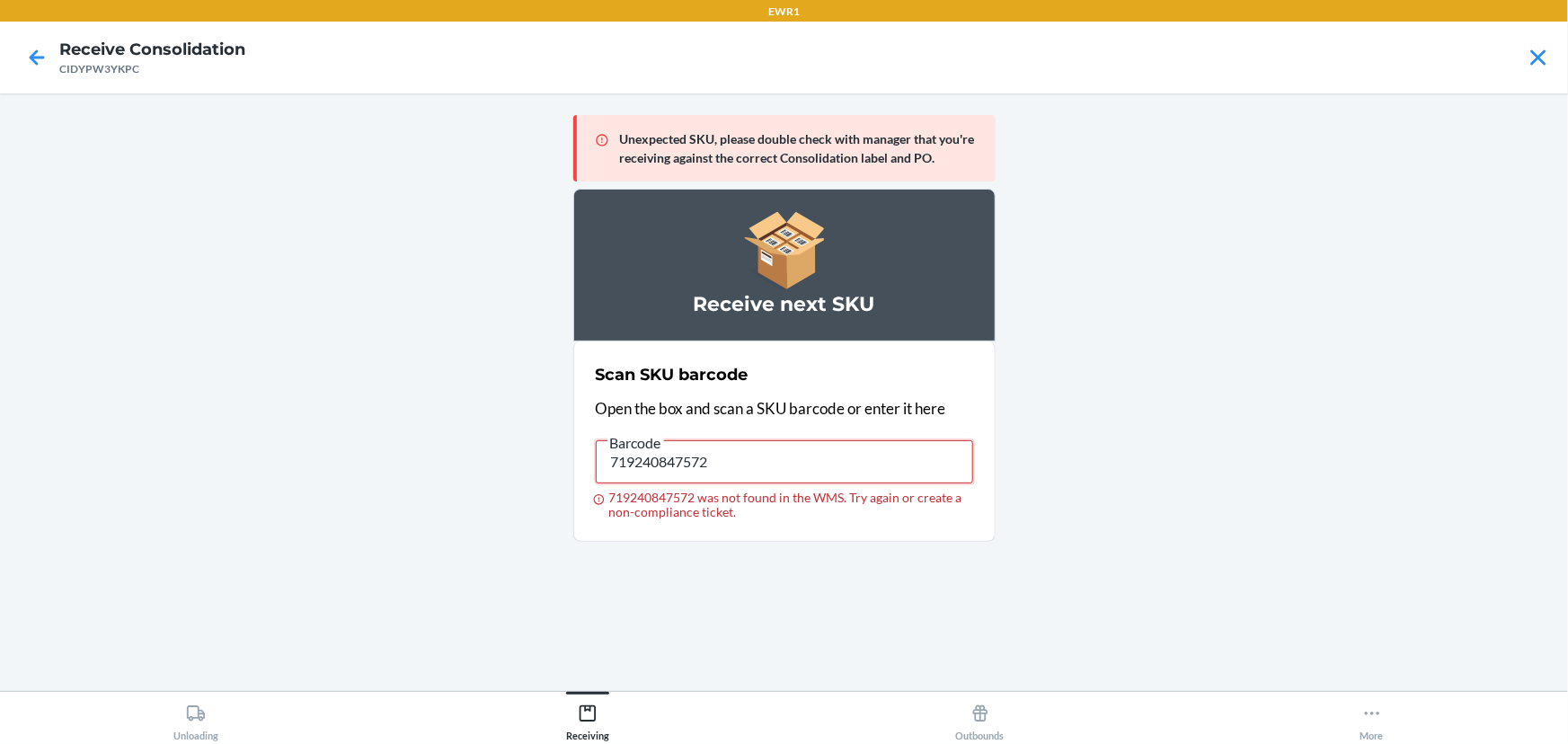
click at [674, 449] on input "719240847572" at bounding box center [784, 462] width 378 height 43
click at [865, 470] on input "013283796539" at bounding box center [784, 462] width 378 height 43
type input "0"
type input "013283796539"
click at [865, 470] on input "013283796539" at bounding box center [784, 462] width 378 height 43
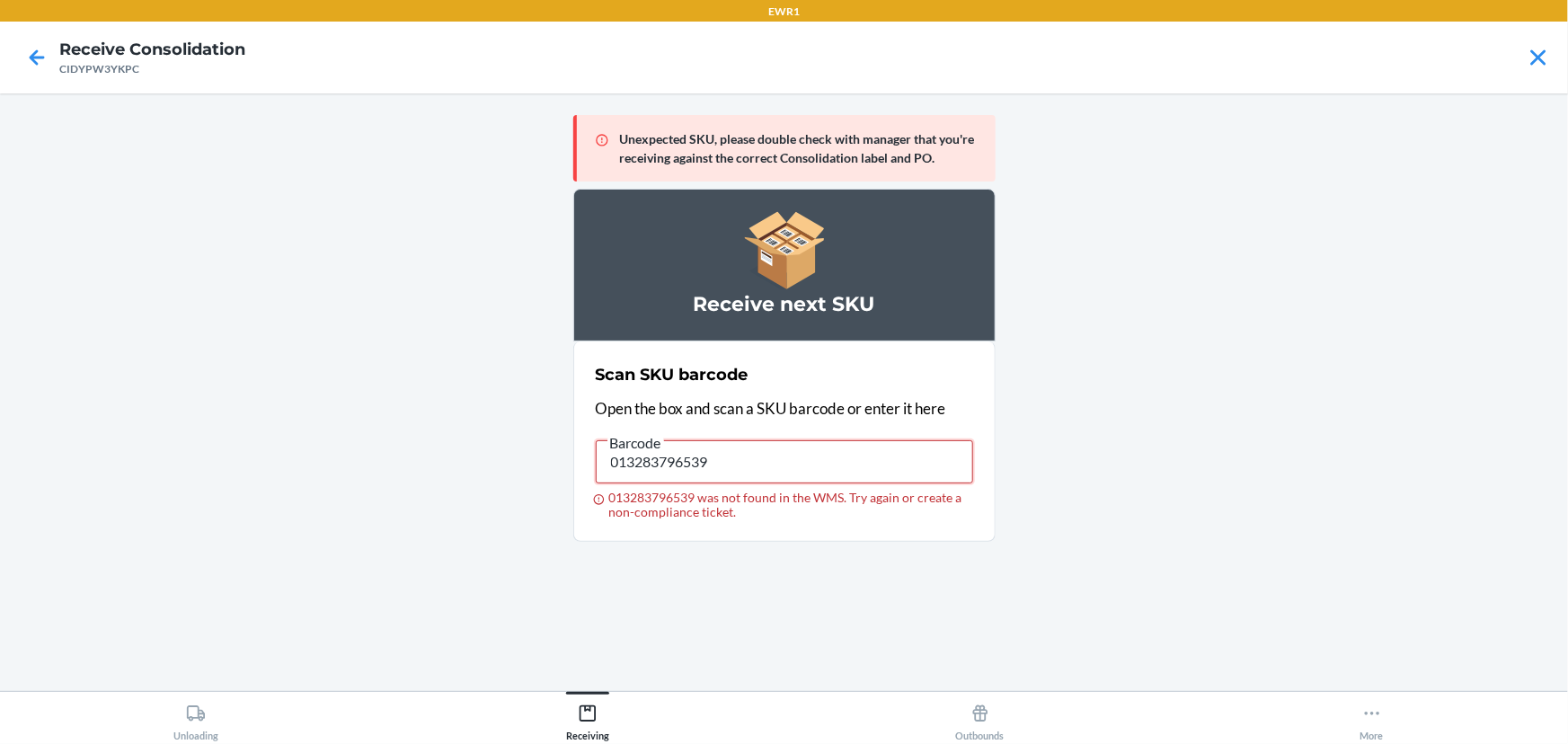
click at [865, 470] on input "013283796539" at bounding box center [784, 462] width 378 height 43
type input "603679367735"
click at [138, 297] on main "Unexpected SKU, please double check with manager that you're receiving against …" at bounding box center [784, 392] width 1568 height 597
click at [25, 42] on icon at bounding box center [37, 58] width 31 height 31
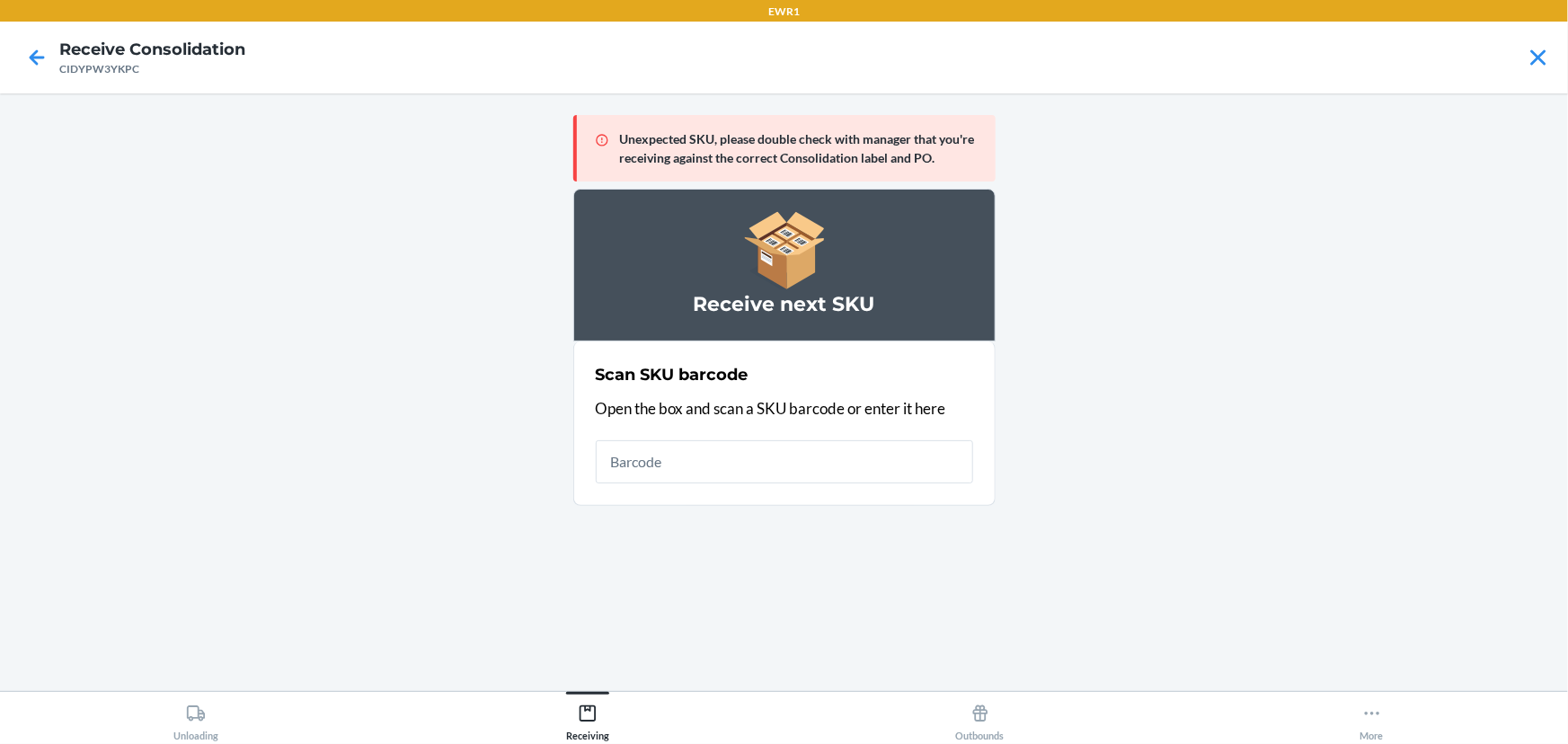
click at [1567, 277] on main "Unexpected SKU, please double check with manager that you're receiving against …" at bounding box center [784, 392] width 1568 height 597
click at [1531, 53] on icon at bounding box center [1538, 58] width 31 height 31
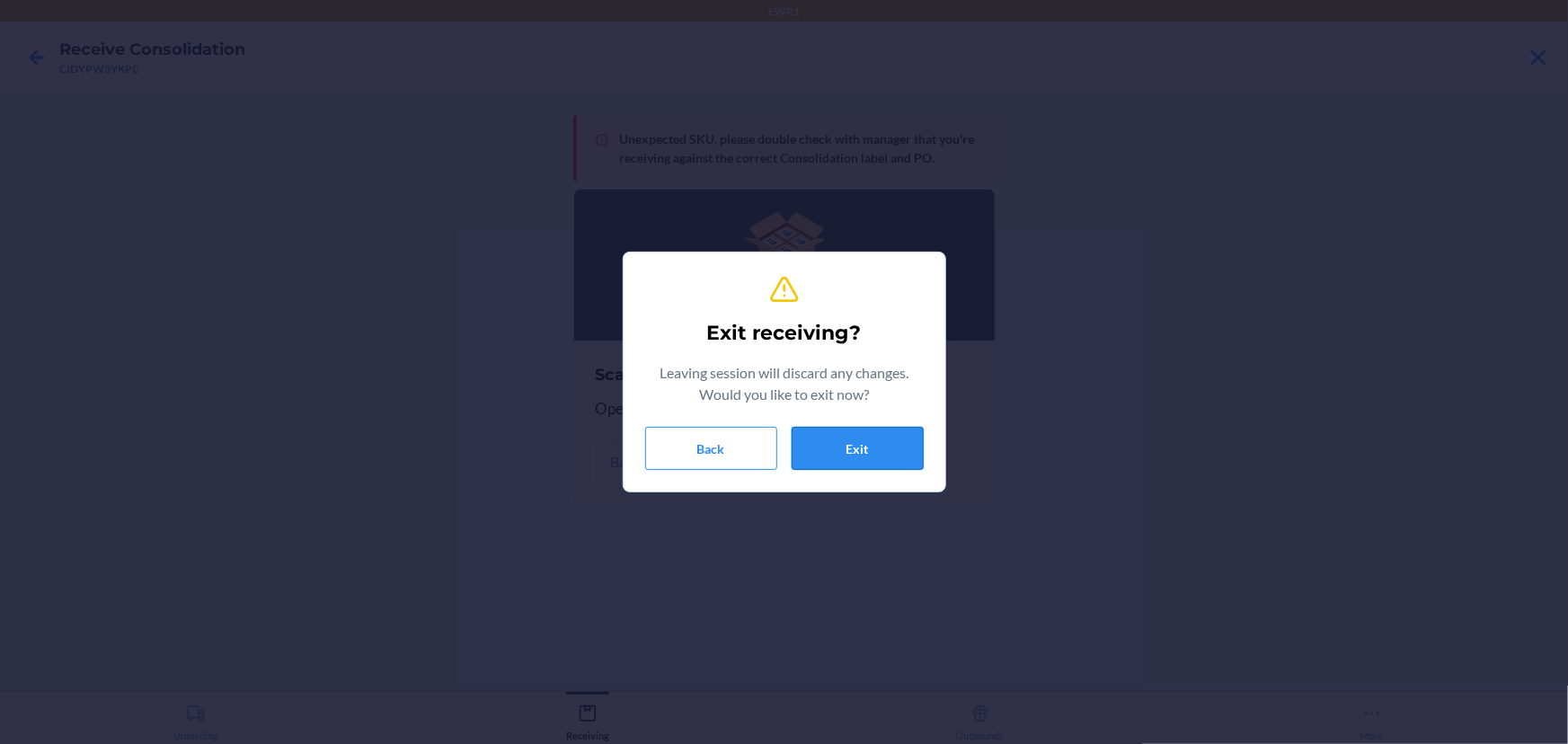
click at [852, 428] on button "Exit" at bounding box center [857, 449] width 132 height 43
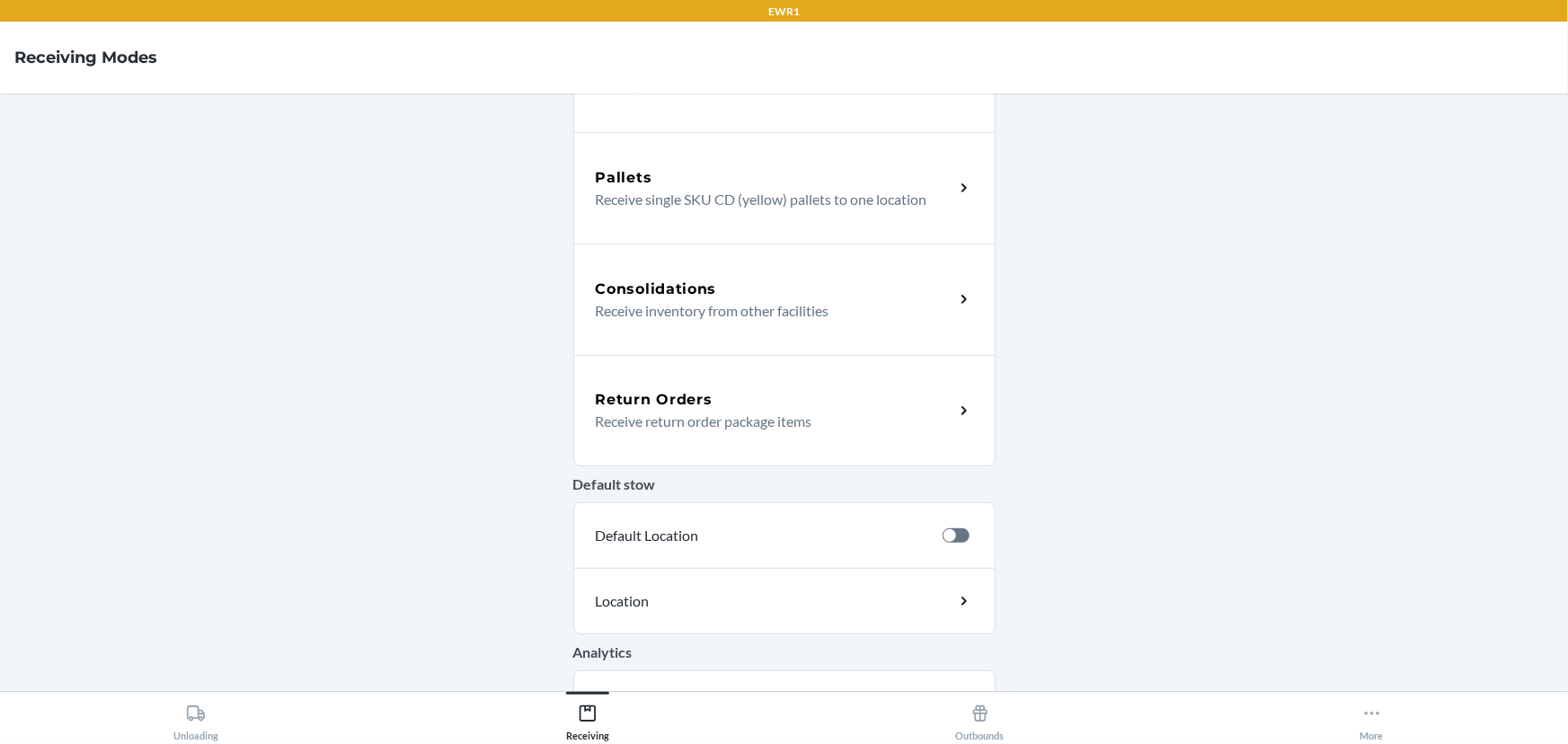
scroll to position [395, 0]
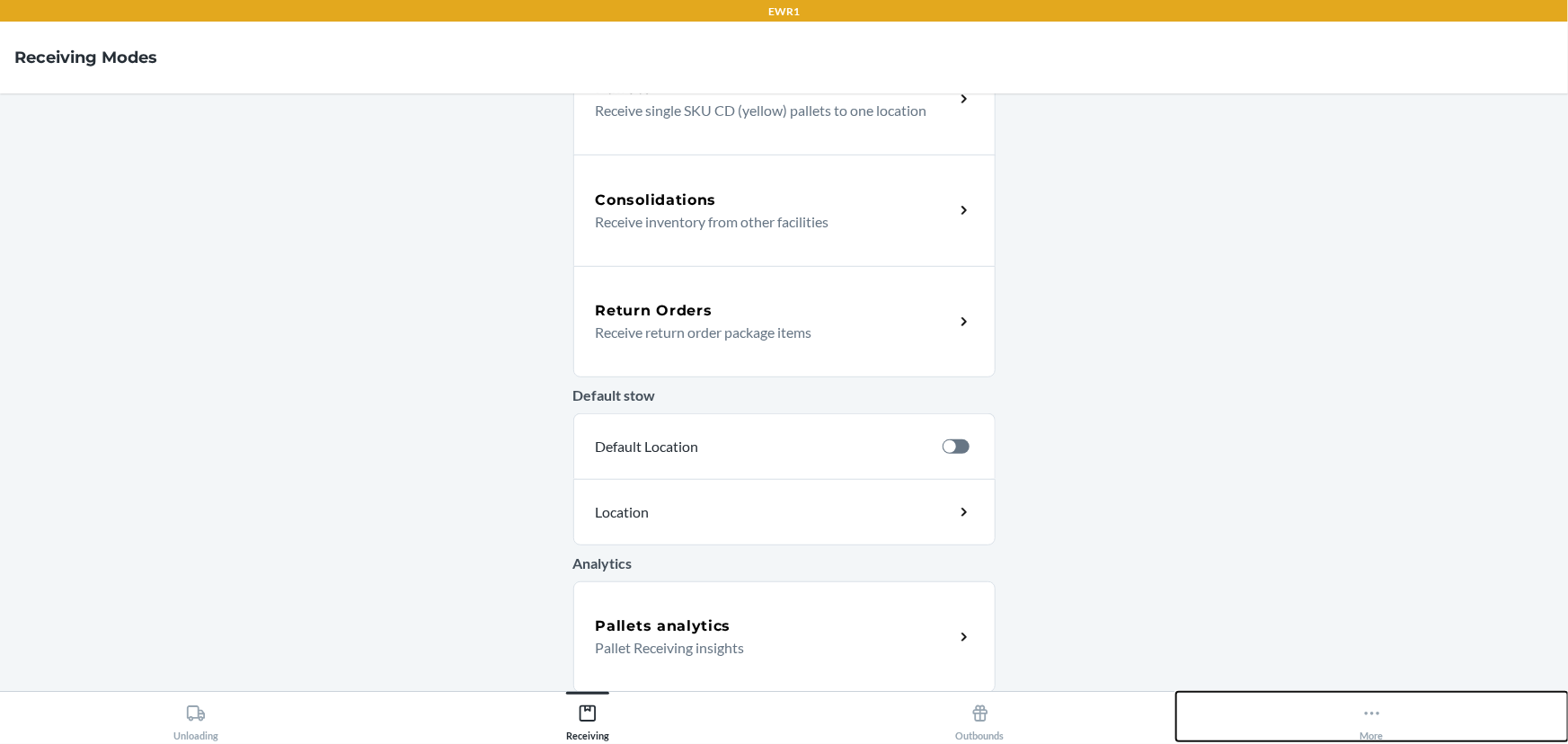
click at [1404, 736] on button "More" at bounding box center [1372, 716] width 392 height 50
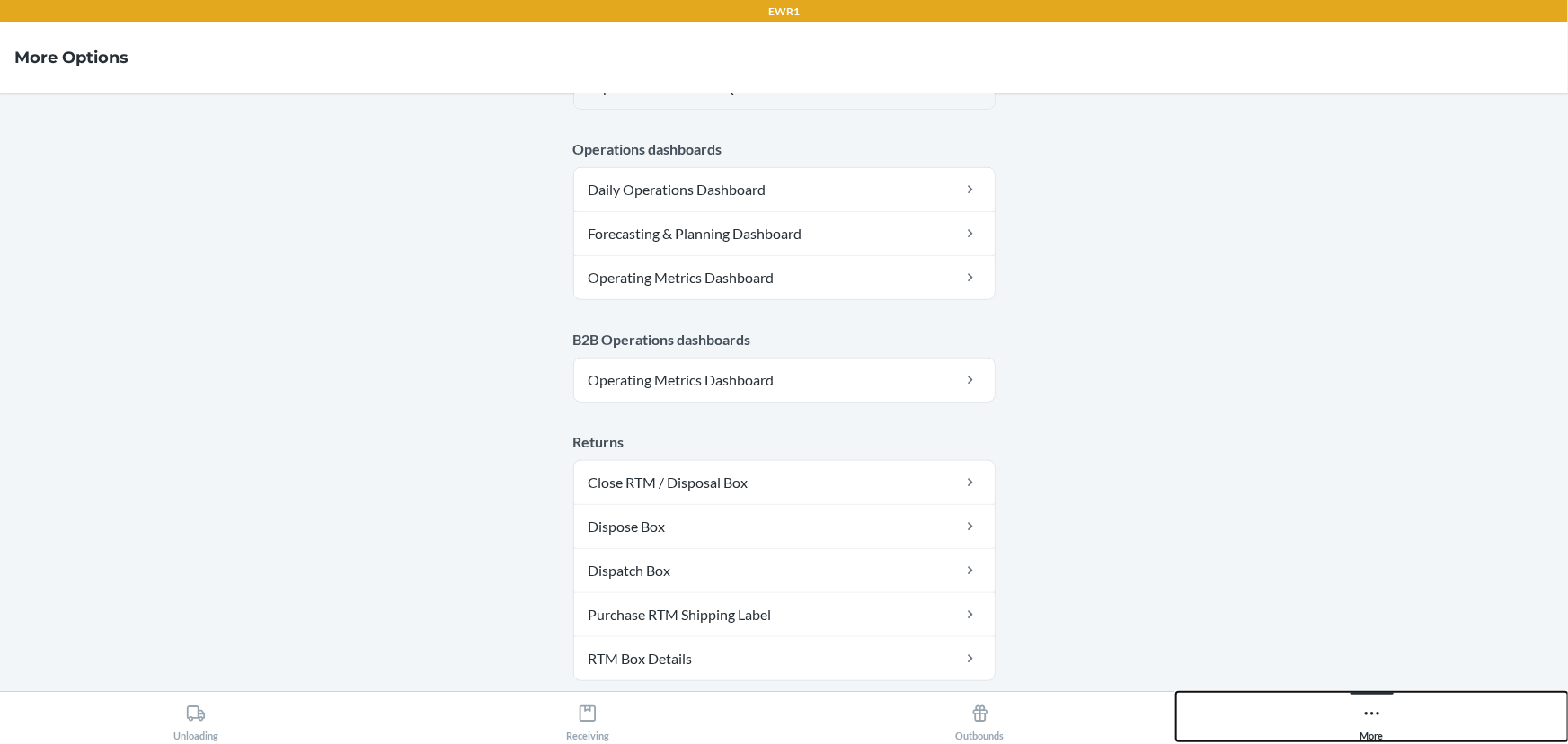
scroll to position [979, 0]
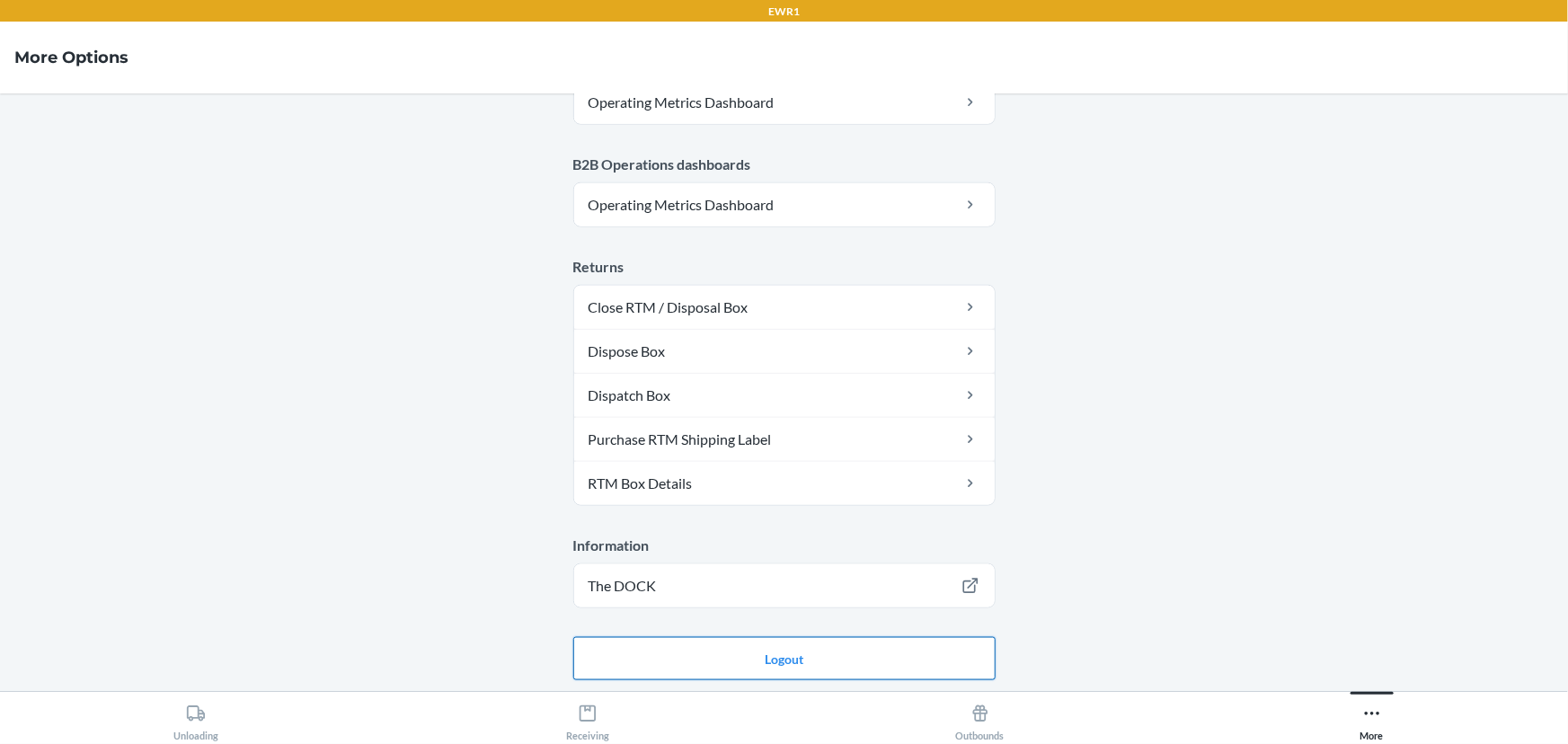
click at [829, 641] on button "Logout" at bounding box center [784, 658] width 423 height 43
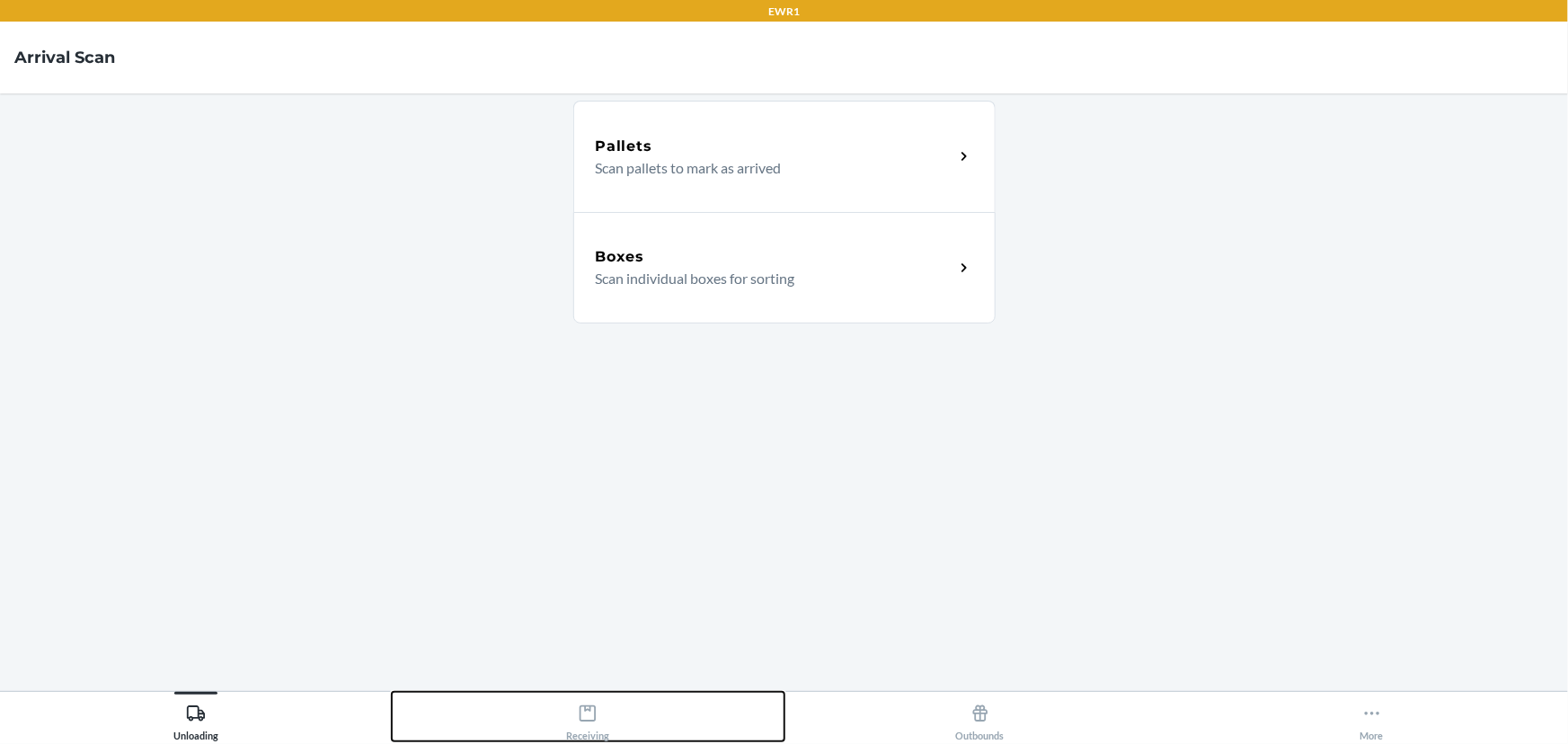
click at [629, 721] on button "Receiving" at bounding box center [588, 716] width 392 height 50
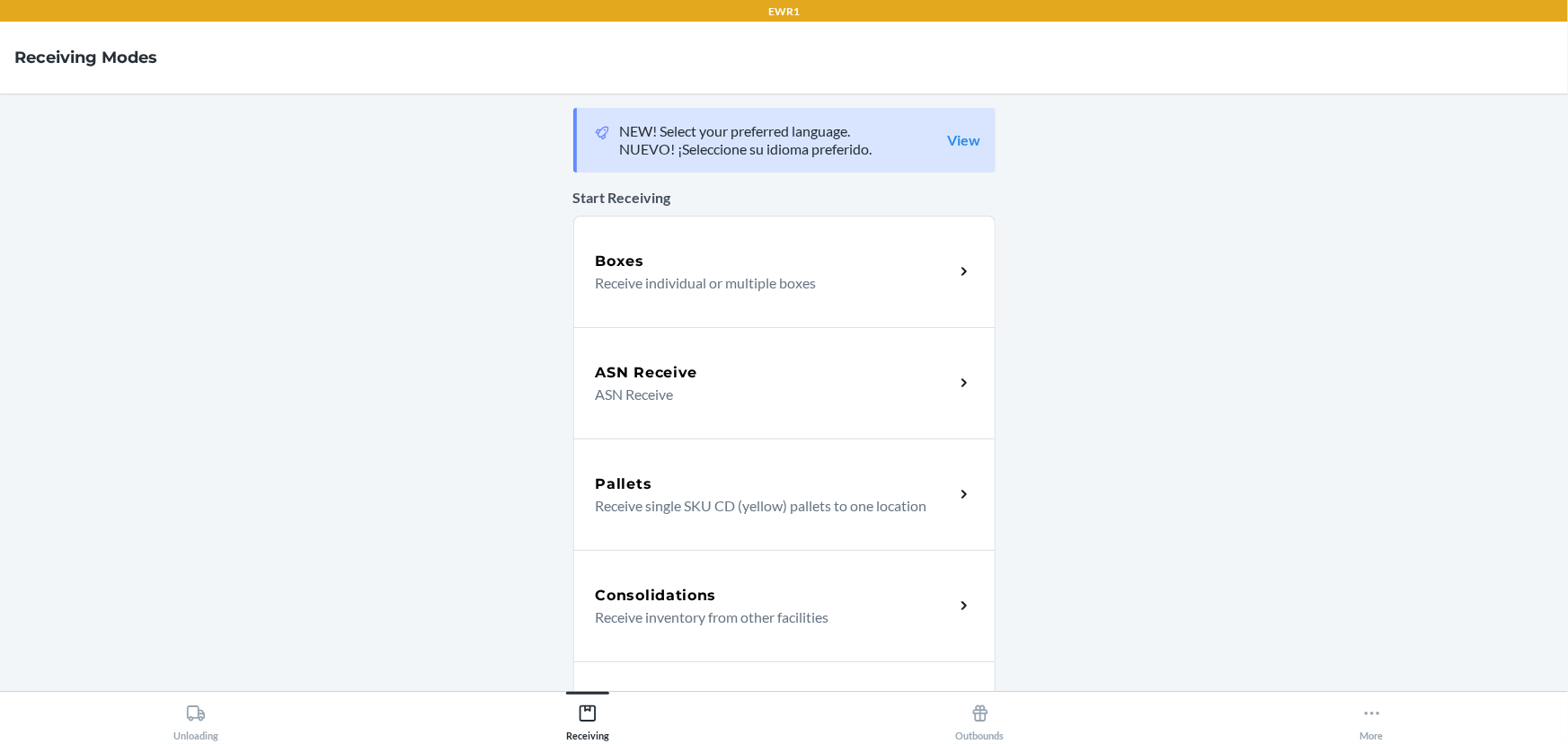
click at [658, 583] on div "Consolidations Receive inventory from other facilities" at bounding box center [784, 605] width 423 height 112
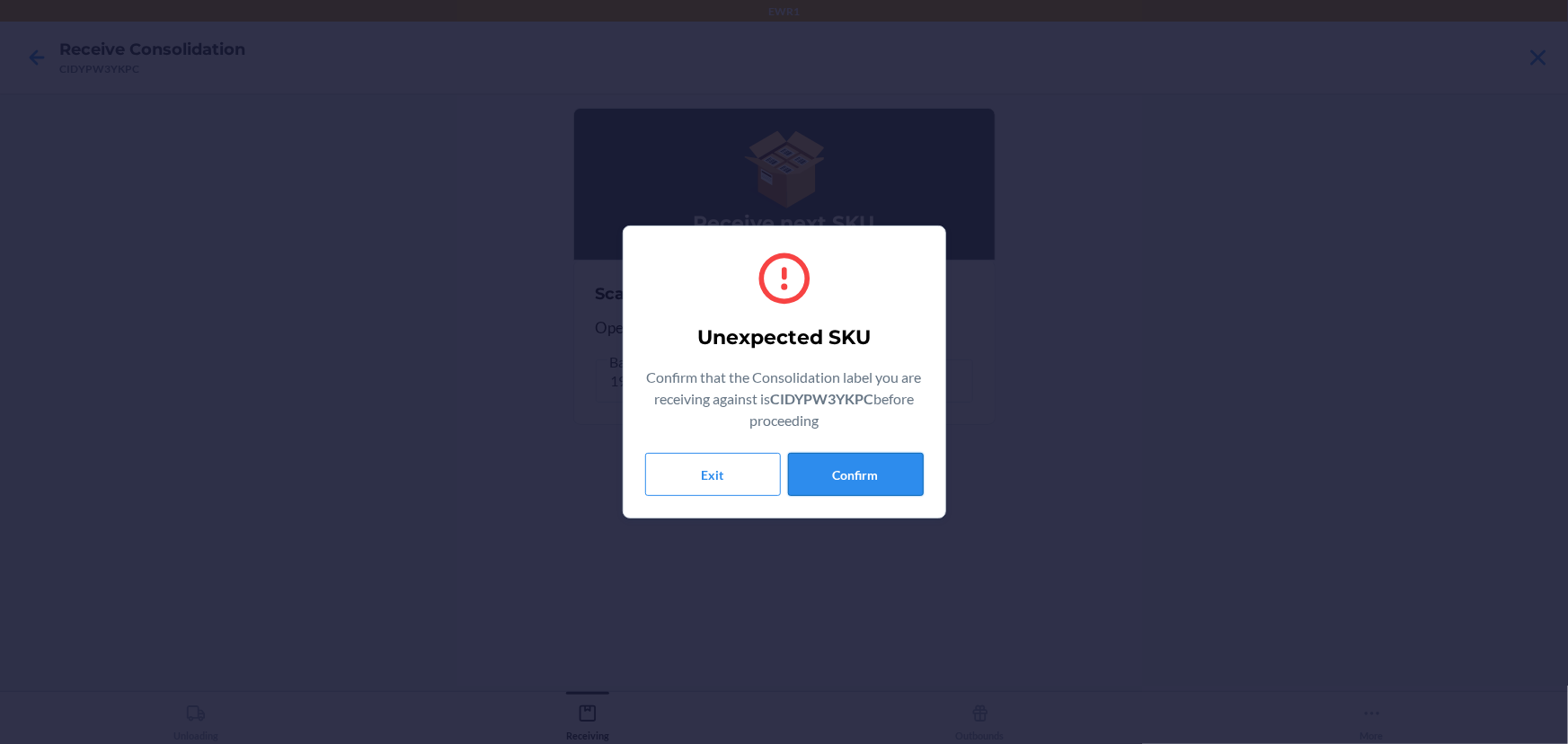
click at [867, 485] on button "Confirm" at bounding box center [855, 475] width 136 height 43
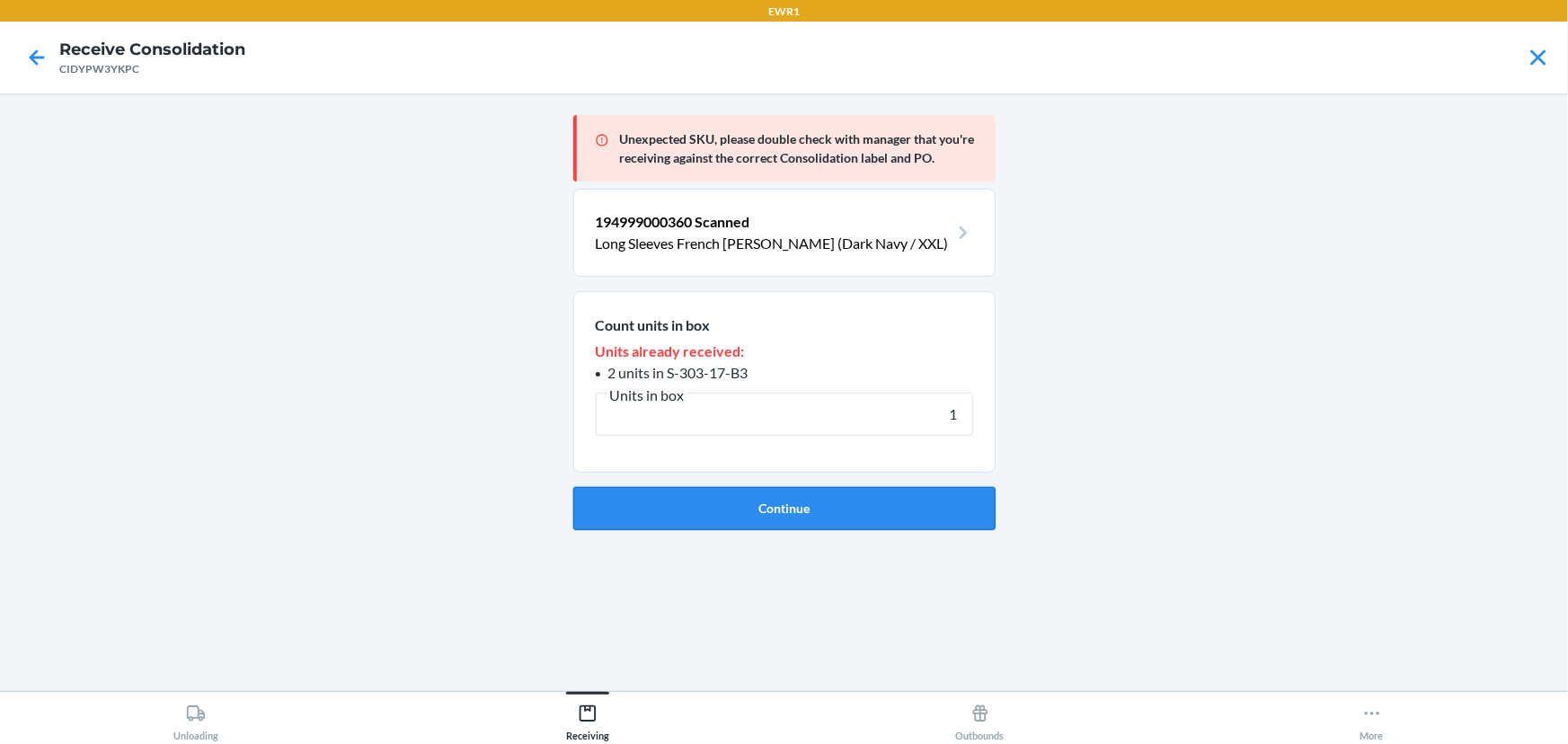
type input "1"
click at [913, 507] on button "Continue" at bounding box center [784, 508] width 423 height 43
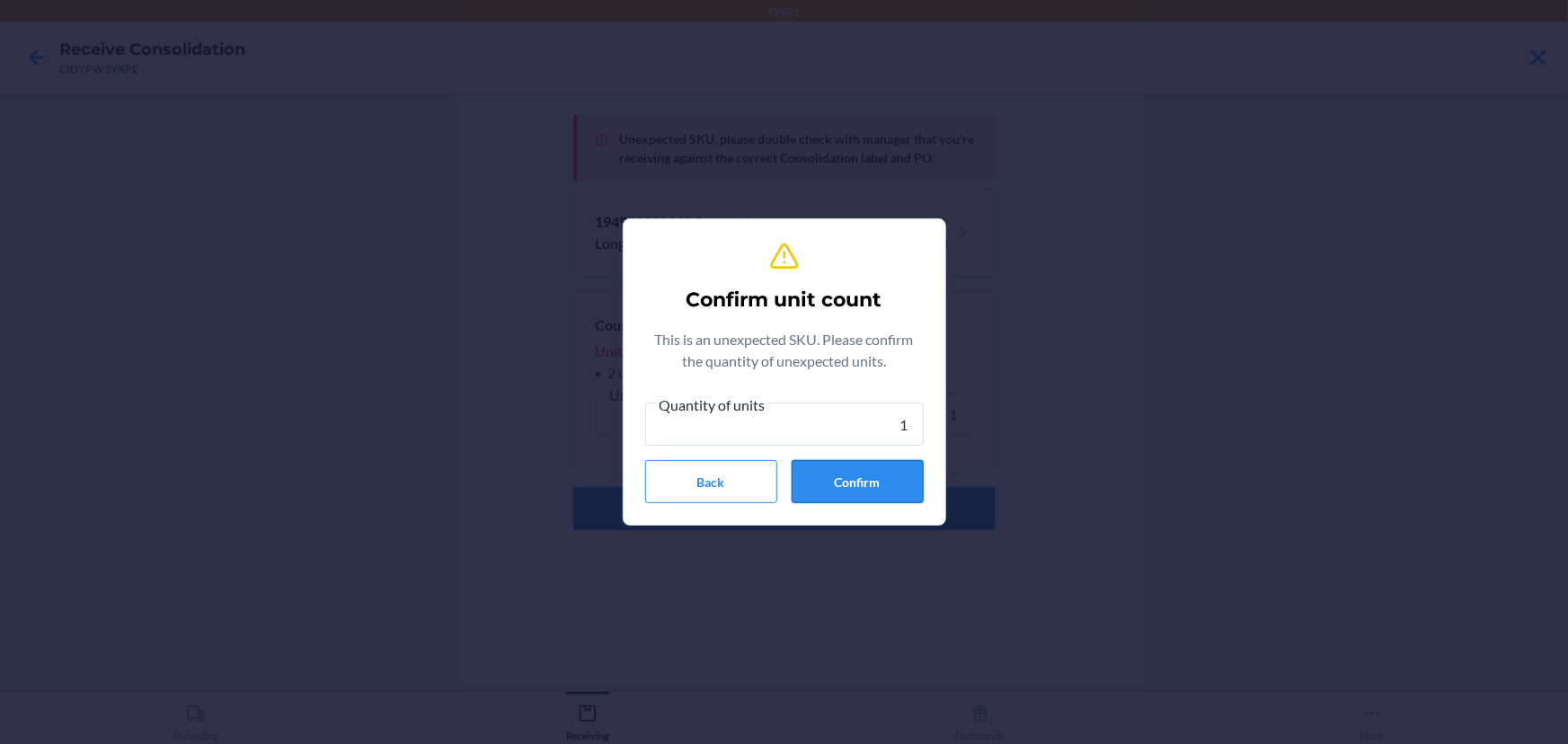
type input "1"
click at [885, 488] on button "Confirm" at bounding box center [857, 482] width 132 height 43
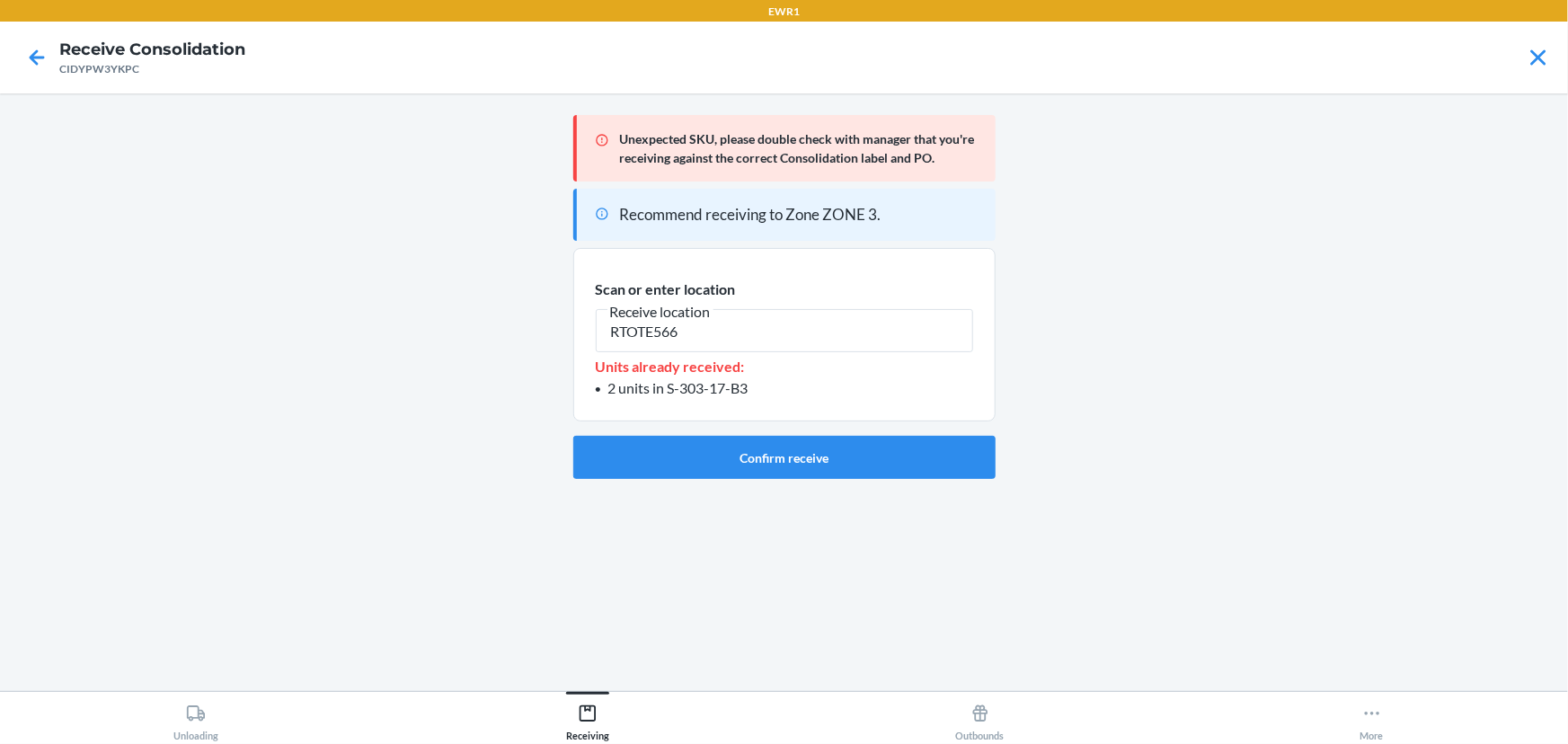
type input "RTOTE566"
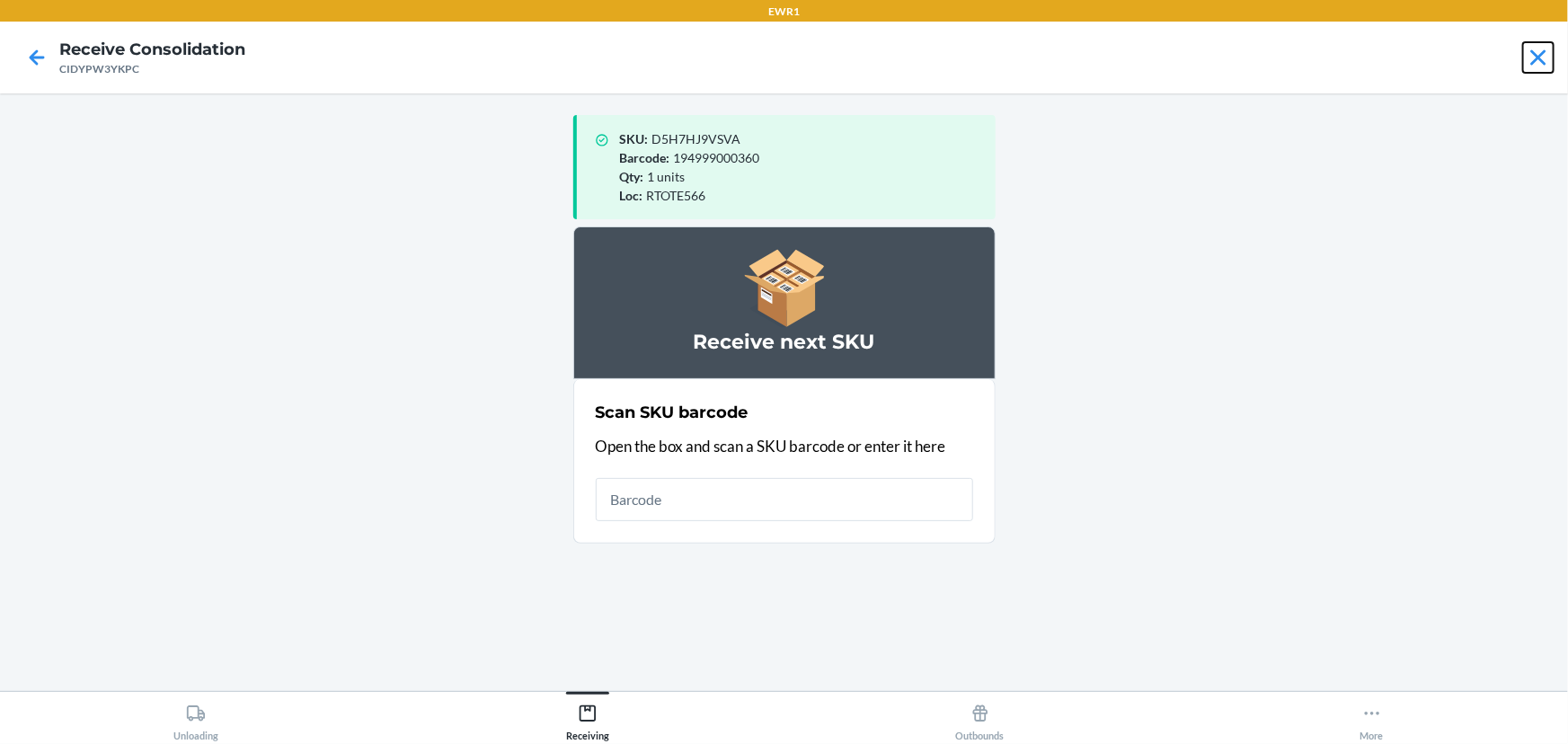
click at [1542, 49] on icon at bounding box center [1538, 58] width 31 height 31
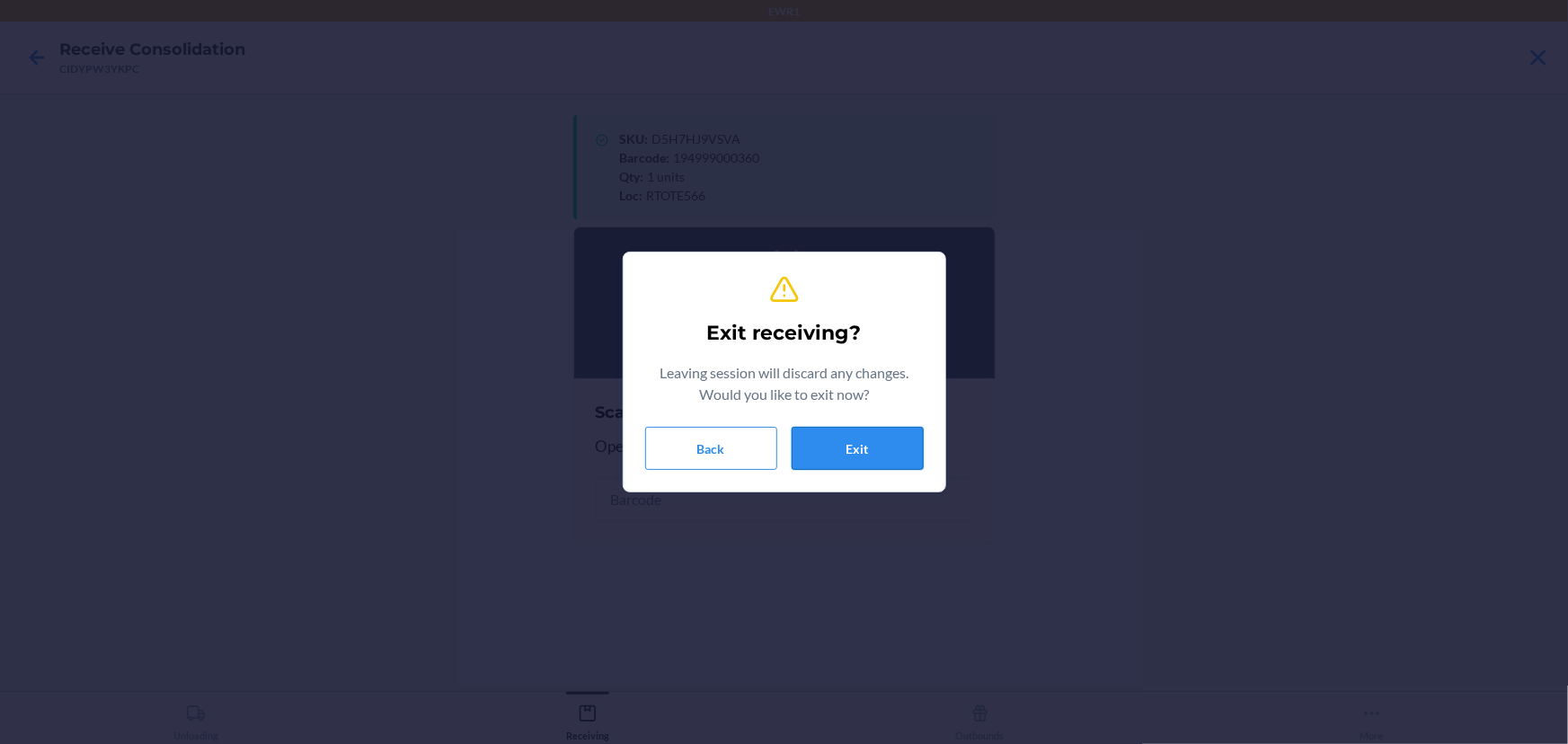
click at [856, 458] on button "Exit" at bounding box center [857, 449] width 132 height 43
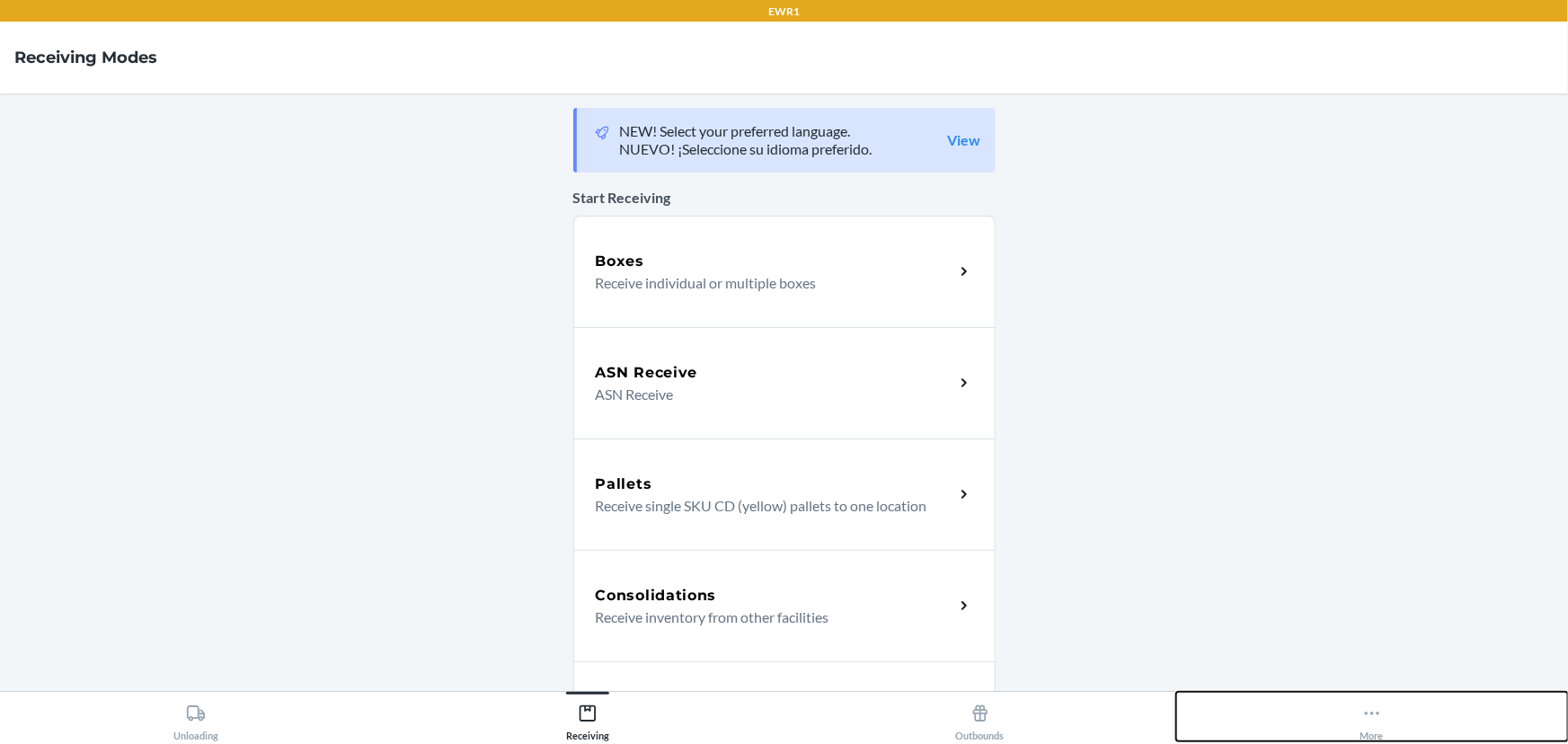
click at [1351, 701] on button "More" at bounding box center [1372, 716] width 392 height 50
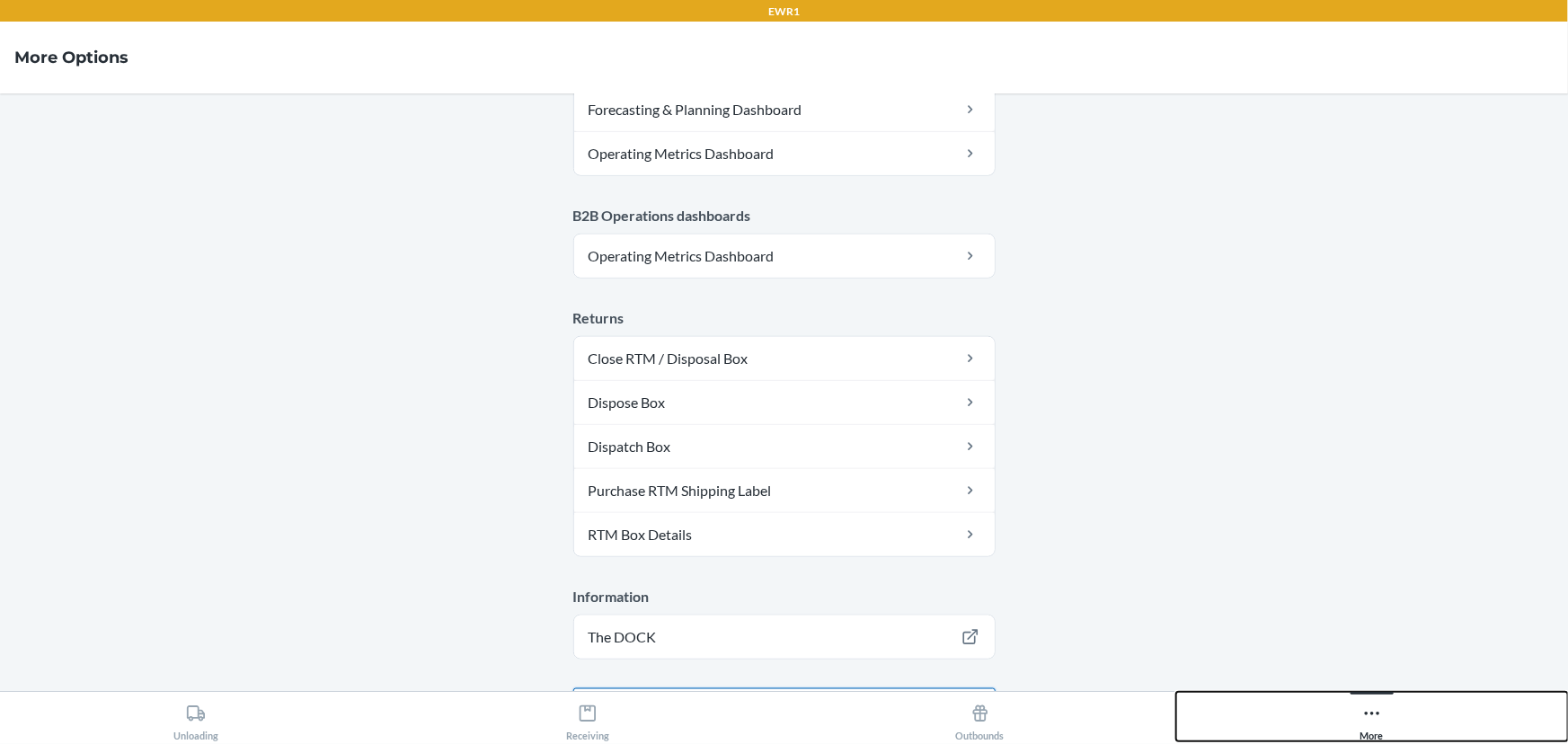
scroll to position [979, 0]
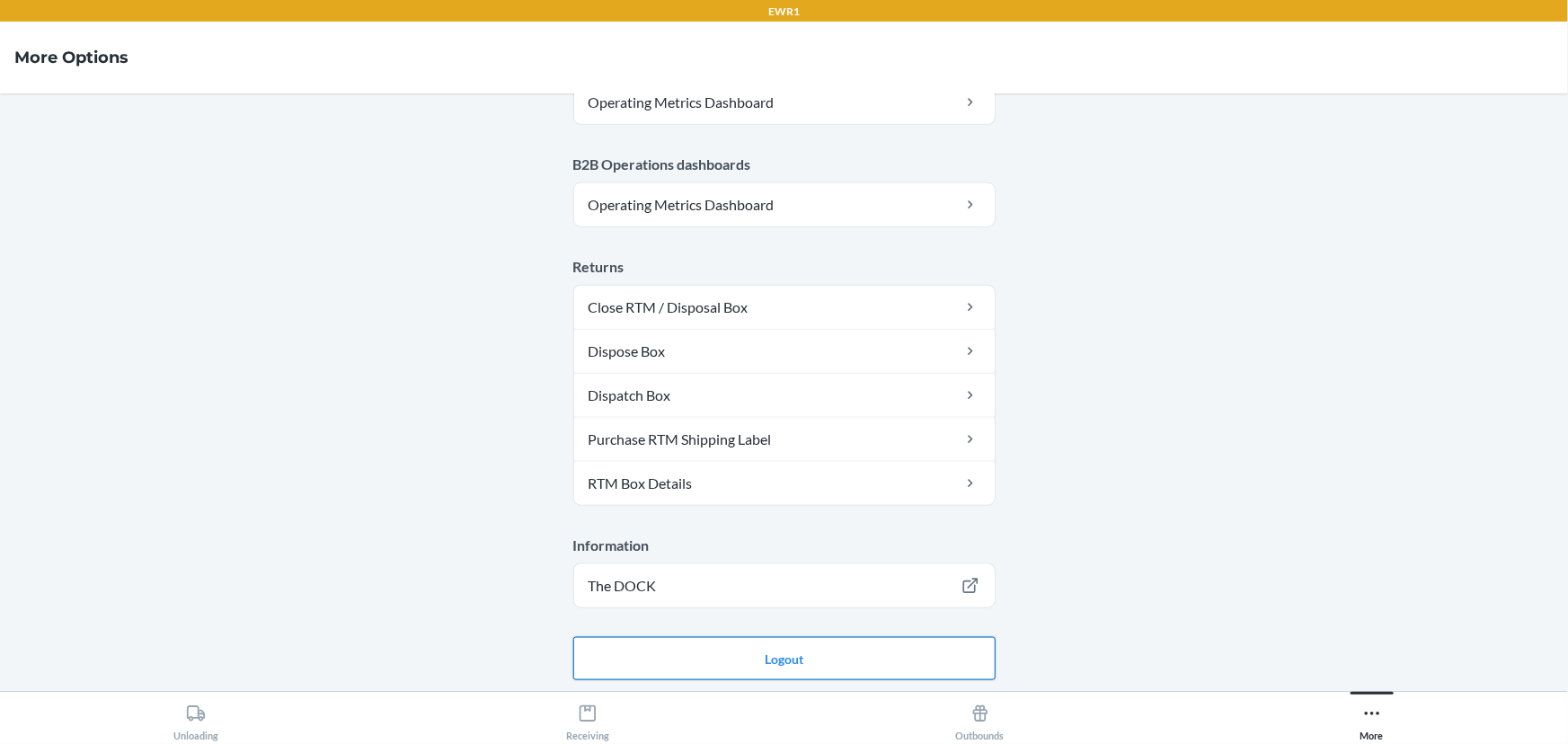
click at [732, 642] on button "Logout" at bounding box center [784, 658] width 423 height 43
